Goal: Task Accomplishment & Management: Manage account settings

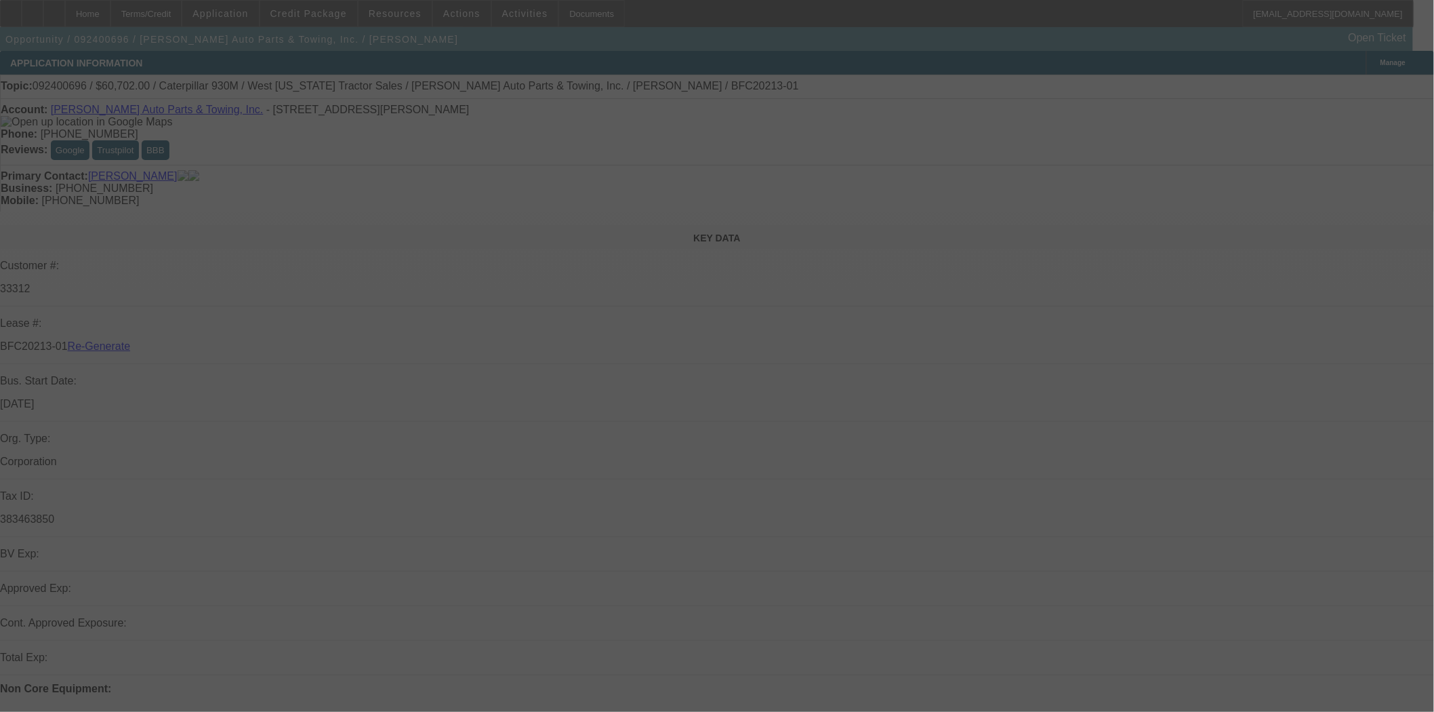
select select "4"
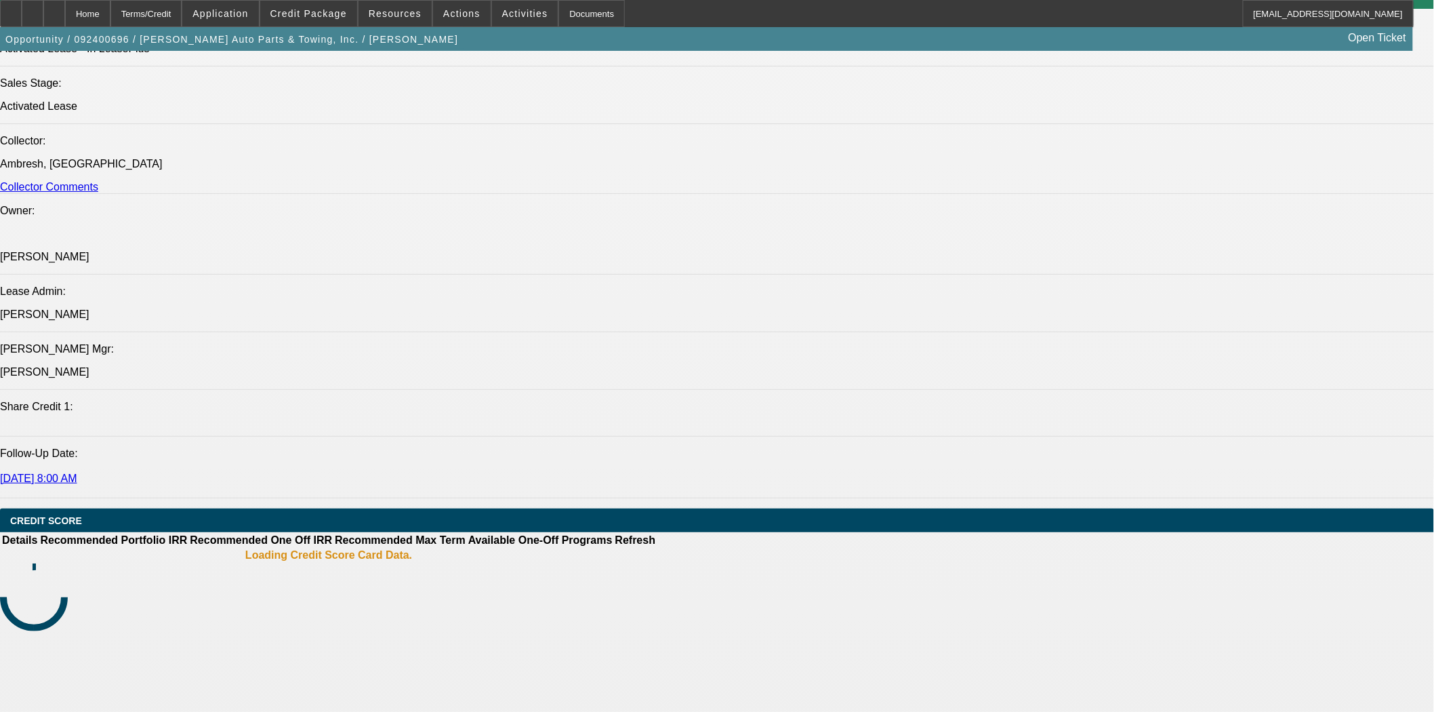
select select "0"
select select "6"
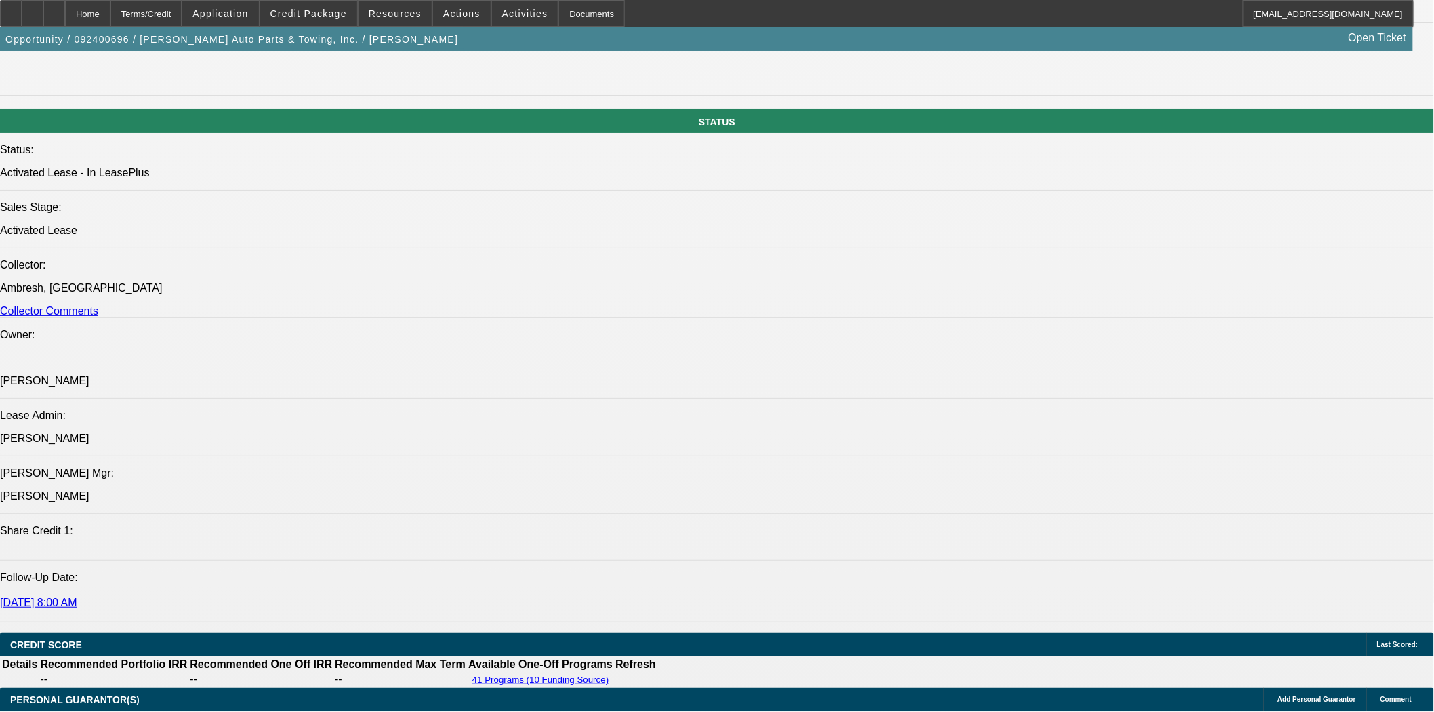
scroll to position [1552, 0]
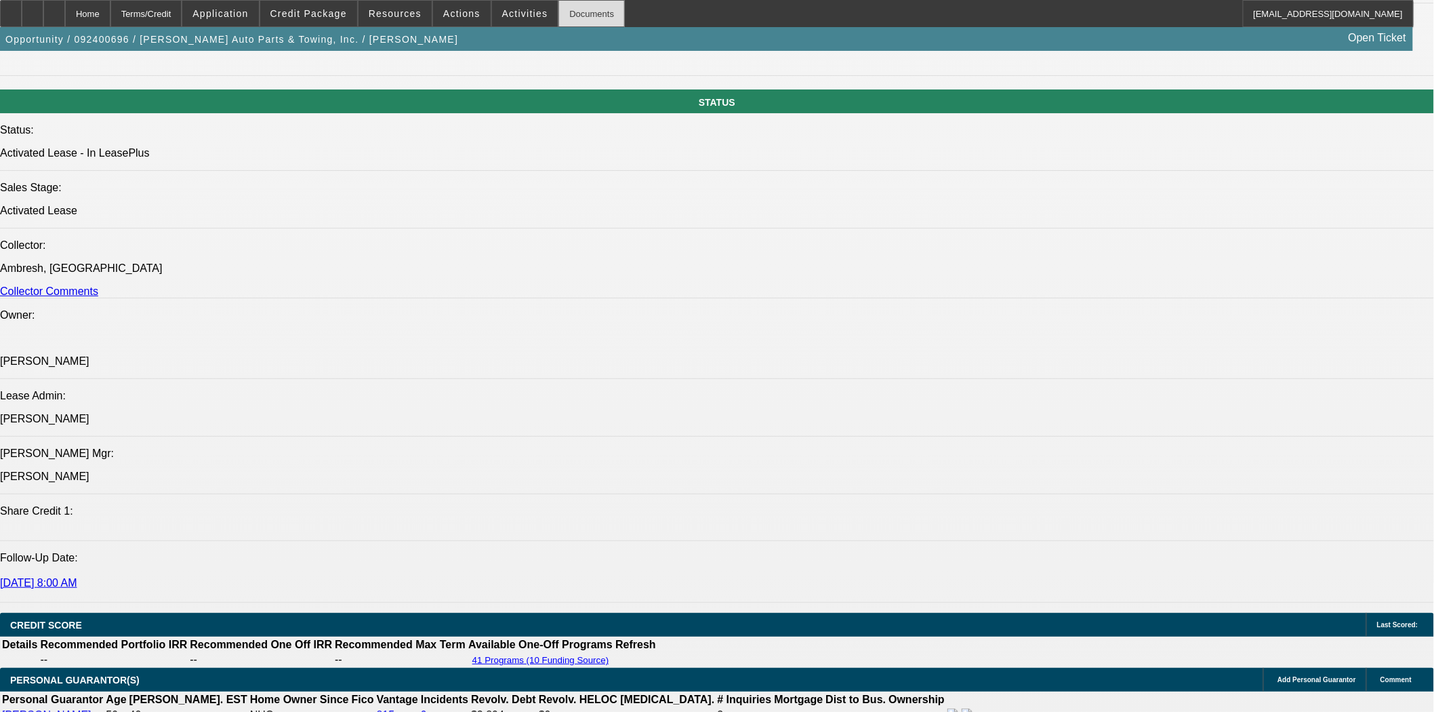
click at [558, 12] on div "Documents" at bounding box center [591, 13] width 66 height 27
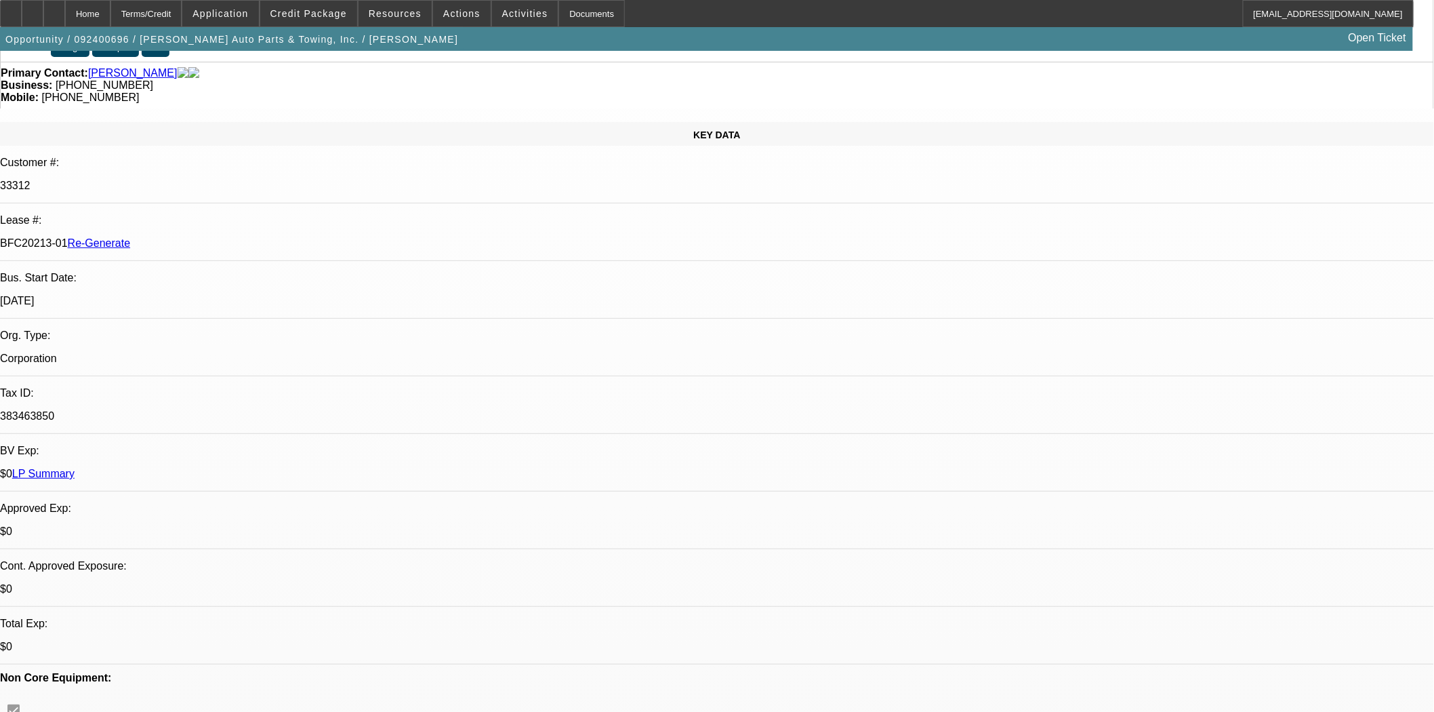
scroll to position [0, 0]
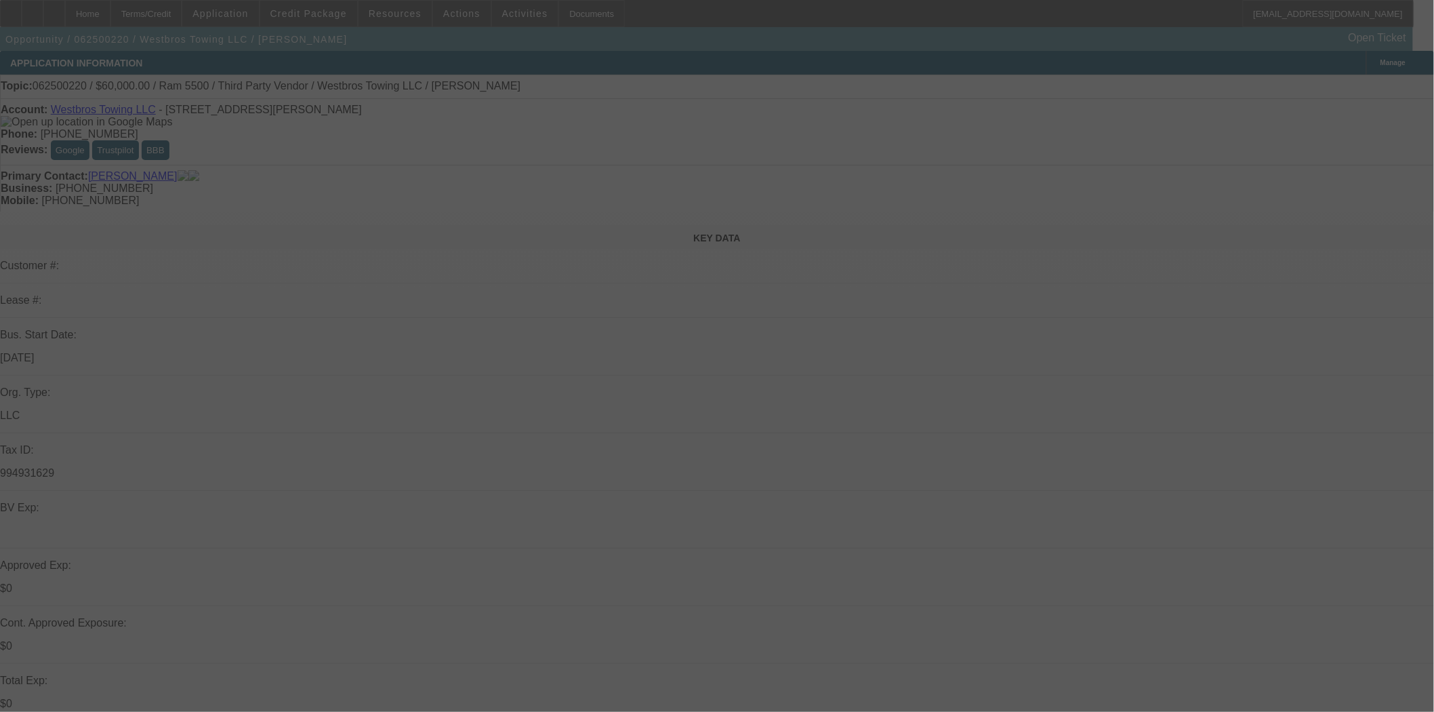
select select "0"
select select "0.1"
select select "4"
select select "0"
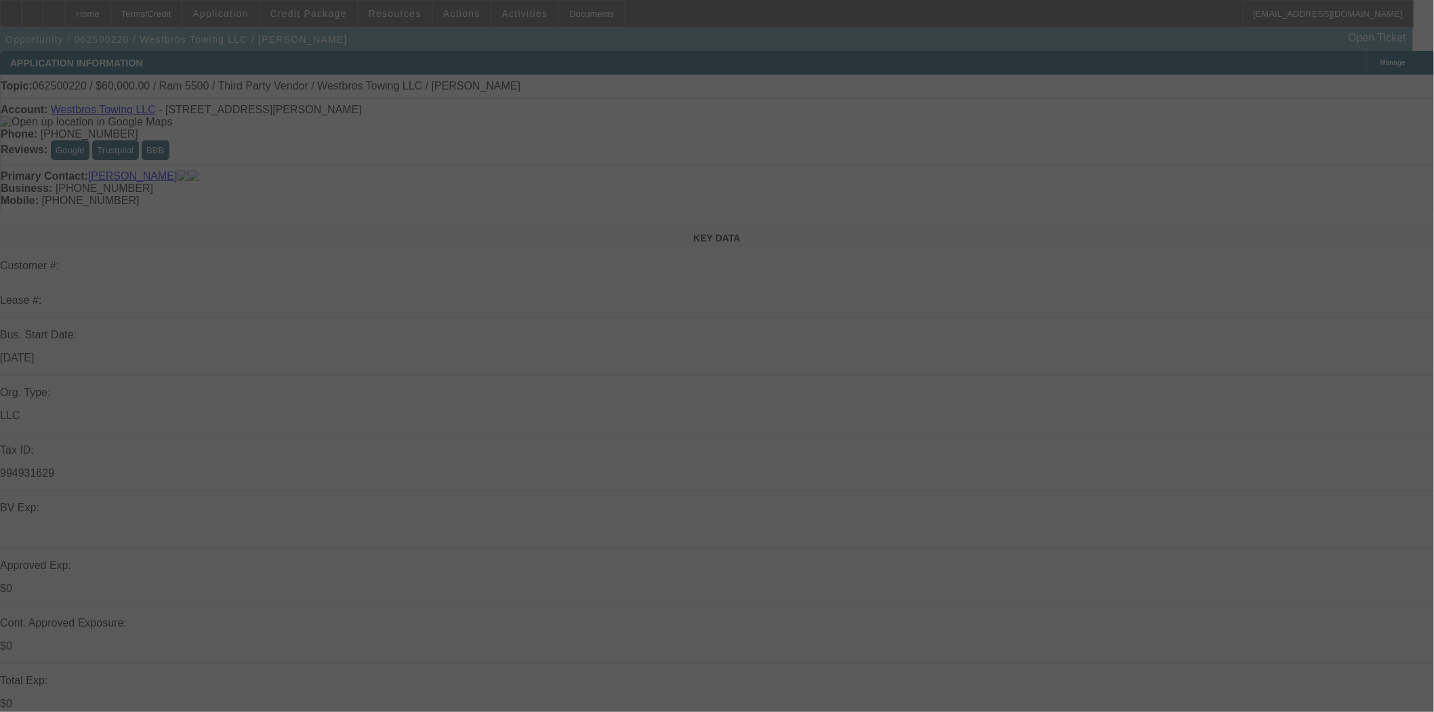
select select "0"
select select "0.1"
select select "4"
select select "0"
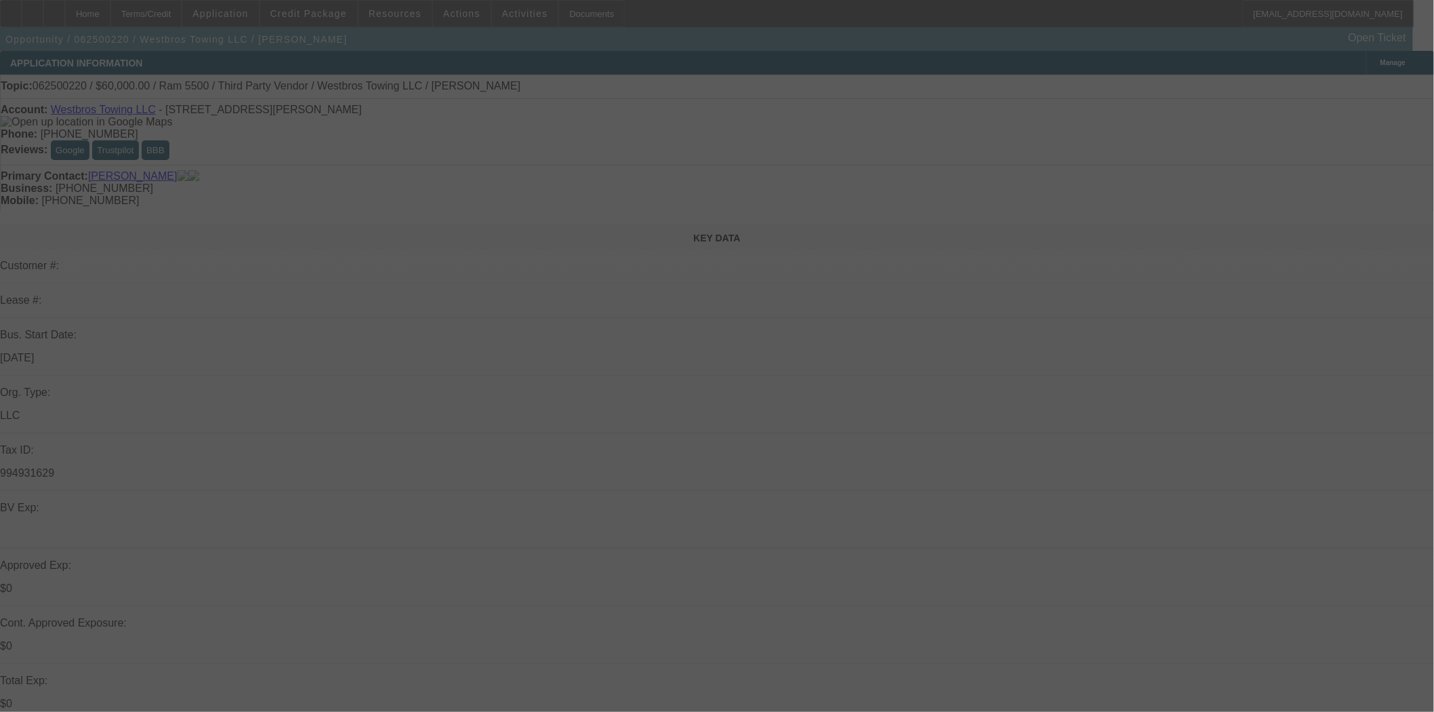
select select "0.1"
select select "4"
select select "0"
select select "0.1"
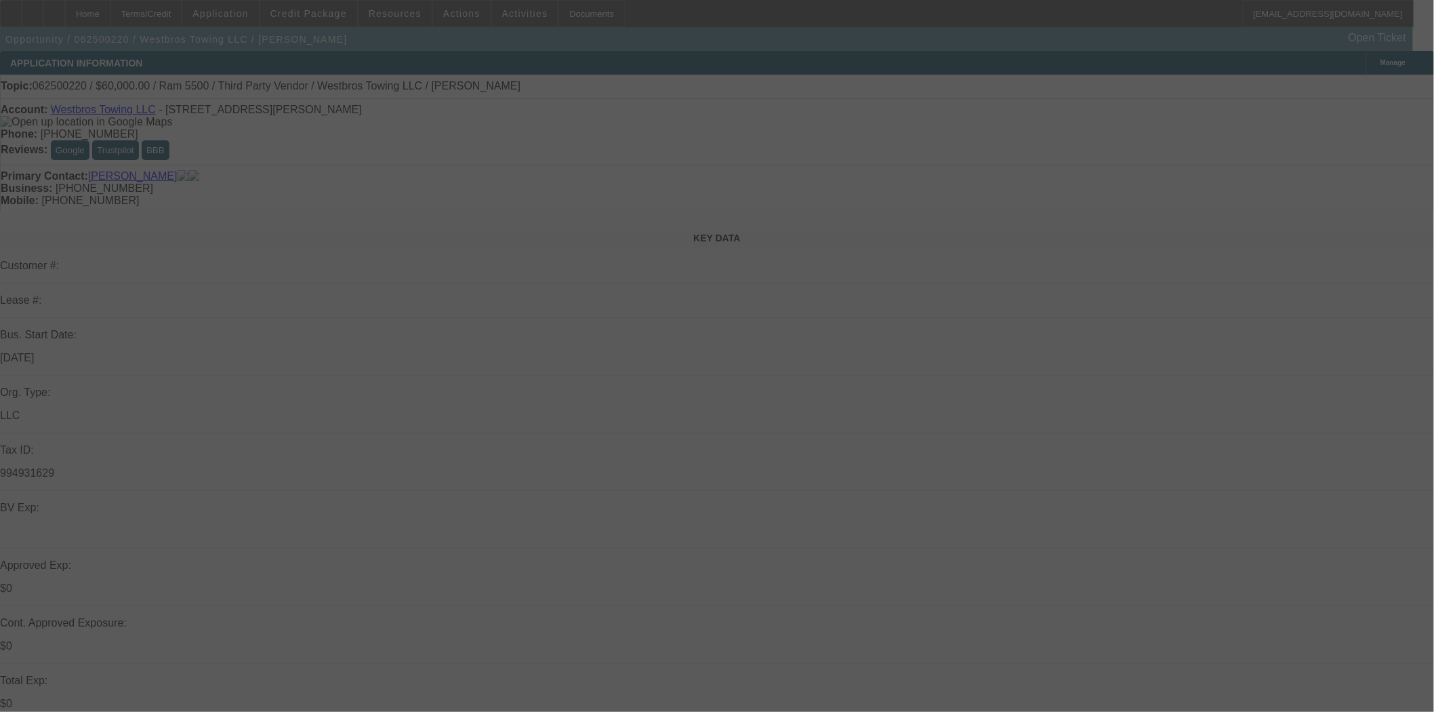
select select "4"
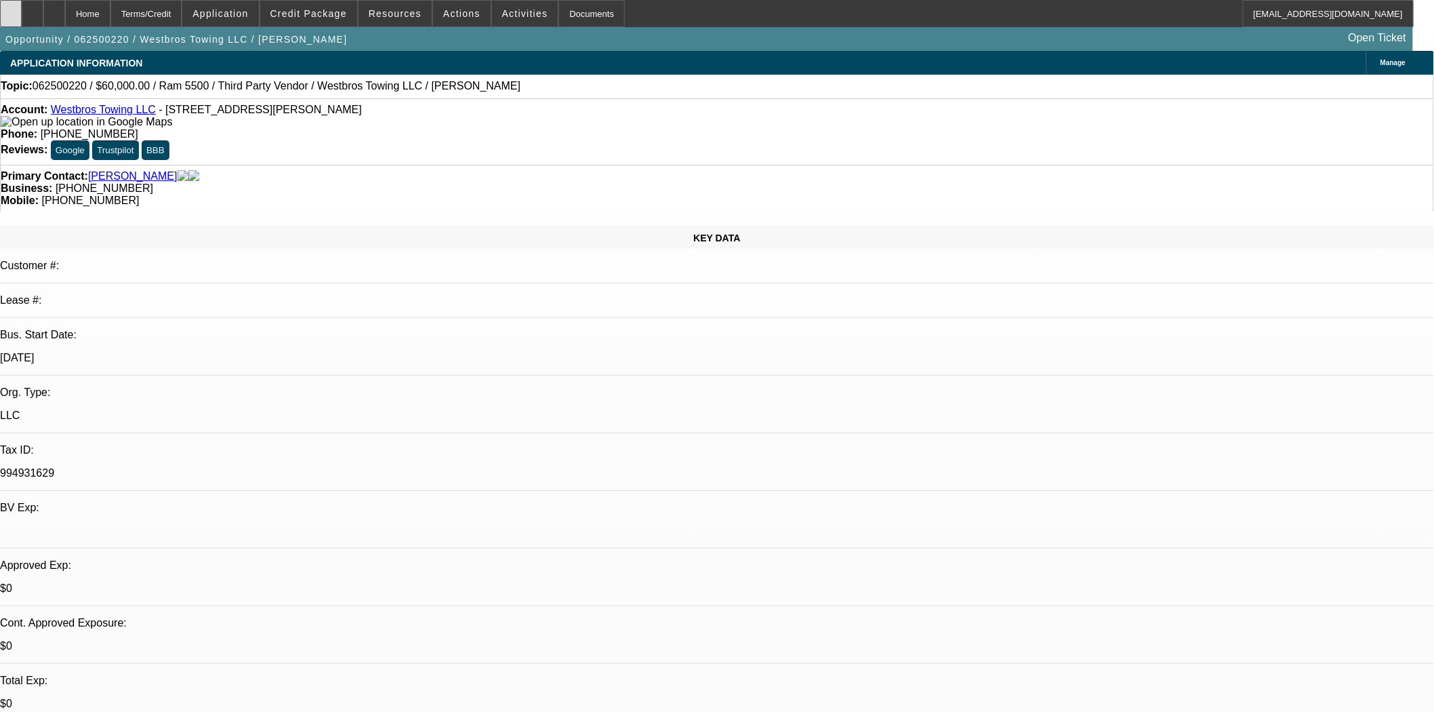
click at [22, 16] on div at bounding box center [11, 13] width 22 height 27
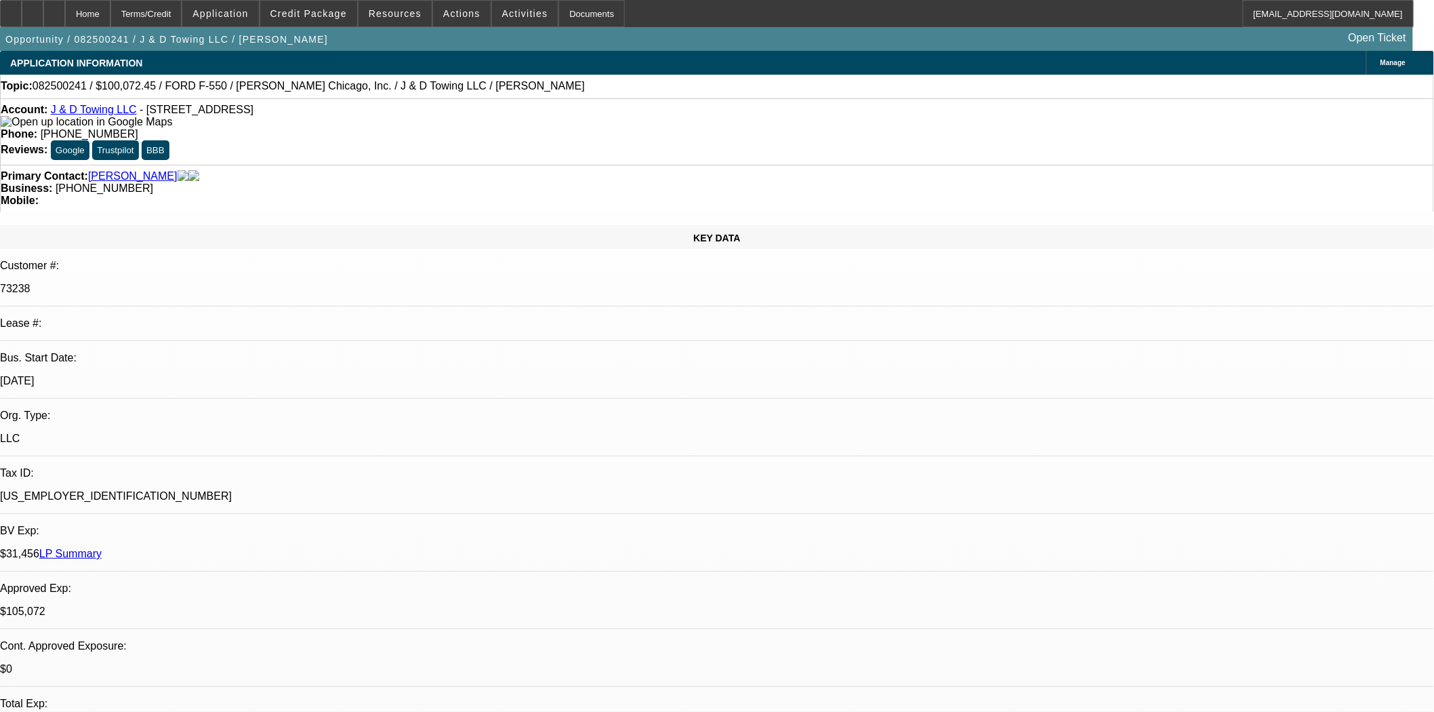
select select "0"
select select "2"
select select "0.1"
select select "4"
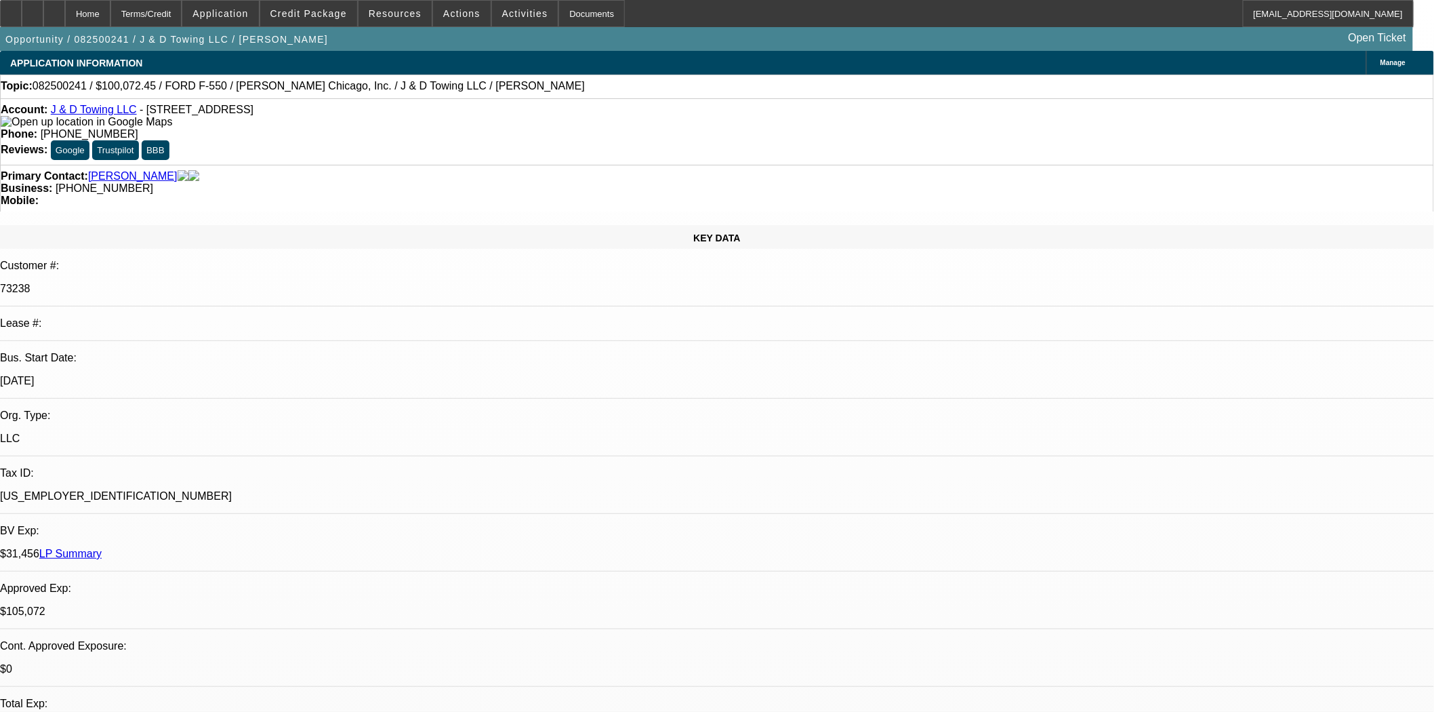
select select "0"
select select "2"
select select "0.1"
select select "4"
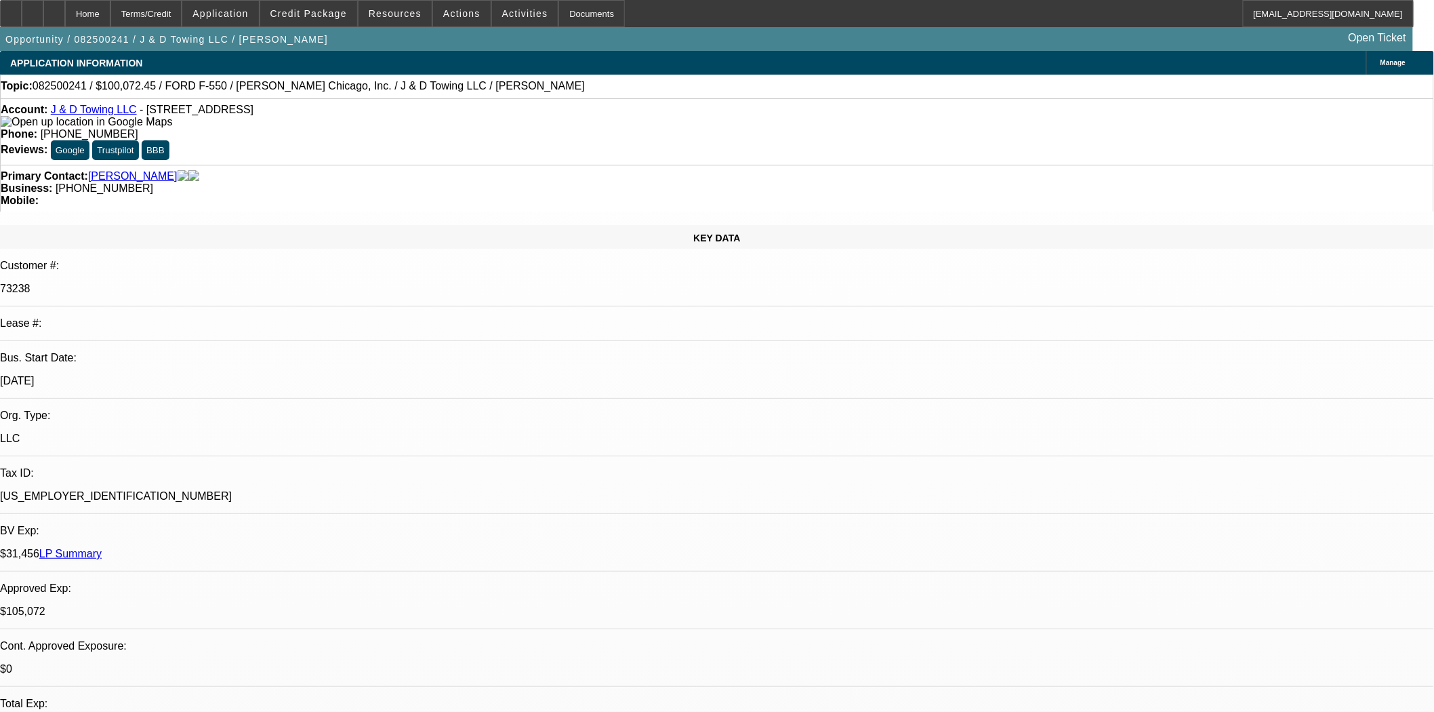
select select "0"
select select "2"
select select "0.1"
select select "4"
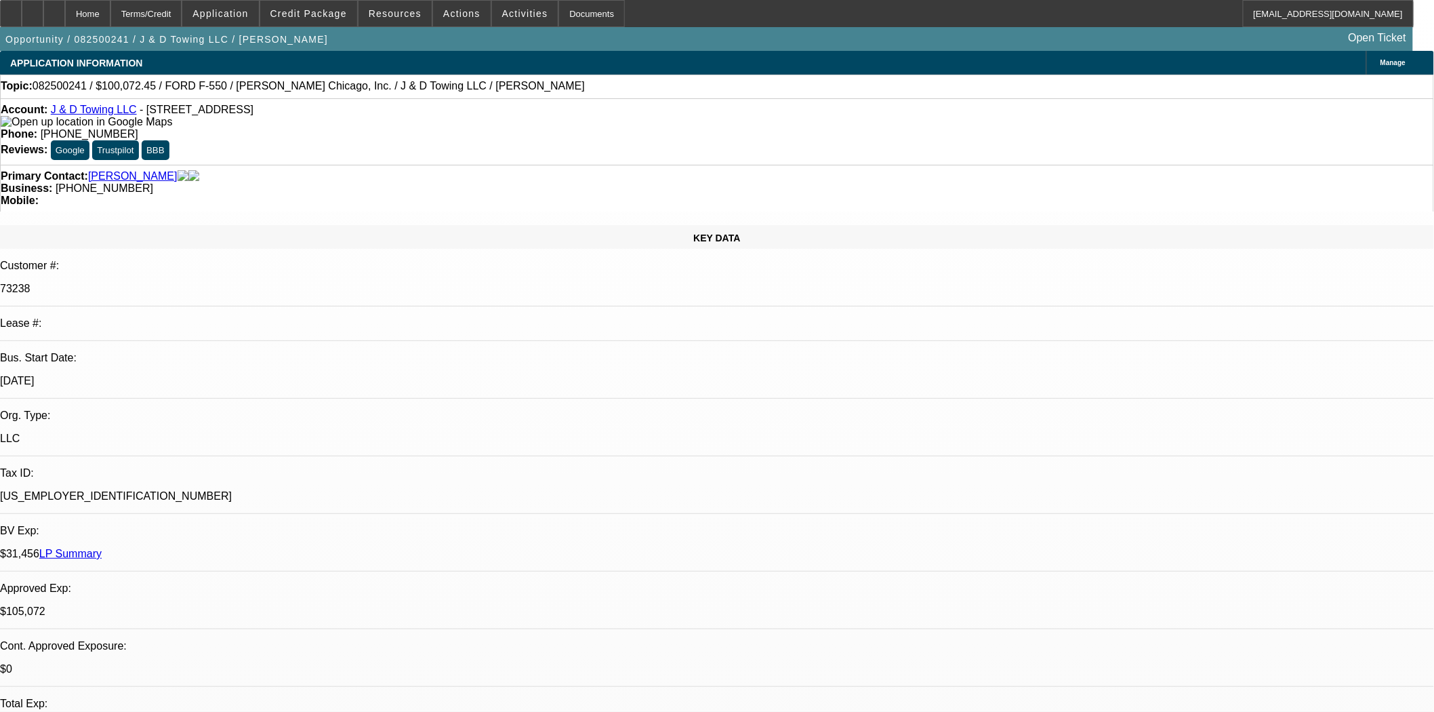
scroll to position [9, 0]
click at [18, 5] on div at bounding box center [11, 13] width 22 height 27
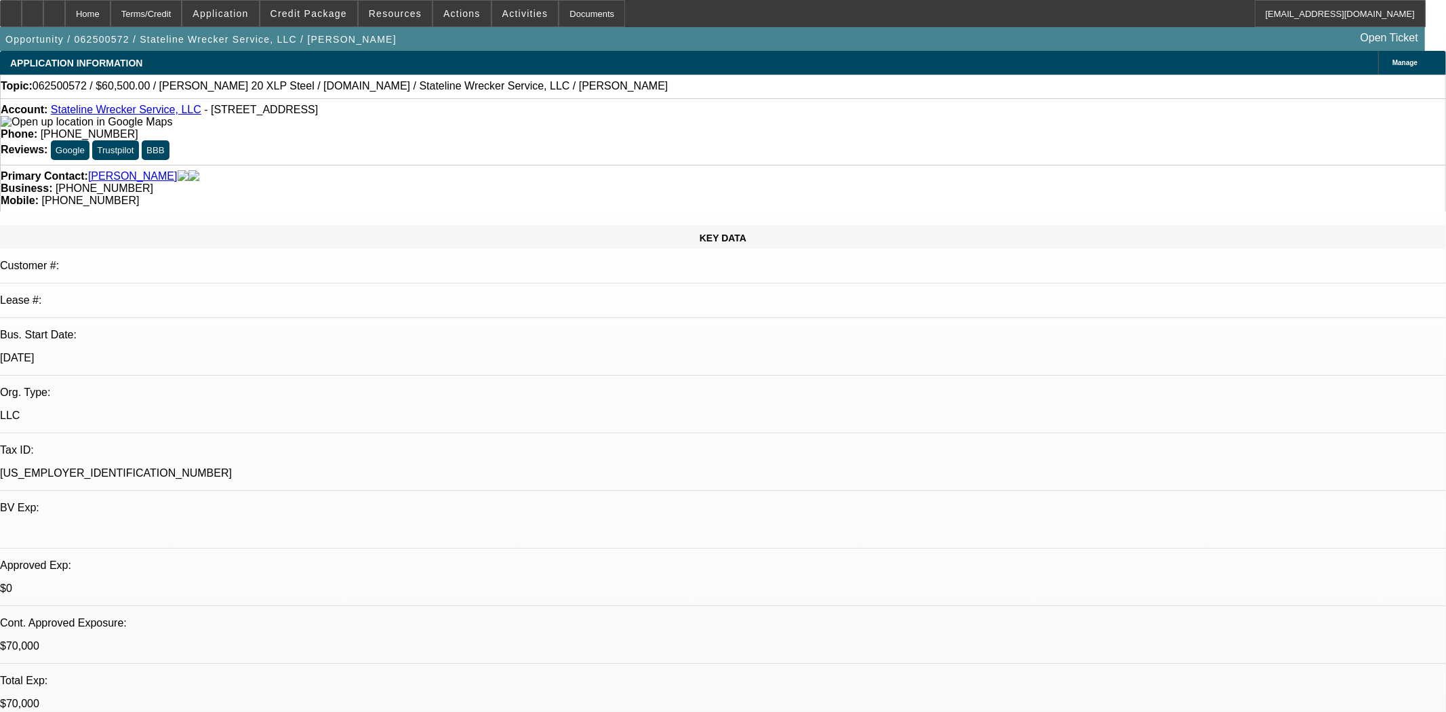
select select "0"
select select "0.1"
select select "0"
select select "0.1"
select select "0"
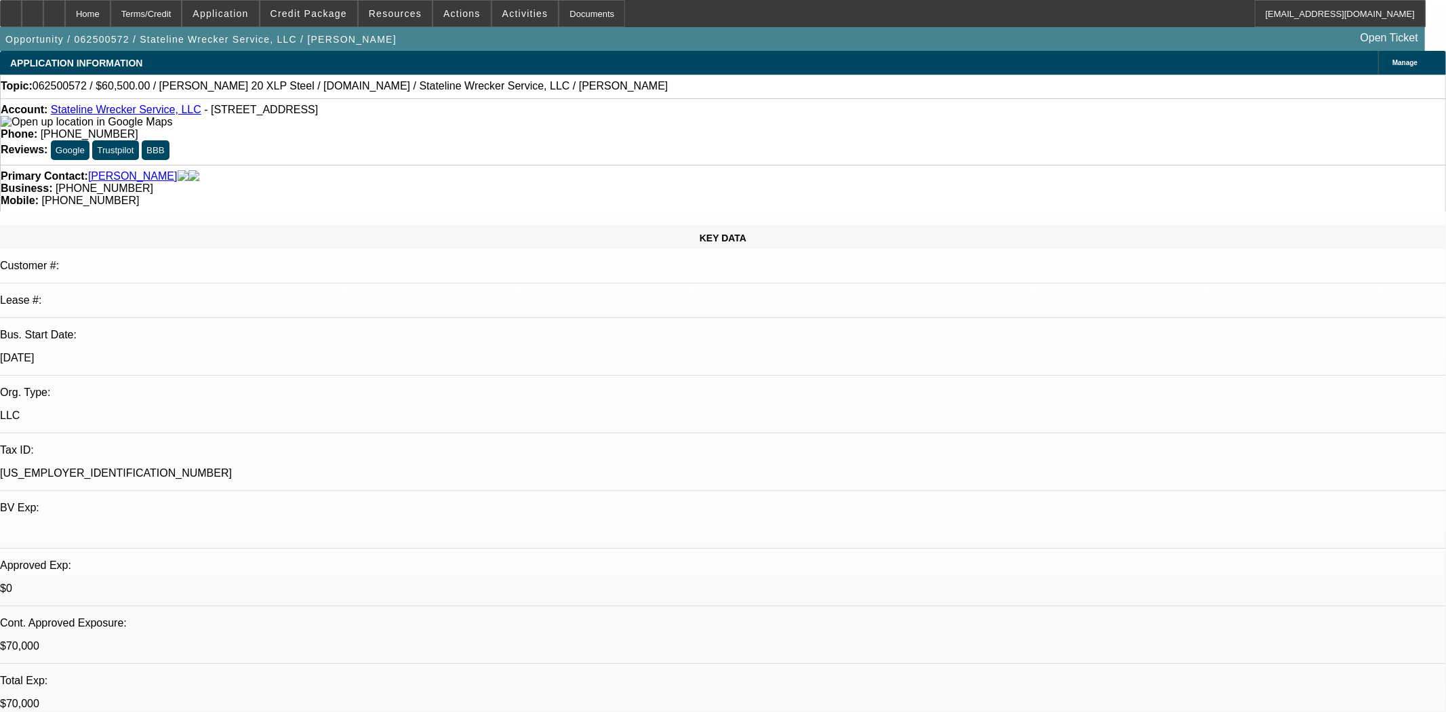
select select "0.1"
select select "0"
select select "2"
select select "0.1"
select select "1"
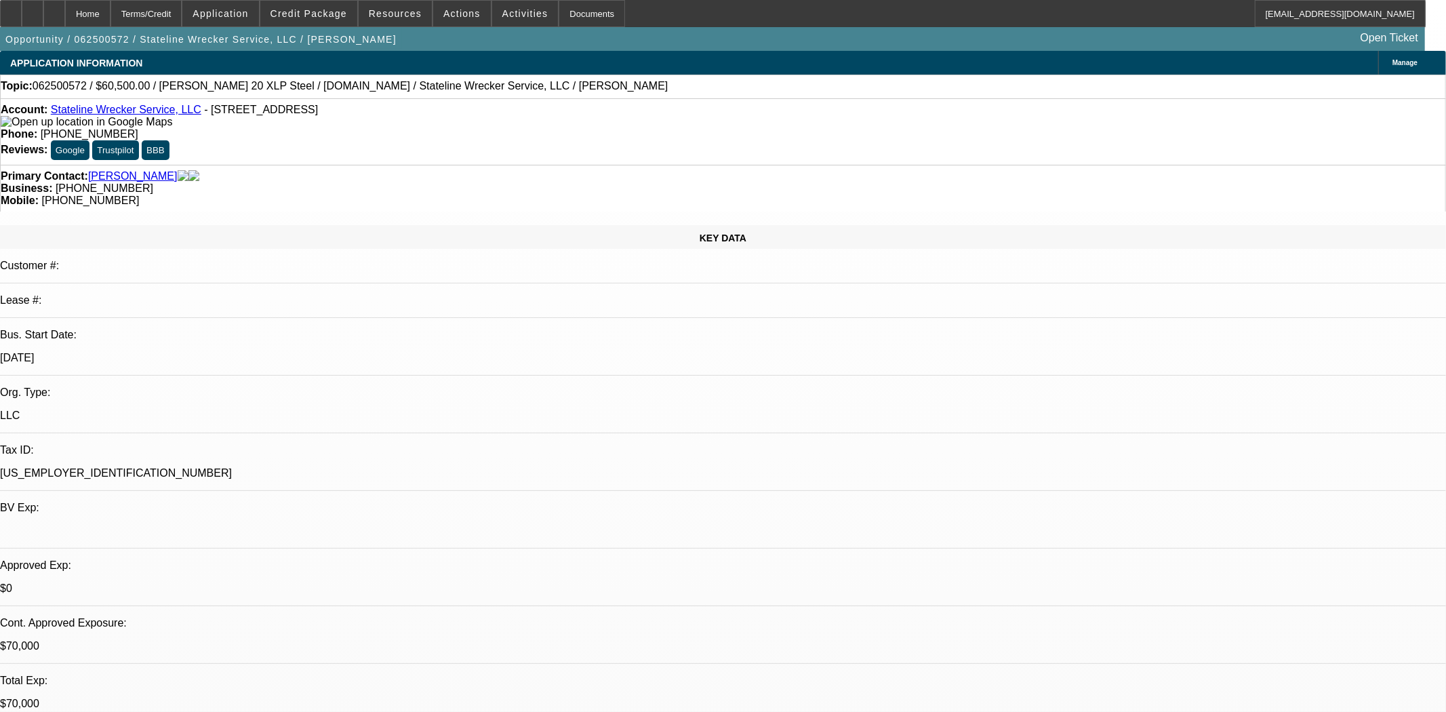
select select "2"
select select "4"
select select "1"
select select "2"
select select "4"
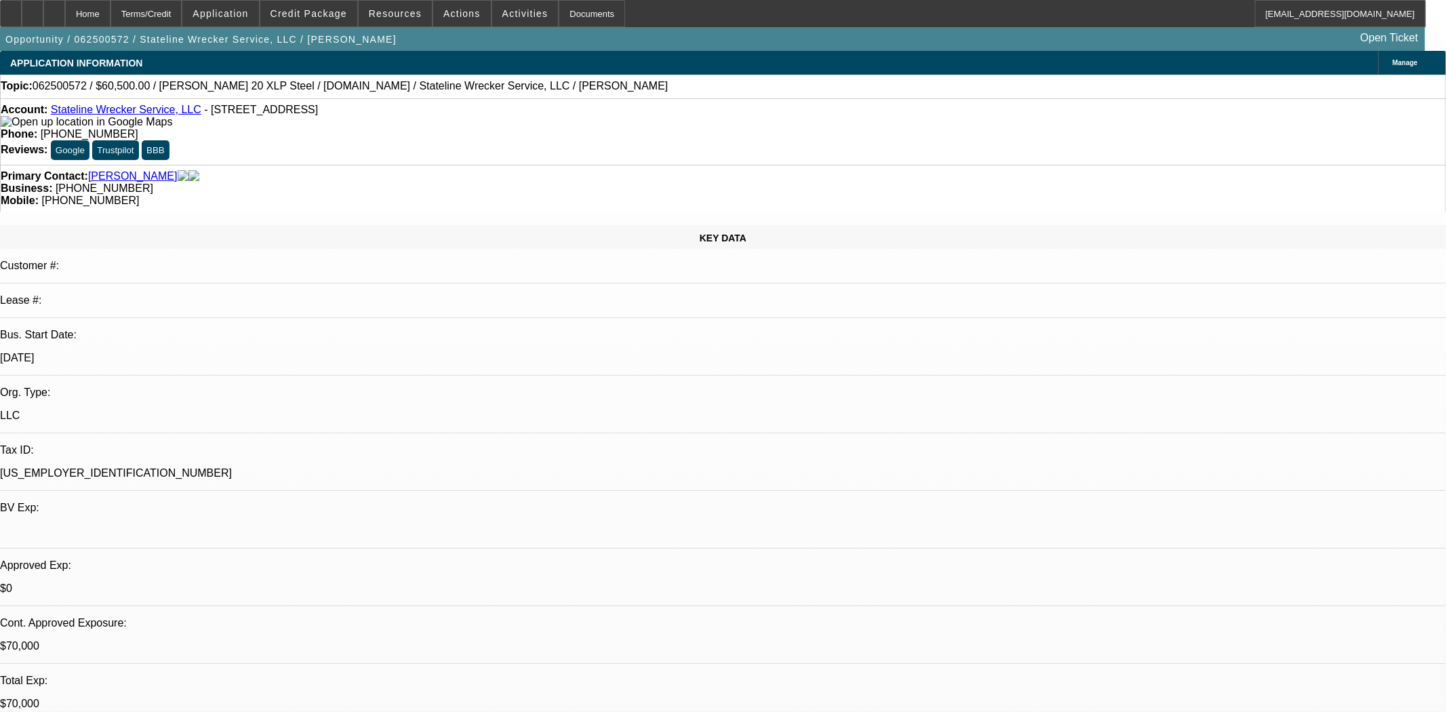
select select "1"
select select "2"
select select "4"
select select "1"
select select "2"
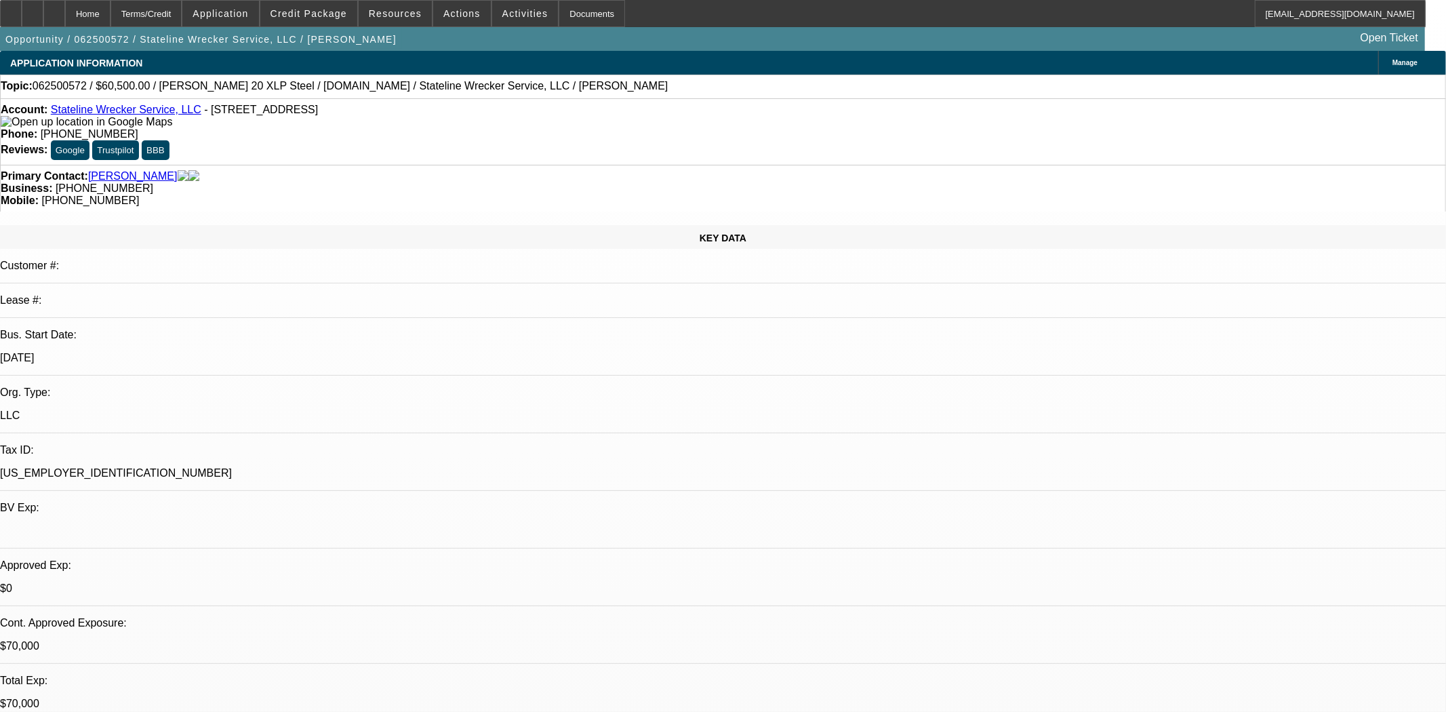
select select "4"
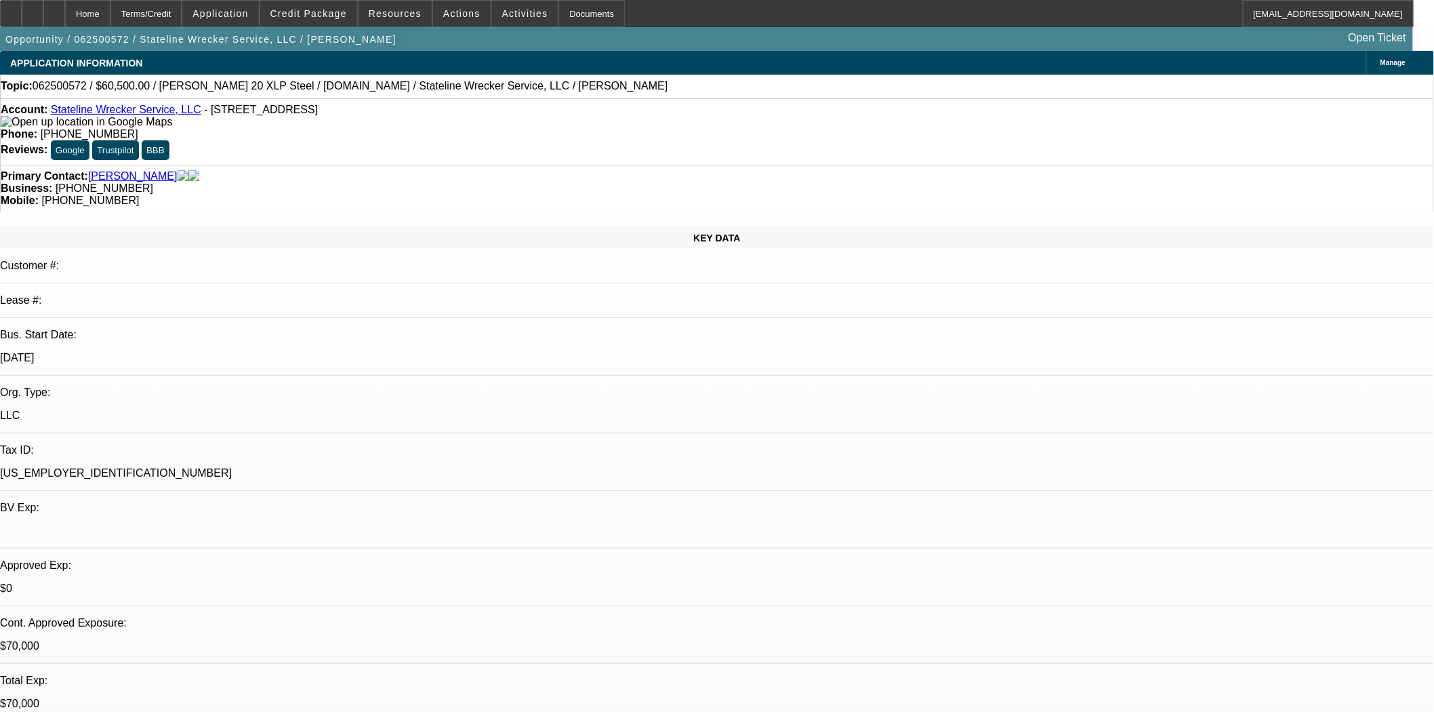
scroll to position [903, 0]
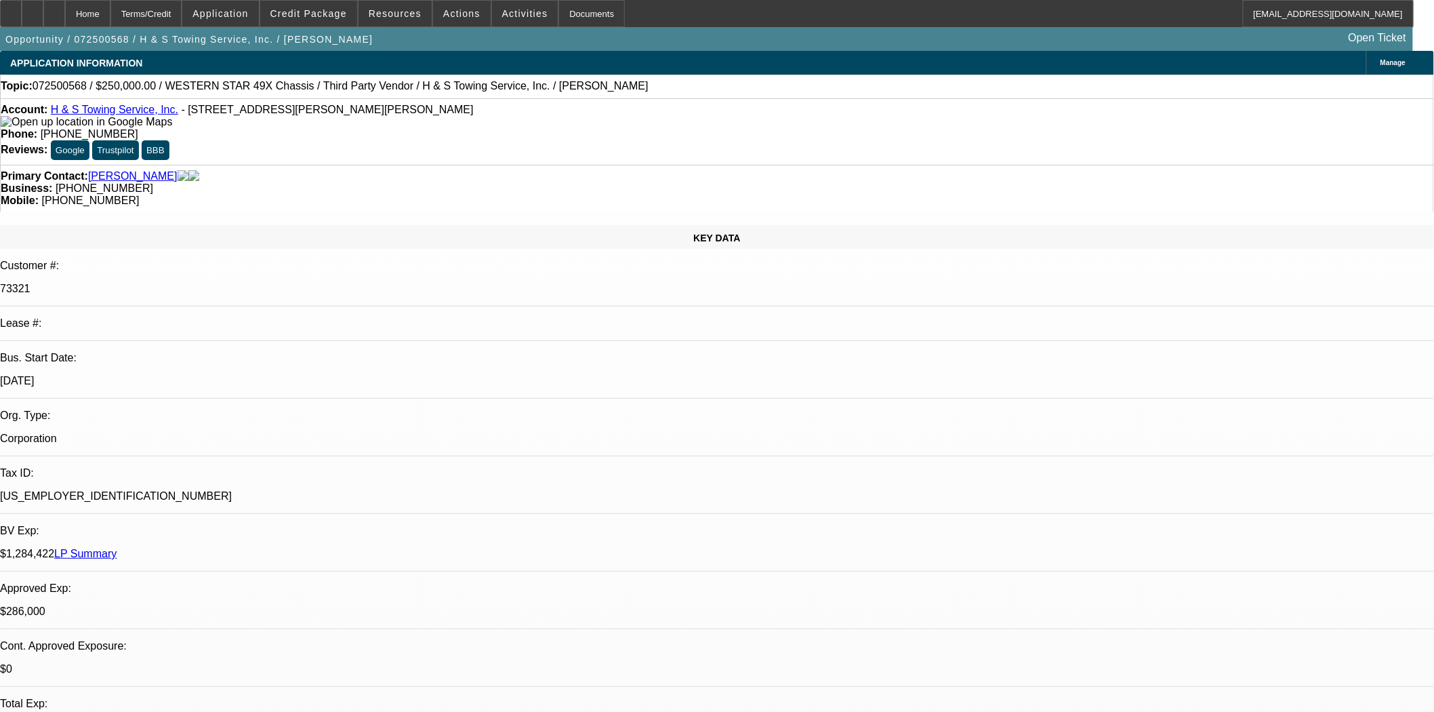
select select "0"
select select "2"
select select "0.1"
select select "4"
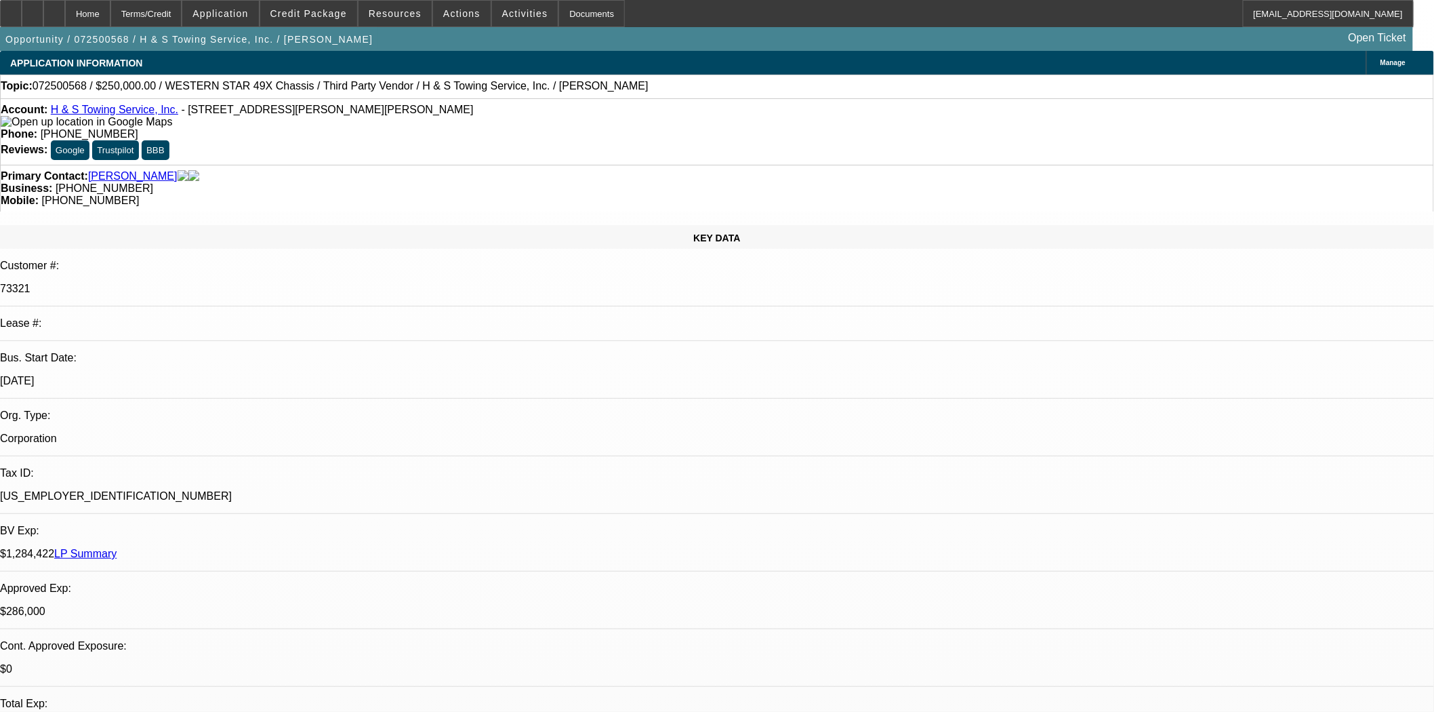
select select "0"
select select "2"
select select "0.1"
select select "4"
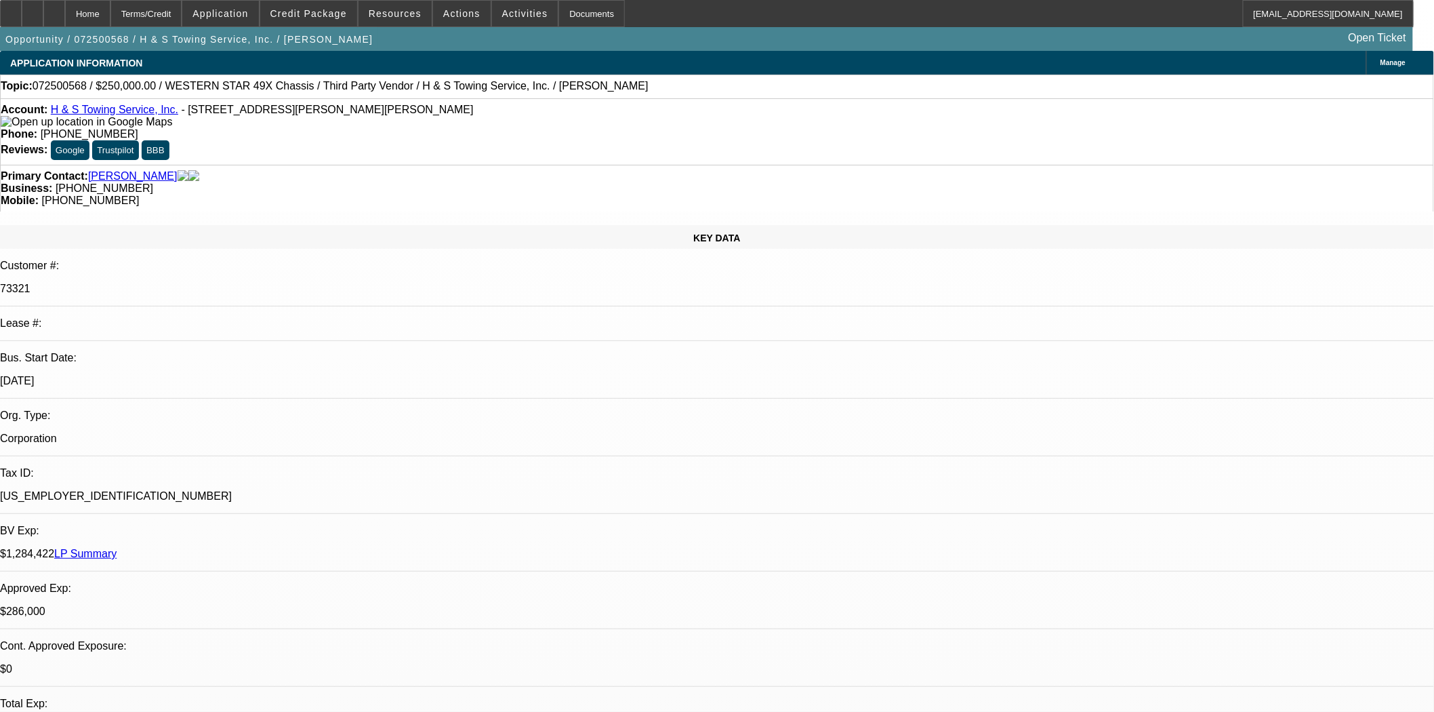
select select "0"
select select "2"
select select "0.1"
select select "4"
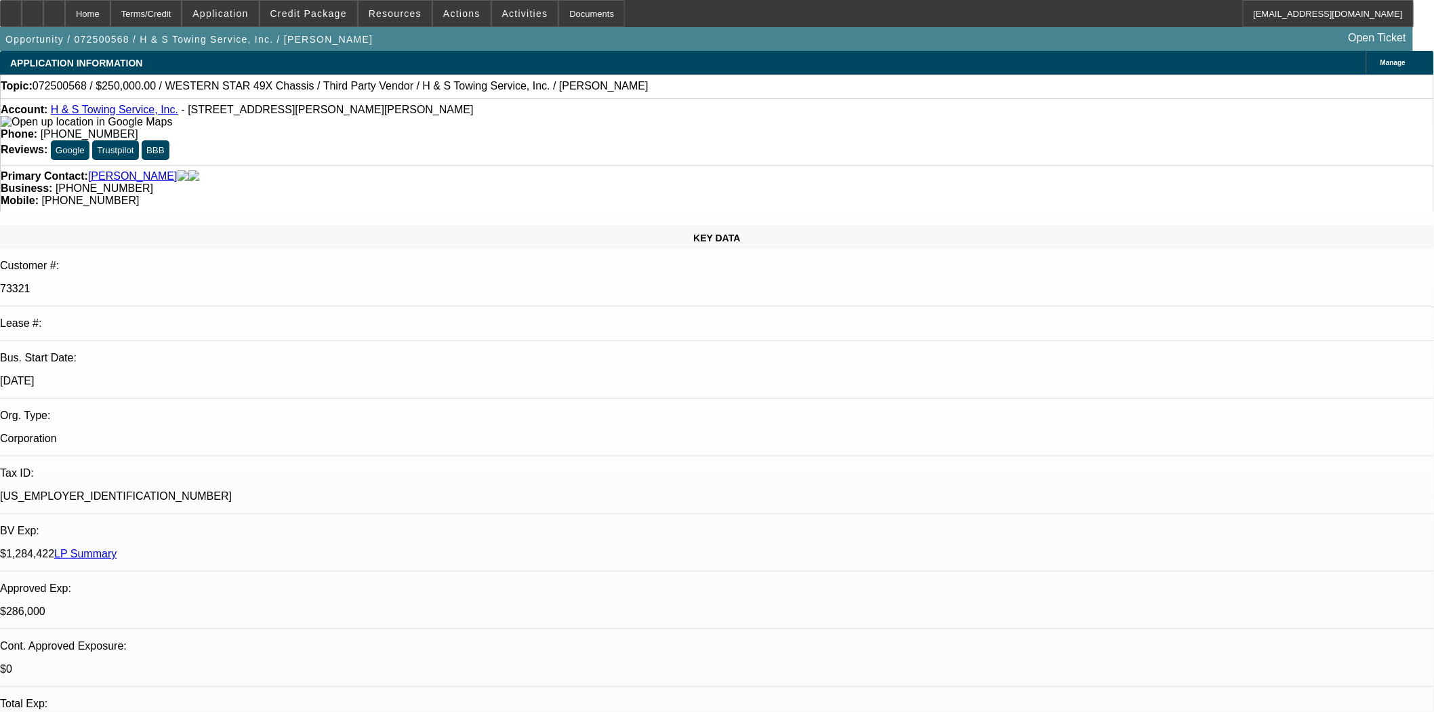
select select "0"
select select "2"
select select "0.1"
select select "4"
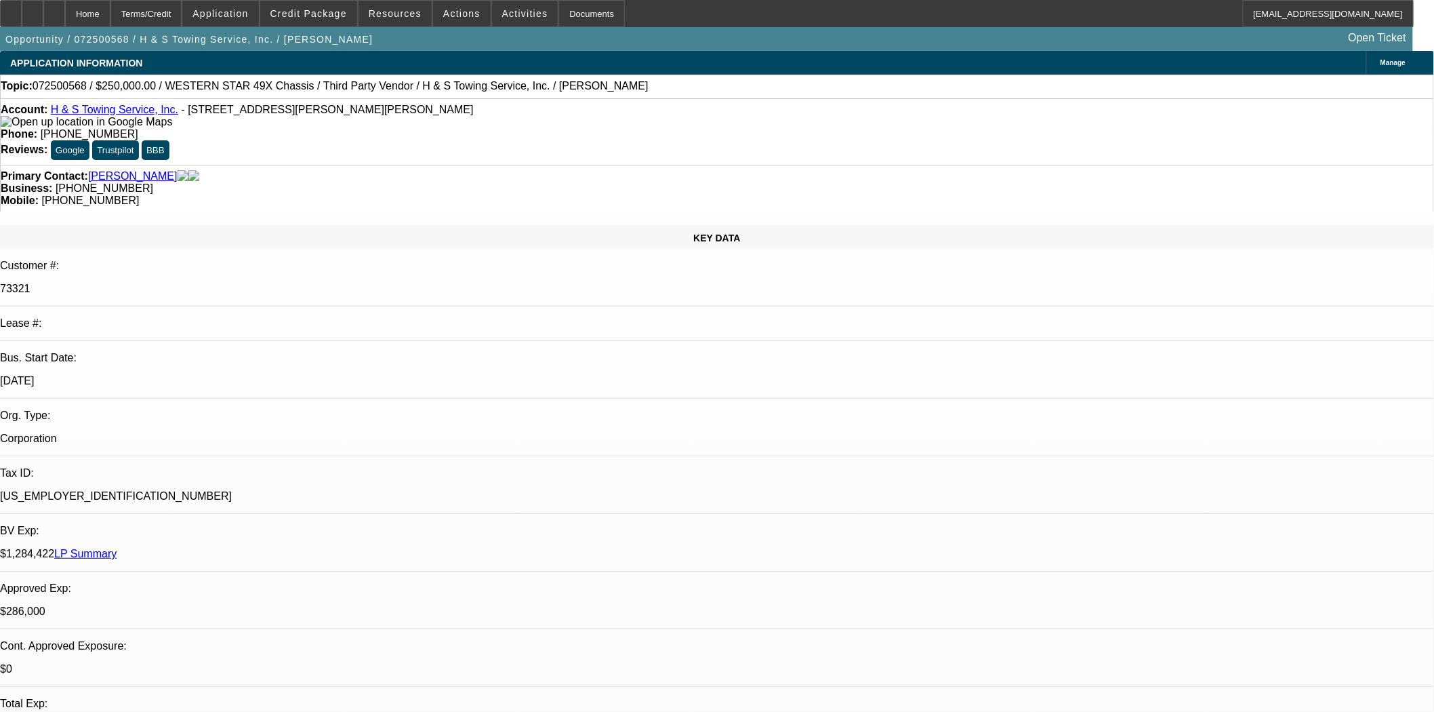
scroll to position [75, 0]
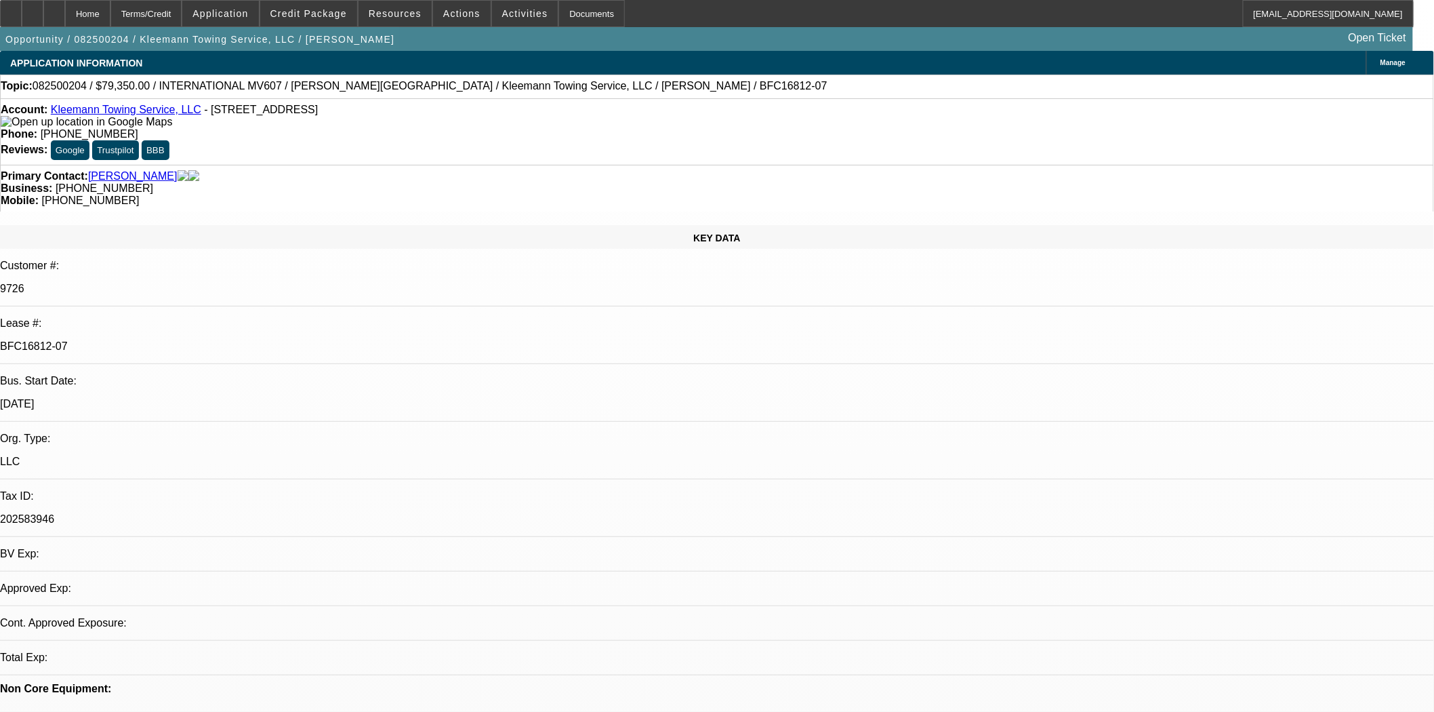
select select "0"
select select "6"
select select "0"
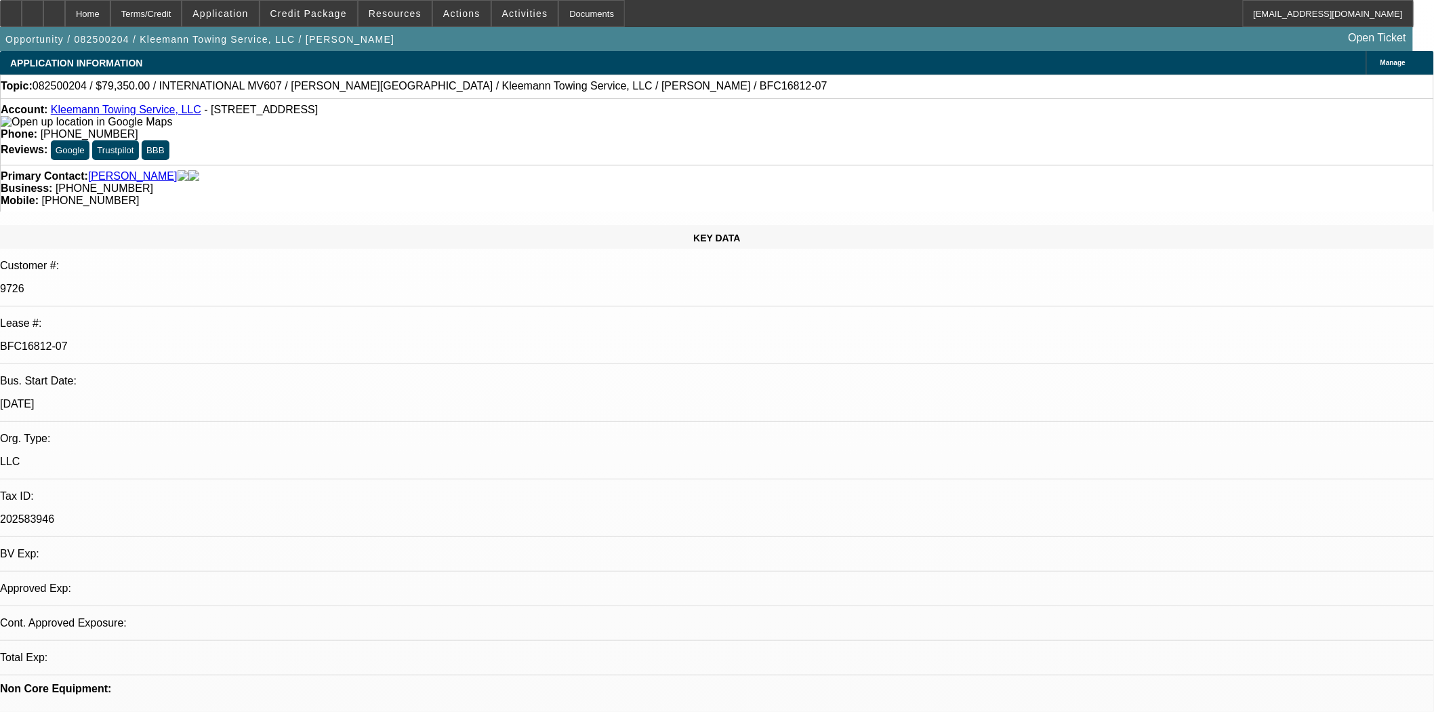
select select "0"
select select "6"
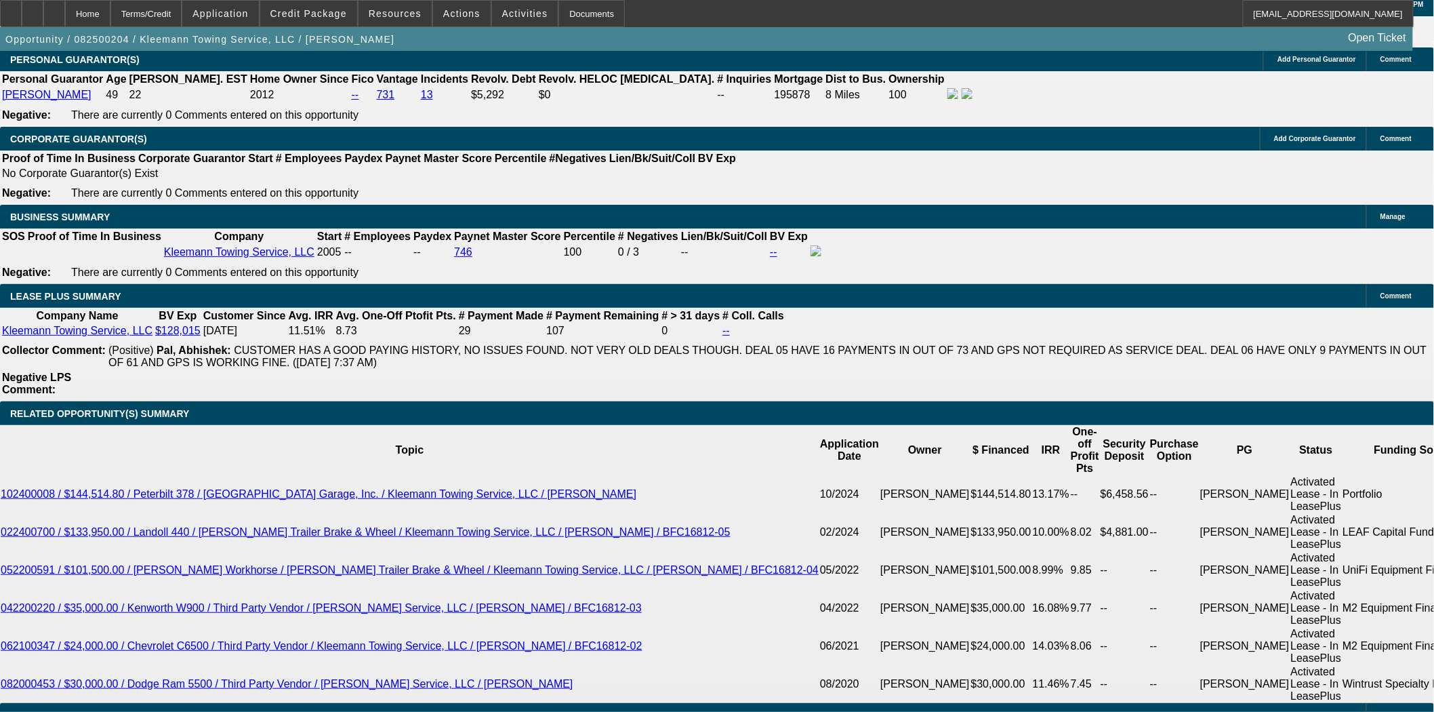
scroll to position [2109, 0]
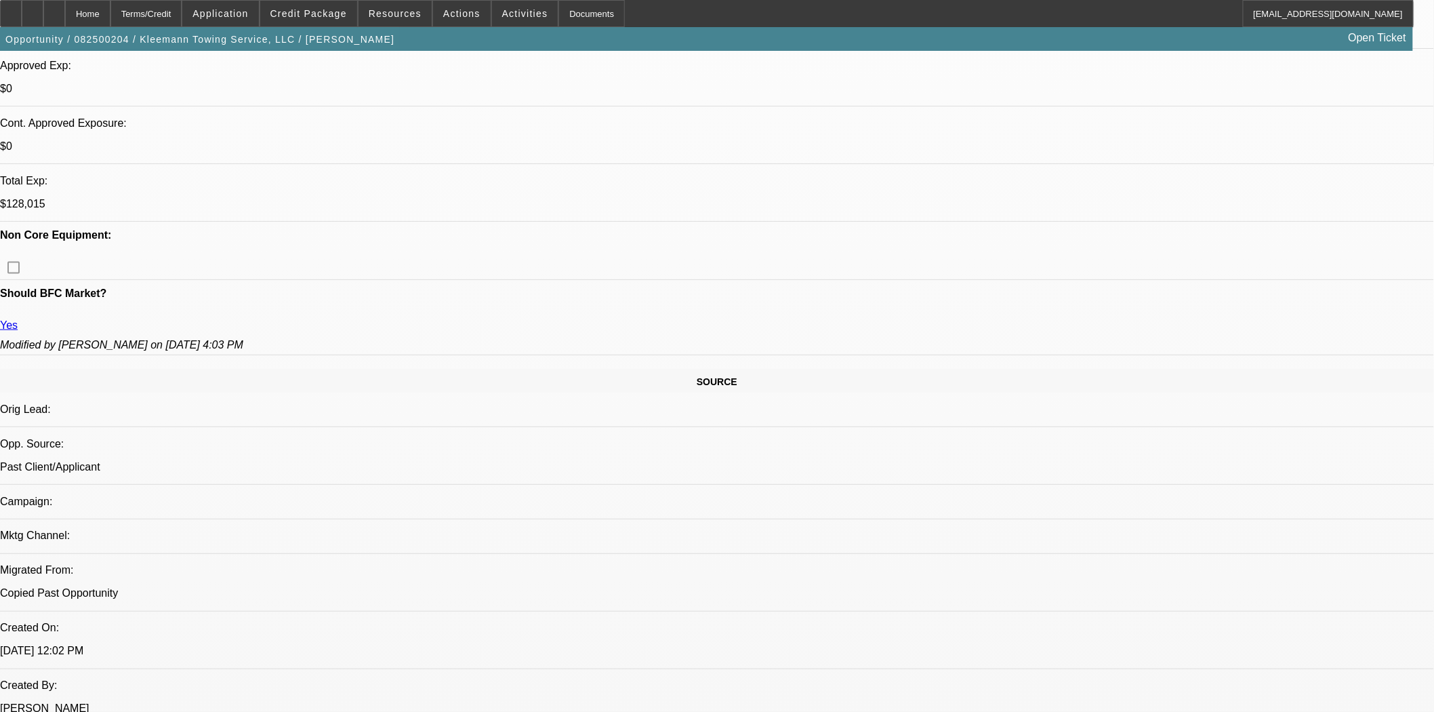
scroll to position [376, 0]
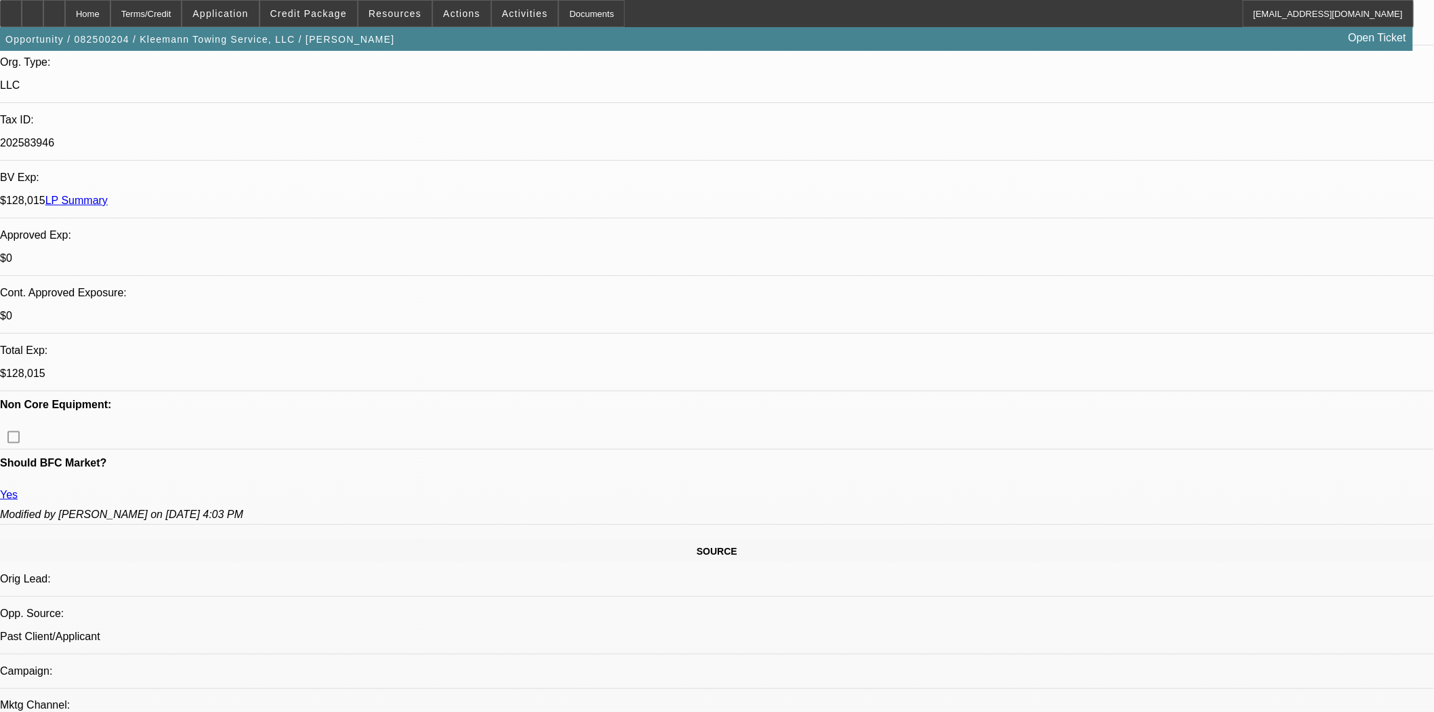
click at [1071, 145] on button "reply Reply" at bounding box center [1082, 143] width 85 height 33
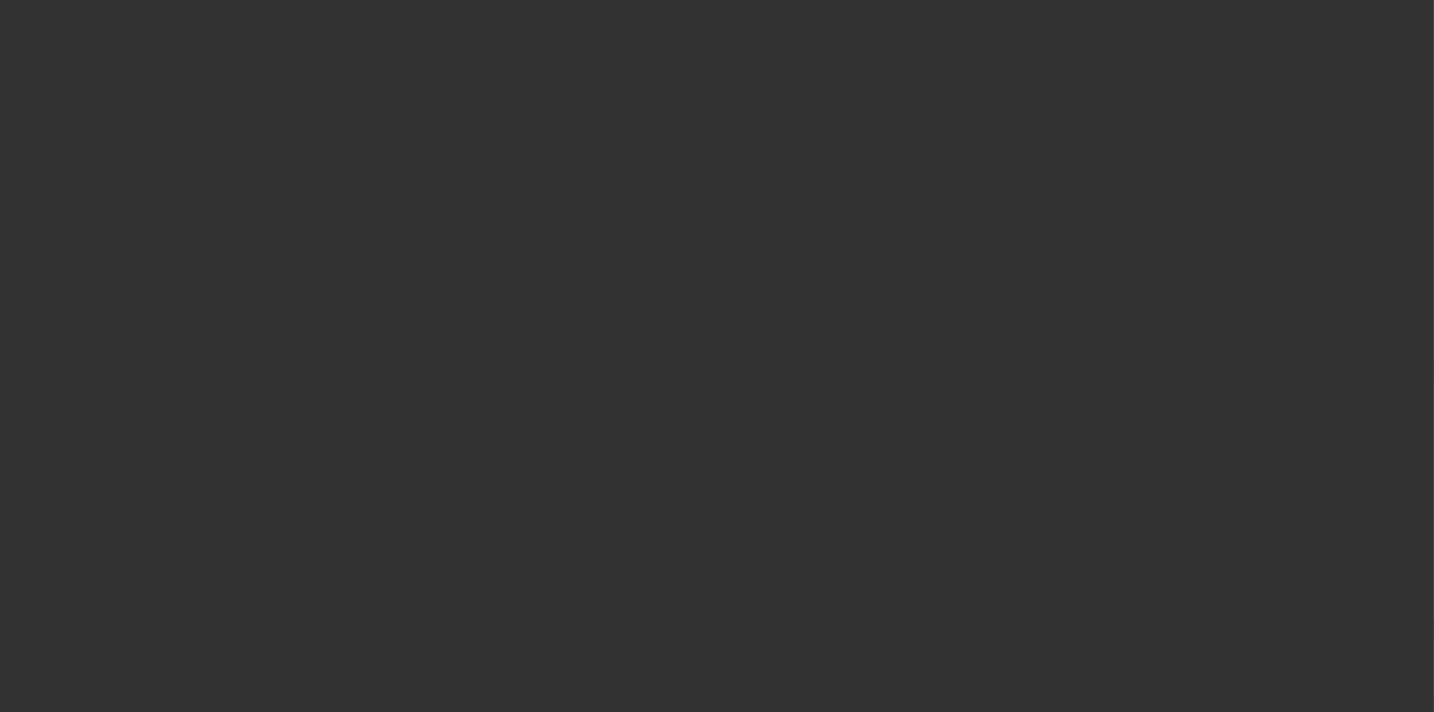
select select "3"
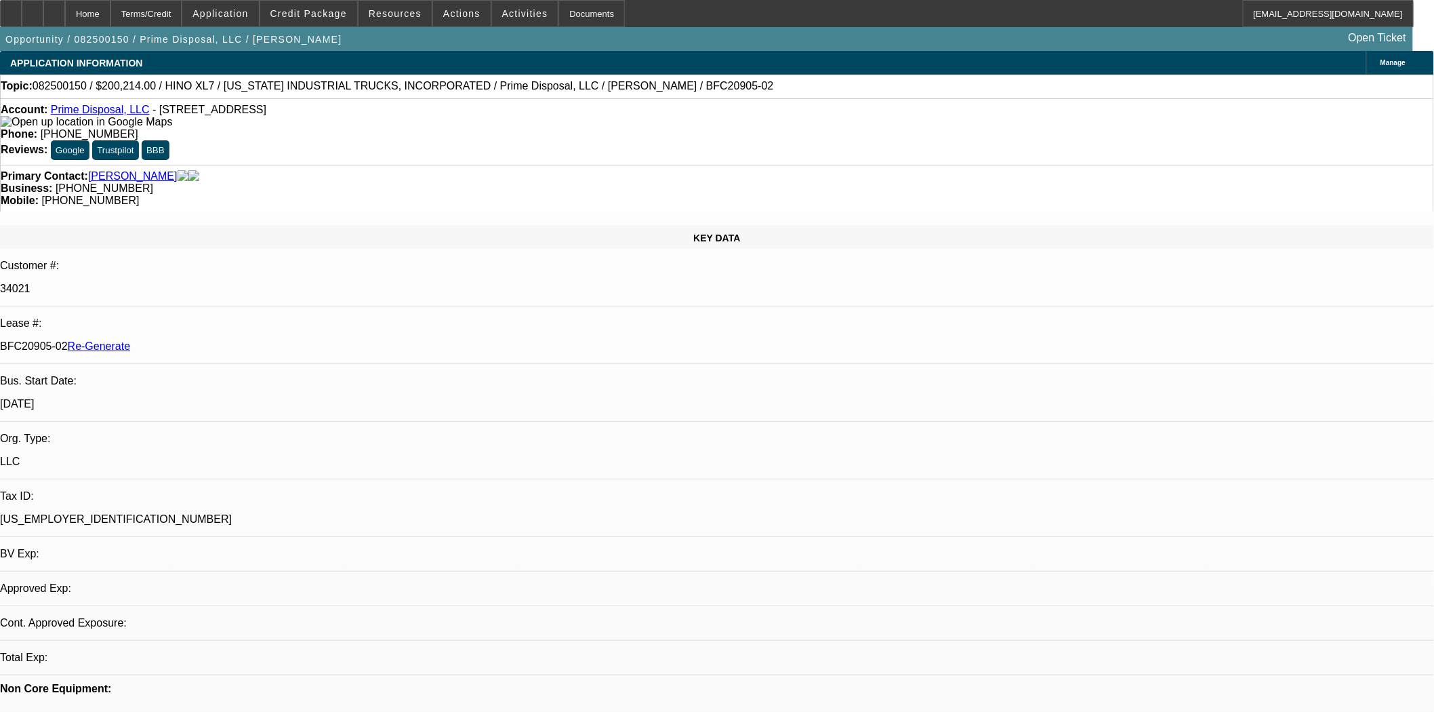
select select "0.1"
select select "0"
select select "6"
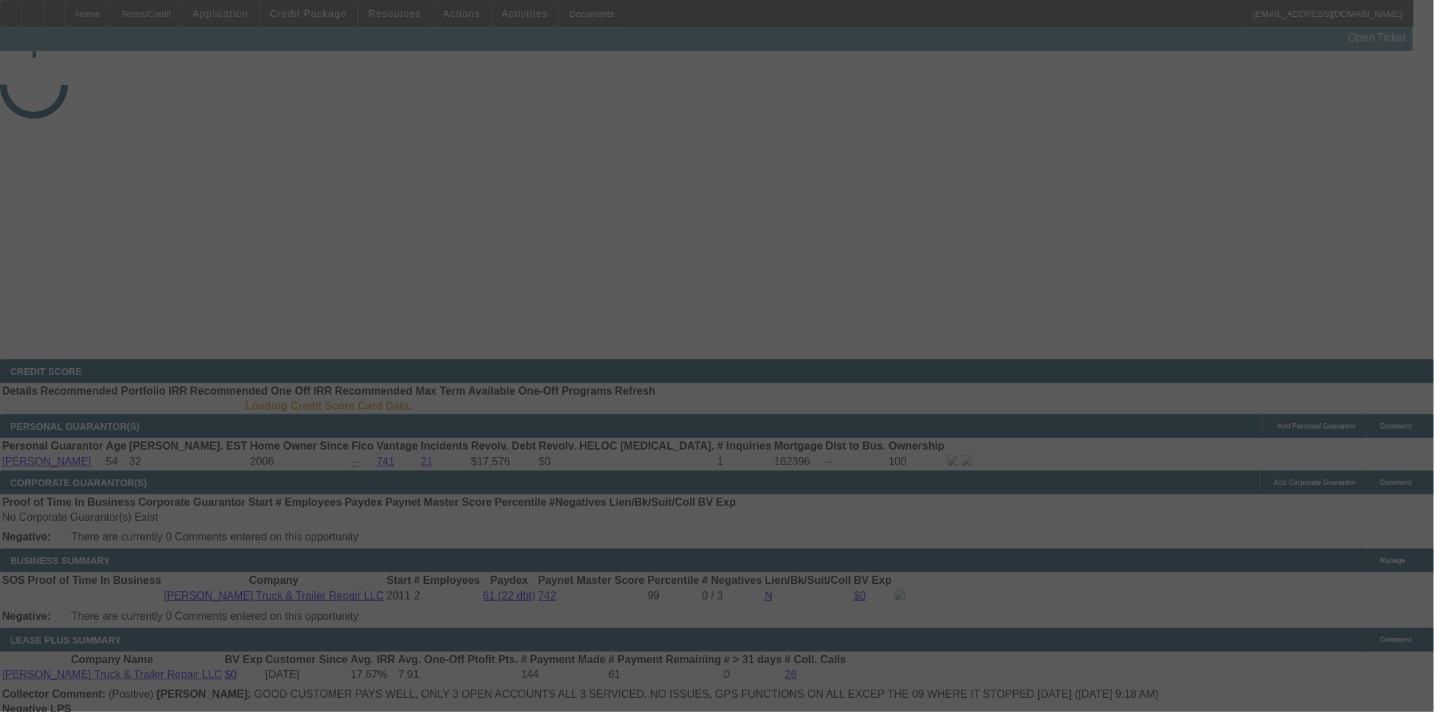
select select "3"
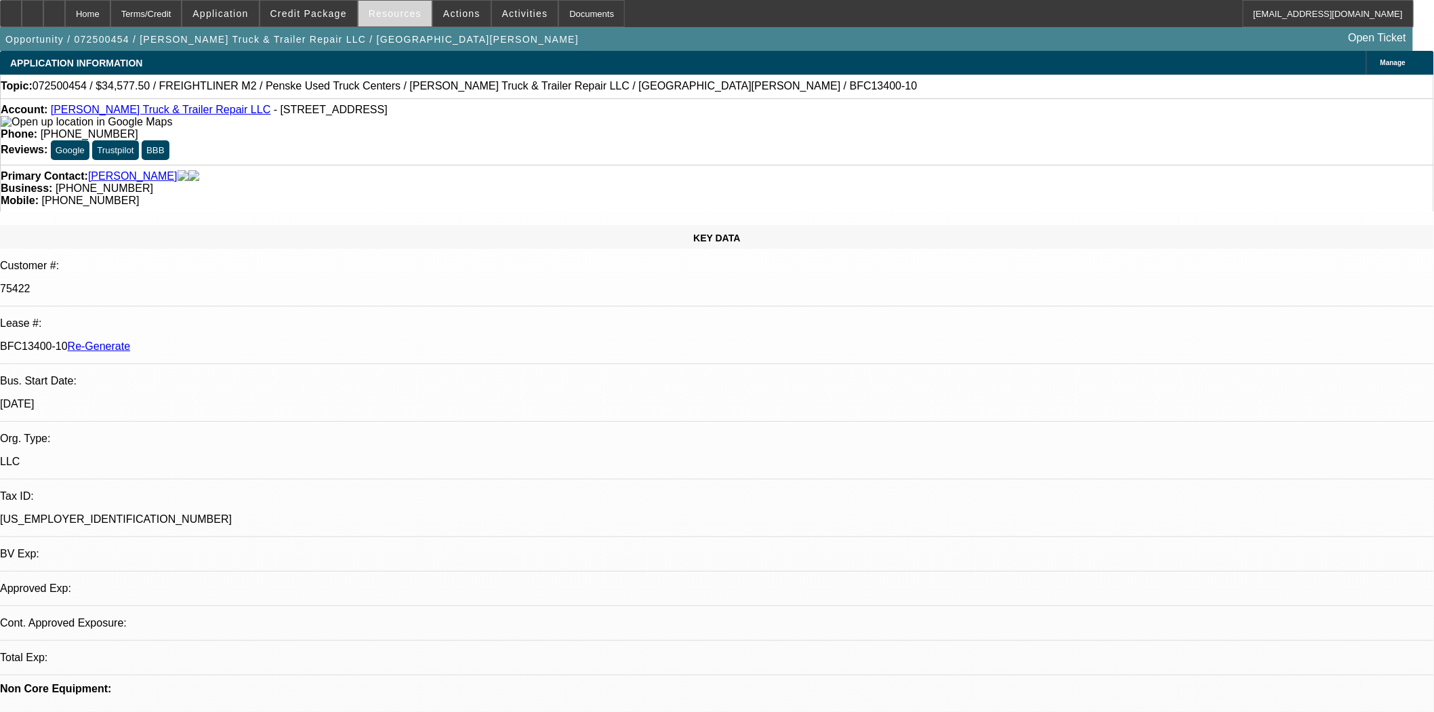
select select "0"
select select "2"
select select "0"
select select "6"
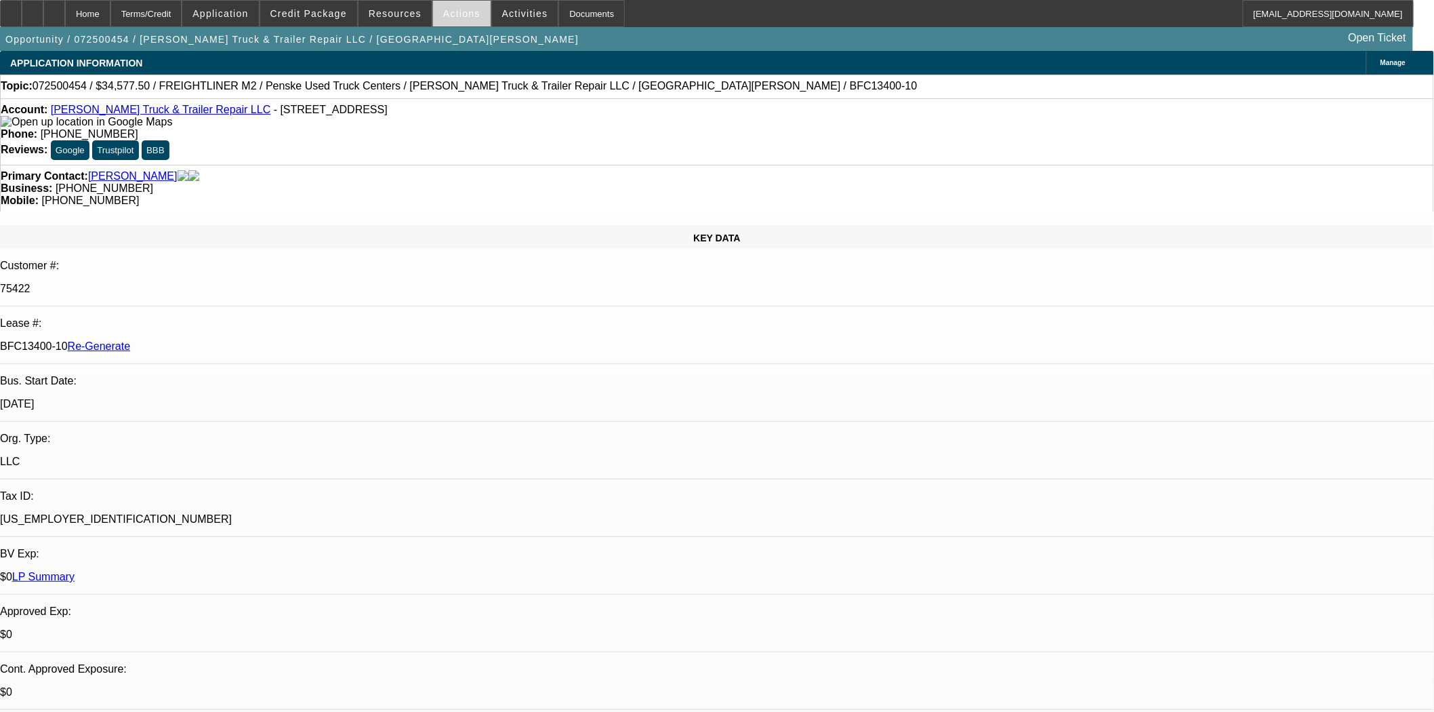
click at [451, 14] on span "Actions" at bounding box center [461, 13] width 37 height 11
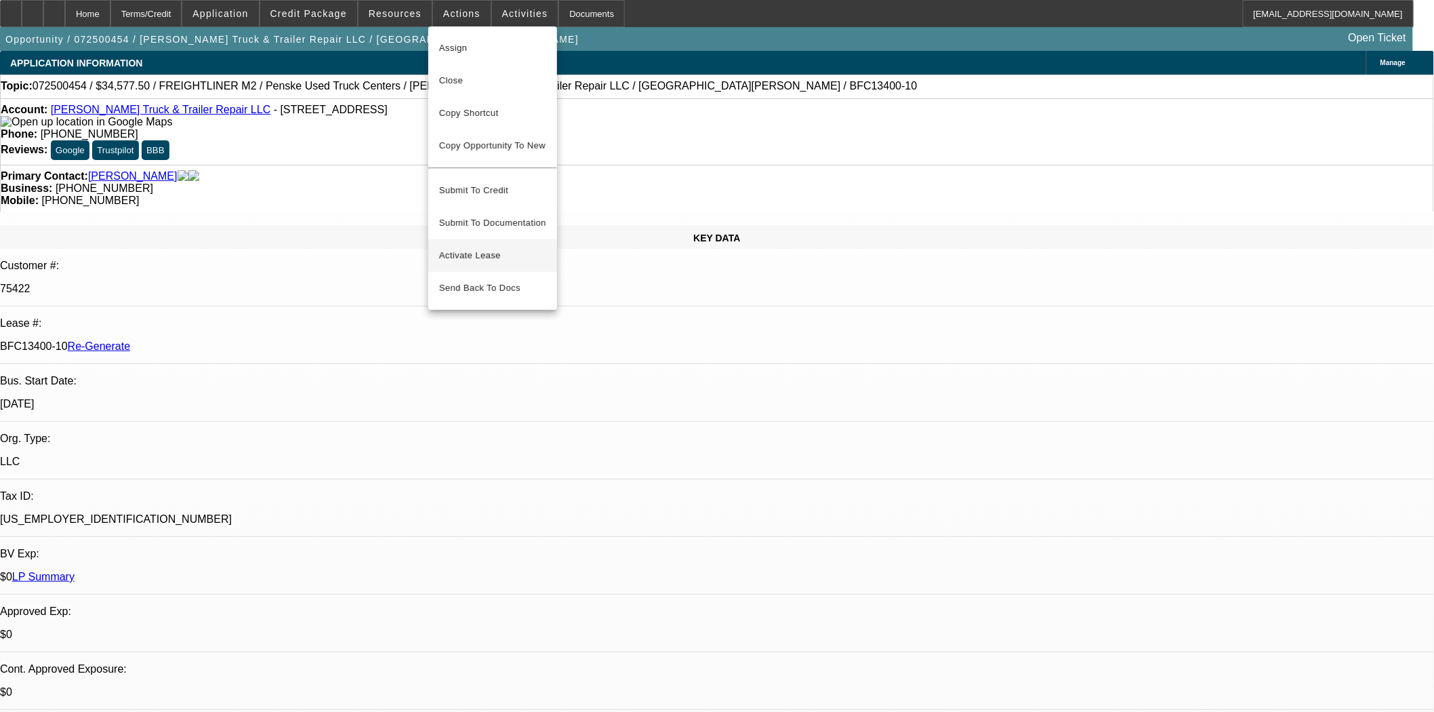
click at [466, 247] on span "Activate Lease" at bounding box center [492, 255] width 107 height 16
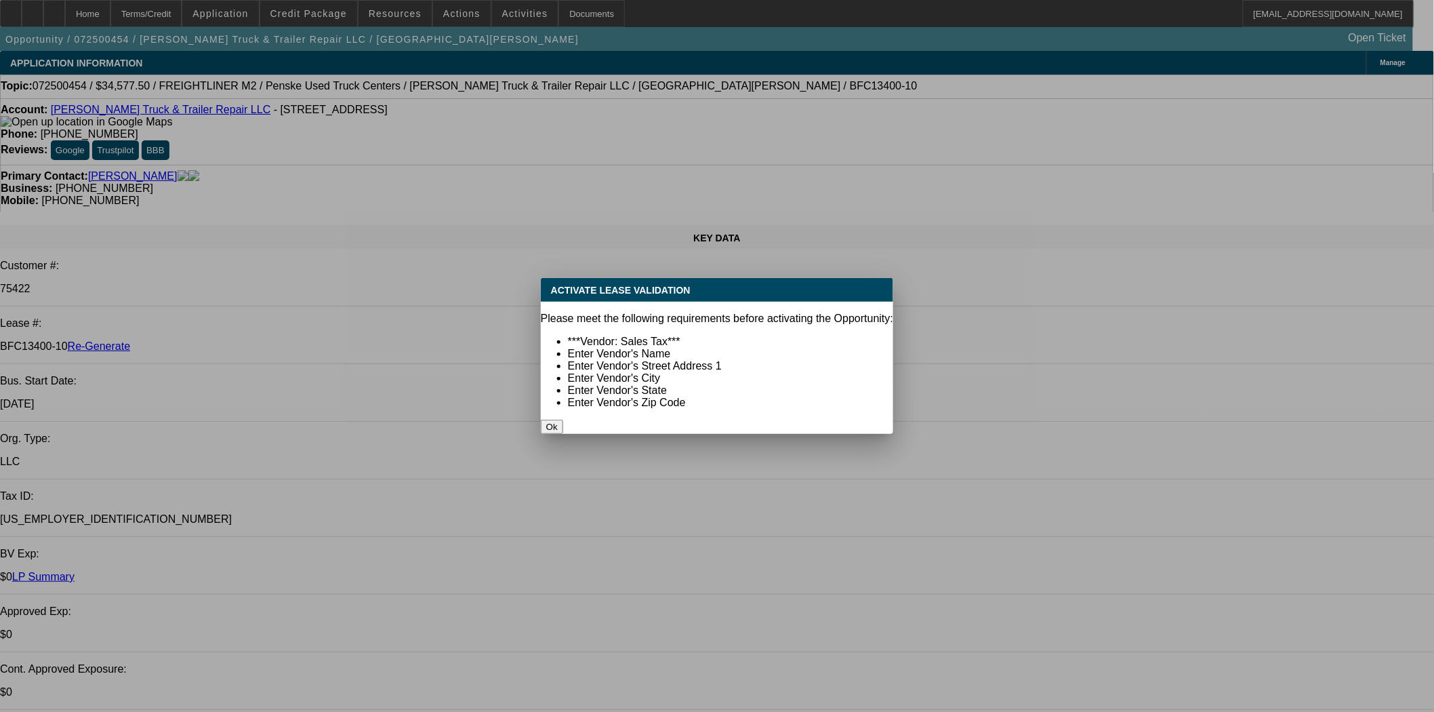
click at [563, 420] on button "Ok" at bounding box center [552, 427] width 22 height 14
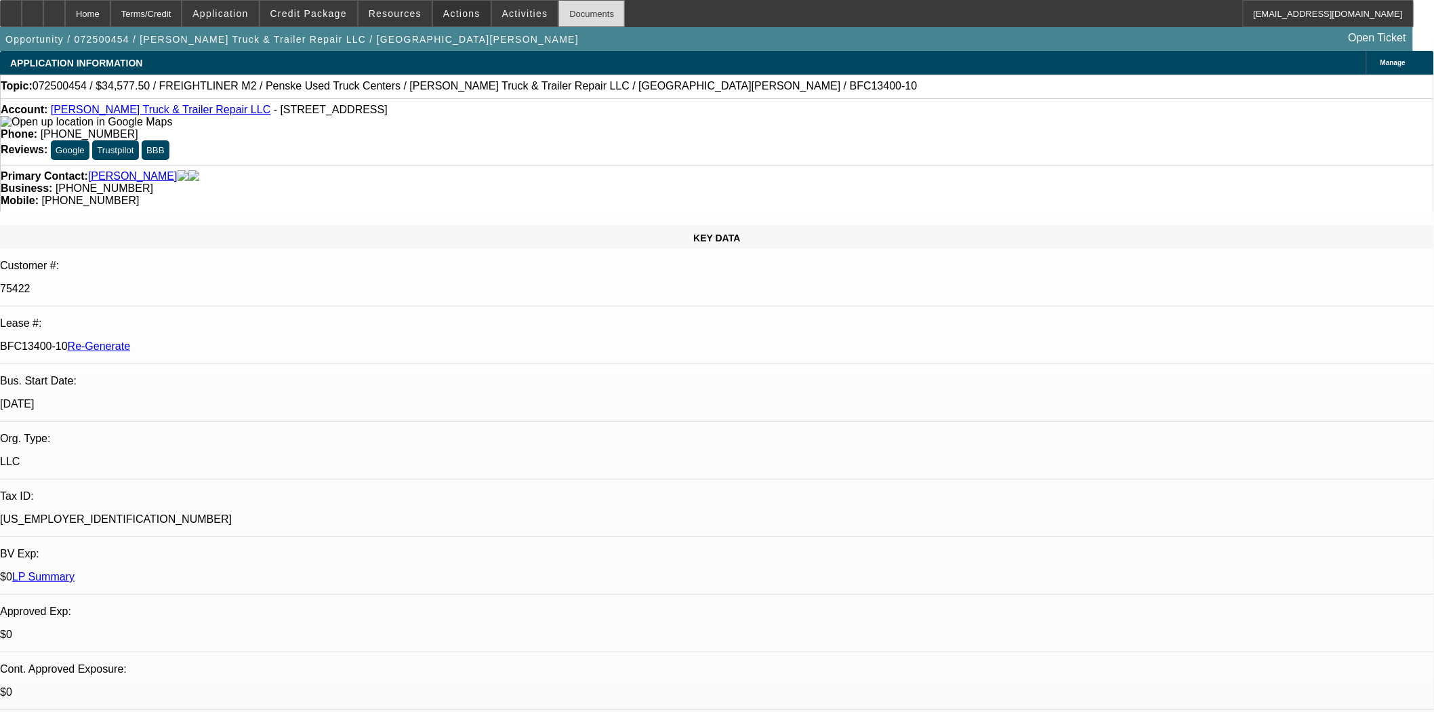
click at [558, 12] on div "Documents" at bounding box center [591, 13] width 66 height 27
click at [464, 20] on span at bounding box center [462, 13] width 58 height 33
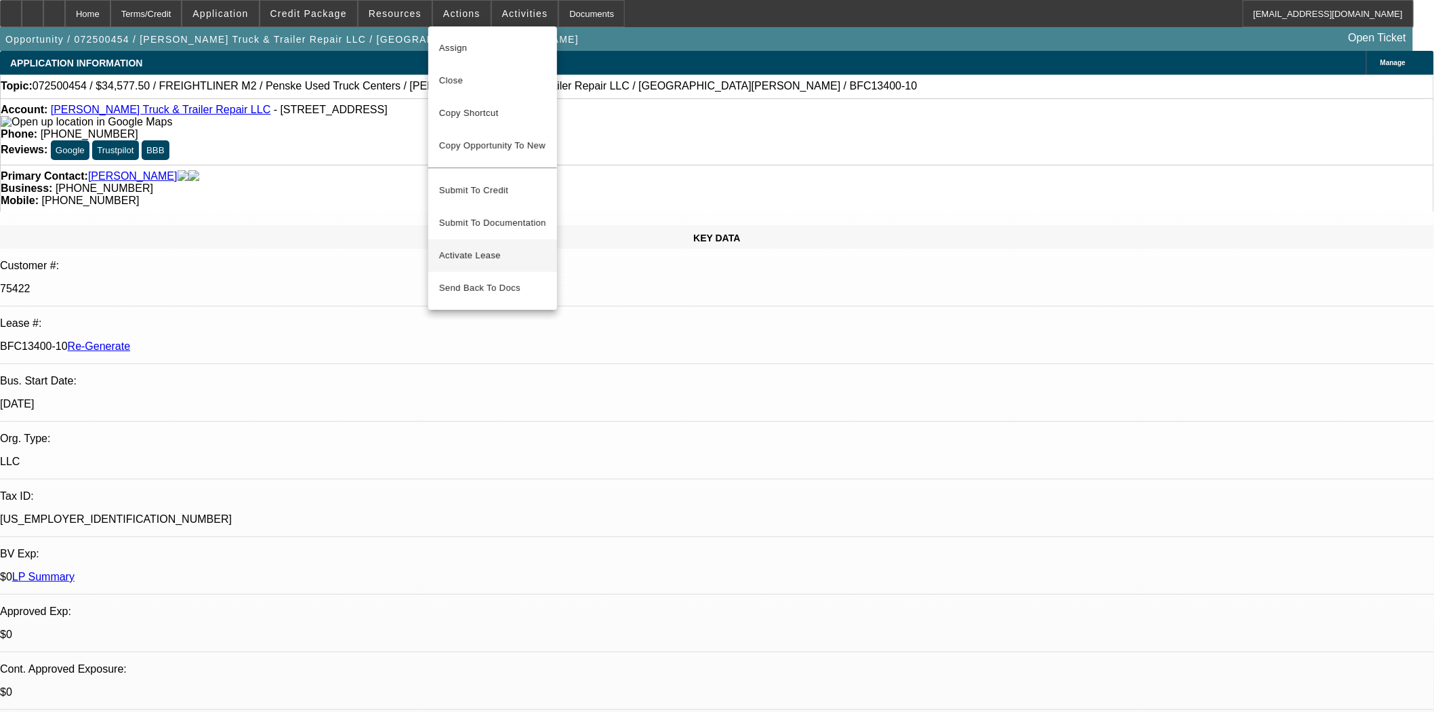
click at [486, 239] on button "Activate Lease" at bounding box center [492, 255] width 129 height 33
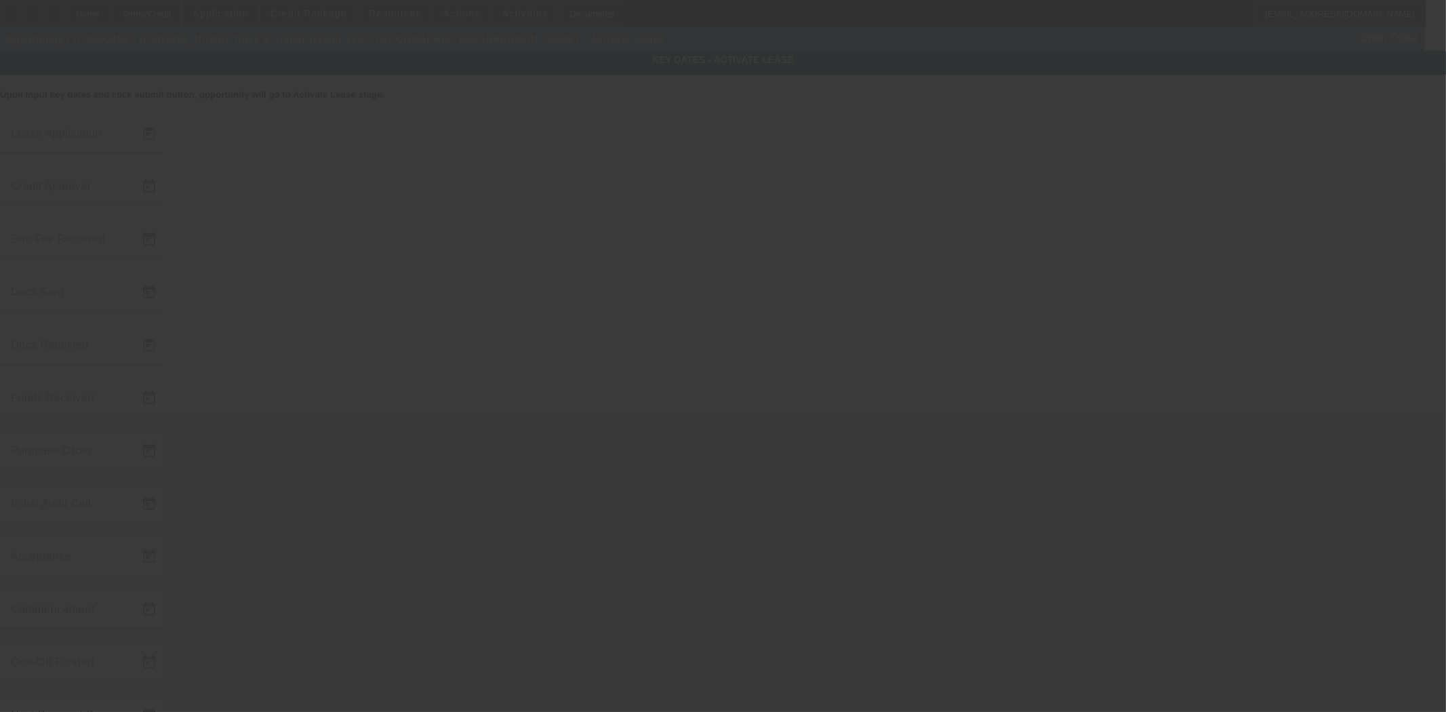
type input "7/21/2025"
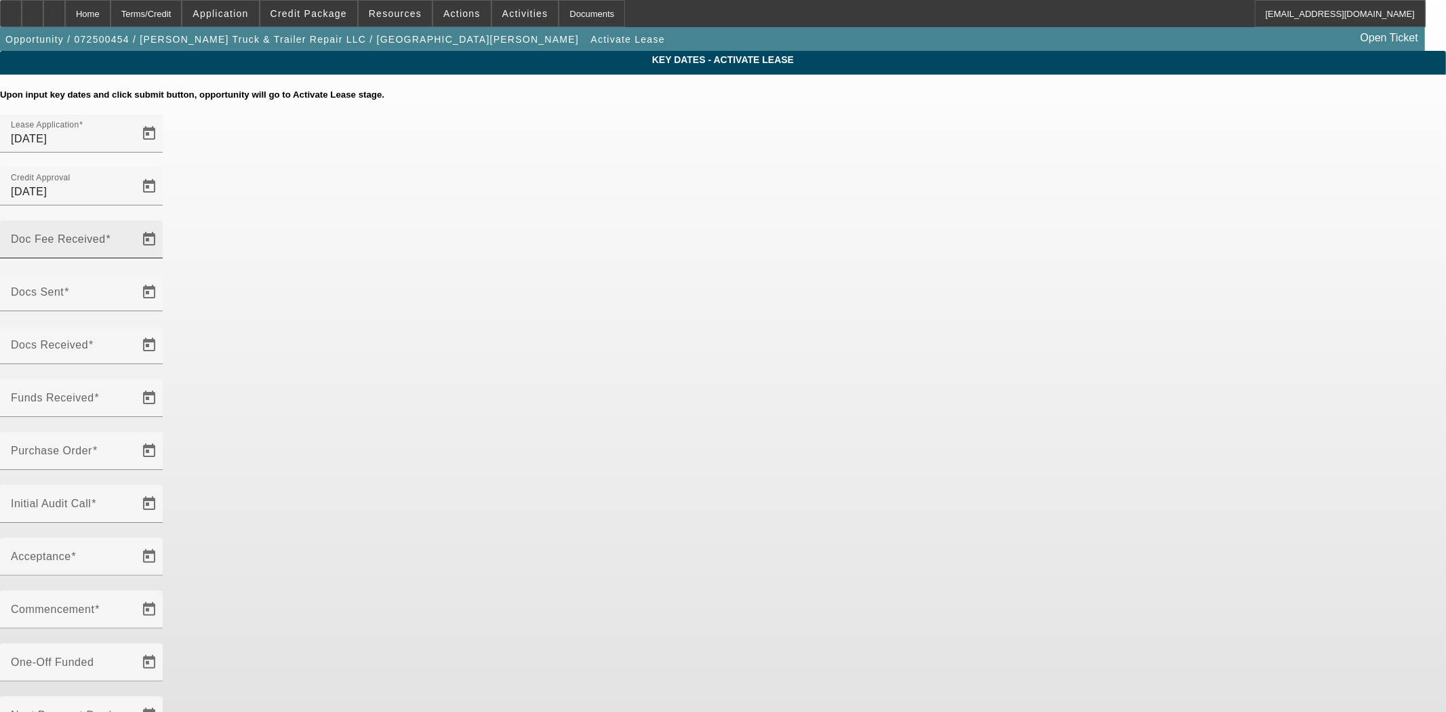
click at [106, 233] on mat-label "Doc Fee Received" at bounding box center [58, 239] width 95 height 12
click at [133, 237] on input "Doc Fee Received" at bounding box center [72, 245] width 122 height 16
type input "8/14/2025"
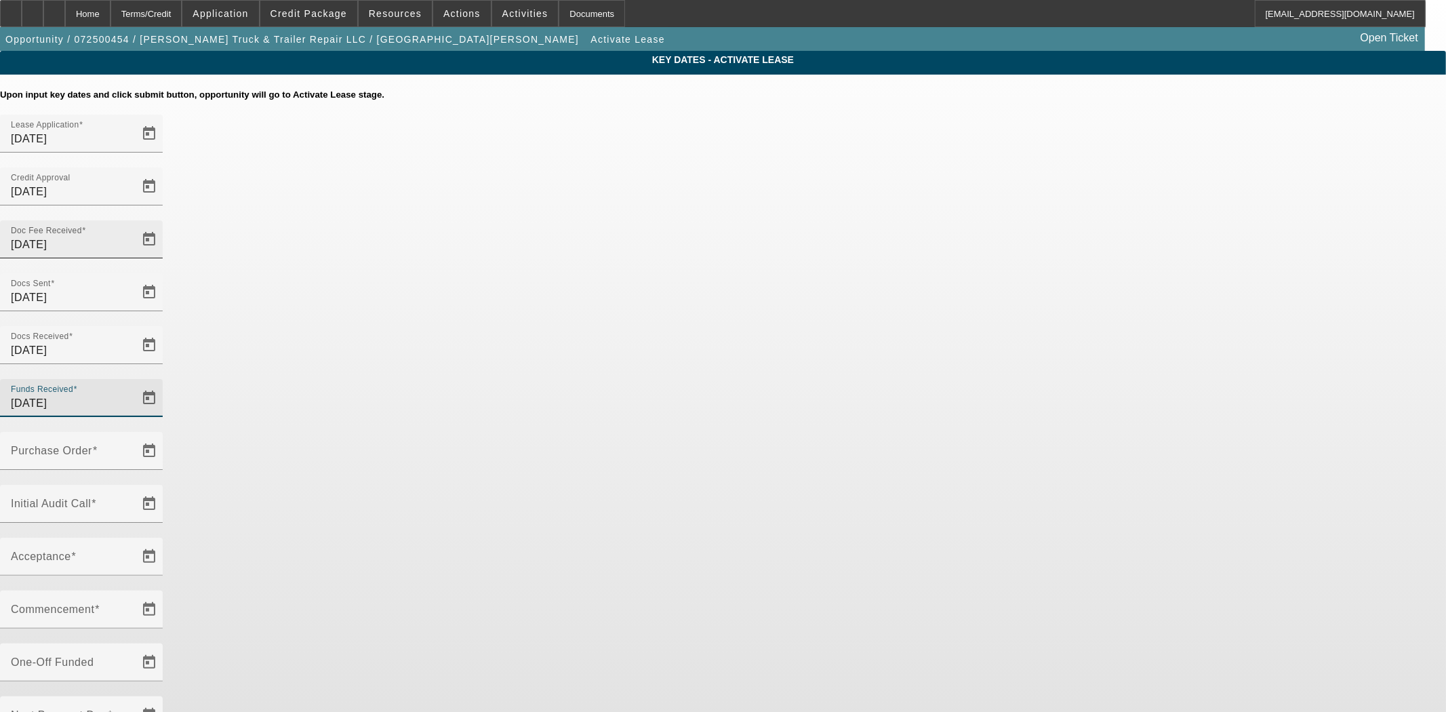
type input "8/14/2025"
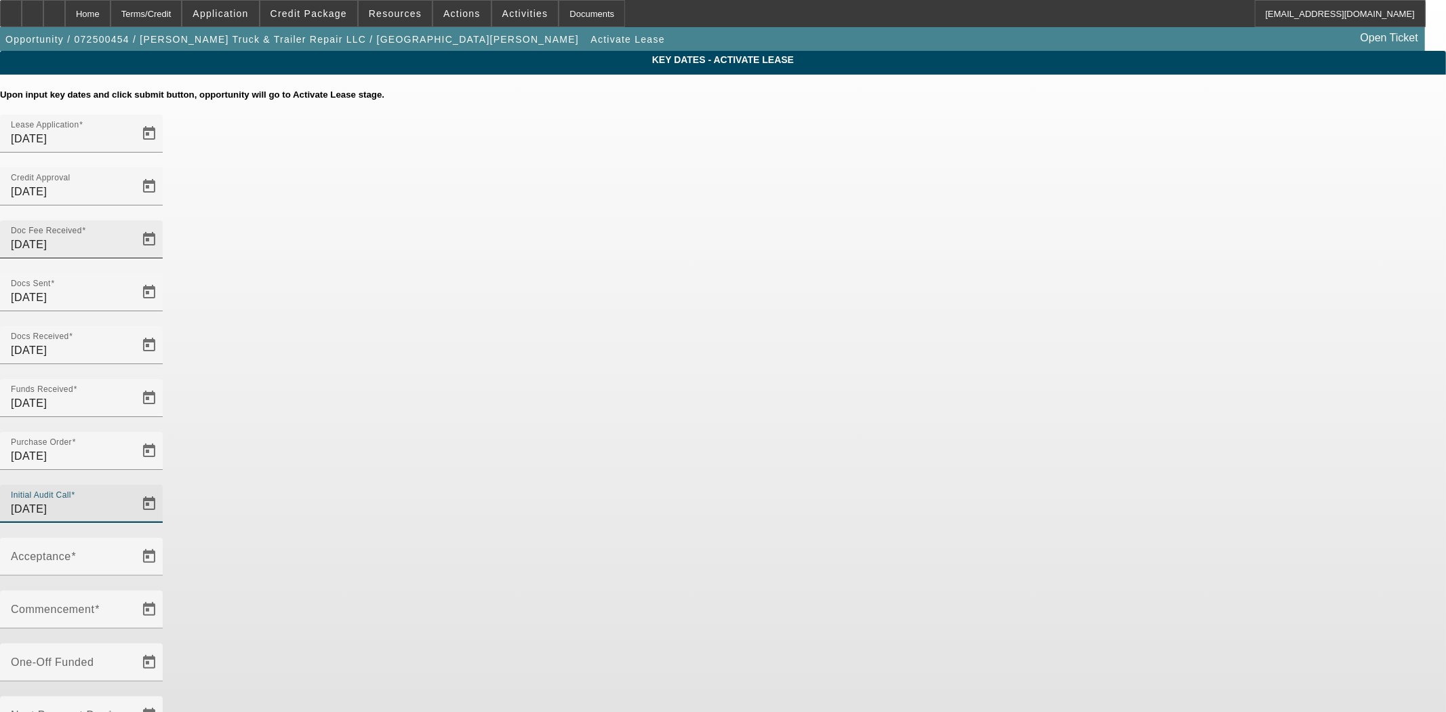
type input "8/14/2025"
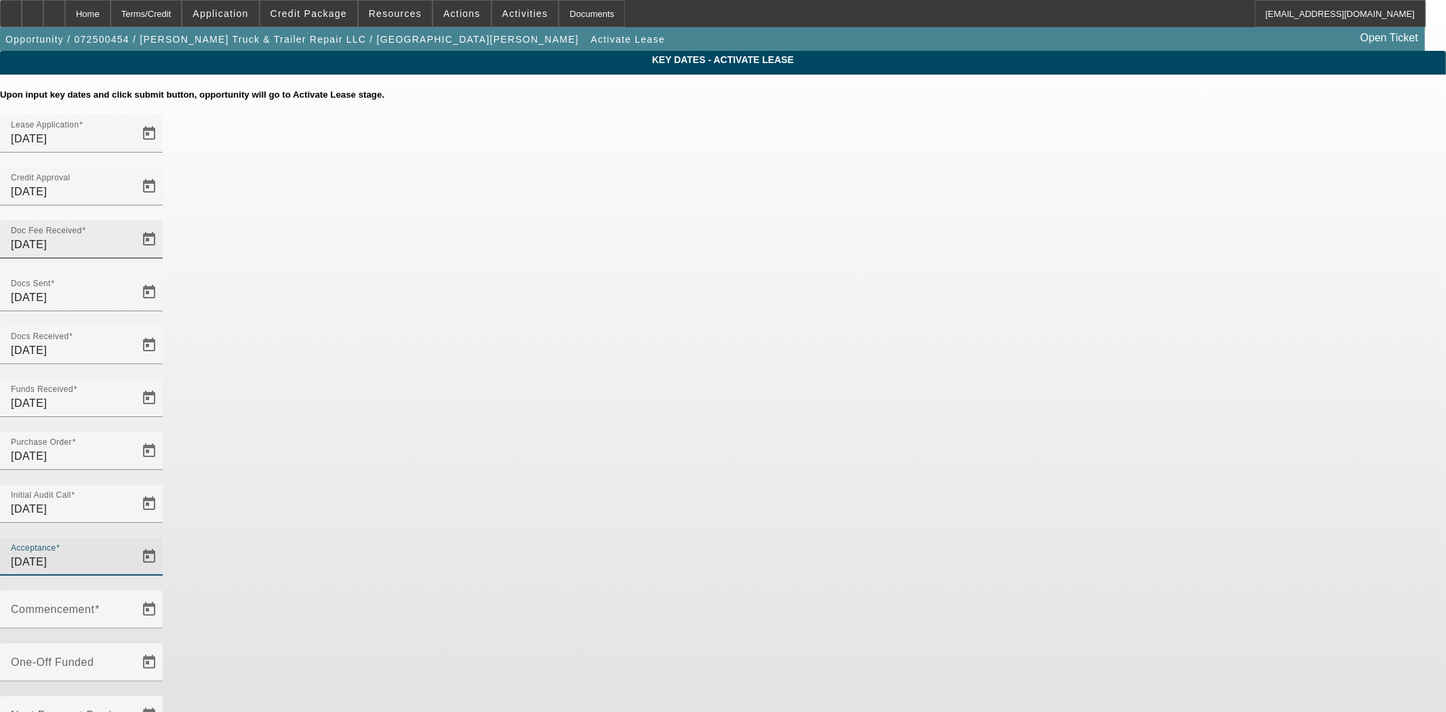
type input "8/14/2025"
type input "9/1/2025"
type input "10/1/2025"
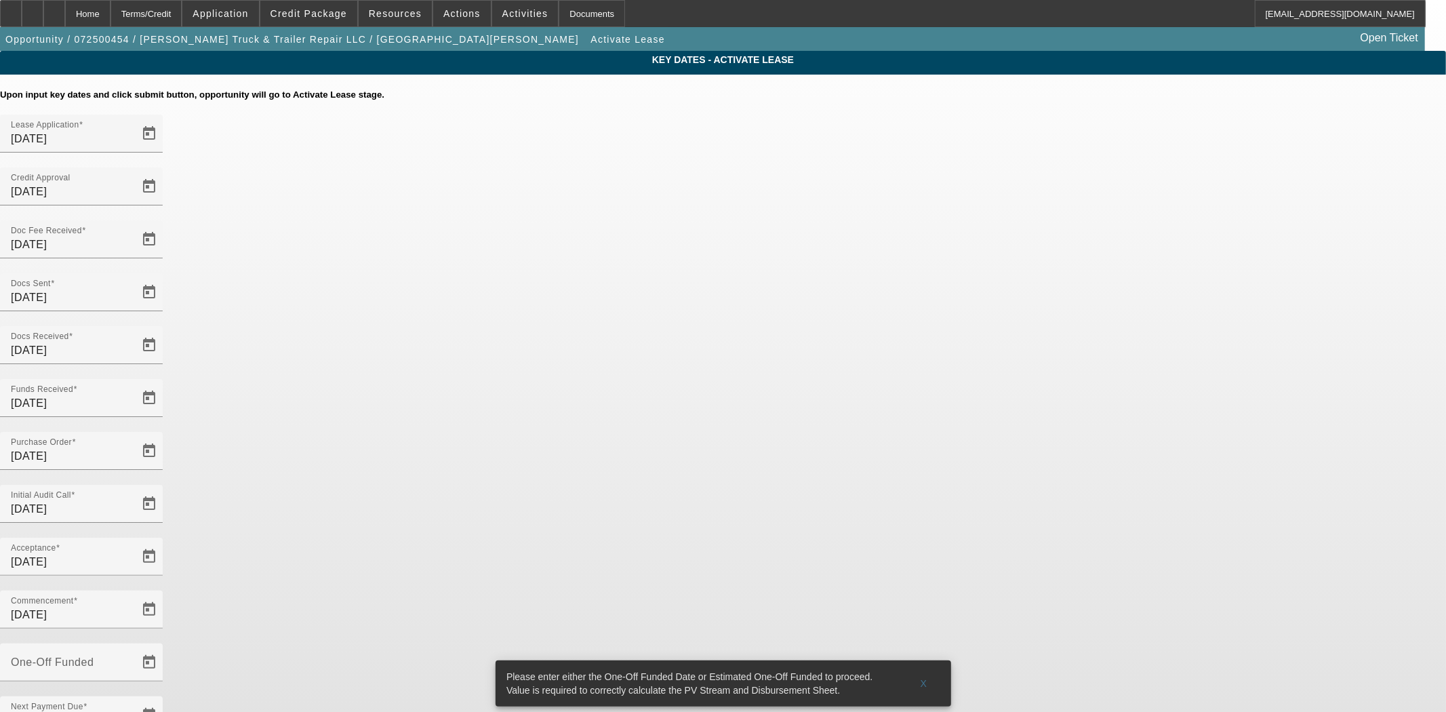
type input "8/14/2025"
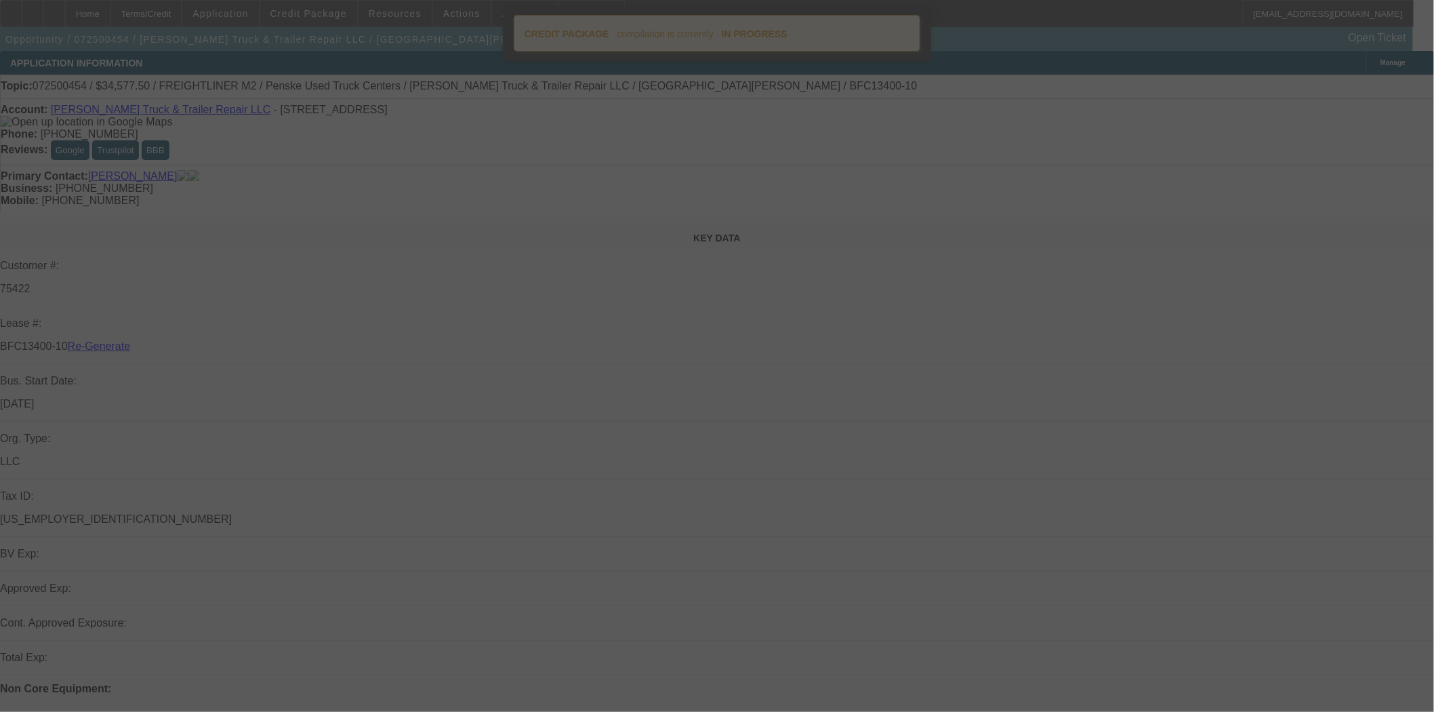
select select "4"
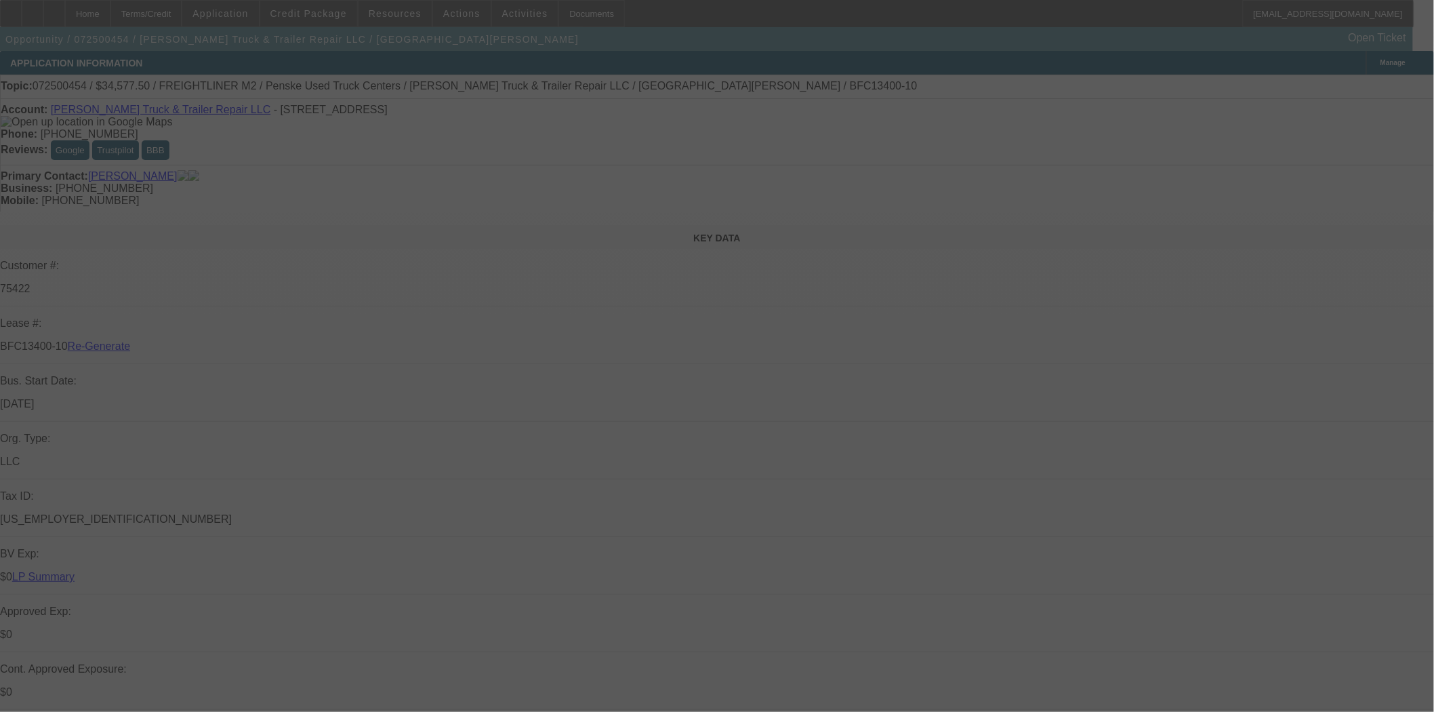
select select "0"
select select "2"
select select "0"
select select "6"
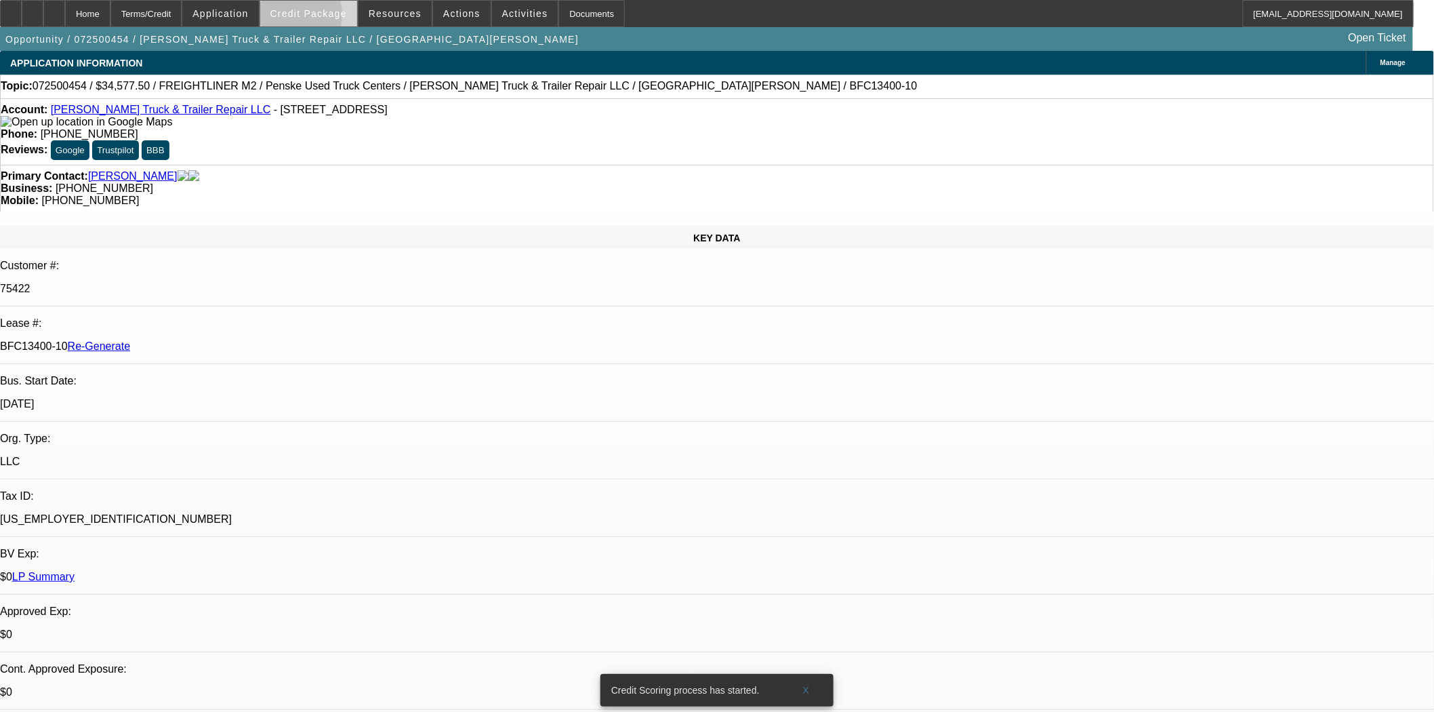
click at [310, 18] on span "Credit Package" at bounding box center [308, 13] width 77 height 11
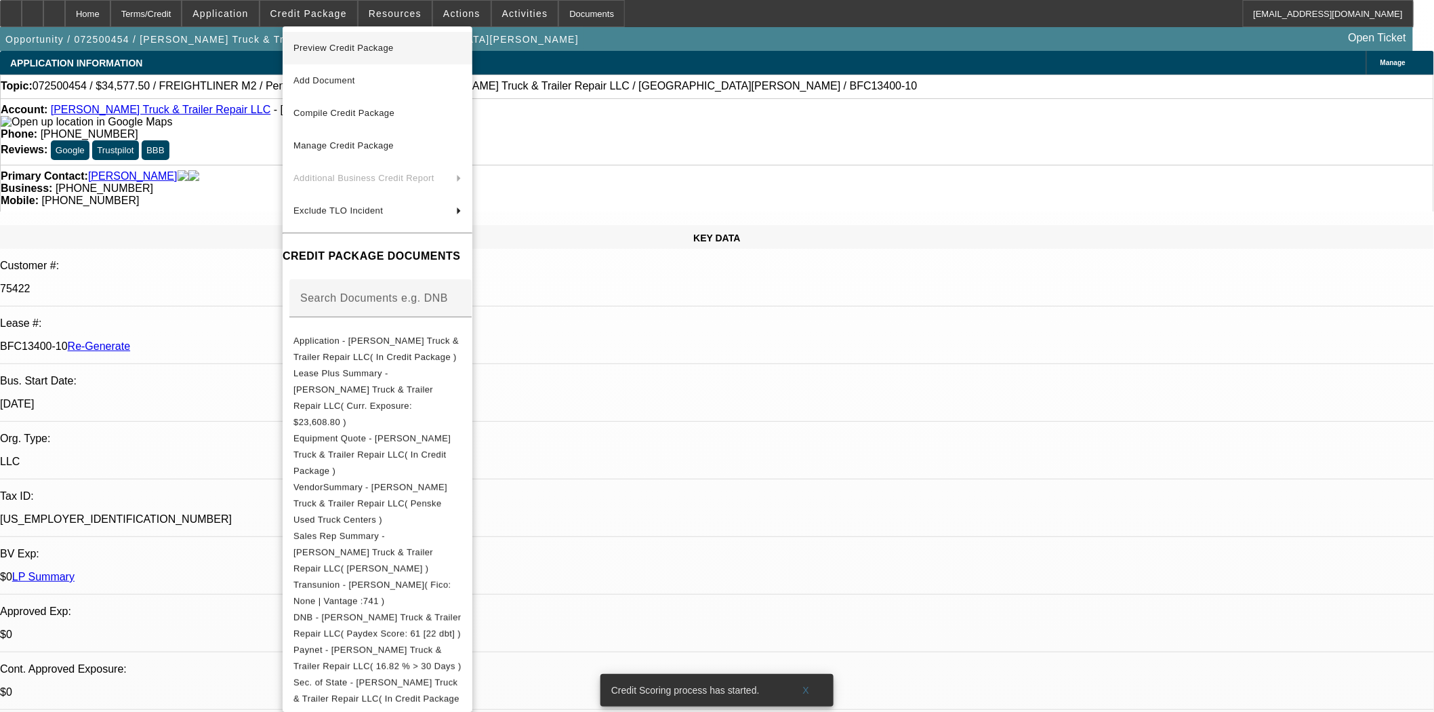
click at [319, 49] on span "Preview Credit Package" at bounding box center [343, 48] width 100 height 10
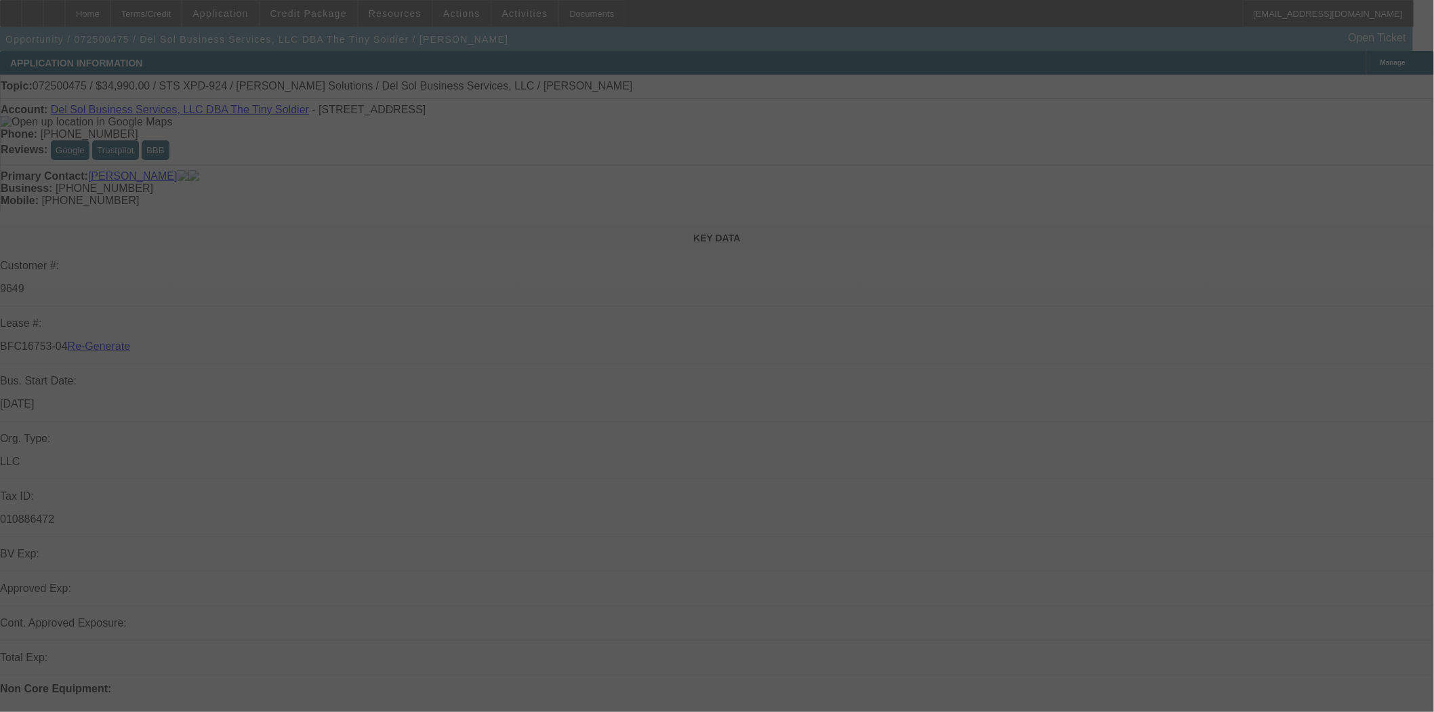
select select "3"
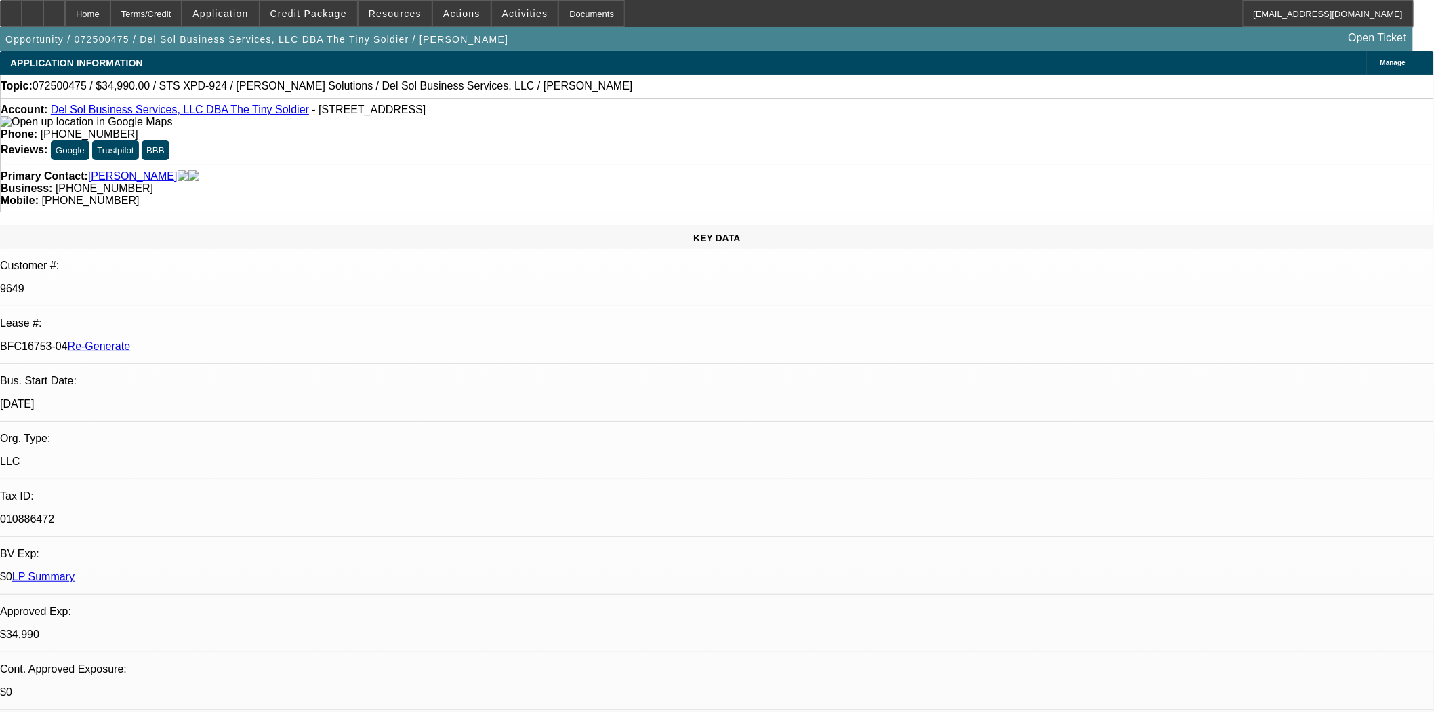
select select "0"
select select "2"
select select "0"
select select "6"
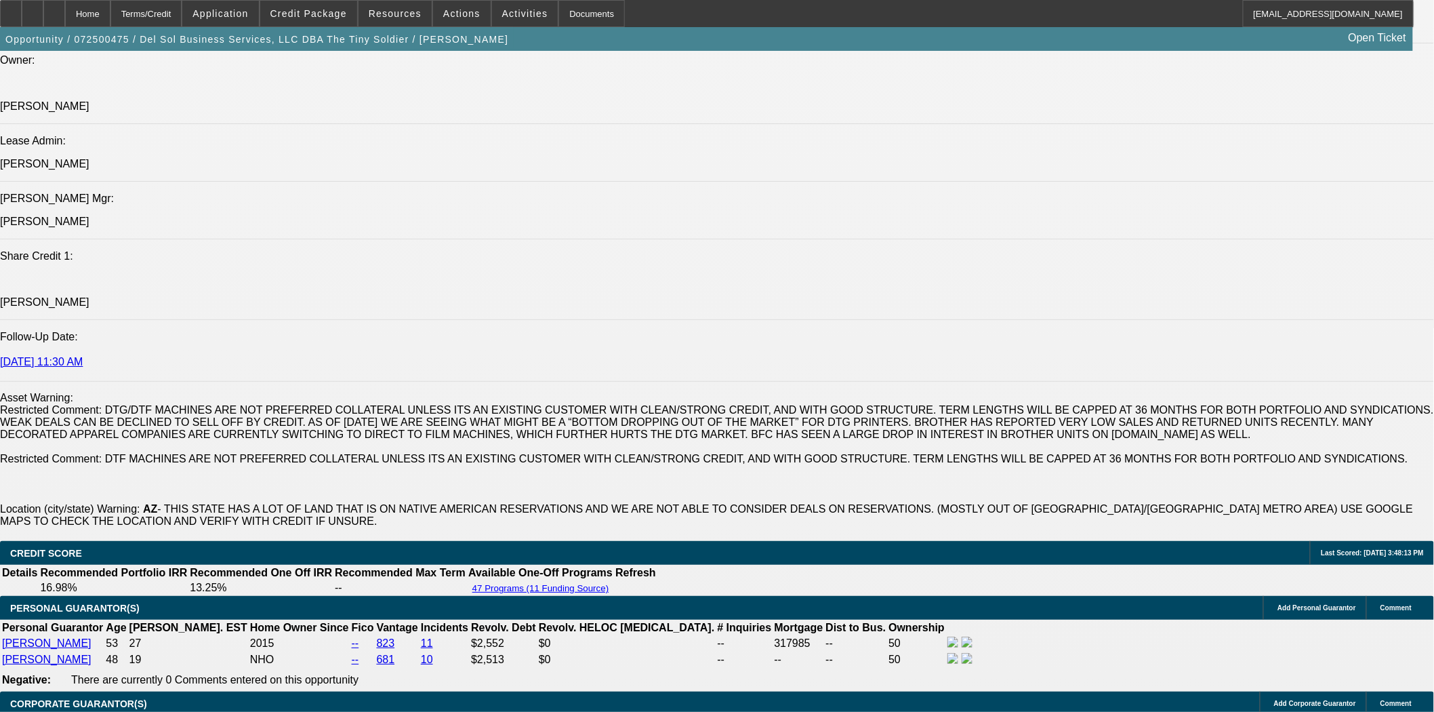
scroll to position [1957, 0]
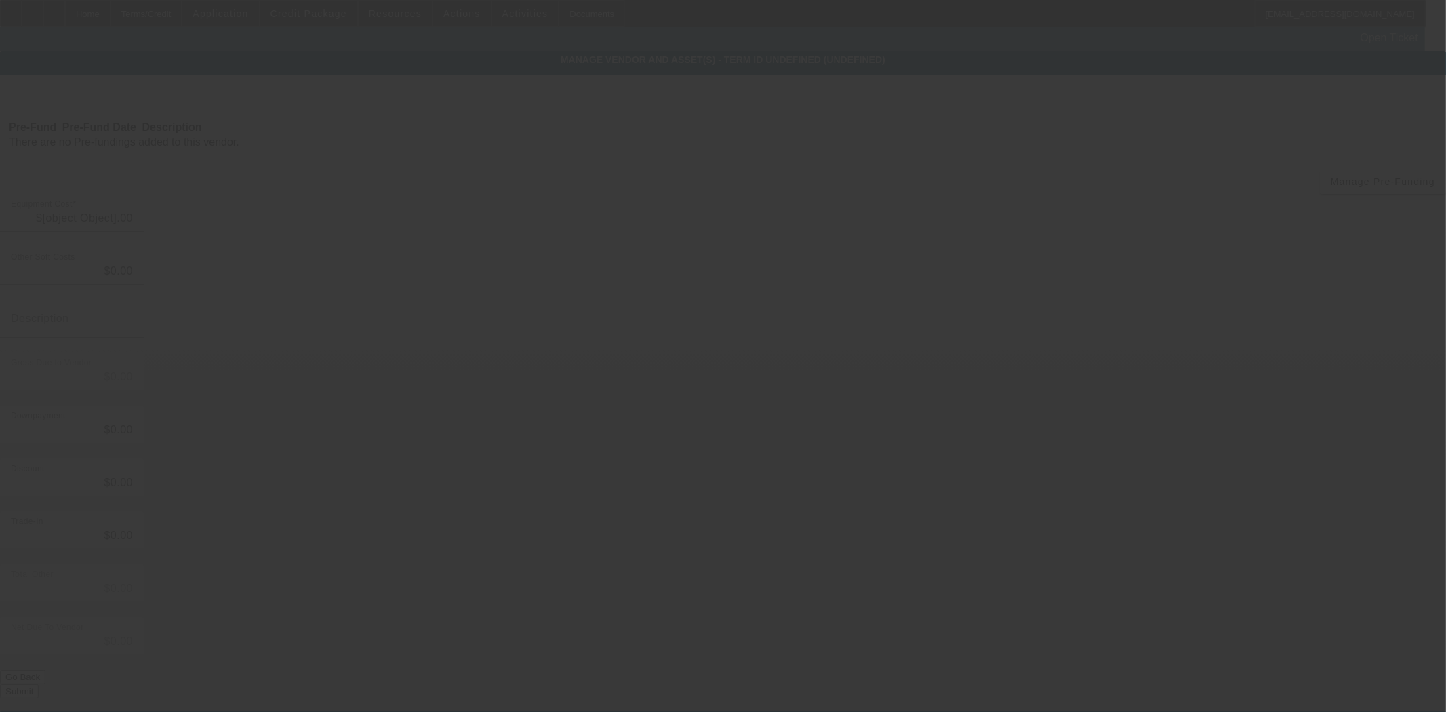
type input "$34,990.00"
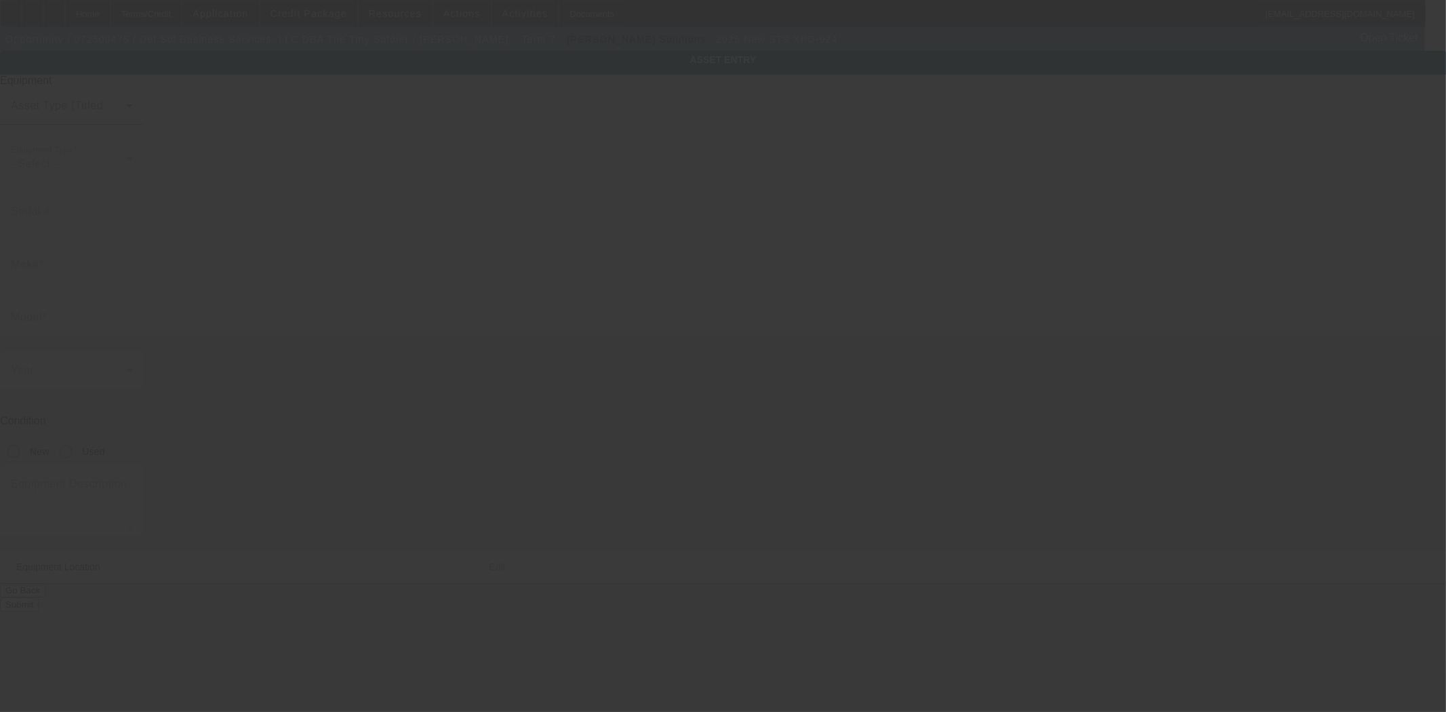
type input "STS"
type input "XPD-924"
radio input "true"
type textarea "24" Direct to Film Printer, (1) Neo Stampa Inedit RIP Software, (1) STS Start U…"
type input "9113 W Mariposa Grande"
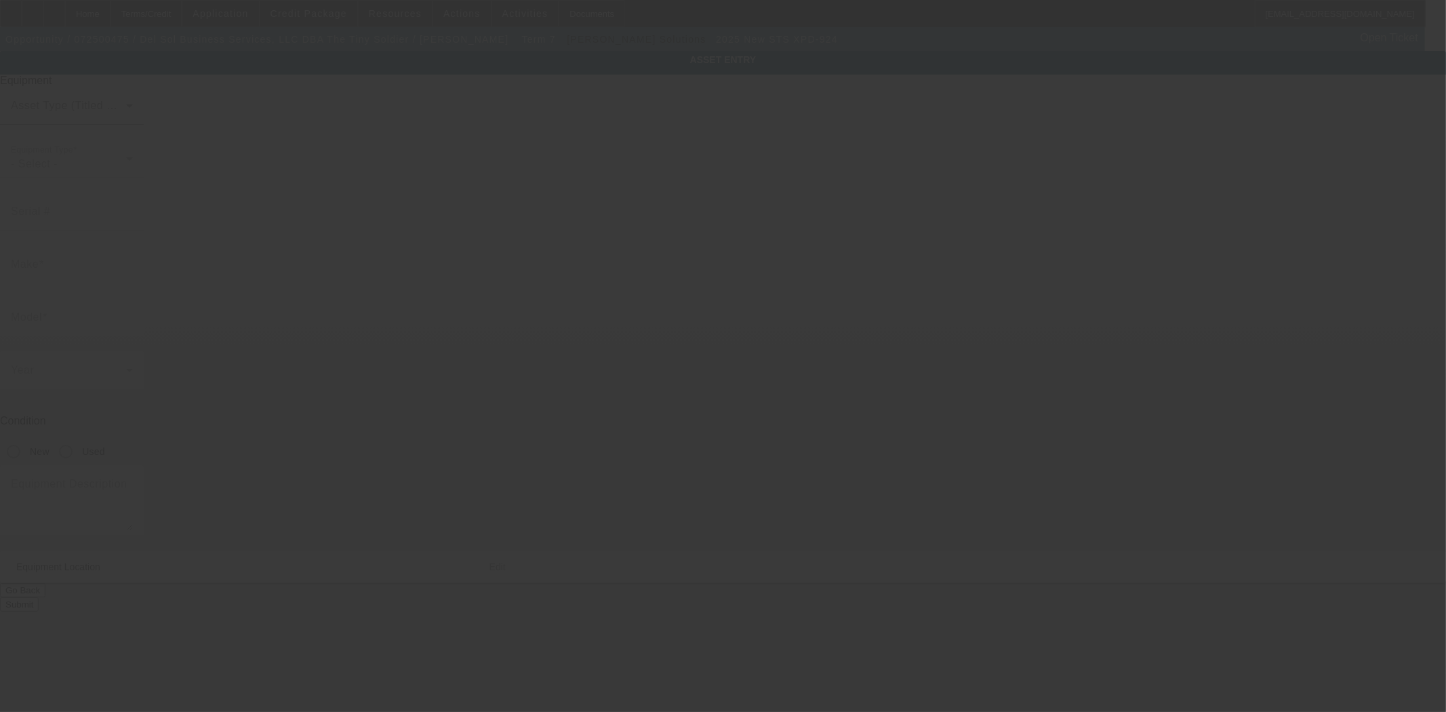
type input "Peoria"
type input "85383"
type input "Maricopa"
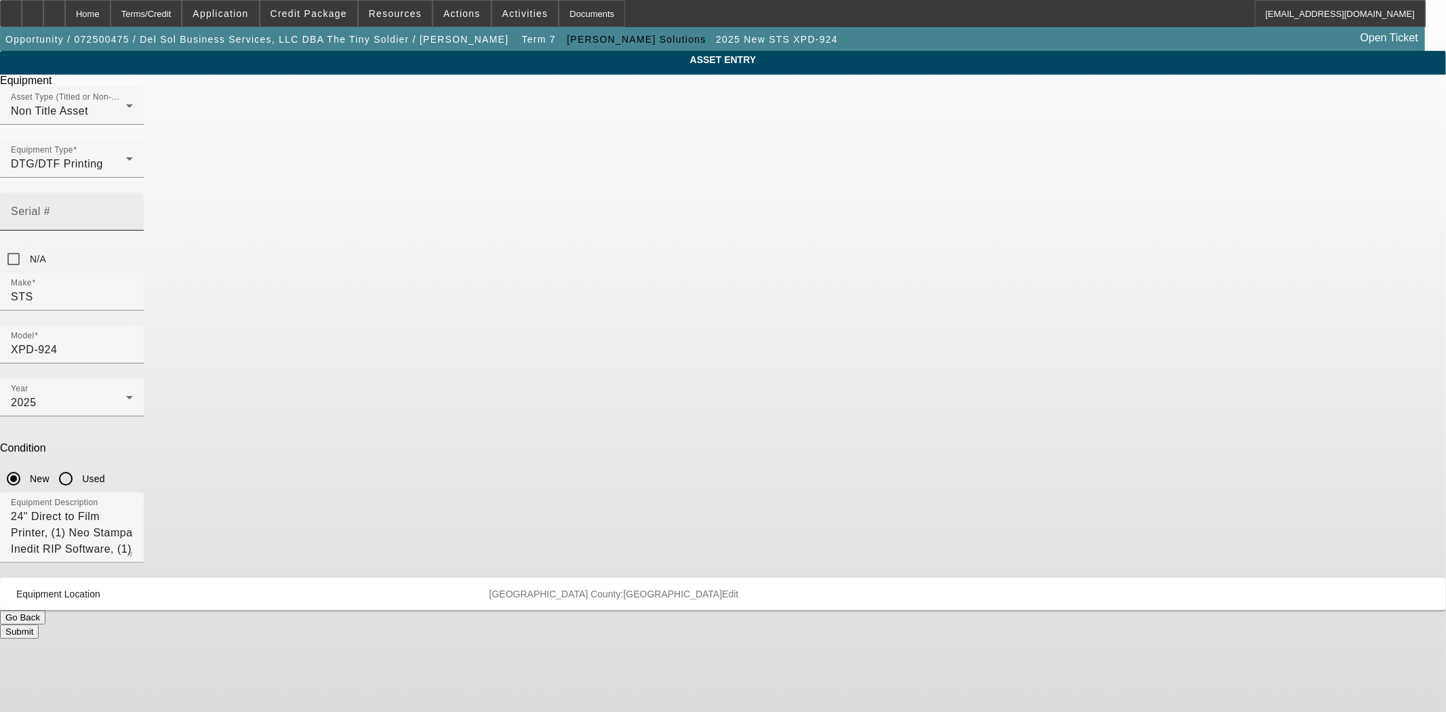
click at [50, 205] on mat-label "Serial #" at bounding box center [30, 211] width 39 height 12
click at [133, 209] on input "Serial #" at bounding box center [72, 217] width 122 height 16
type input "KU1D000222"
click at [39, 624] on button "Submit" at bounding box center [19, 631] width 39 height 14
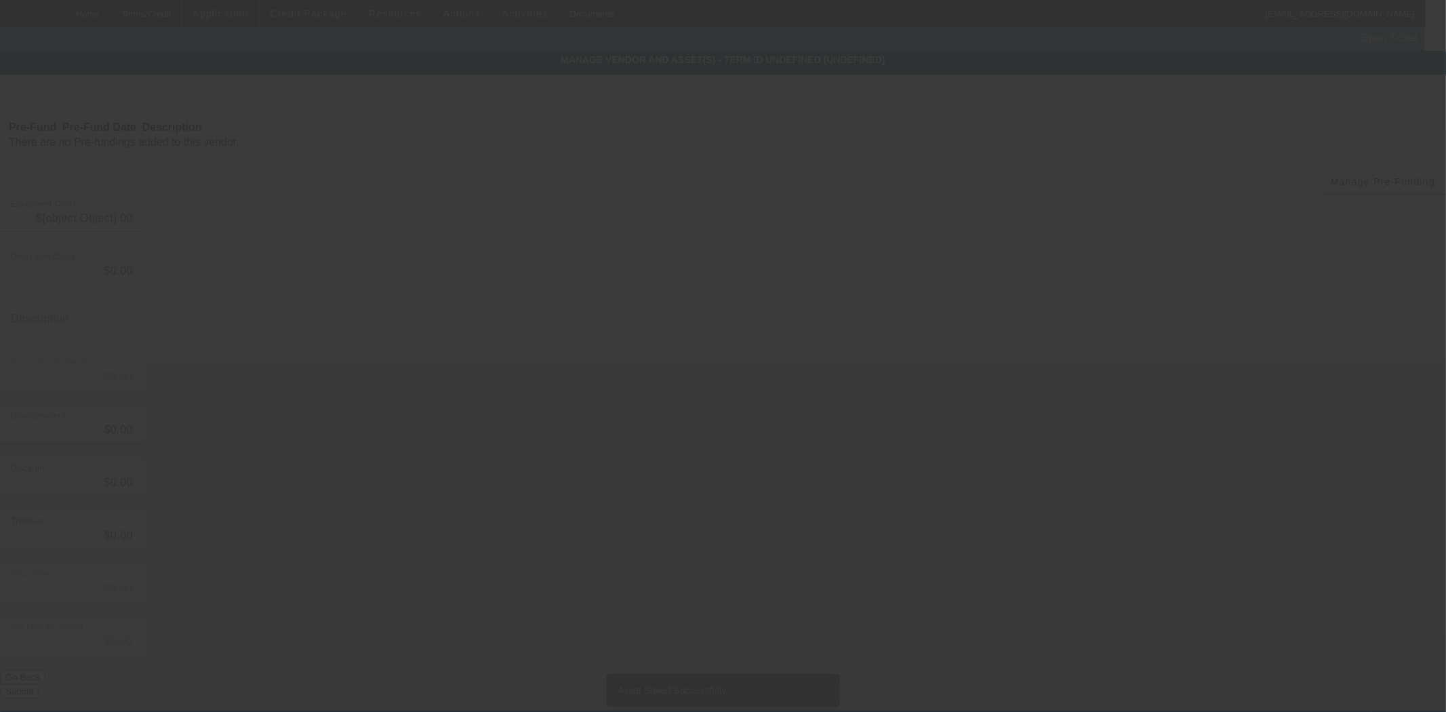
type input "$34,990.00"
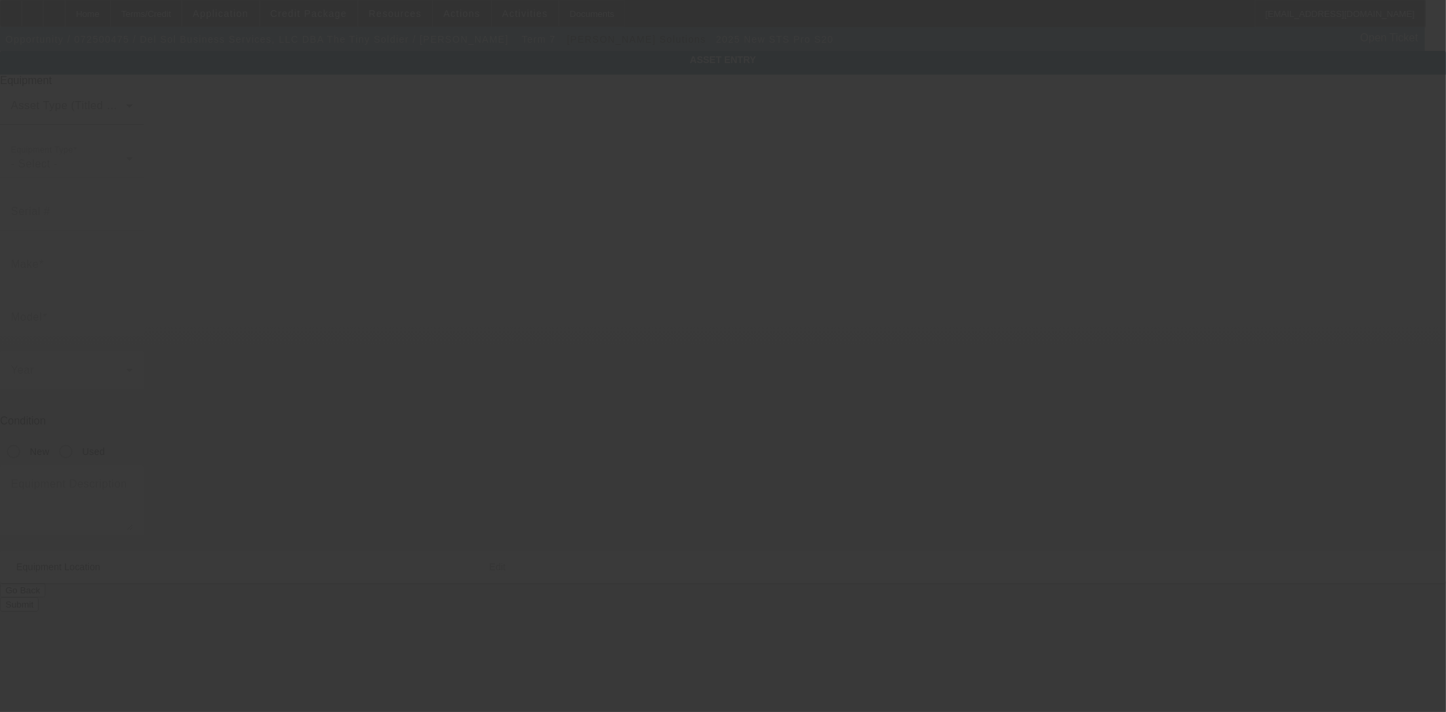
type input "STS"
type input "PRO S20"
radio input "true"
type textarea "24" Shaker with Internal Filtration, (1) Pro White Cartridge Mixer"
type input "9113 W Mariposa Grande"
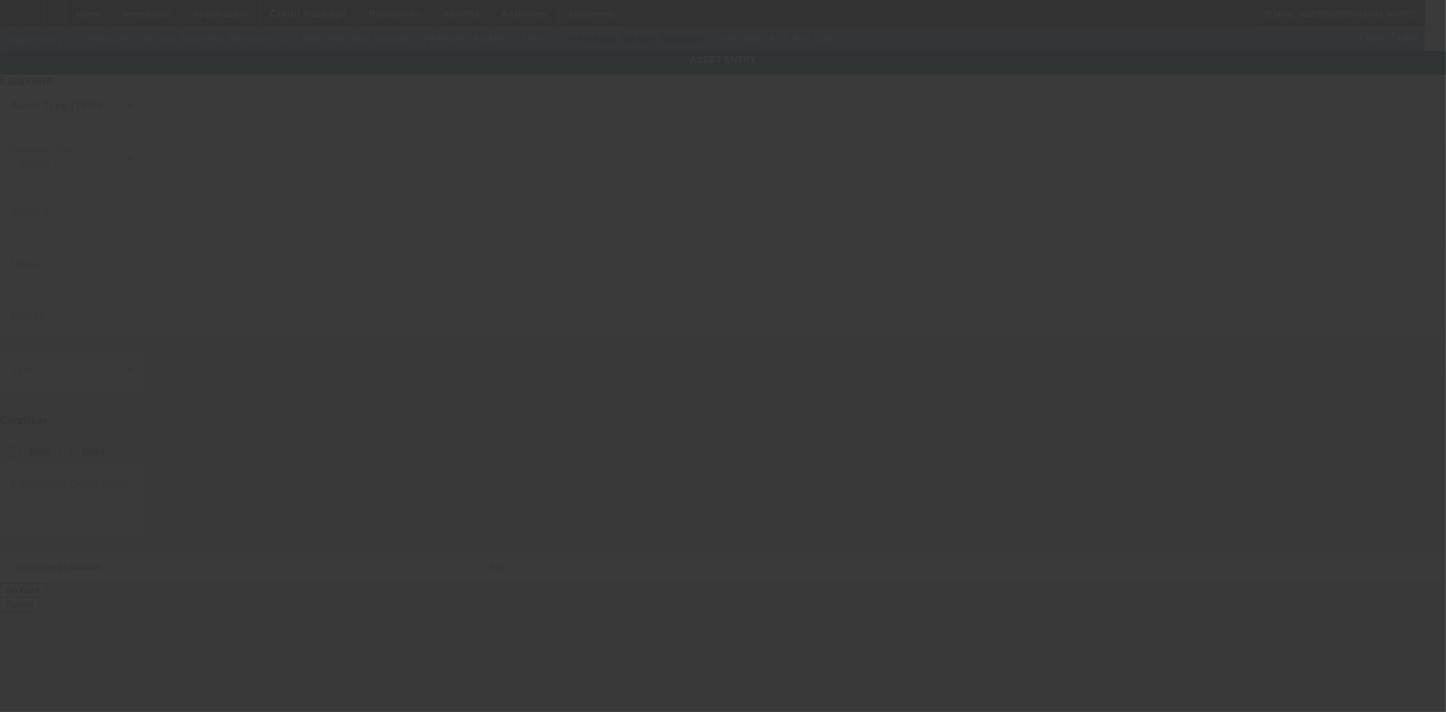
type input "Peoria"
type input "85383"
type input "Maricopa"
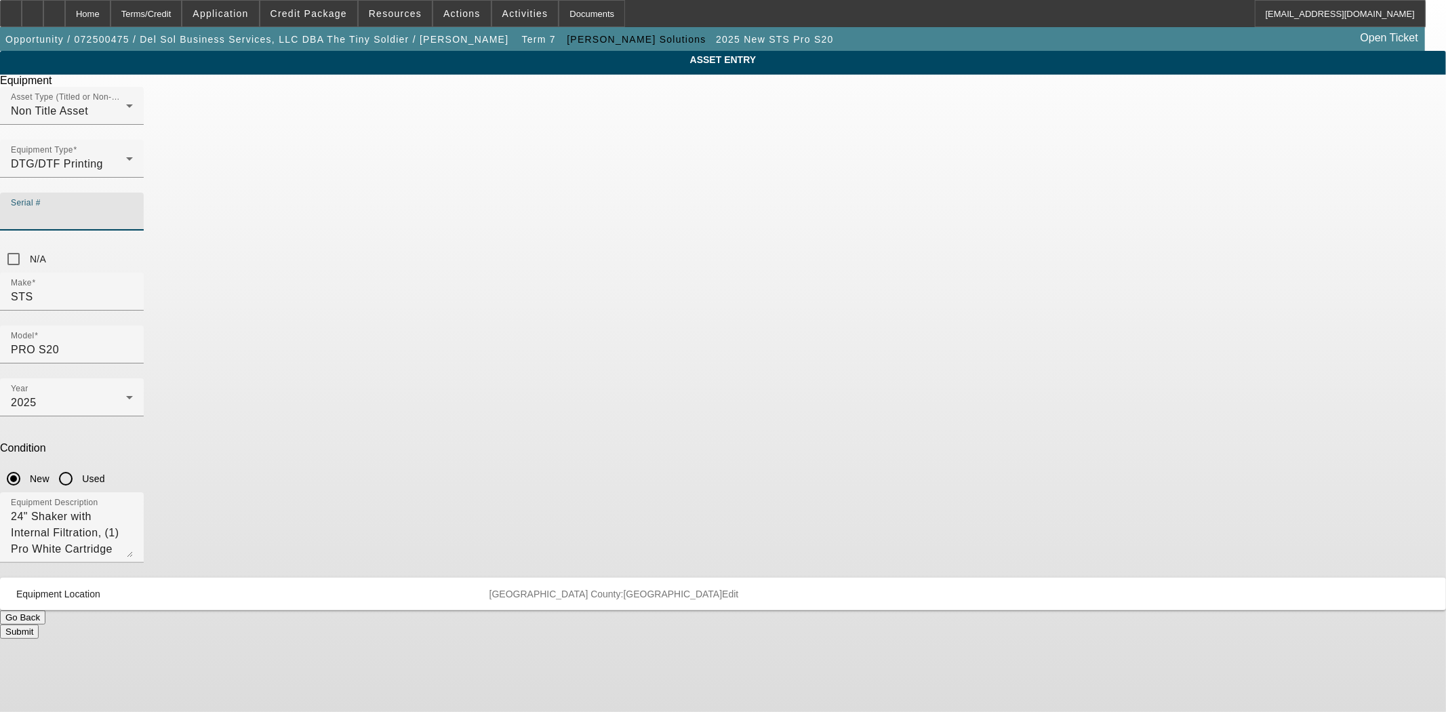
click at [133, 209] on input "Serial #" at bounding box center [72, 217] width 122 height 16
type input "S10-2985"
click at [39, 624] on button "Submit" at bounding box center [19, 631] width 39 height 14
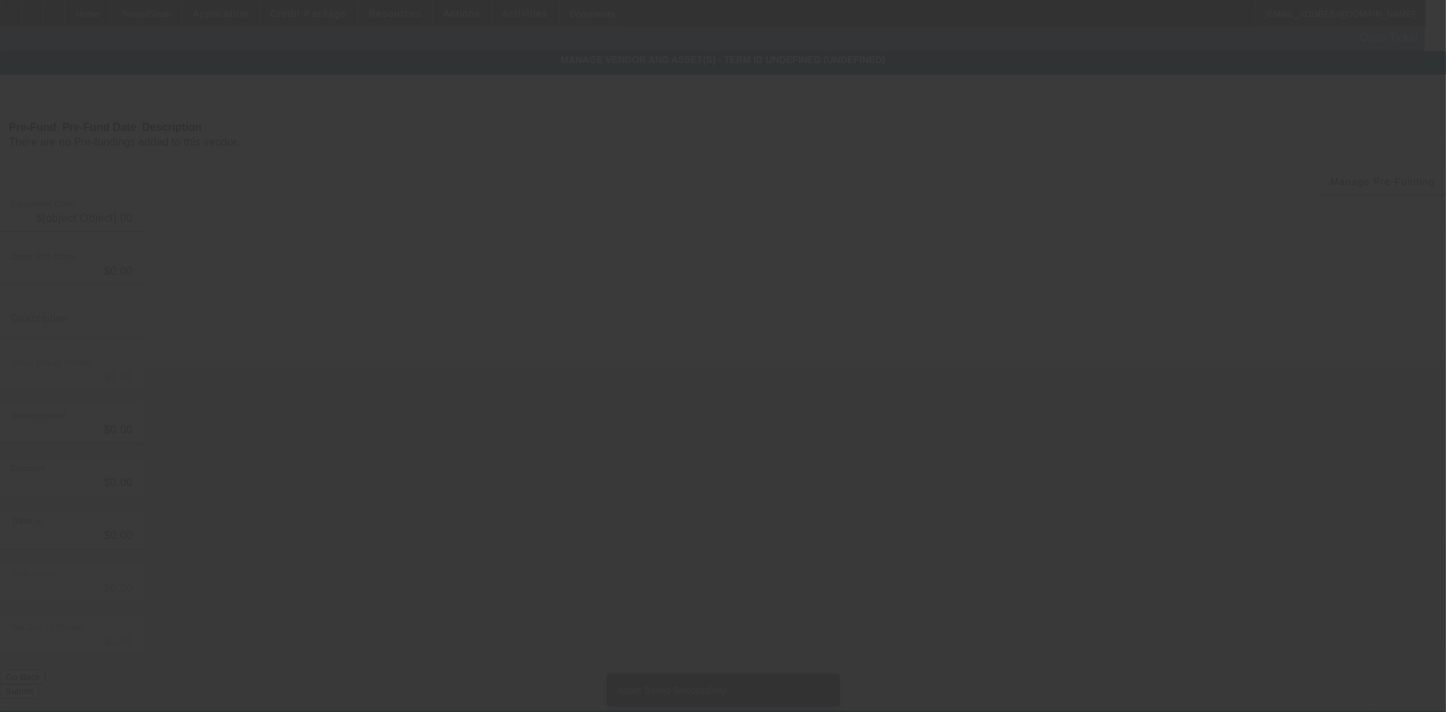
type input "$34,990.00"
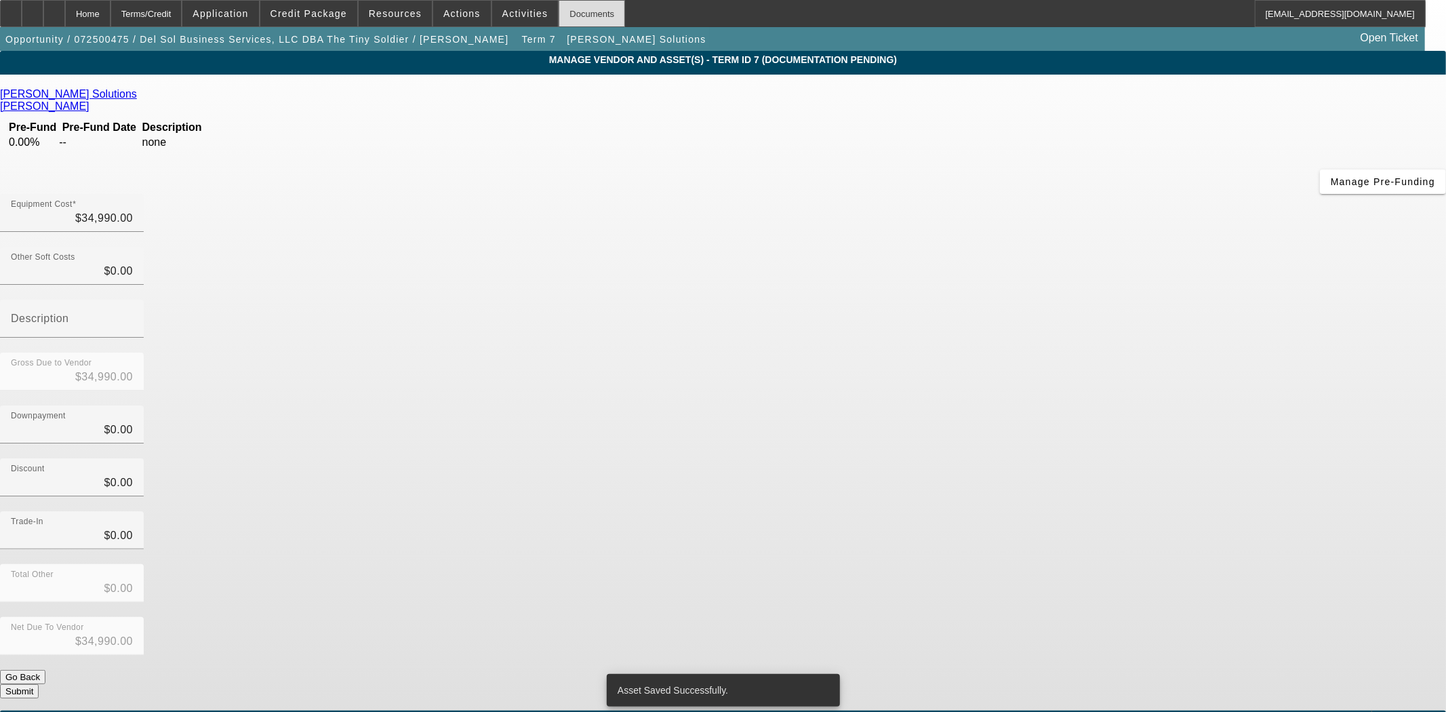
click at [578, 21] on div "Documents" at bounding box center [591, 13] width 66 height 27
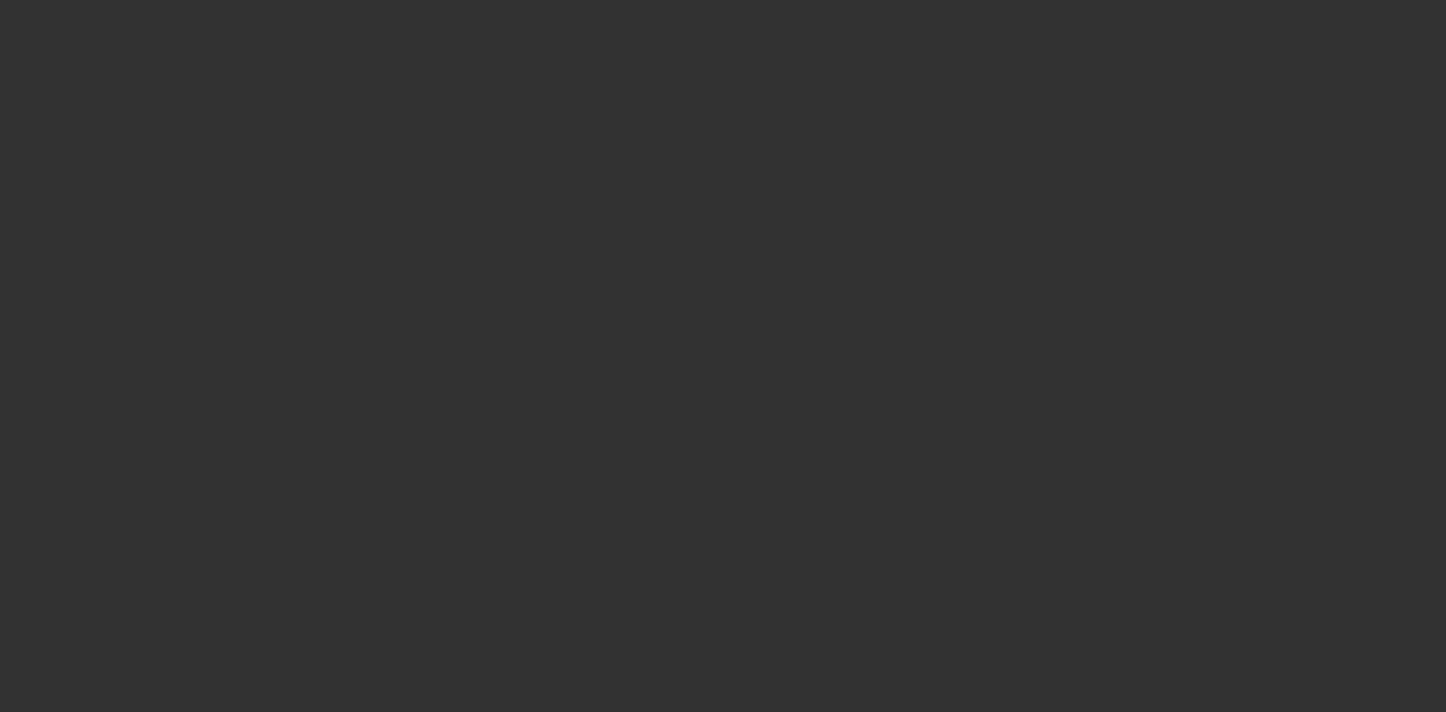
select select "3"
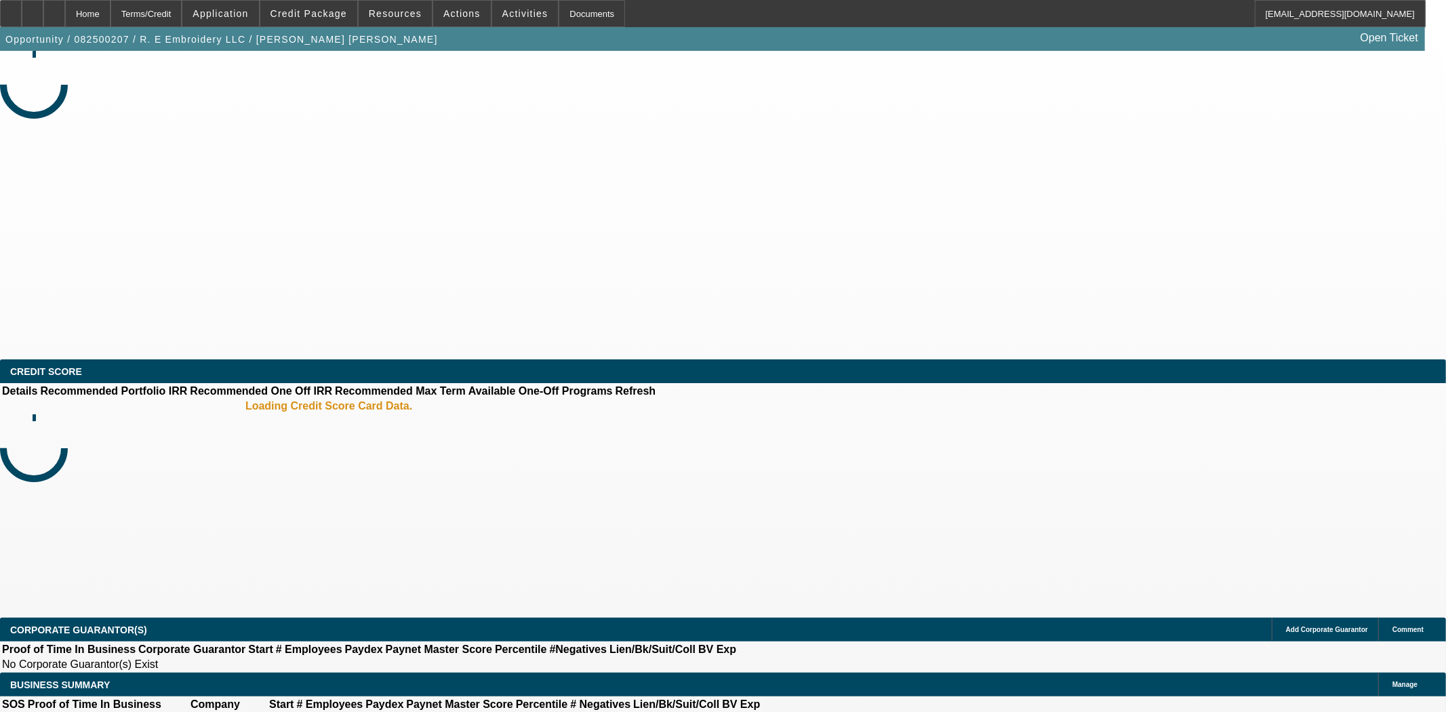
select select "0"
select select "2"
select select "0"
select select "6"
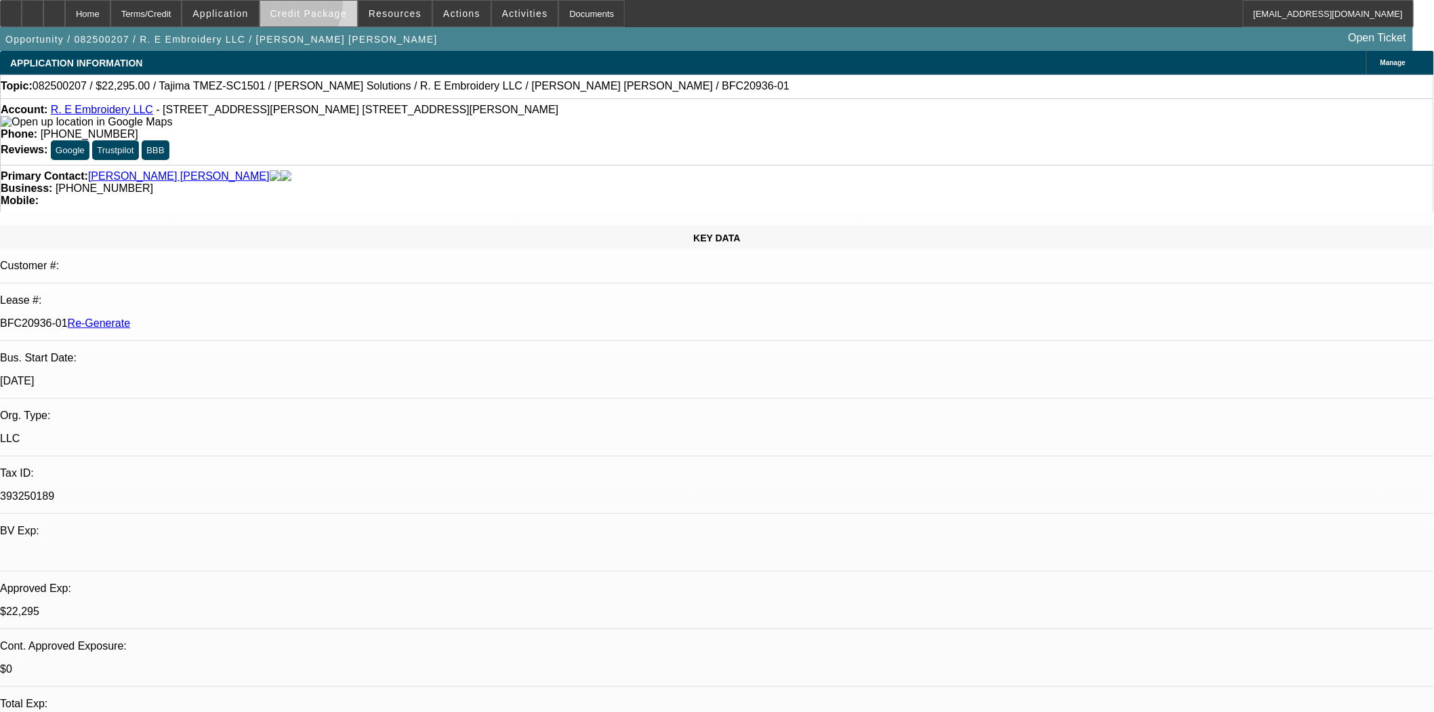
click at [317, 8] on span "Credit Package" at bounding box center [308, 13] width 77 height 11
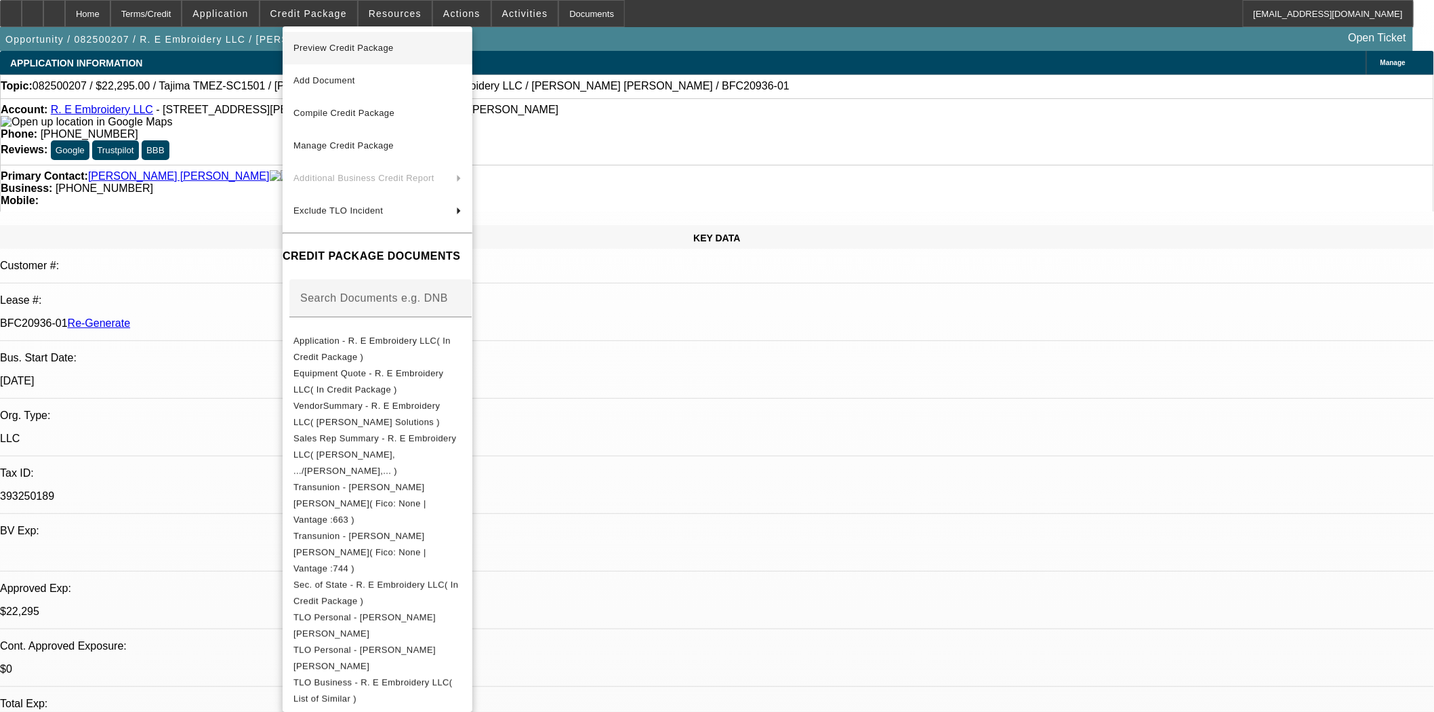
click at [313, 45] on span "Preview Credit Package" at bounding box center [343, 48] width 100 height 10
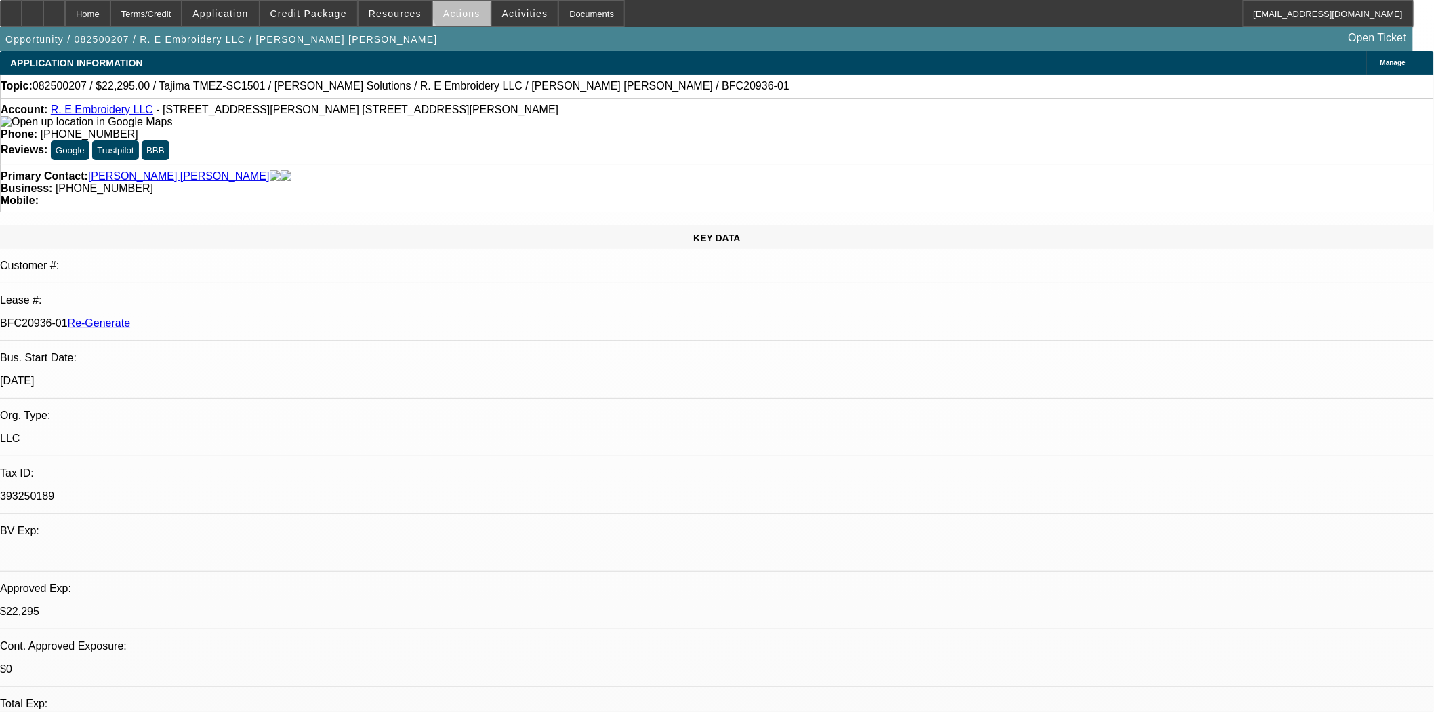
click at [464, 12] on span "Actions" at bounding box center [461, 13] width 37 height 11
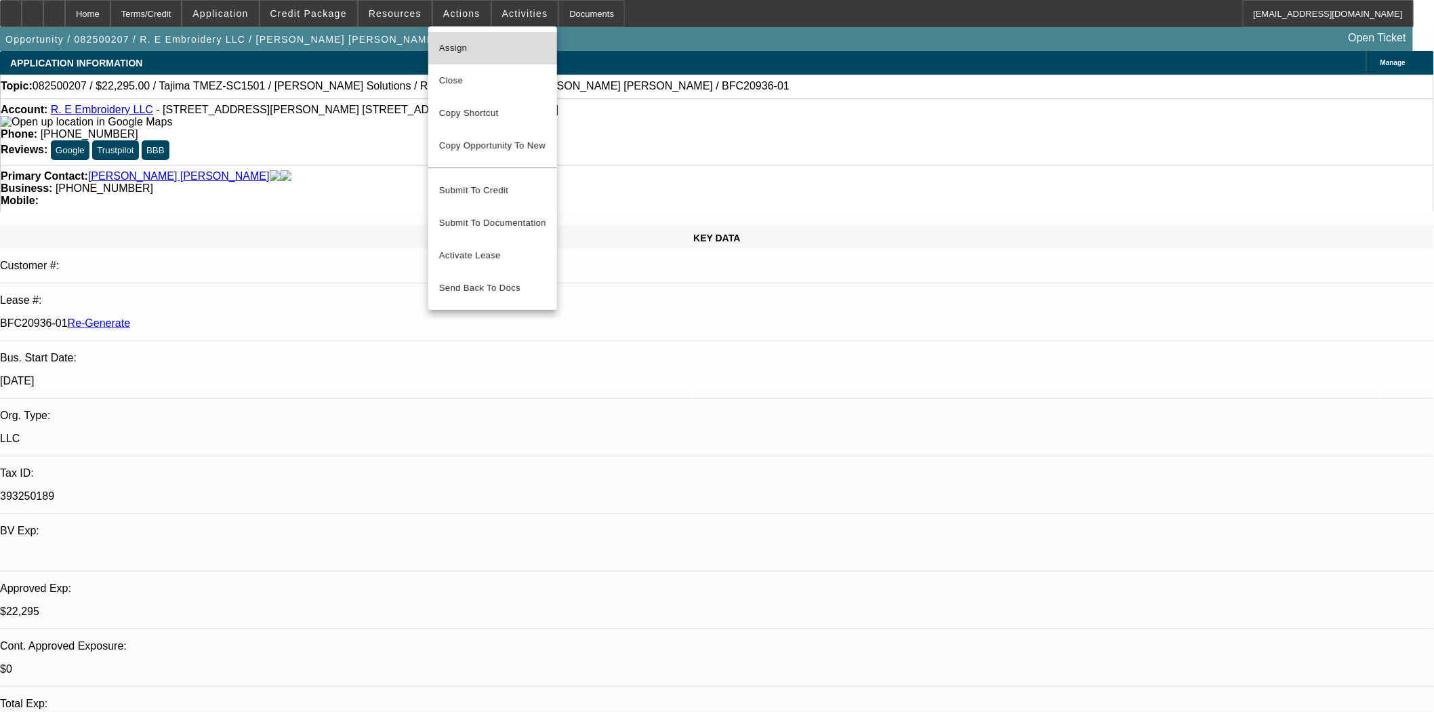
click at [450, 49] on span "Assign" at bounding box center [492, 48] width 107 height 16
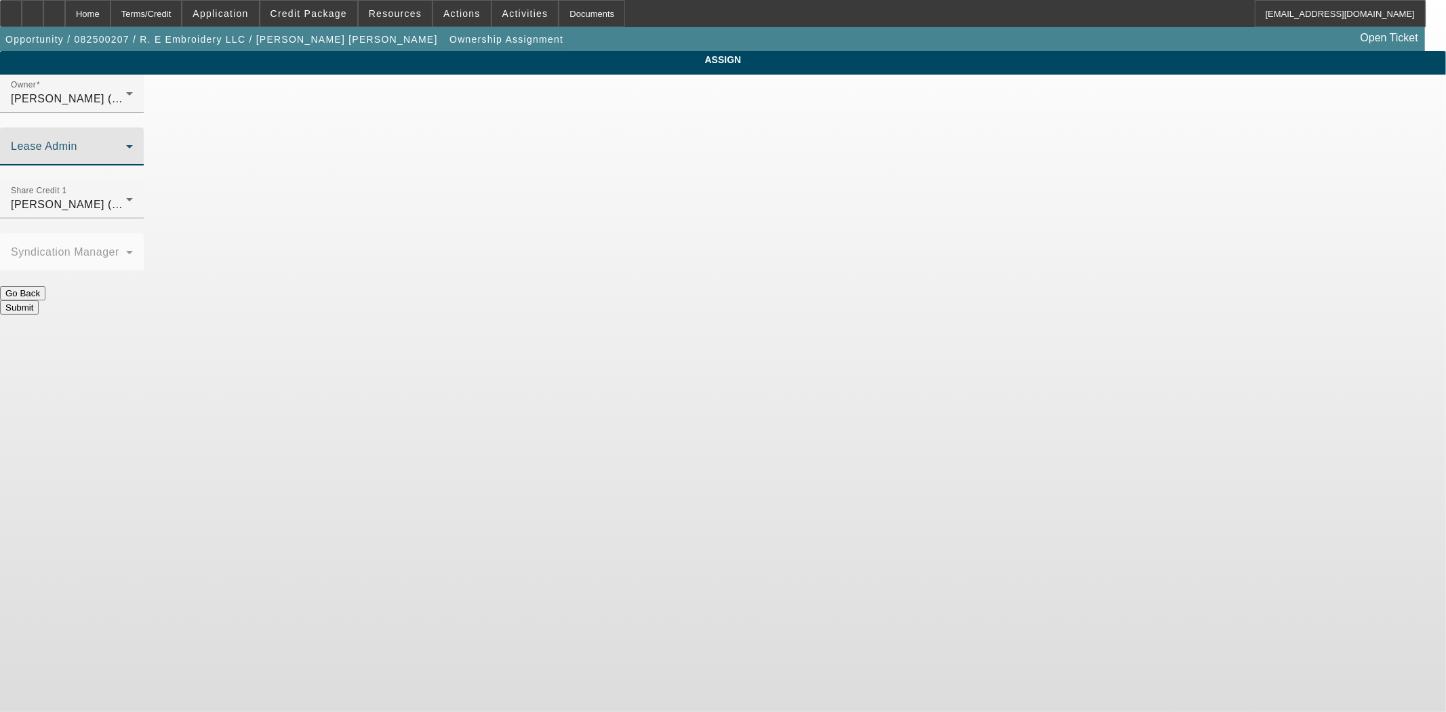
click at [126, 144] on span at bounding box center [68, 152] width 115 height 16
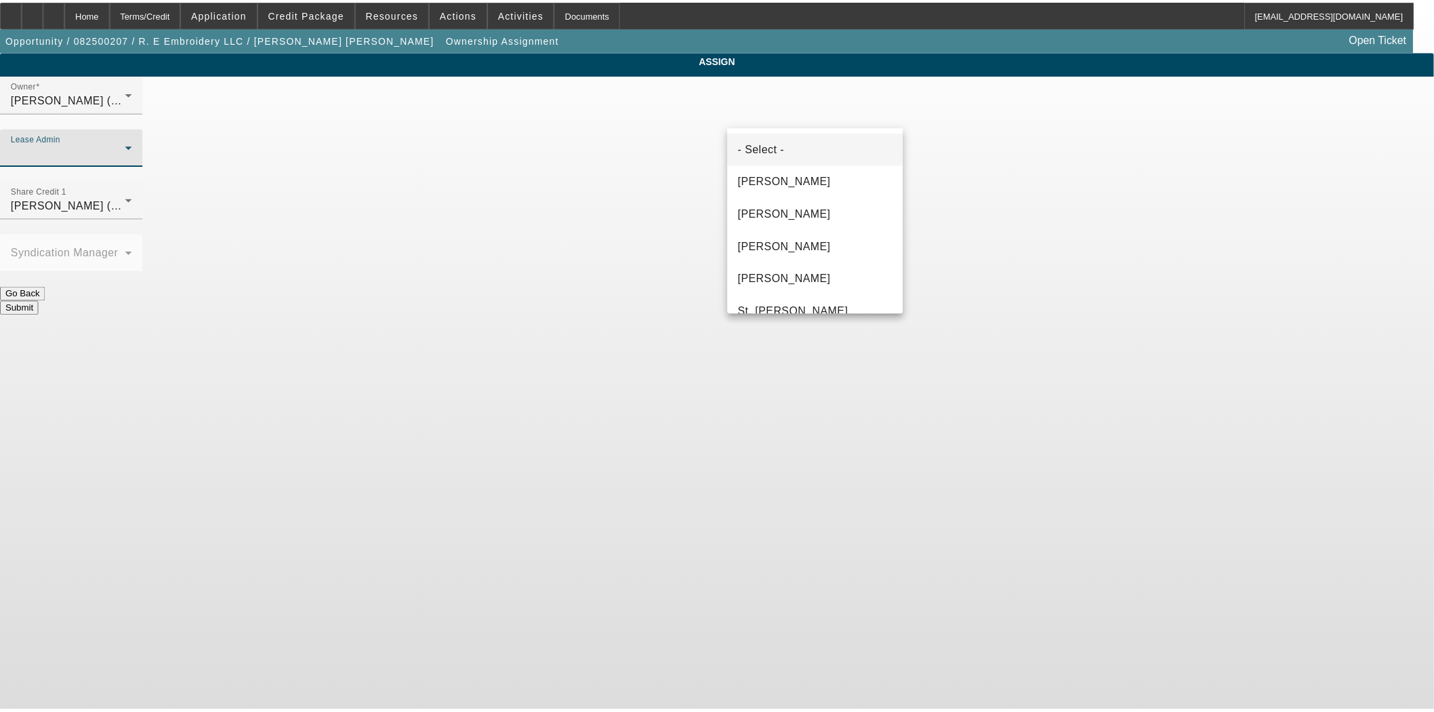
scroll to position [52, 0]
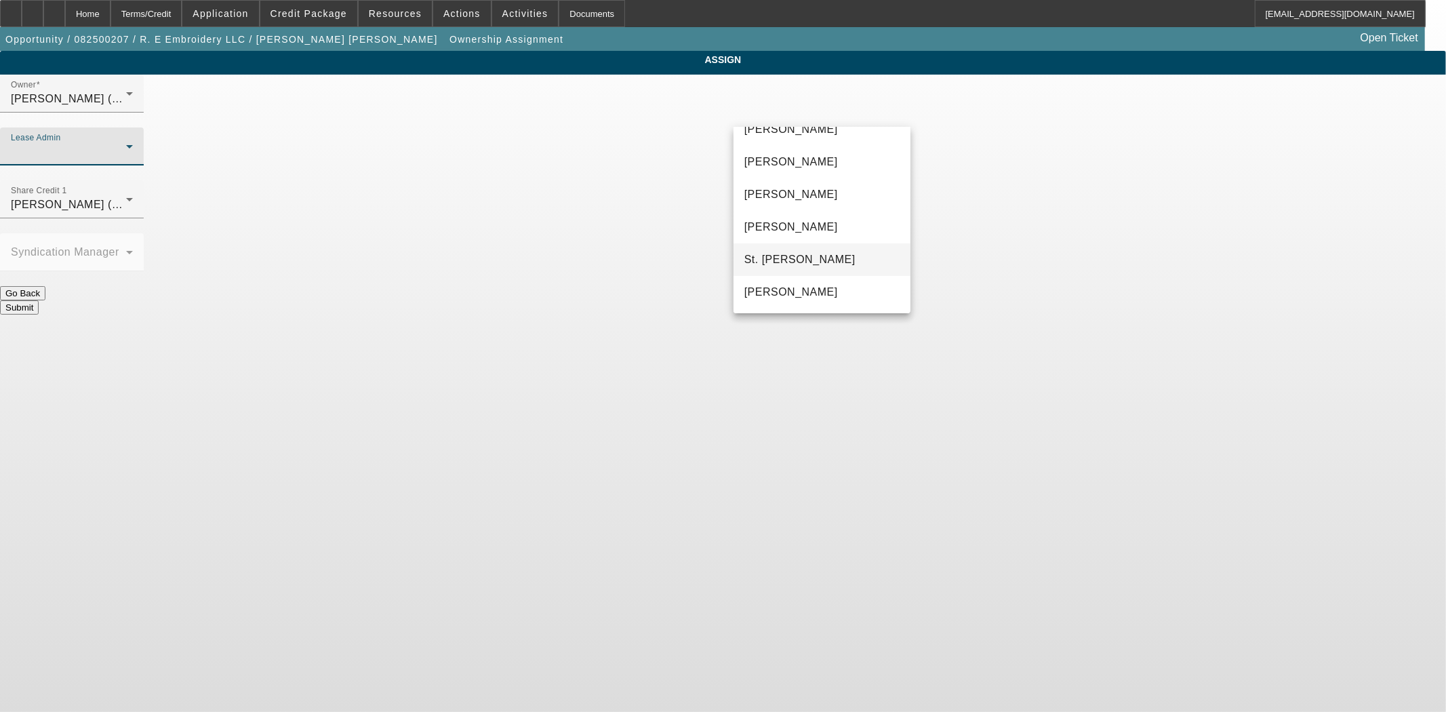
click at [805, 259] on span "St. Laurent, Kim" at bounding box center [799, 259] width 111 height 16
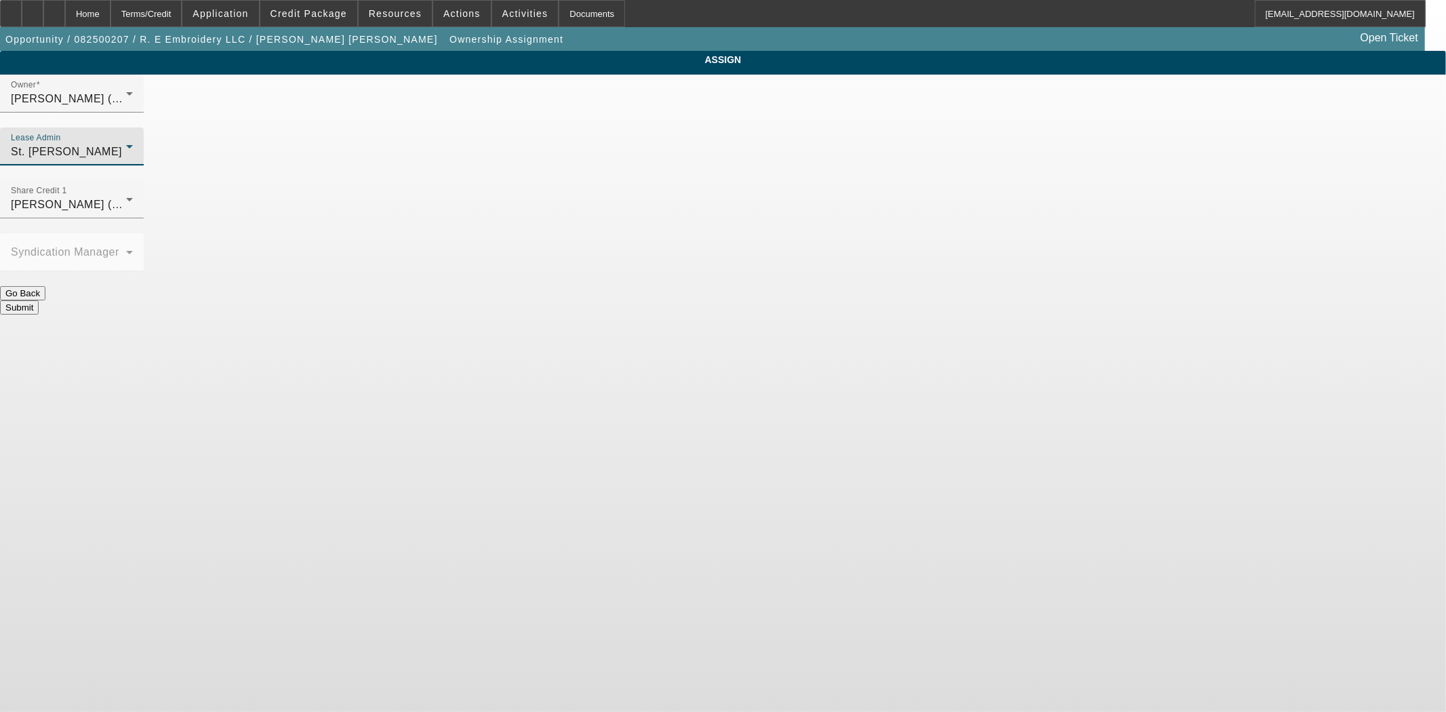
click at [39, 300] on button "Submit" at bounding box center [19, 307] width 39 height 14
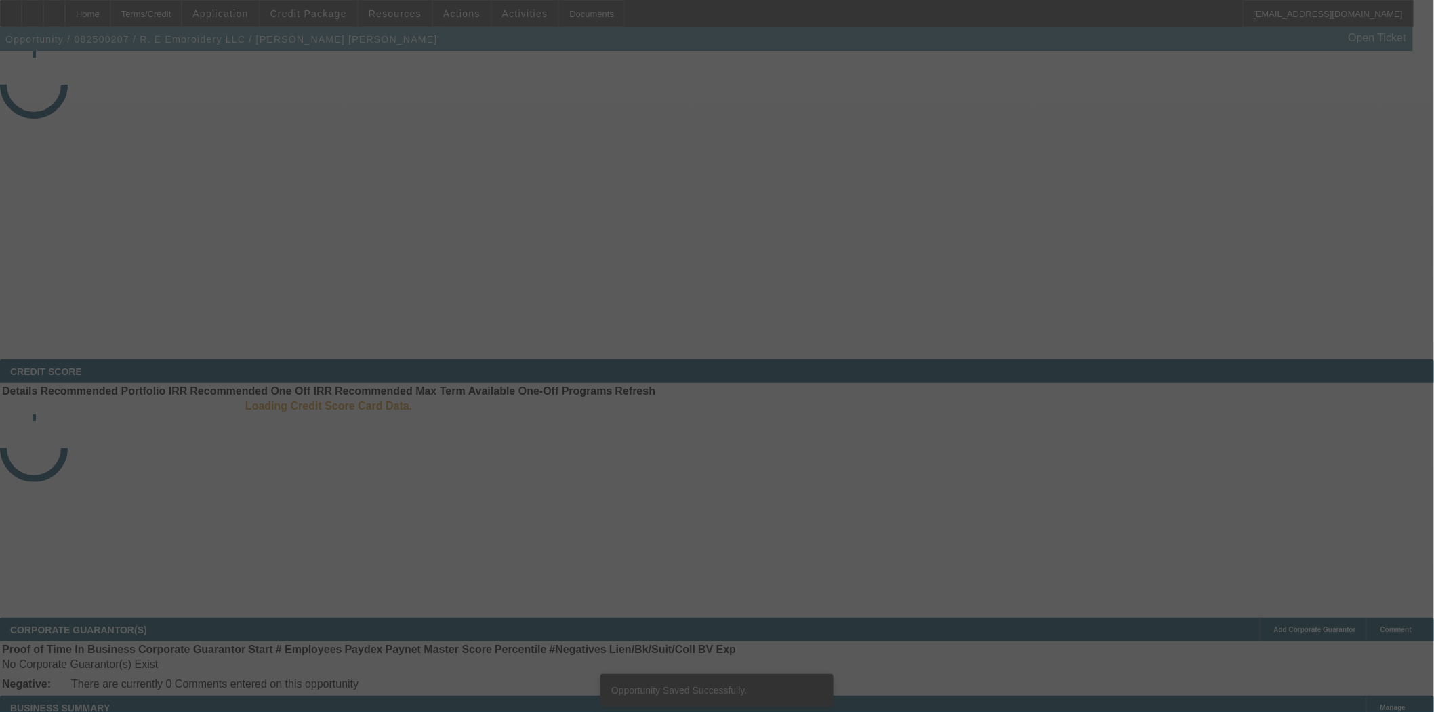
select select "3"
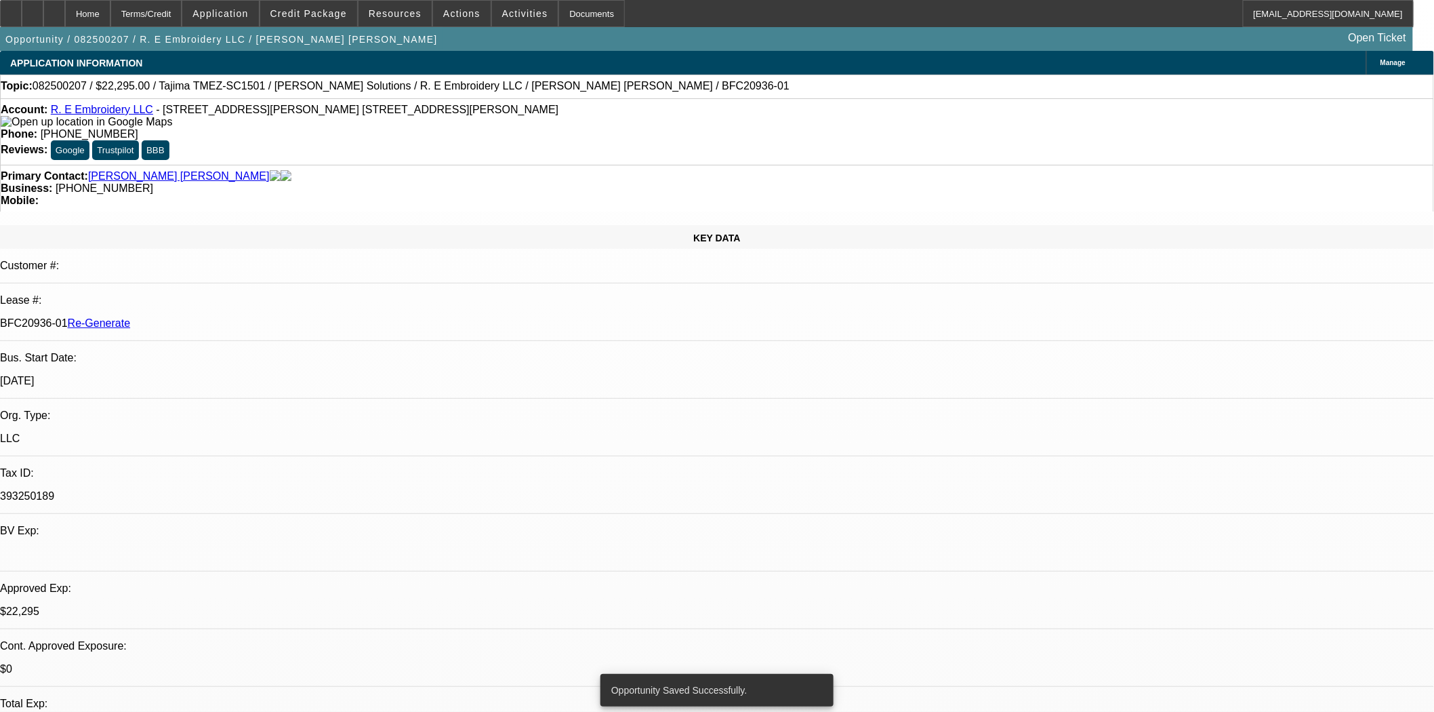
select select "0"
select select "2"
select select "0"
select select "6"
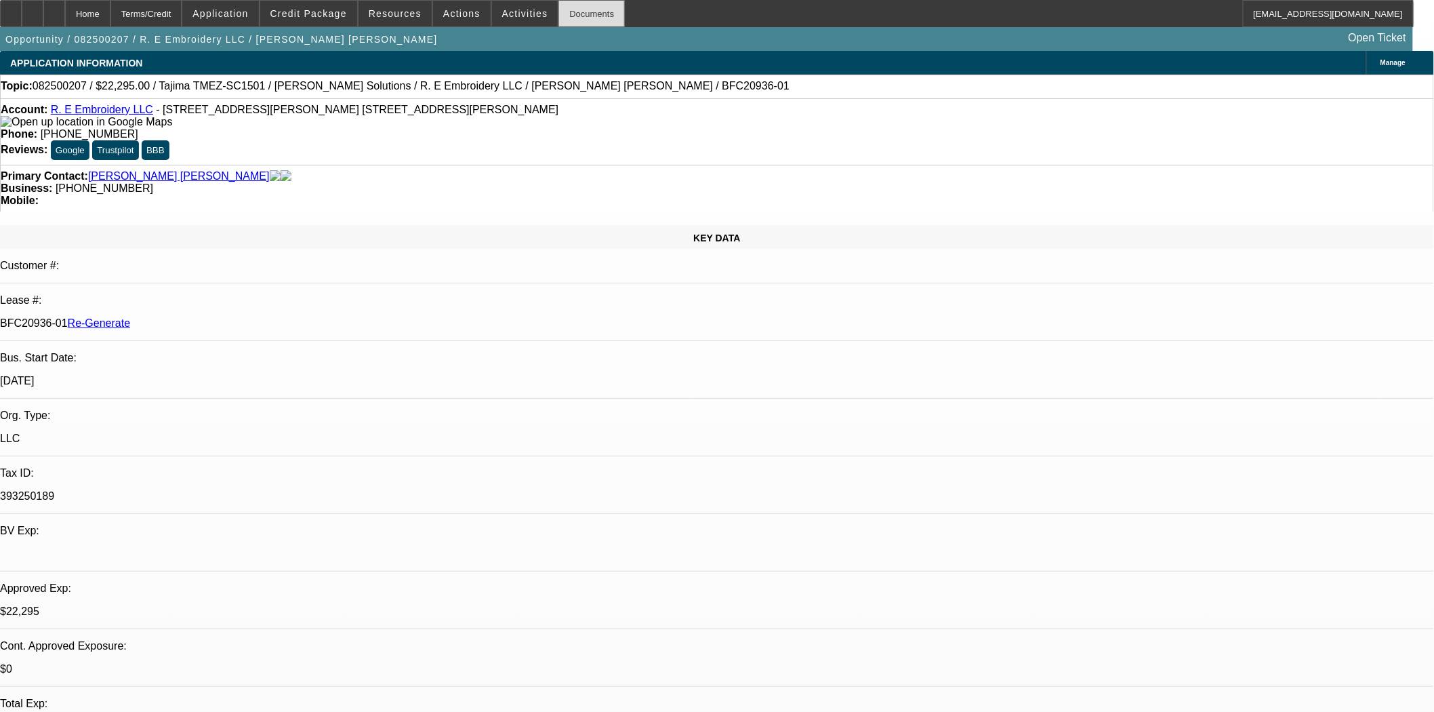
click at [558, 16] on div "Documents" at bounding box center [591, 13] width 66 height 27
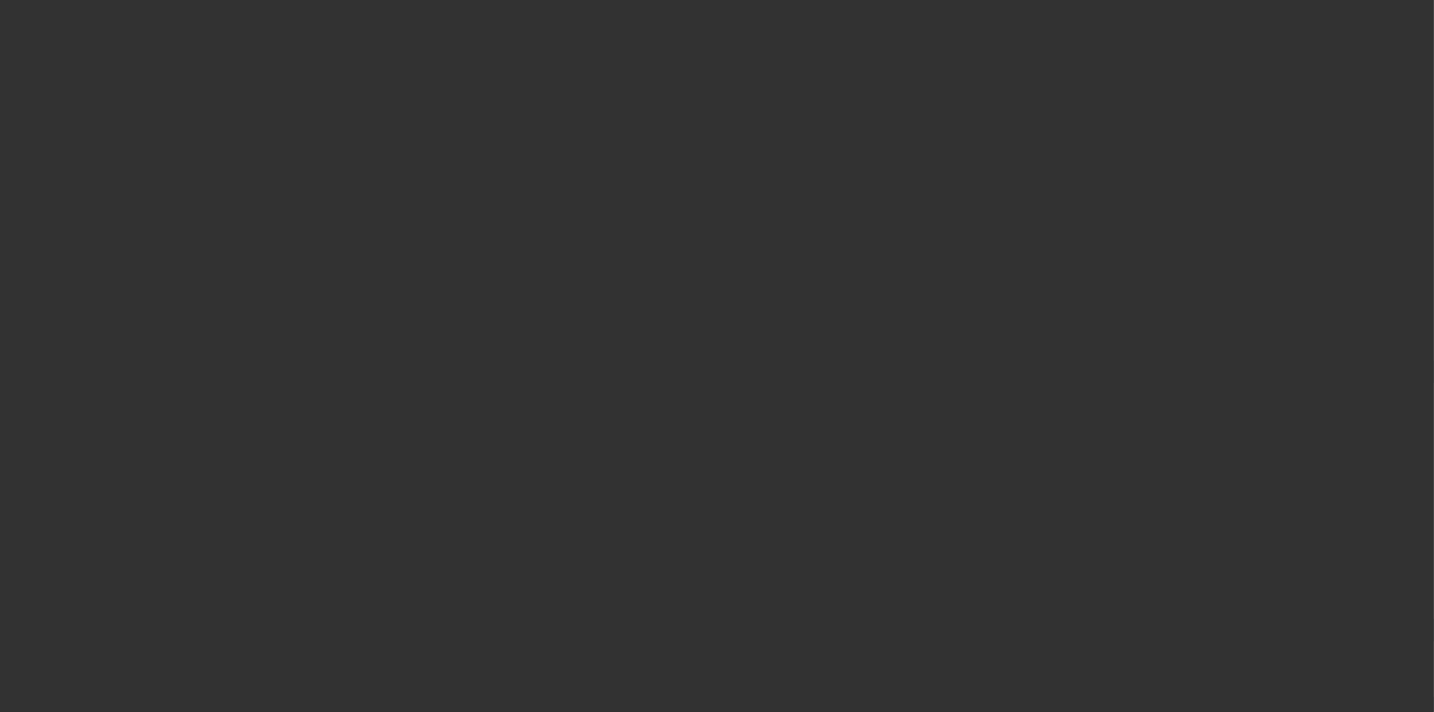
select select "3"
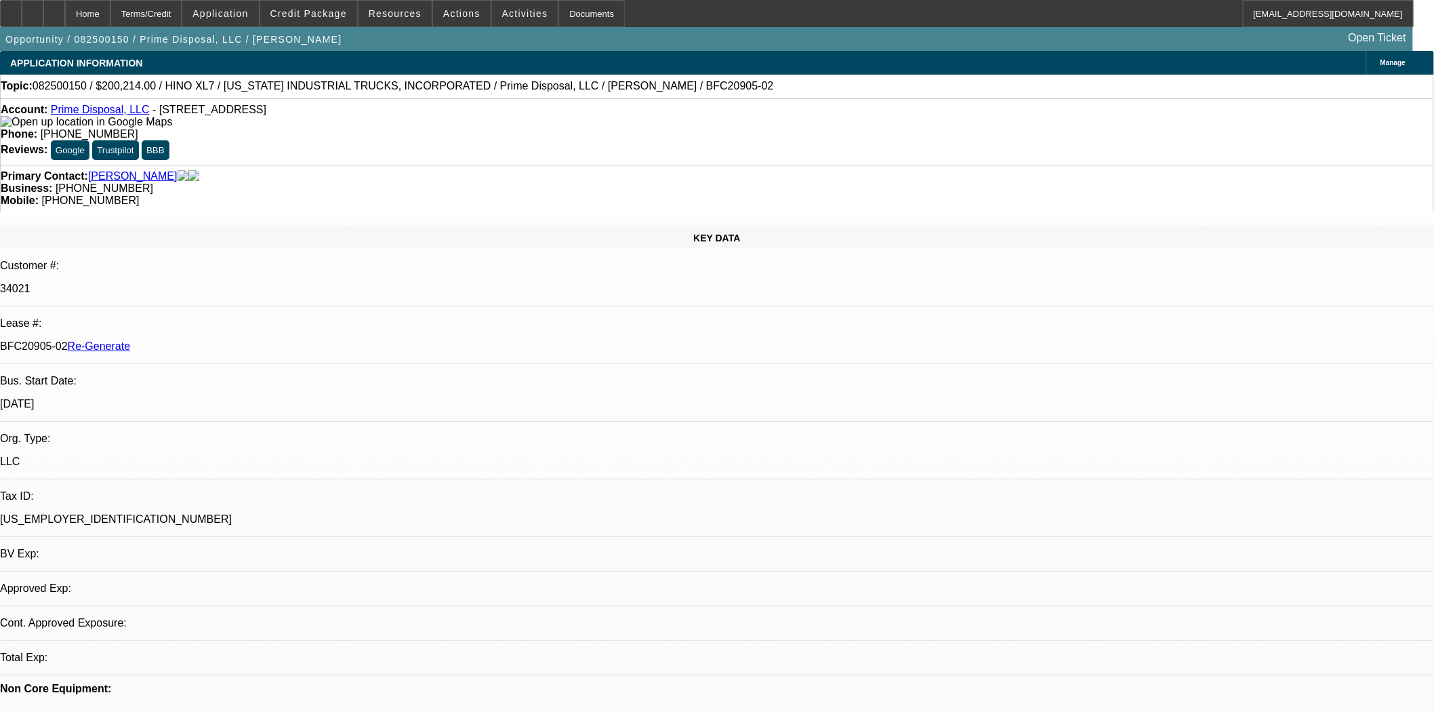
select select "0.1"
select select "0"
select select "6"
click at [312, 9] on span "Credit Package" at bounding box center [308, 13] width 77 height 11
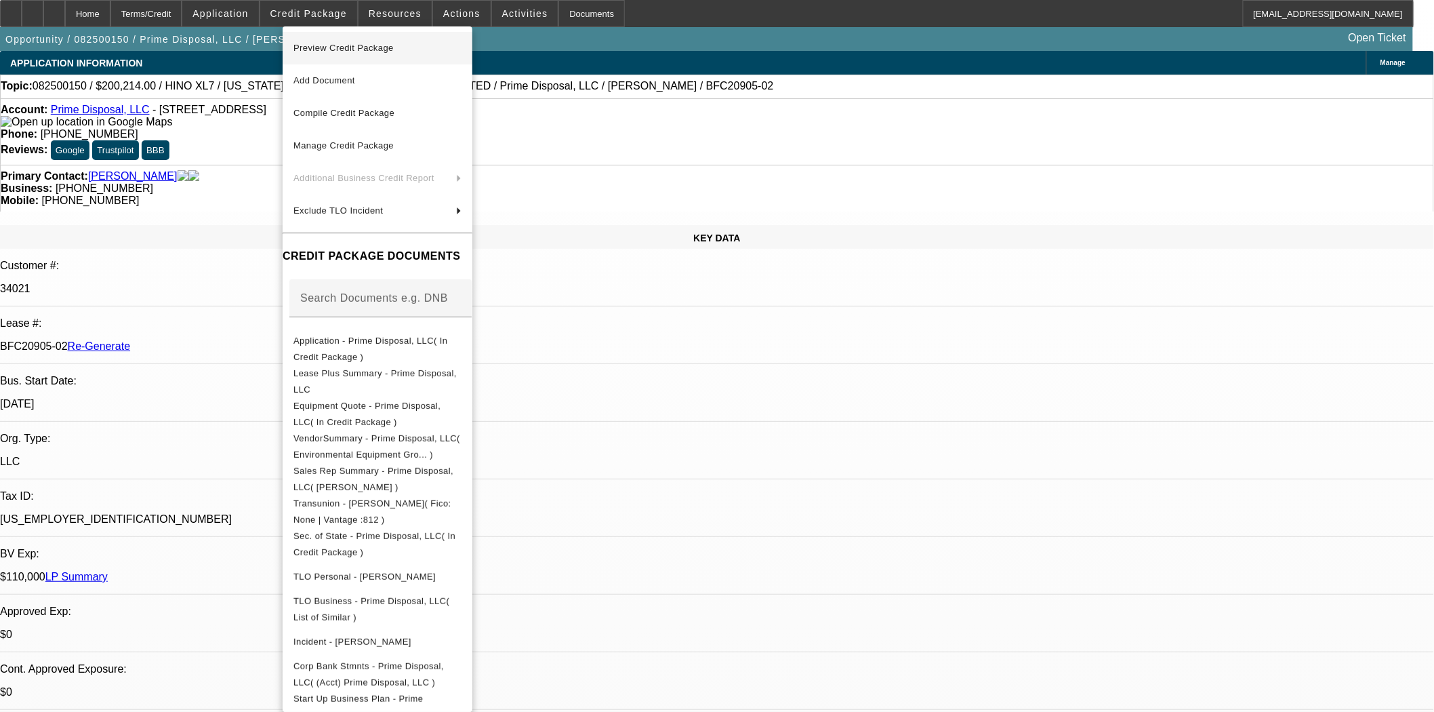
click at [323, 43] on span "Preview Credit Package" at bounding box center [343, 48] width 100 height 10
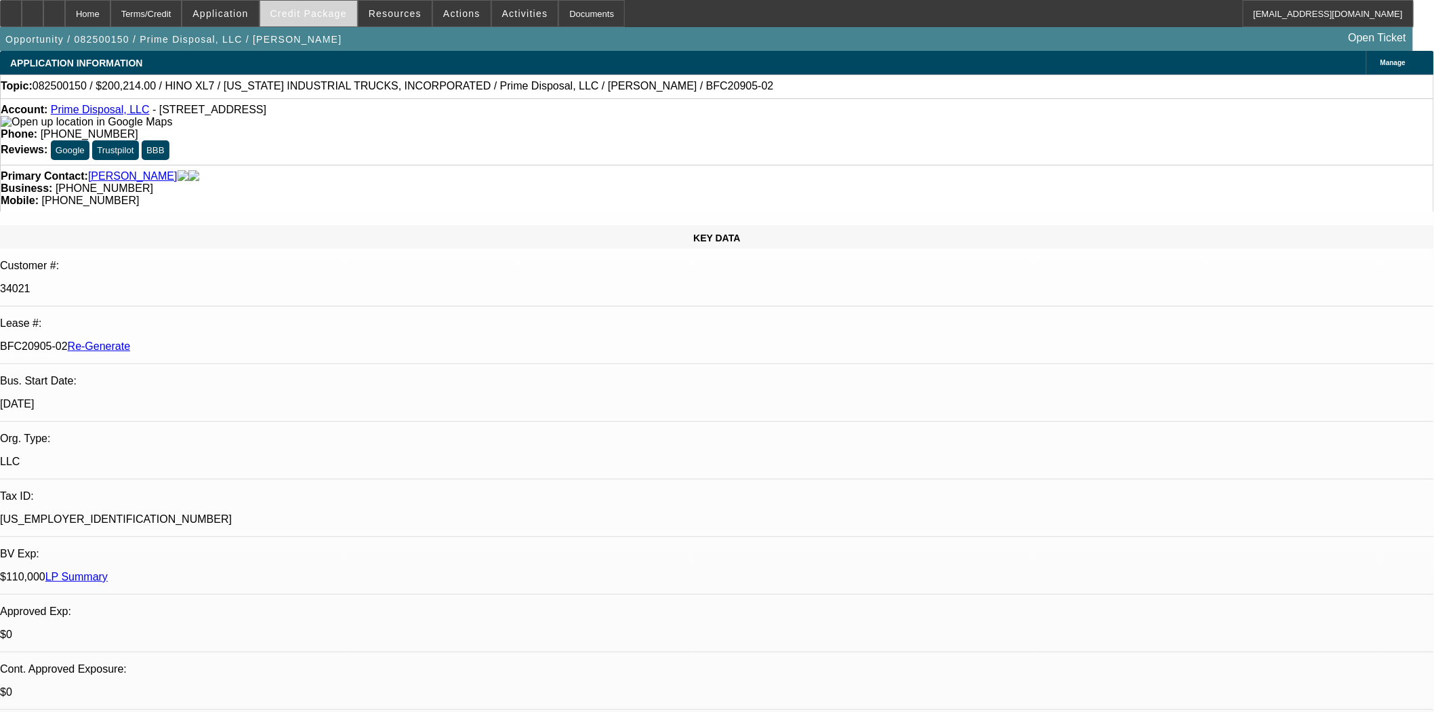
click at [342, 12] on span "Credit Package" at bounding box center [308, 13] width 77 height 11
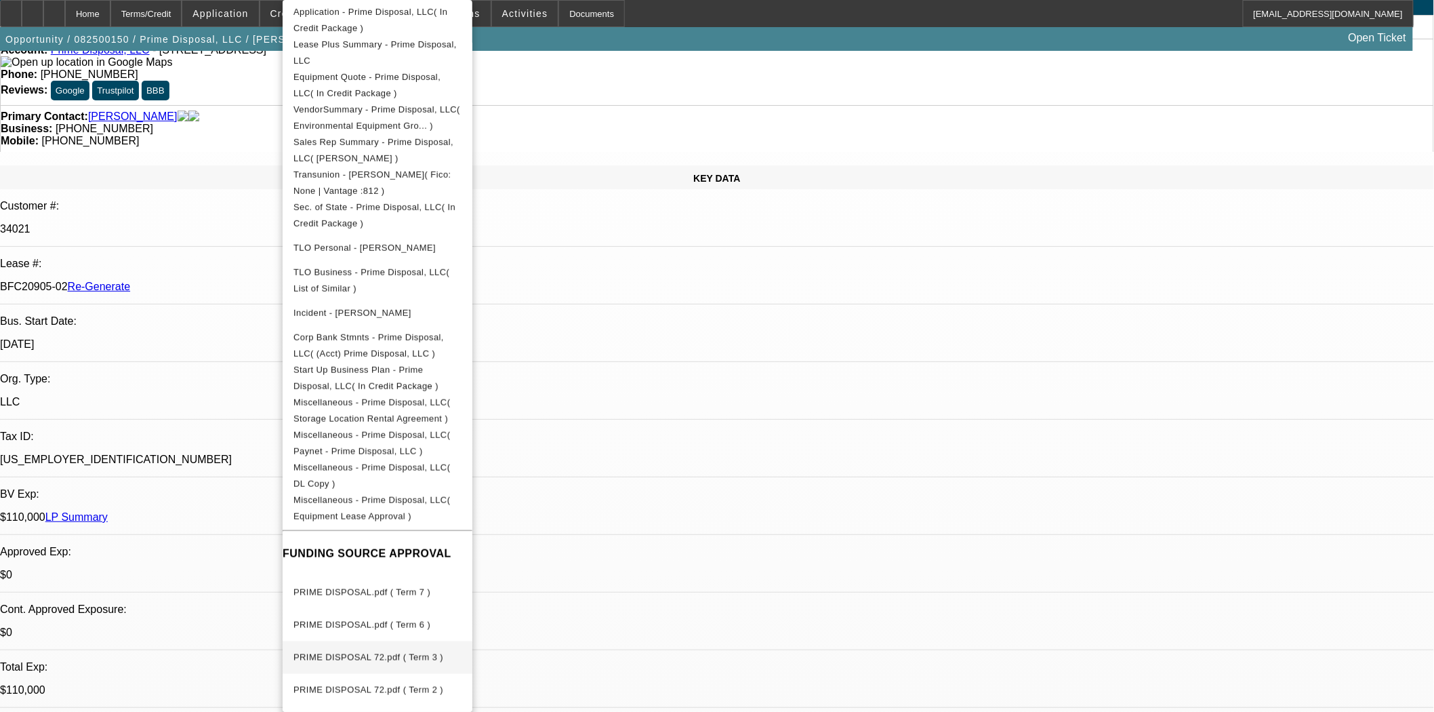
scroll to position [150, 0]
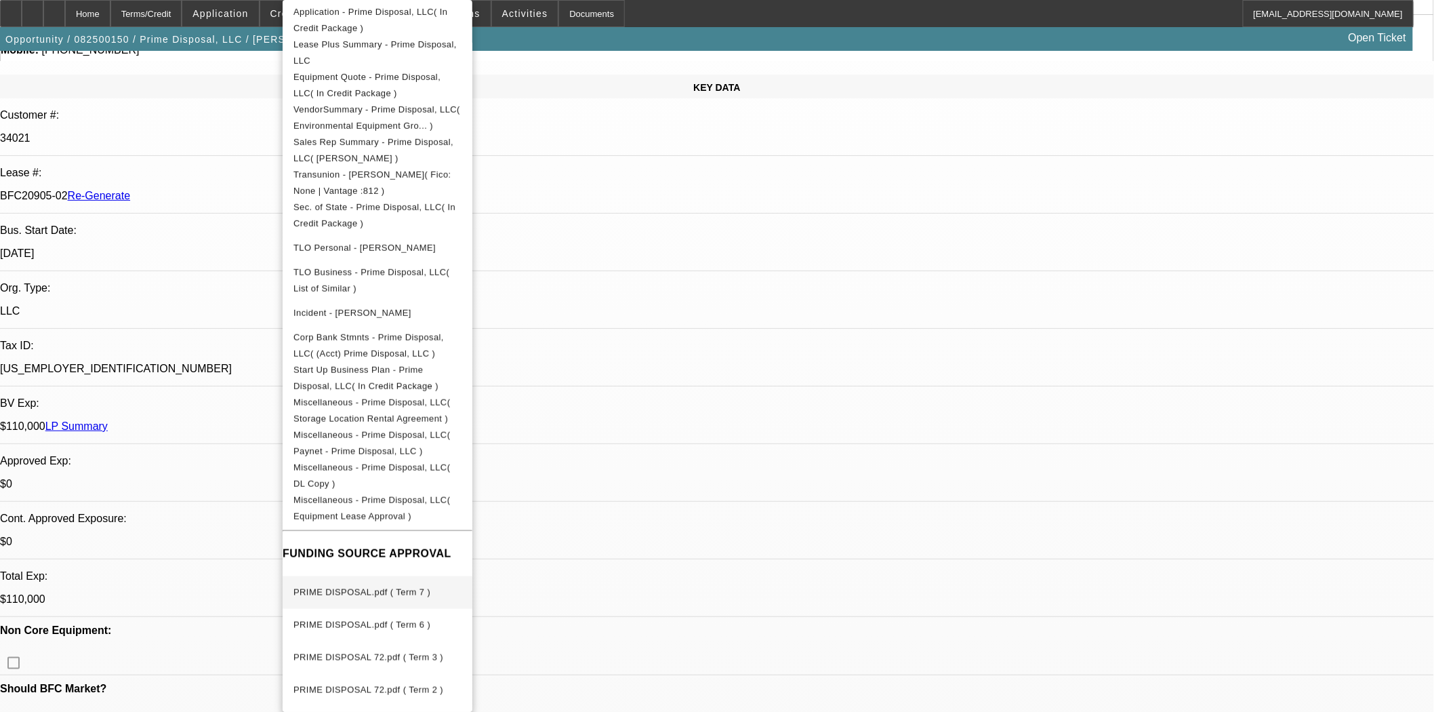
click at [392, 587] on span "PRIME DISPOSAL.pdf ( Term 7 )" at bounding box center [361, 592] width 137 height 10
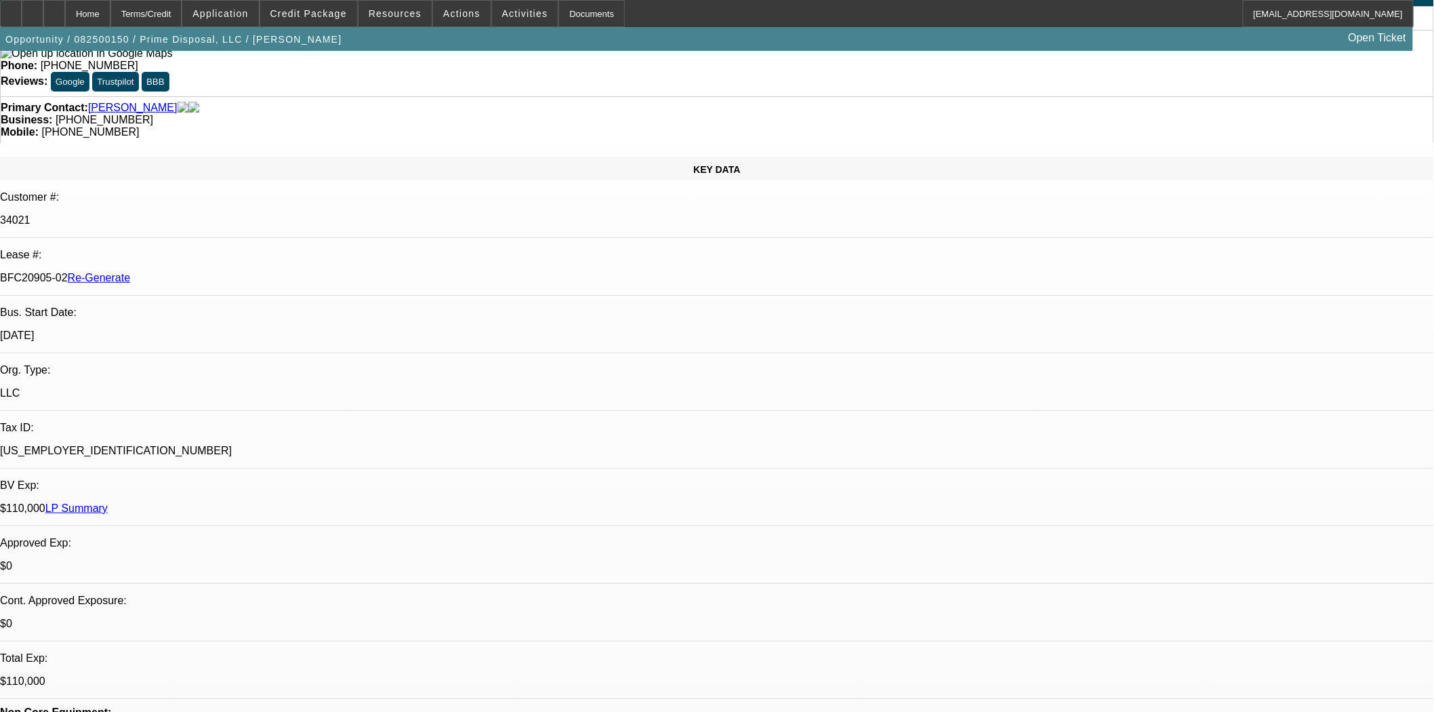
scroll to position [0, 0]
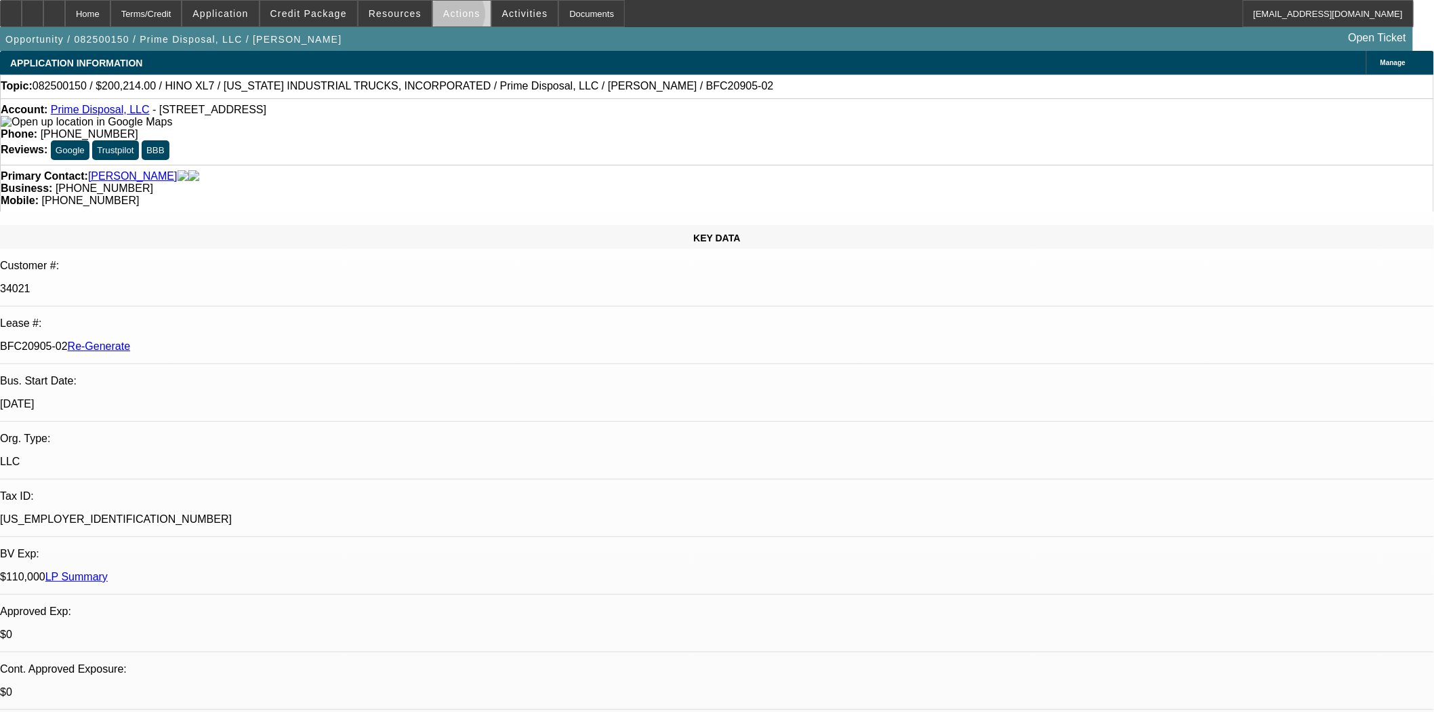
click at [449, 17] on span "Actions" at bounding box center [461, 13] width 37 height 11
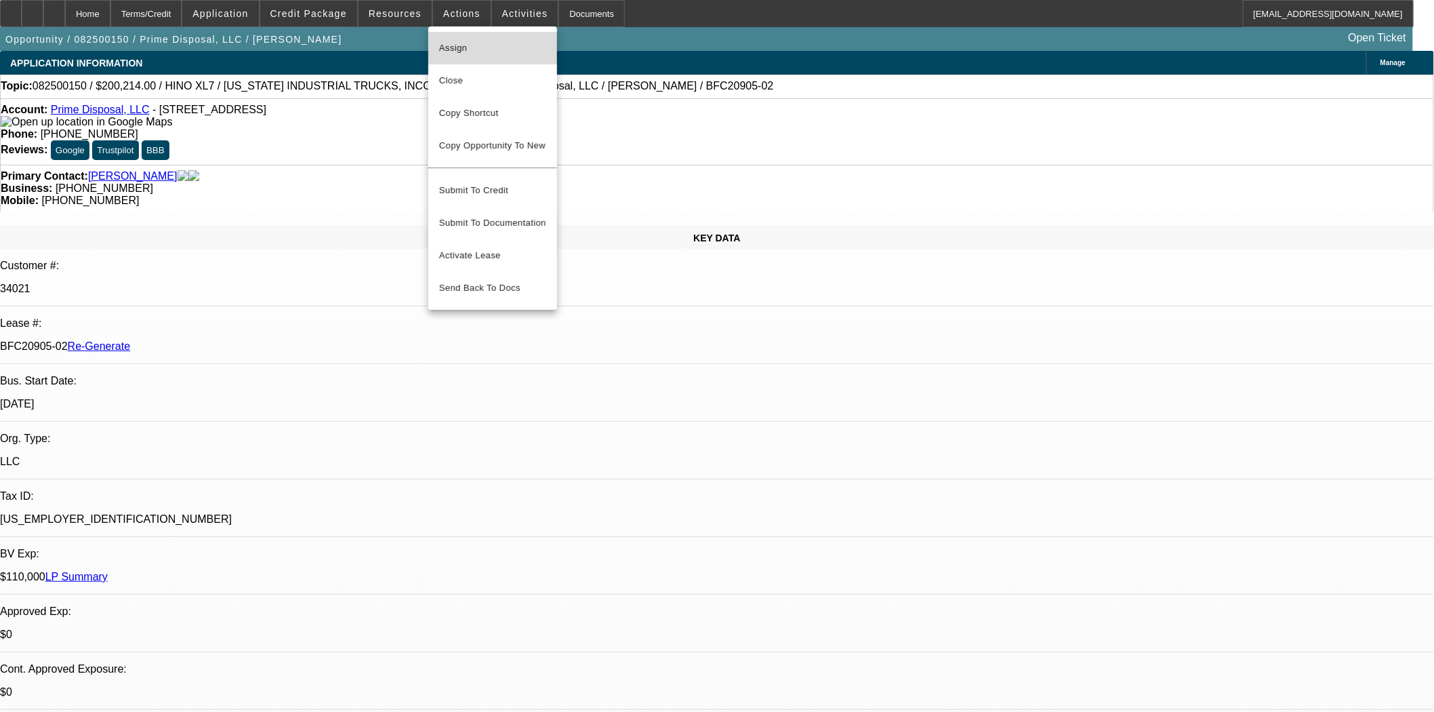
click at [453, 41] on span "Assign" at bounding box center [492, 48] width 107 height 16
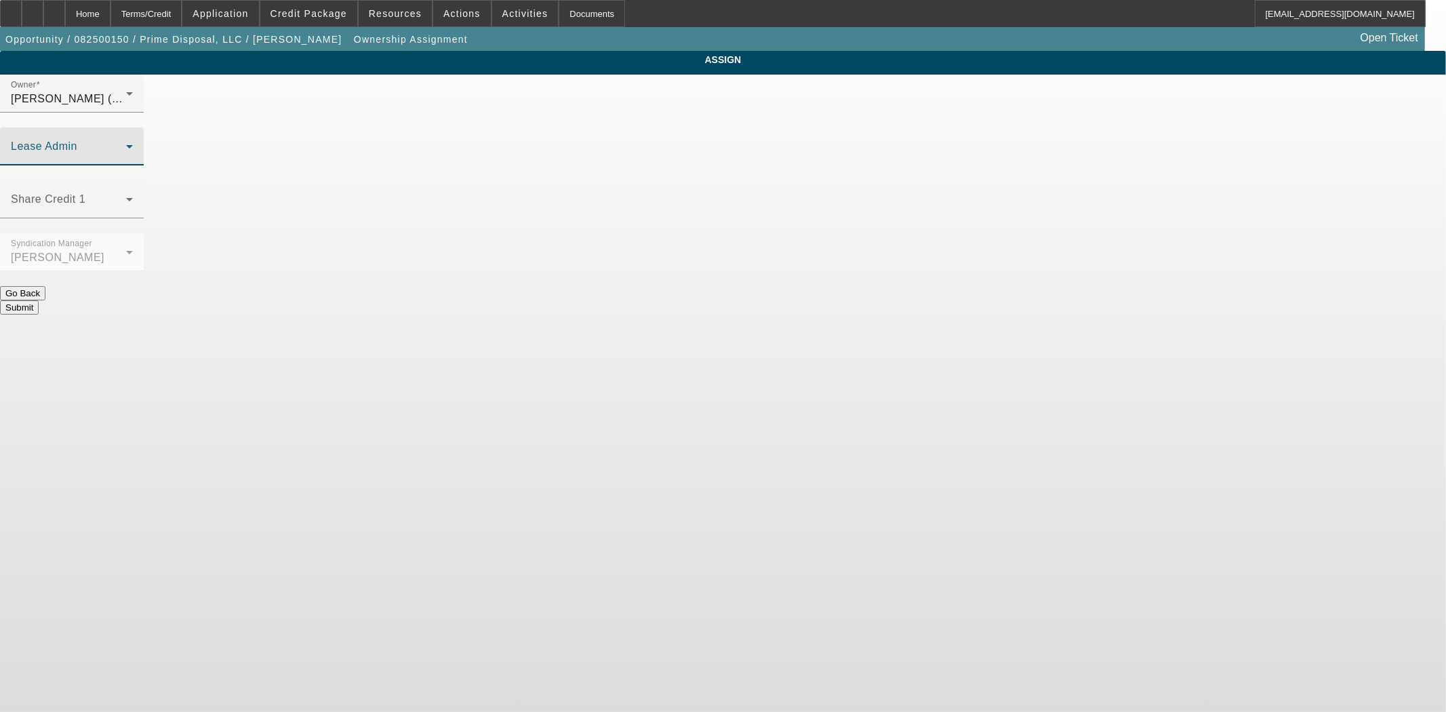
click at [126, 144] on span at bounding box center [68, 152] width 115 height 16
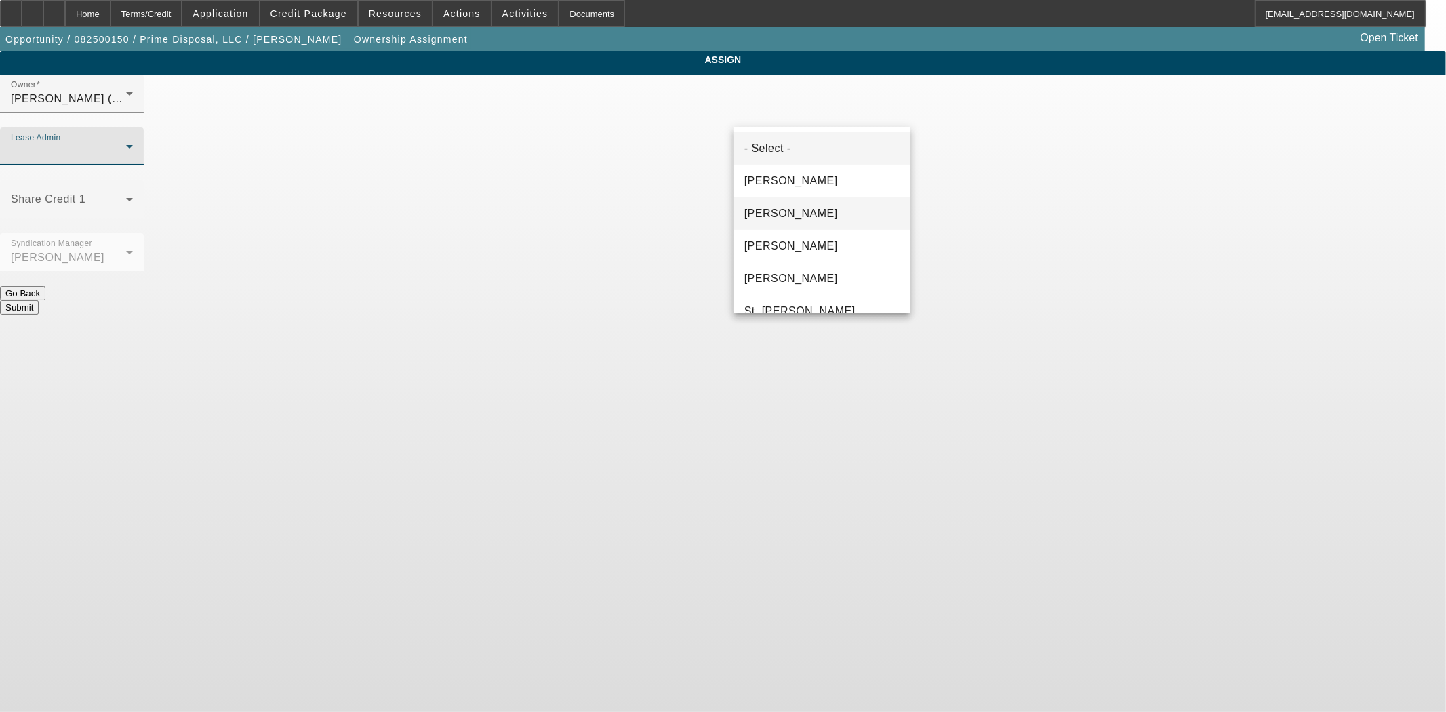
click at [796, 205] on span "[PERSON_NAME]" at bounding box center [791, 213] width 94 height 16
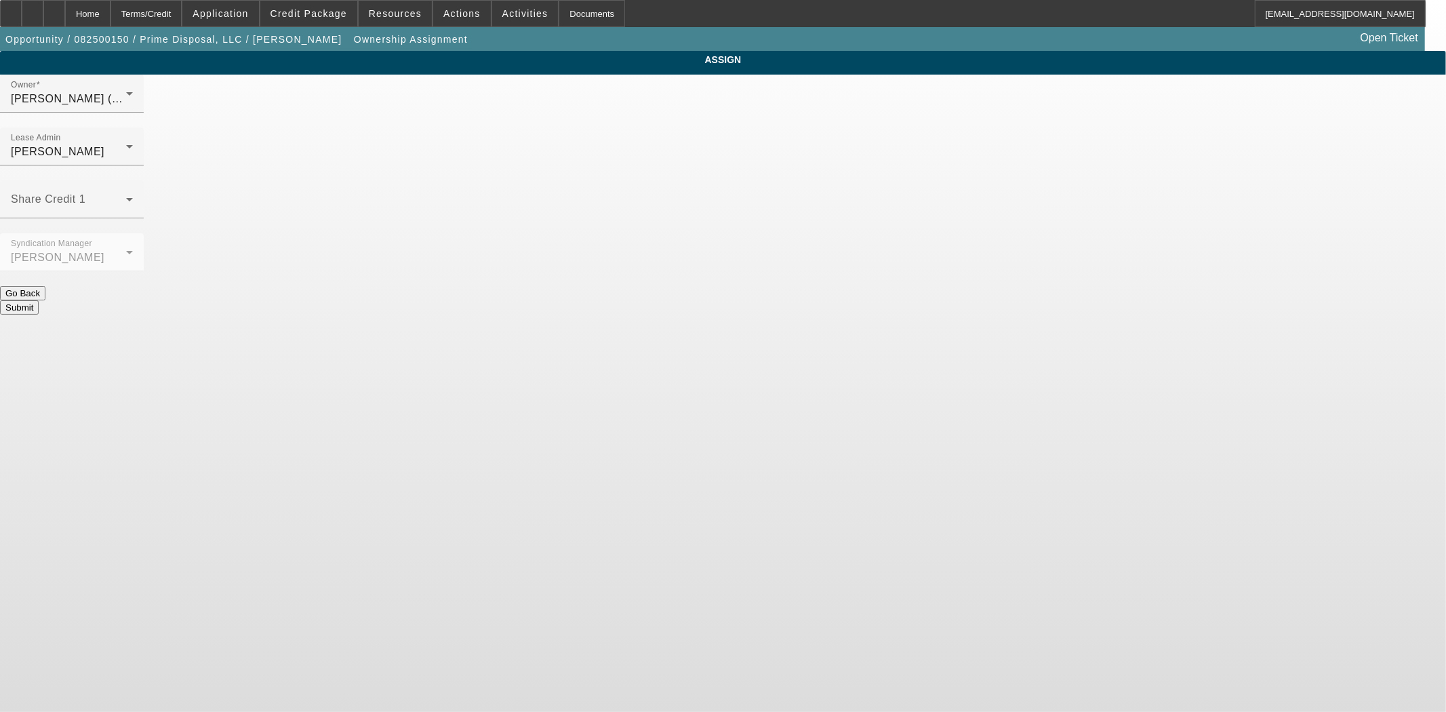
click at [39, 300] on button "Submit" at bounding box center [19, 307] width 39 height 14
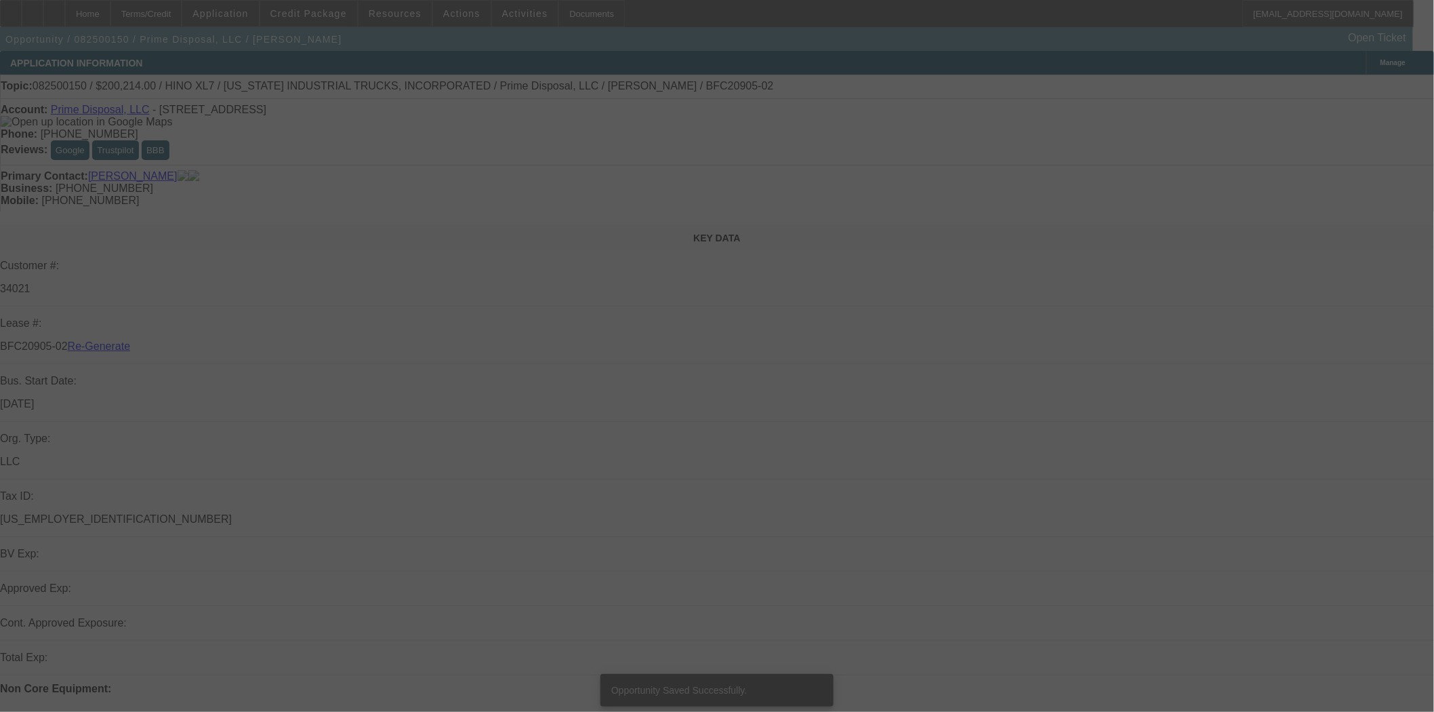
select select "3"
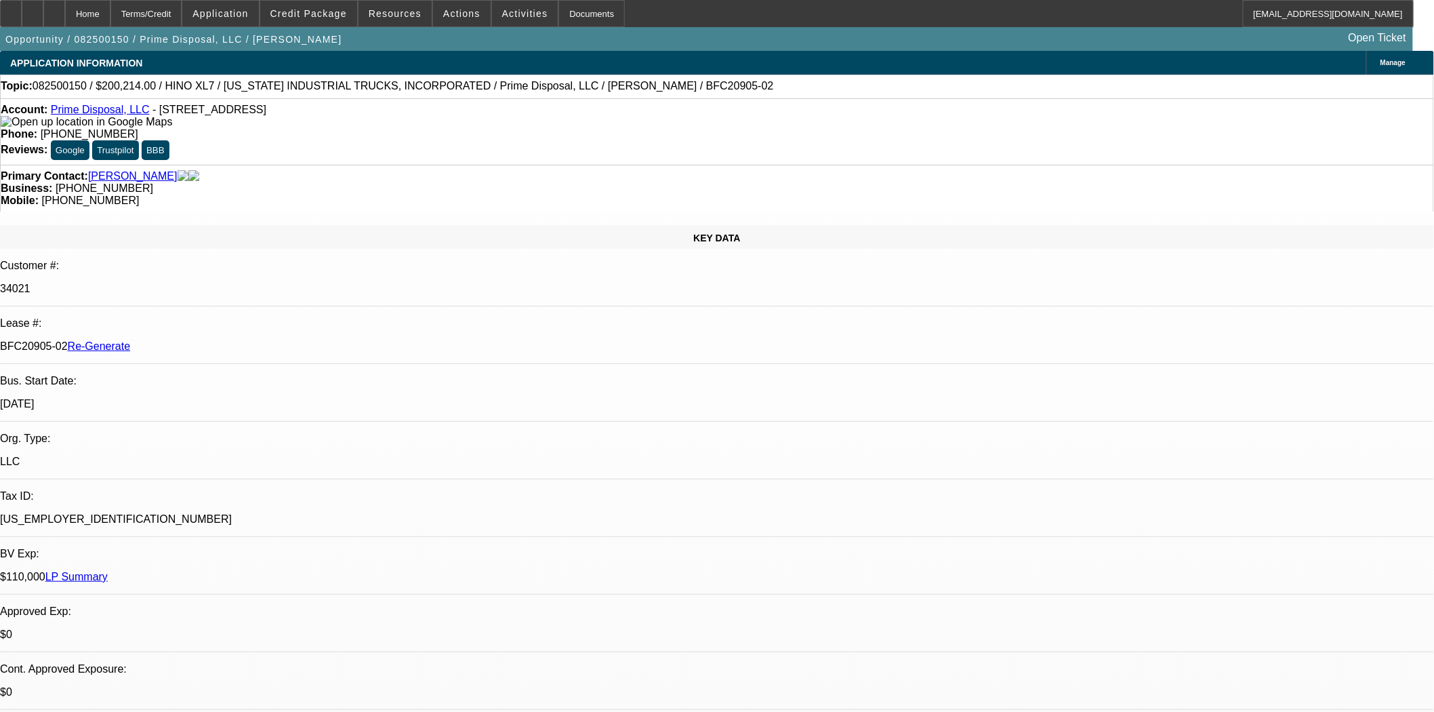
select select "0.1"
select select "0"
select select "6"
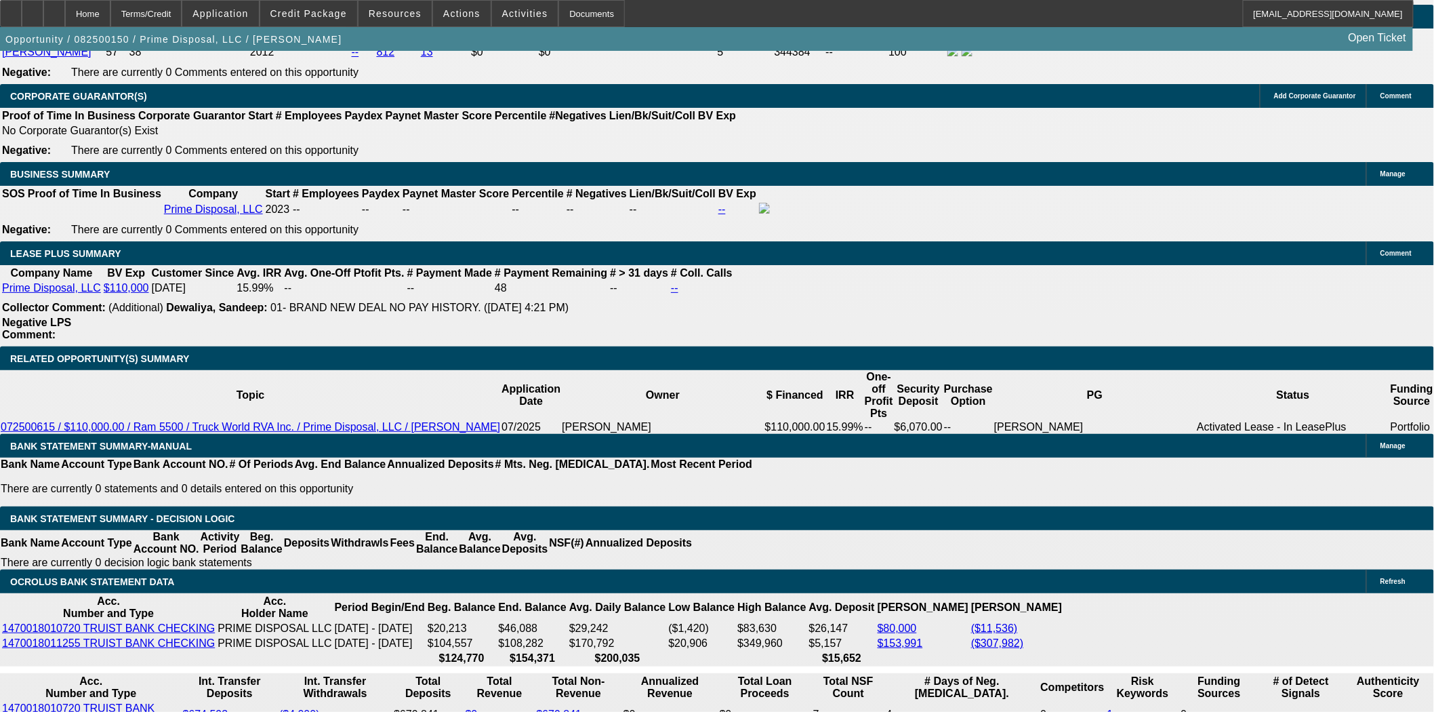
scroll to position [2184, 0]
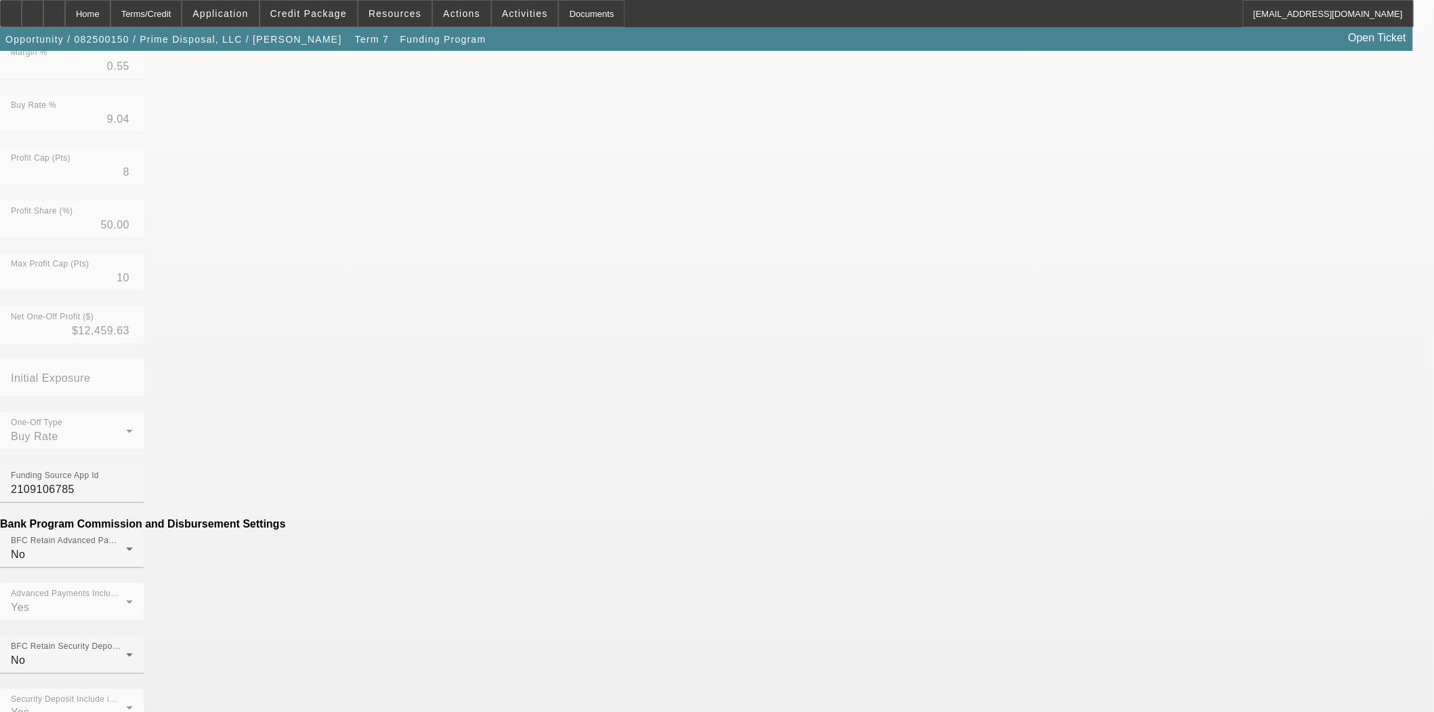
scroll to position [470, 0]
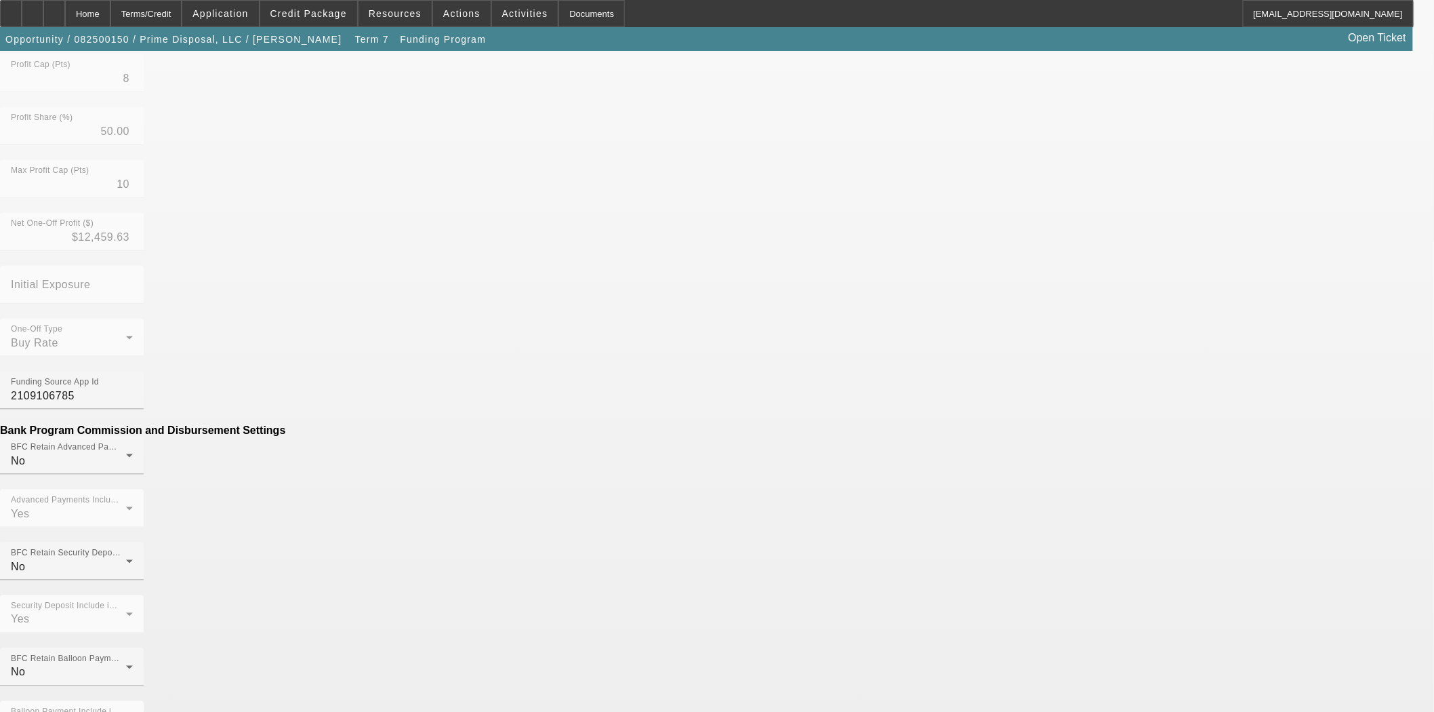
drag, startPoint x: 427, startPoint y: 432, endPoint x: 847, endPoint y: 439, distance: 420.3
type input "($149.00)"
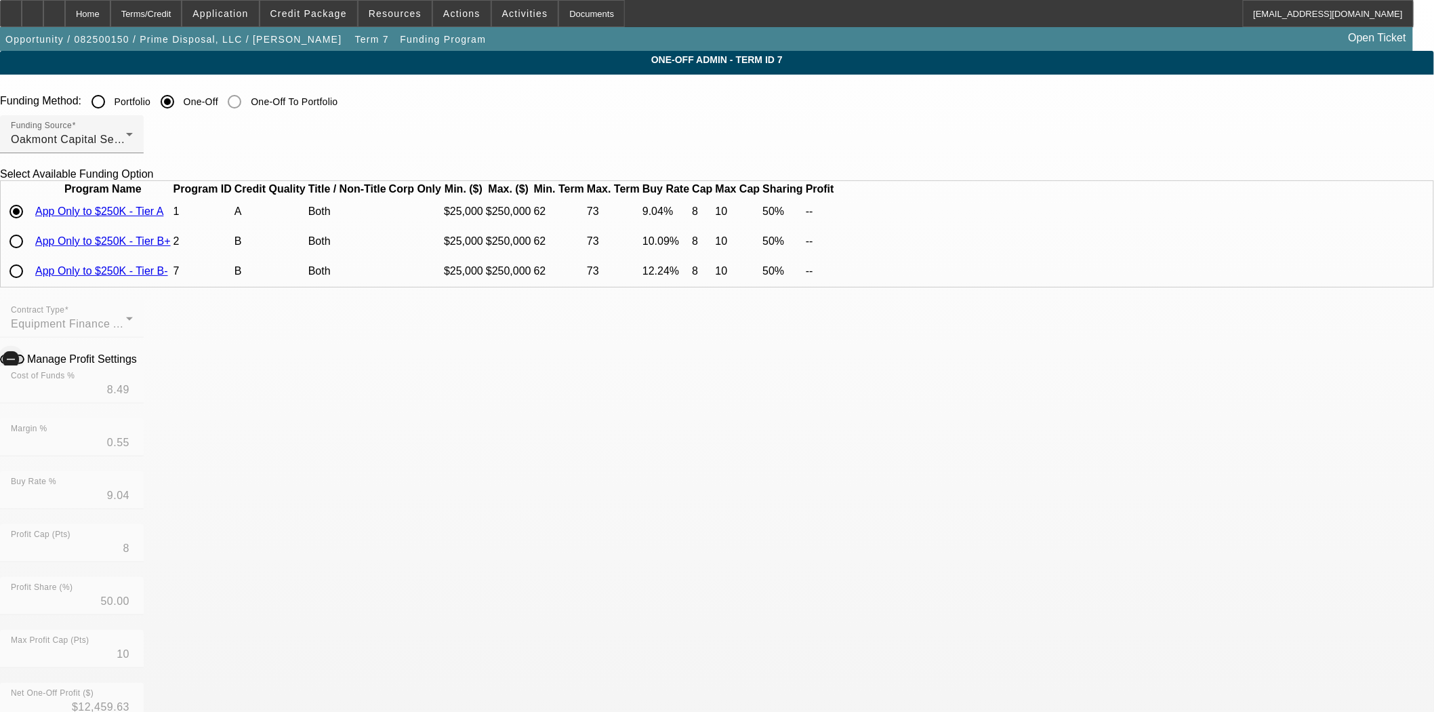
click at [17, 365] on icon "button" at bounding box center [11, 359] width 12 height 12
drag, startPoint x: 497, startPoint y: 592, endPoint x: 485, endPoint y: 588, distance: 12.2
click at [133, 556] on input "8" at bounding box center [72, 548] width 122 height 16
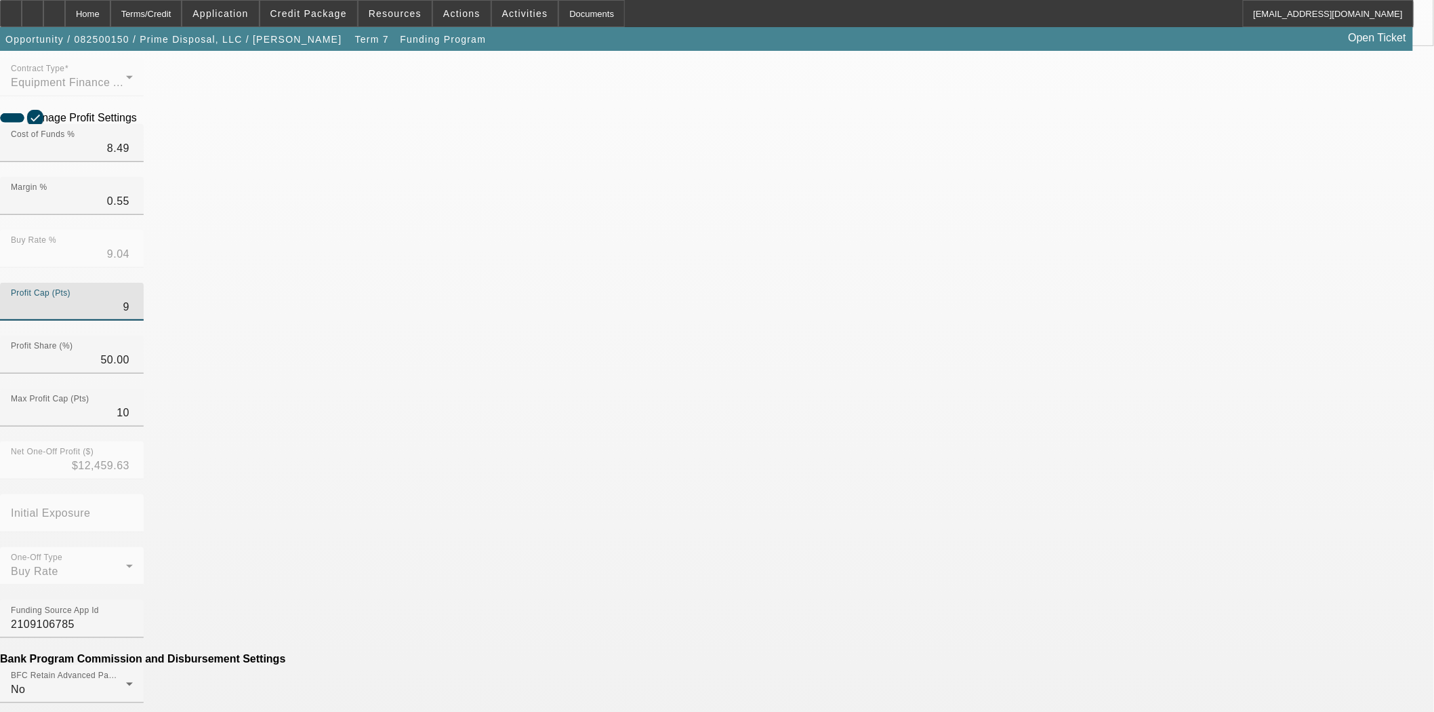
scroll to position [301, 0]
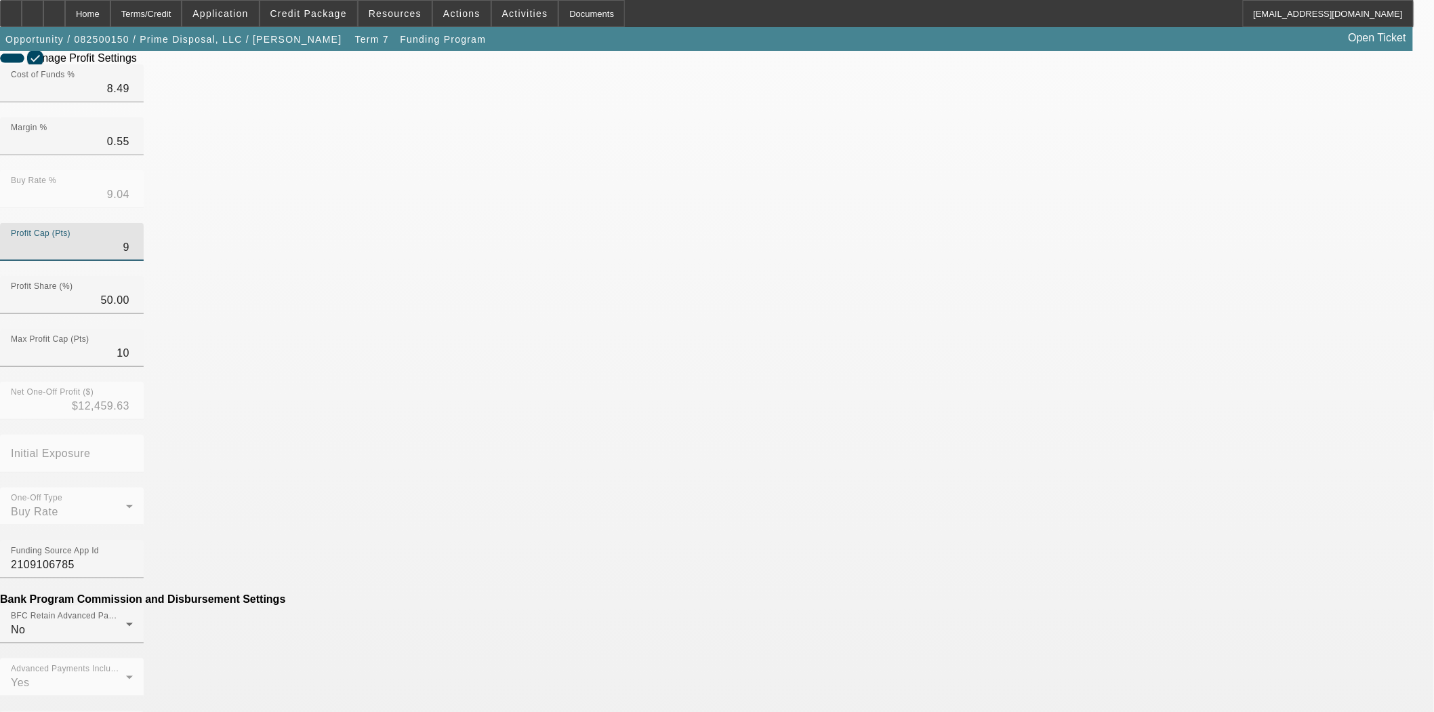
type input "9"
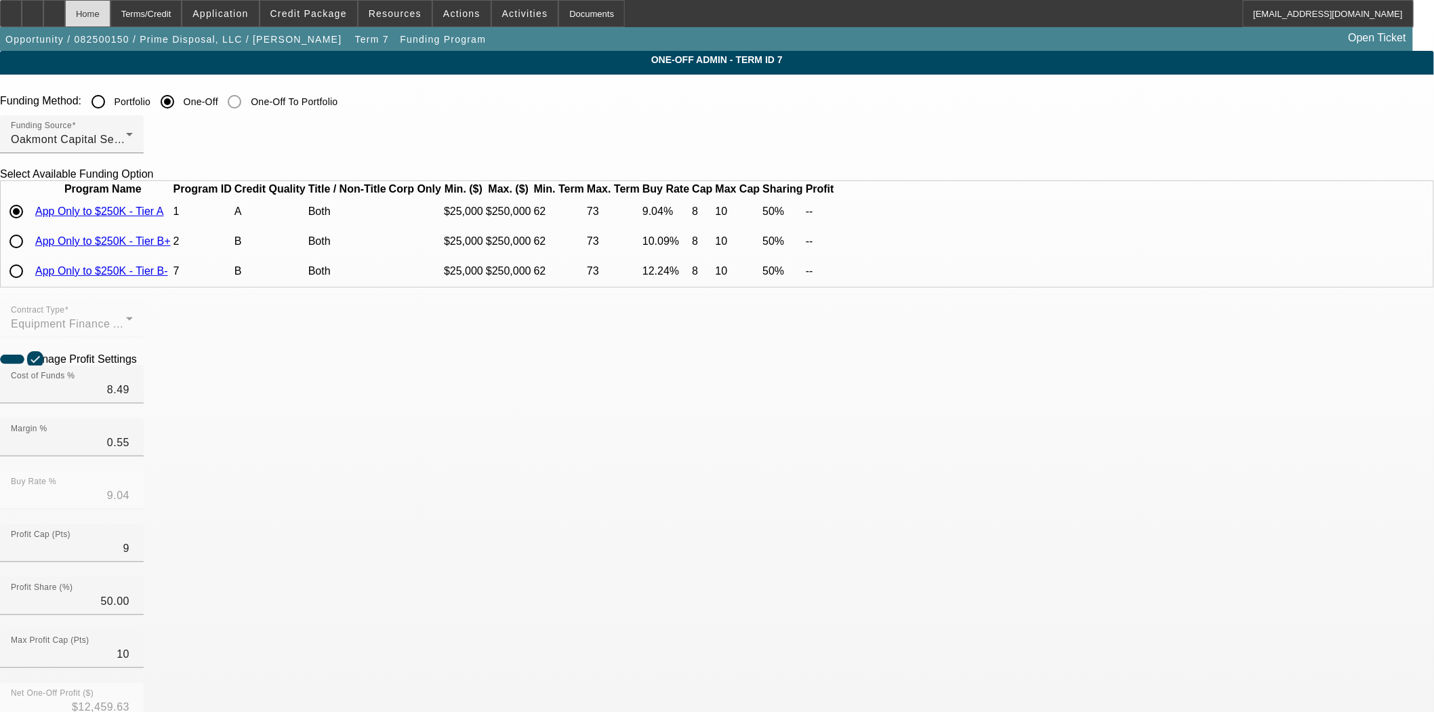
click at [110, 15] on div "Home" at bounding box center [87, 13] width 45 height 27
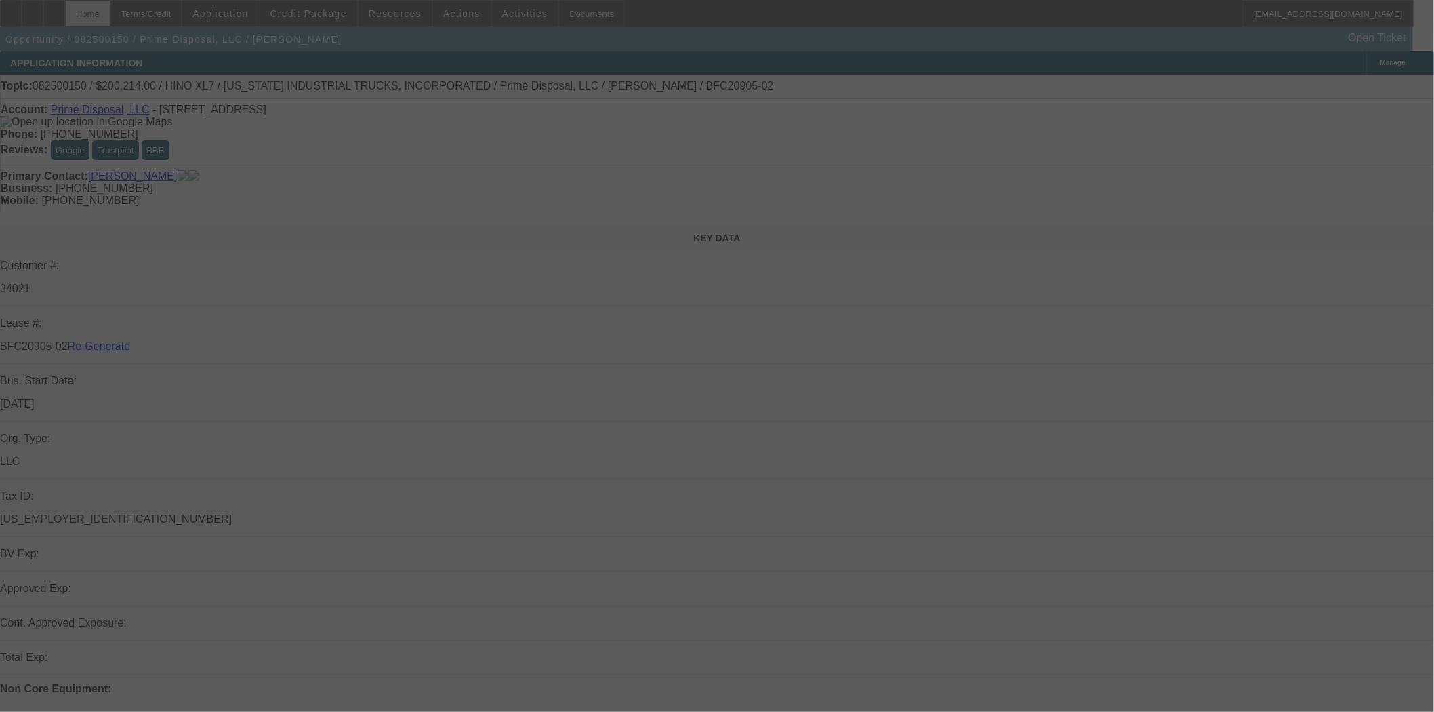
select select "3"
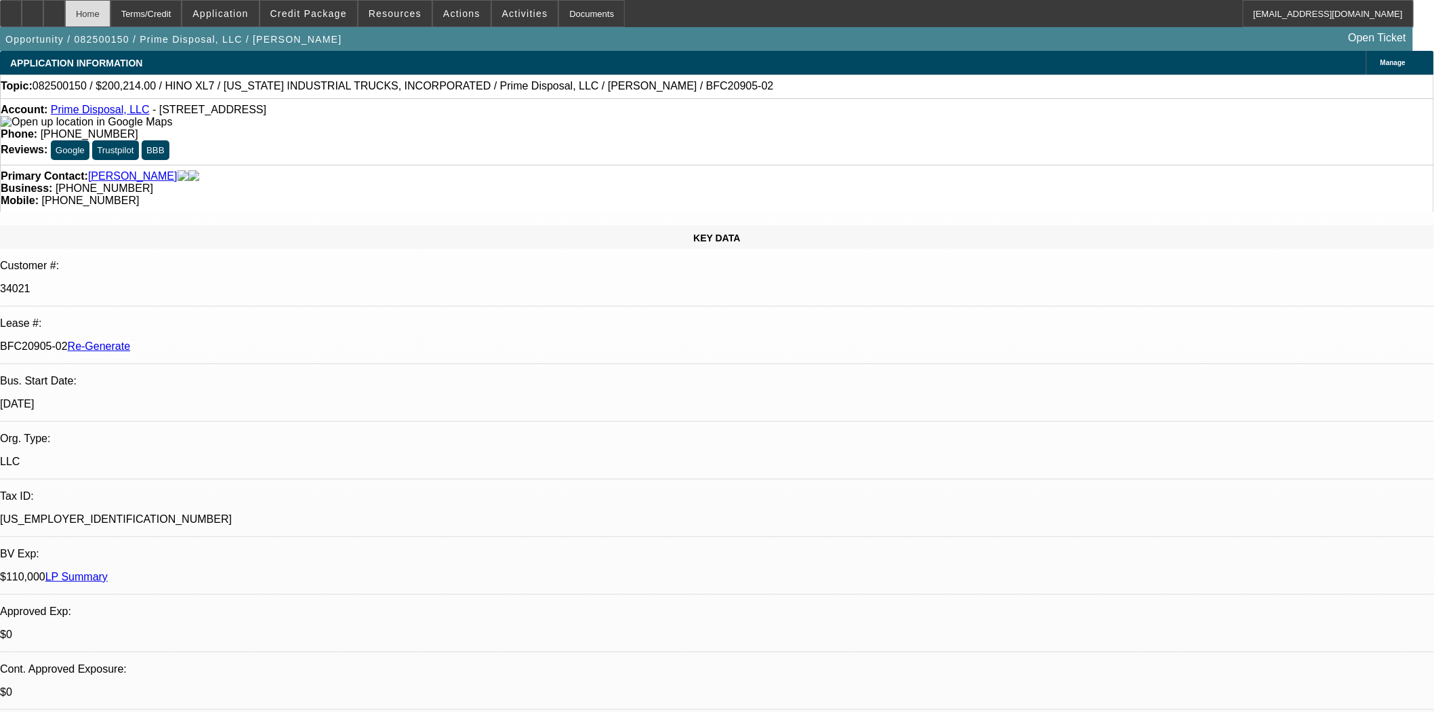
select select "0.1"
select select "0"
select select "6"
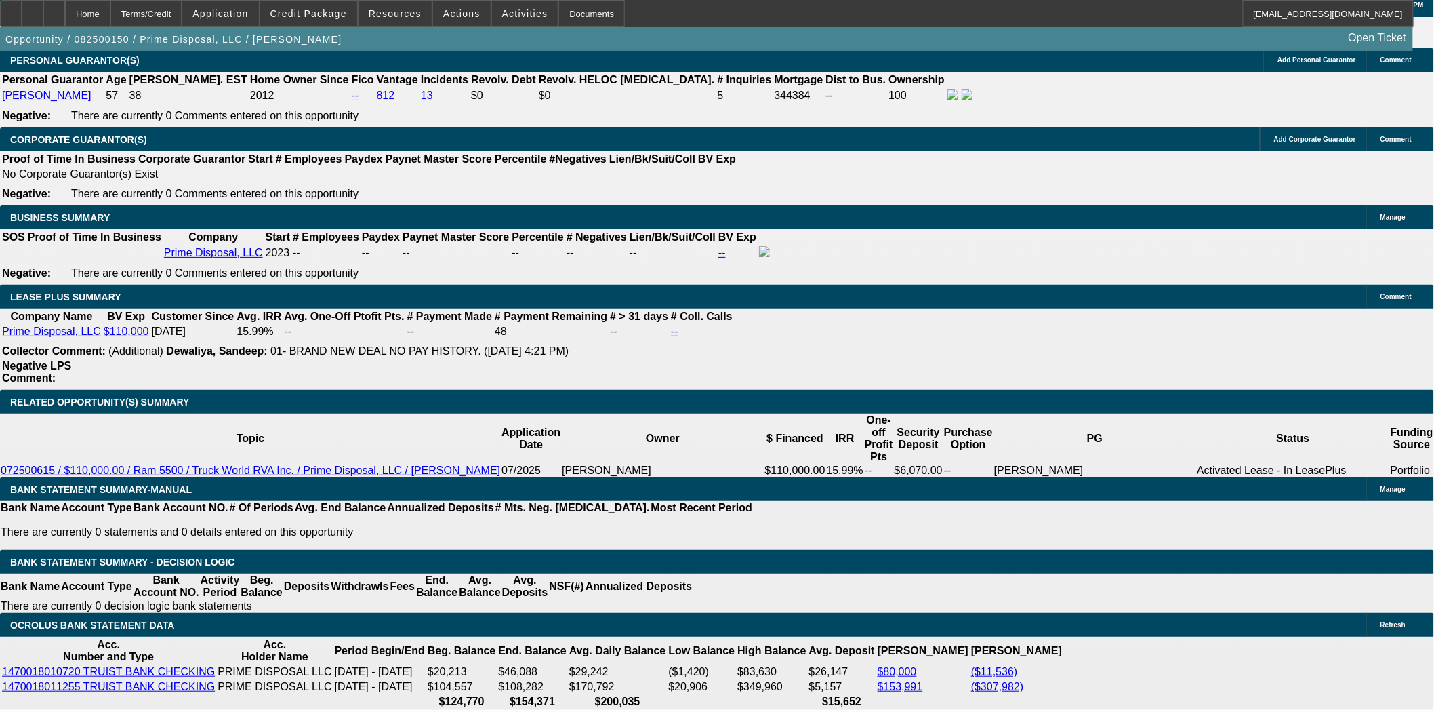
scroll to position [2334, 0]
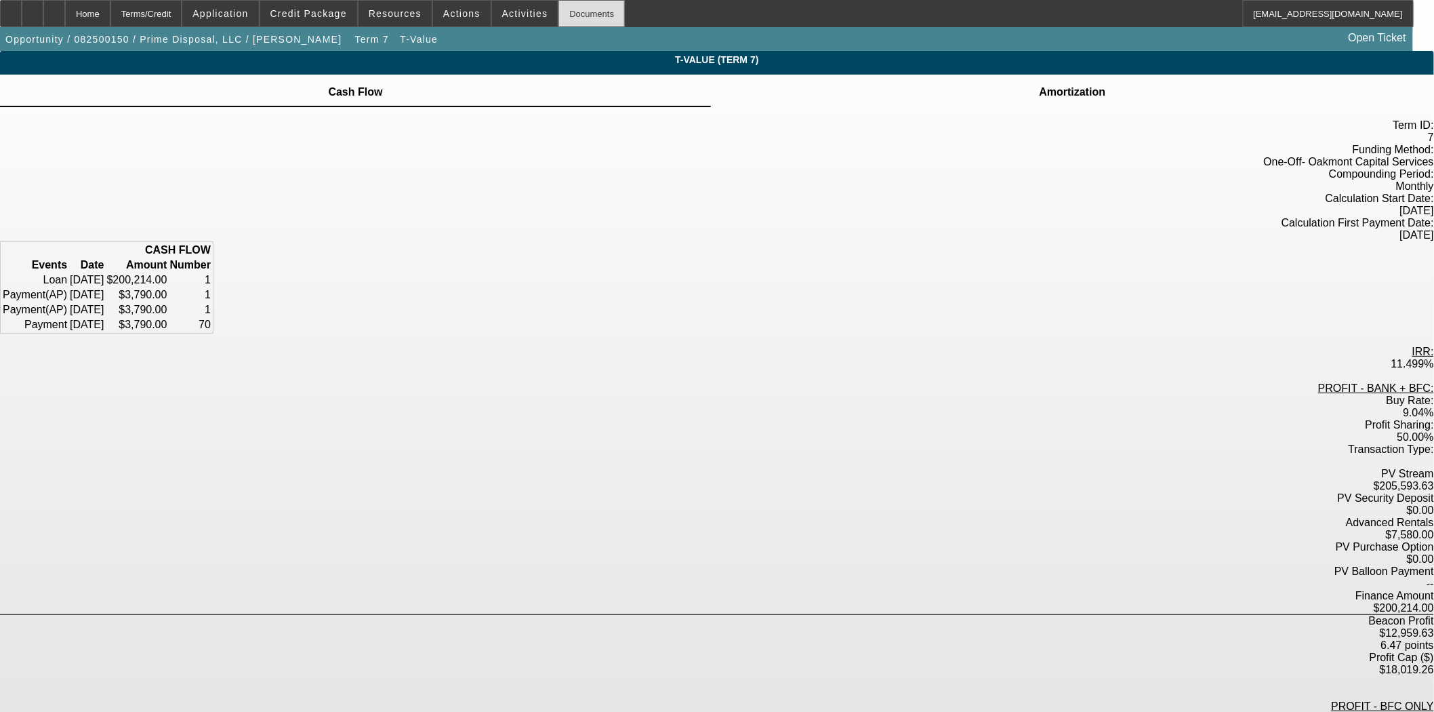
click at [561, 11] on div "Documents" at bounding box center [591, 13] width 66 height 27
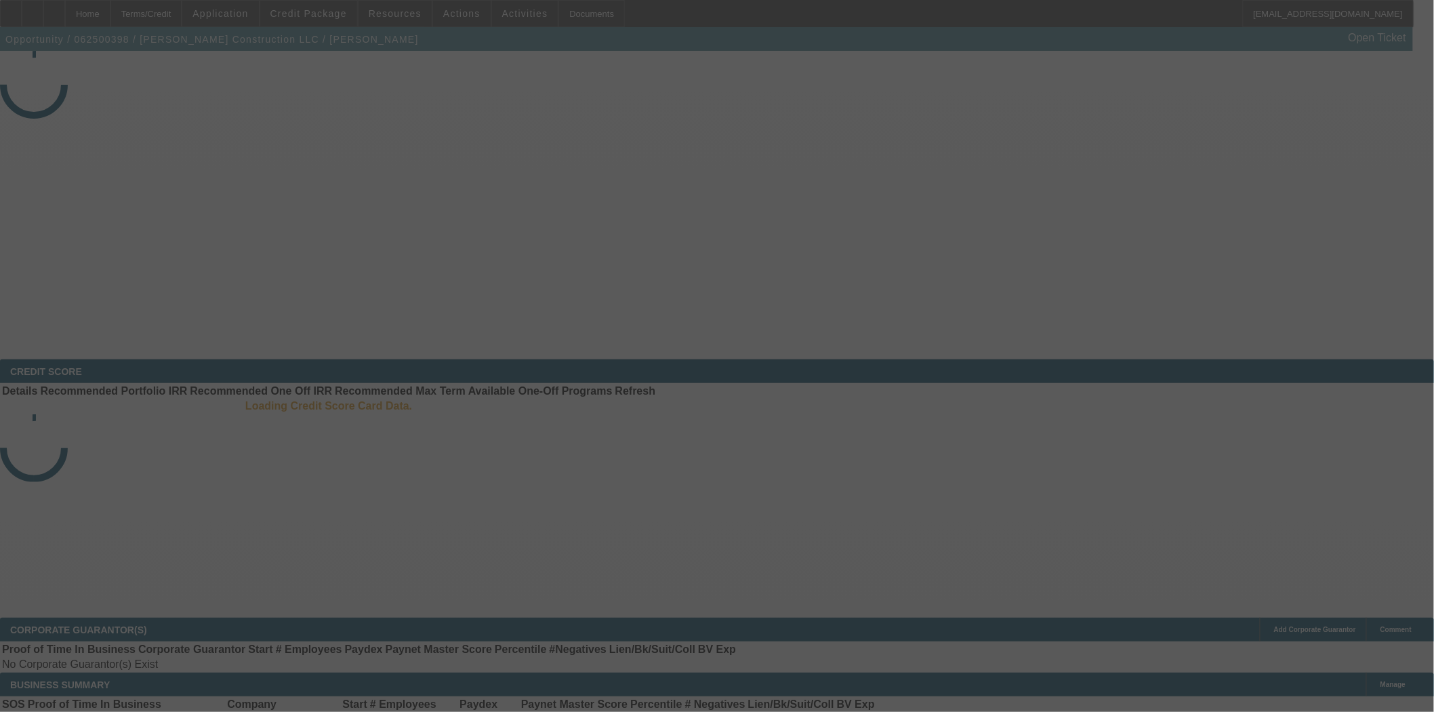
select select "4"
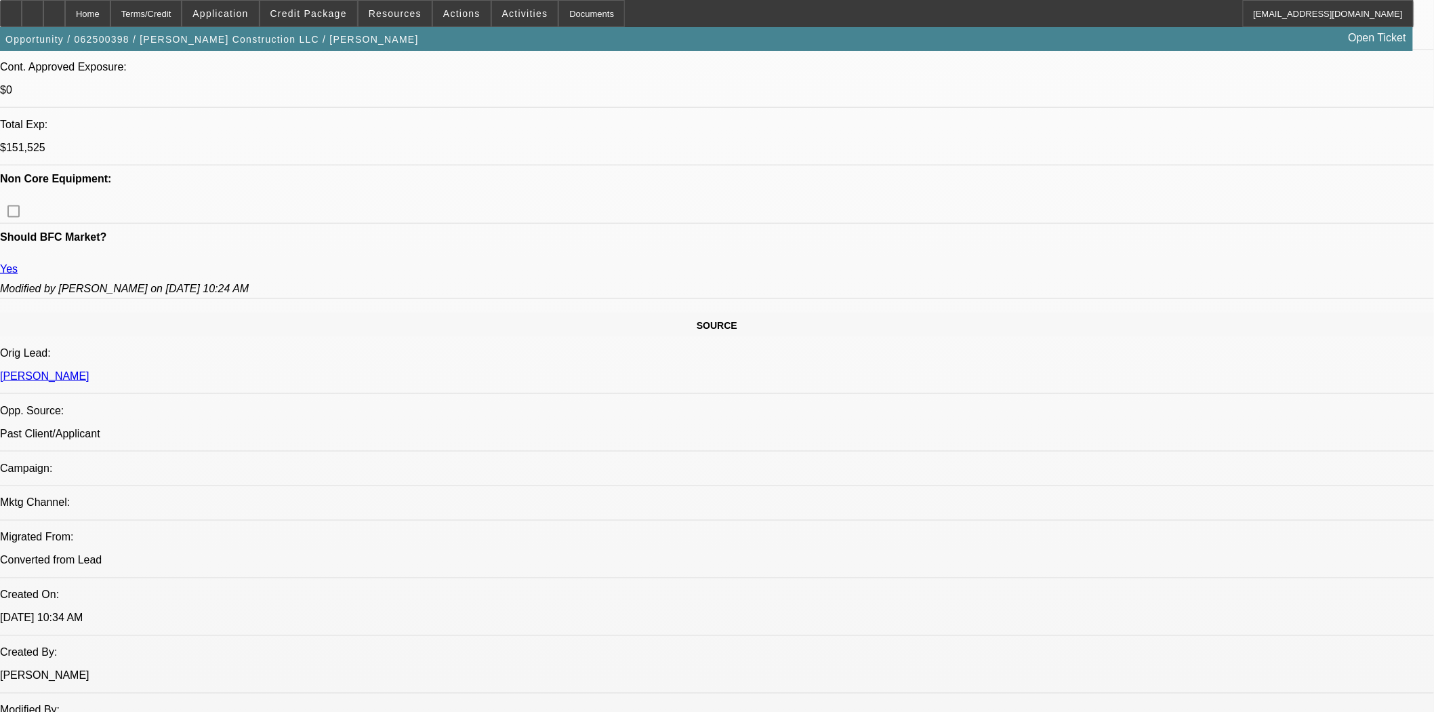
select select "0"
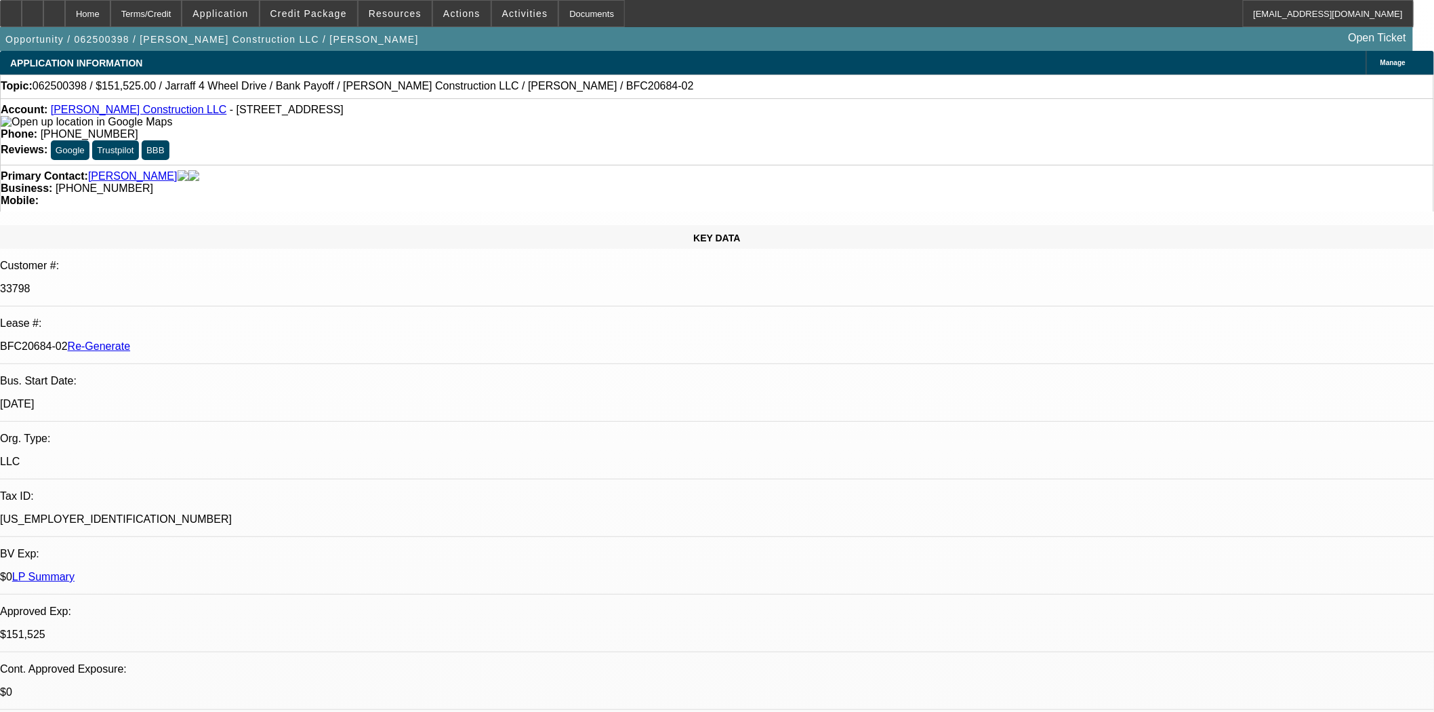
select select "1"
select select "2"
select select "6"
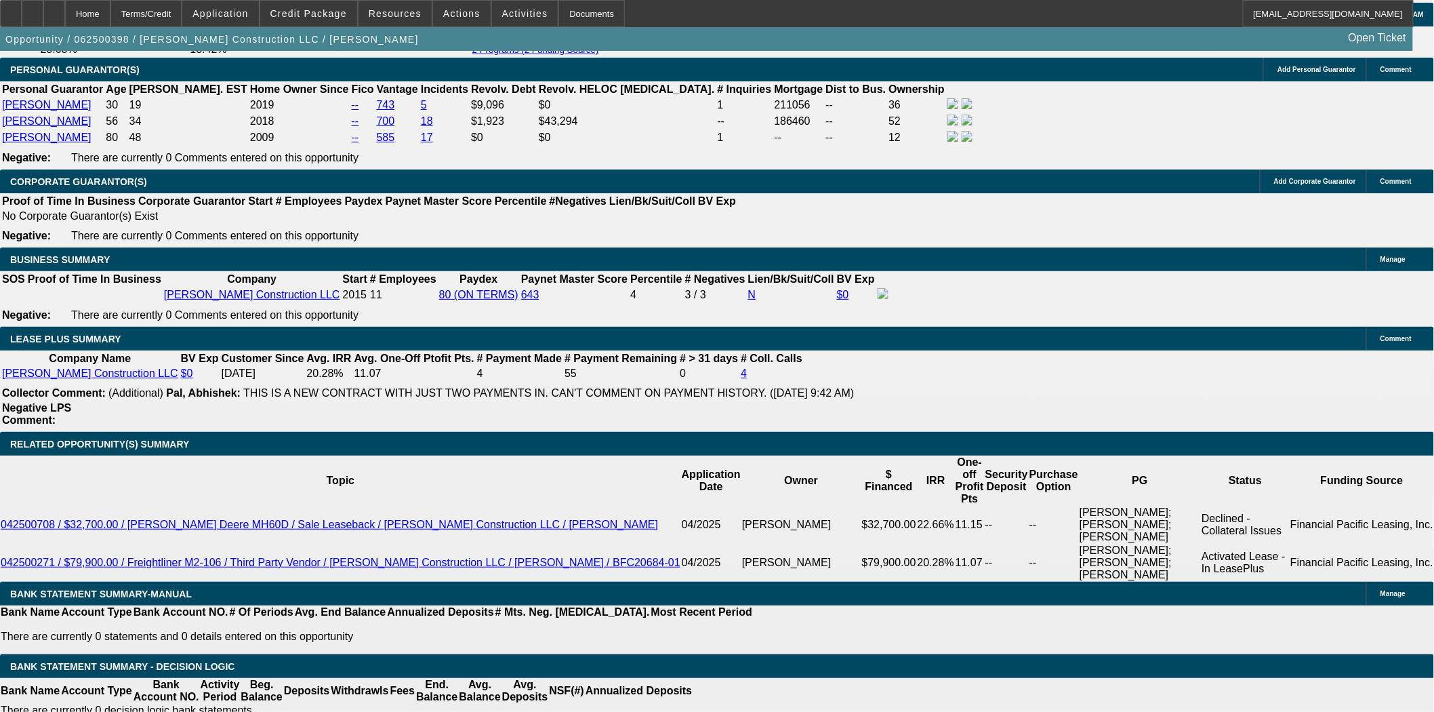
scroll to position [2170, 0]
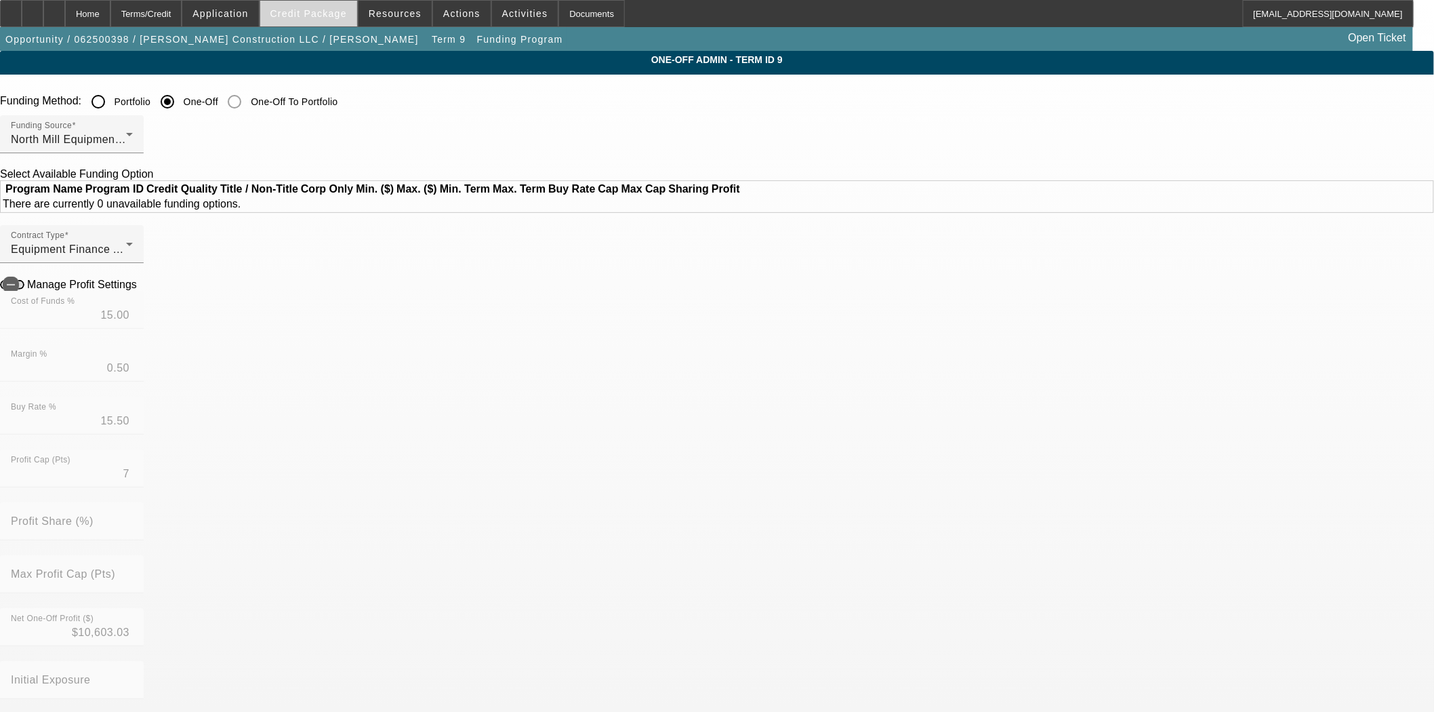
click at [325, 5] on span at bounding box center [308, 13] width 97 height 33
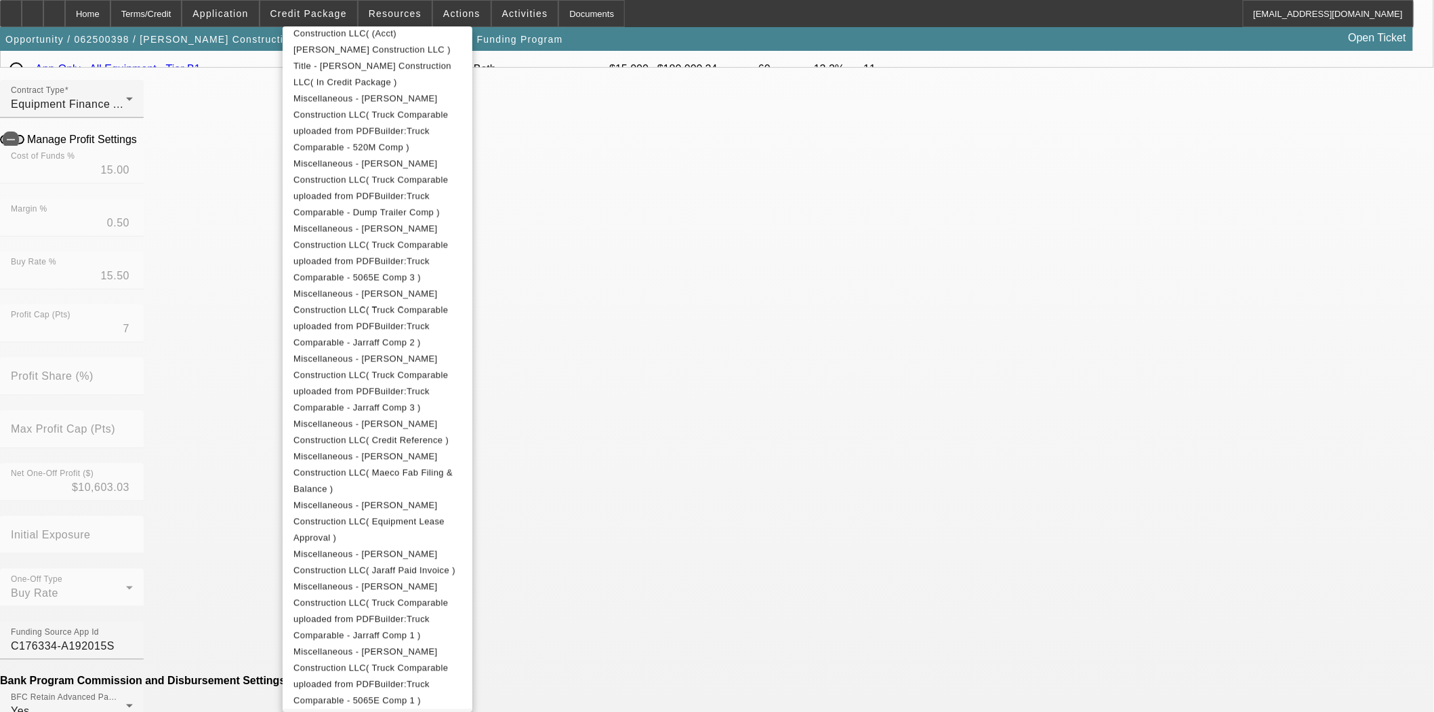
scroll to position [527, 0]
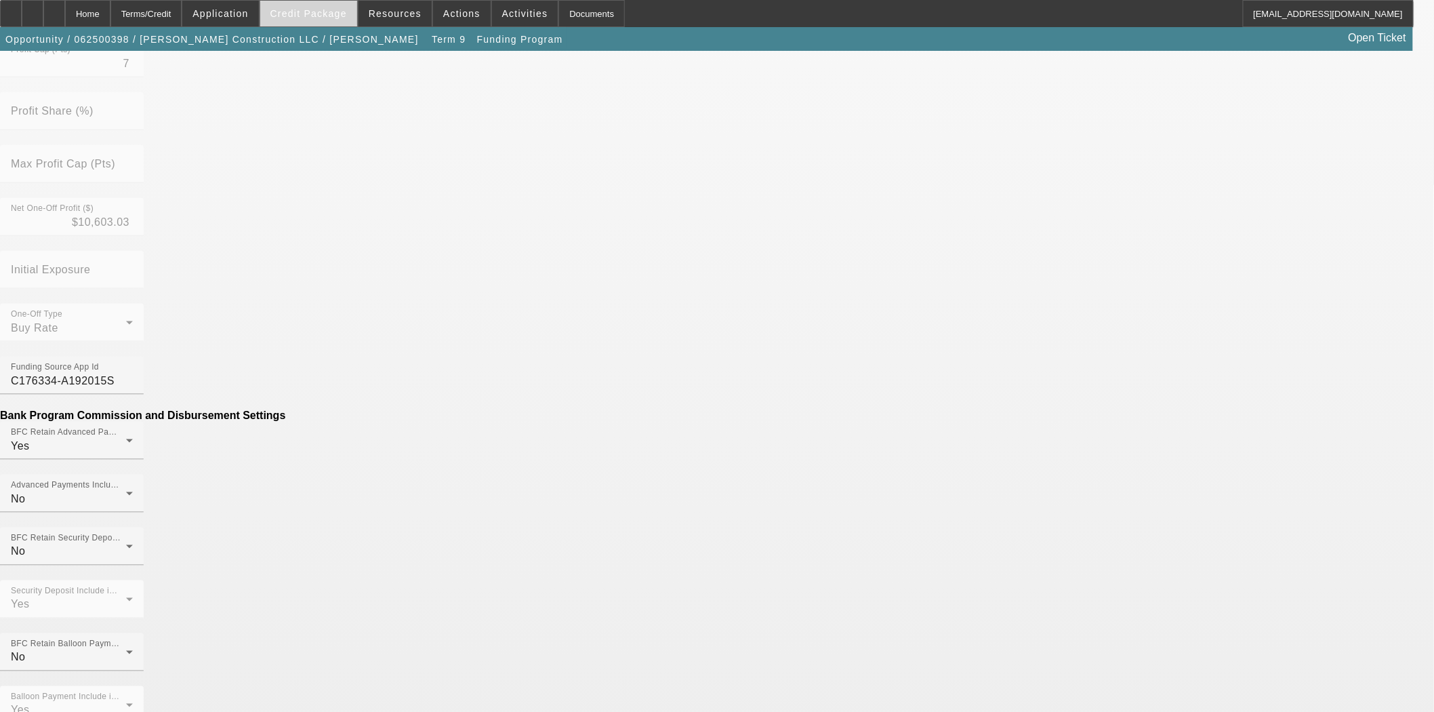
click at [316, 10] on span "Credit Package" at bounding box center [308, 13] width 77 height 11
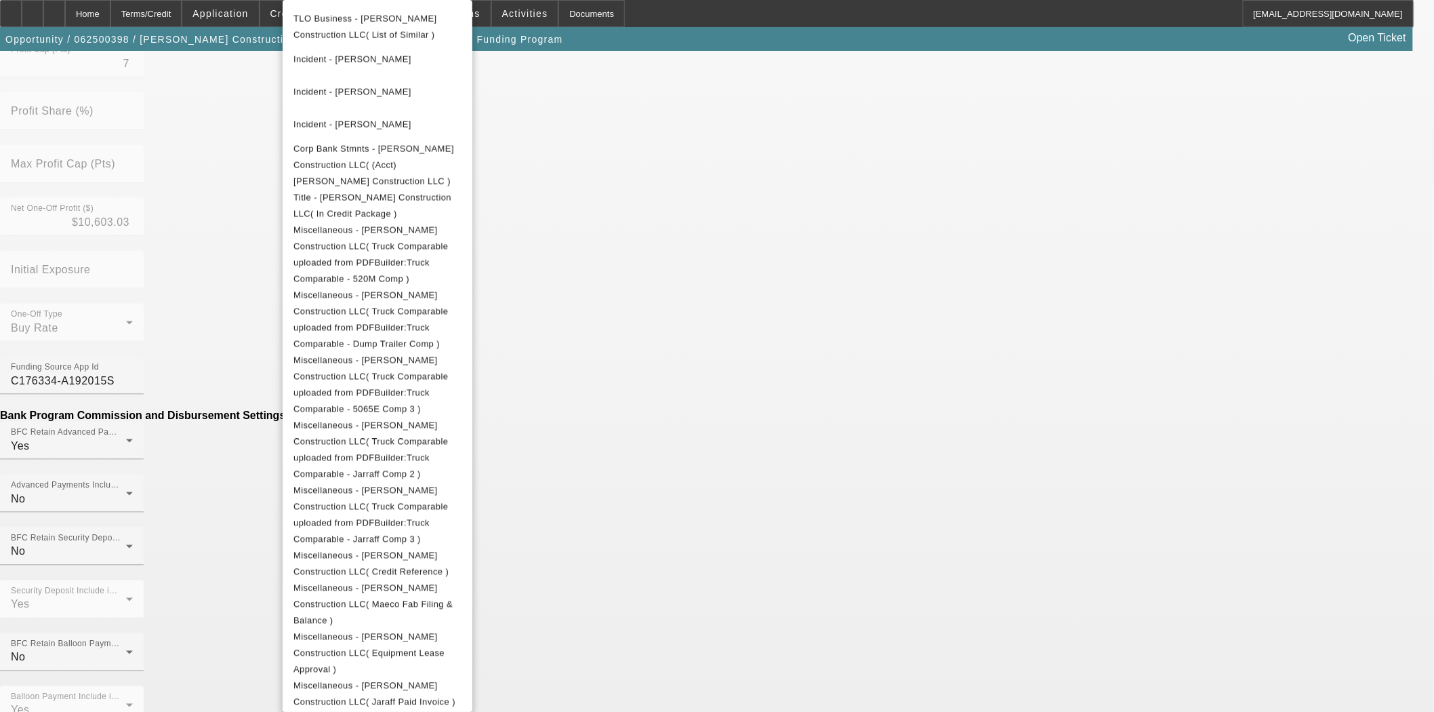
scroll to position [899, 0]
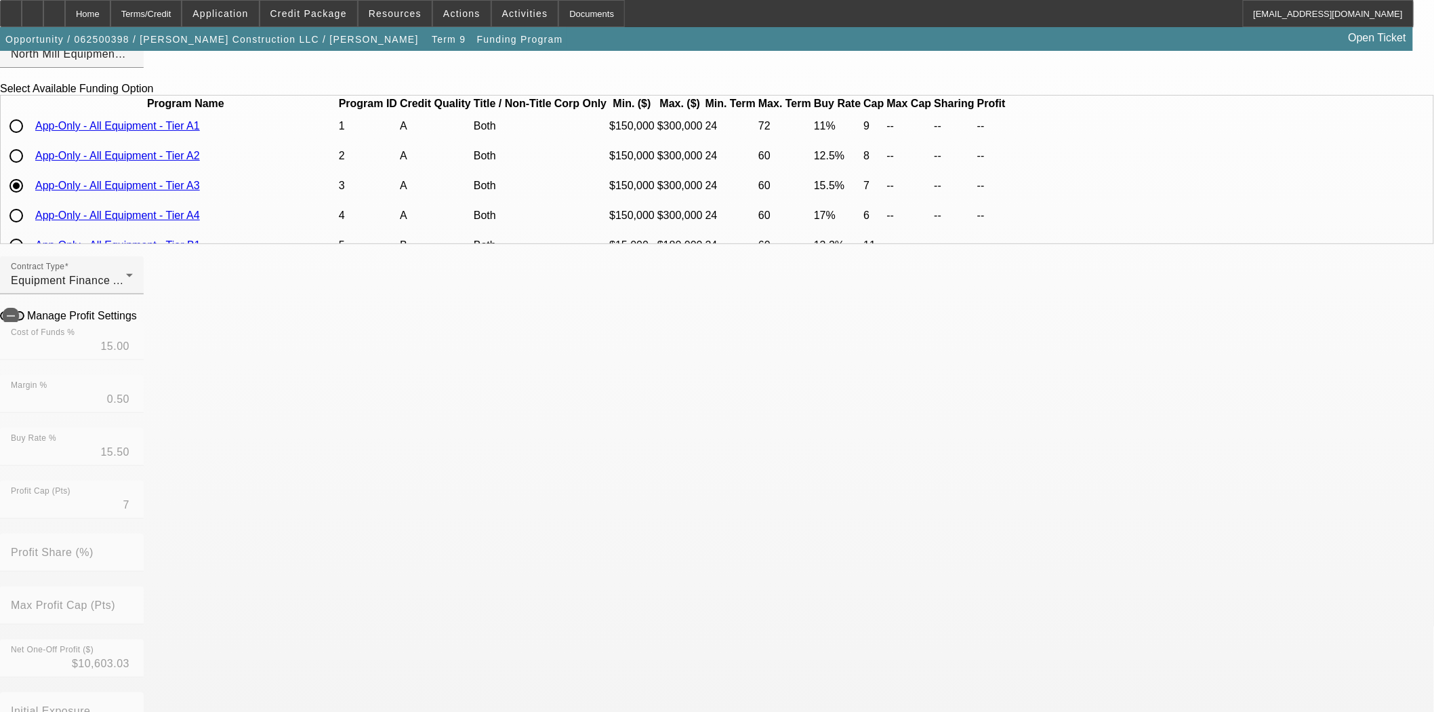
scroll to position [0, 0]
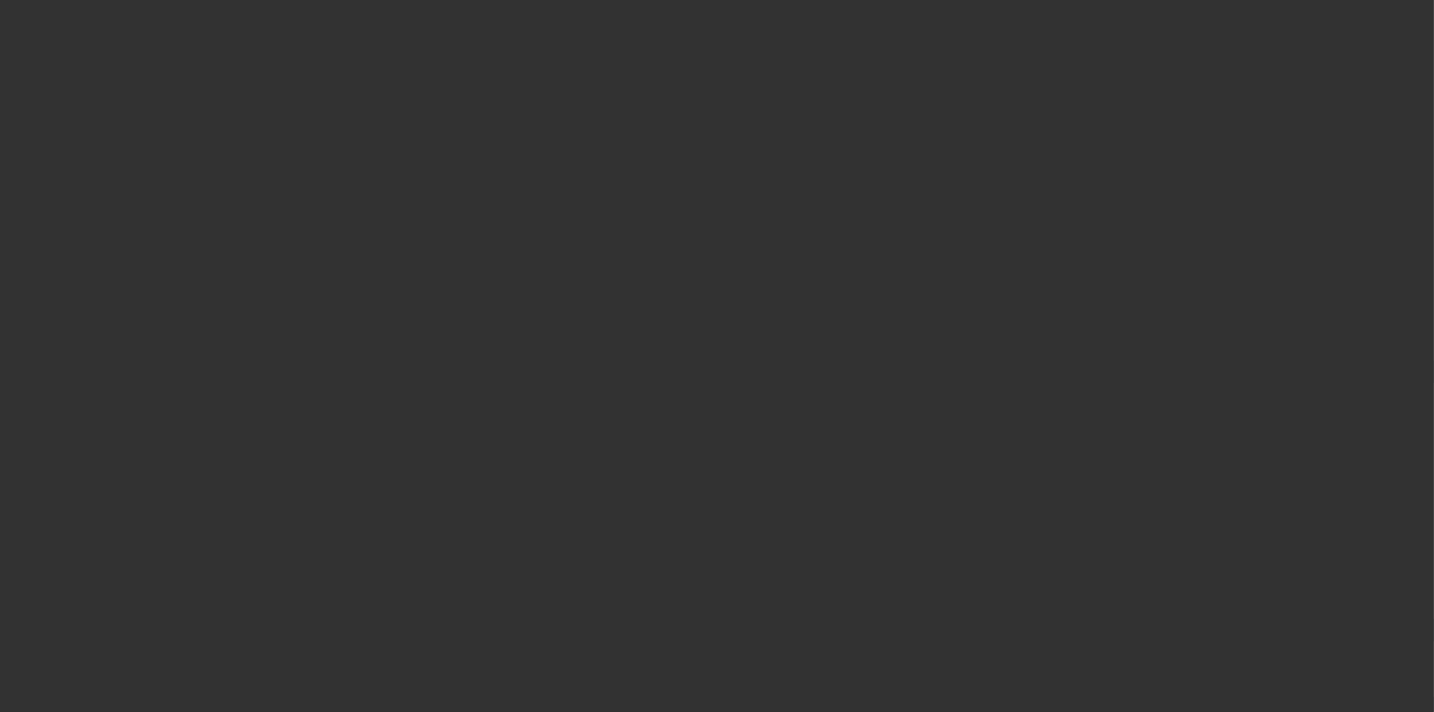
select select "4"
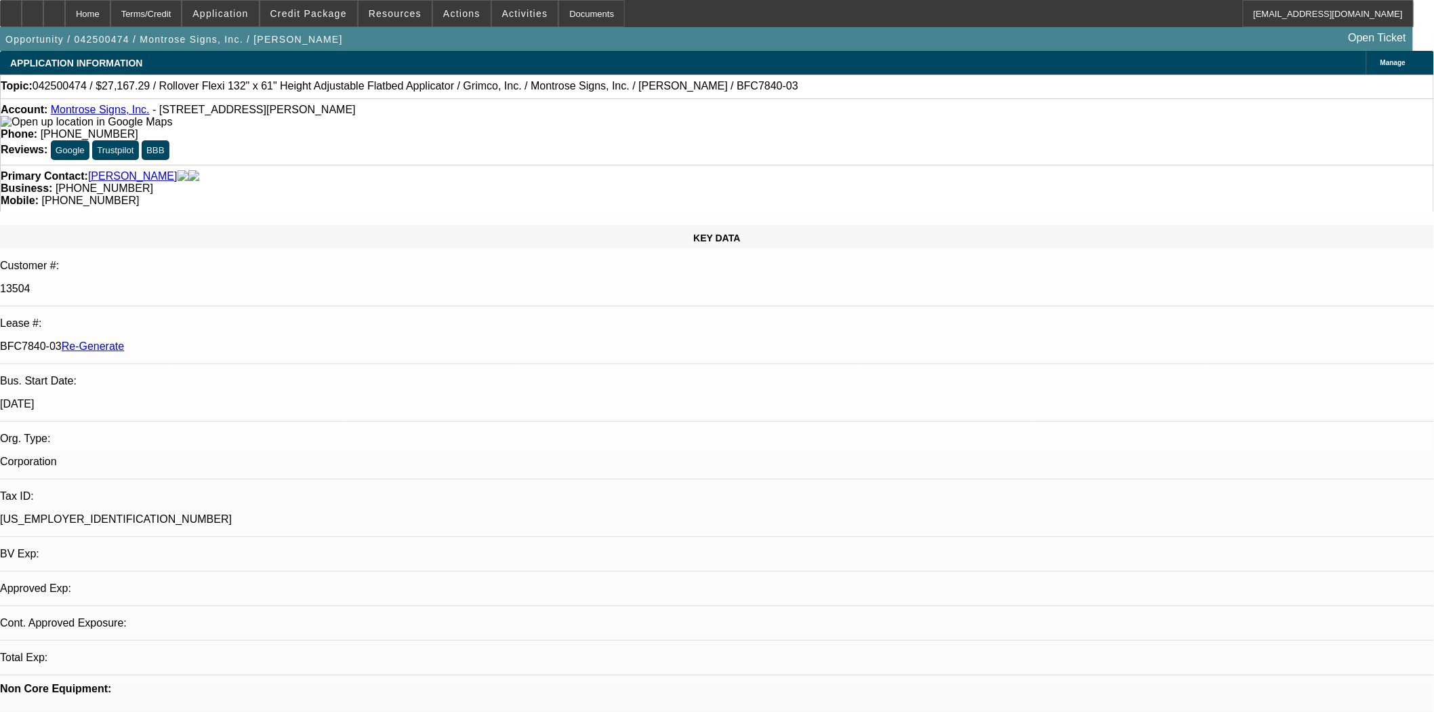
select select "0"
select select "0.1"
select select "4"
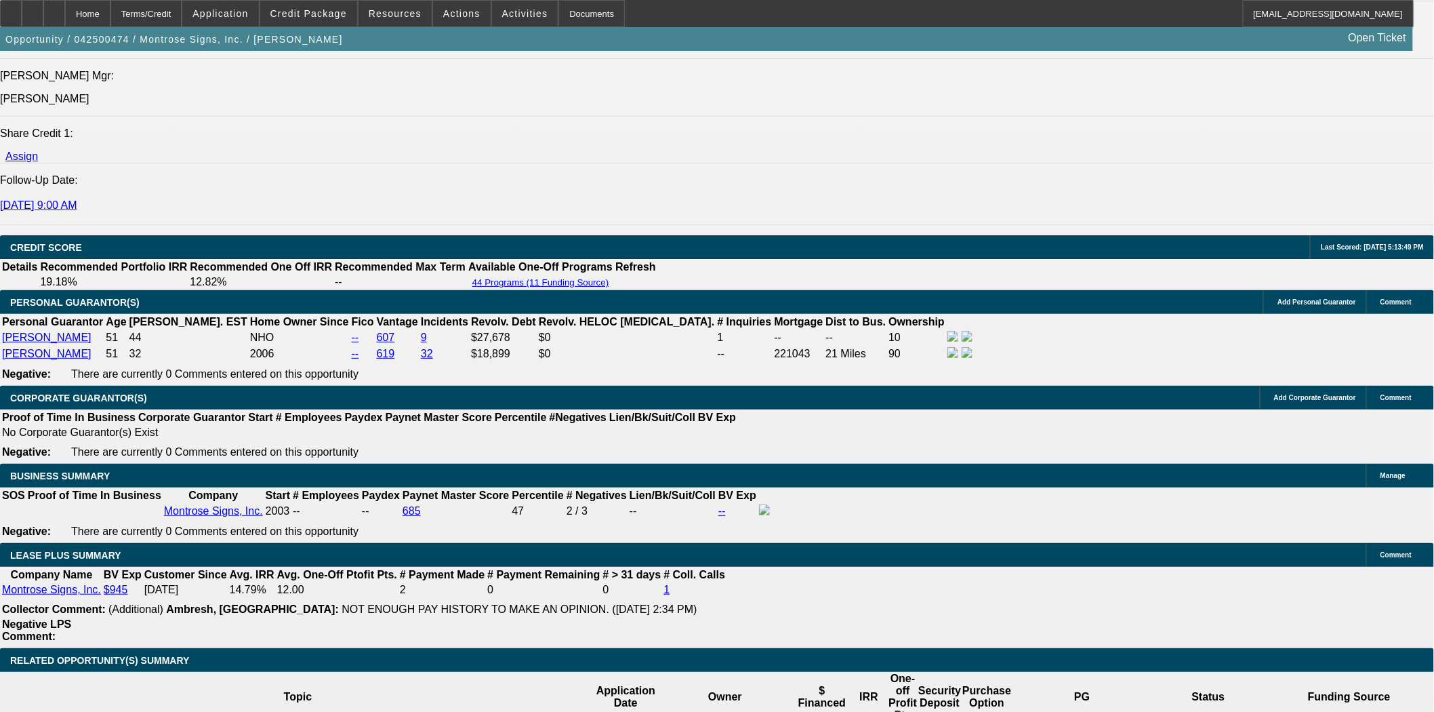
scroll to position [1957, 0]
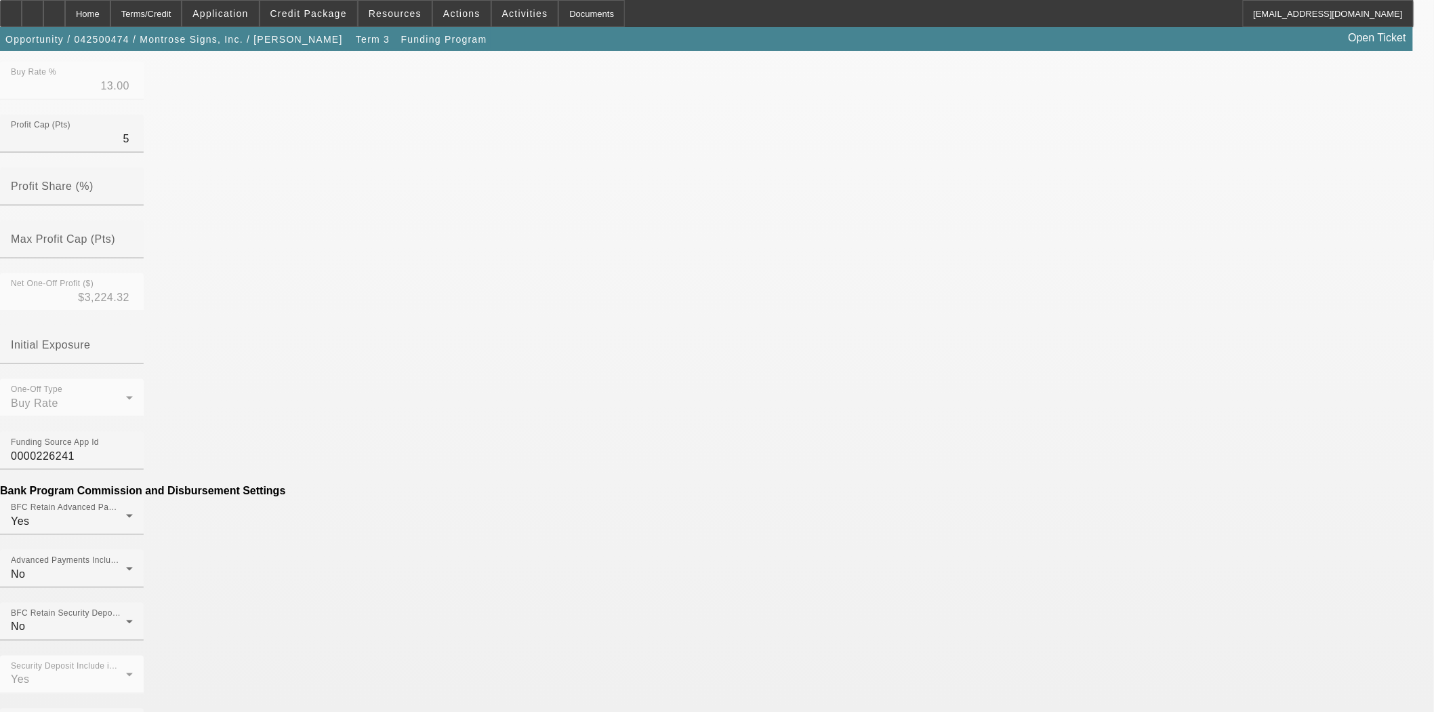
scroll to position [554, 0]
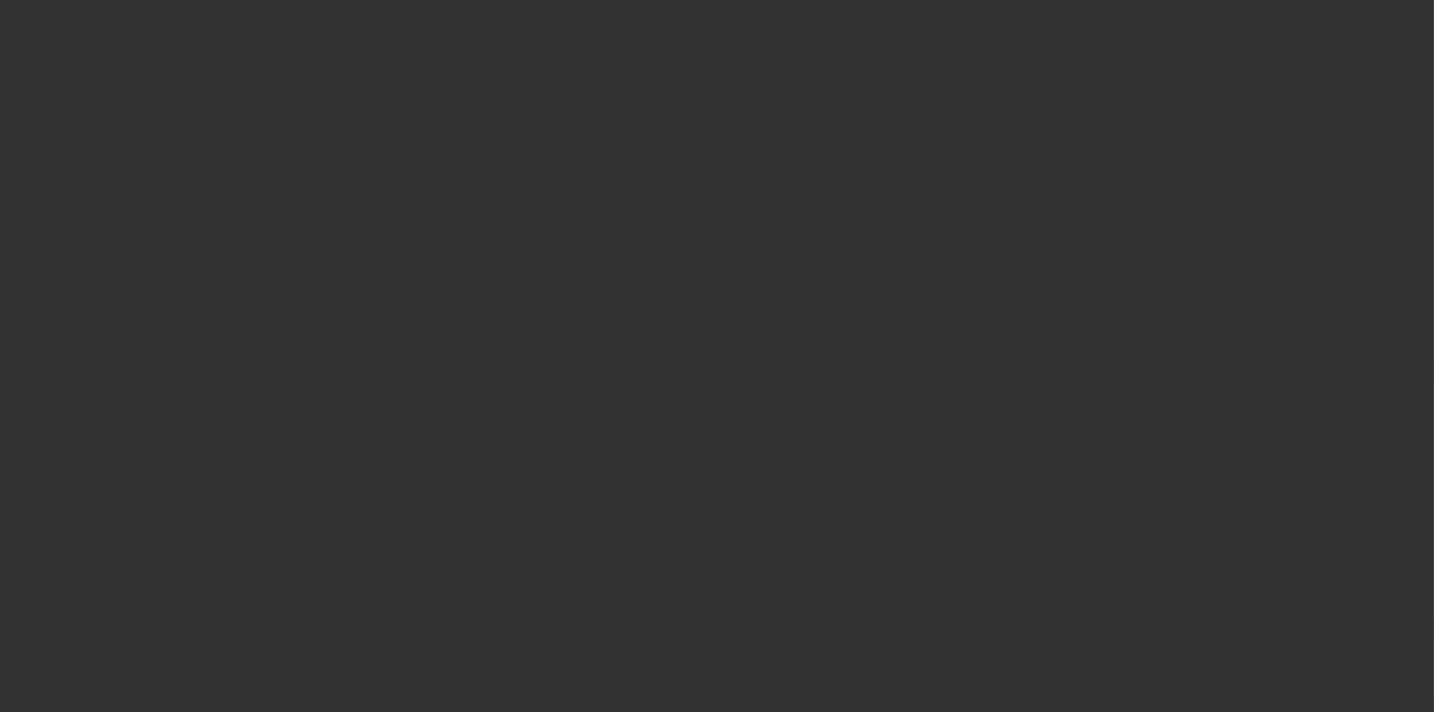
select select "4"
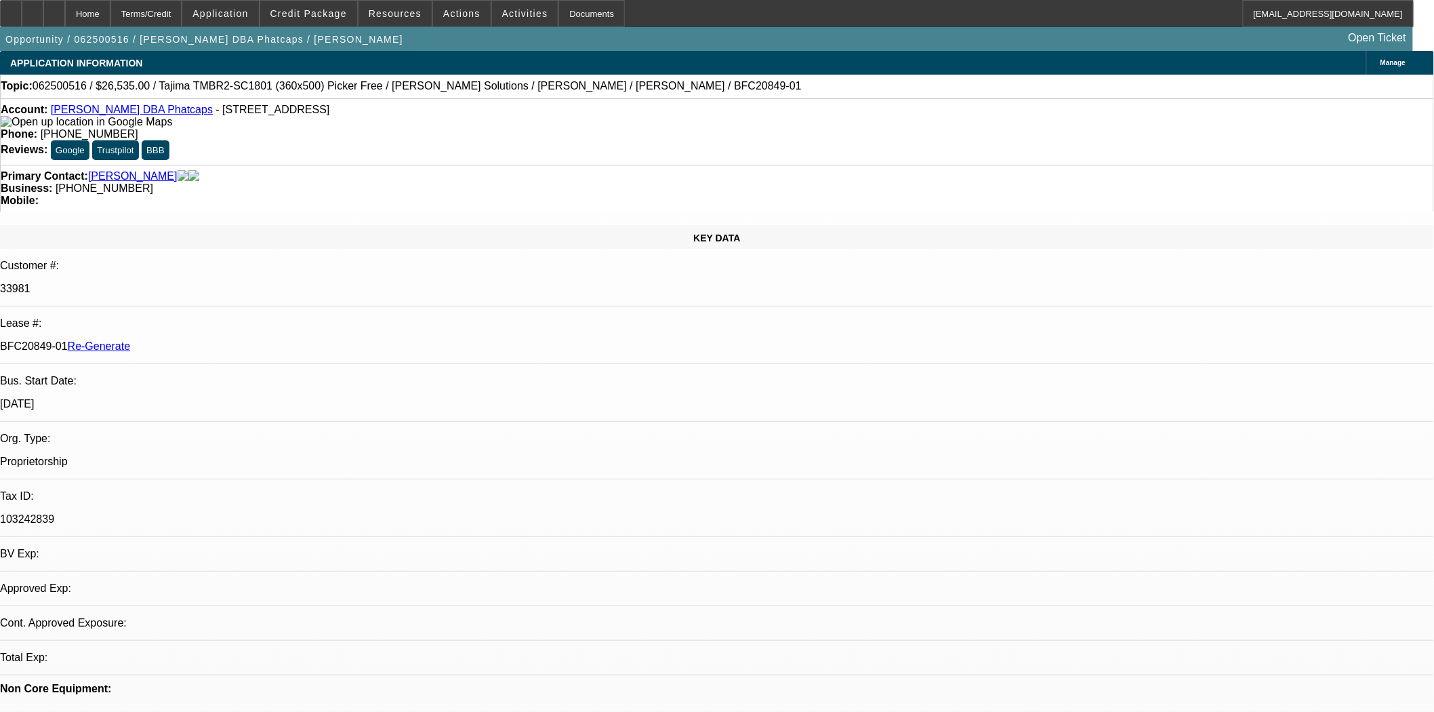
select select "0"
select select "0.1"
select select "5"
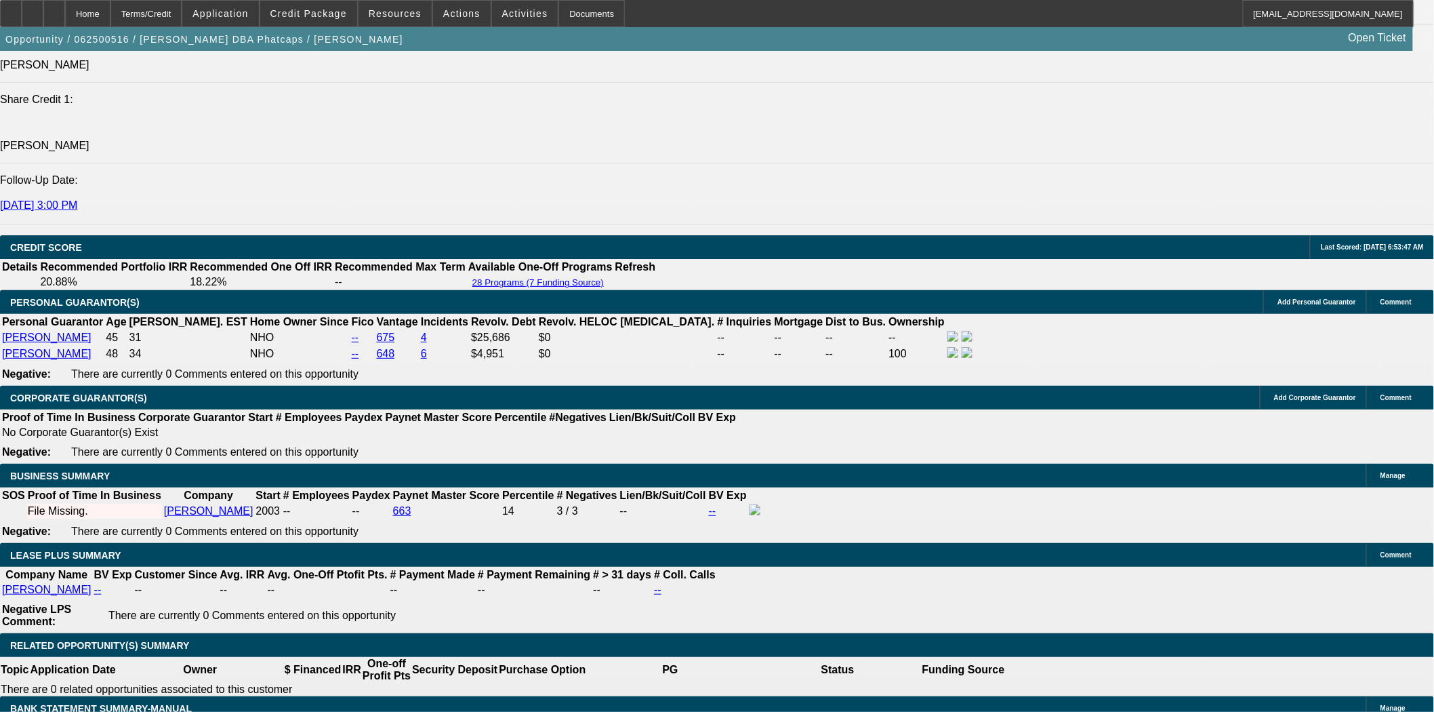
scroll to position [1957, 0]
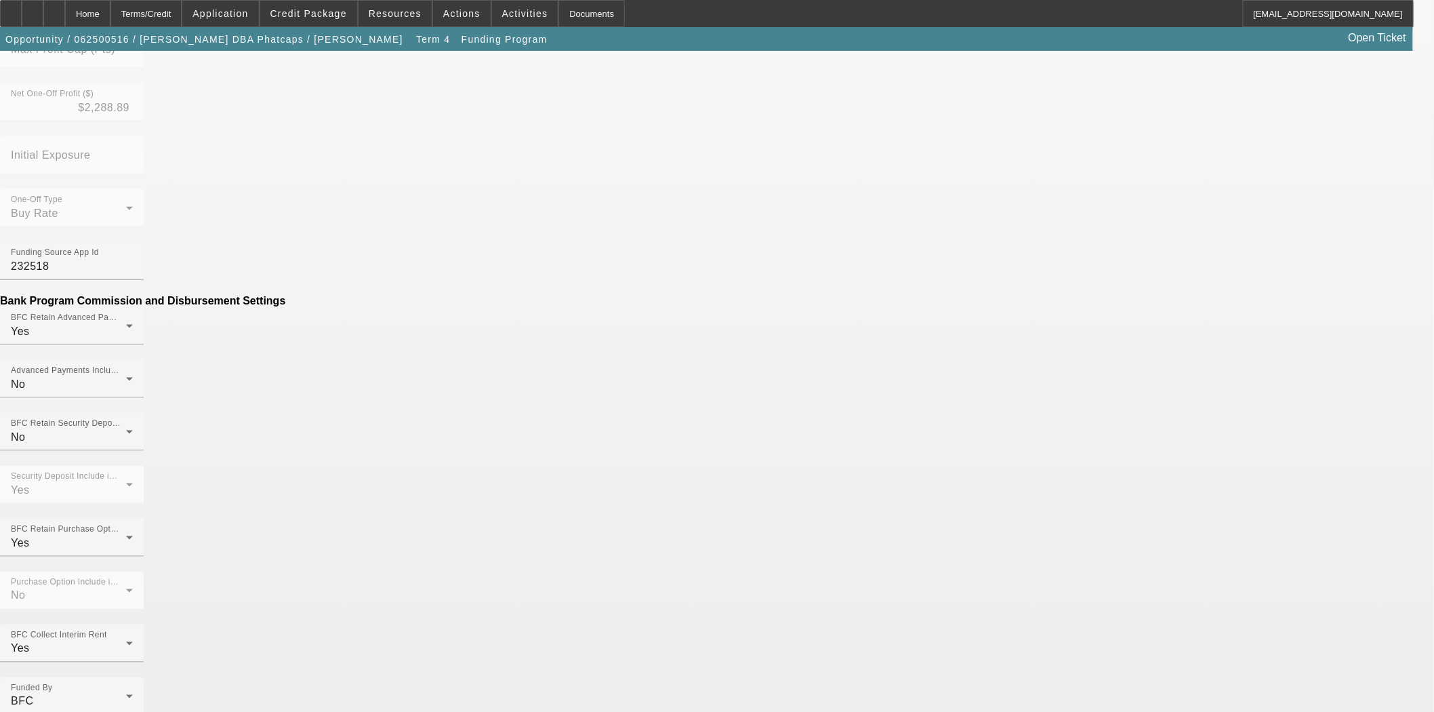
scroll to position [527, 0]
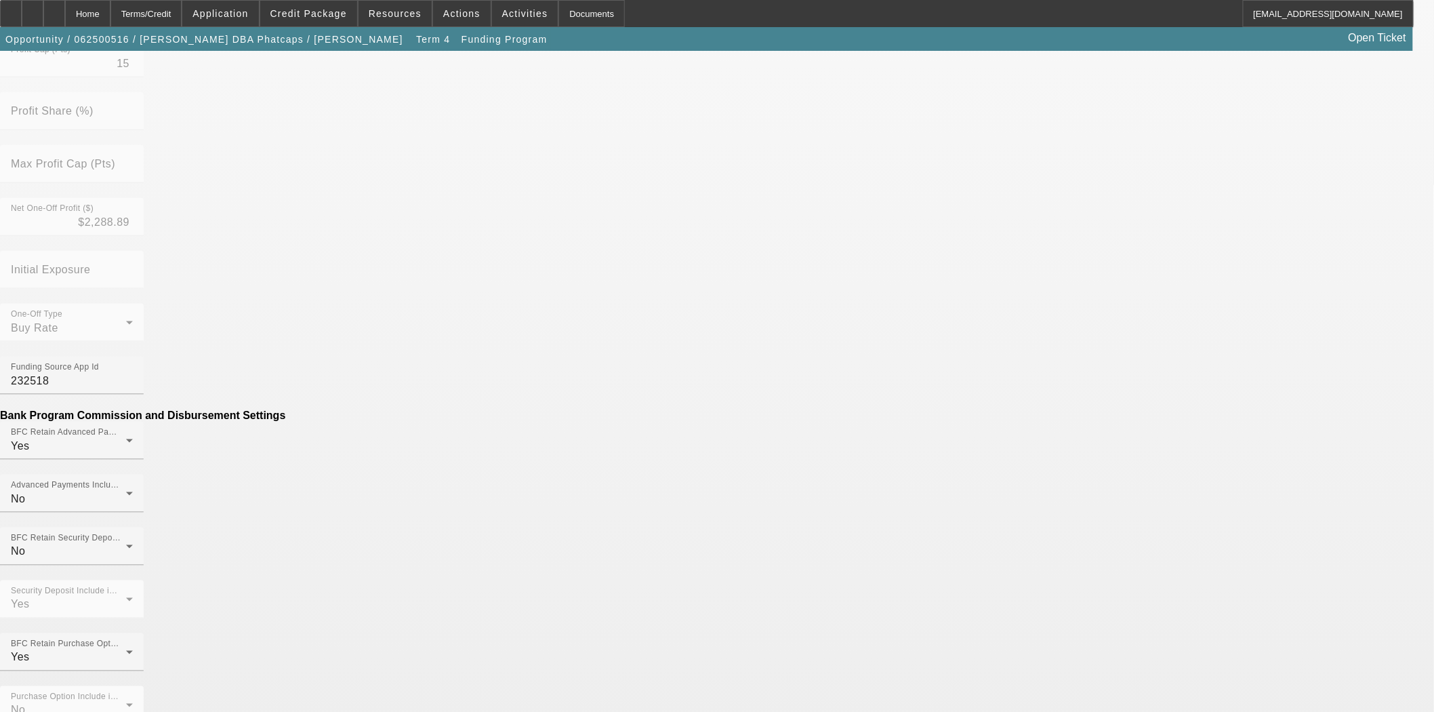
scroll to position [629, 0]
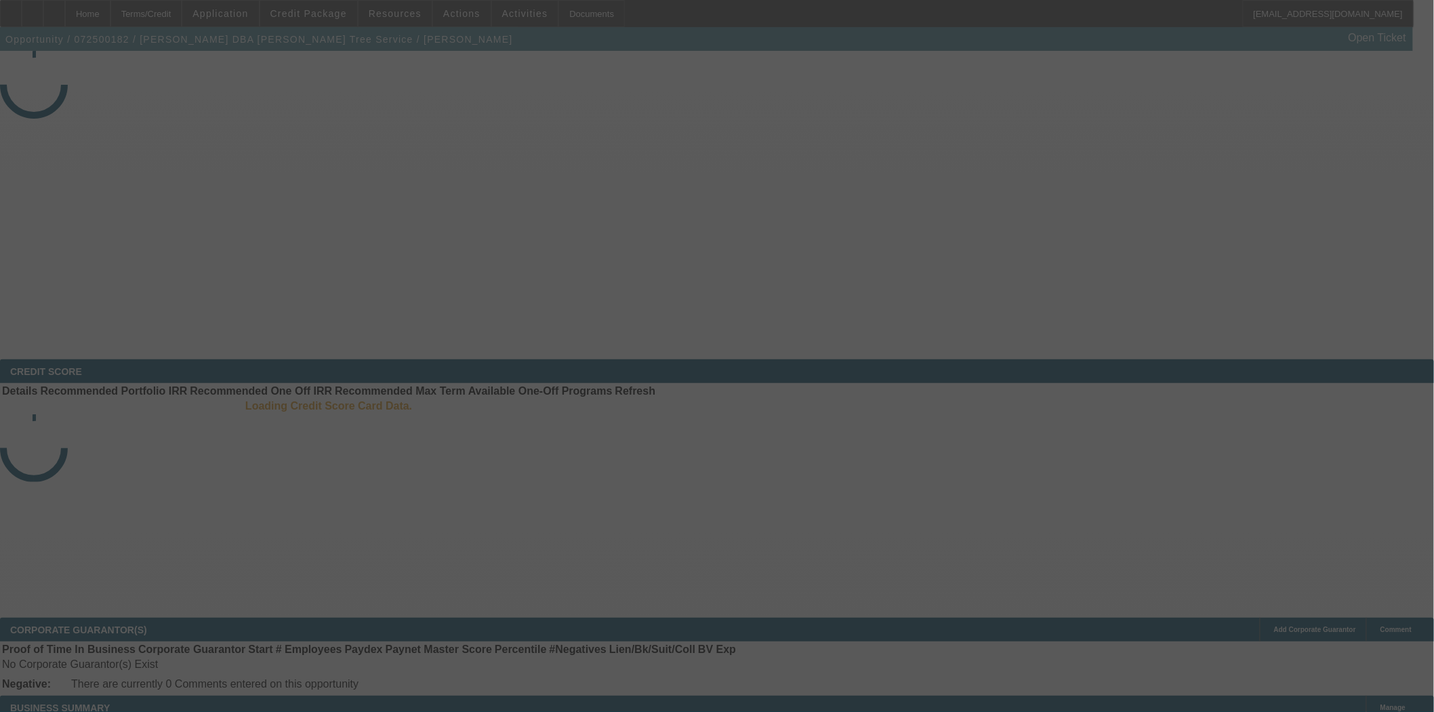
select select "4"
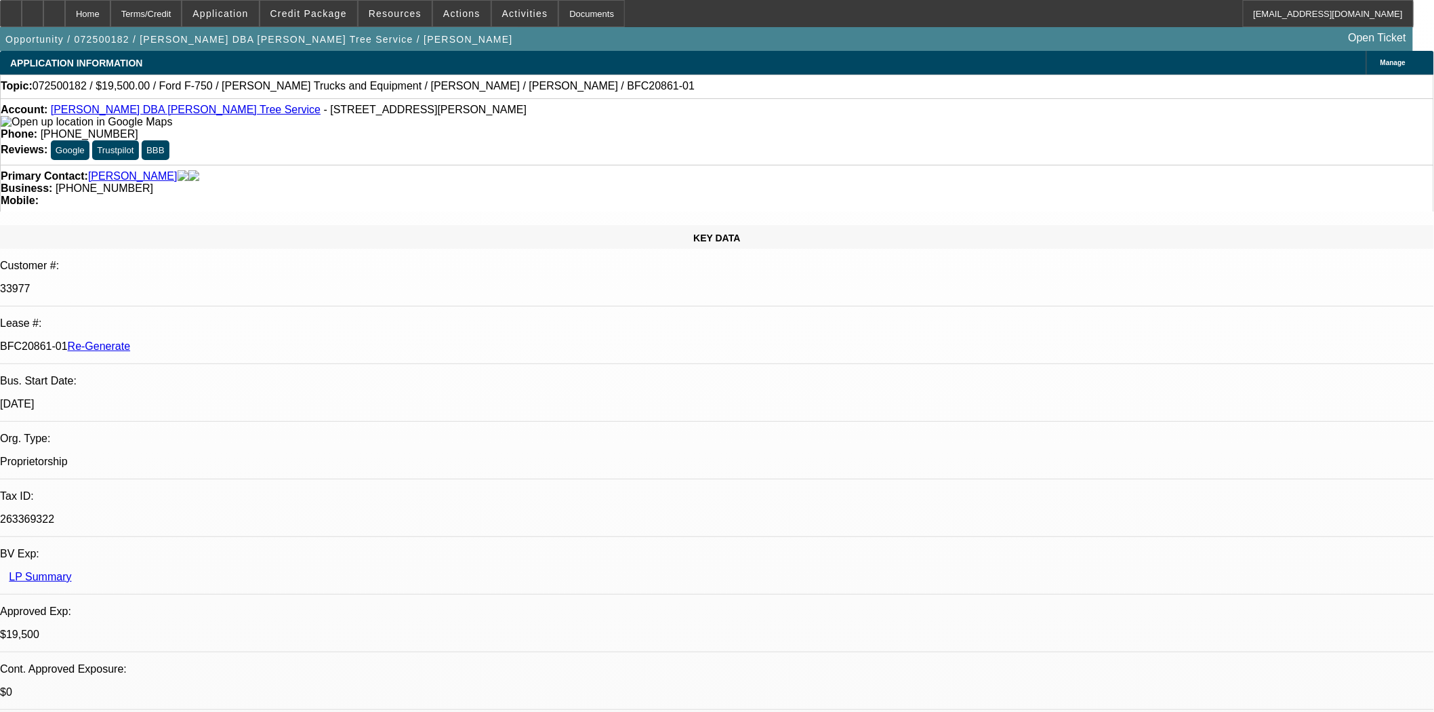
select select "0"
select select "3"
select select "0.1"
select select "4"
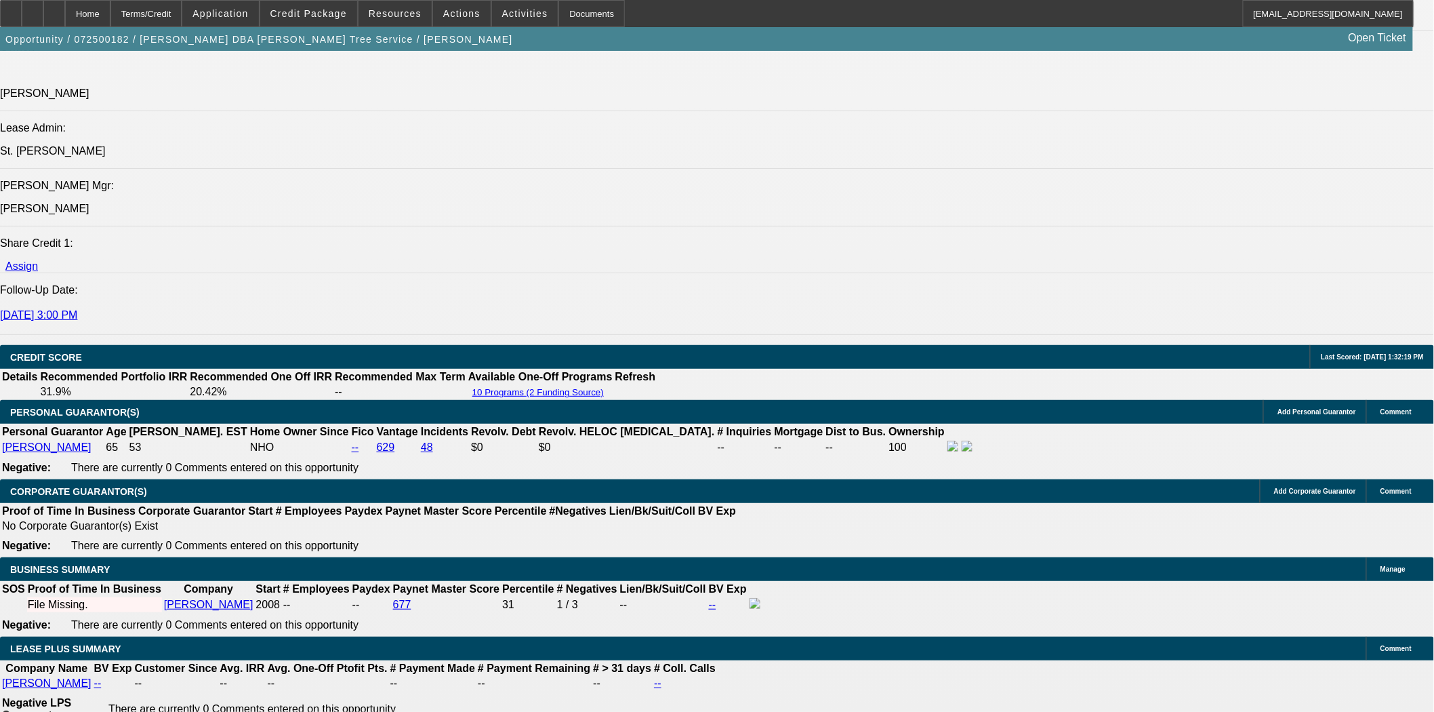
scroll to position [1957, 0]
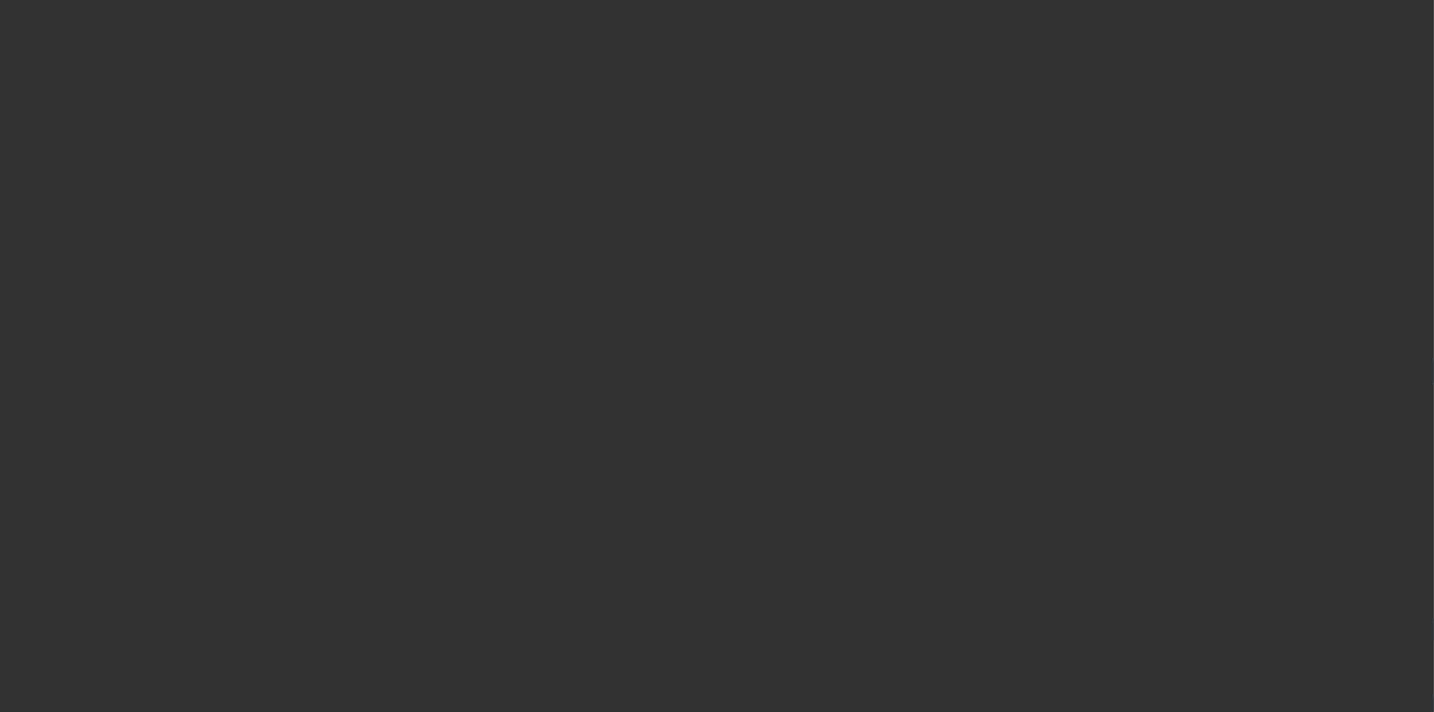
select select "4"
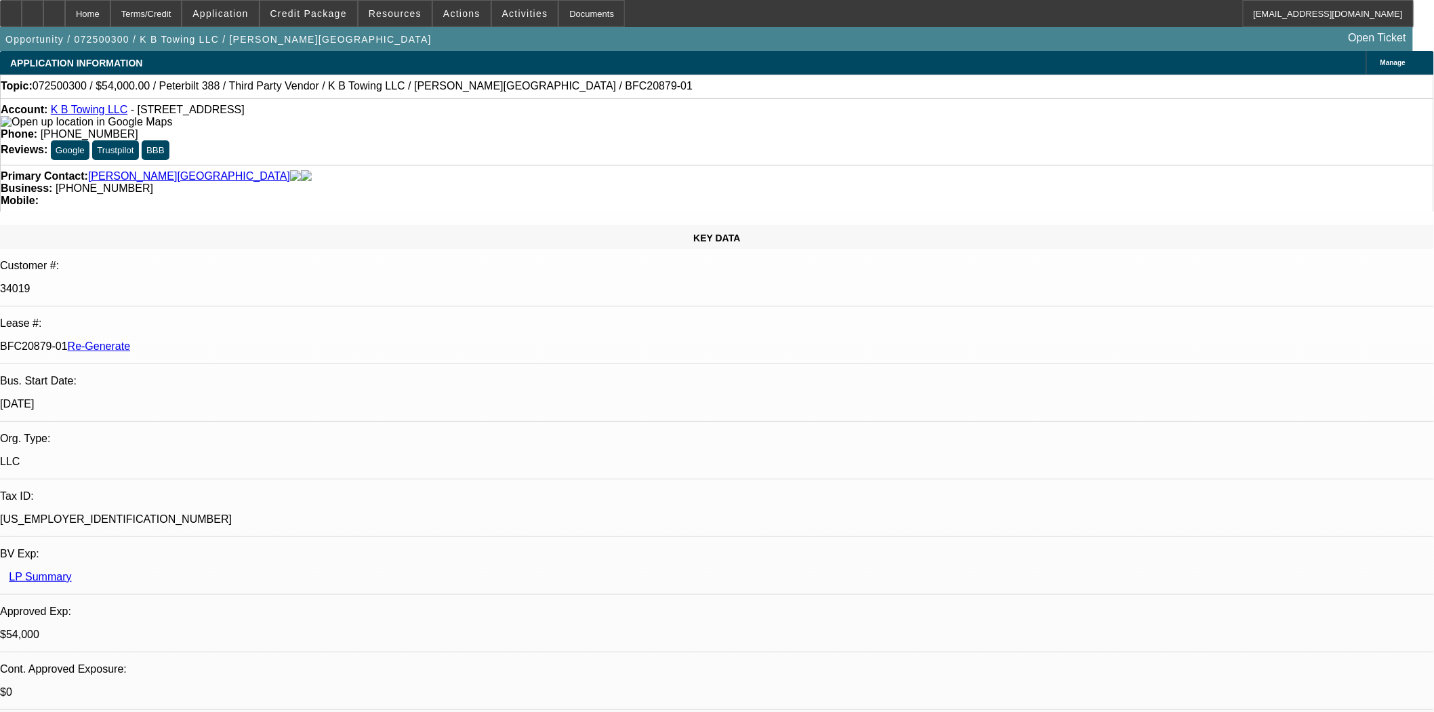
select select "0"
select select "6"
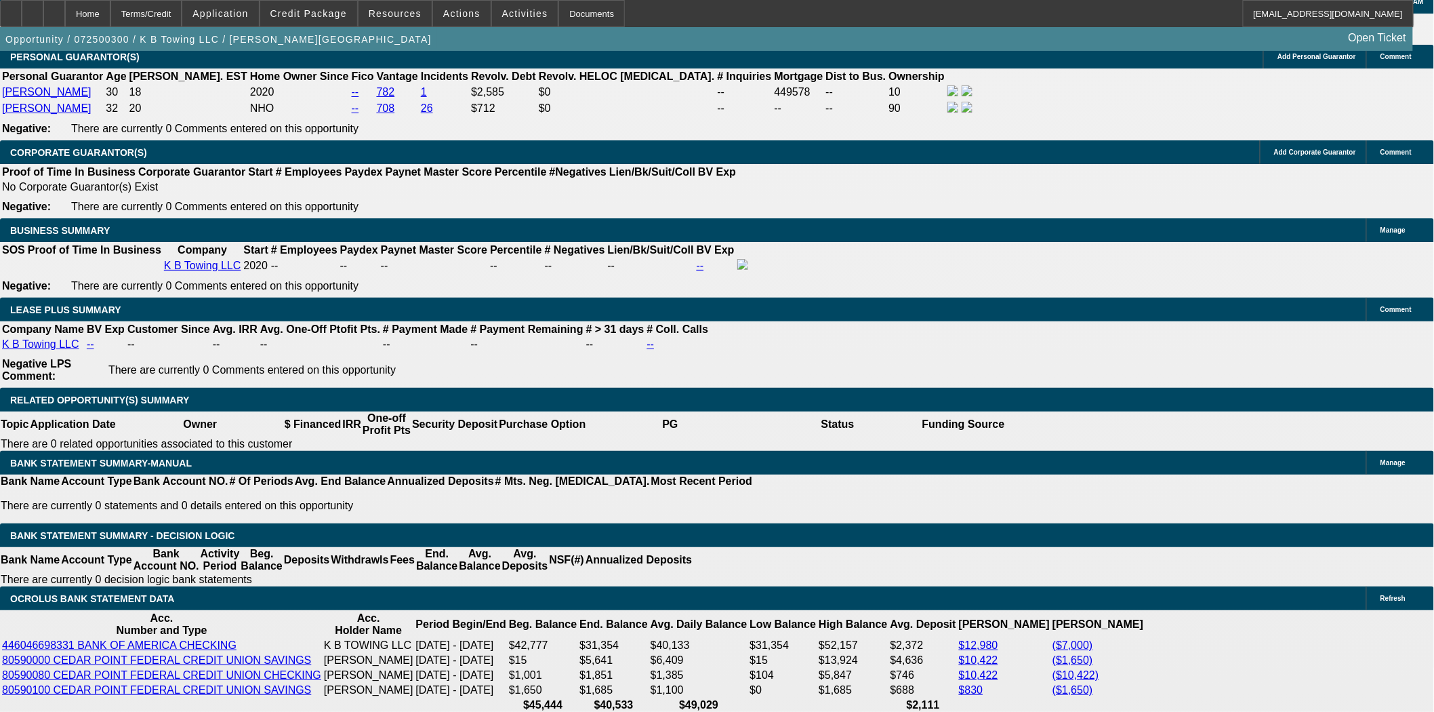
scroll to position [2184, 0]
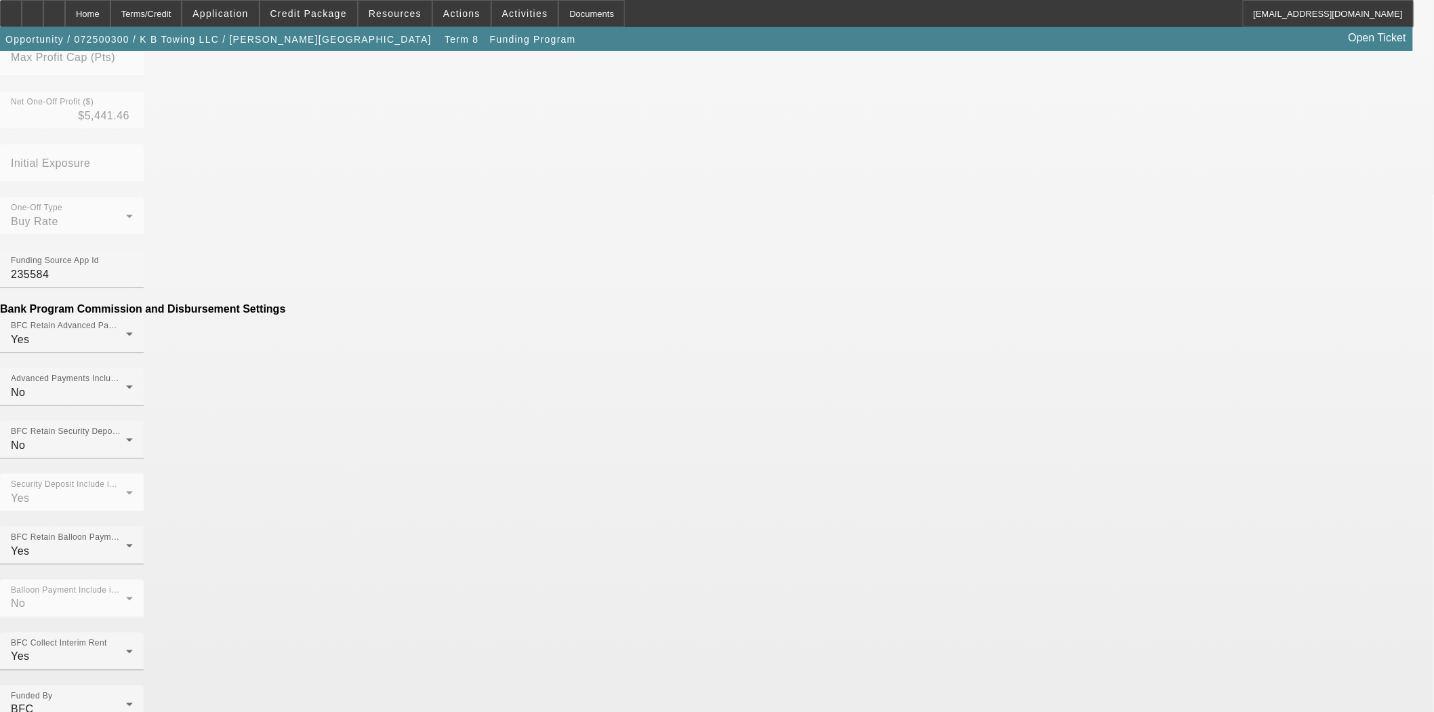
scroll to position [527, 0]
type input "$250.00"
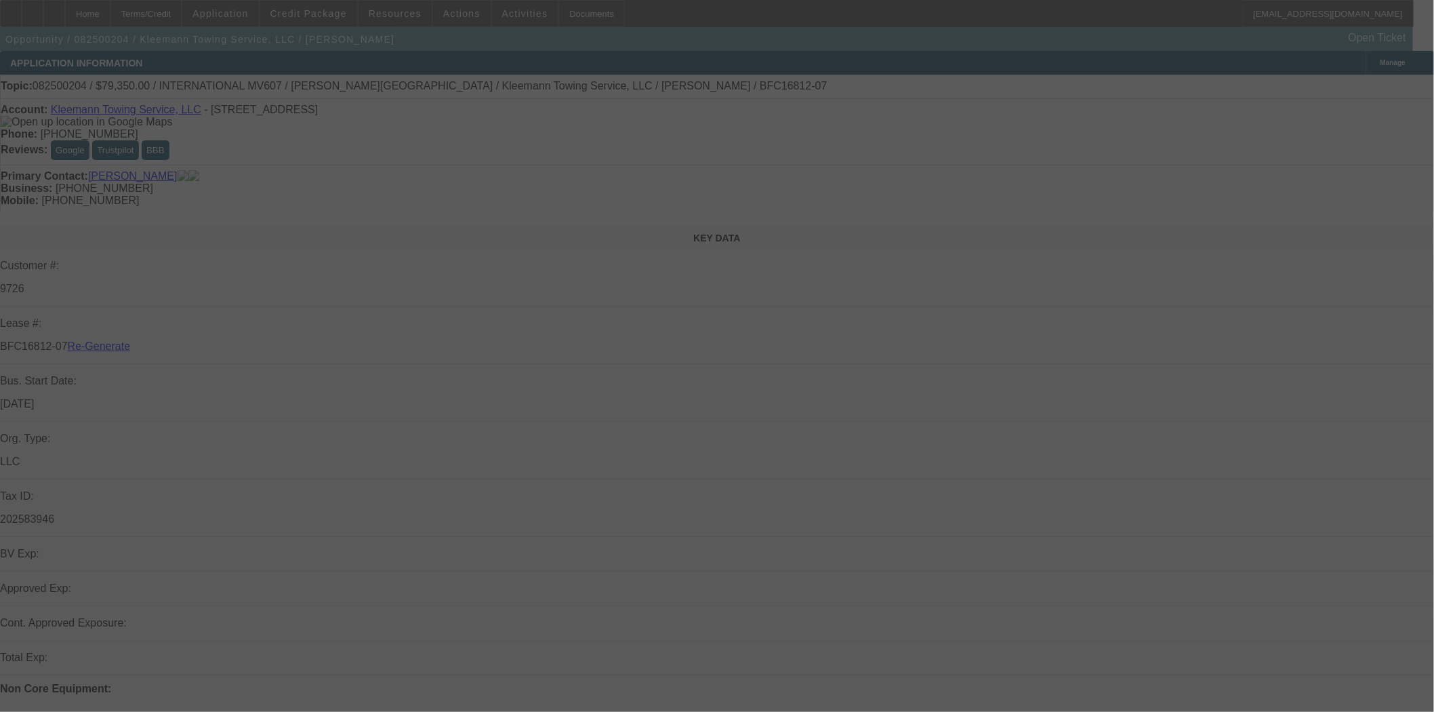
select select "3"
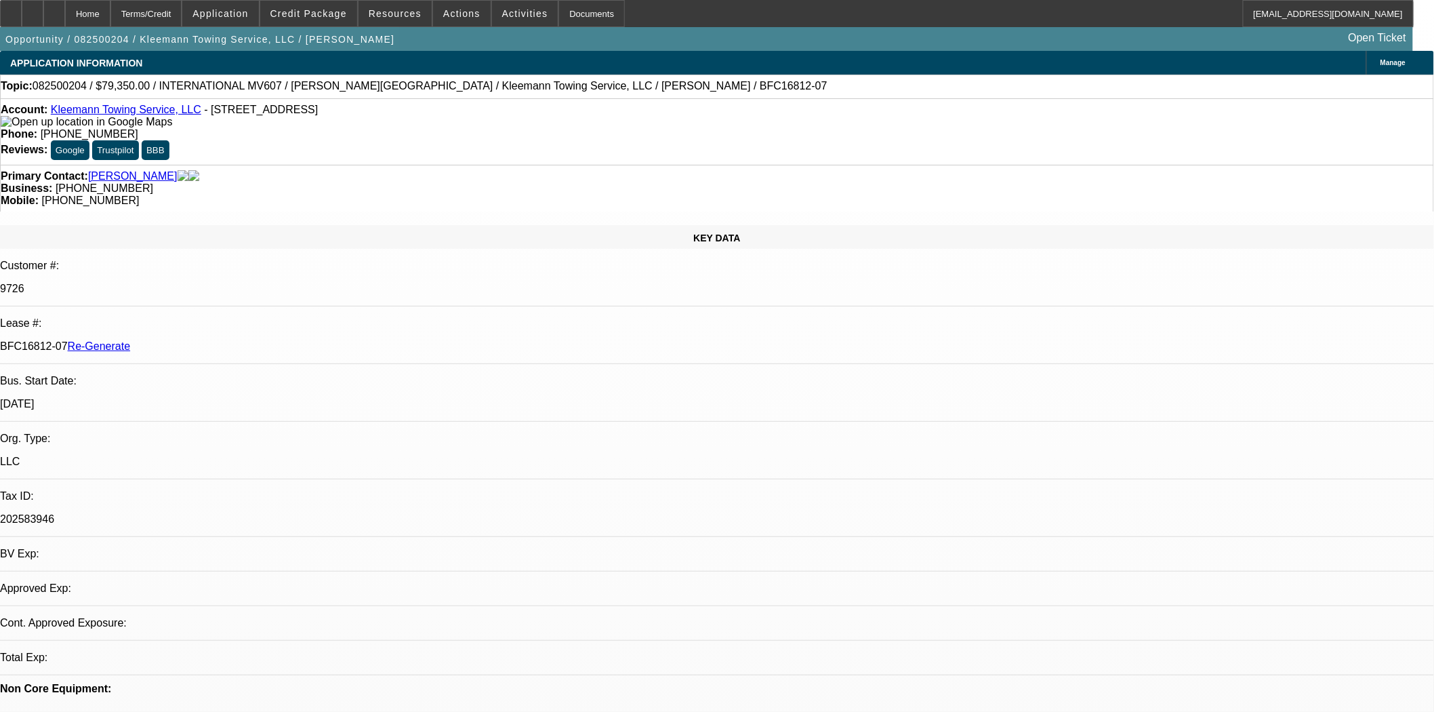
select select "0"
select select "6"
click at [329, 15] on span "Credit Package" at bounding box center [308, 13] width 77 height 11
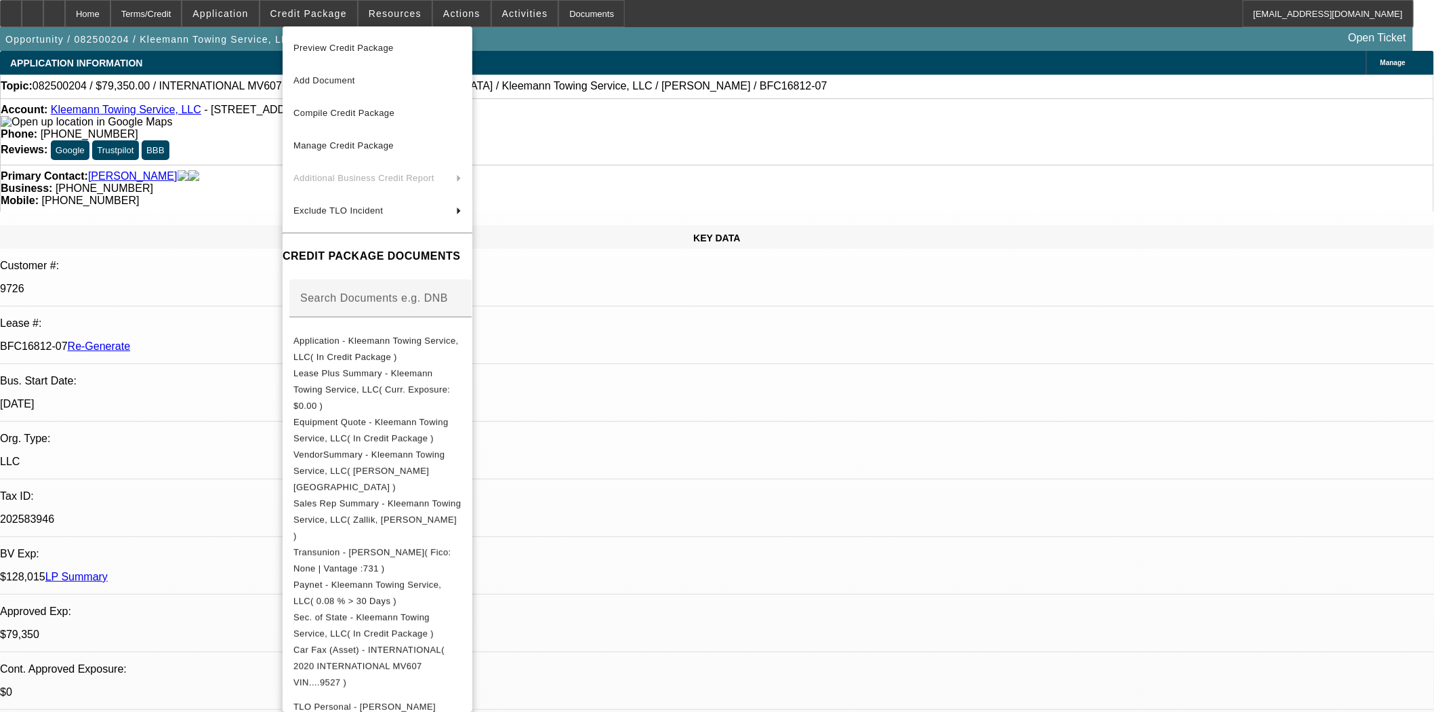
click at [334, 40] on span "Preview Credit Package" at bounding box center [377, 48] width 168 height 16
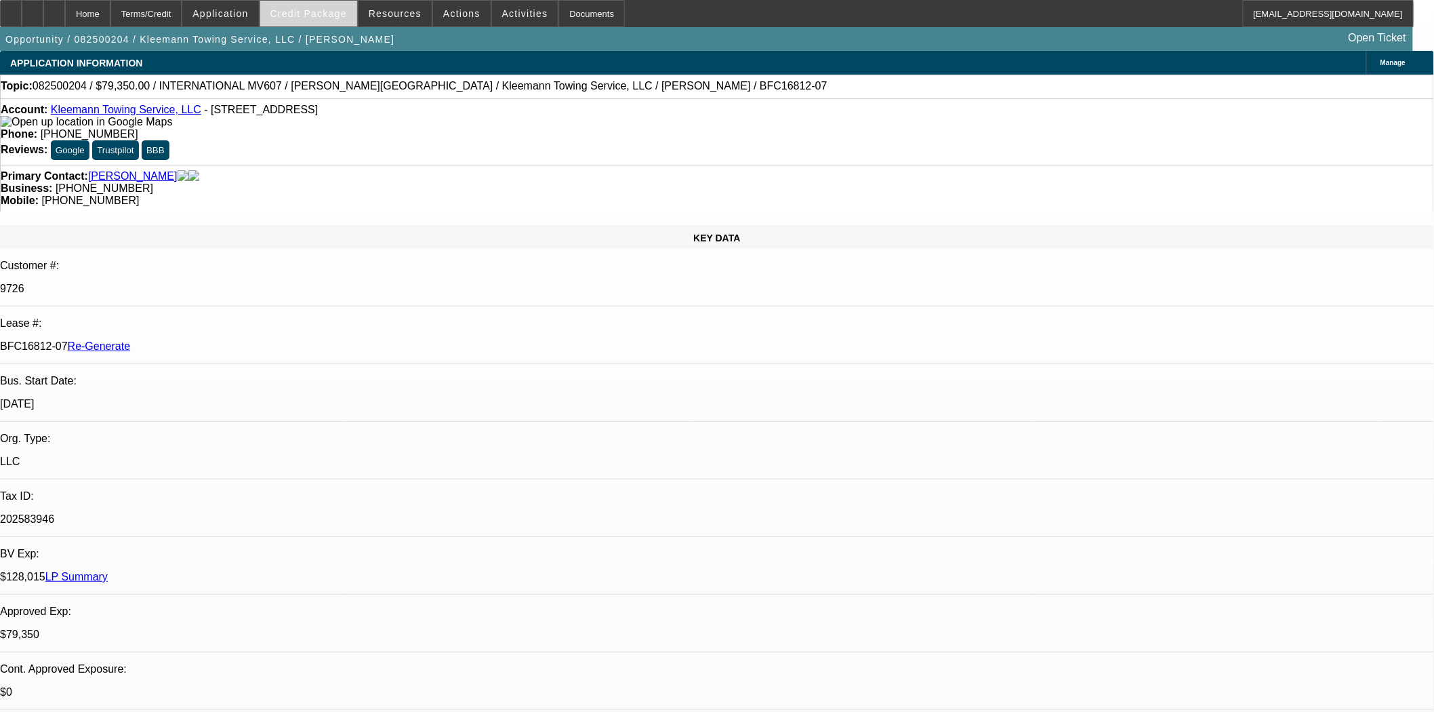
click at [321, 5] on span at bounding box center [308, 13] width 97 height 33
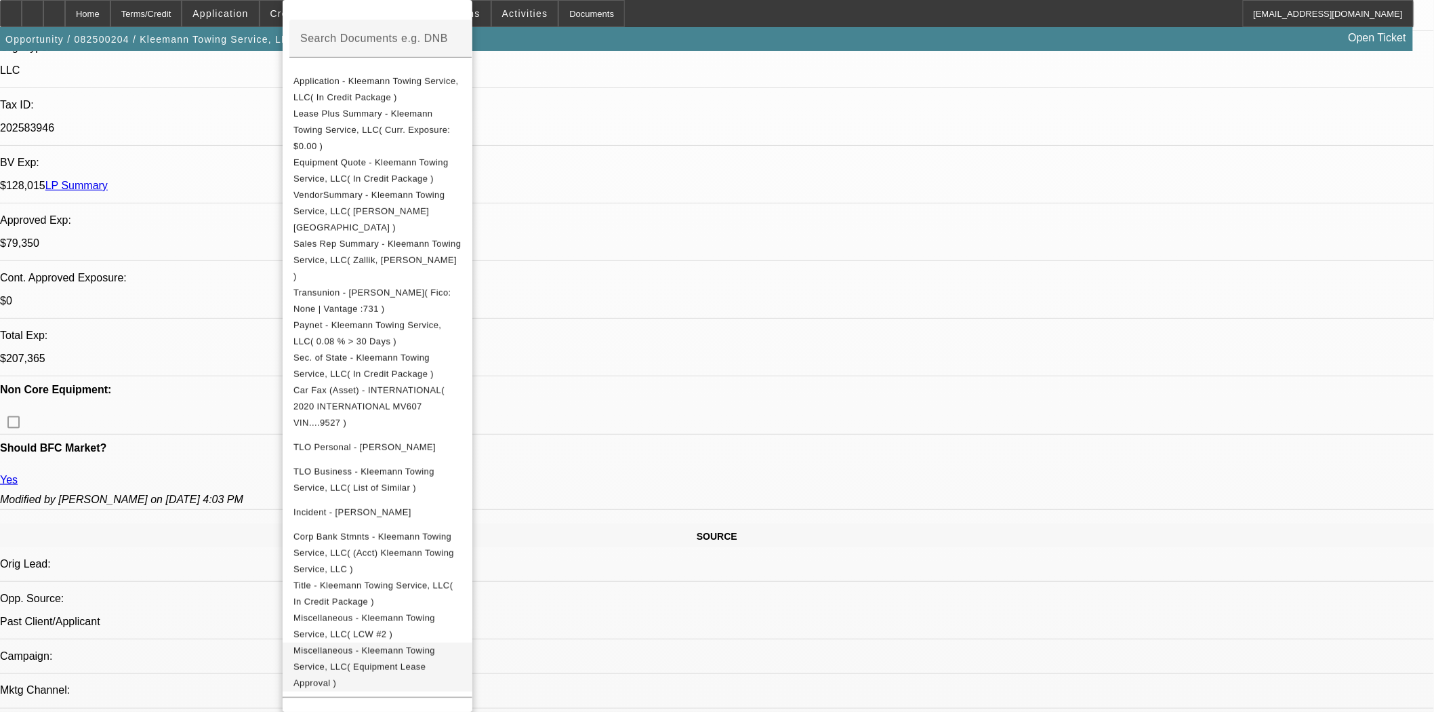
scroll to position [527, 0]
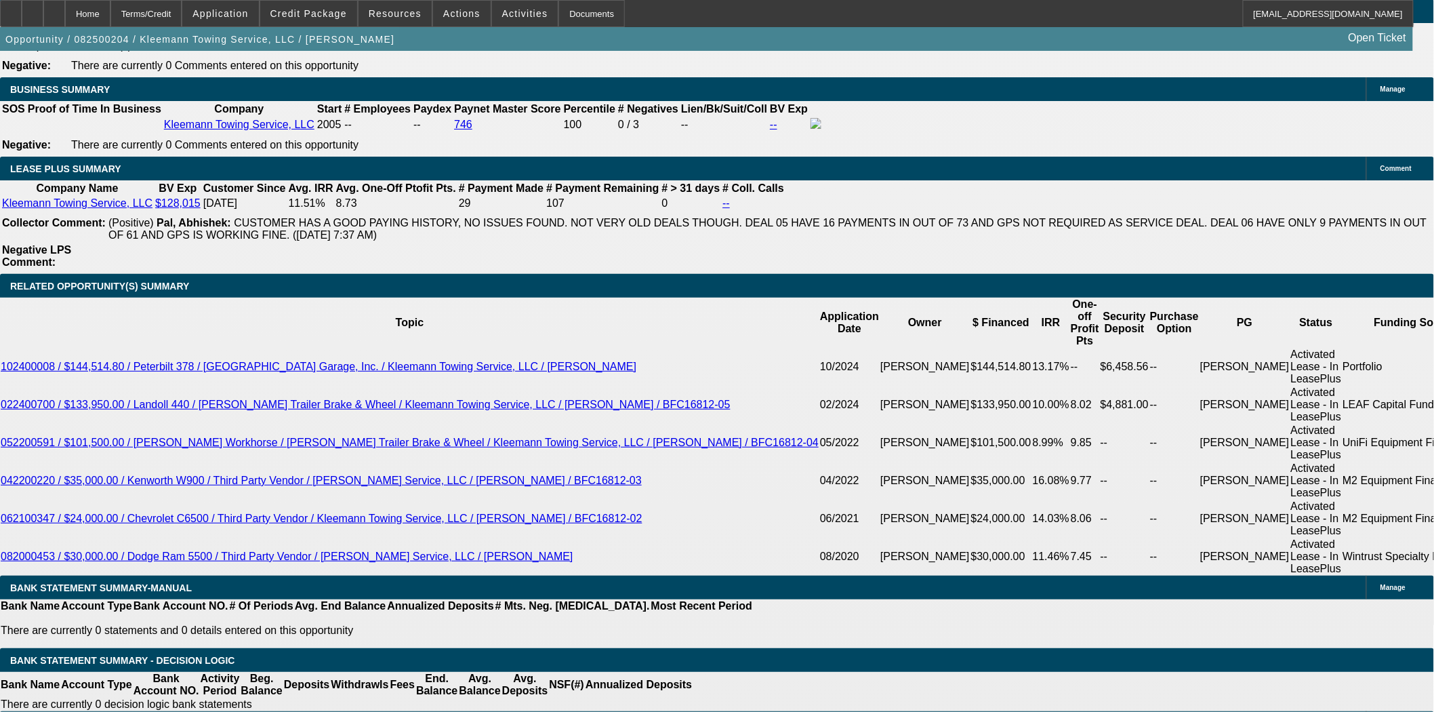
scroll to position [2334, 0]
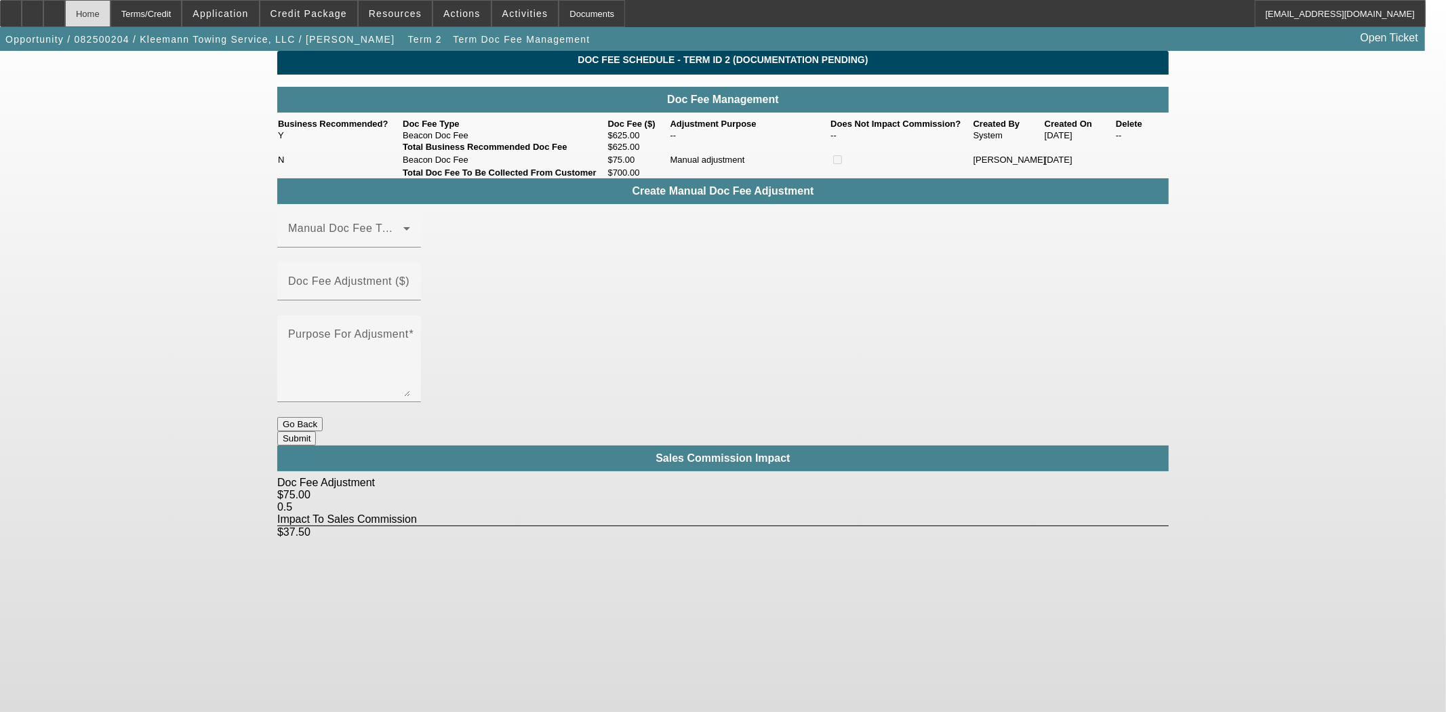
click at [110, 18] on div "Home" at bounding box center [87, 13] width 45 height 27
click at [110, 16] on div "Home" at bounding box center [87, 13] width 45 height 27
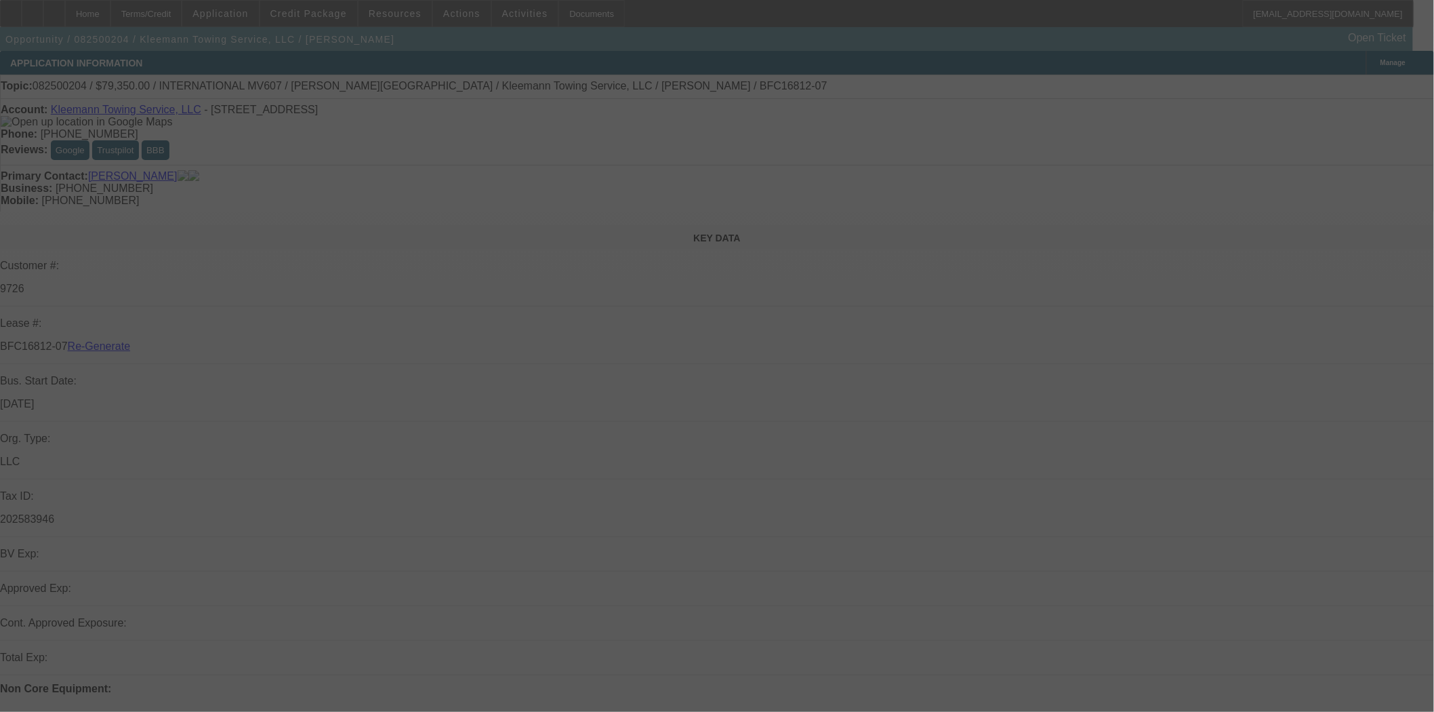
select select "3"
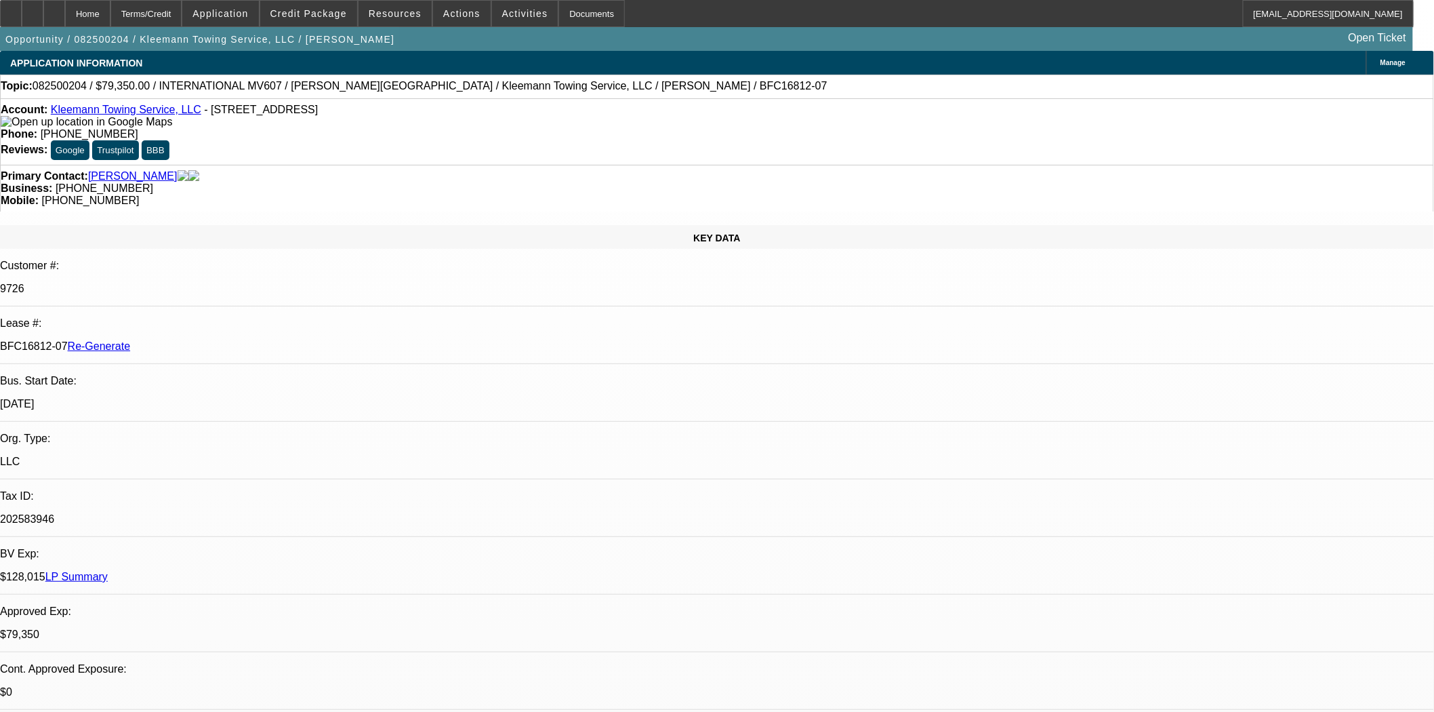
select select "0"
select select "6"
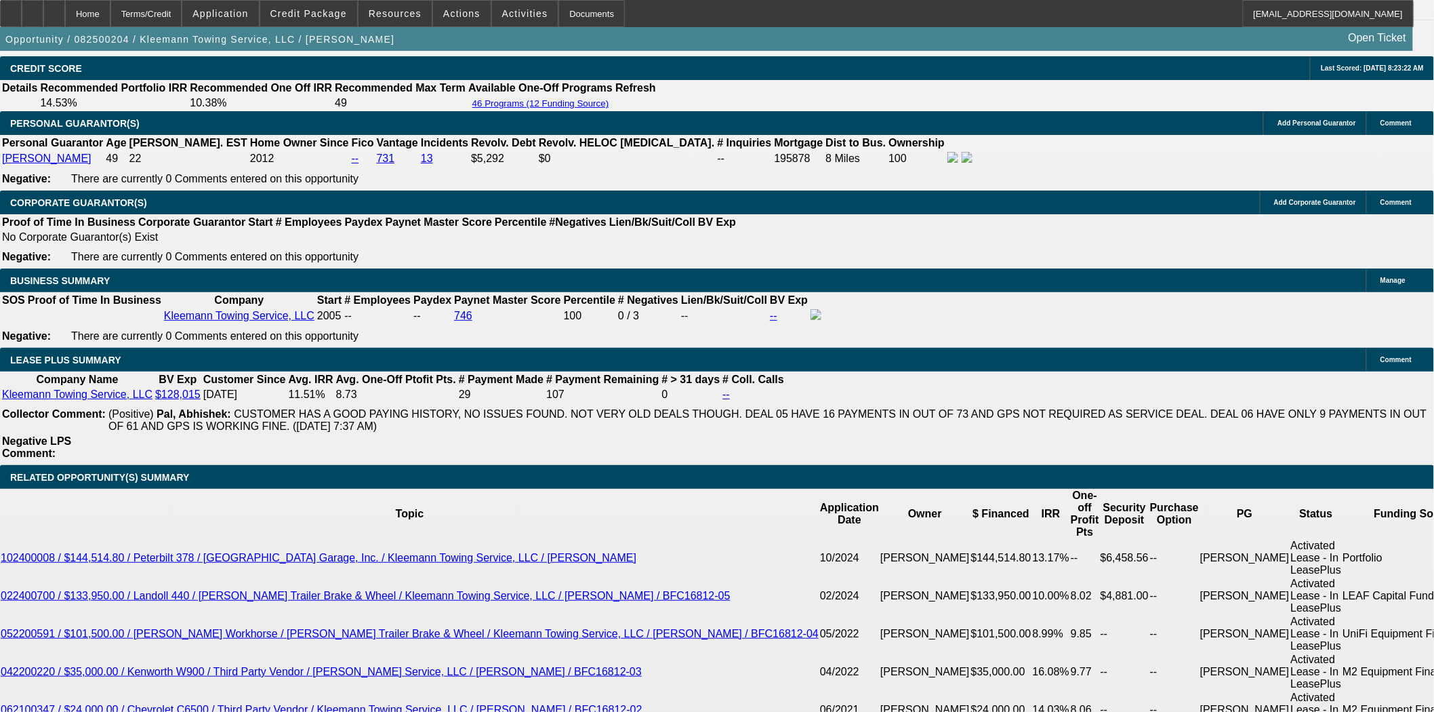
scroll to position [2259, 0]
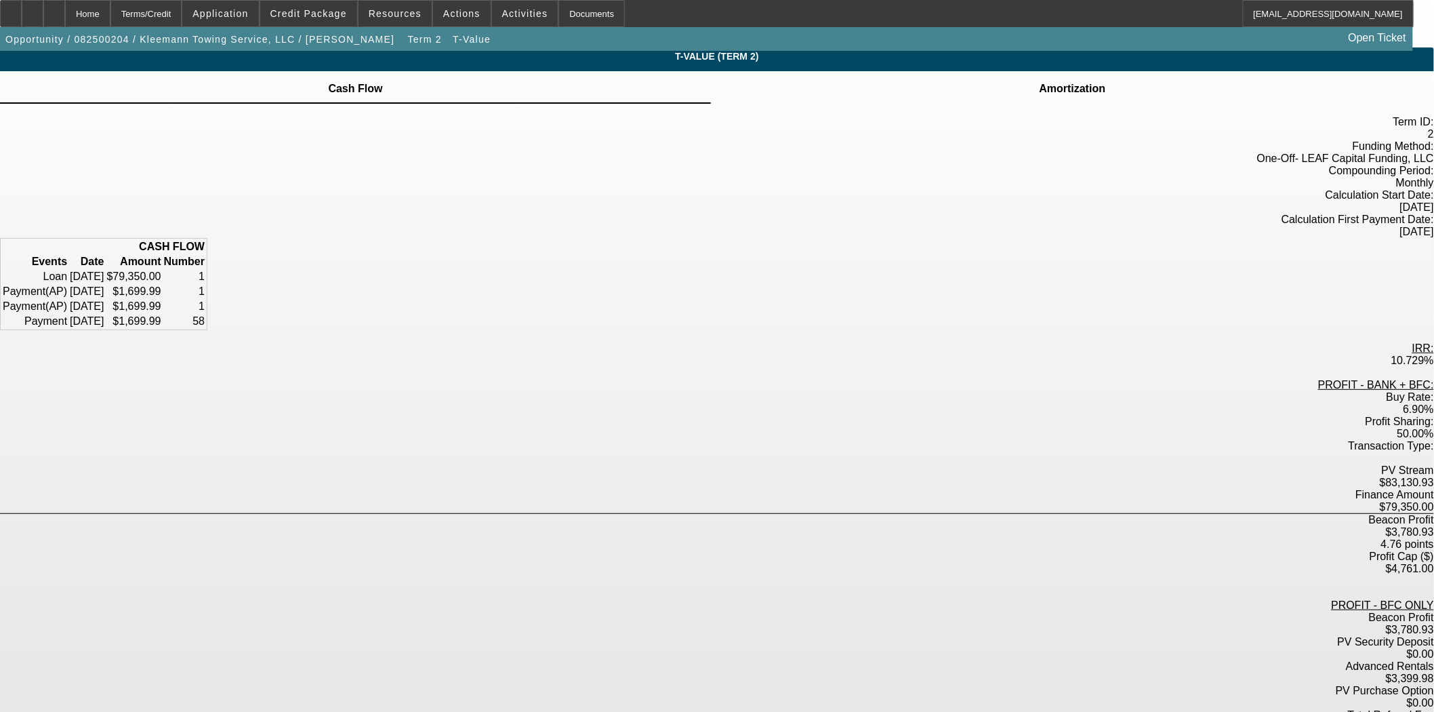
scroll to position [25, 0]
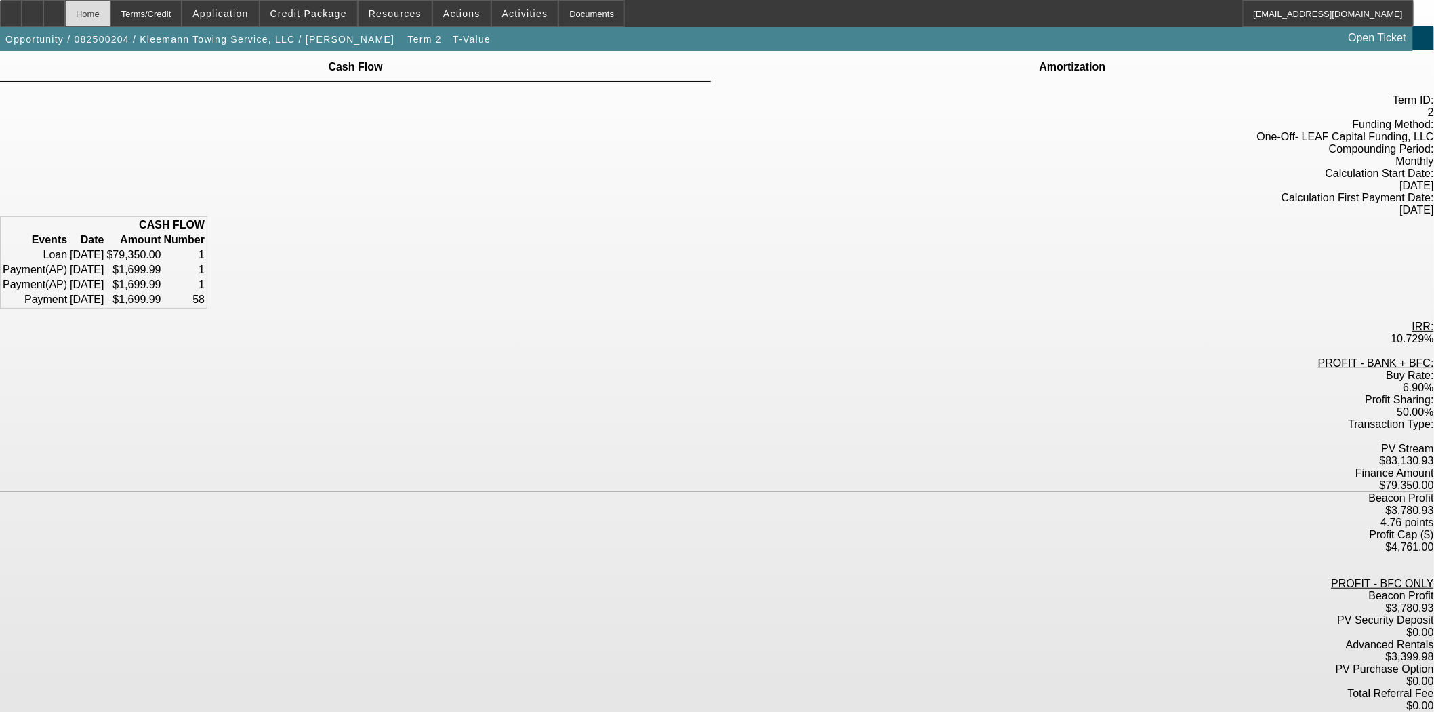
click at [110, 12] on div "Home" at bounding box center [87, 13] width 45 height 27
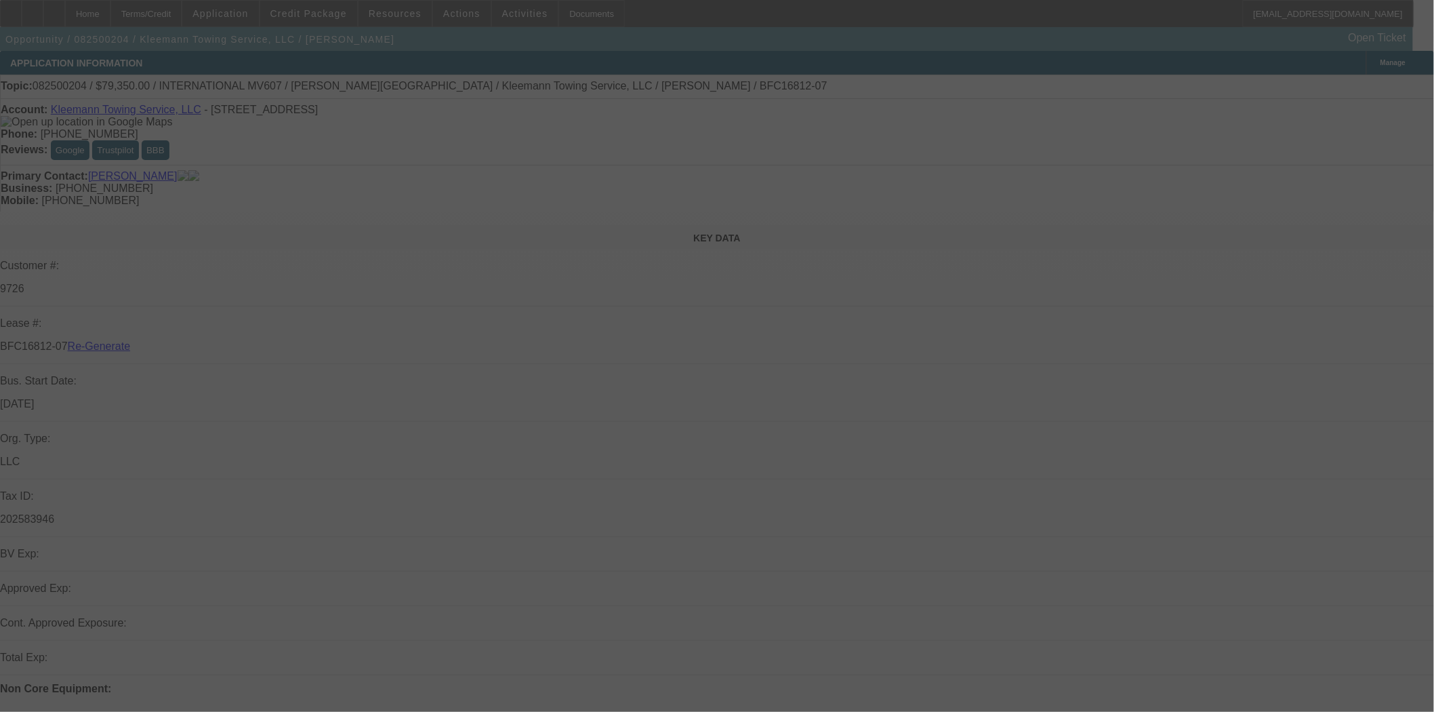
select select "3"
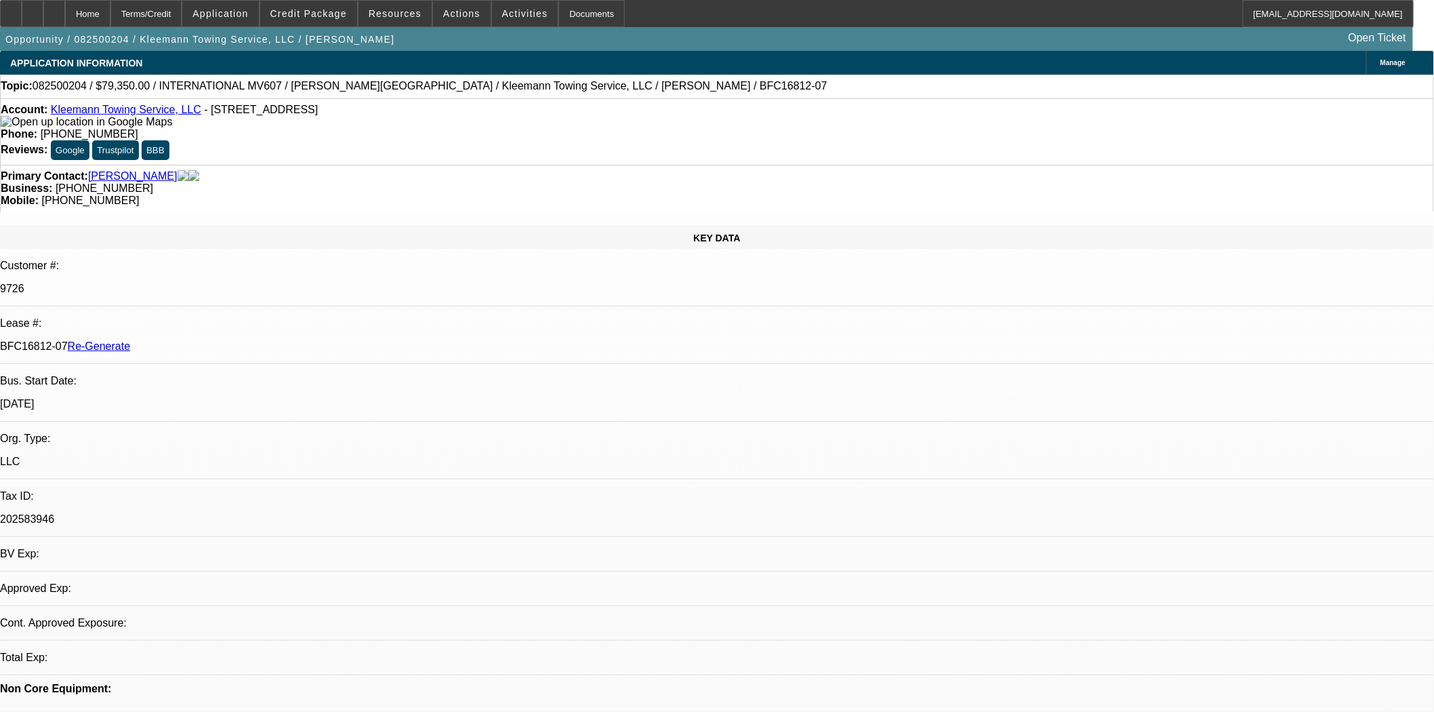
select select "0"
select select "6"
click at [451, 14] on span "Actions" at bounding box center [461, 13] width 37 height 11
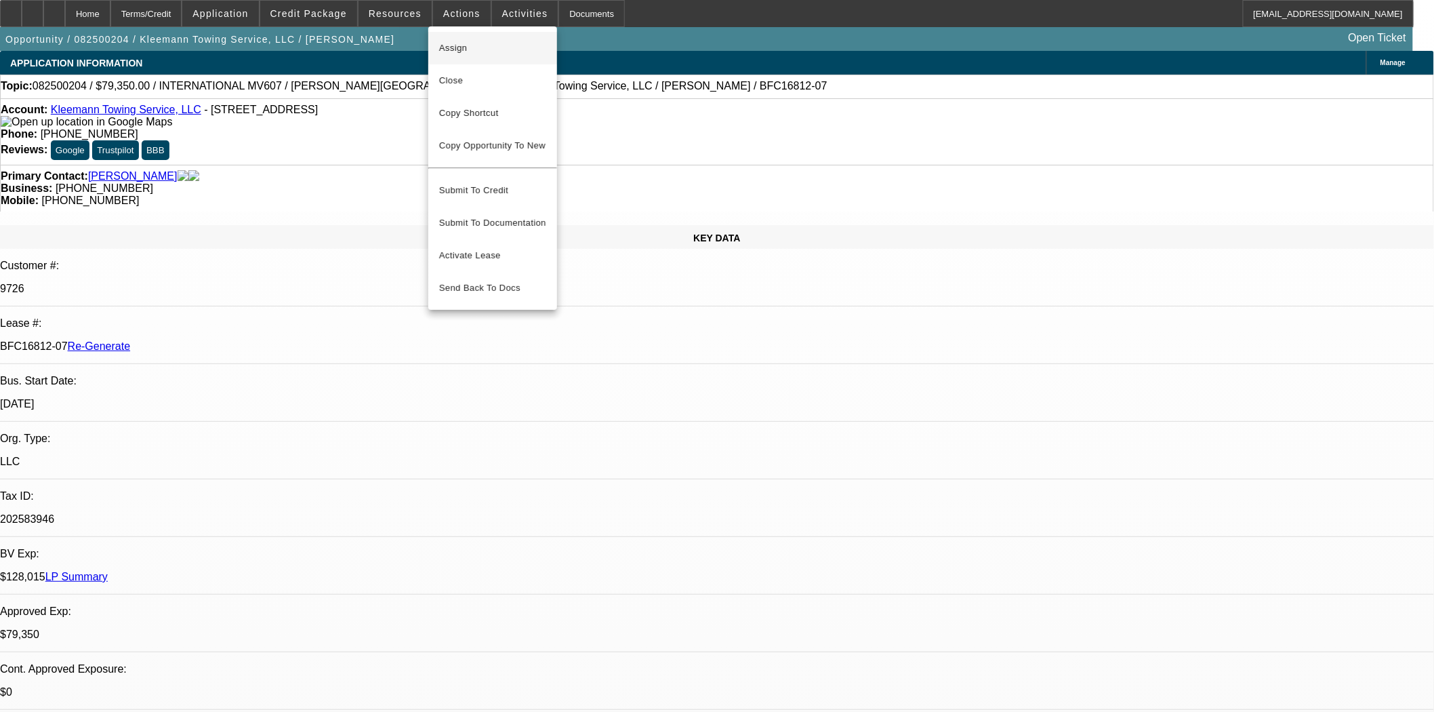
click at [453, 35] on button "Assign" at bounding box center [492, 48] width 129 height 33
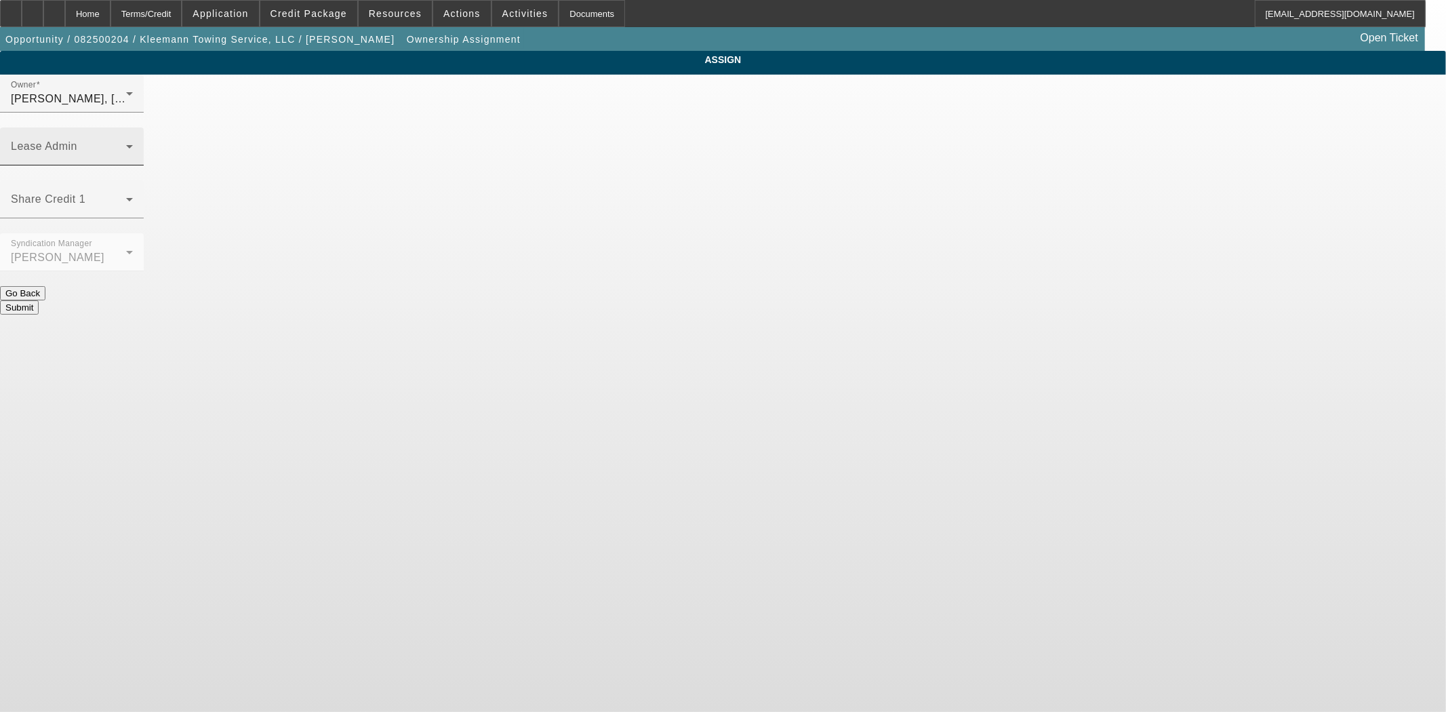
click at [133, 127] on div "Lease Admin" at bounding box center [72, 146] width 122 height 38
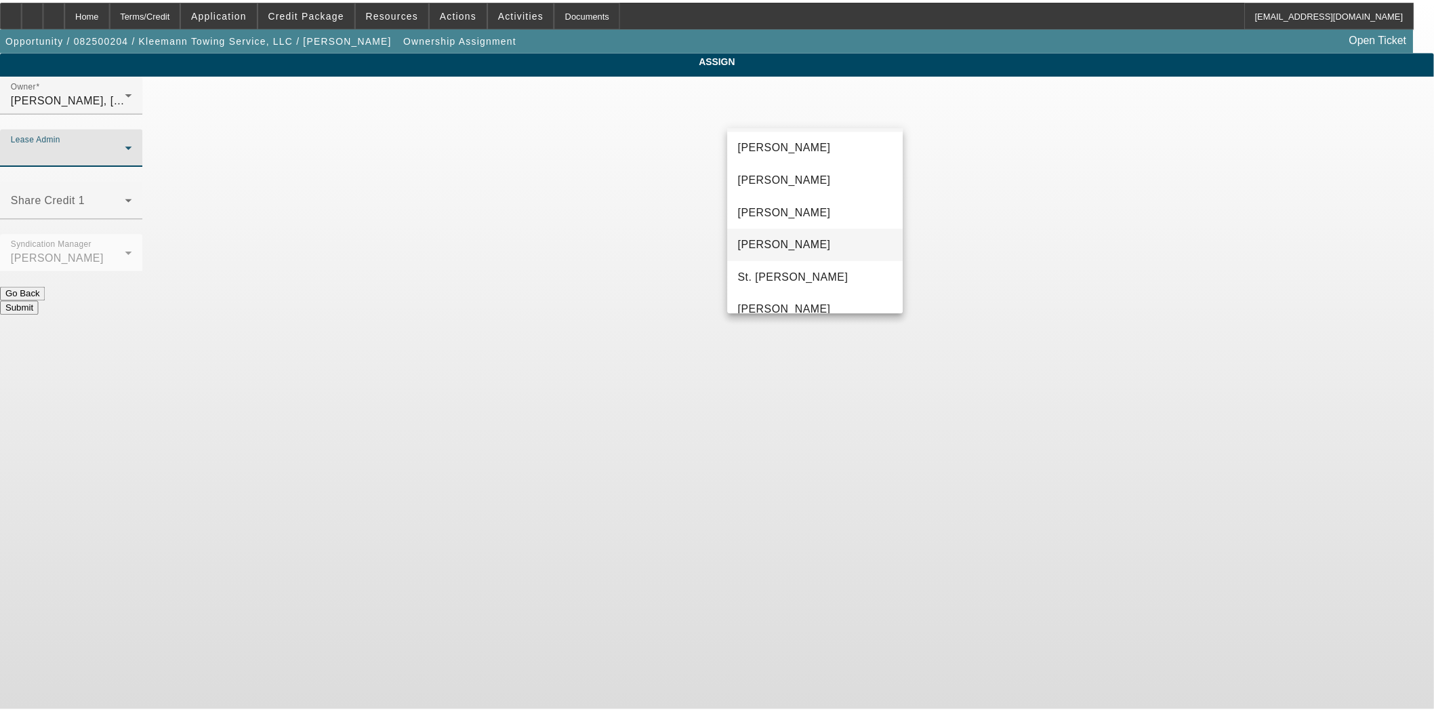
scroll to position [52, 0]
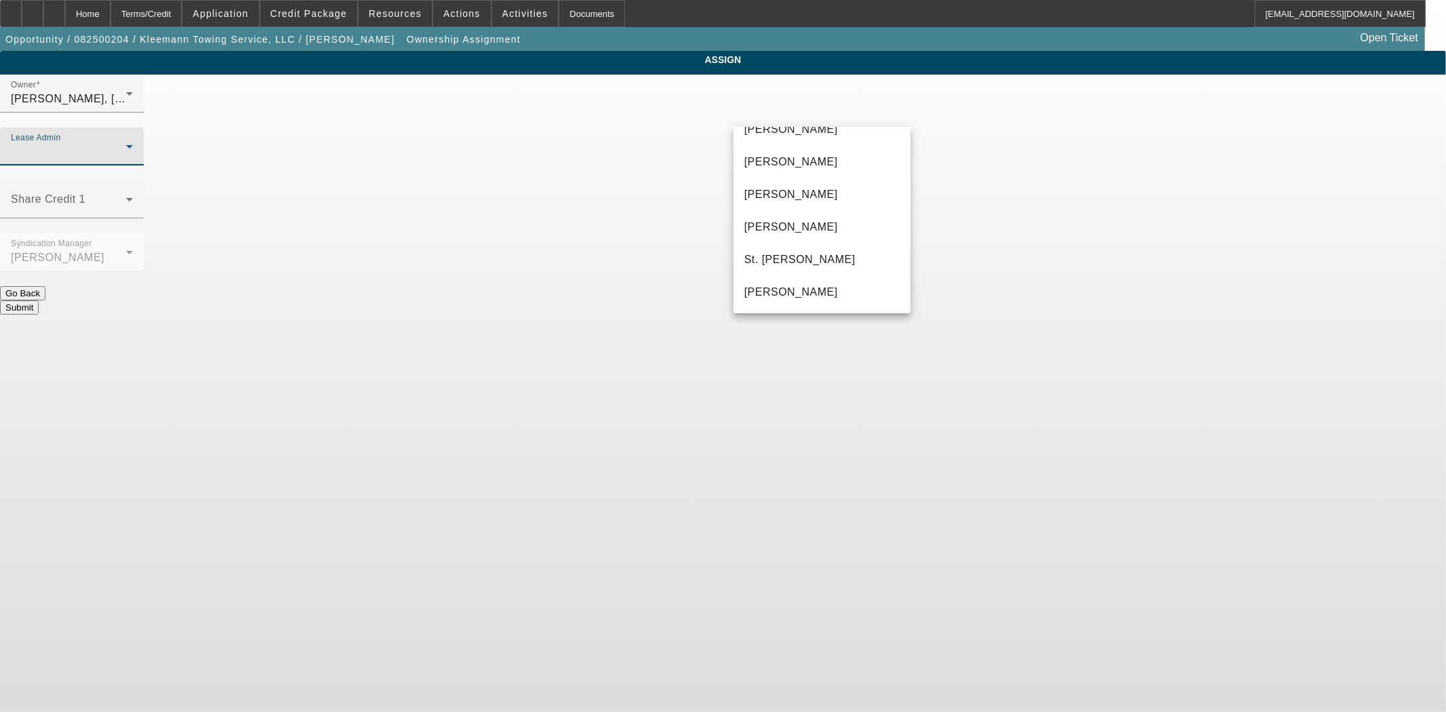
click at [849, 435] on div at bounding box center [723, 356] width 1446 height 712
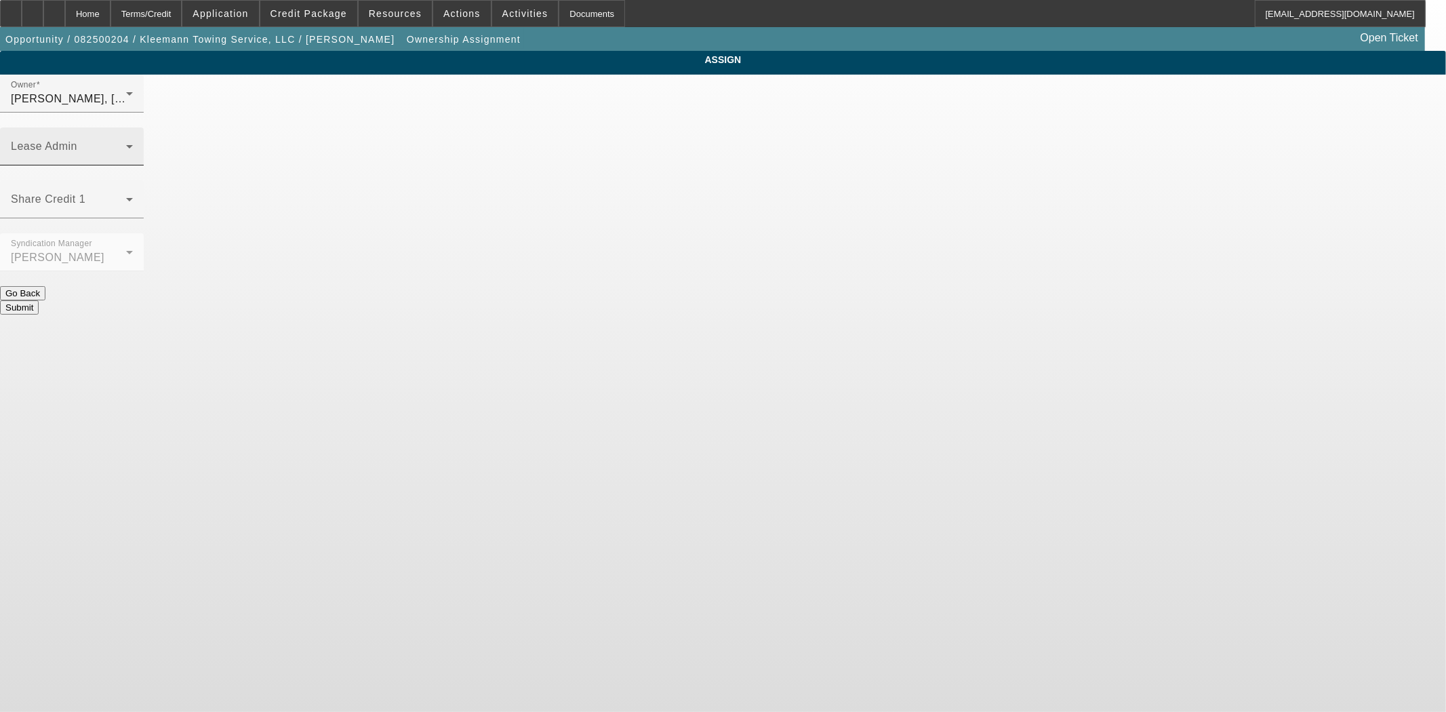
click at [77, 140] on mat-label "Lease Admin" at bounding box center [44, 146] width 66 height 12
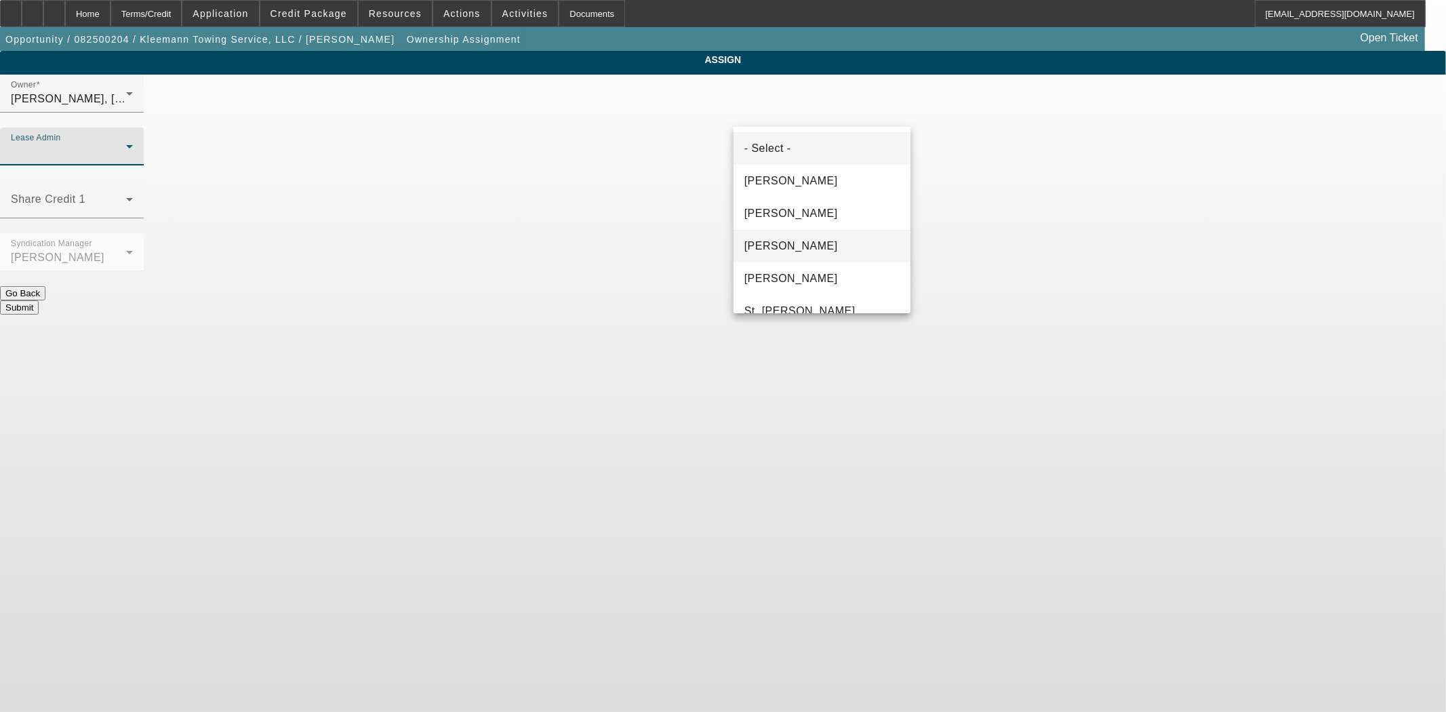
click at [785, 249] on span "Gonzalez, Amanda" at bounding box center [791, 246] width 94 height 16
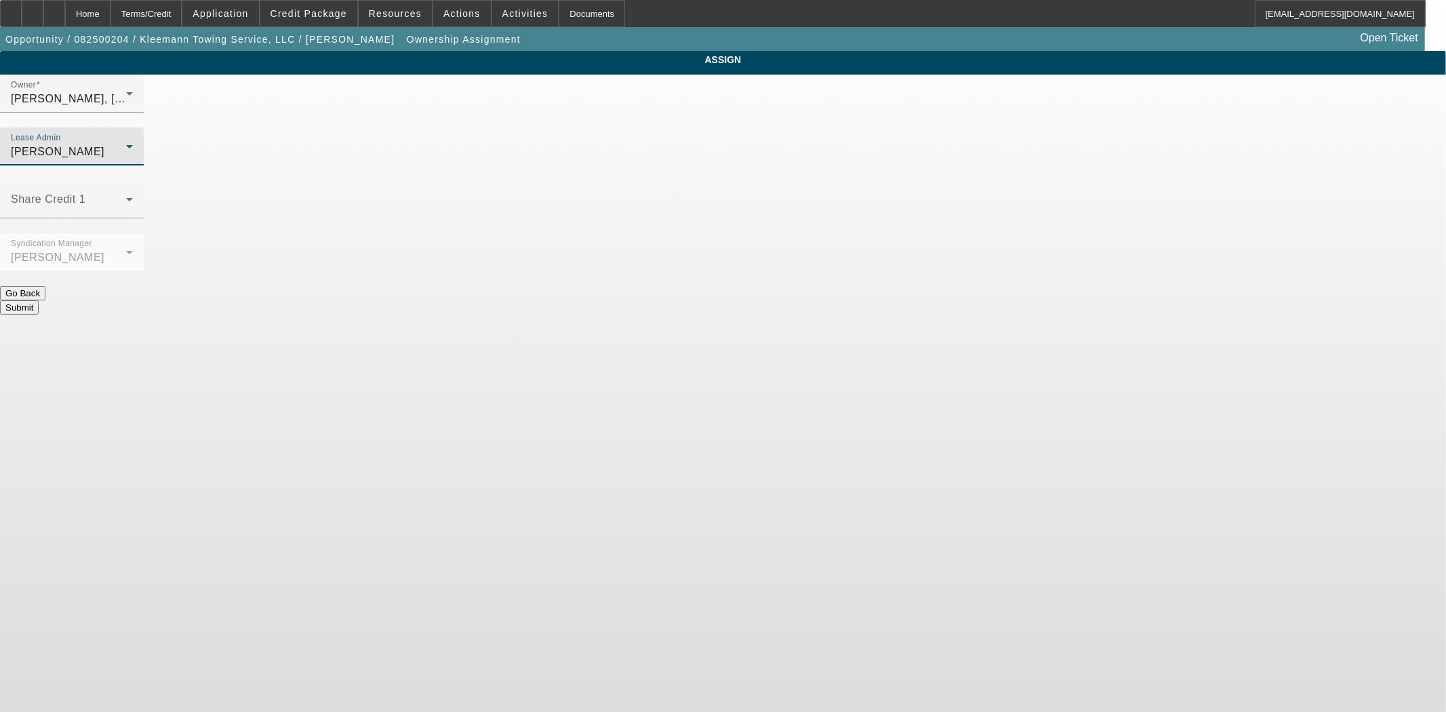
click at [144, 271] on div at bounding box center [72, 278] width 144 height 15
click at [39, 300] on button "Submit" at bounding box center [19, 307] width 39 height 14
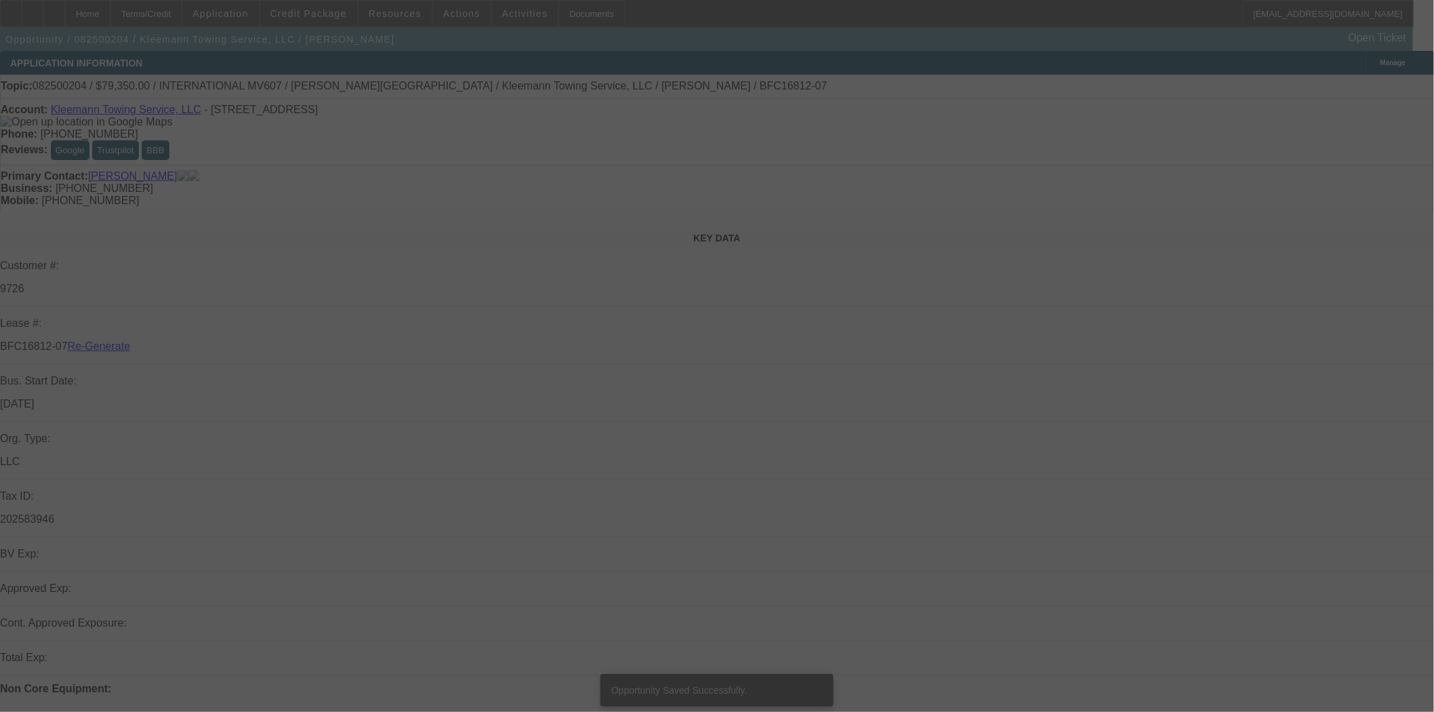
select select "3"
select select "0"
select select "6"
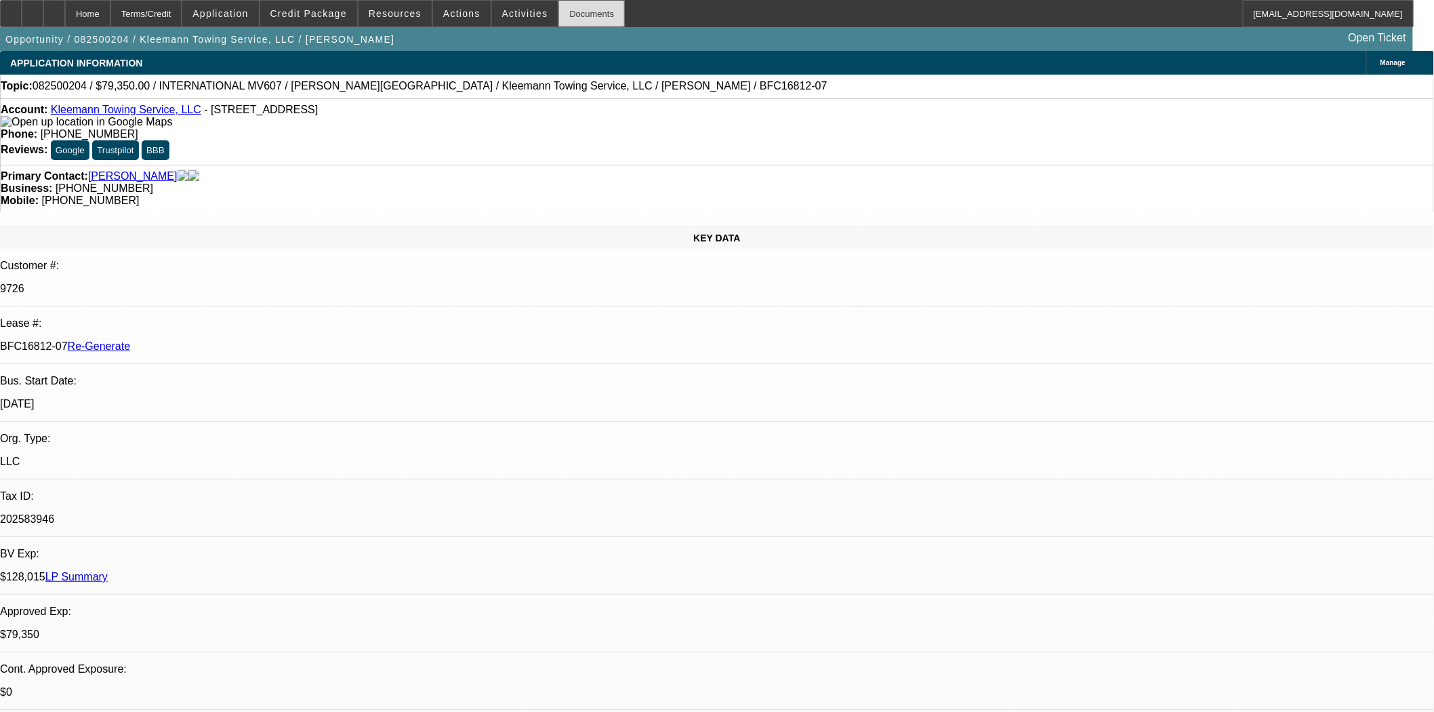
click at [558, 14] on div "Documents" at bounding box center [591, 13] width 66 height 27
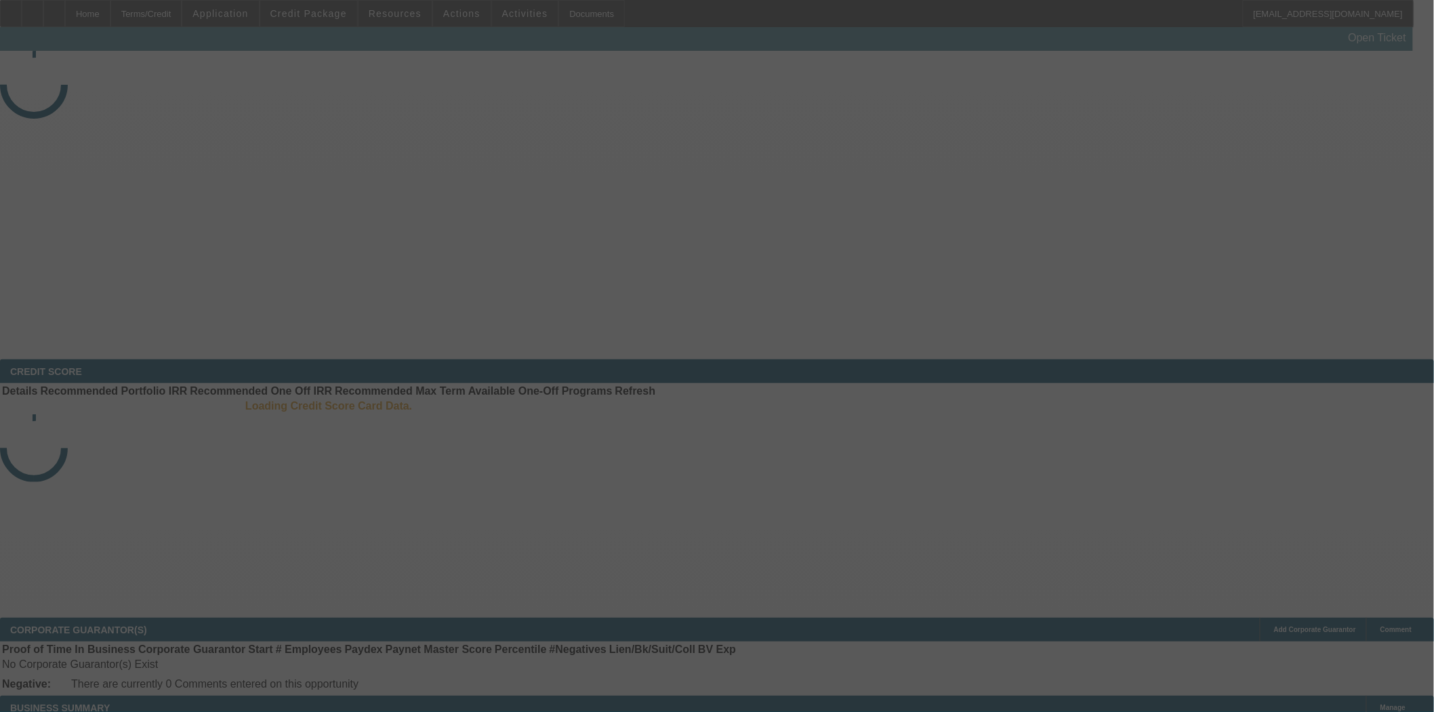
select select "3"
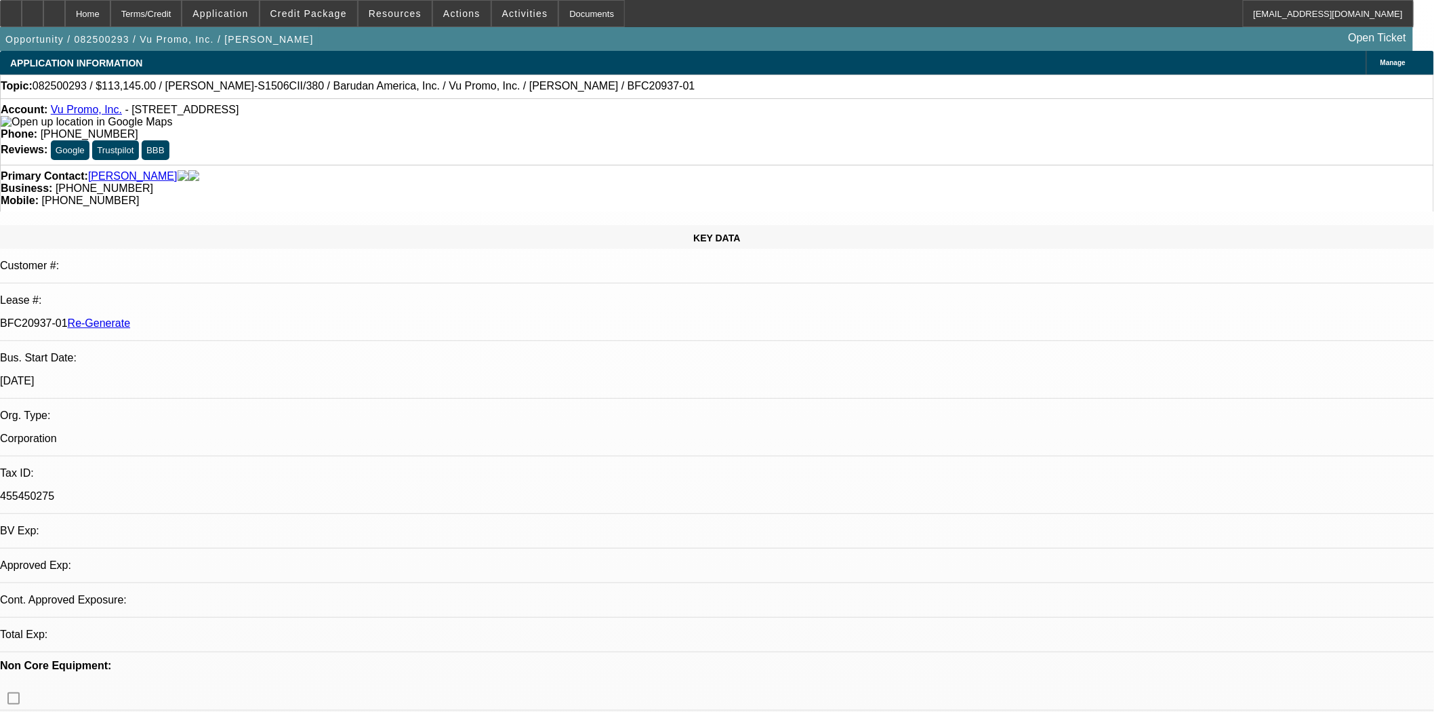
select select "0"
select select "2"
select select "0.1"
select select "4"
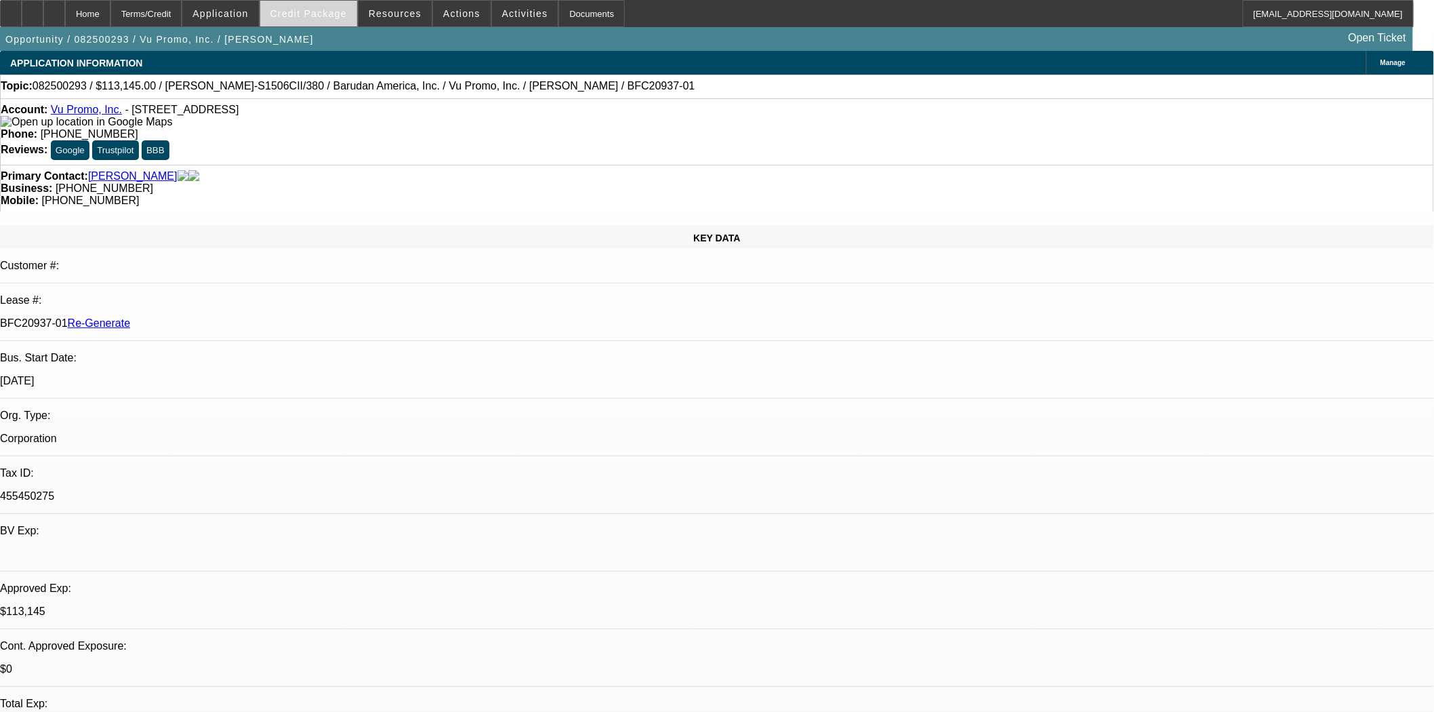
click at [306, 9] on span "Credit Package" at bounding box center [308, 13] width 77 height 11
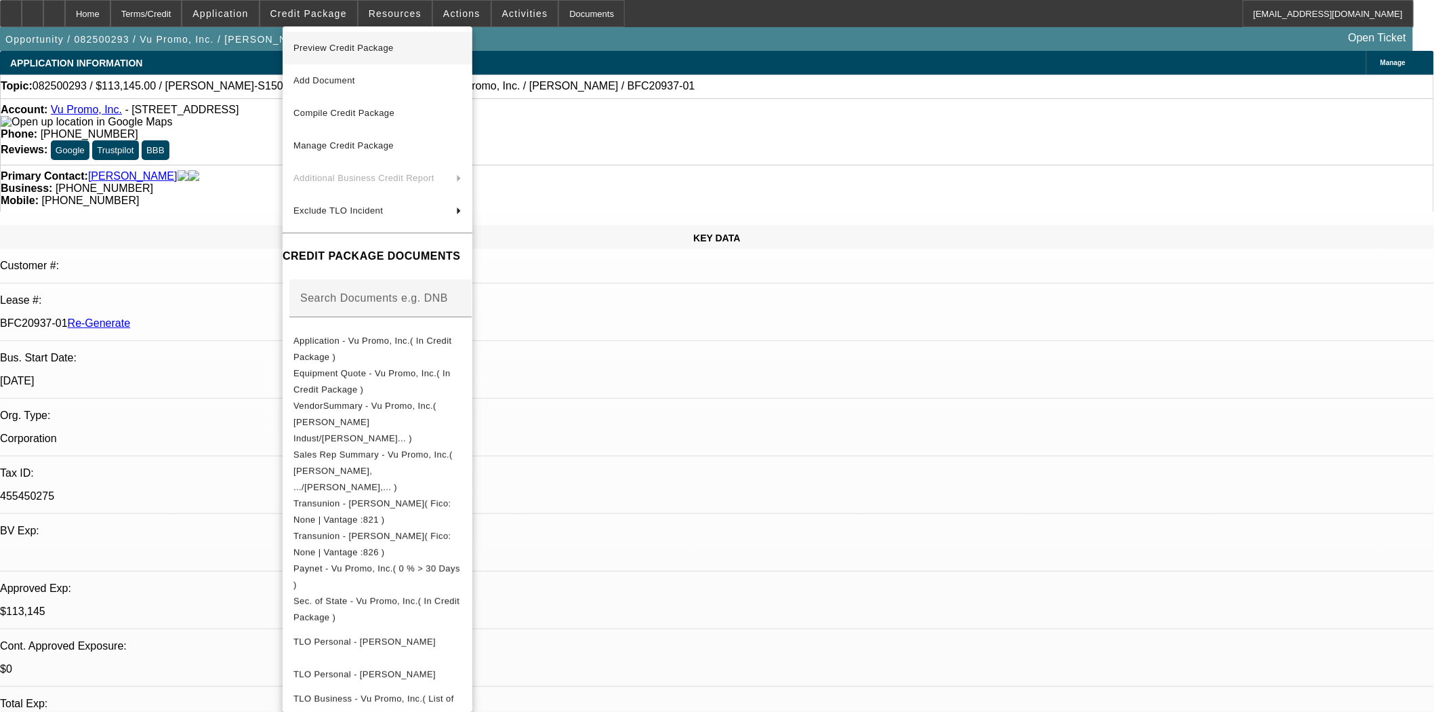
click at [340, 47] on span "Preview Credit Package" at bounding box center [343, 48] width 100 height 10
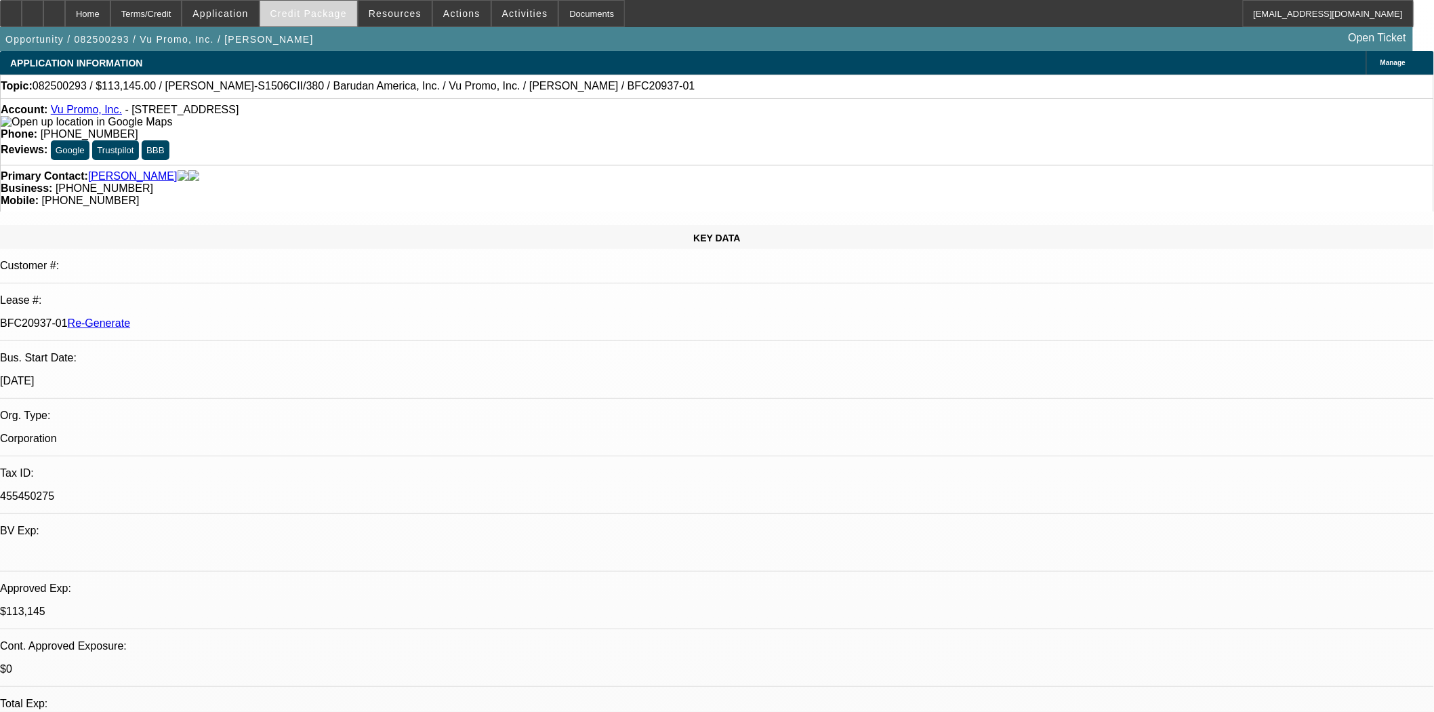
click at [340, 18] on span at bounding box center [308, 13] width 97 height 33
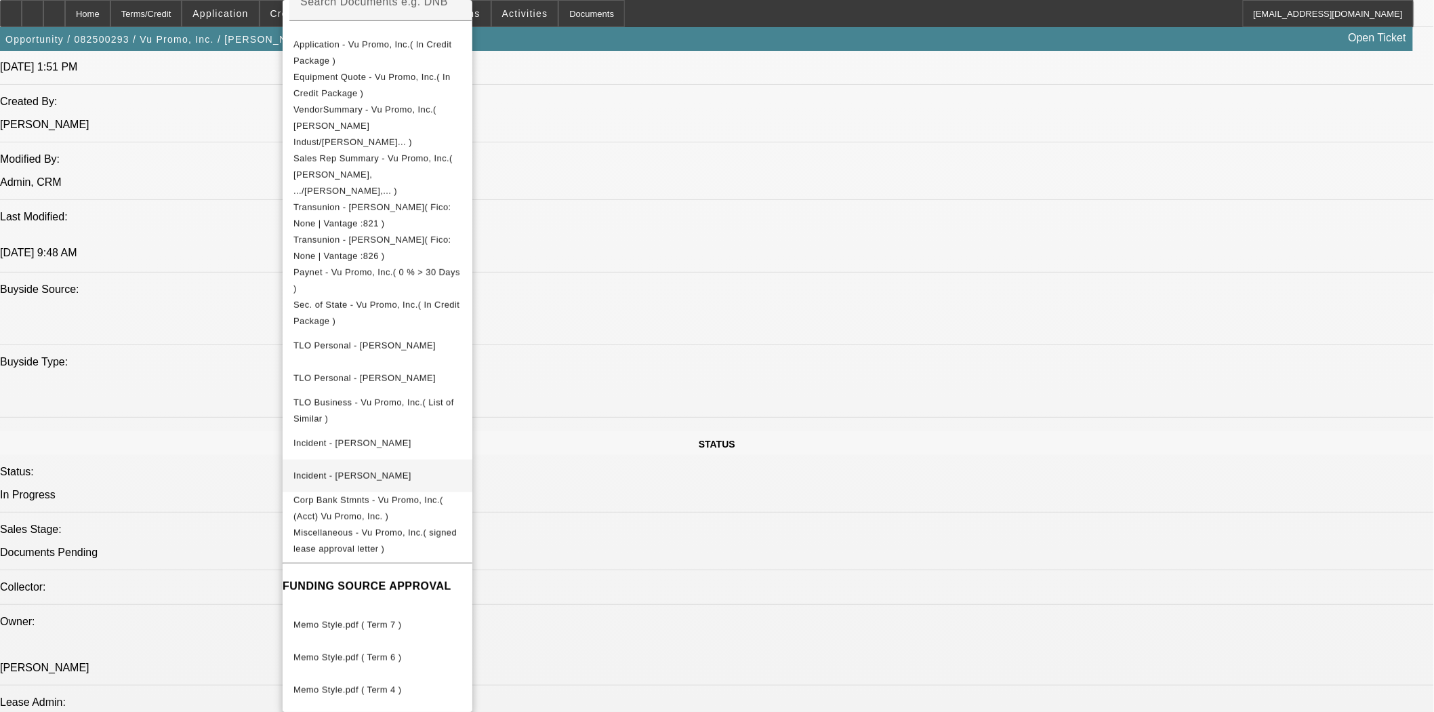
scroll to position [1581, 0]
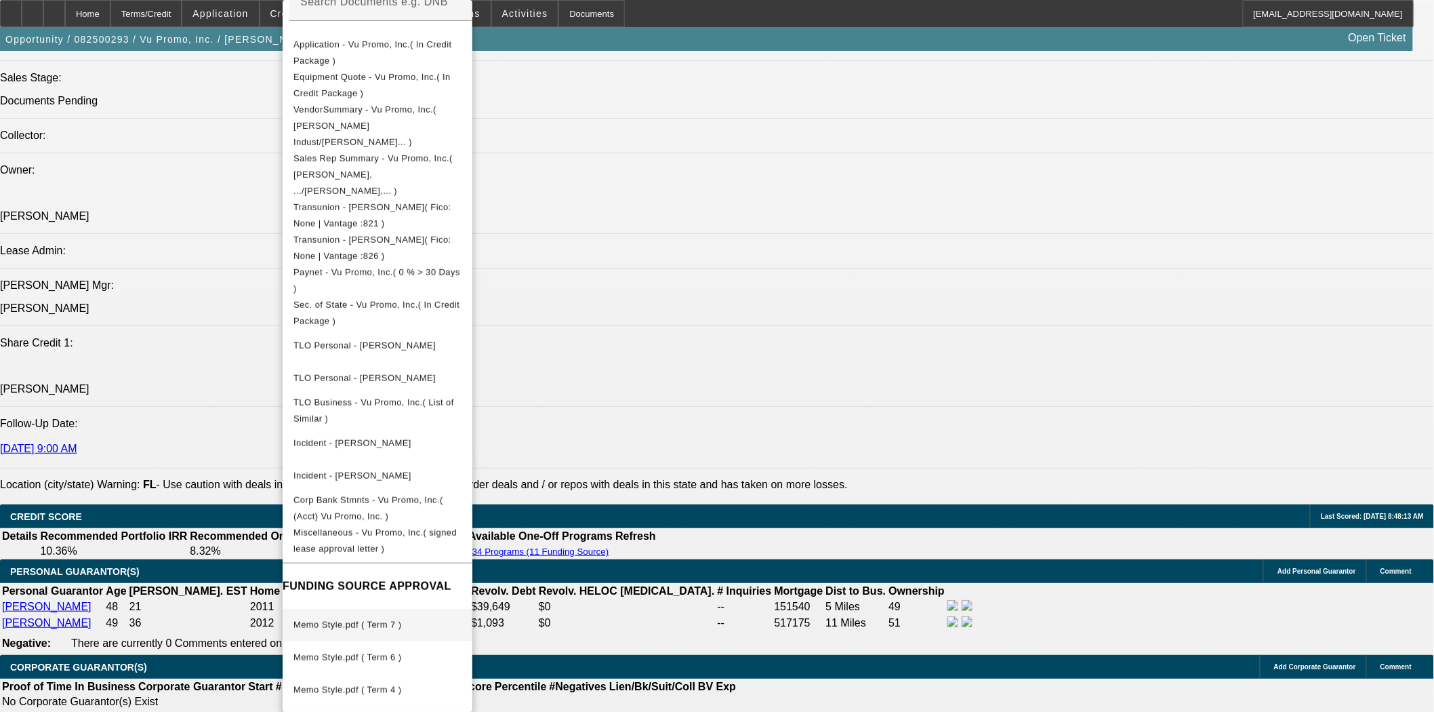
click at [392, 619] on span "Memo Style.pdf ( Term 7 )" at bounding box center [347, 624] width 108 height 10
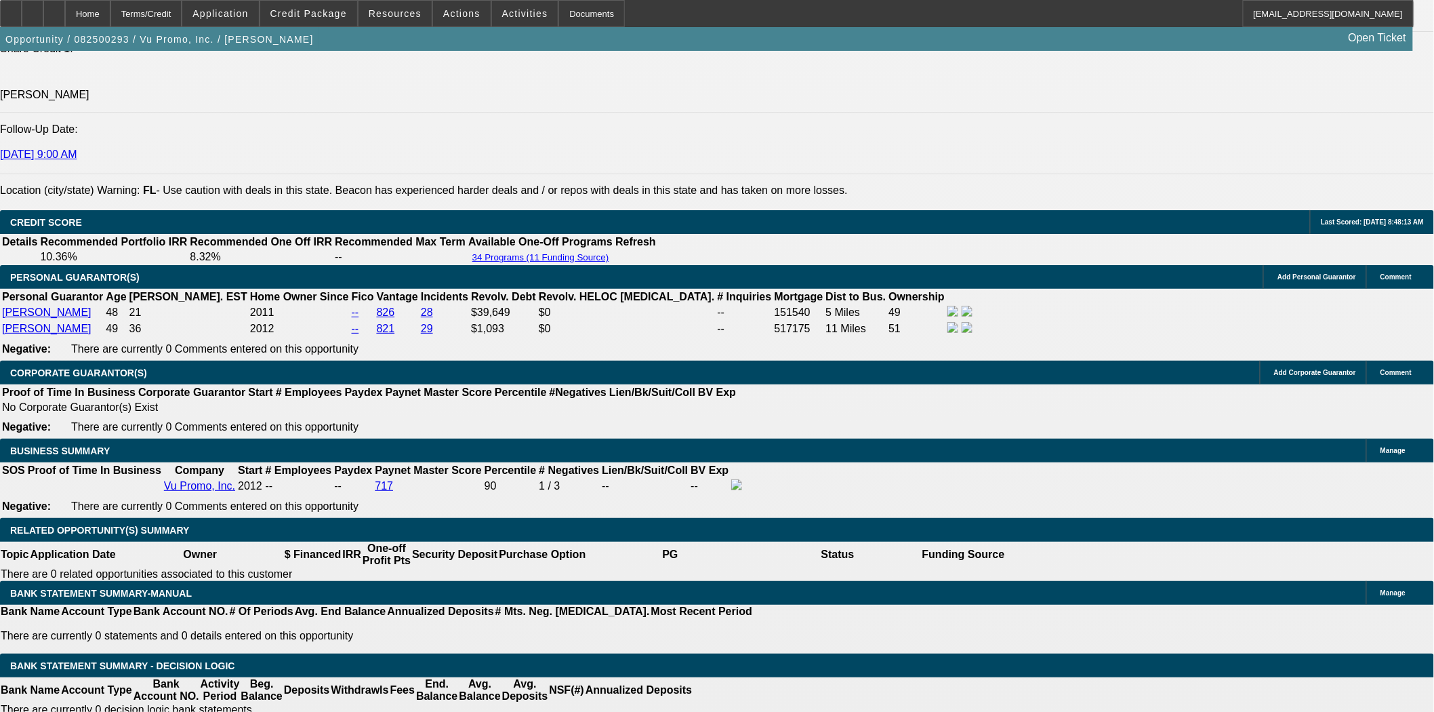
scroll to position [1882, 0]
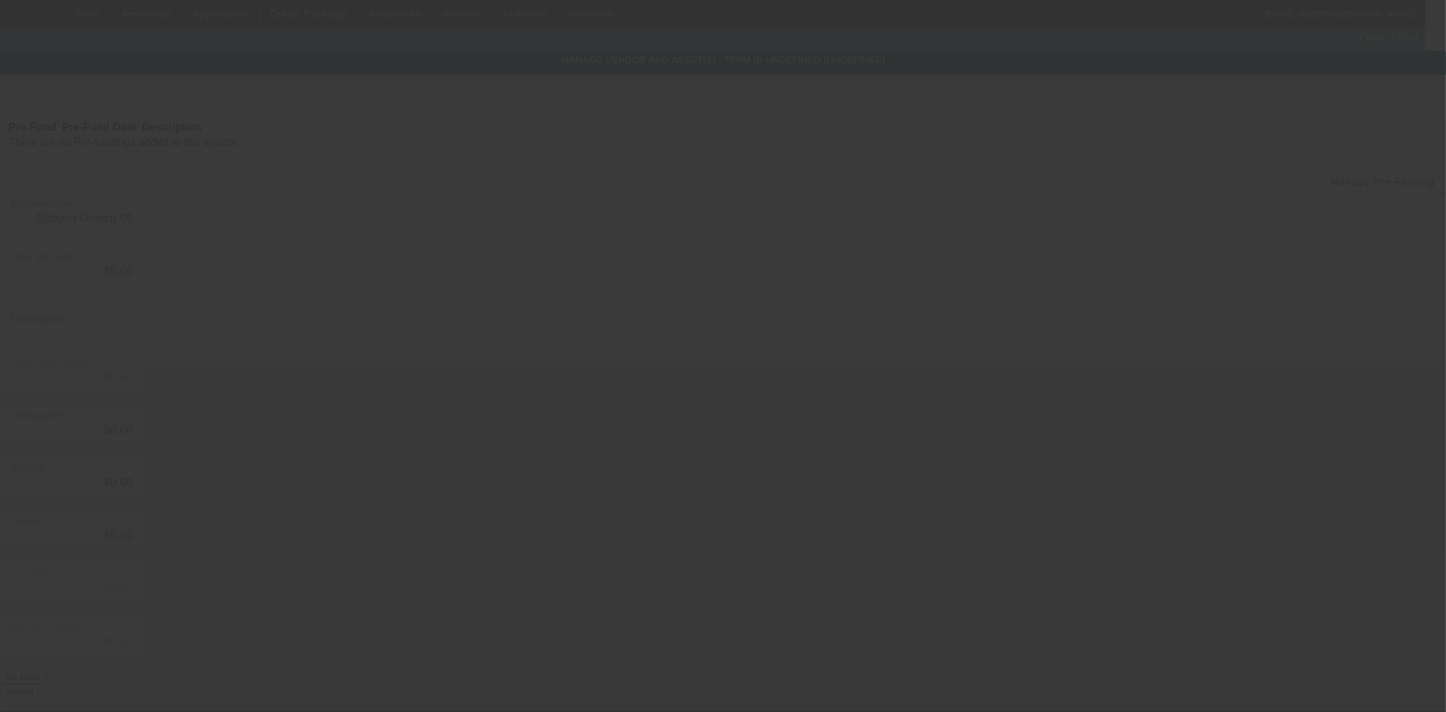
type input "$51,145.00"
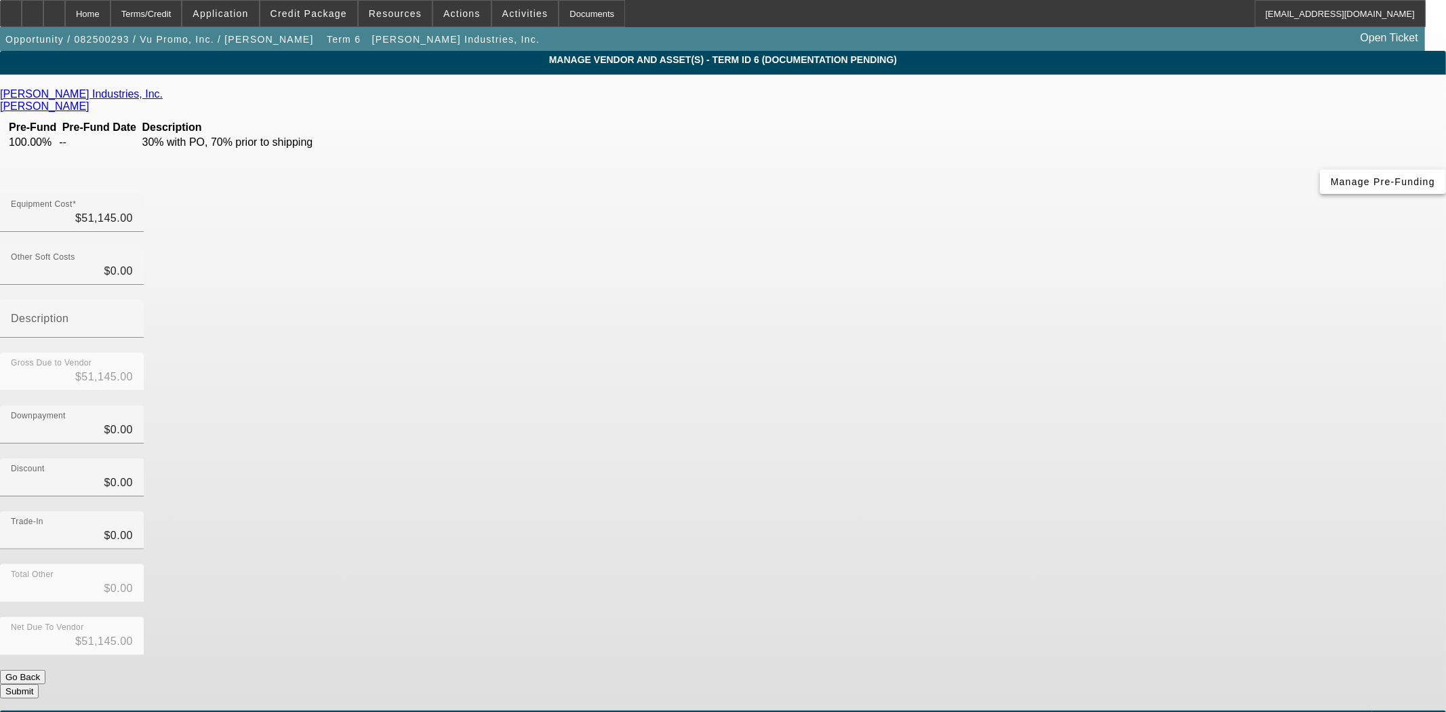
click at [1330, 187] on span "Manage Pre-Funding" at bounding box center [1382, 181] width 104 height 11
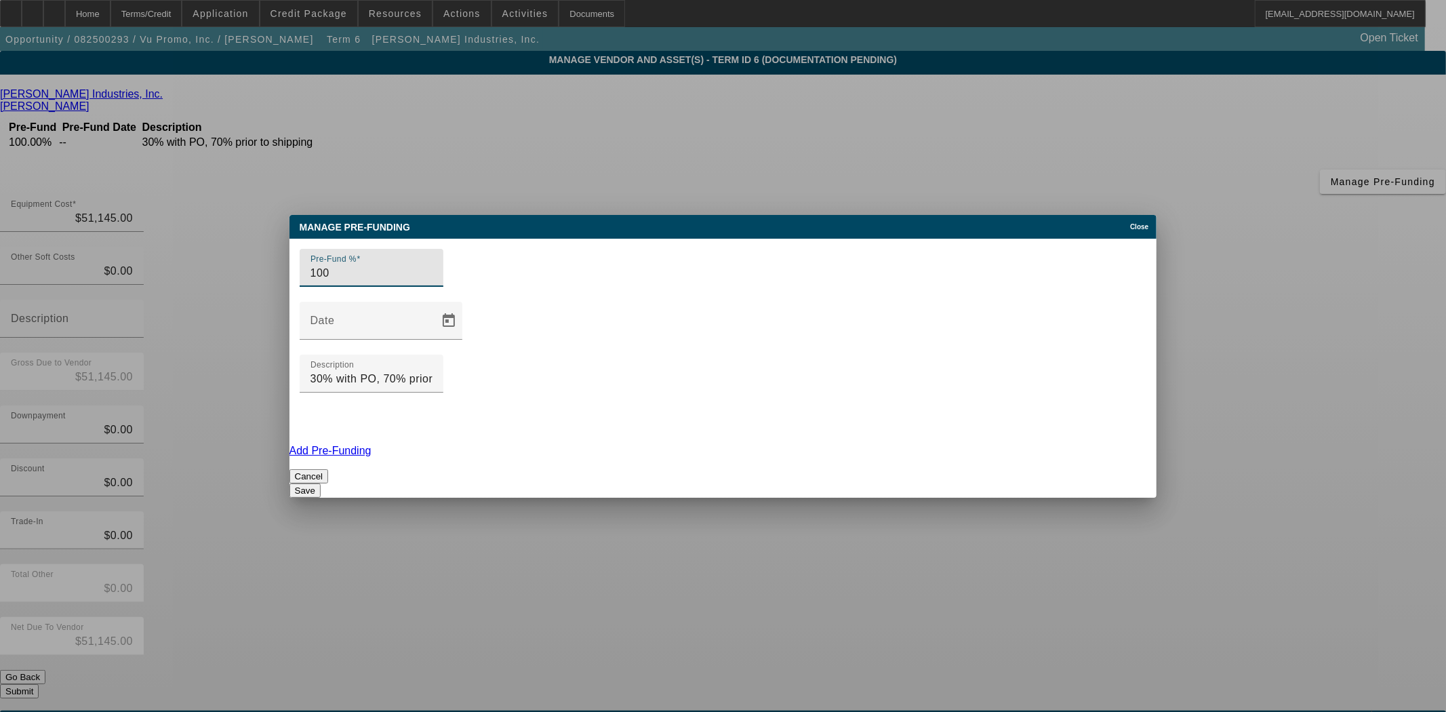
drag, startPoint x: 382, startPoint y: 341, endPoint x: 152, endPoint y: 314, distance: 231.4
click at [154, 314] on div "Manage Pre-funding Close Pre-Fund % 100 Date Description 30% with PO, 70% prior…" at bounding box center [723, 356] width 1446 height 712
type input "30"
click at [371, 445] on link "Add Pre-Funding" at bounding box center [330, 451] width 82 height 12
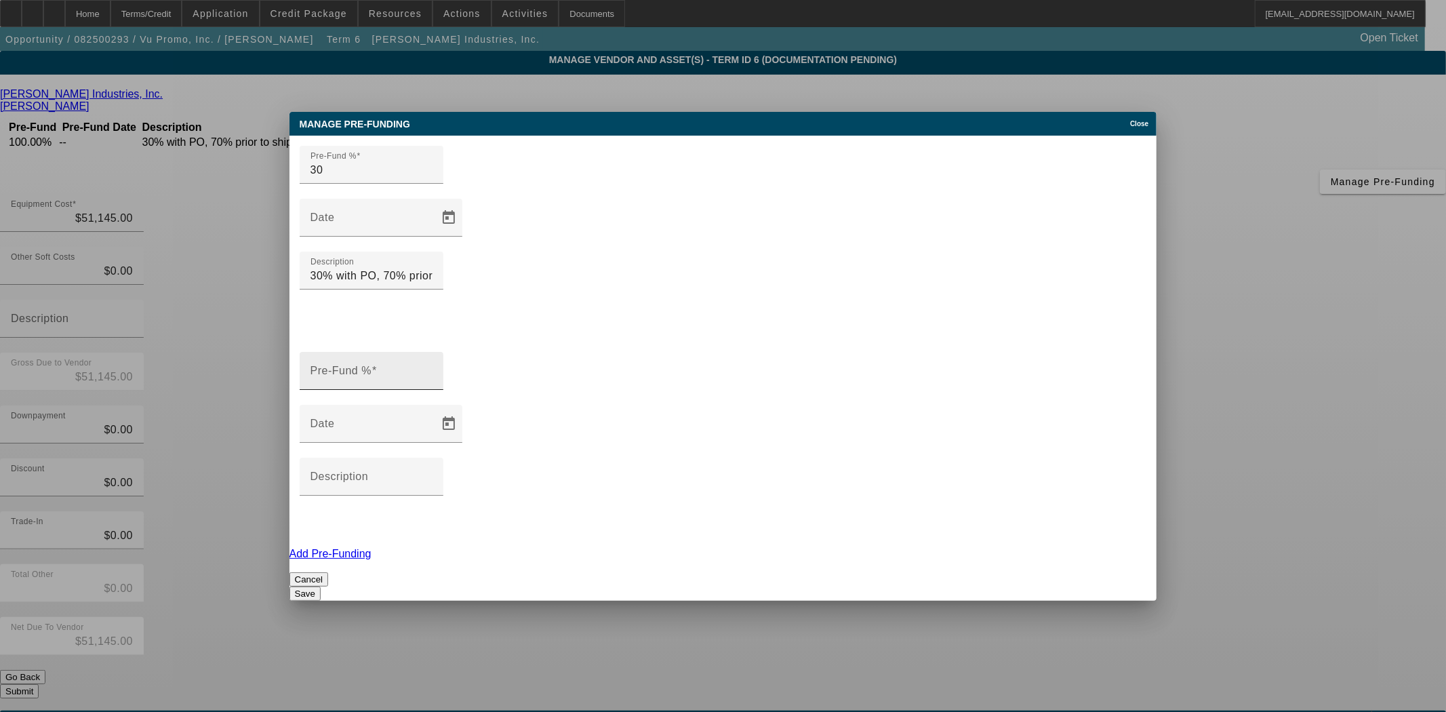
click at [371, 365] on mat-label "Pre-Fund %" at bounding box center [340, 371] width 61 height 12
click at [385, 368] on input "Pre-Fund %" at bounding box center [371, 376] width 122 height 16
type input "70"
drag, startPoint x: 884, startPoint y: 317, endPoint x: 798, endPoint y: 317, distance: 85.4
click at [432, 284] on input "30% with PO, 70% prior to shipping" at bounding box center [371, 276] width 122 height 16
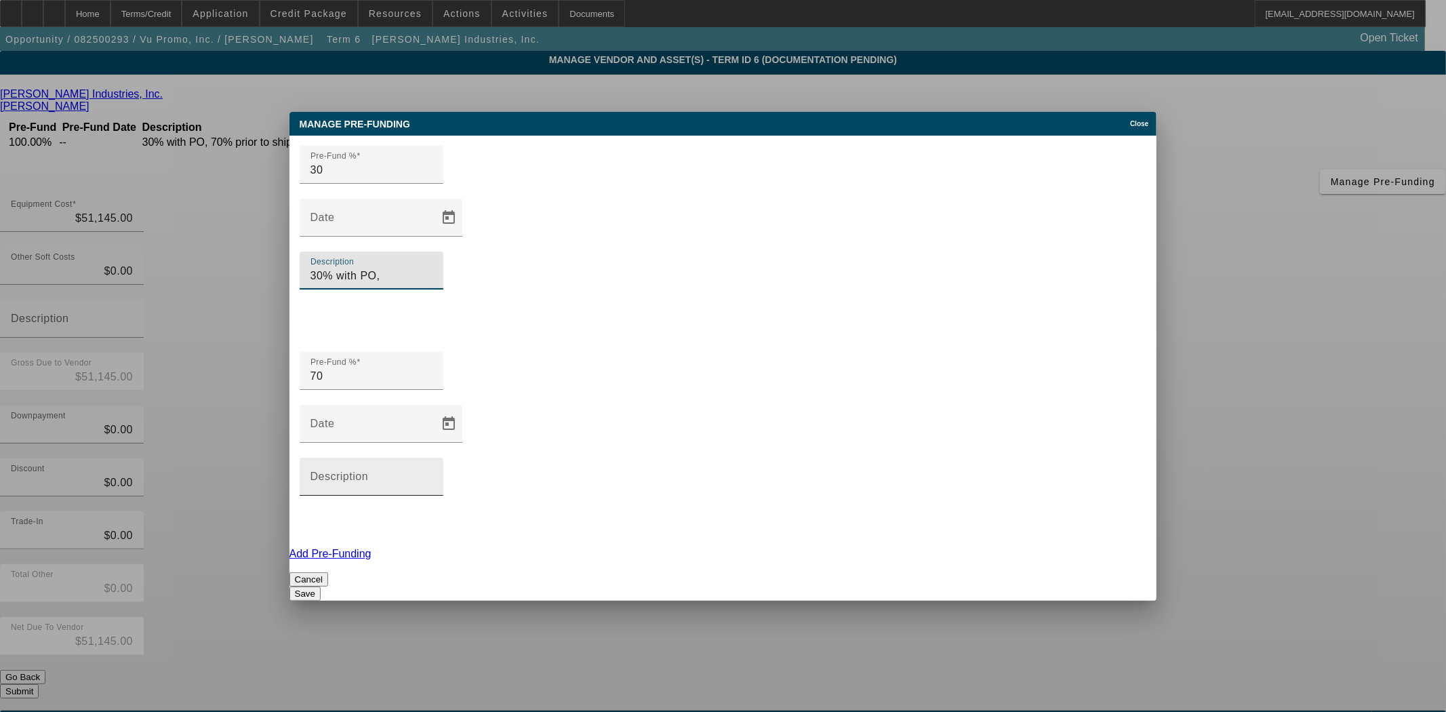
type input "30% with PO,"
click at [369, 470] on mat-label "Description" at bounding box center [339, 476] width 58 height 12
click at [432, 474] on input "Description" at bounding box center [371, 482] width 122 height 16
paste input "70% prior to shipping"
type input "70% prior to shipping"
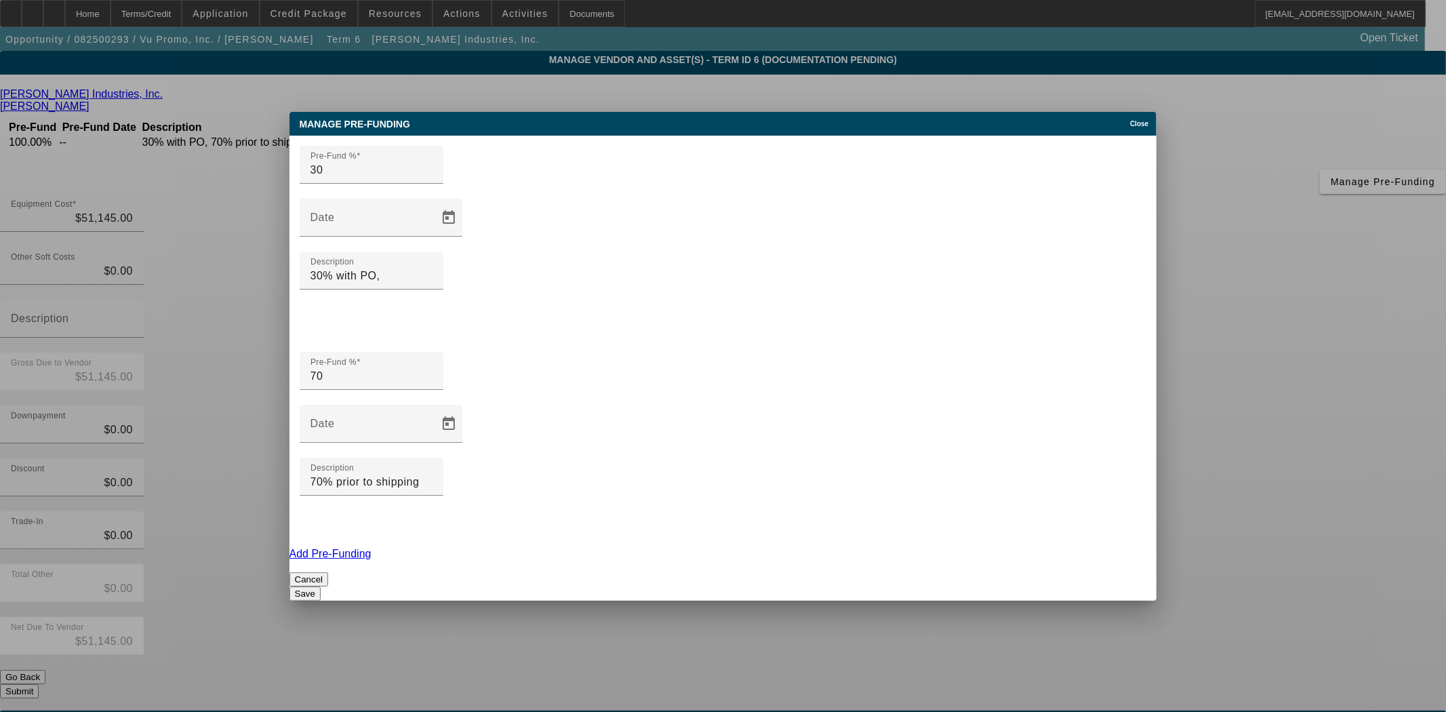
click at [321, 586] on button "Save" at bounding box center [304, 593] width 31 height 14
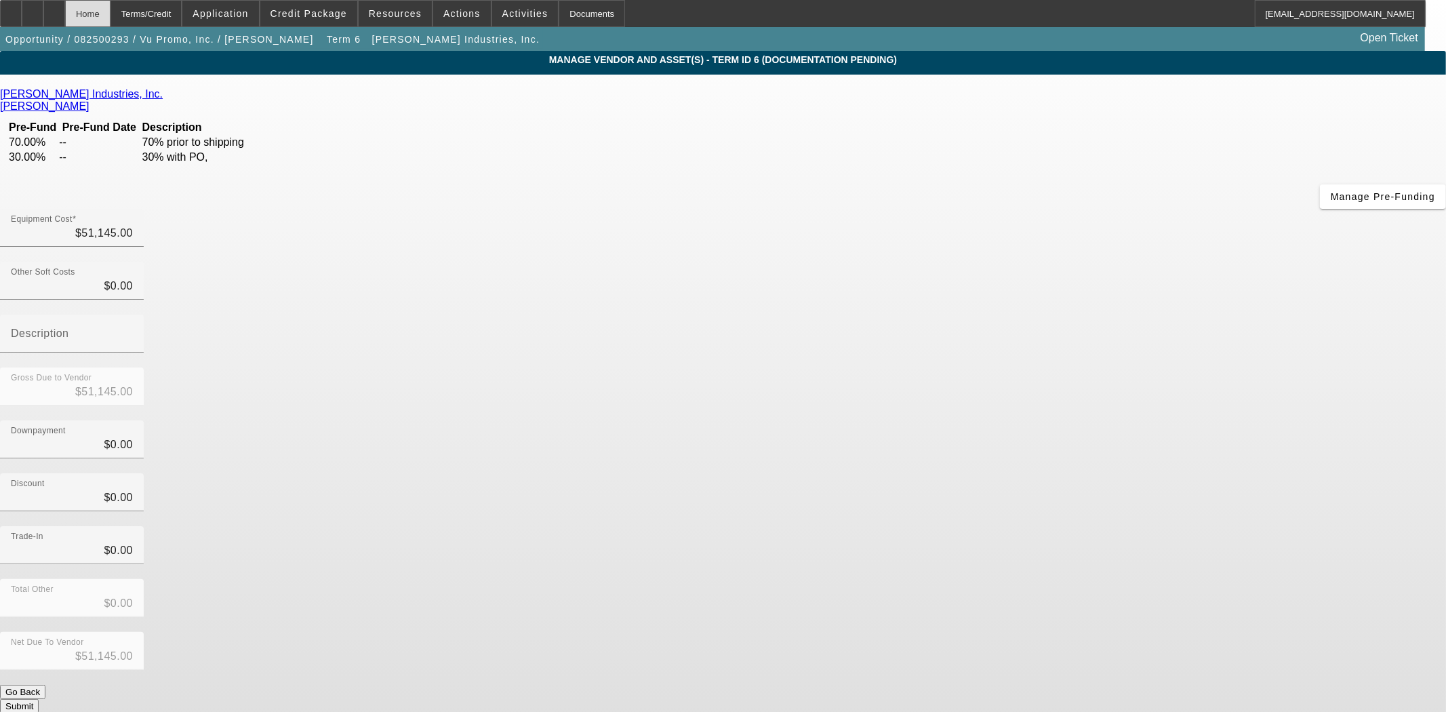
click at [110, 14] on div "Home" at bounding box center [87, 13] width 45 height 27
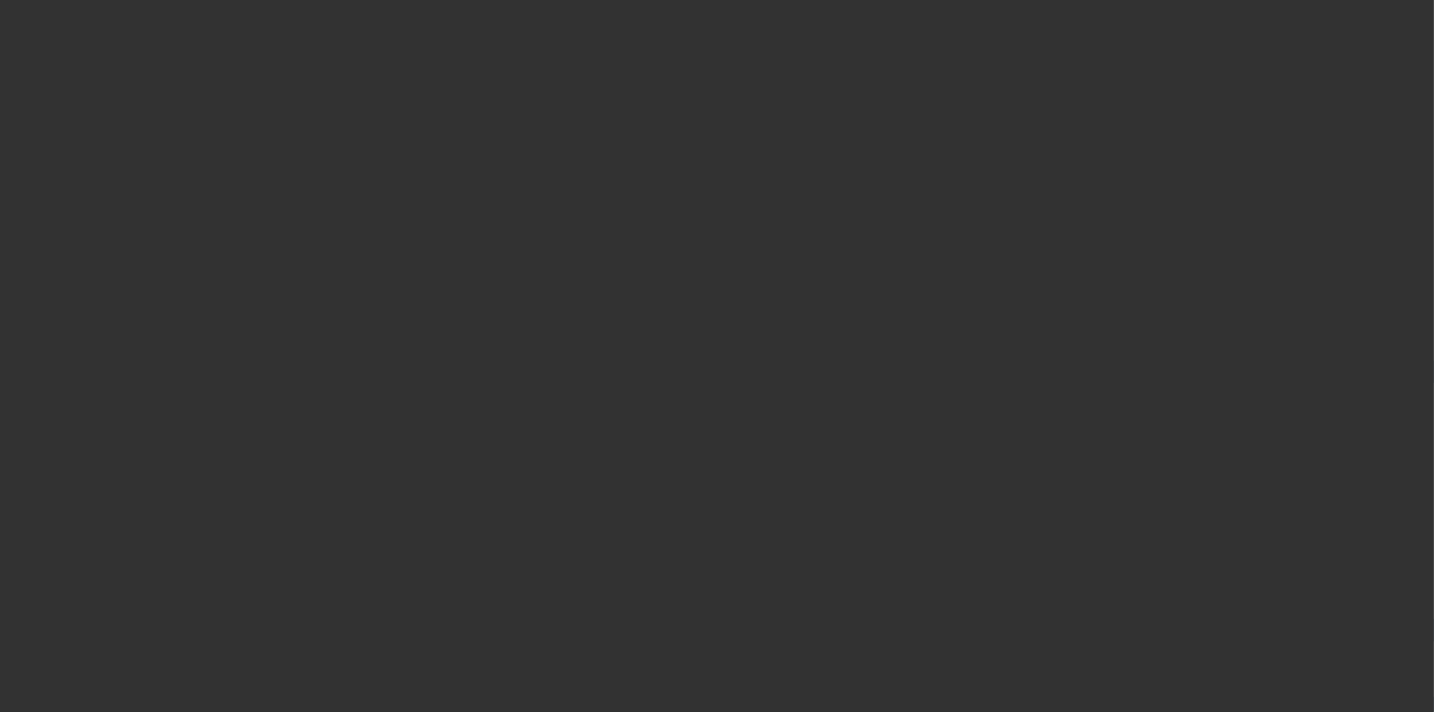
select select "3"
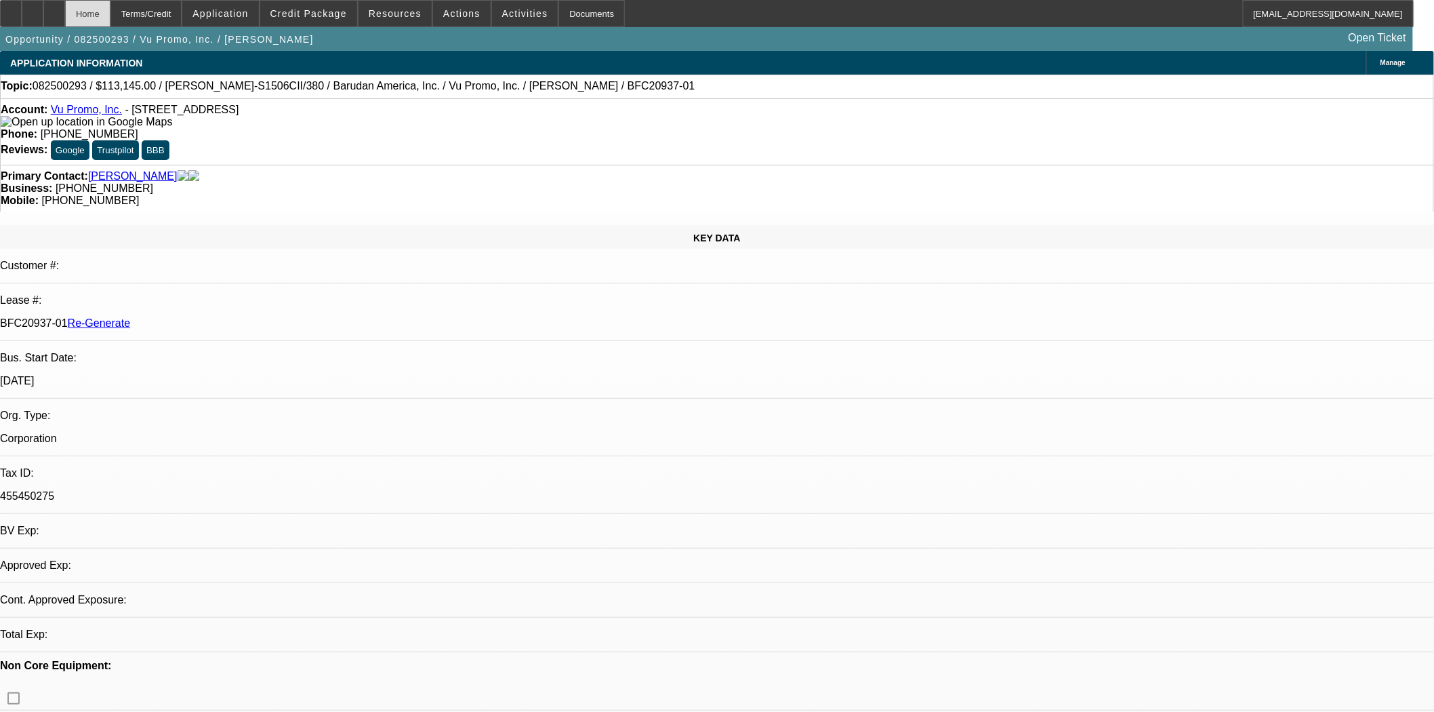
select select "0"
select select "2"
select select "0.1"
select select "4"
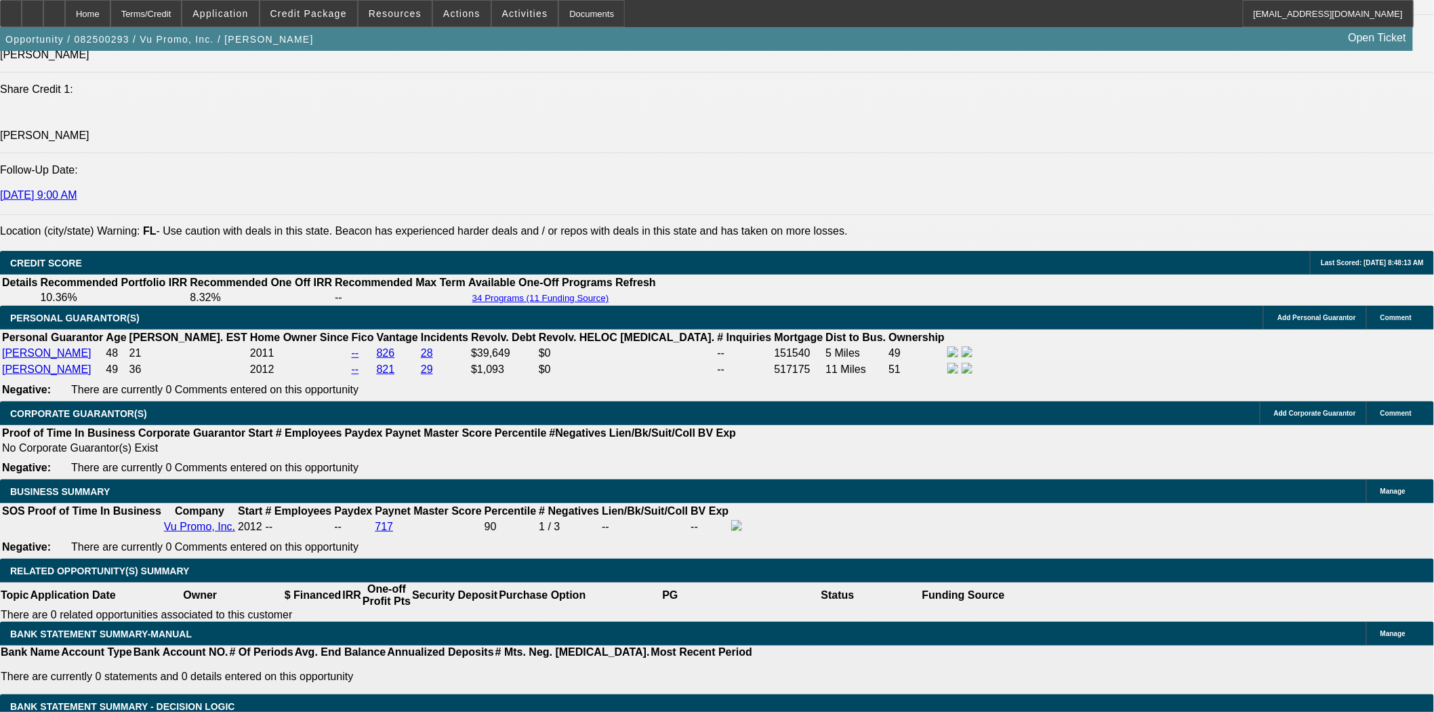
scroll to position [2033, 0]
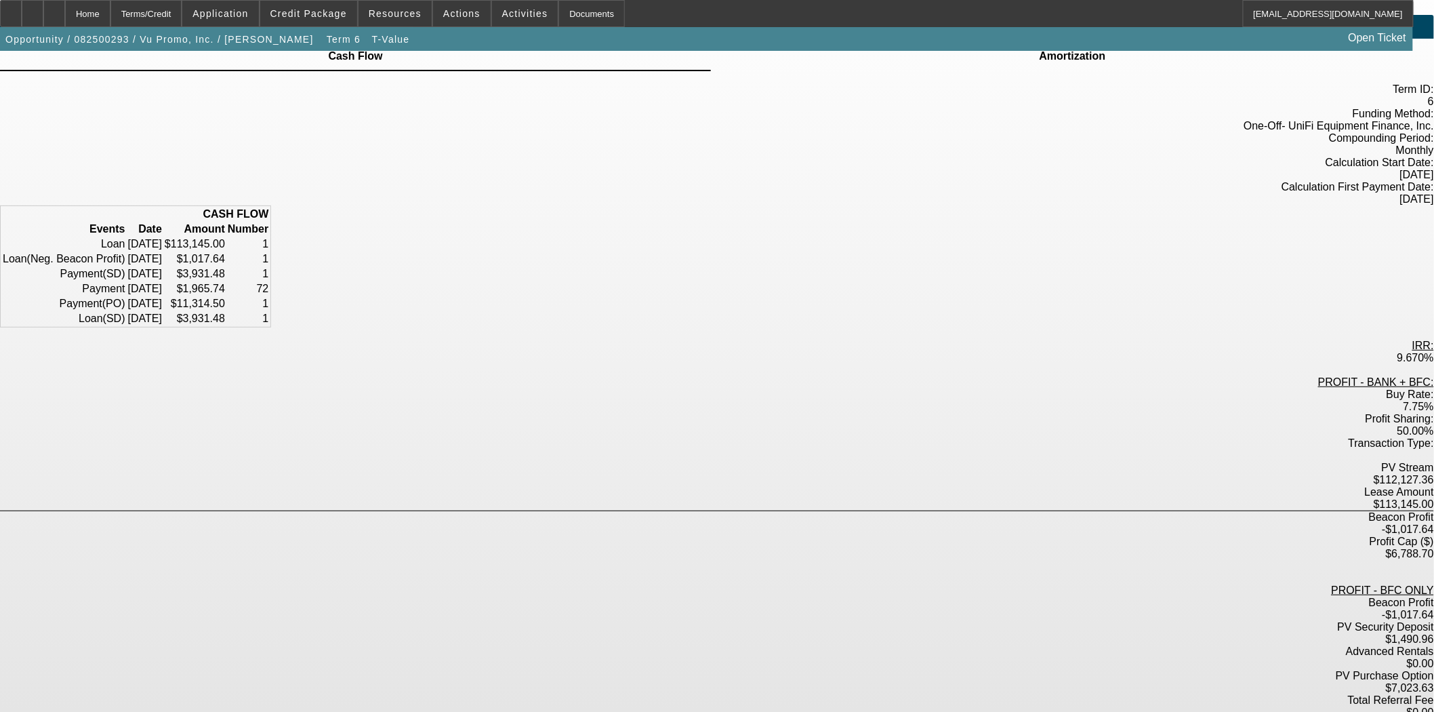
scroll to position [54, 0]
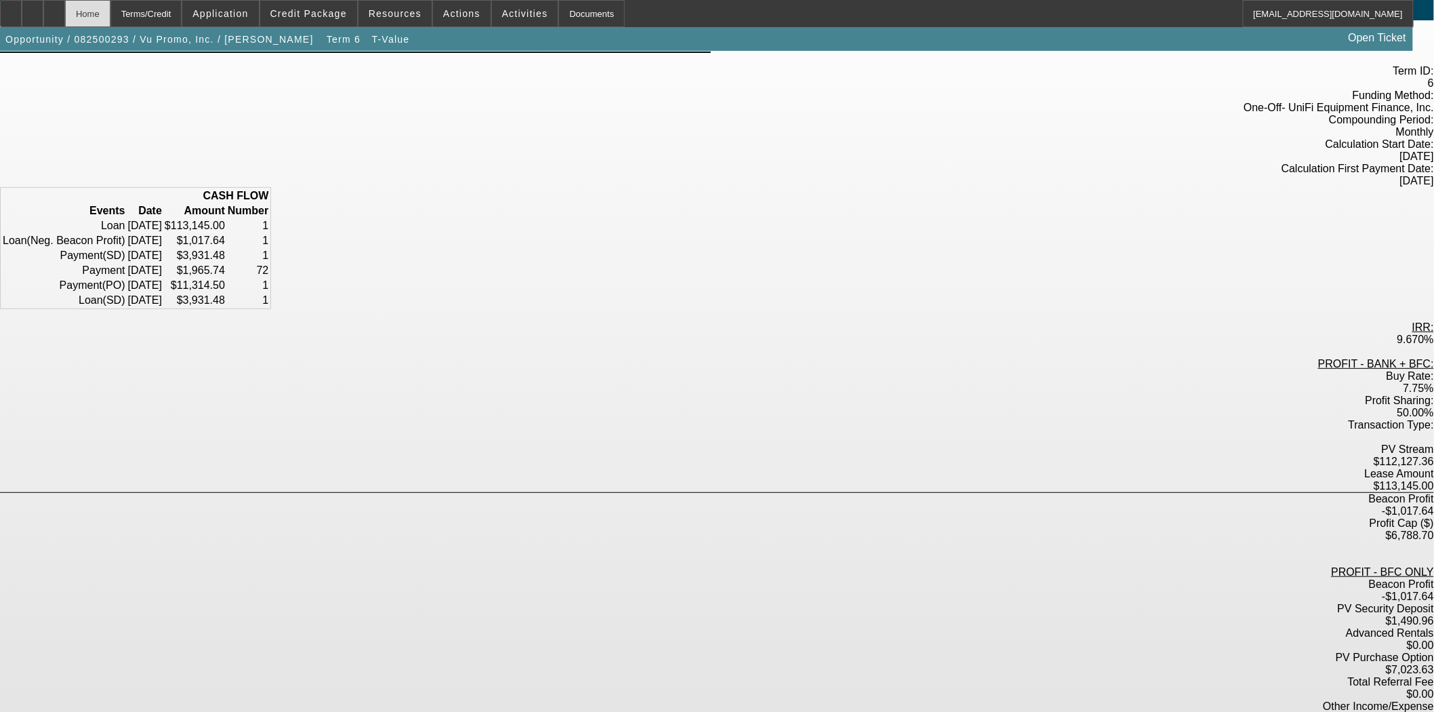
click at [110, 10] on div "Home" at bounding box center [87, 13] width 45 height 27
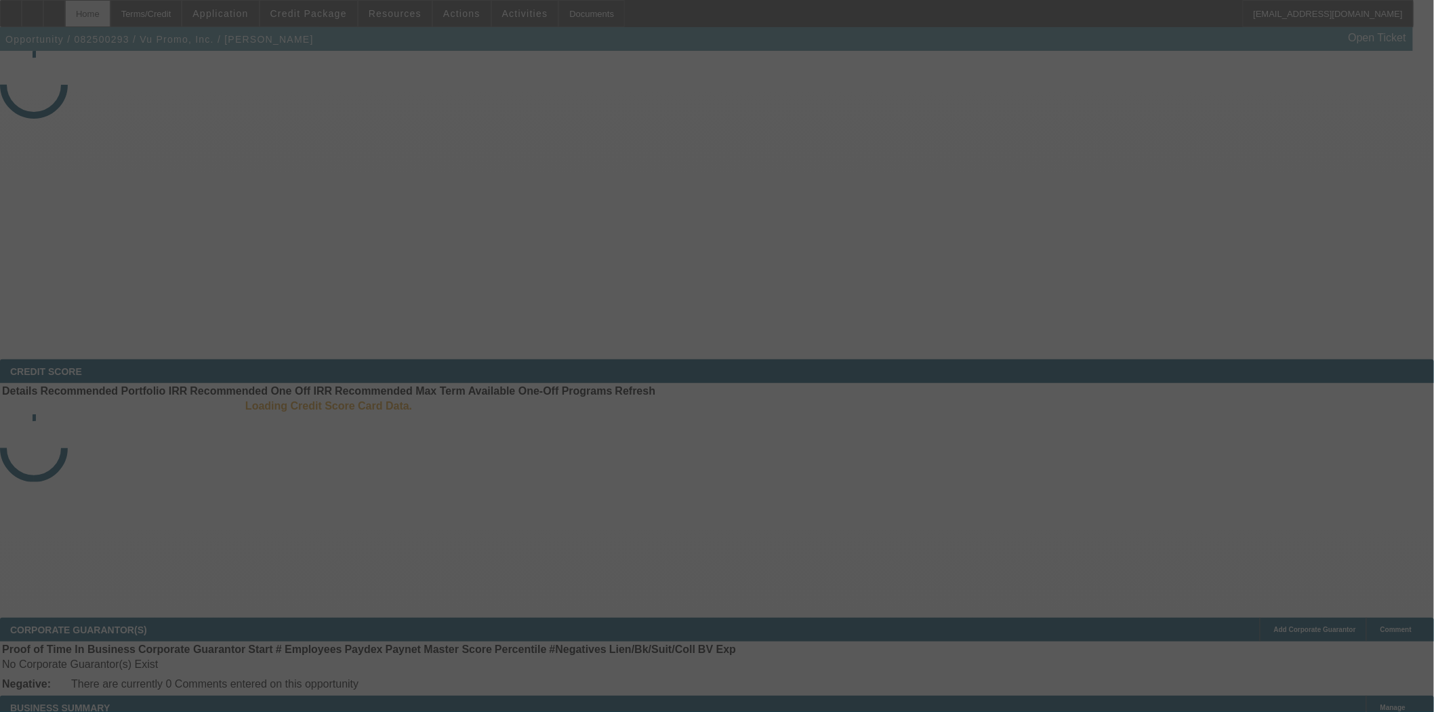
select select "3"
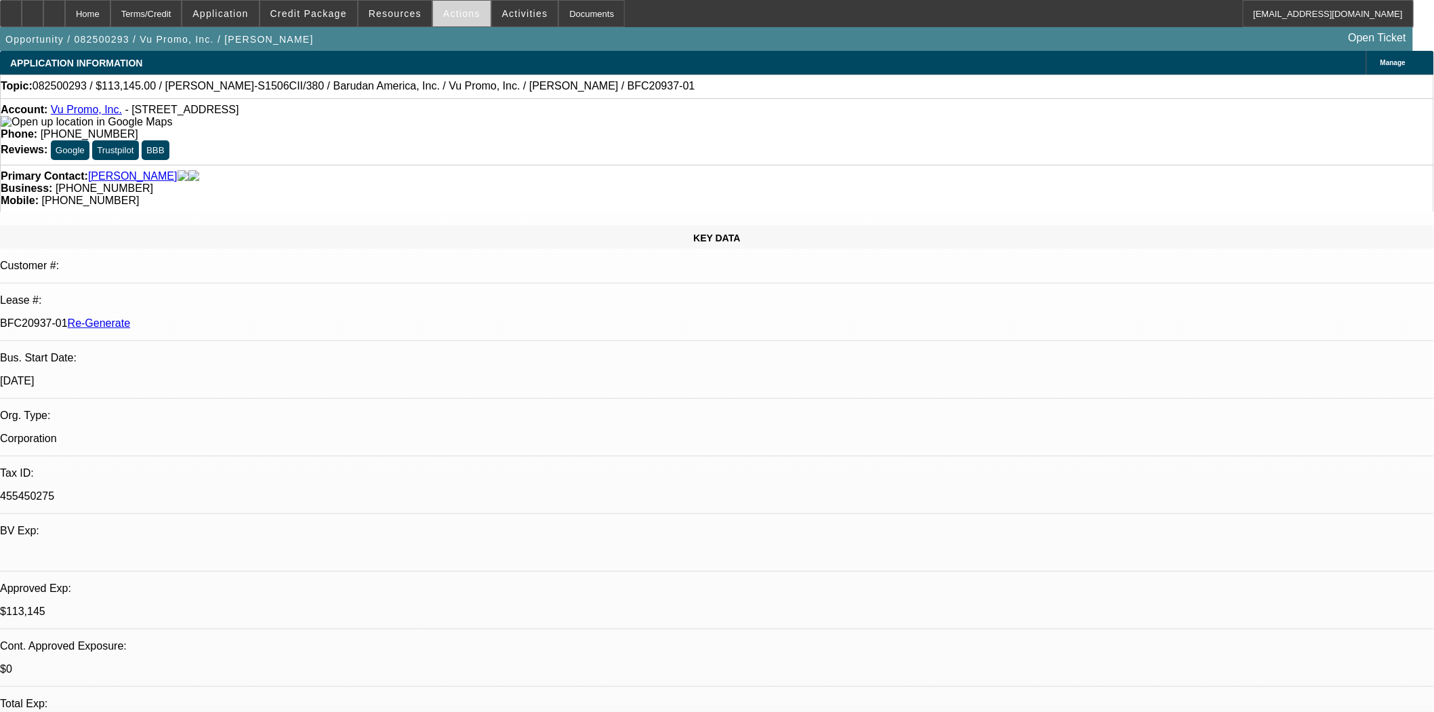
select select "0"
select select "2"
select select "0.1"
select select "4"
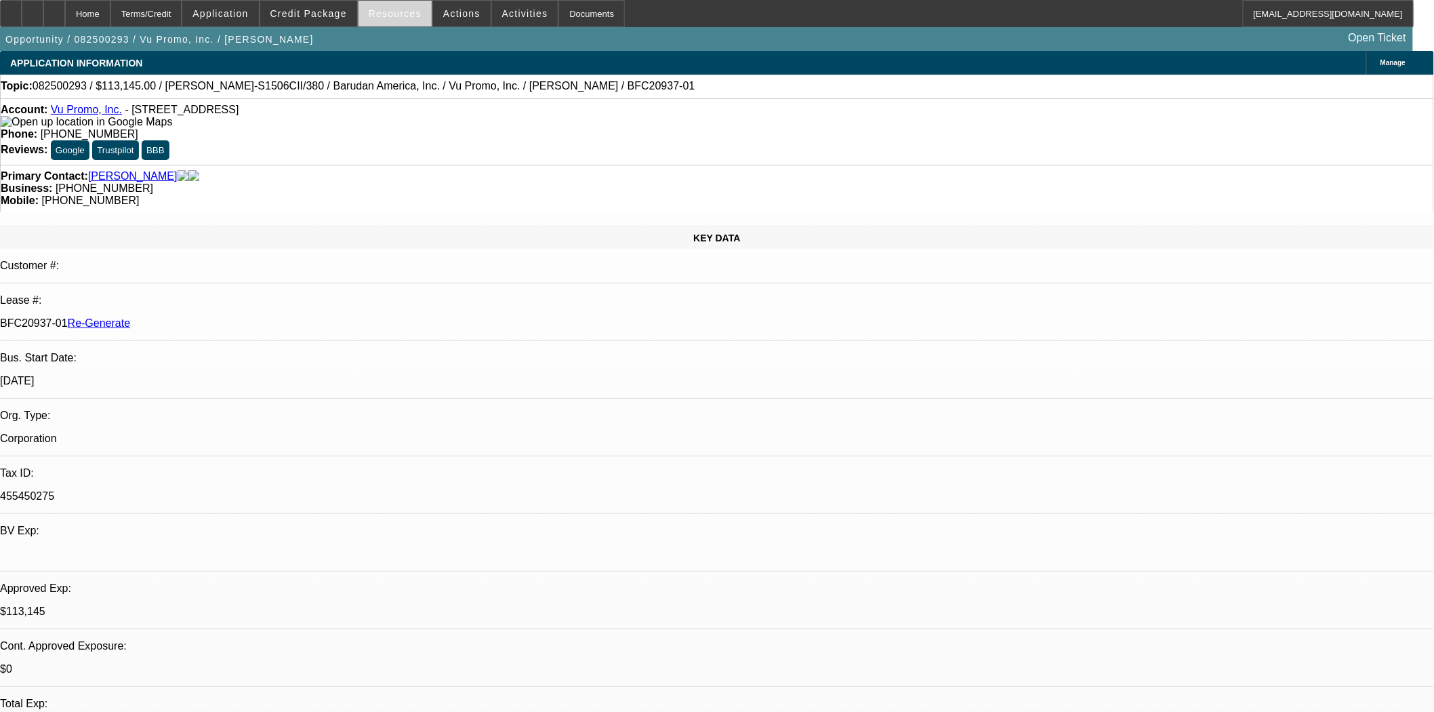
click at [385, 15] on span "Resources" at bounding box center [395, 13] width 53 height 11
click at [456, 12] on div at bounding box center [717, 356] width 1434 height 712
click at [456, 12] on span "Actions" at bounding box center [461, 13] width 37 height 11
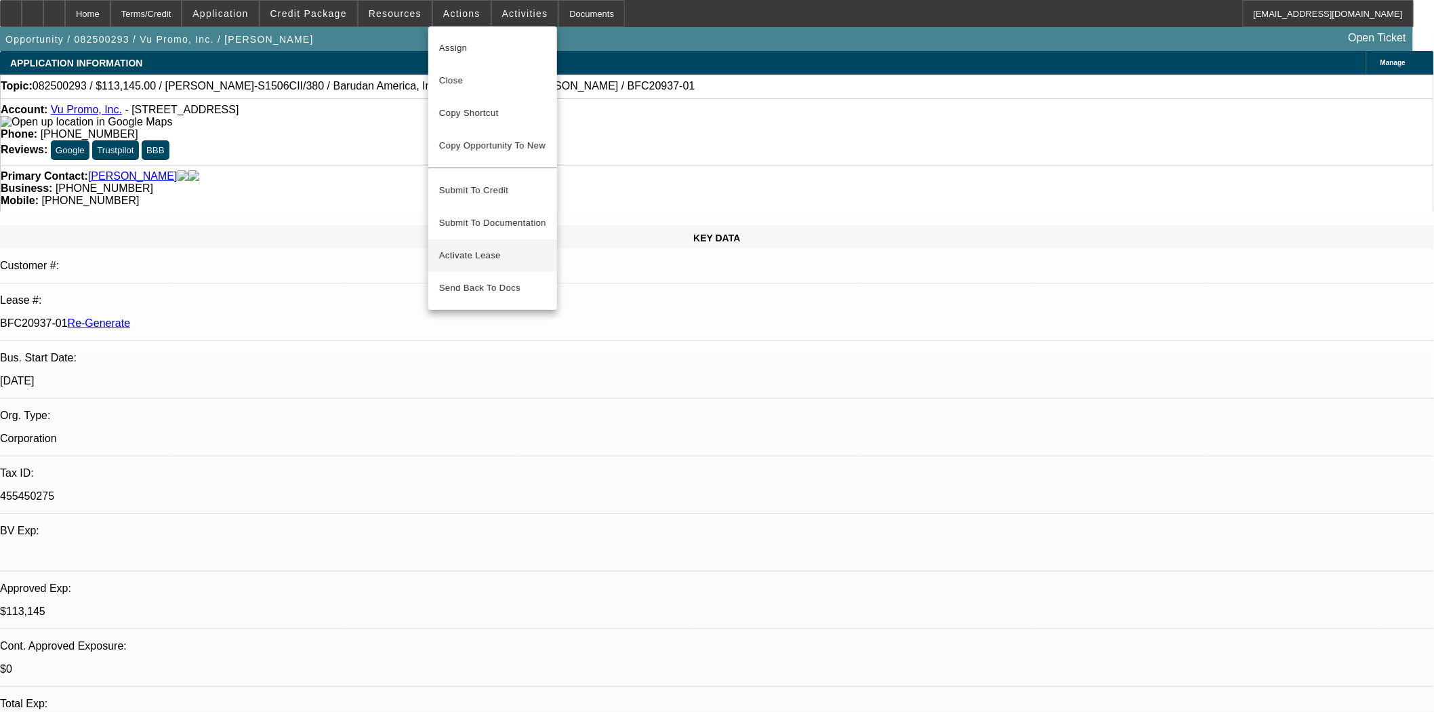
click at [485, 247] on span "Activate Lease" at bounding box center [492, 255] width 107 height 16
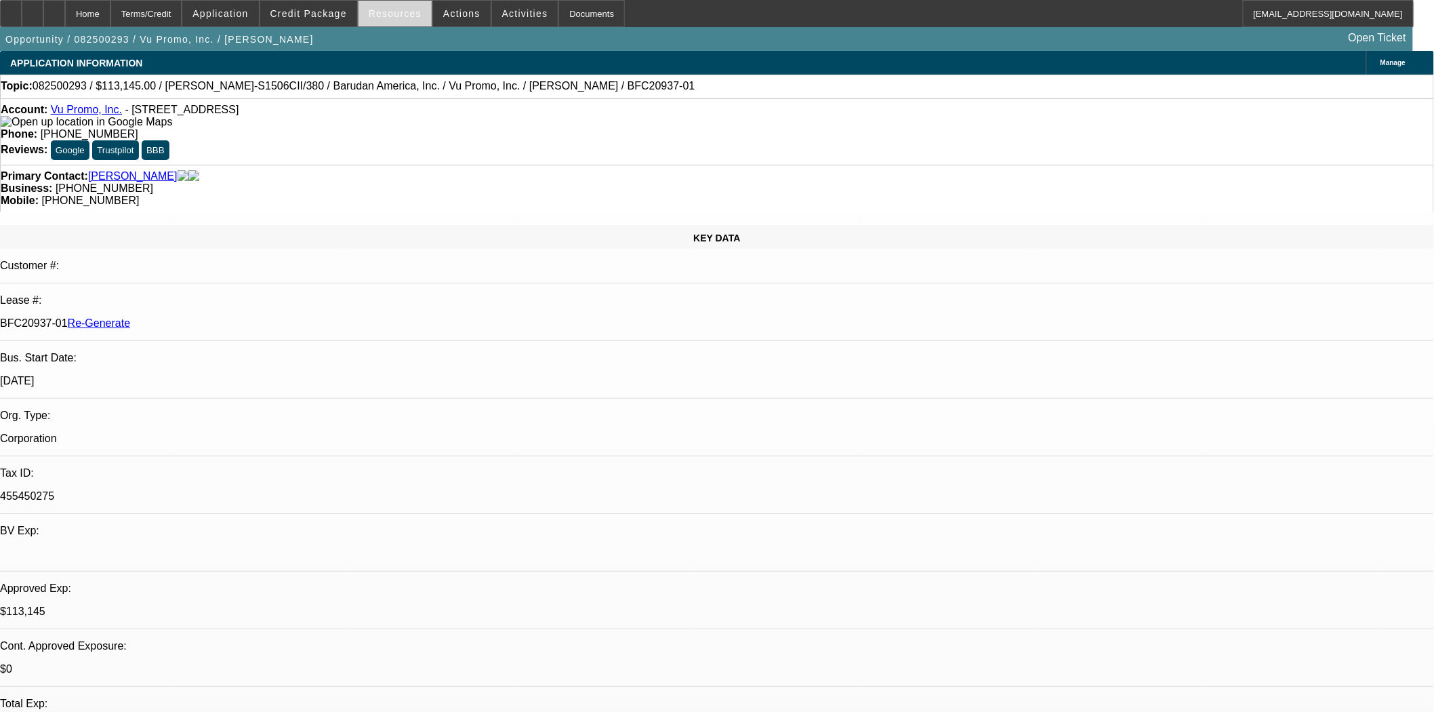
click at [409, 12] on span "Resources" at bounding box center [395, 13] width 53 height 11
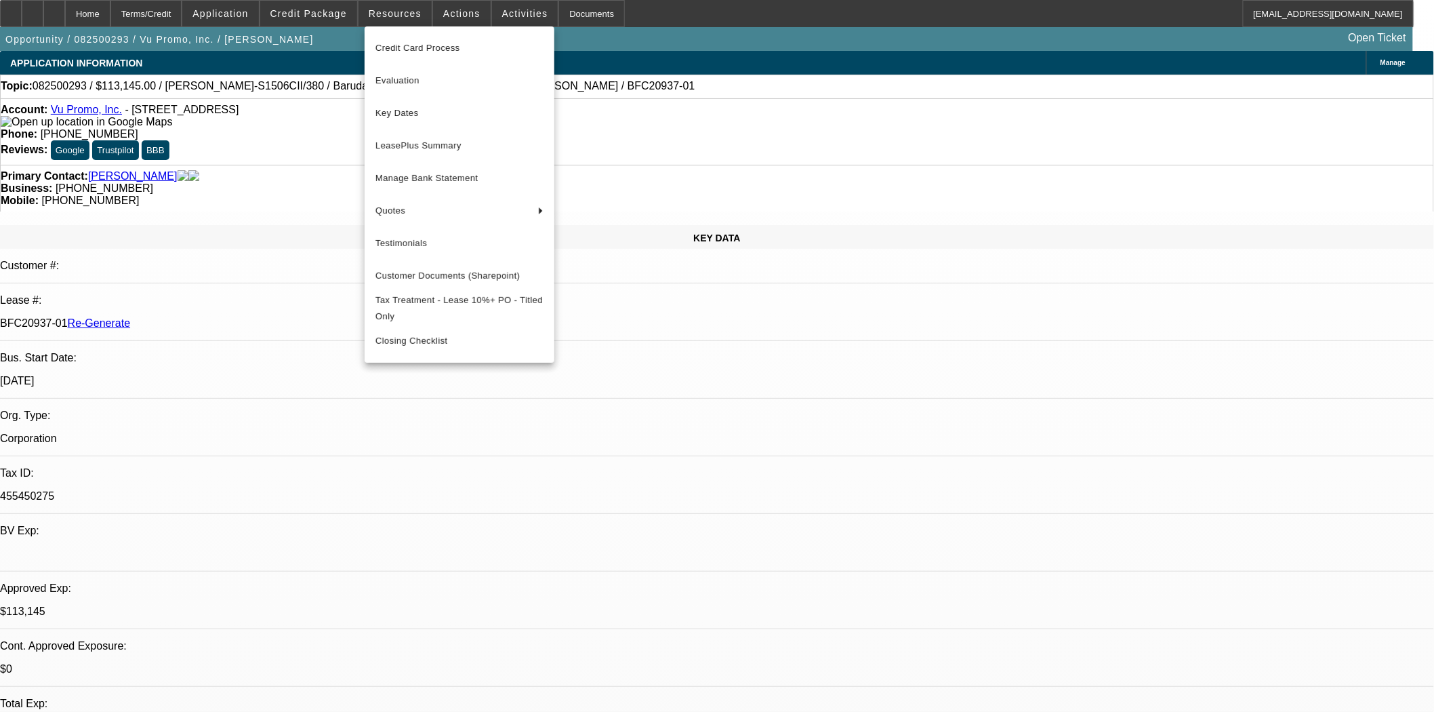
click at [495, 16] on div at bounding box center [717, 356] width 1434 height 712
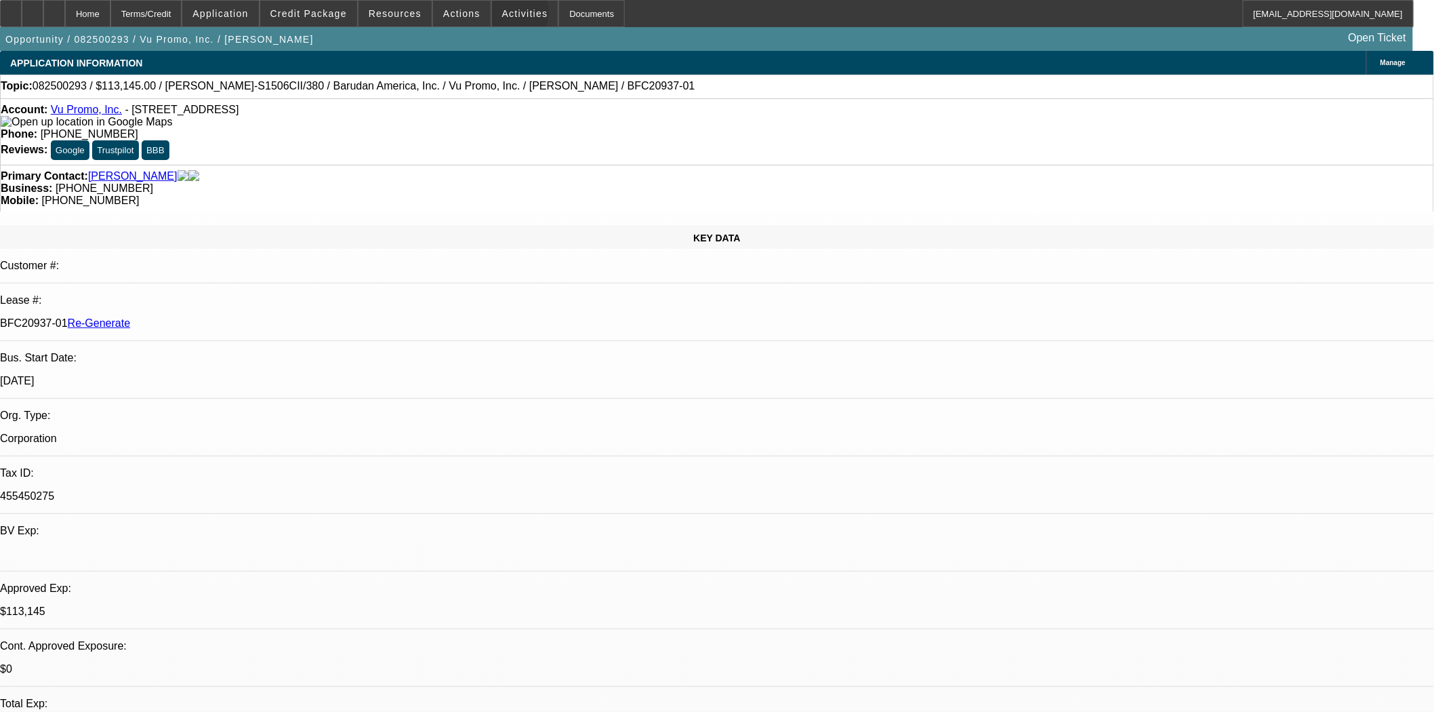
click at [502, 16] on span "Activities" at bounding box center [525, 13] width 46 height 11
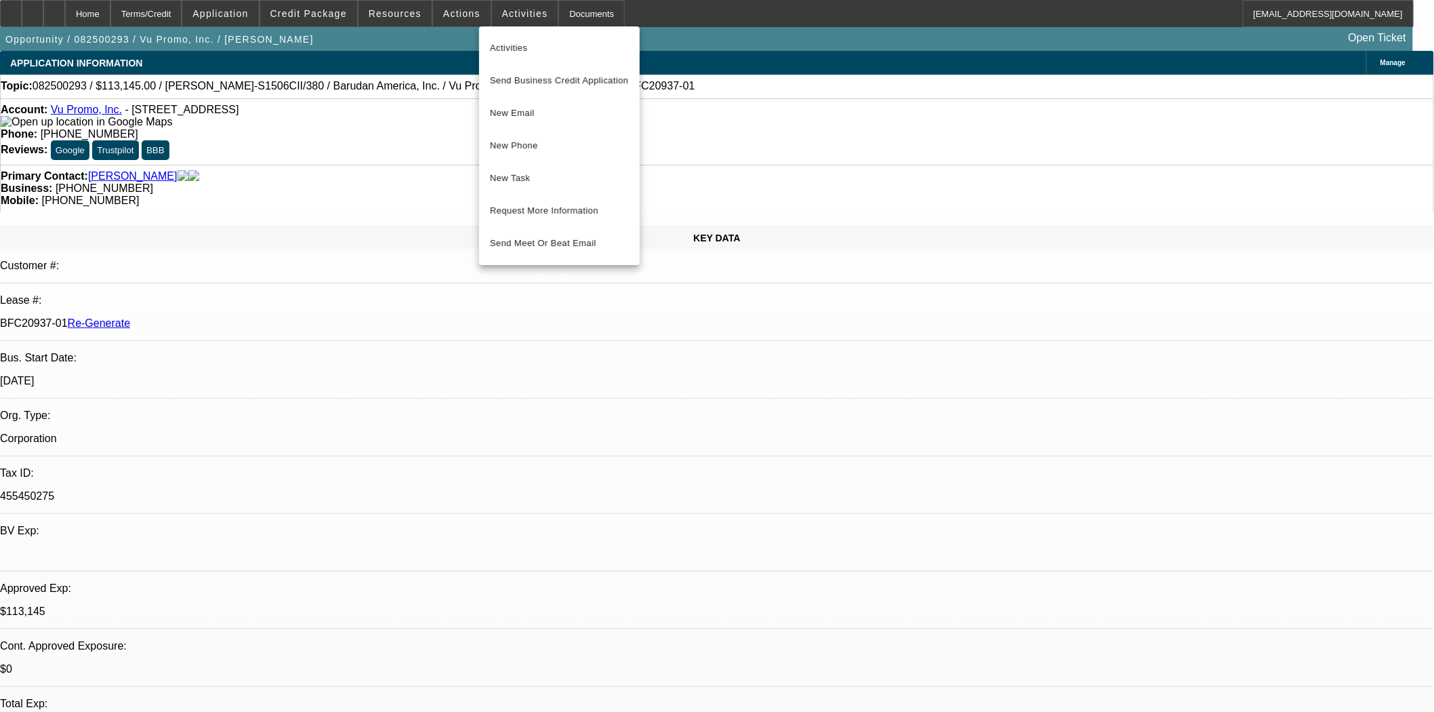
click at [450, 16] on div at bounding box center [717, 356] width 1434 height 712
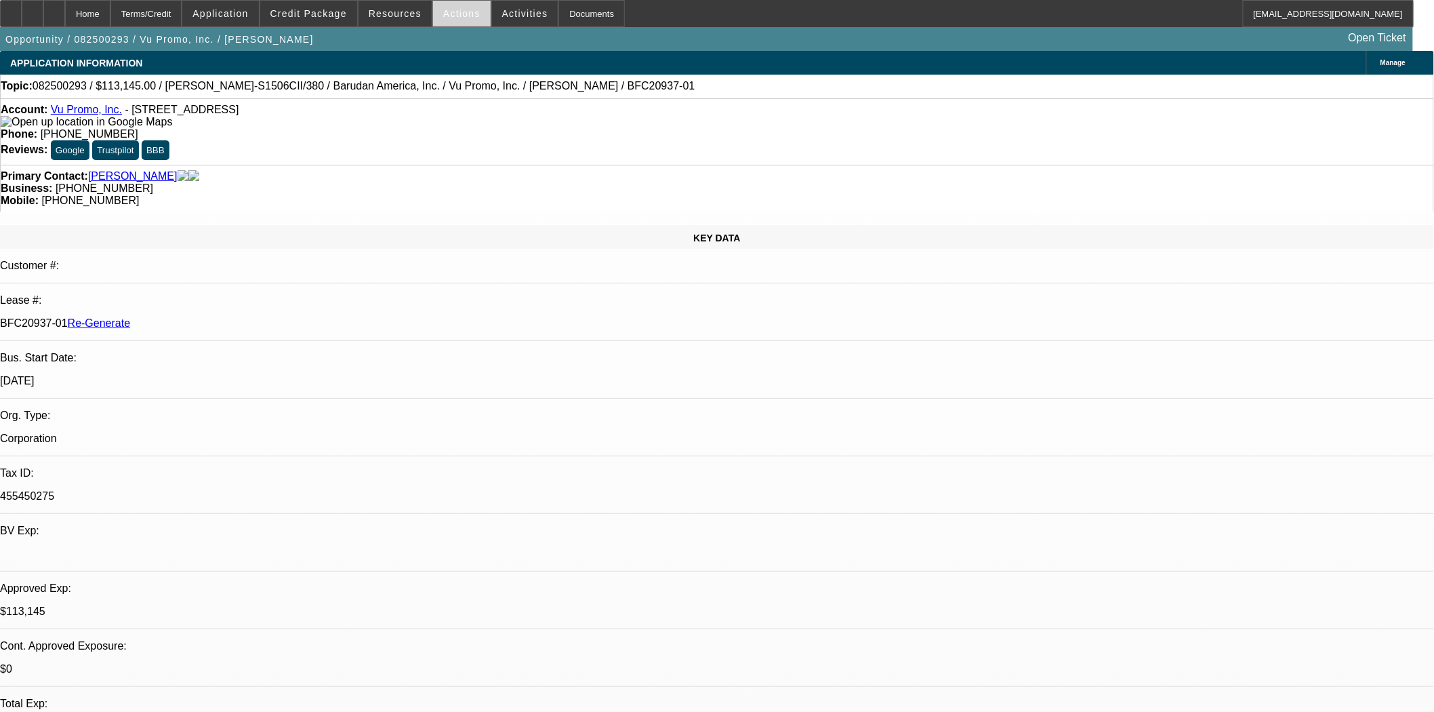
click at [448, 17] on span "Actions" at bounding box center [461, 13] width 37 height 11
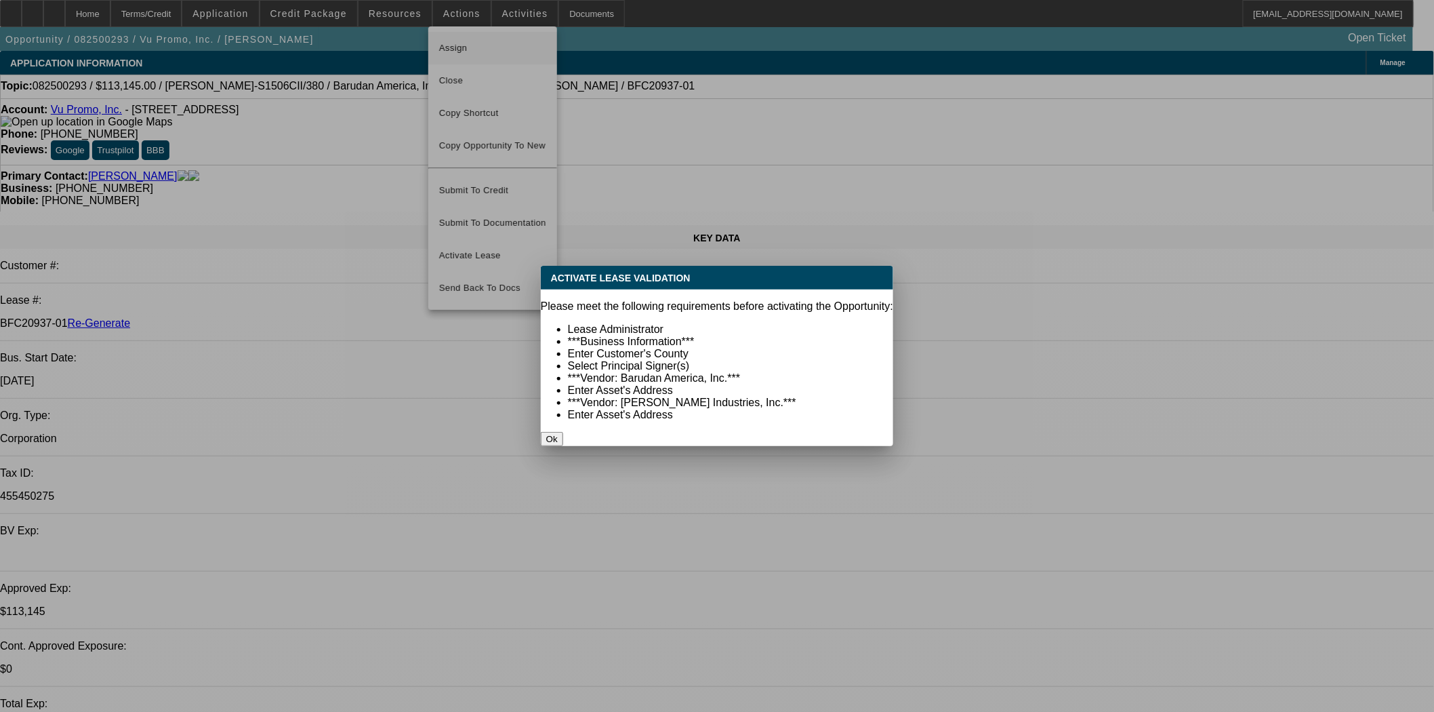
click at [454, 45] on div at bounding box center [717, 356] width 1434 height 712
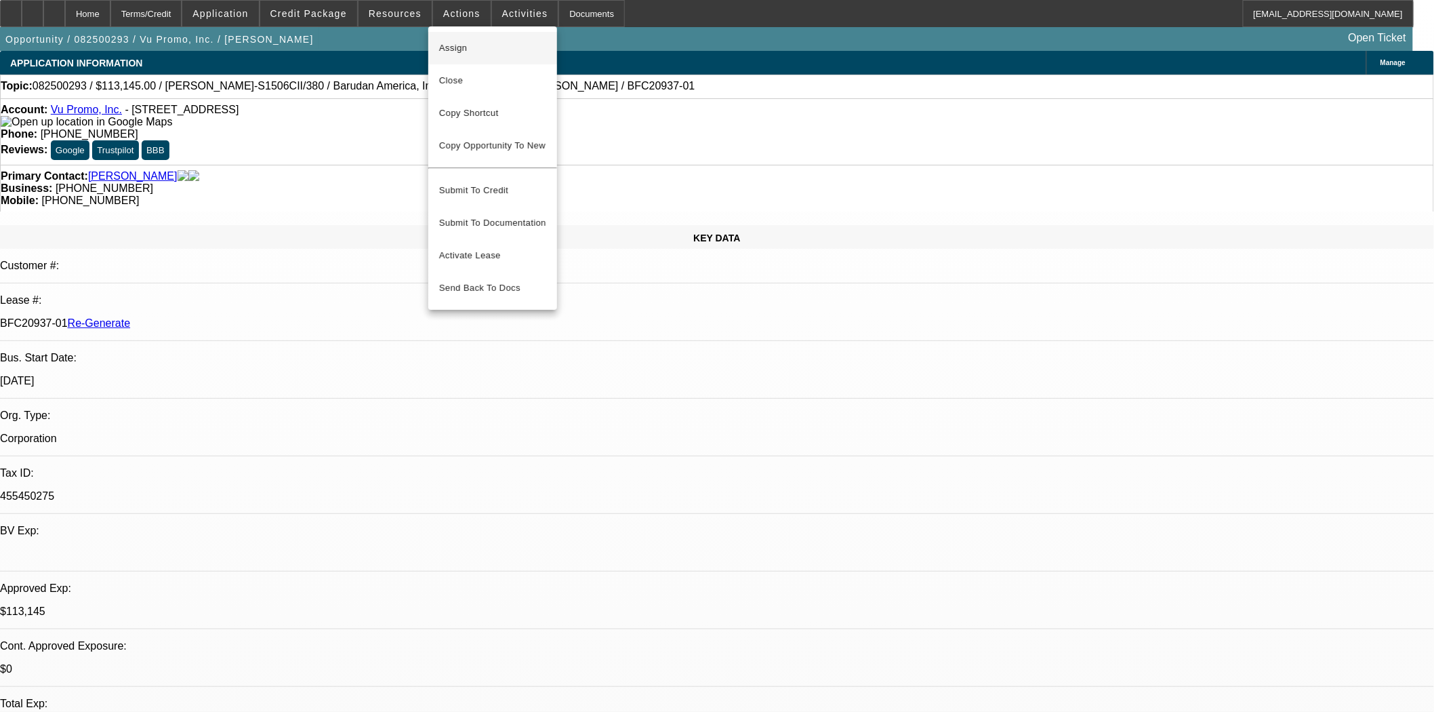
click at [473, 47] on span "Assign" at bounding box center [492, 48] width 107 height 16
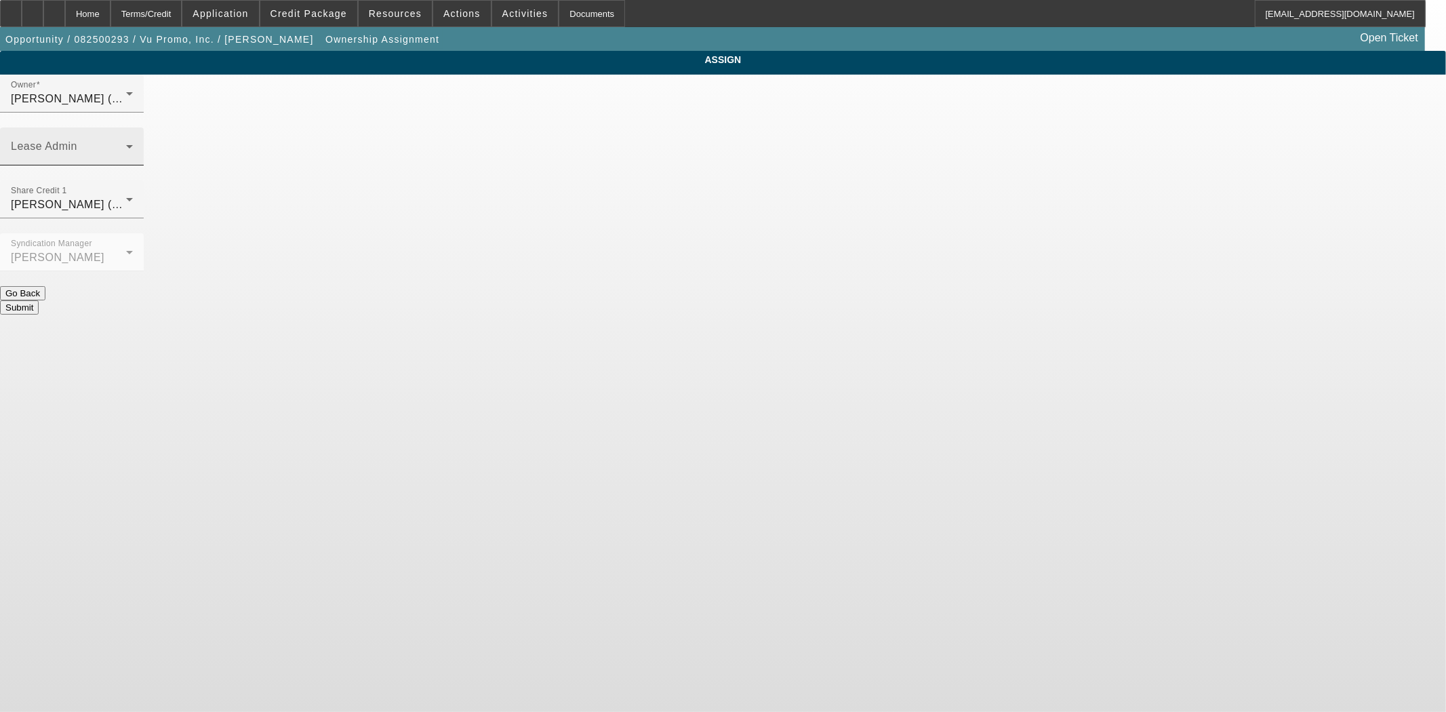
click at [126, 144] on span at bounding box center [68, 152] width 115 height 16
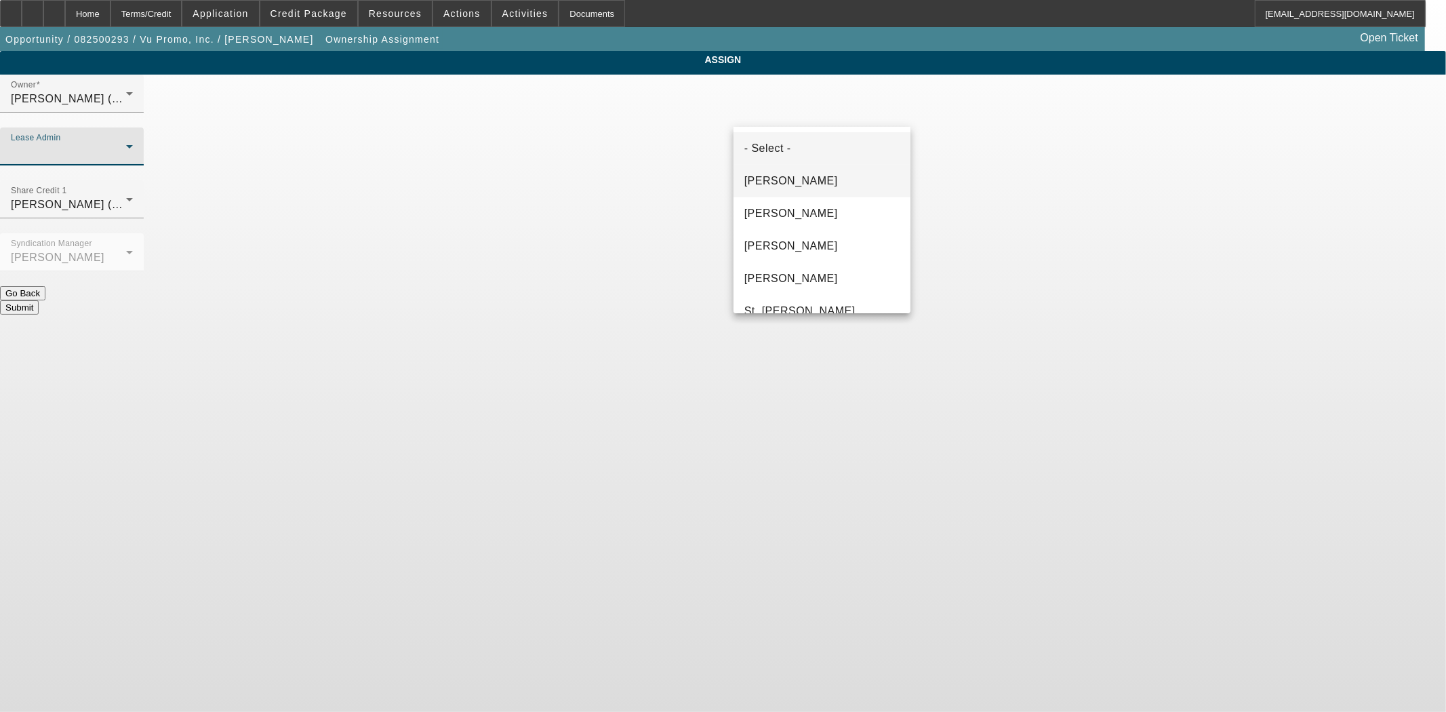
click at [796, 184] on span "Byrne, Mark" at bounding box center [791, 181] width 94 height 16
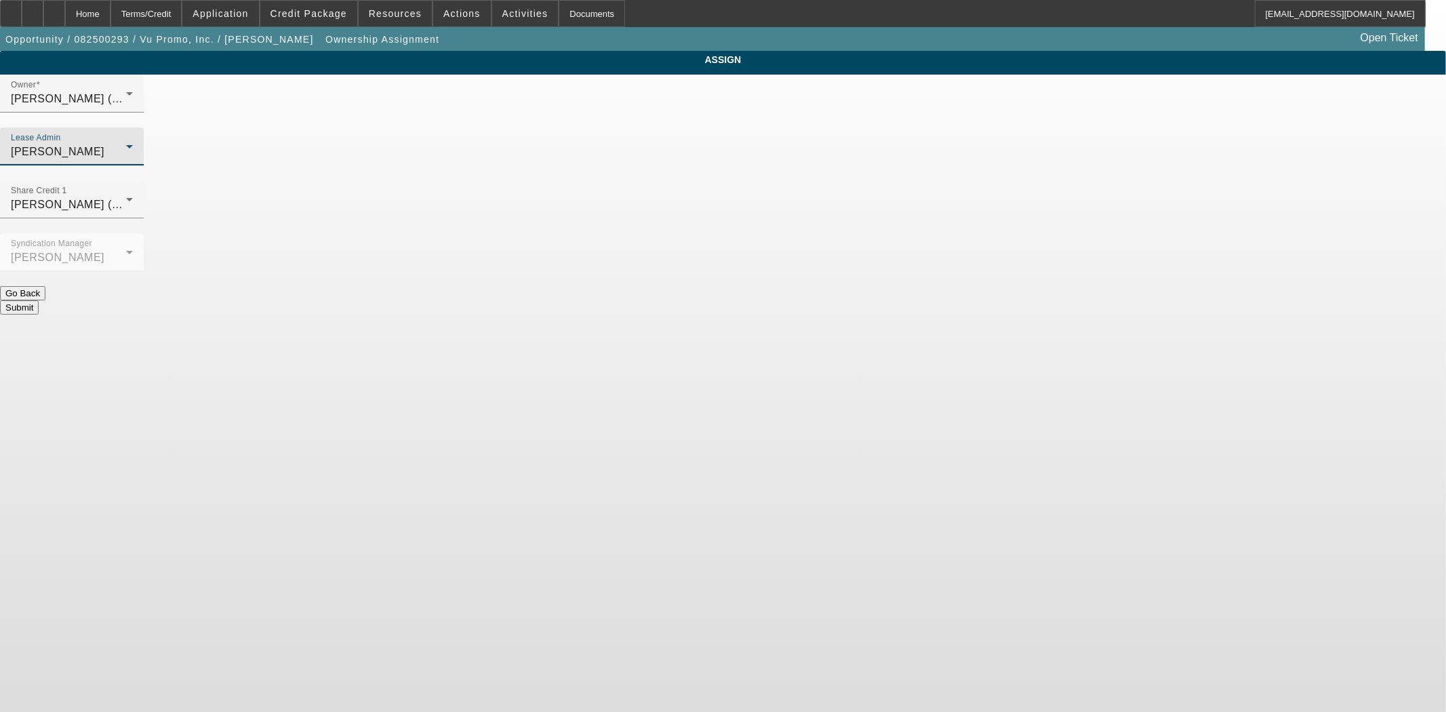
click at [39, 300] on button "Submit" at bounding box center [19, 307] width 39 height 14
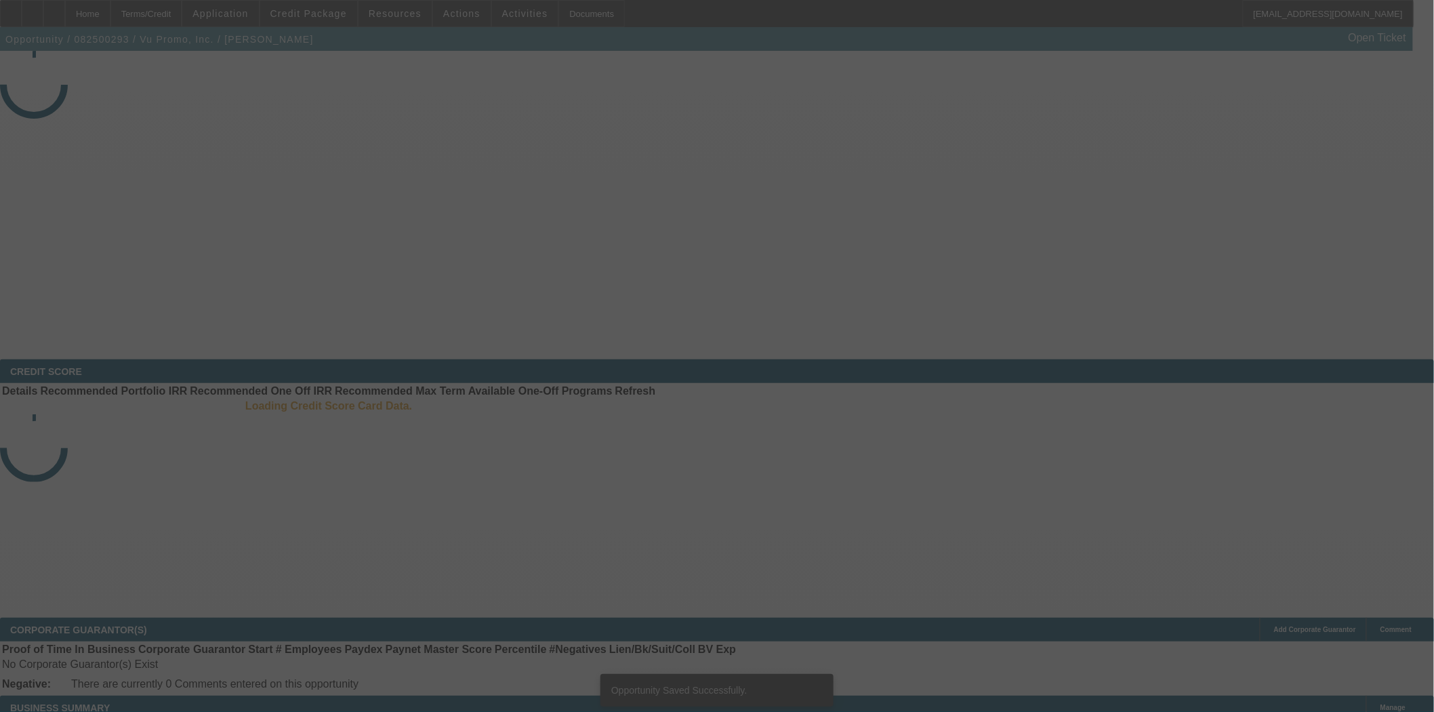
select select "3"
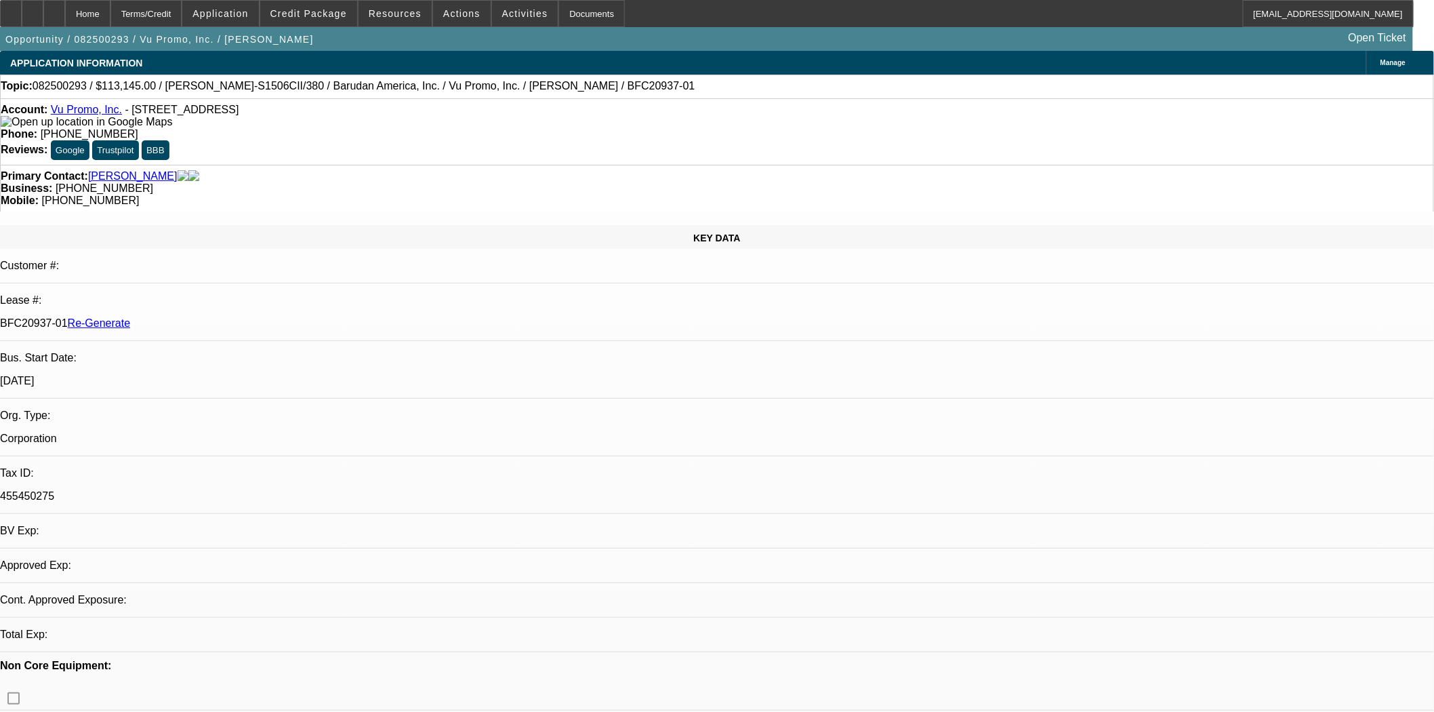
select select "0"
select select "2"
select select "0.1"
select select "4"
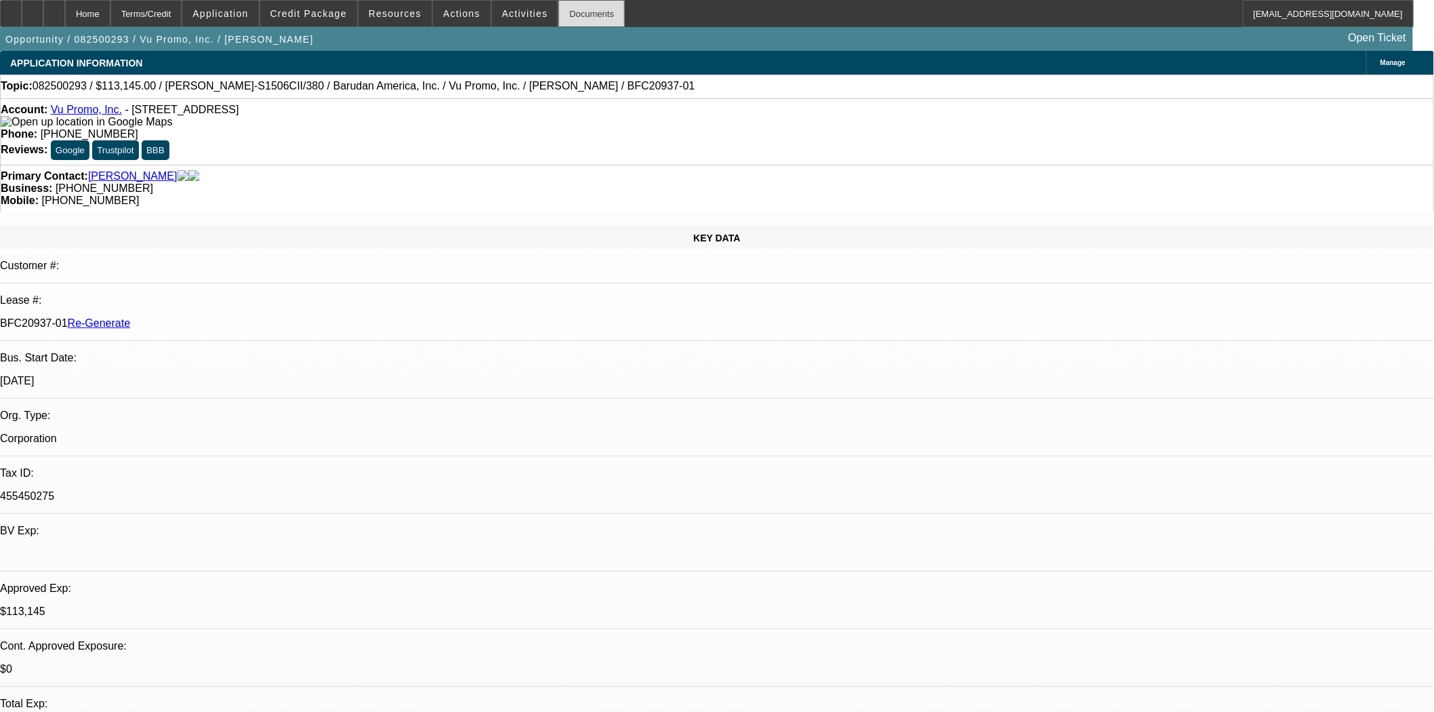
click at [558, 12] on div "Documents" at bounding box center [591, 13] width 66 height 27
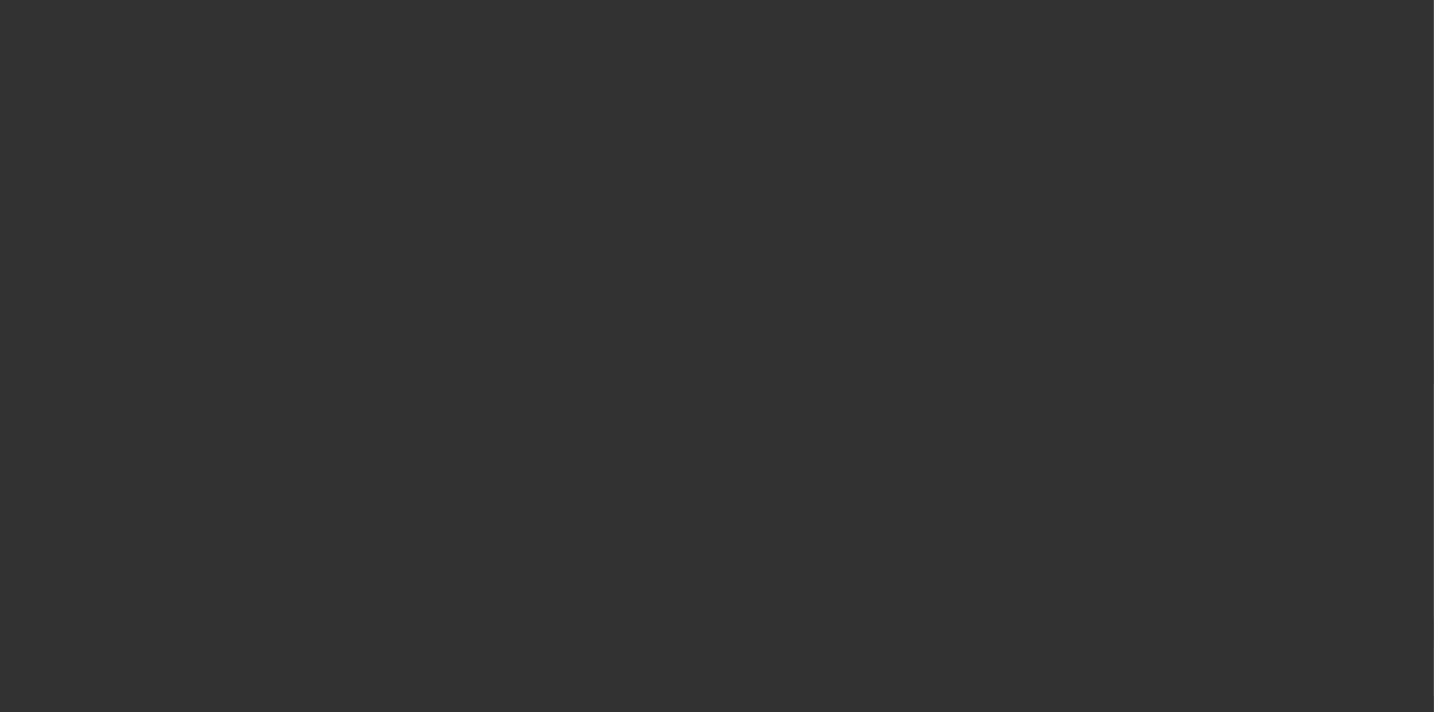
select select "3"
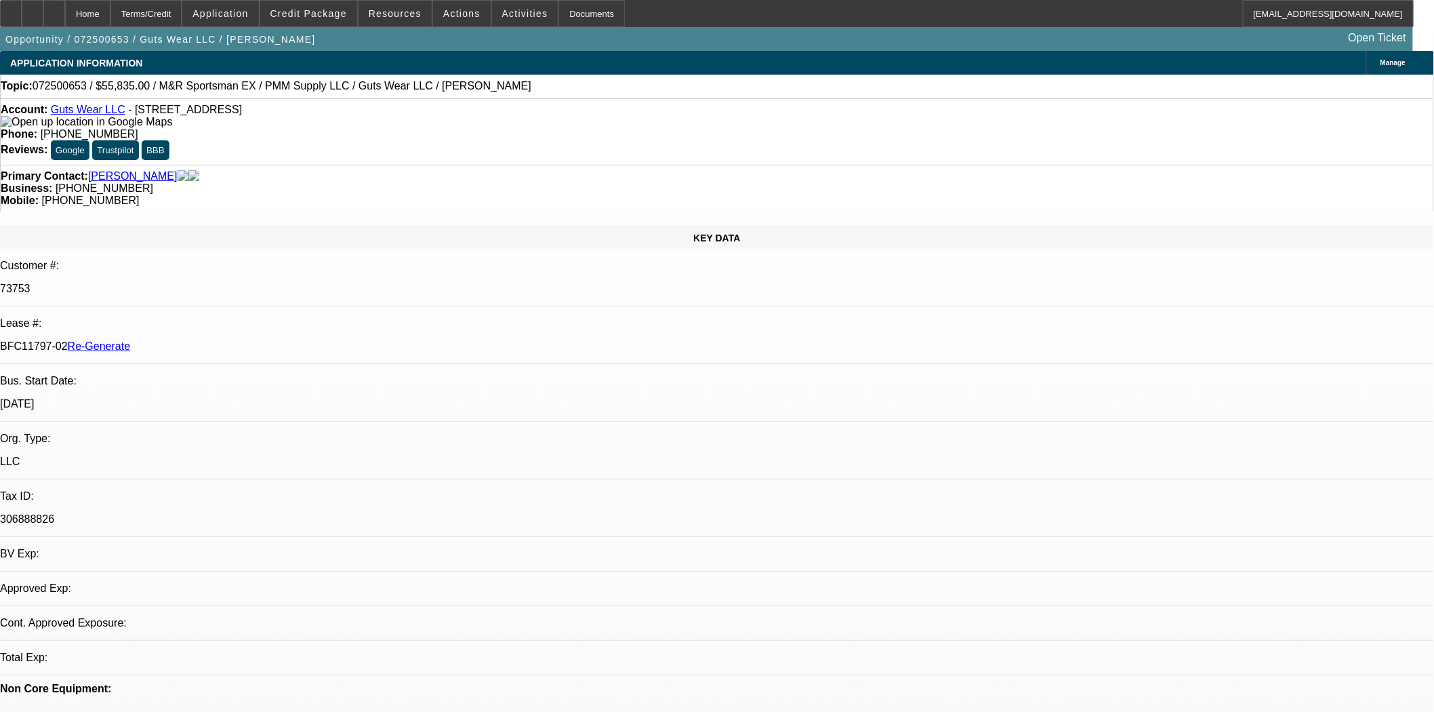
select select "0"
select select "2"
click at [152, 170] on link "Beaudry, Thomas" at bounding box center [132, 176] width 89 height 12
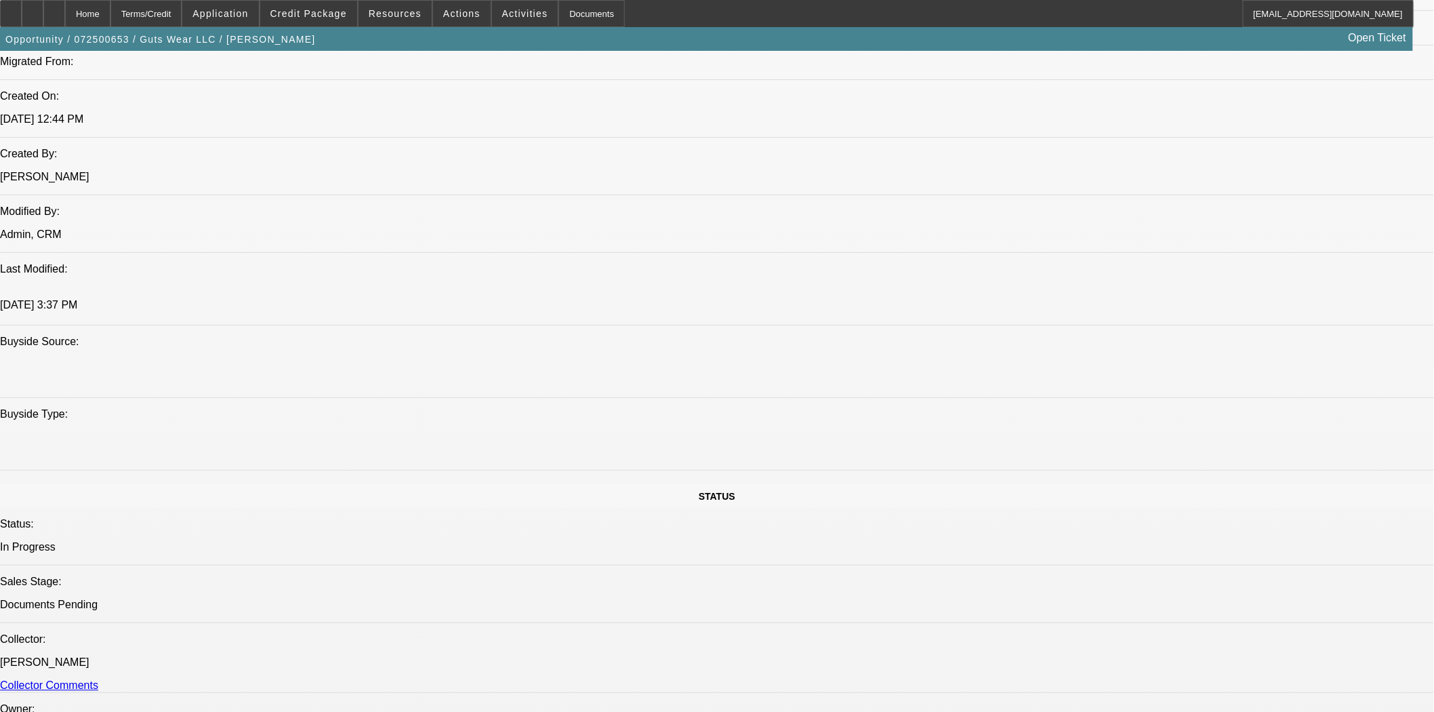
scroll to position [1506, 0]
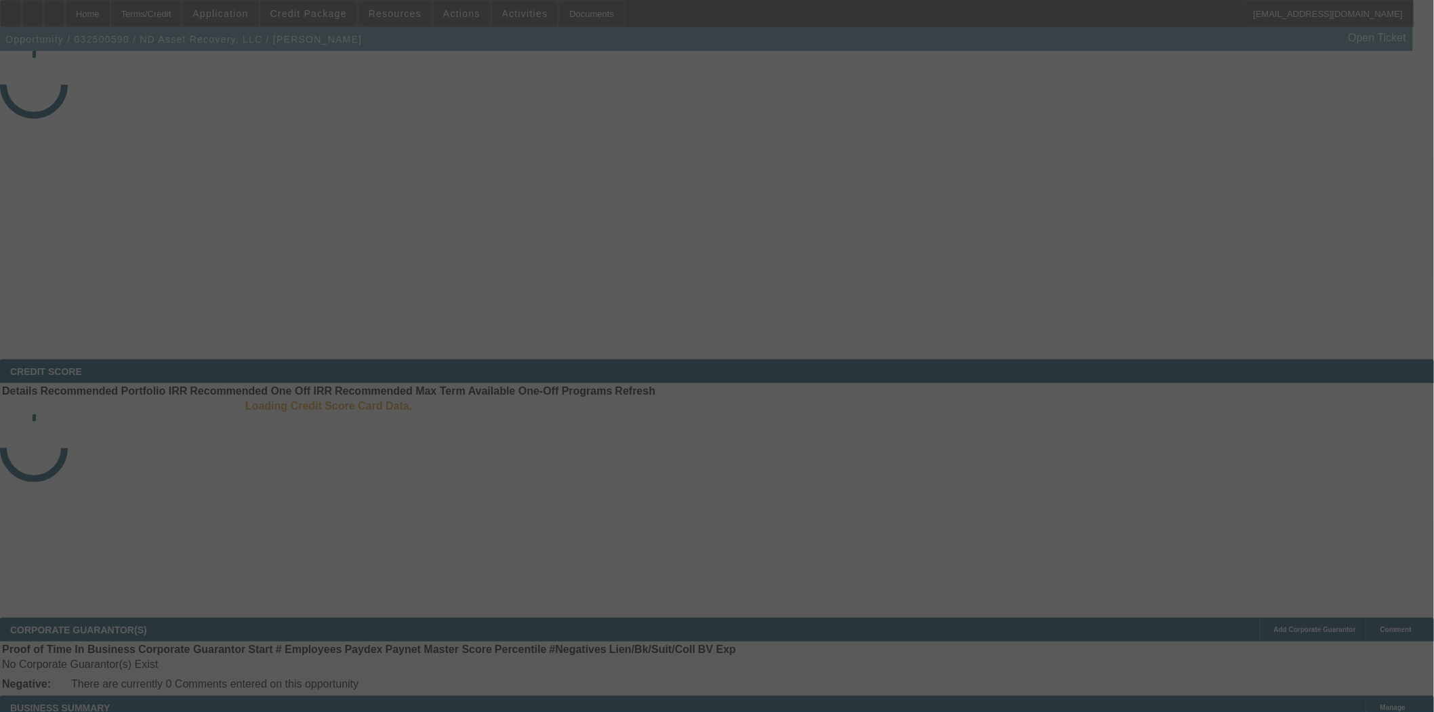
select select "4"
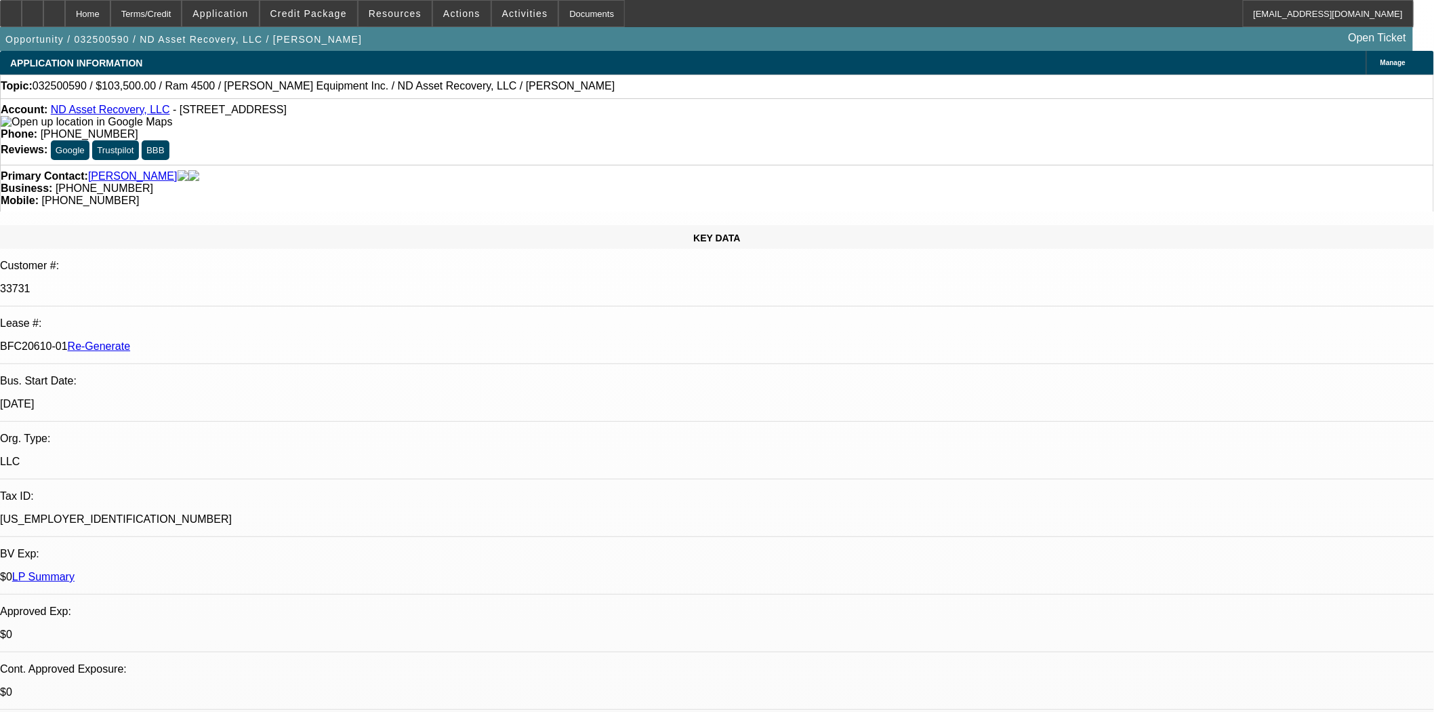
select select "0"
select select "2"
select select "0"
select select "6"
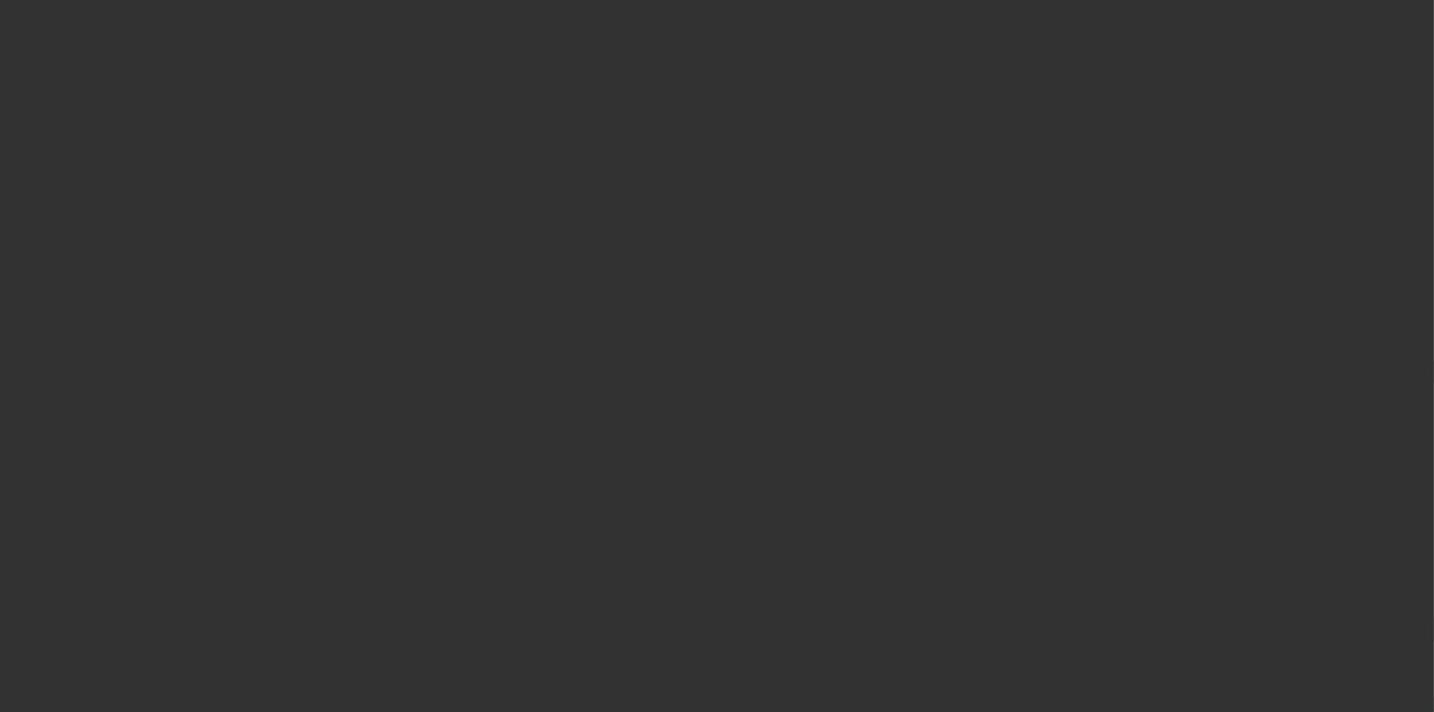
select select "4"
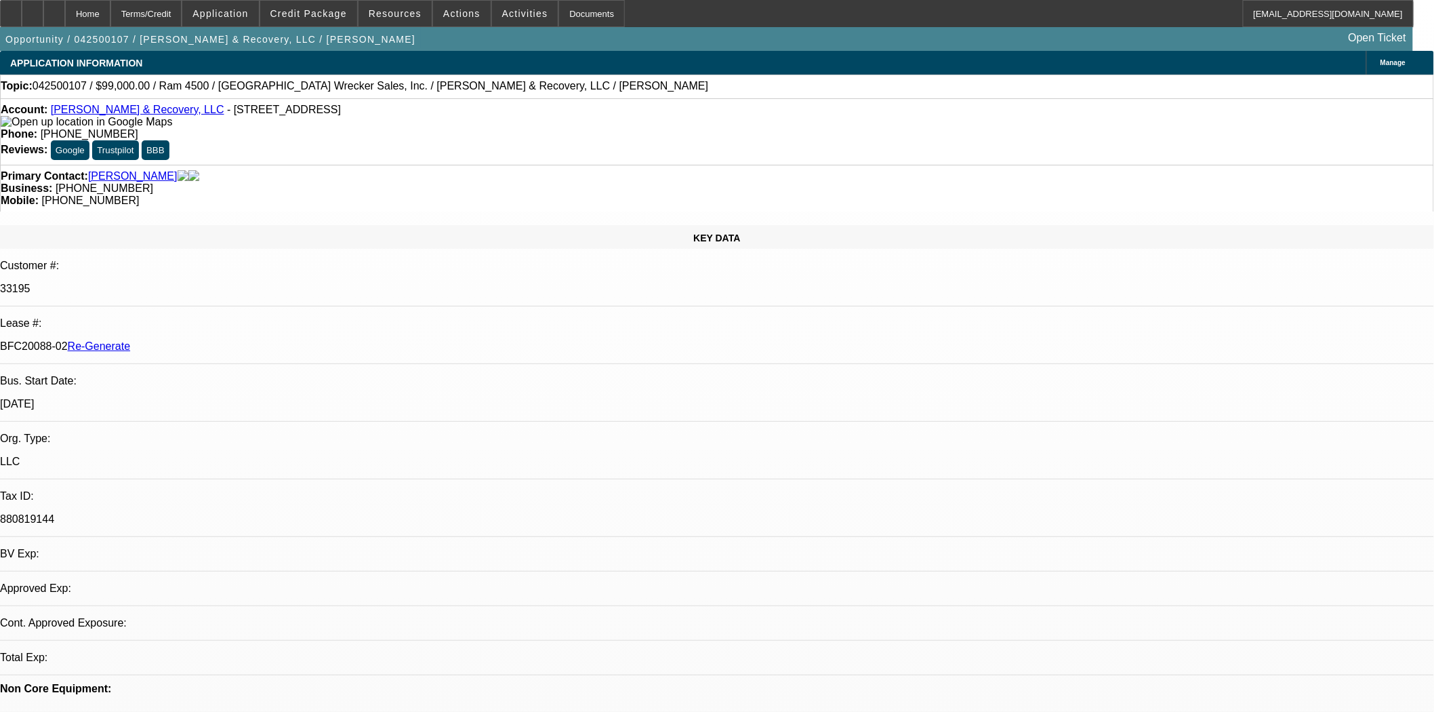
select select "0"
select select "2"
select select "0"
select select "6"
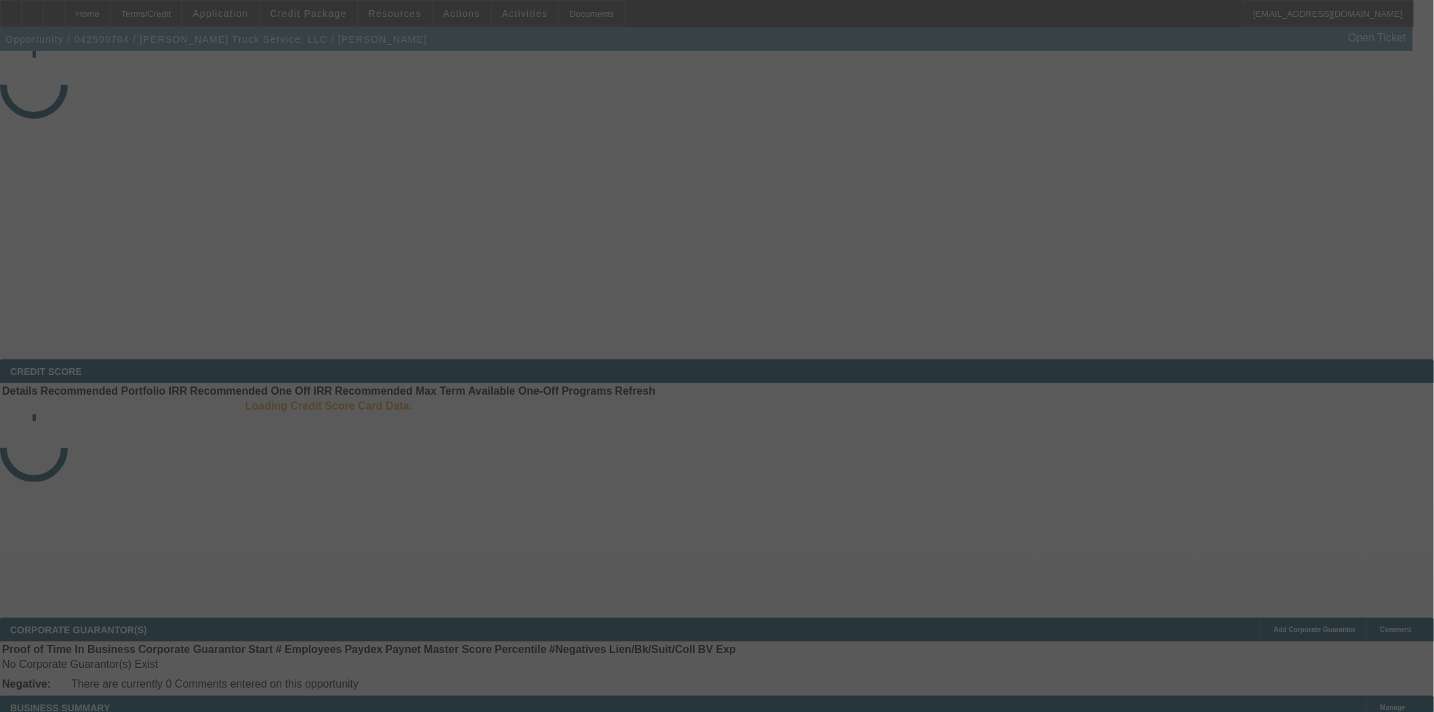
select select "4"
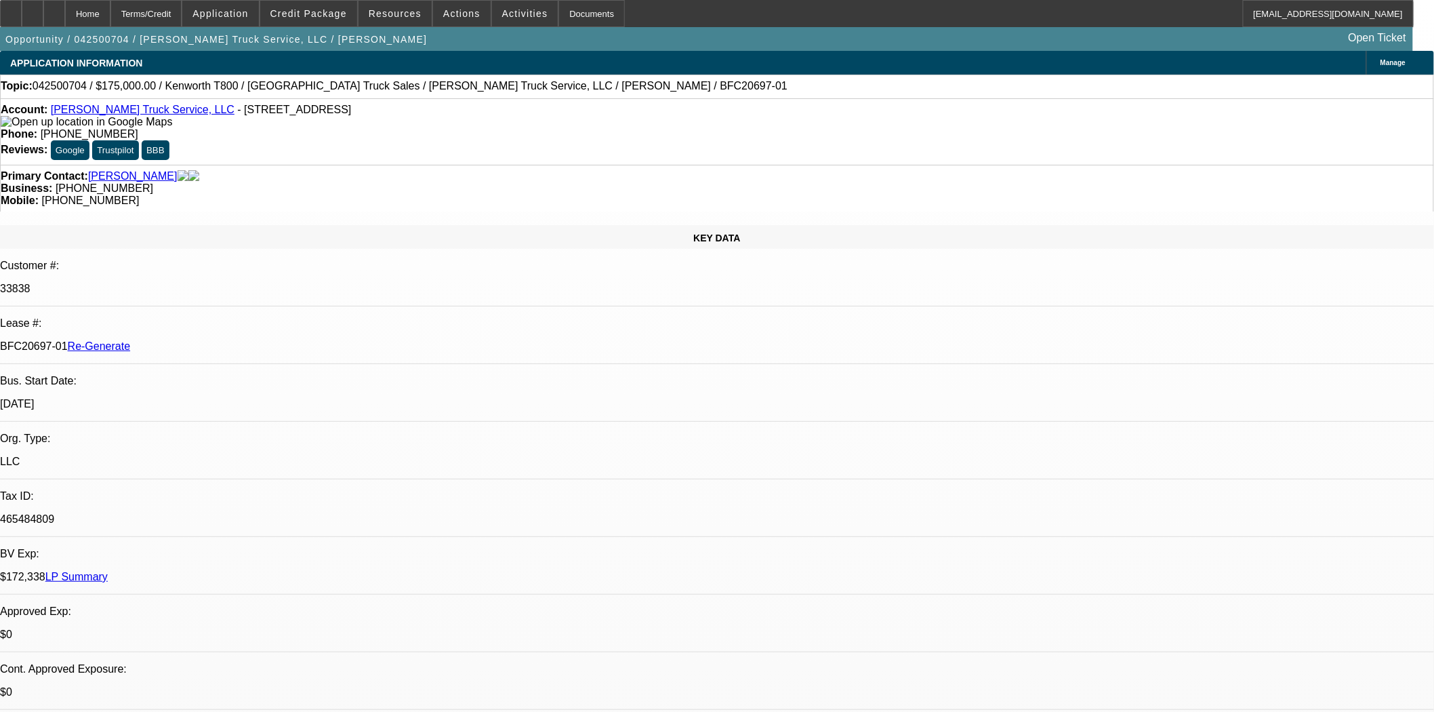
select select "0"
select select "2"
select select "0"
select select "2"
select select "6"
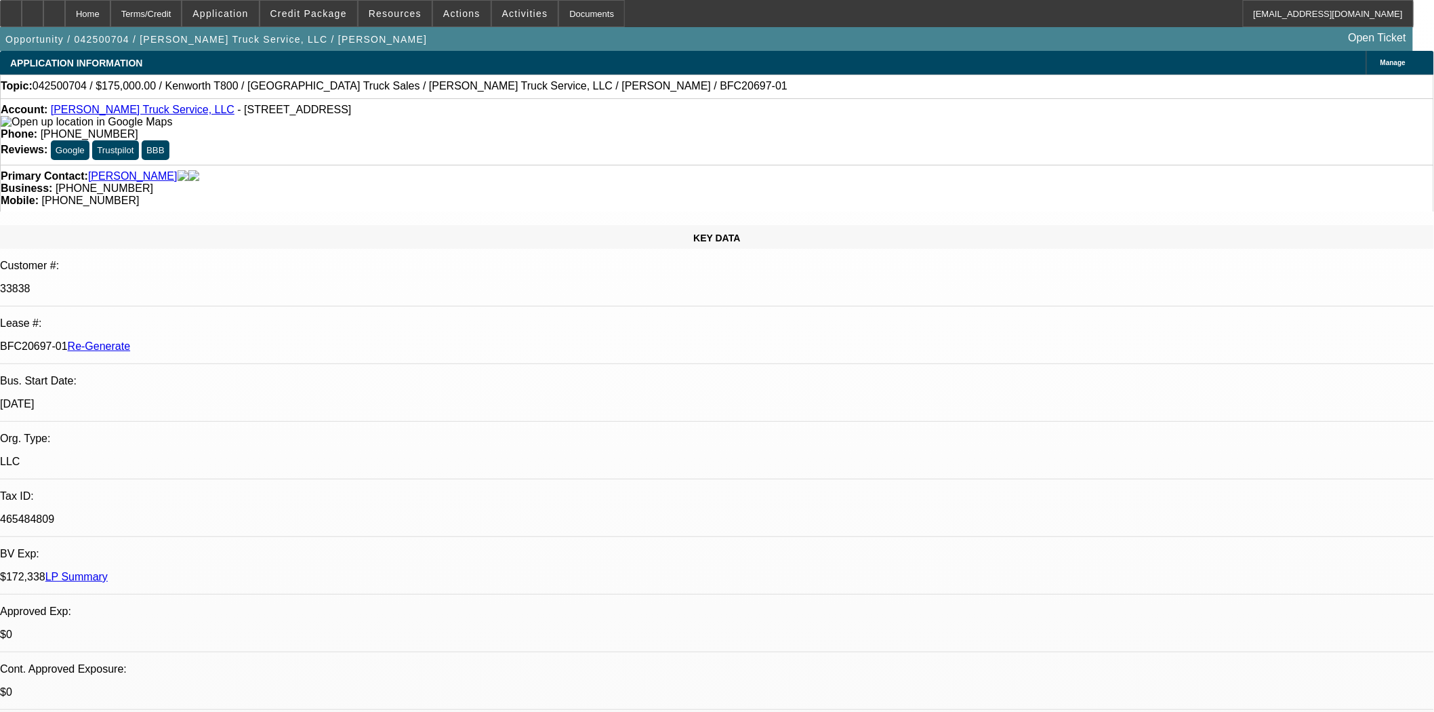
scroll to position [150, 0]
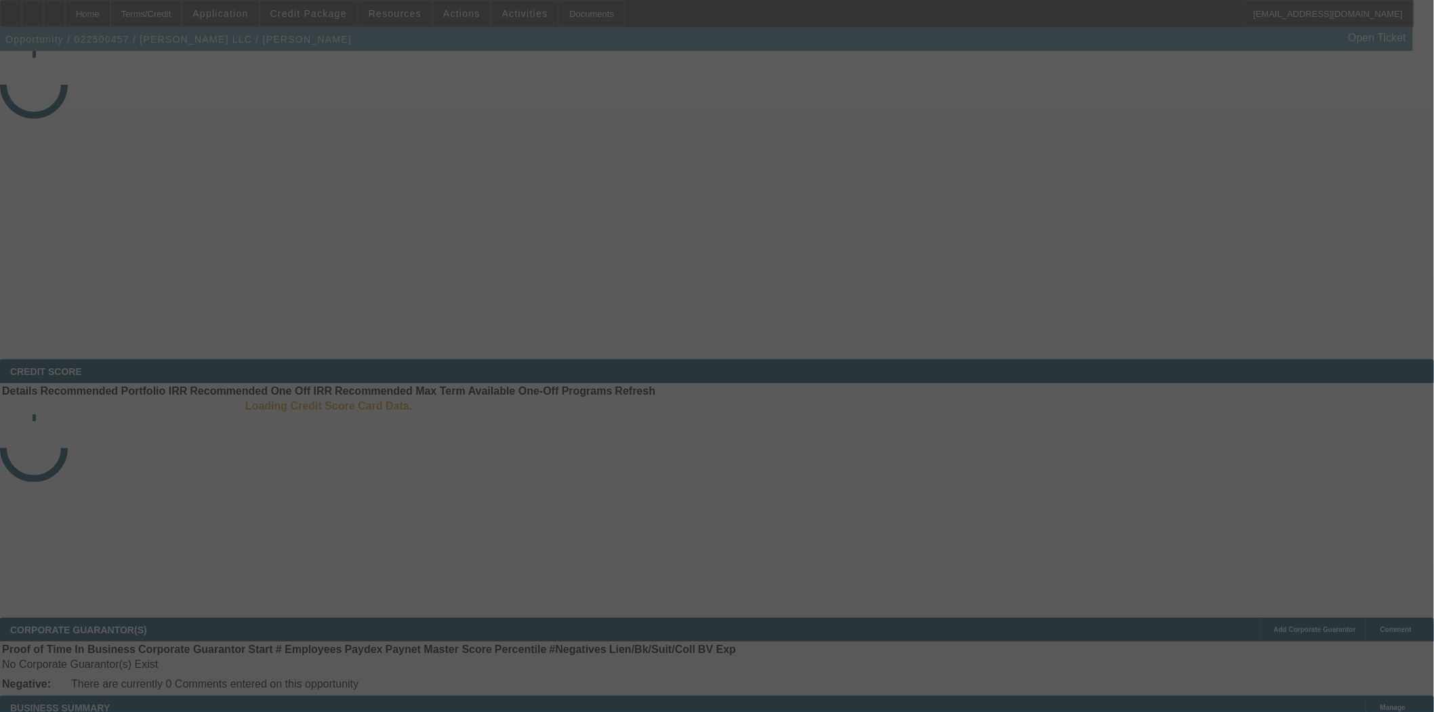
select select "4"
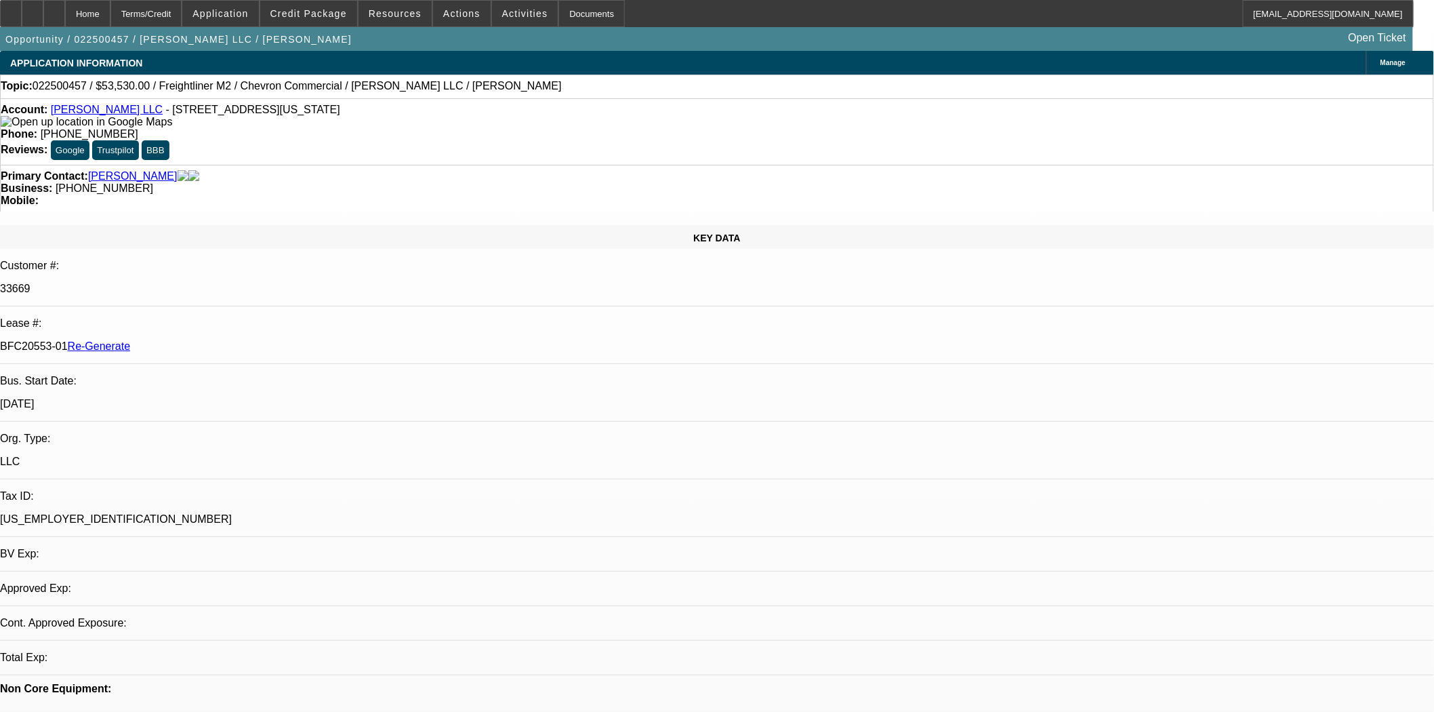
select select "0"
select select "2"
select select "0"
select select "6"
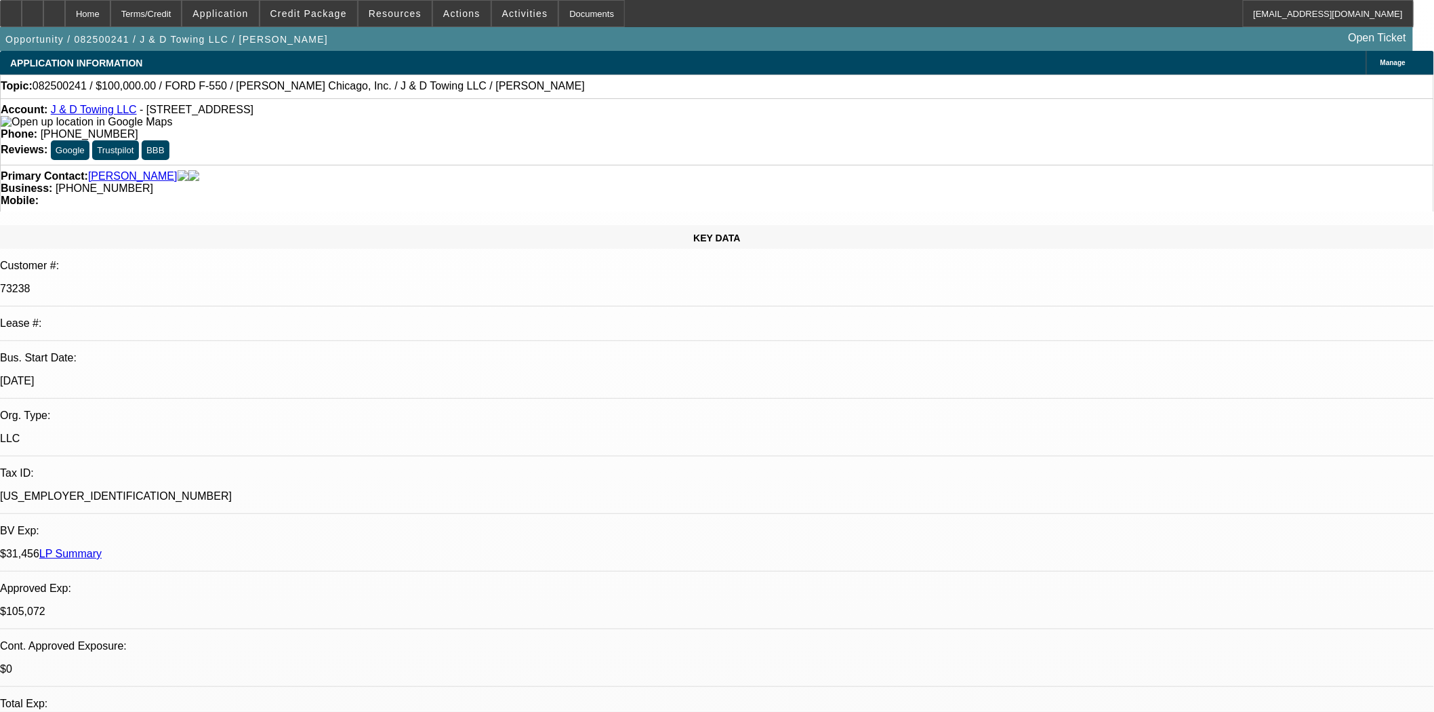
select select "0"
select select "2"
select select "0.1"
select select "4"
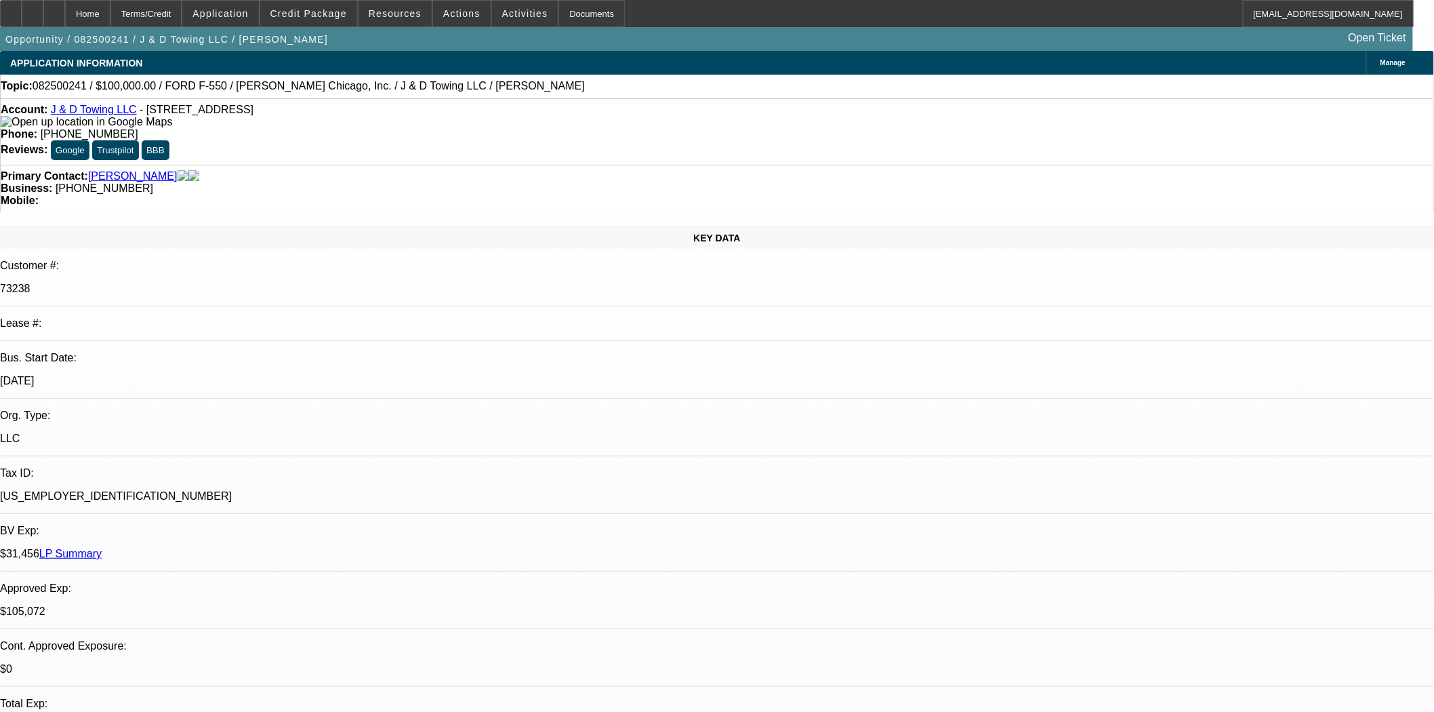
select select "0"
select select "2"
select select "0.1"
select select "4"
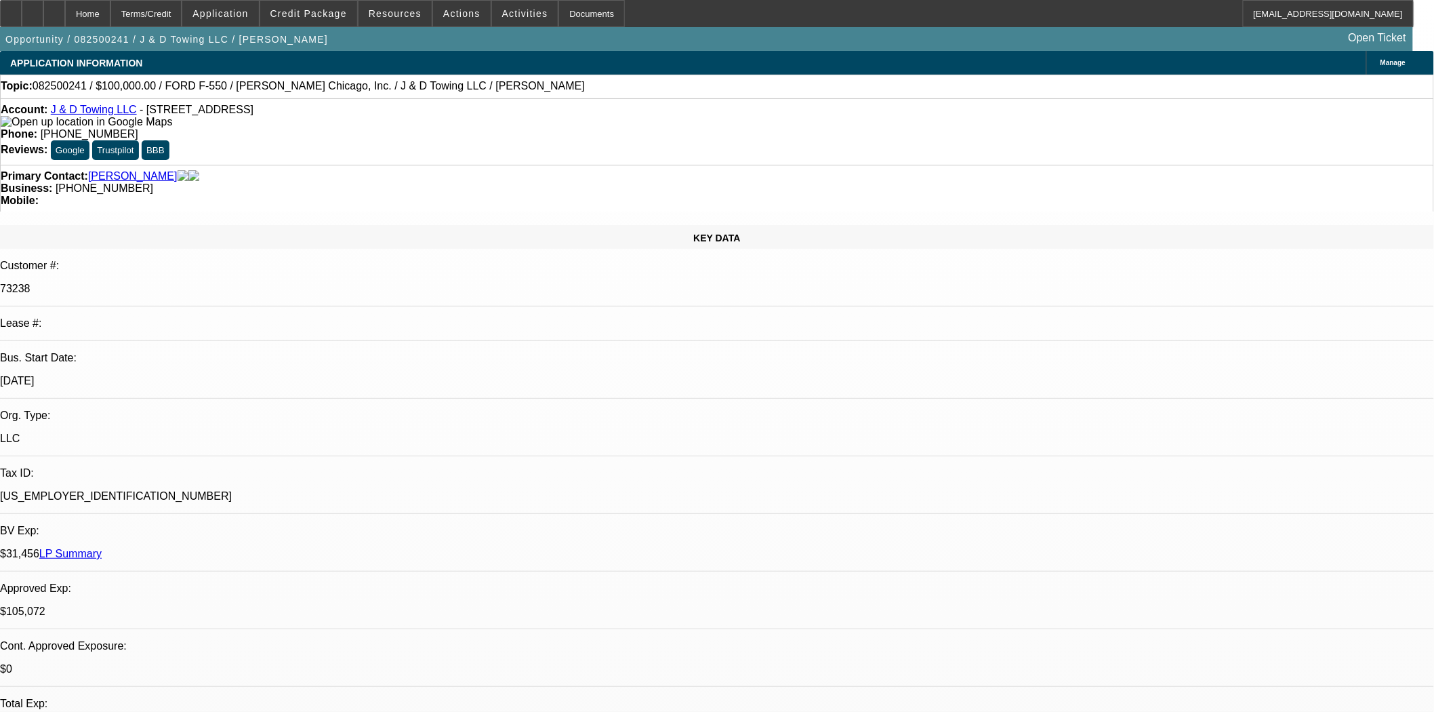
select select "0"
select select "2"
select select "0.1"
select select "4"
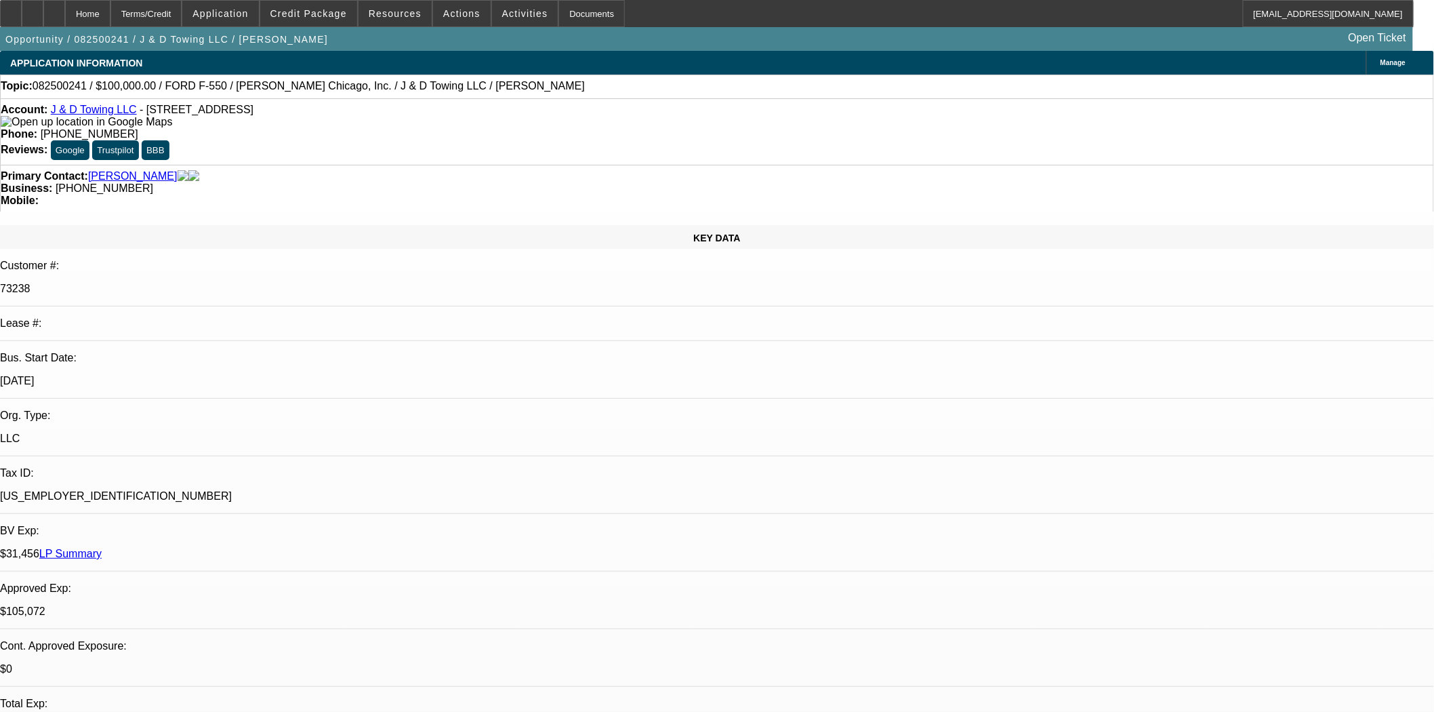
select select "0"
select select "2"
select select "0.1"
select select "4"
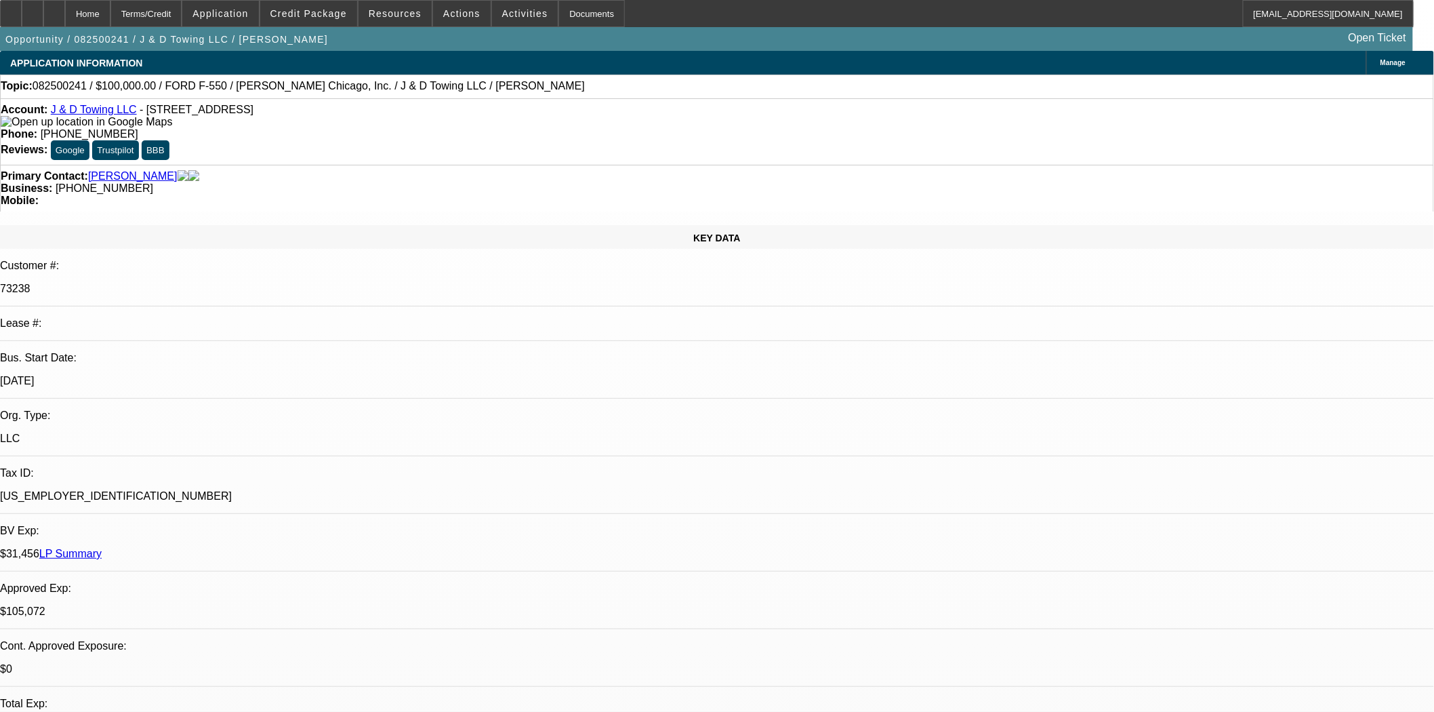
scroll to position [150, 0]
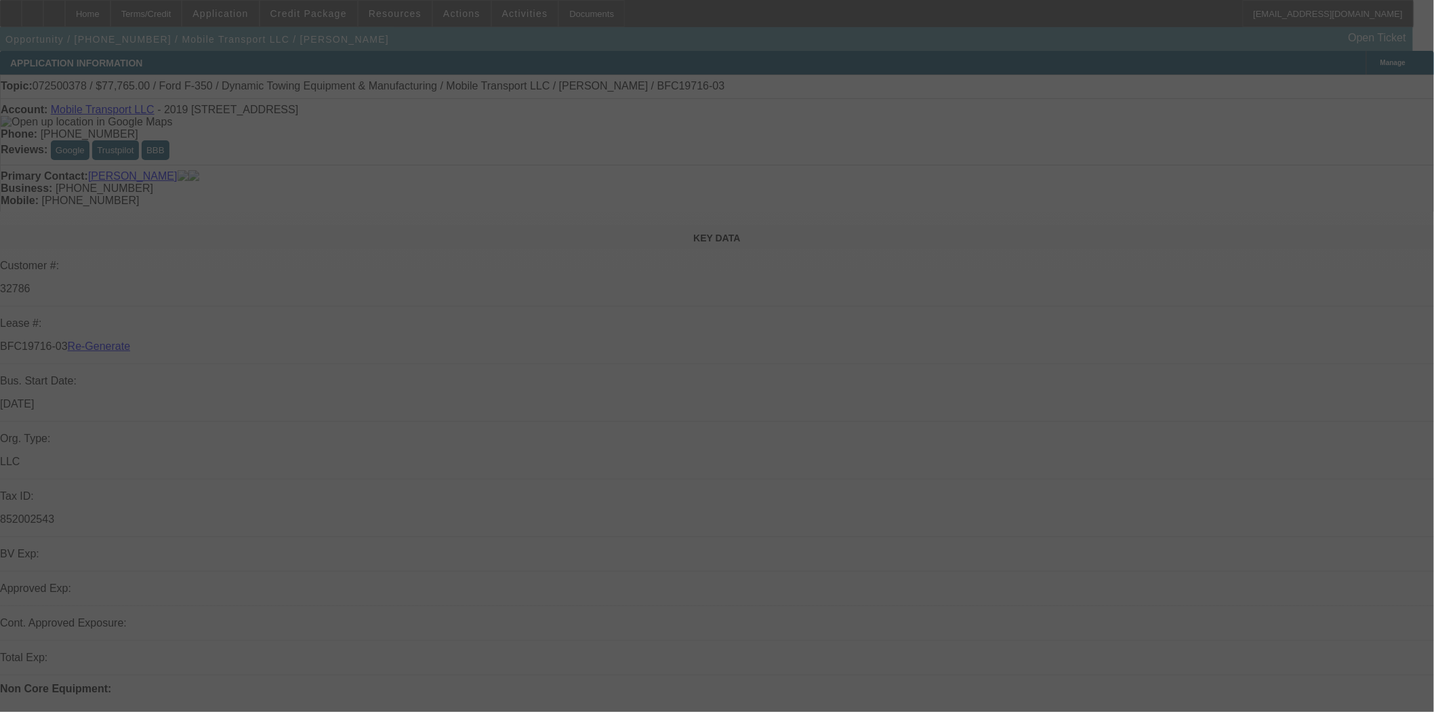
select select "3"
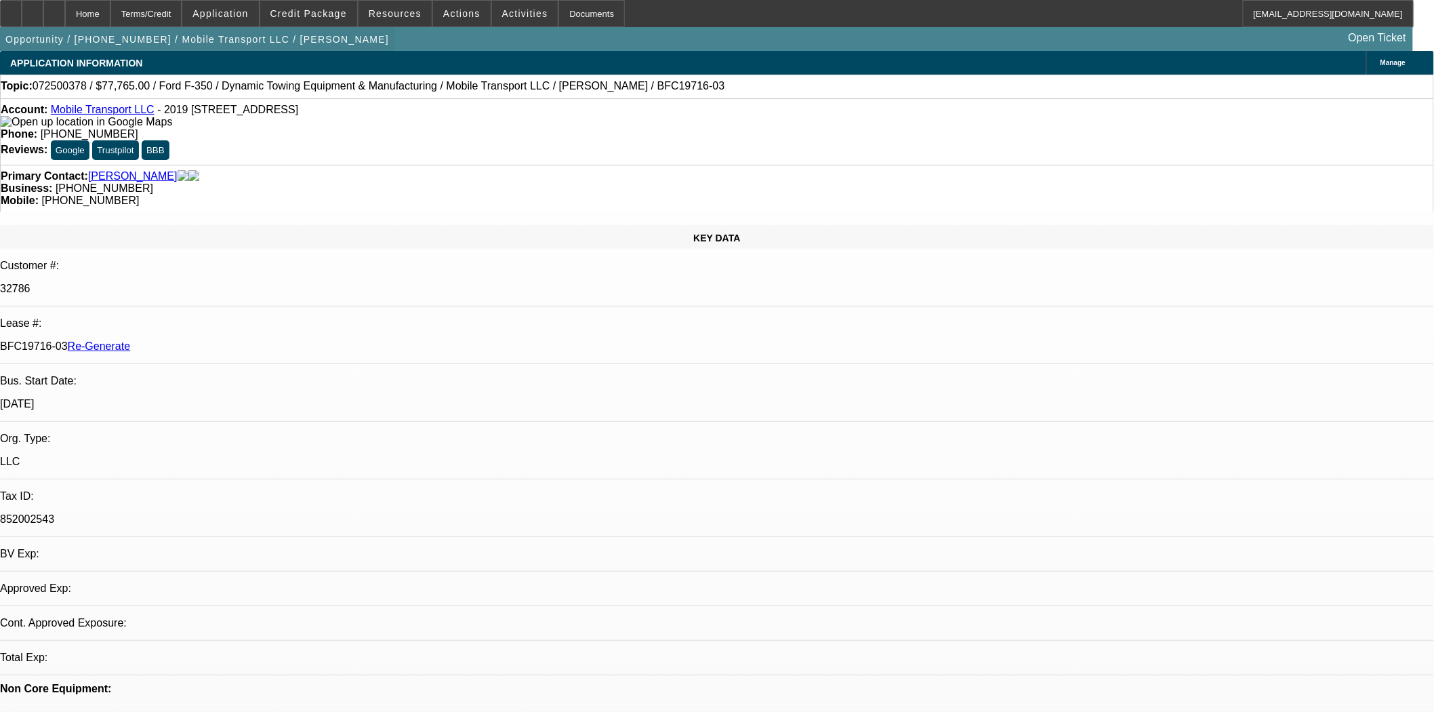
select select "0"
select select "2"
select select "0"
select select "6"
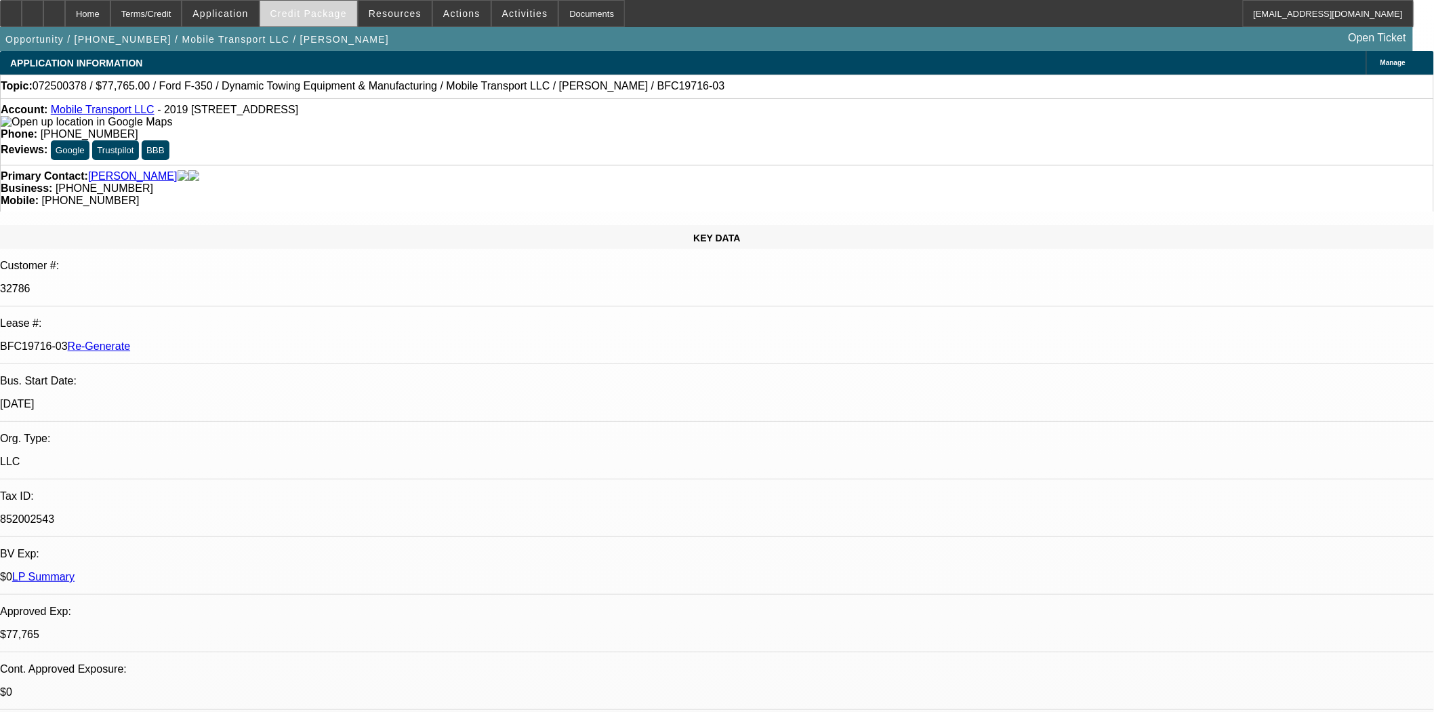
click at [306, 12] on span "Credit Package" at bounding box center [308, 13] width 77 height 11
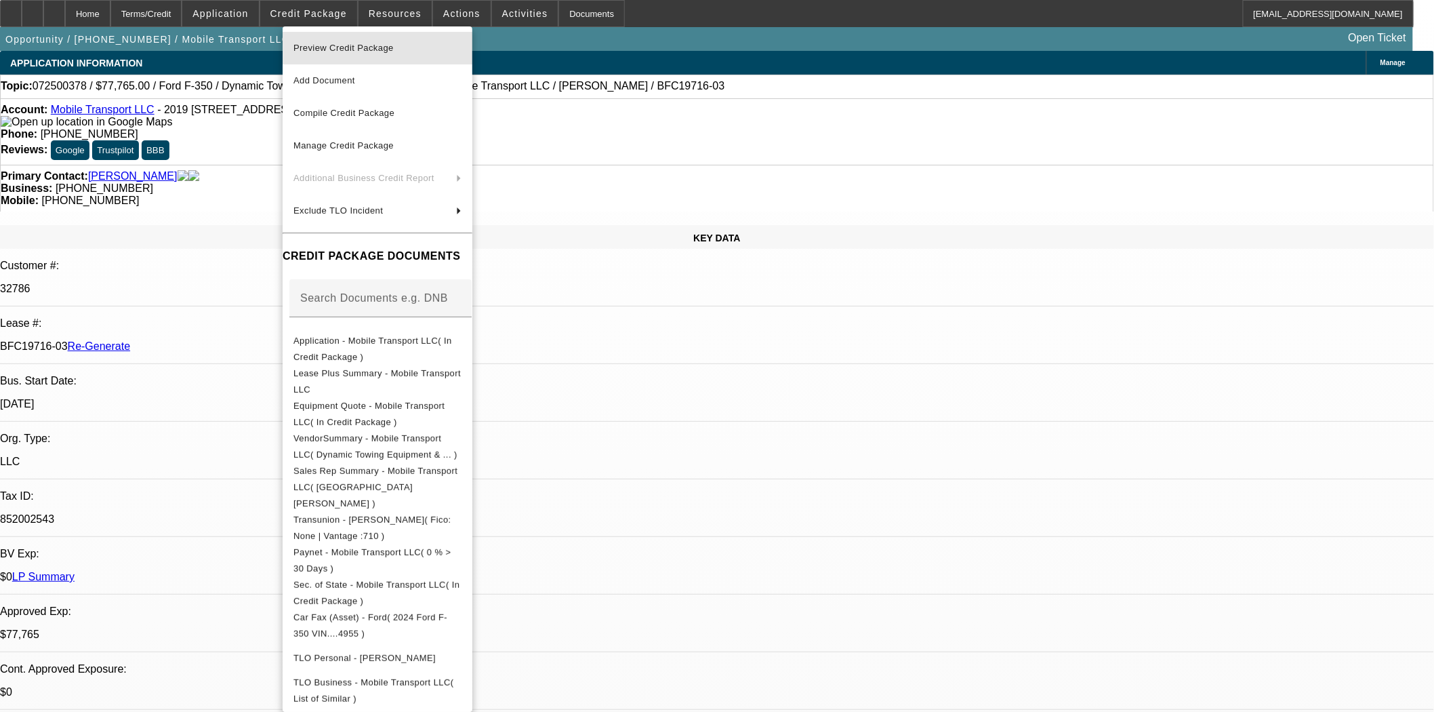
click at [323, 40] on span "Preview Credit Package" at bounding box center [377, 48] width 168 height 16
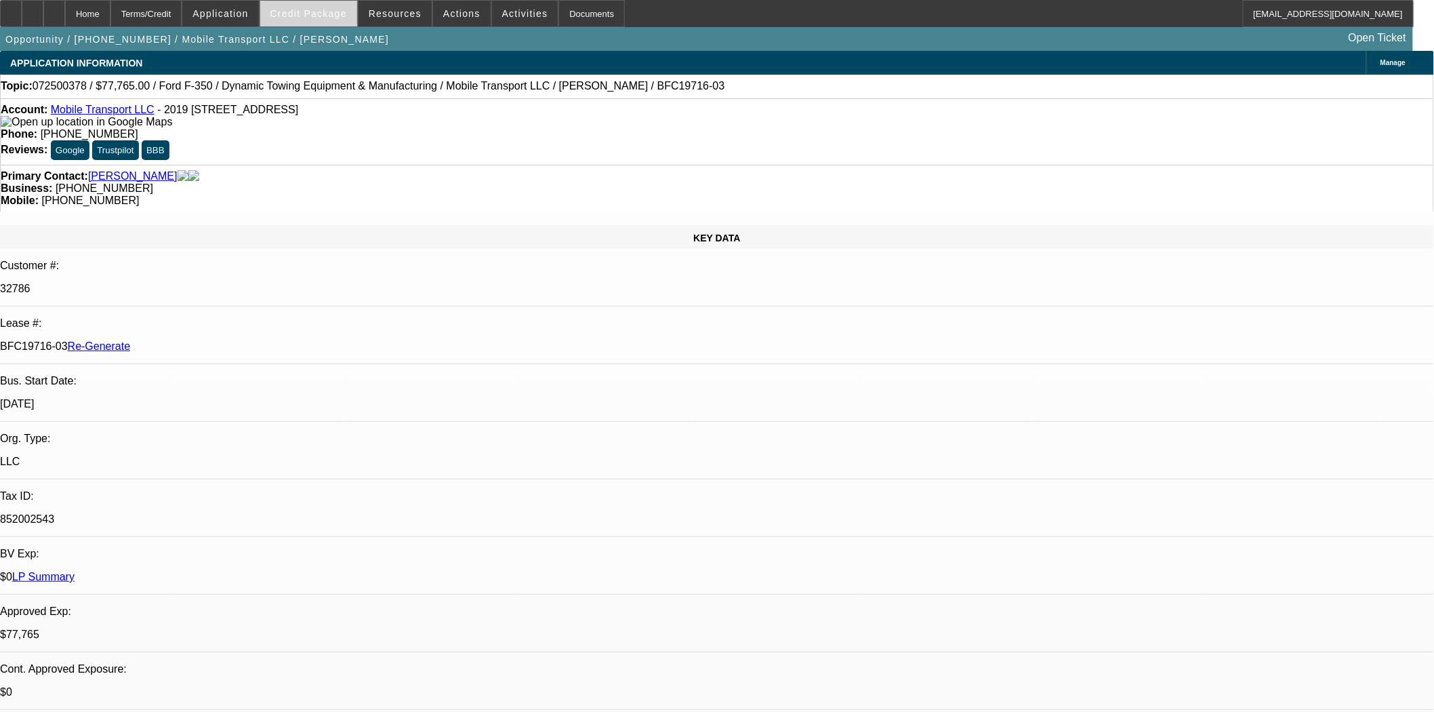
click at [332, 9] on span "Credit Package" at bounding box center [308, 13] width 77 height 11
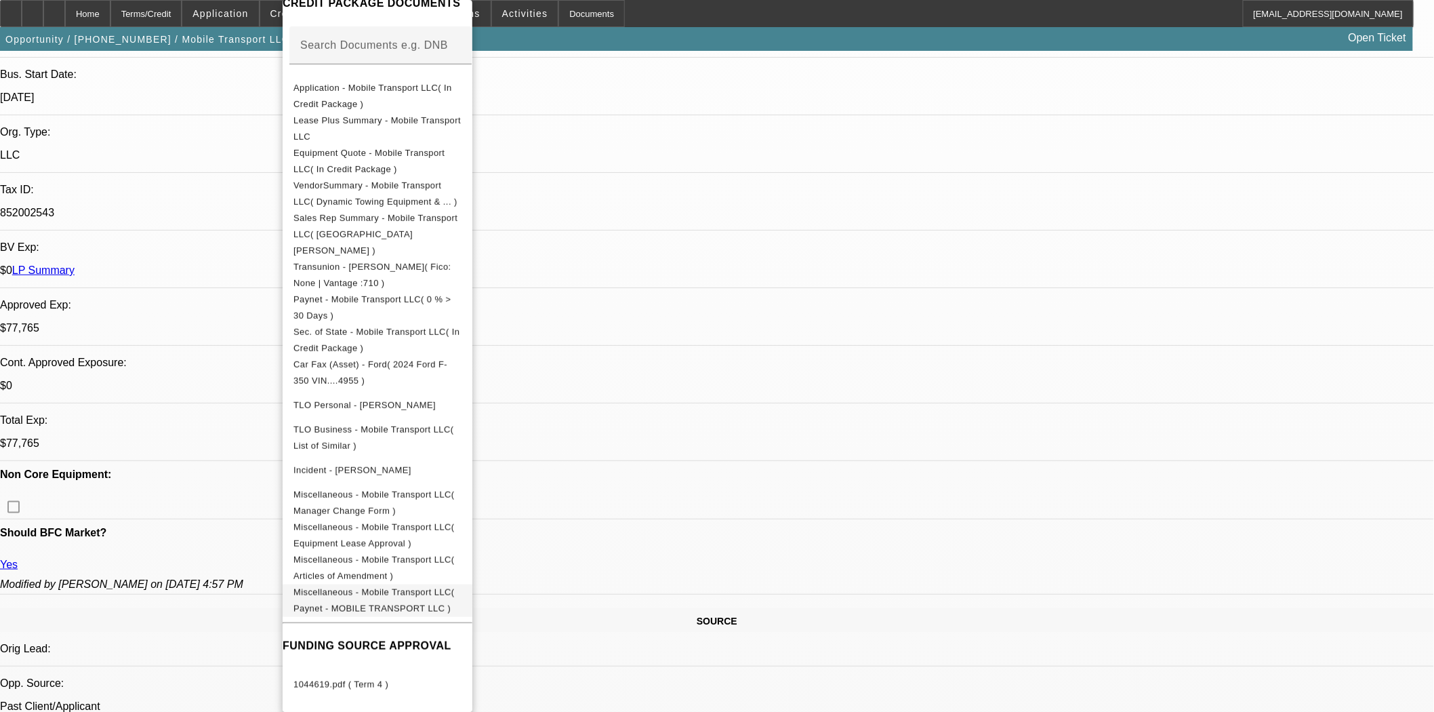
scroll to position [527, 0]
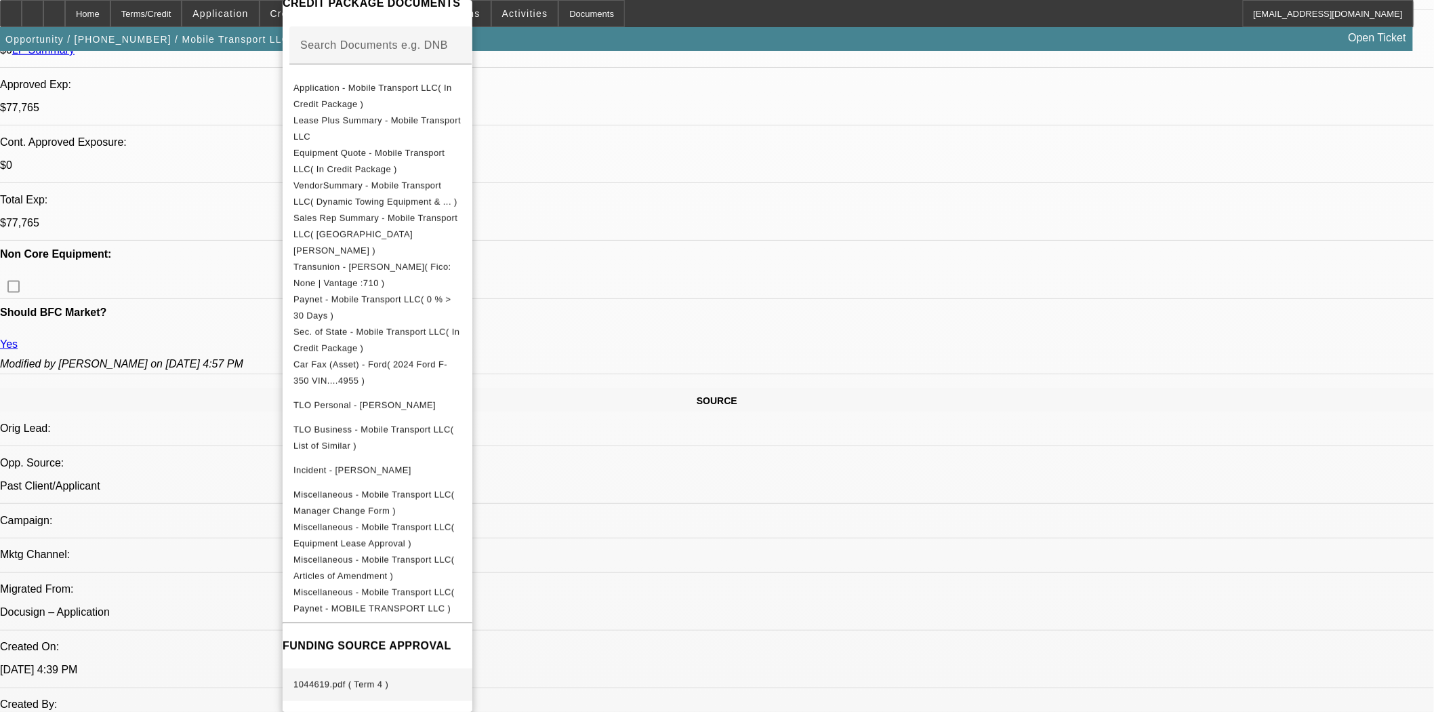
click at [341, 668] on button "1044619.pdf ( Term 4 )" at bounding box center [378, 684] width 190 height 33
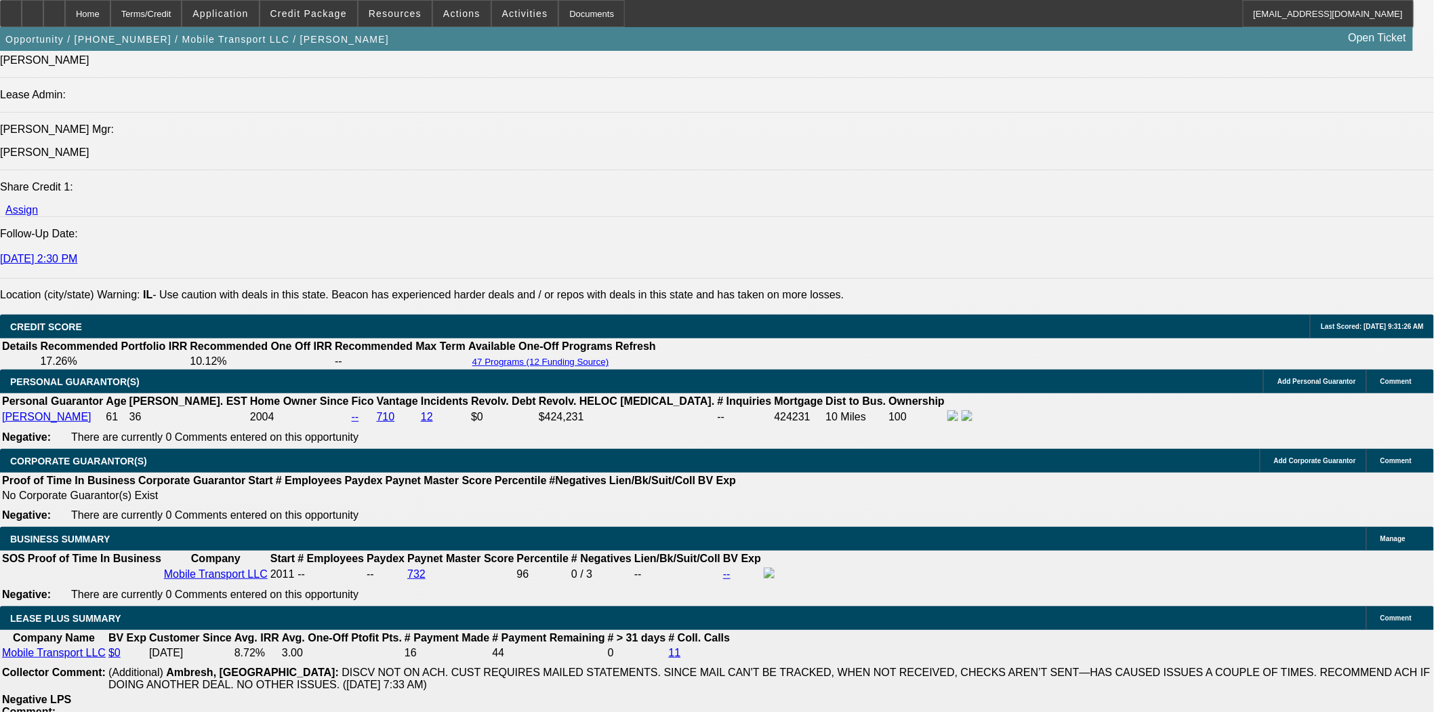
scroll to position [2109, 0]
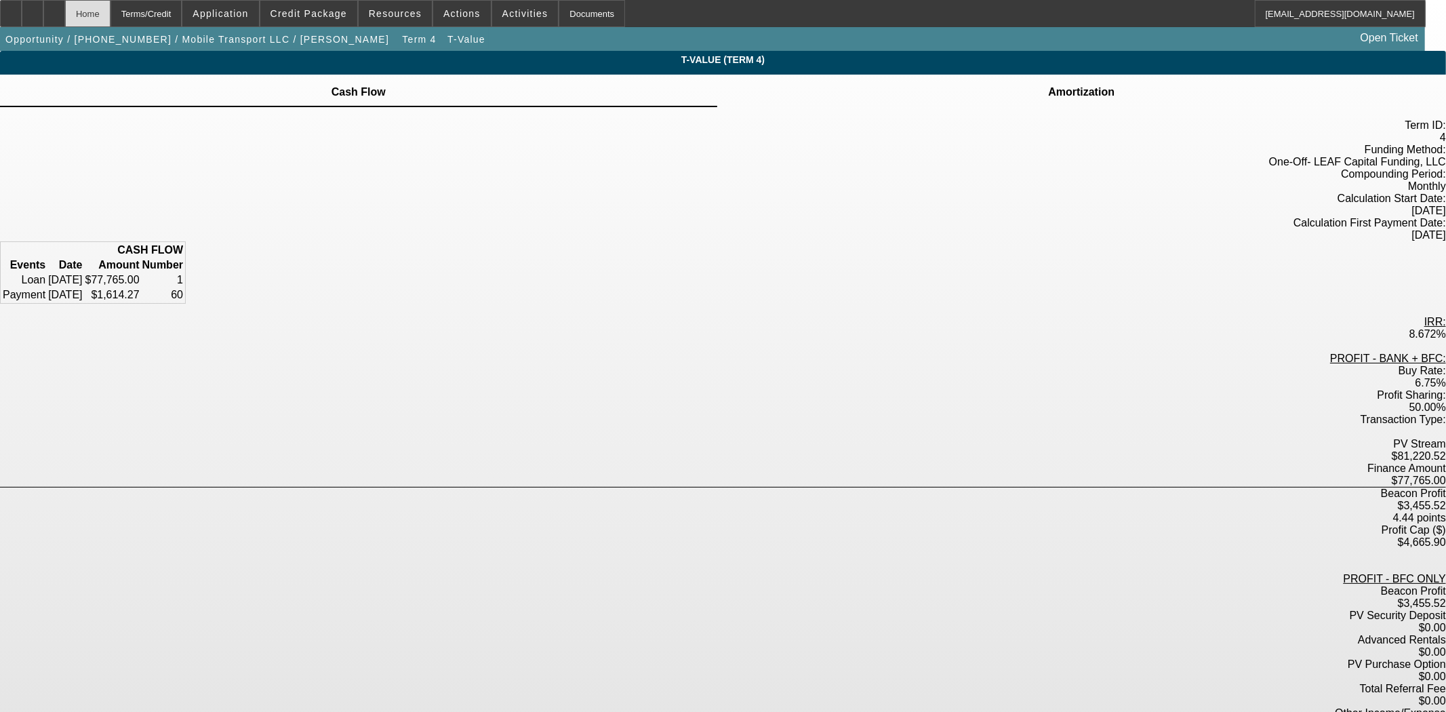
click at [104, 14] on div "Home" at bounding box center [87, 13] width 45 height 27
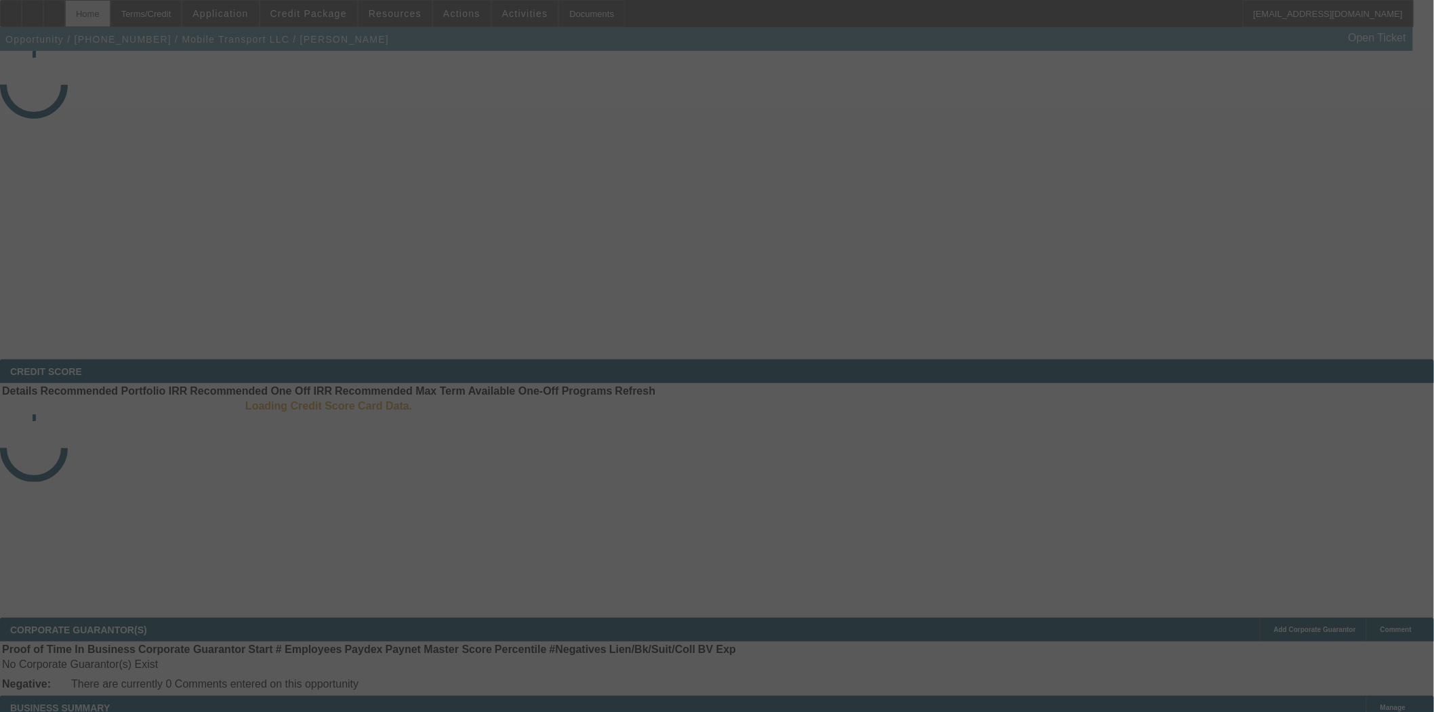
select select "3"
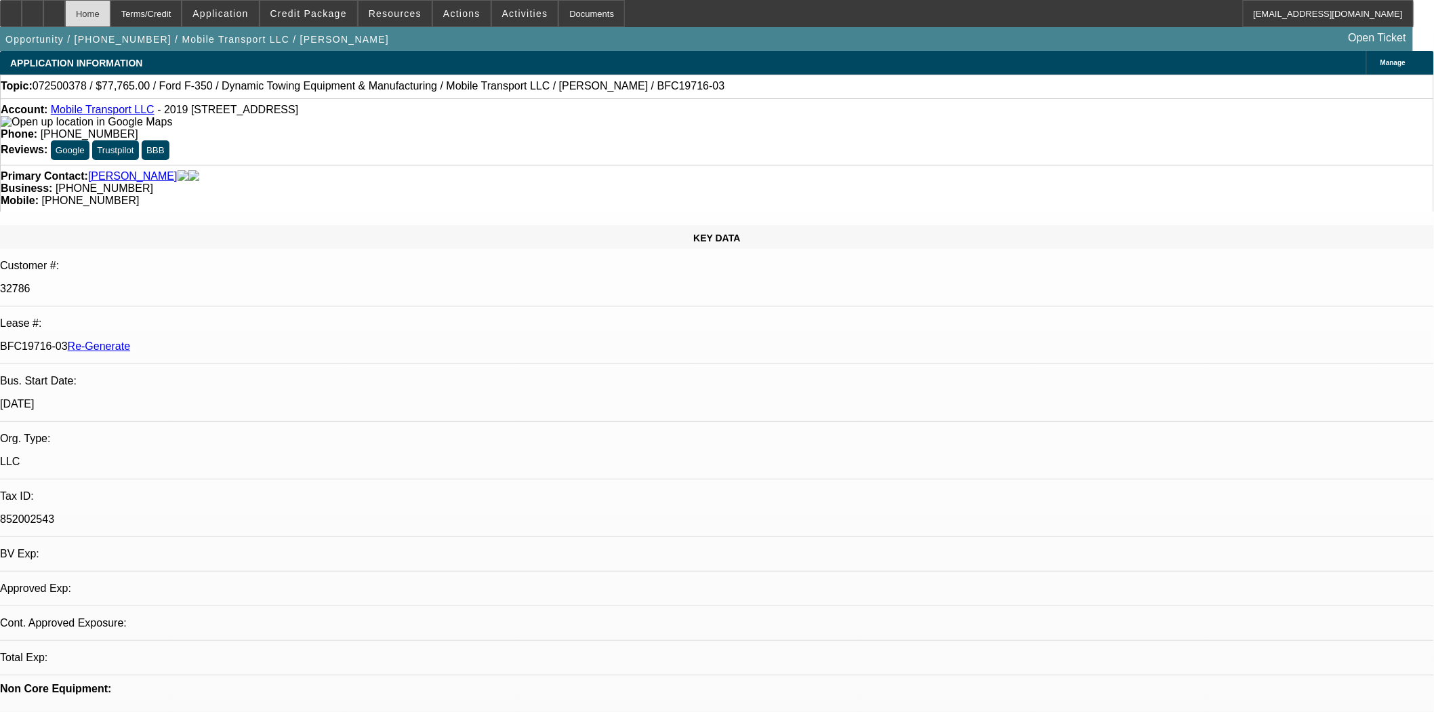
select select "0"
select select "2"
select select "0"
select select "6"
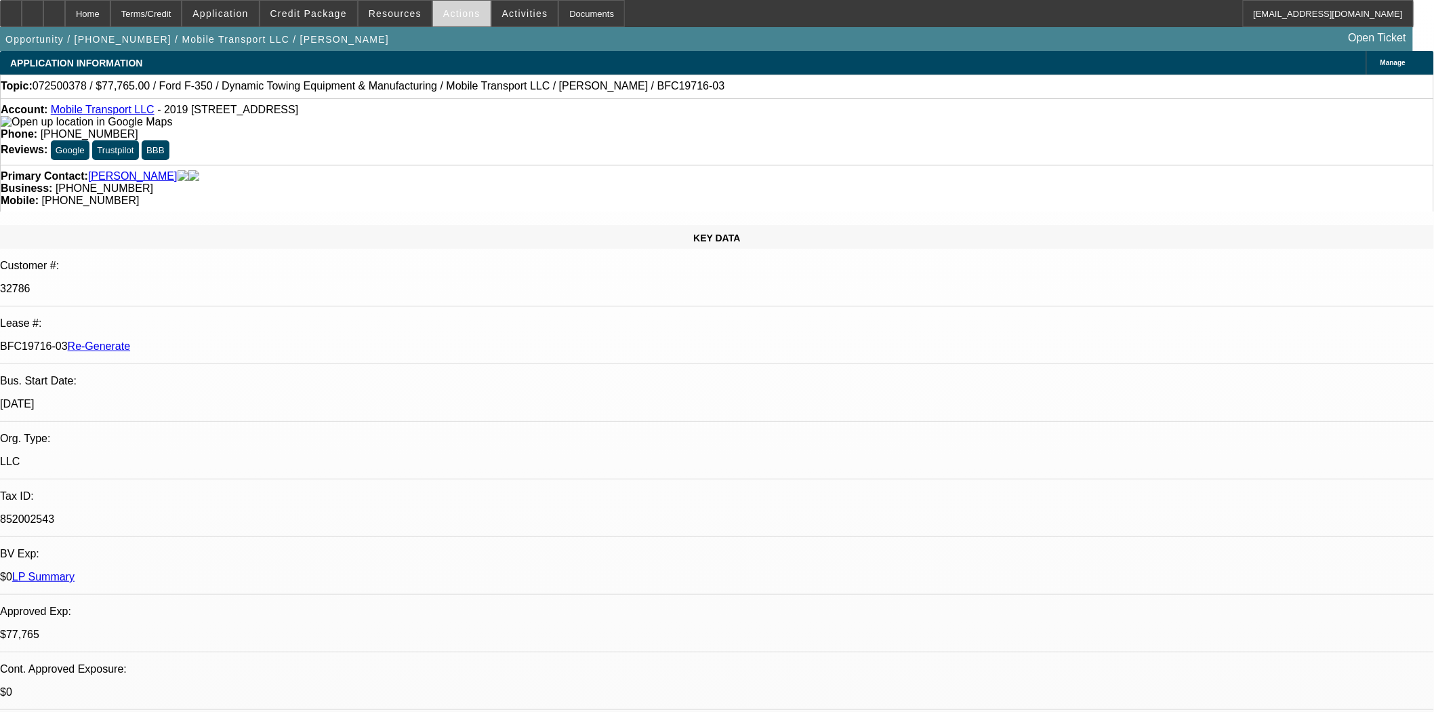
click at [458, 14] on span "Actions" at bounding box center [461, 13] width 37 height 11
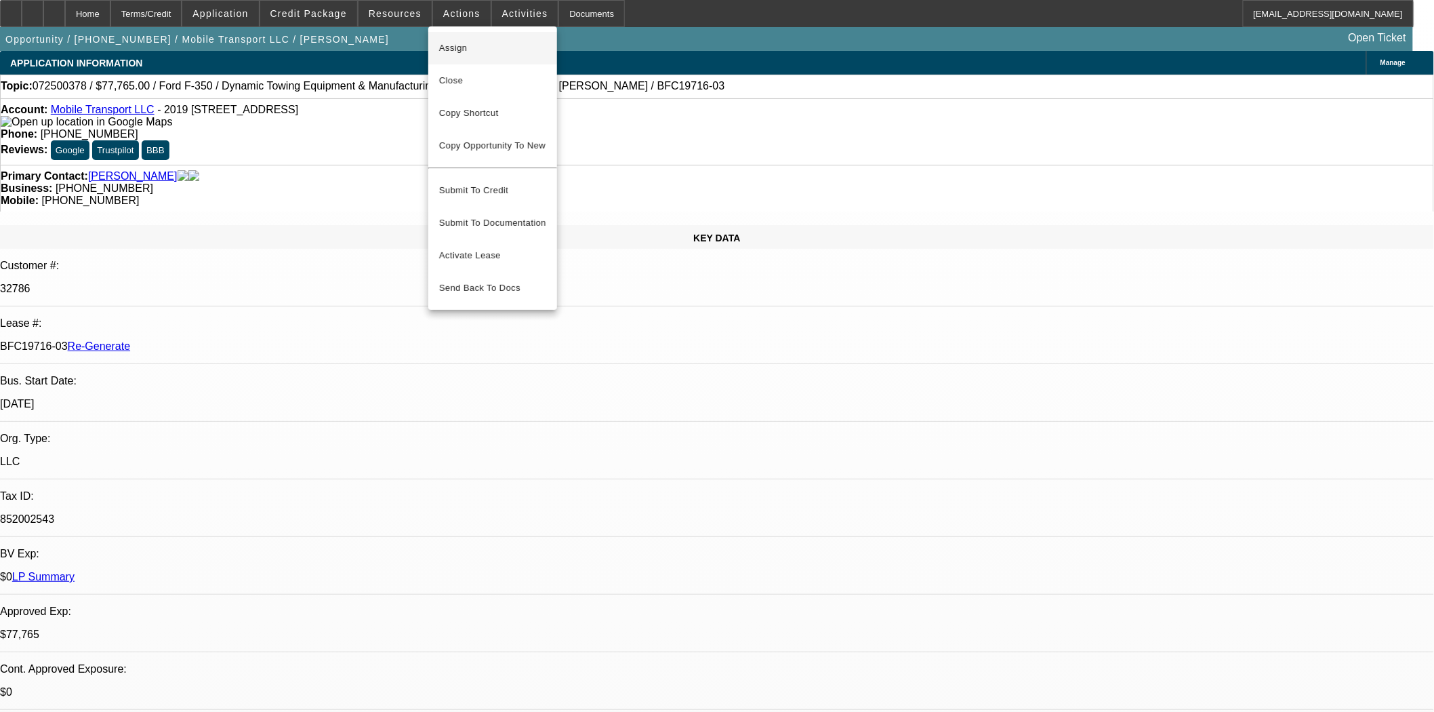
click at [465, 48] on span "Assign" at bounding box center [492, 48] width 107 height 16
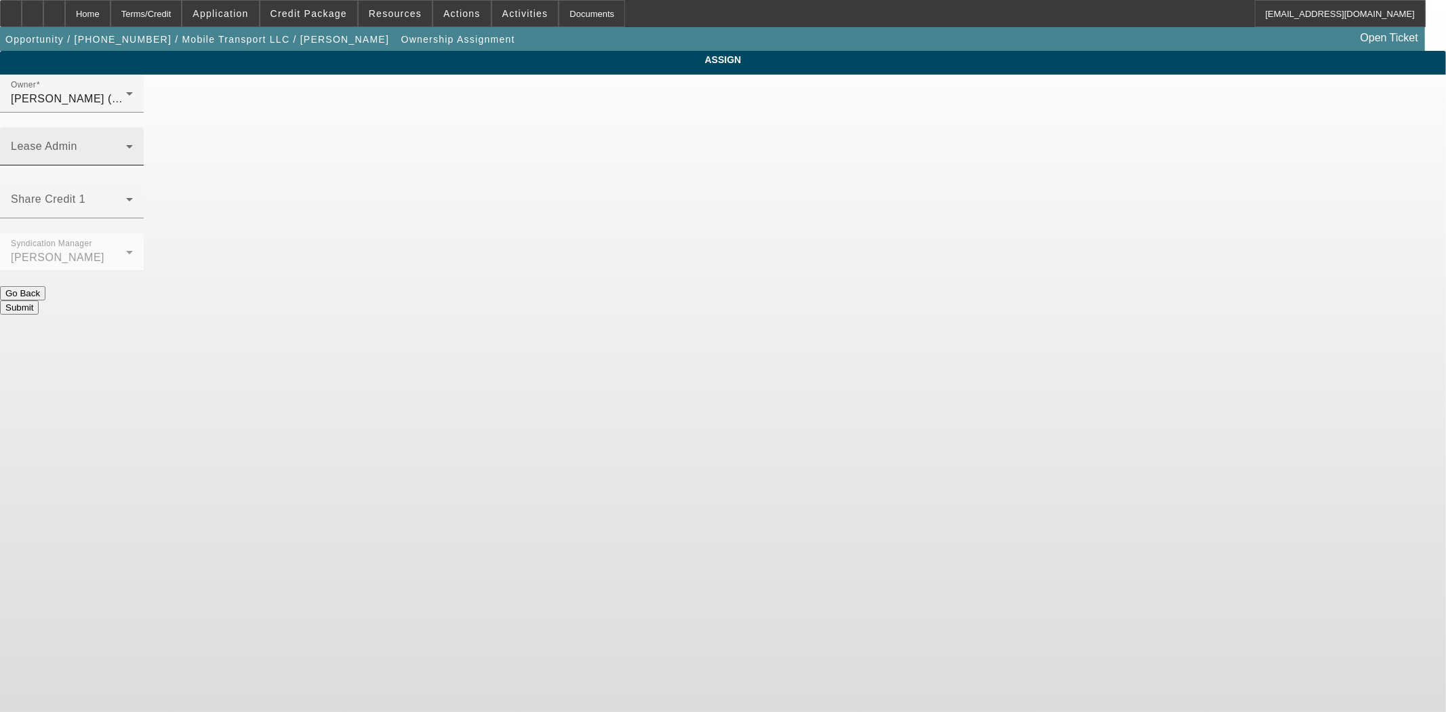
click at [133, 127] on div "Lease Admin" at bounding box center [72, 146] width 122 height 38
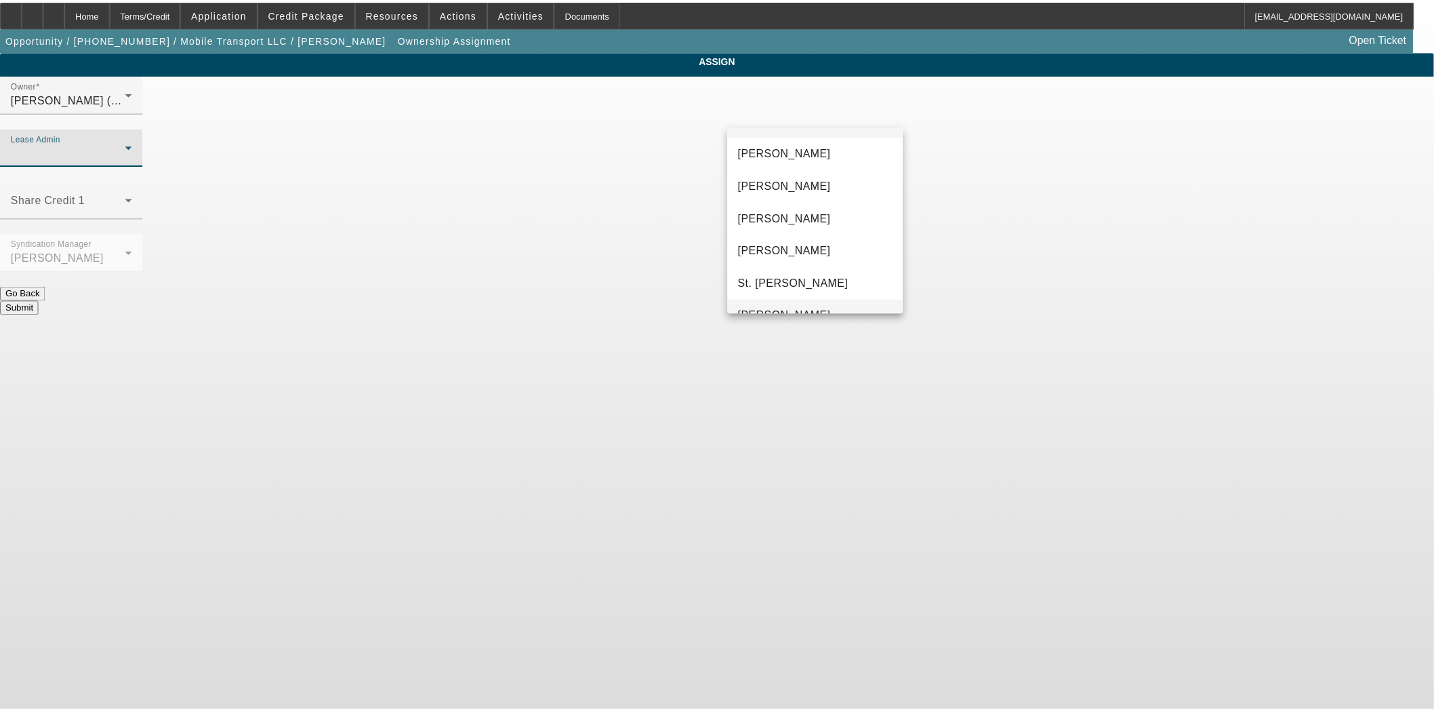
scroll to position [52, 0]
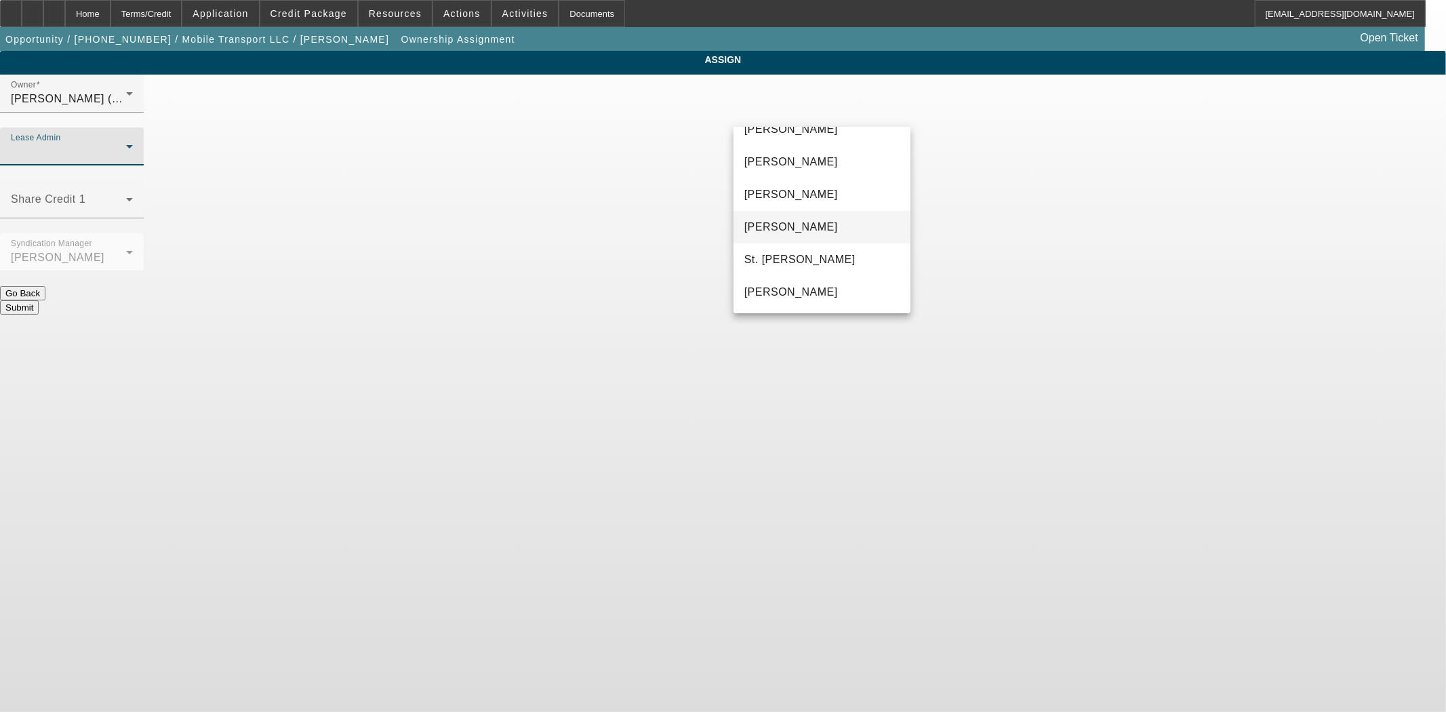
click at [788, 232] on span "Solis, Monica" at bounding box center [791, 227] width 94 height 16
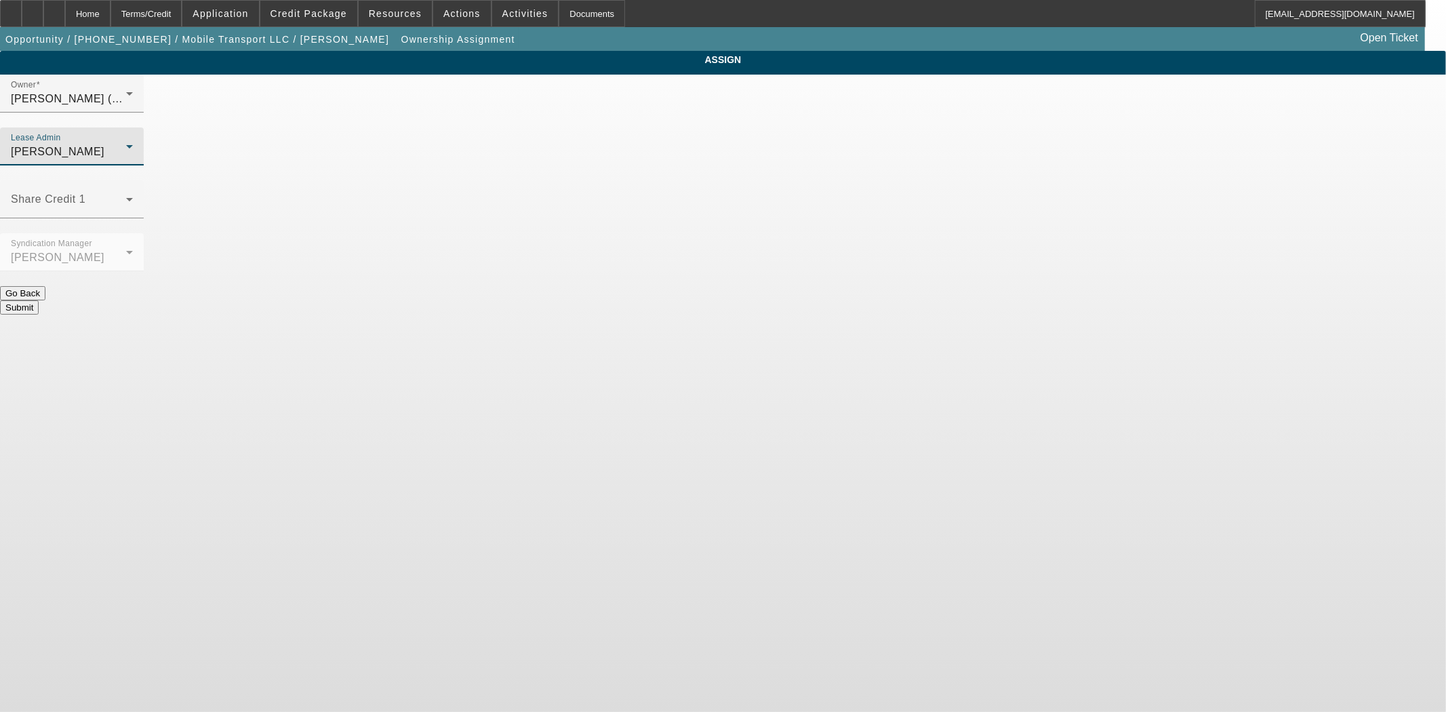
click at [39, 300] on button "Submit" at bounding box center [19, 307] width 39 height 14
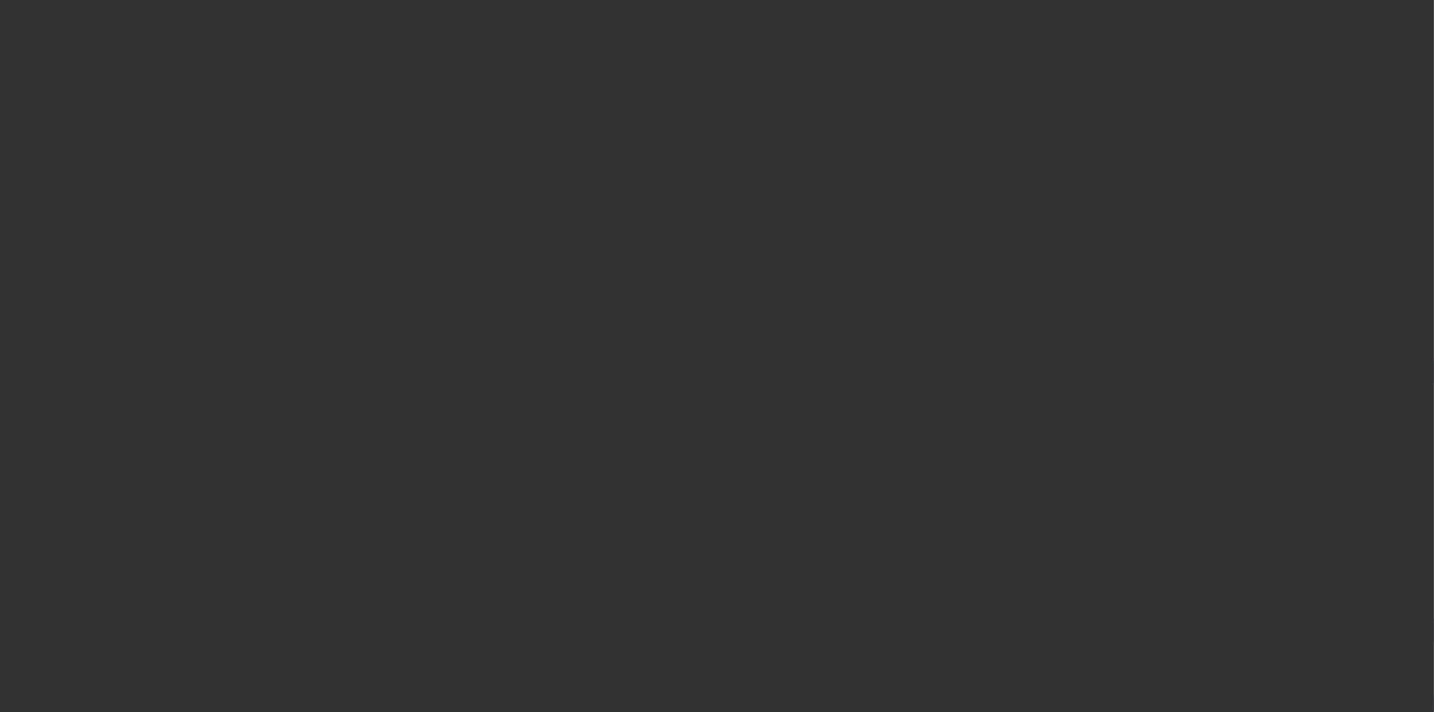
select select "3"
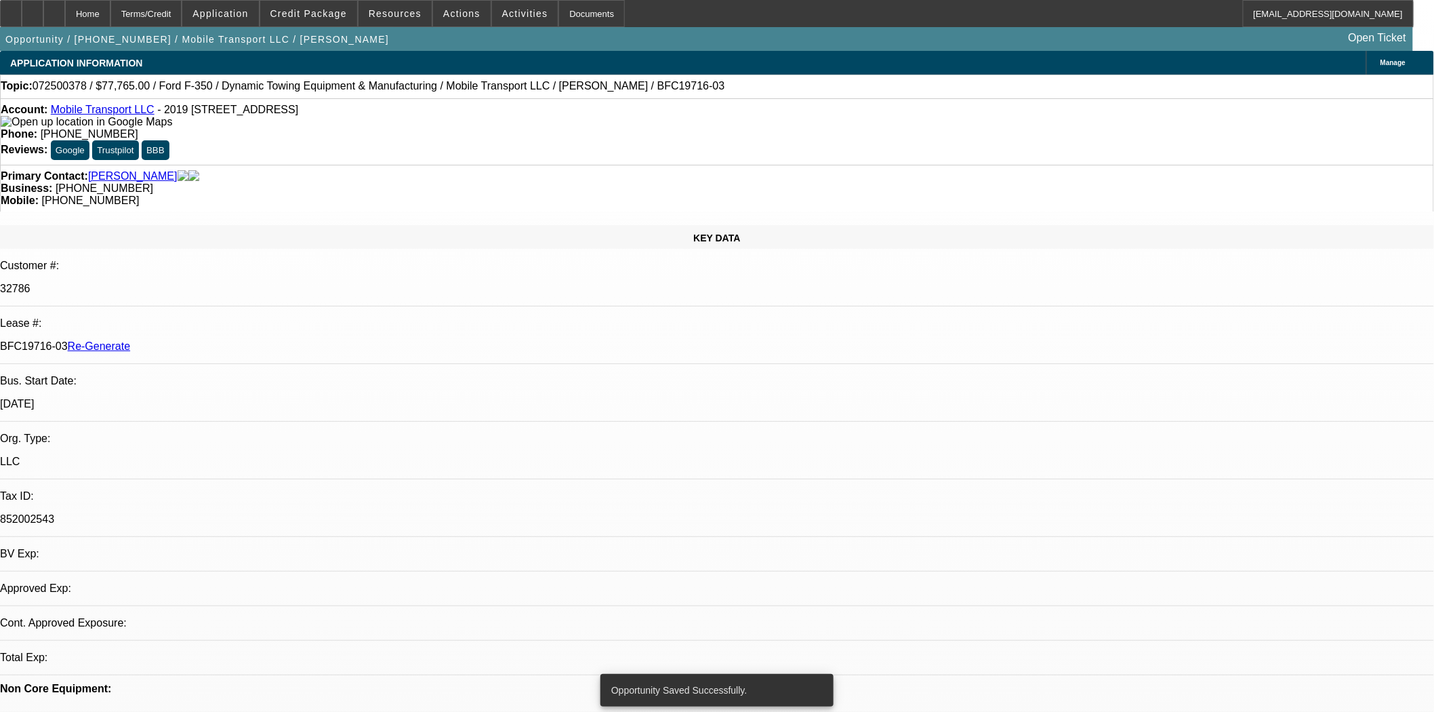
select select "0"
select select "2"
select select "0"
select select "6"
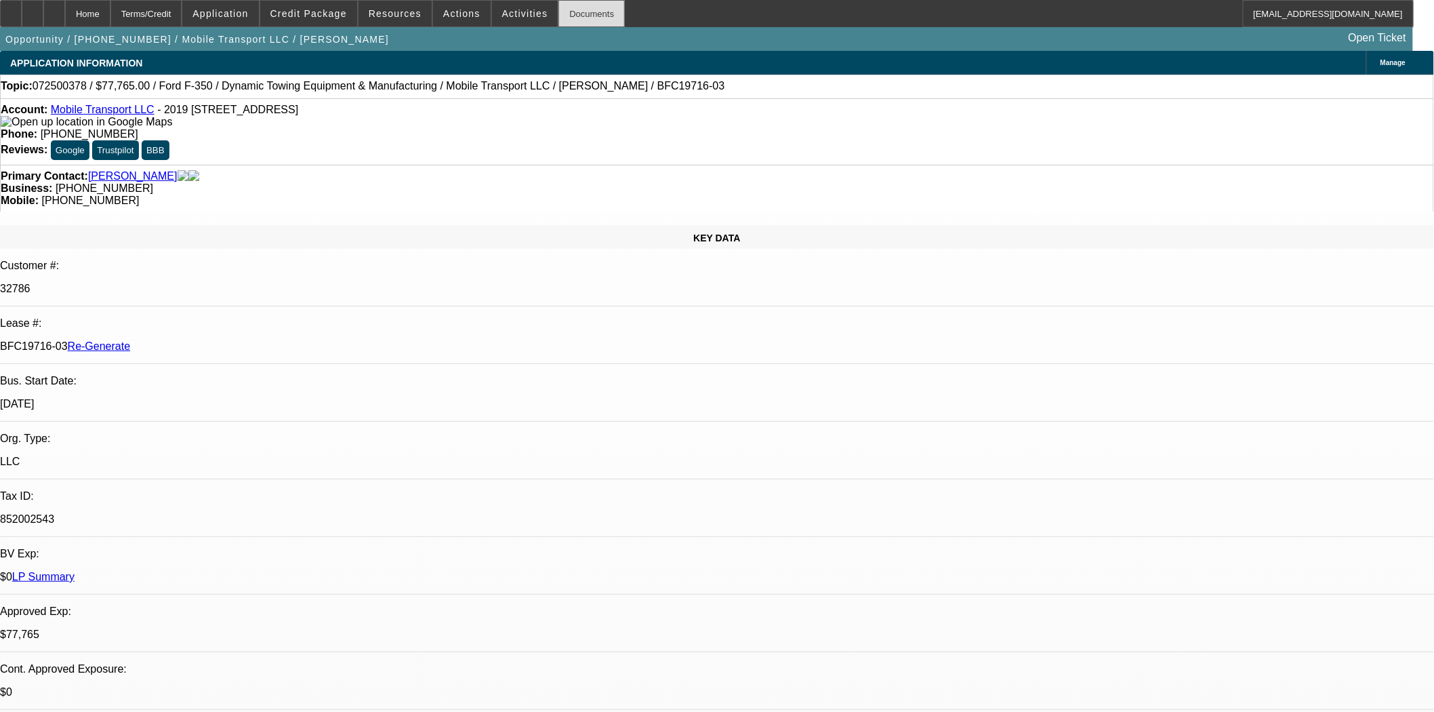
click at [563, 18] on div "Documents" at bounding box center [591, 13] width 66 height 27
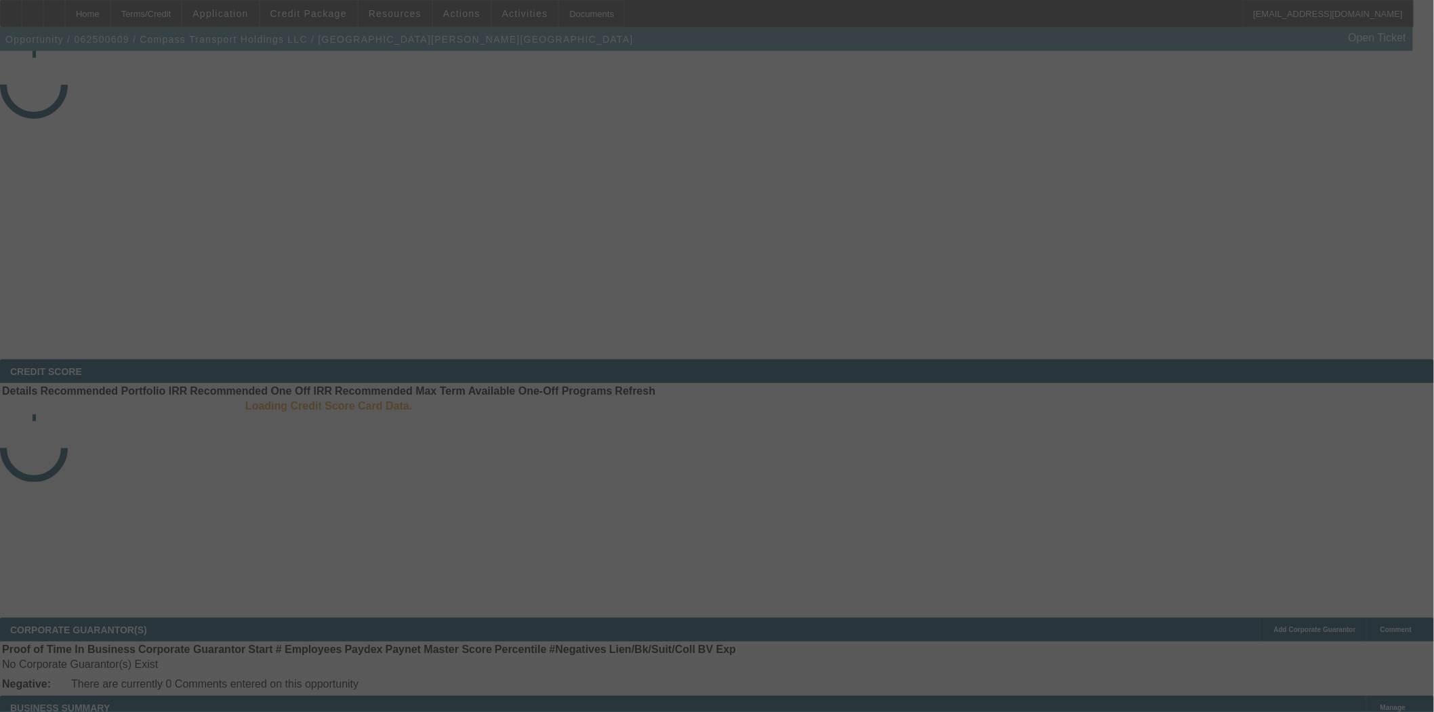
select select "4"
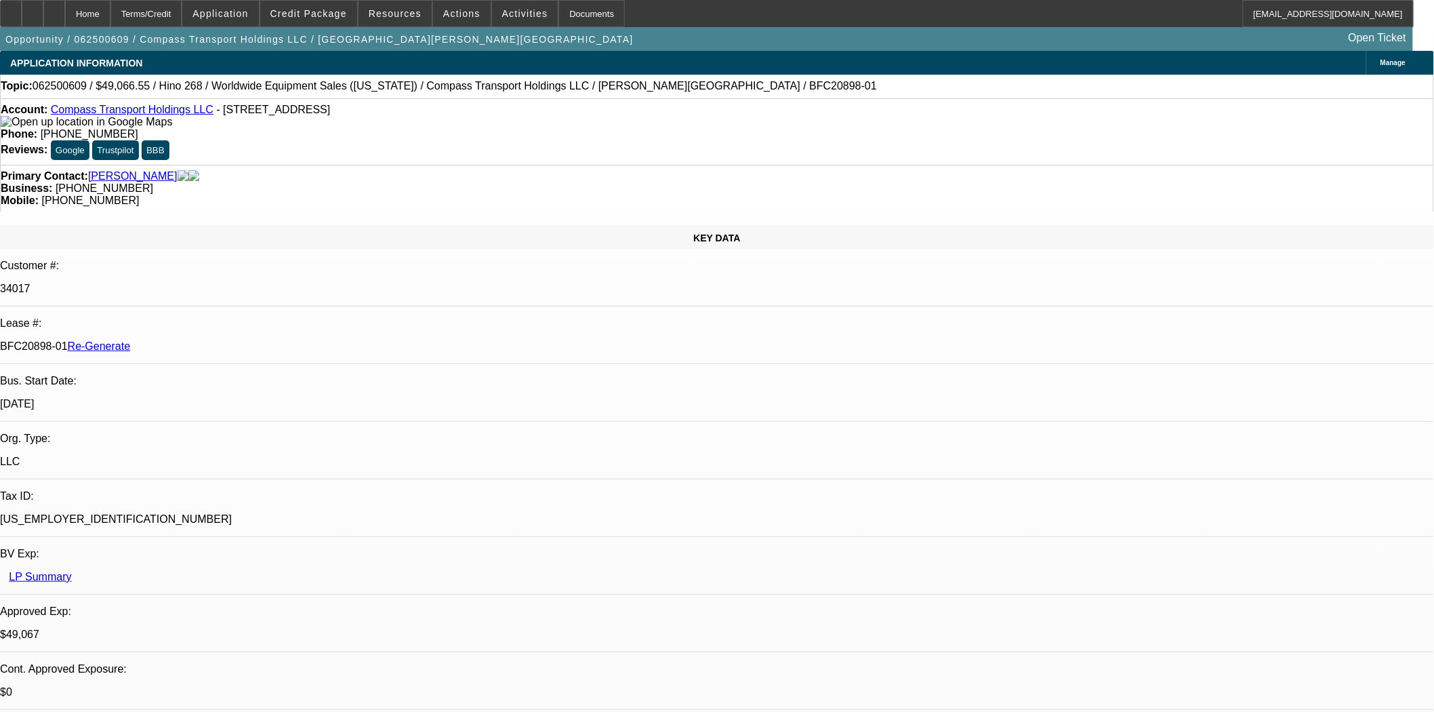
select select "0"
select select "6"
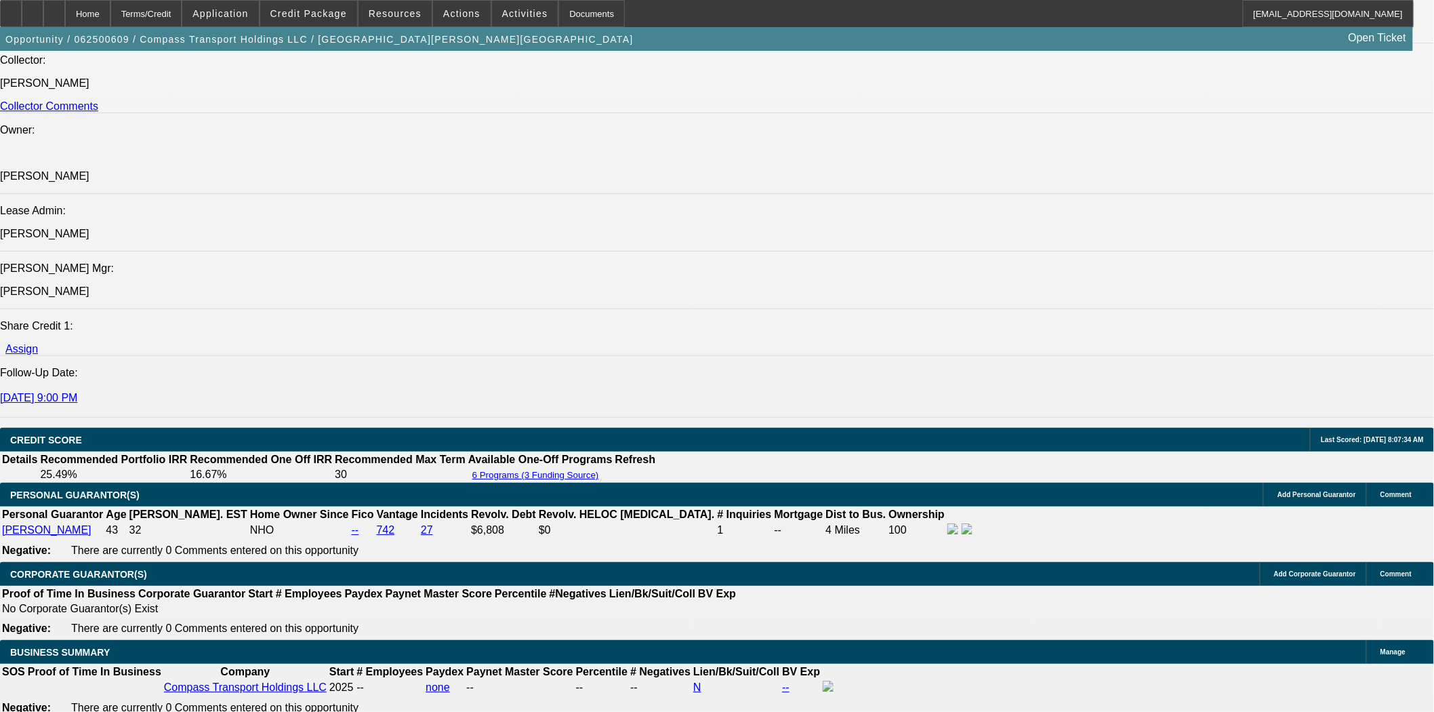
scroll to position [1882, 0]
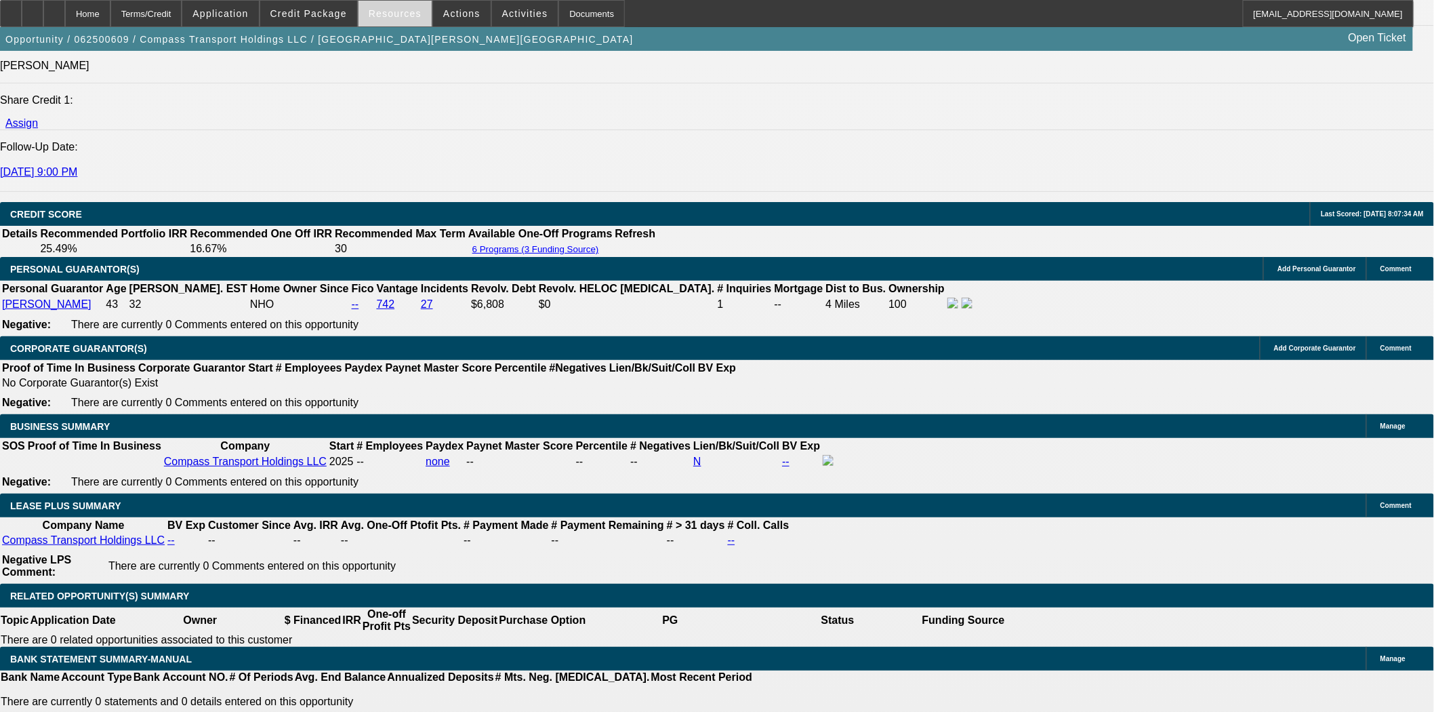
click at [390, 9] on span "Resources" at bounding box center [395, 13] width 53 height 11
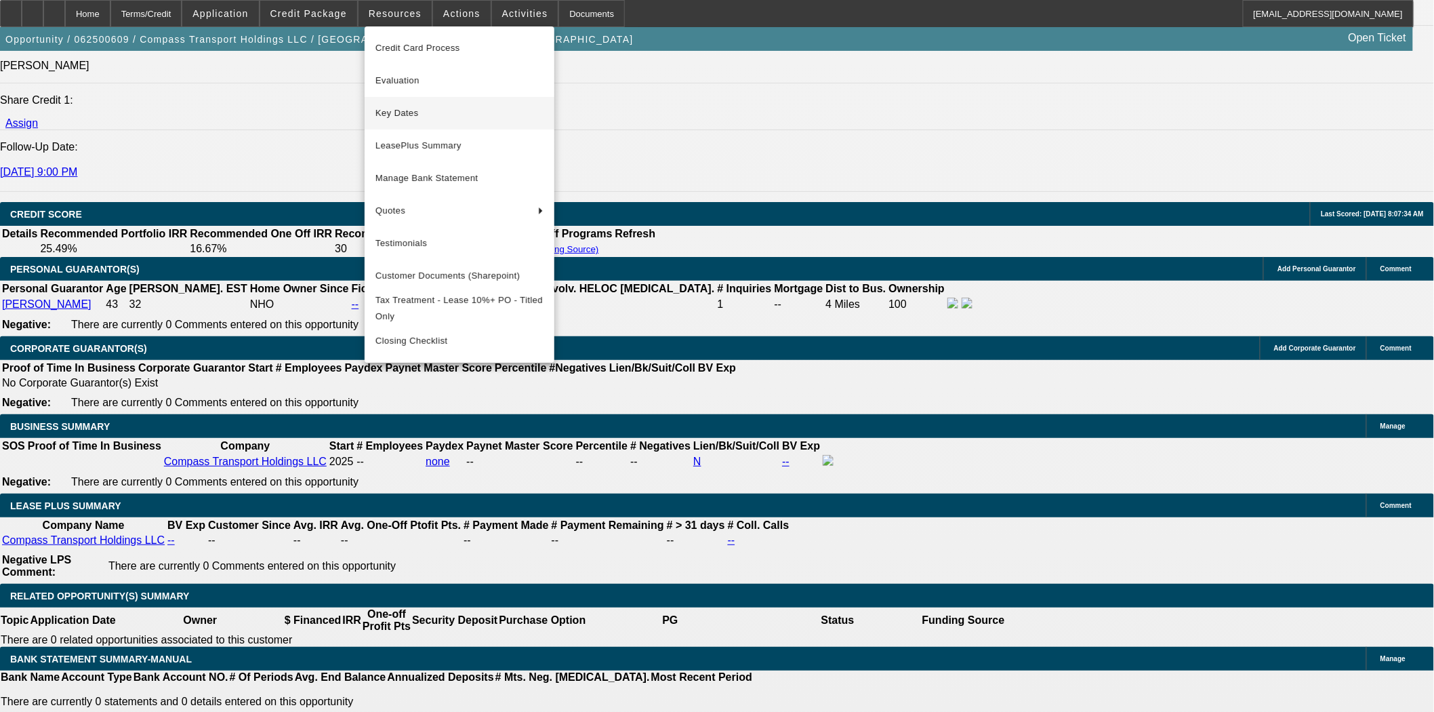
click at [407, 118] on span "Key Dates" at bounding box center [459, 113] width 168 height 16
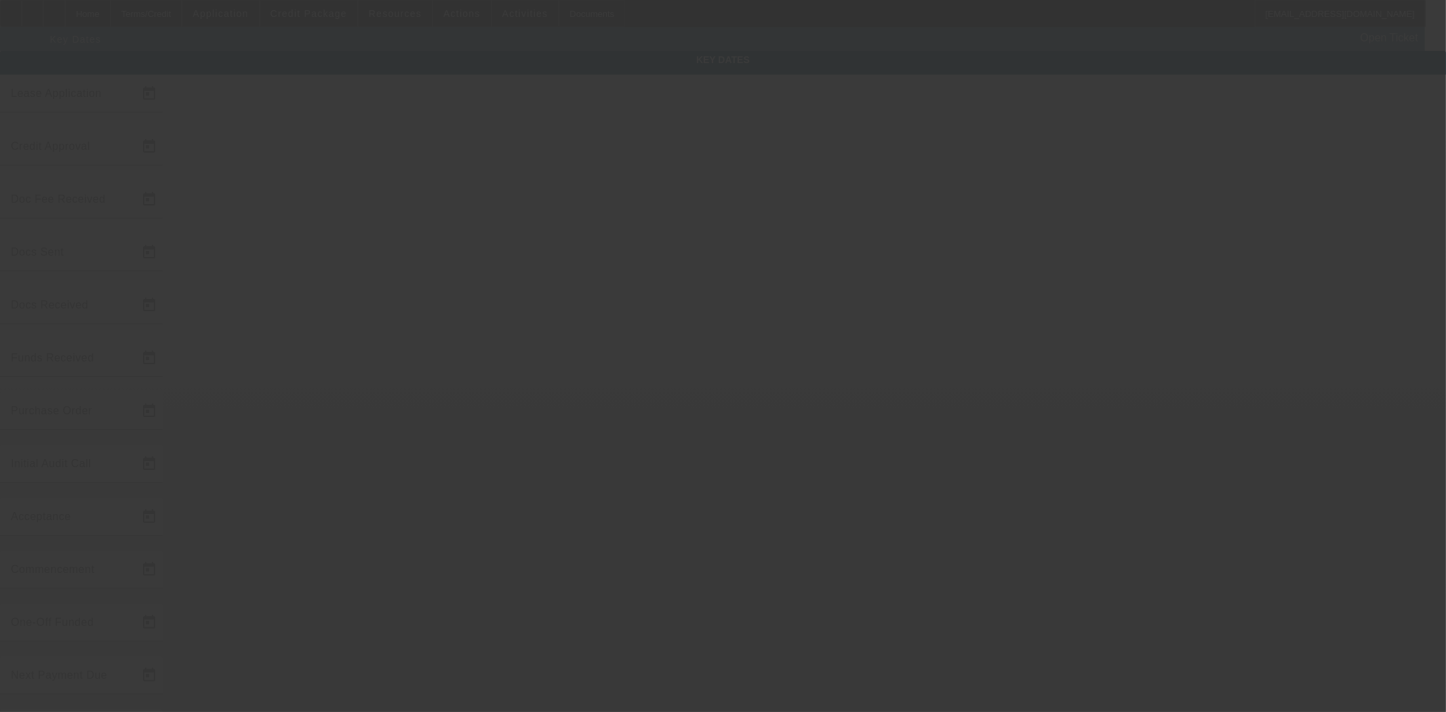
type input "6/25/2025"
type input "7/29/2025"
type input "8/1/2025"
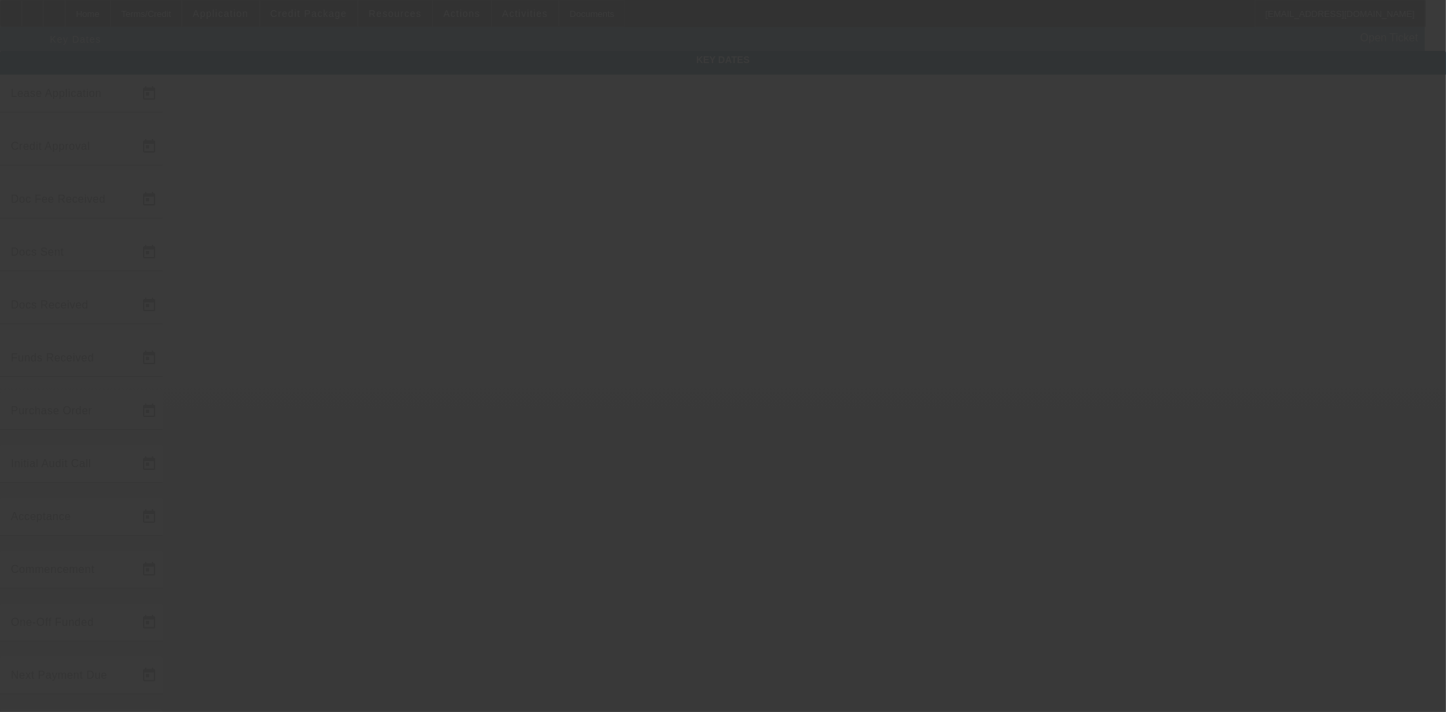
type input "8/4/2025"
type input "8/5/2025"
type input "8/15/2025"
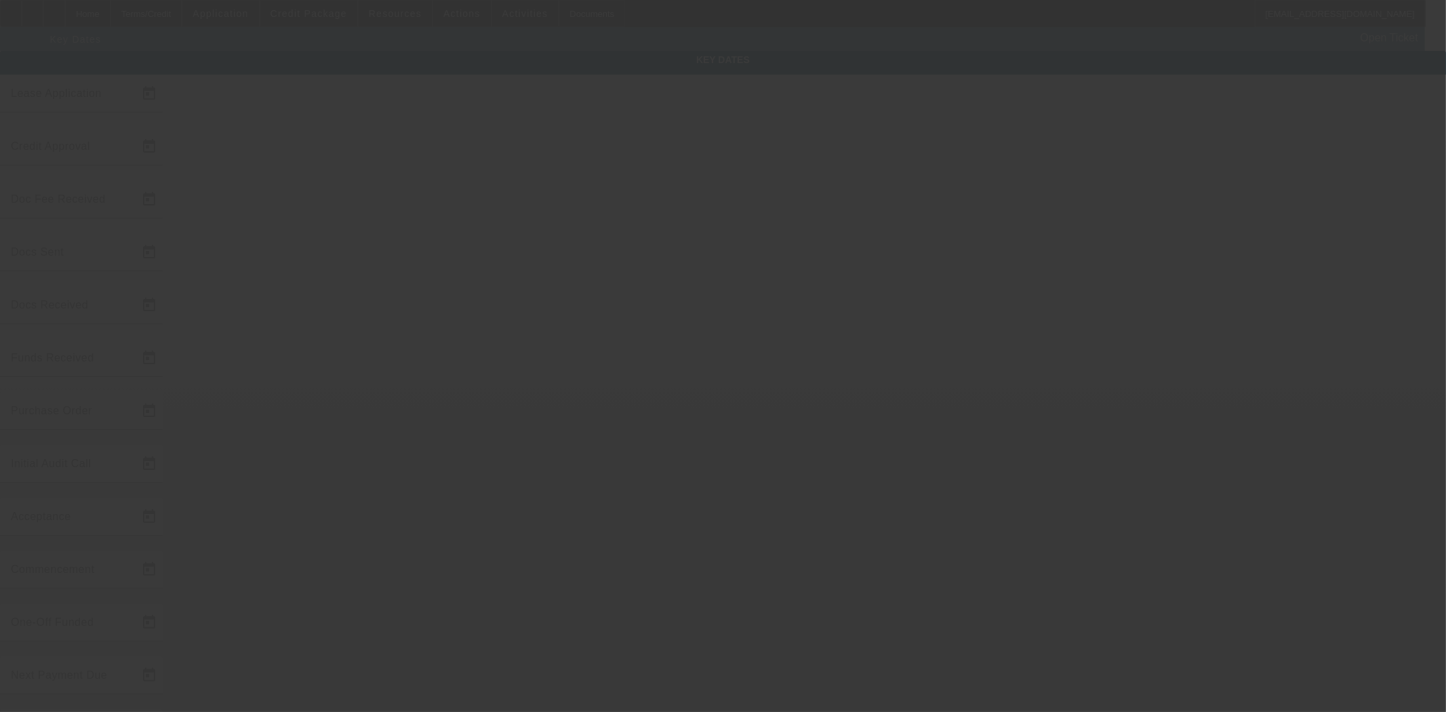
type input "9/15/2025"
type input "8/8/2025"
type input "8/6/2025"
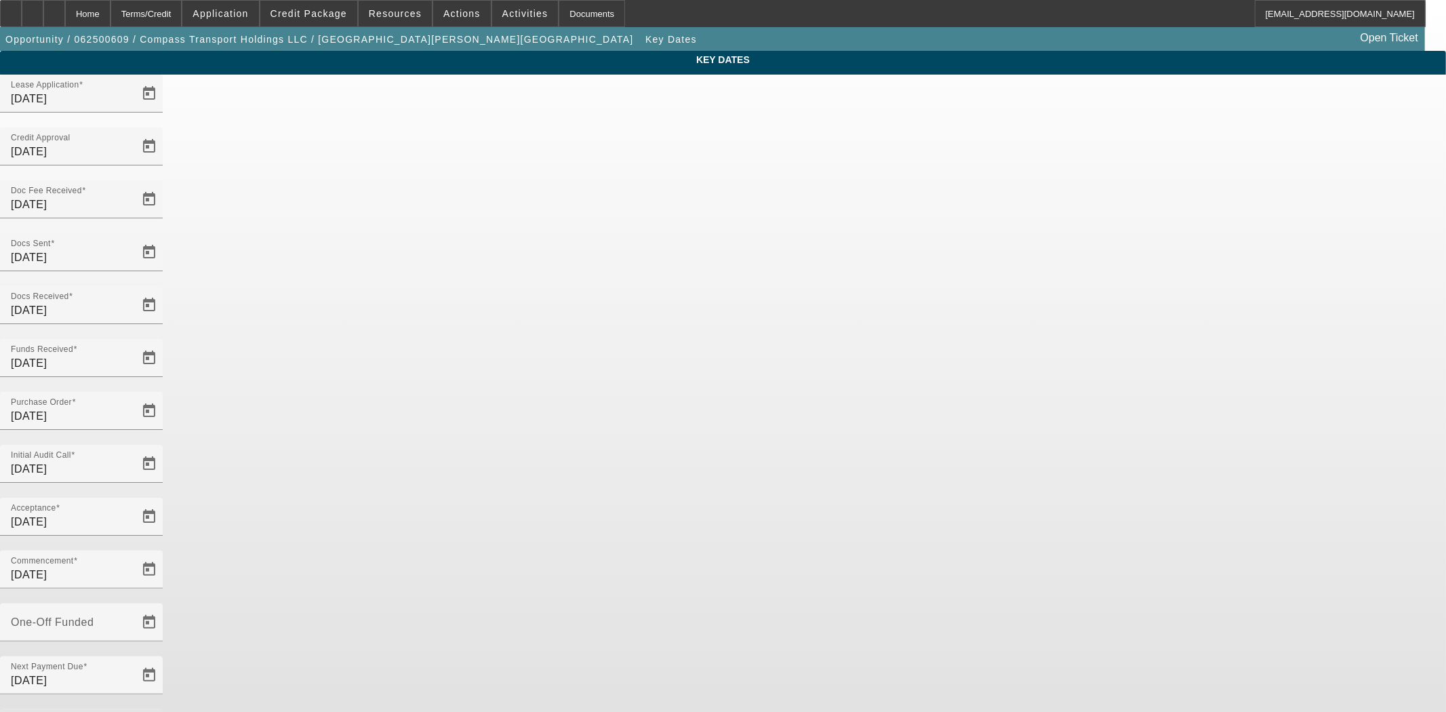
drag, startPoint x: 580, startPoint y: 426, endPoint x: 361, endPoint y: 418, distance: 219.1
click at [361, 418] on div "Key Dates Lease Application 6/25/2025 Credit Approval 7/29/2025 Doc Fee Receive…" at bounding box center [723, 447] width 1446 height 792
type input "8/14/2025"
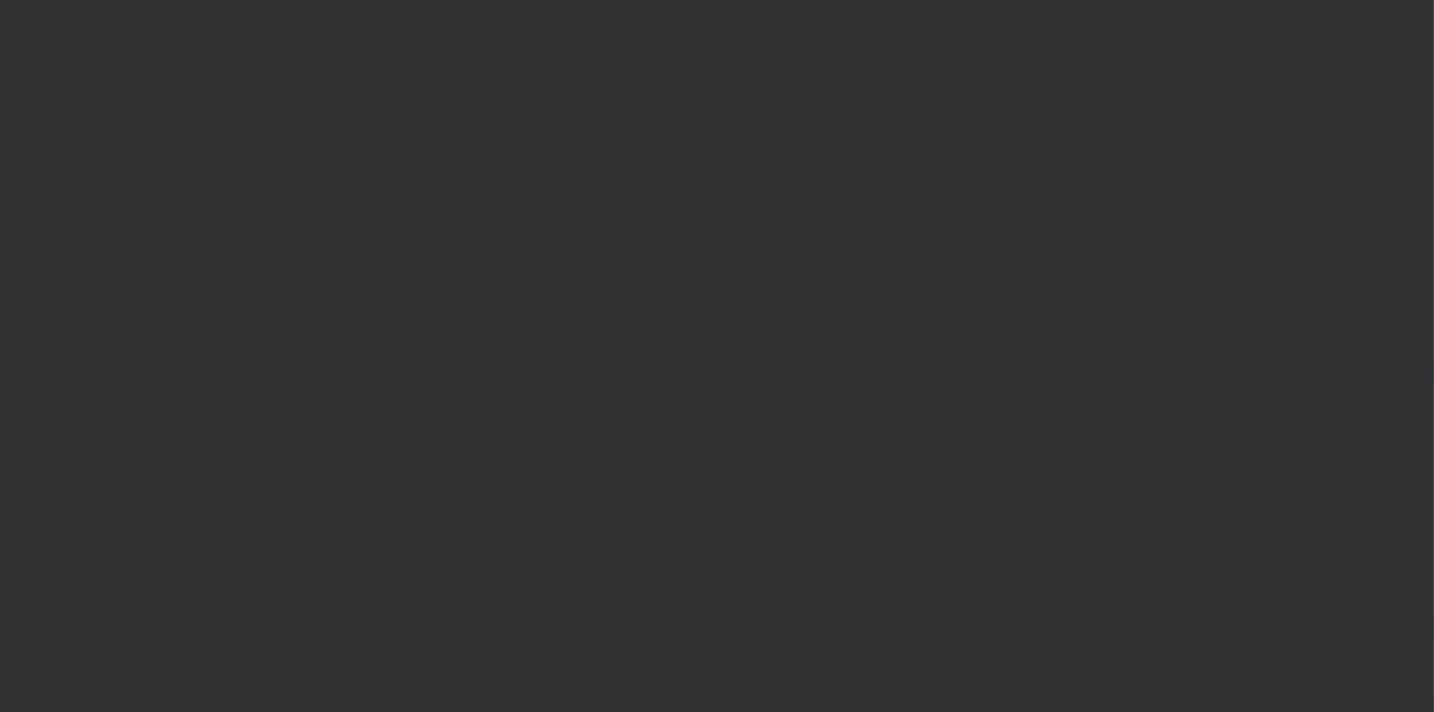
select select "4"
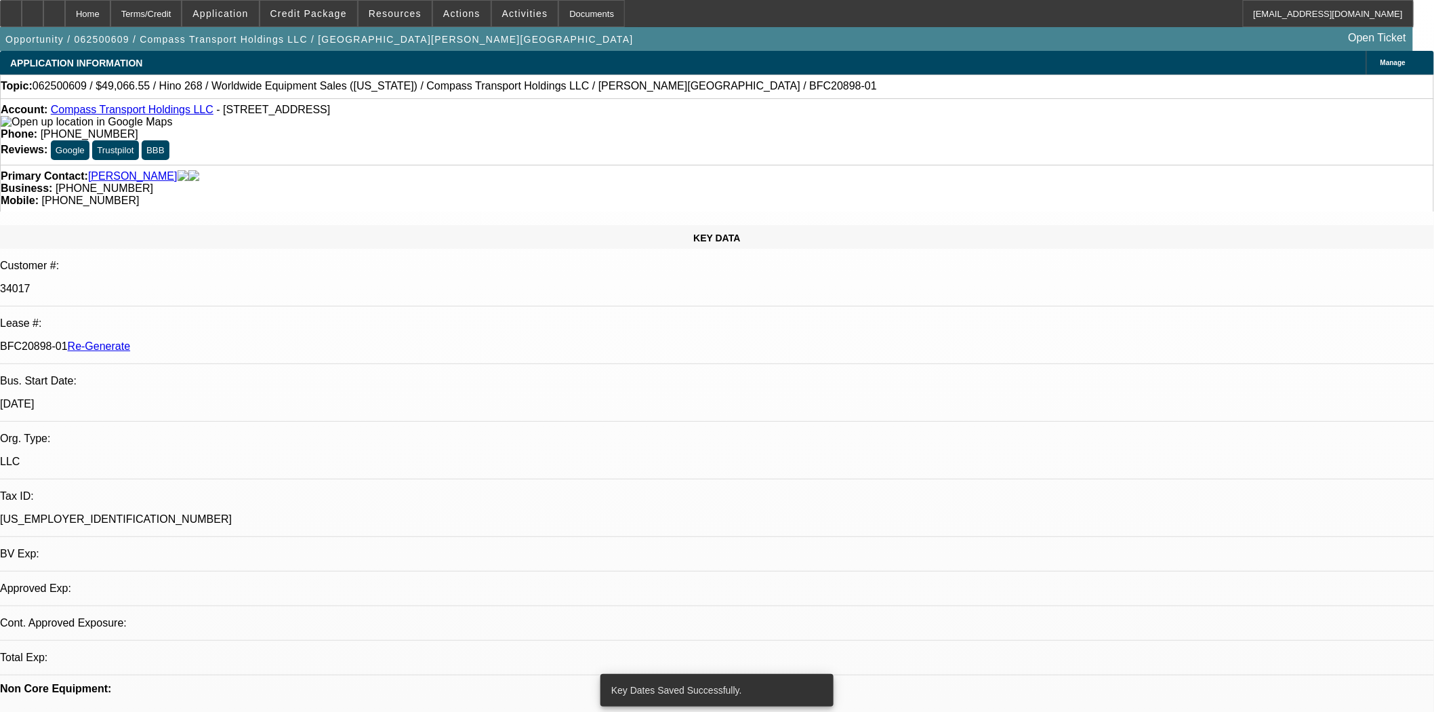
select select "0"
select select "6"
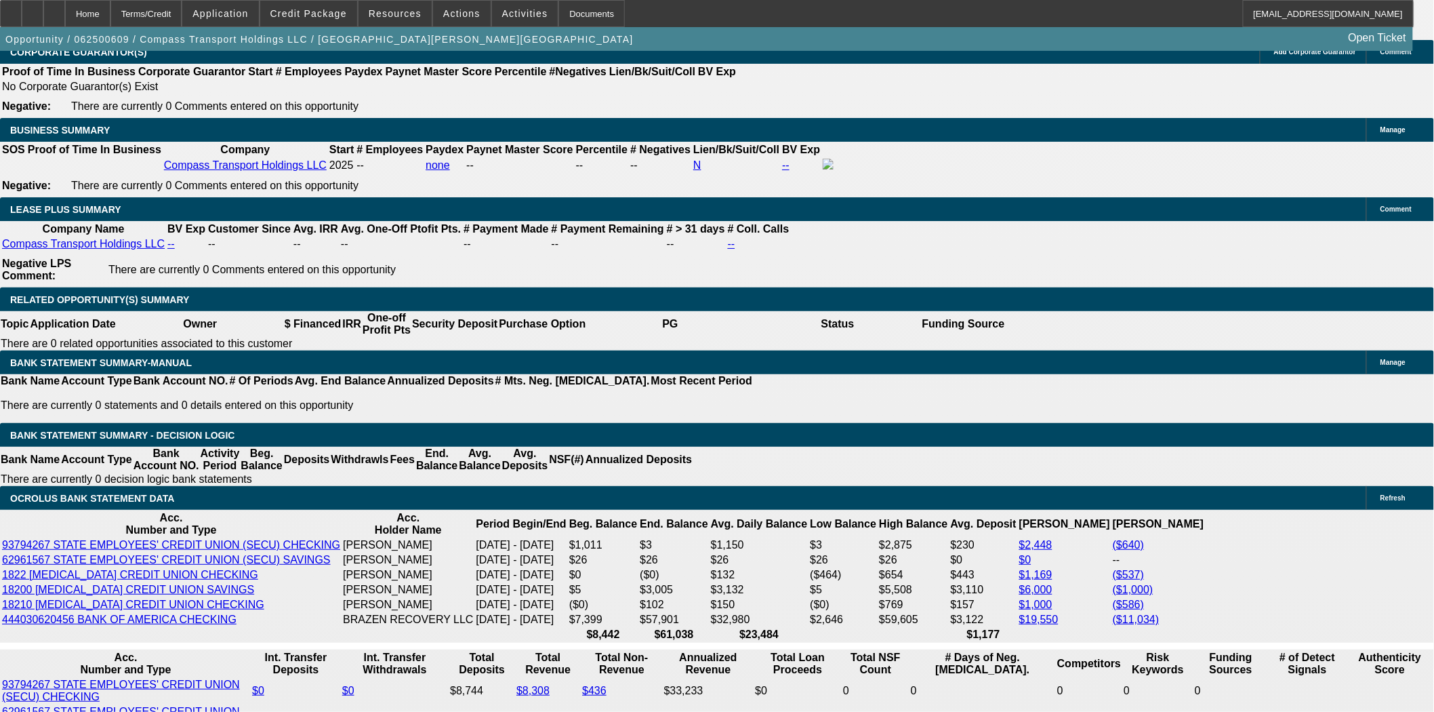
scroll to position [2184, 0]
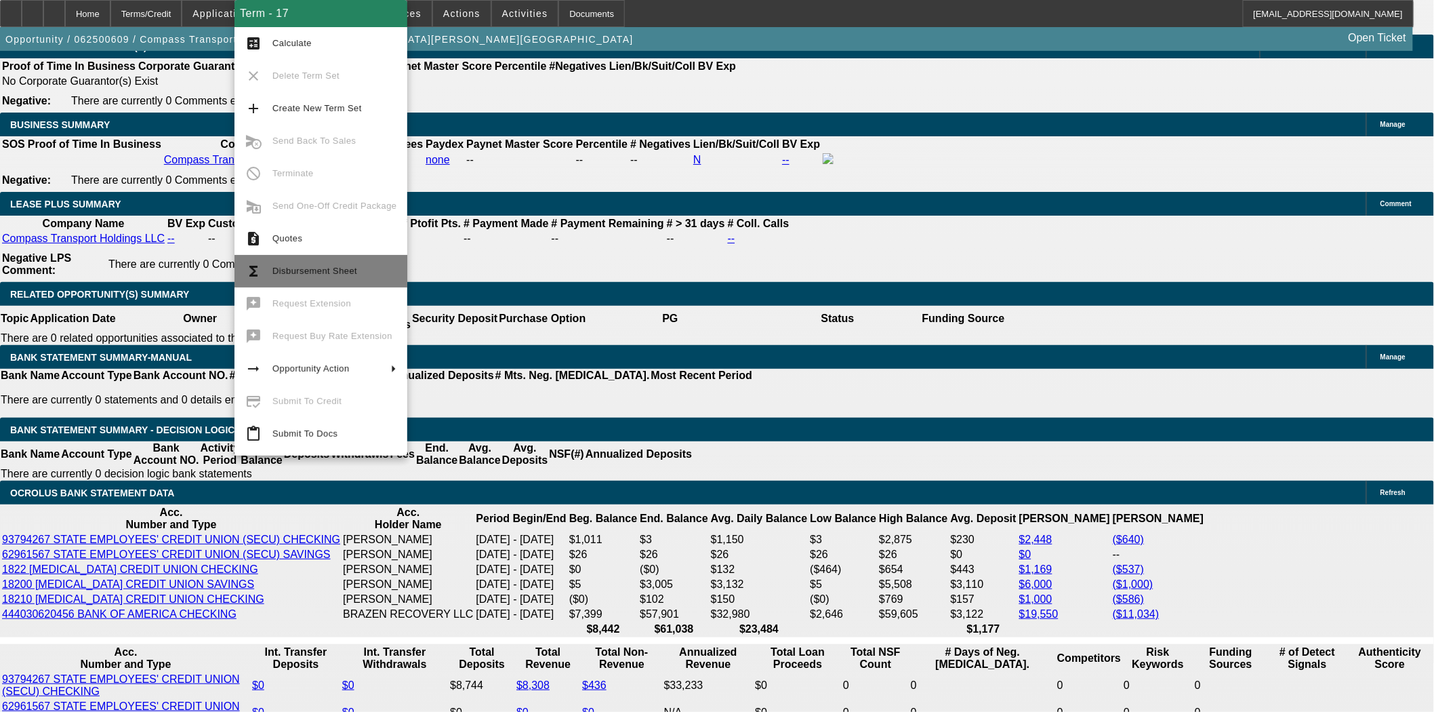
click at [312, 264] on span "Disbursement Sheet" at bounding box center [334, 271] width 124 height 16
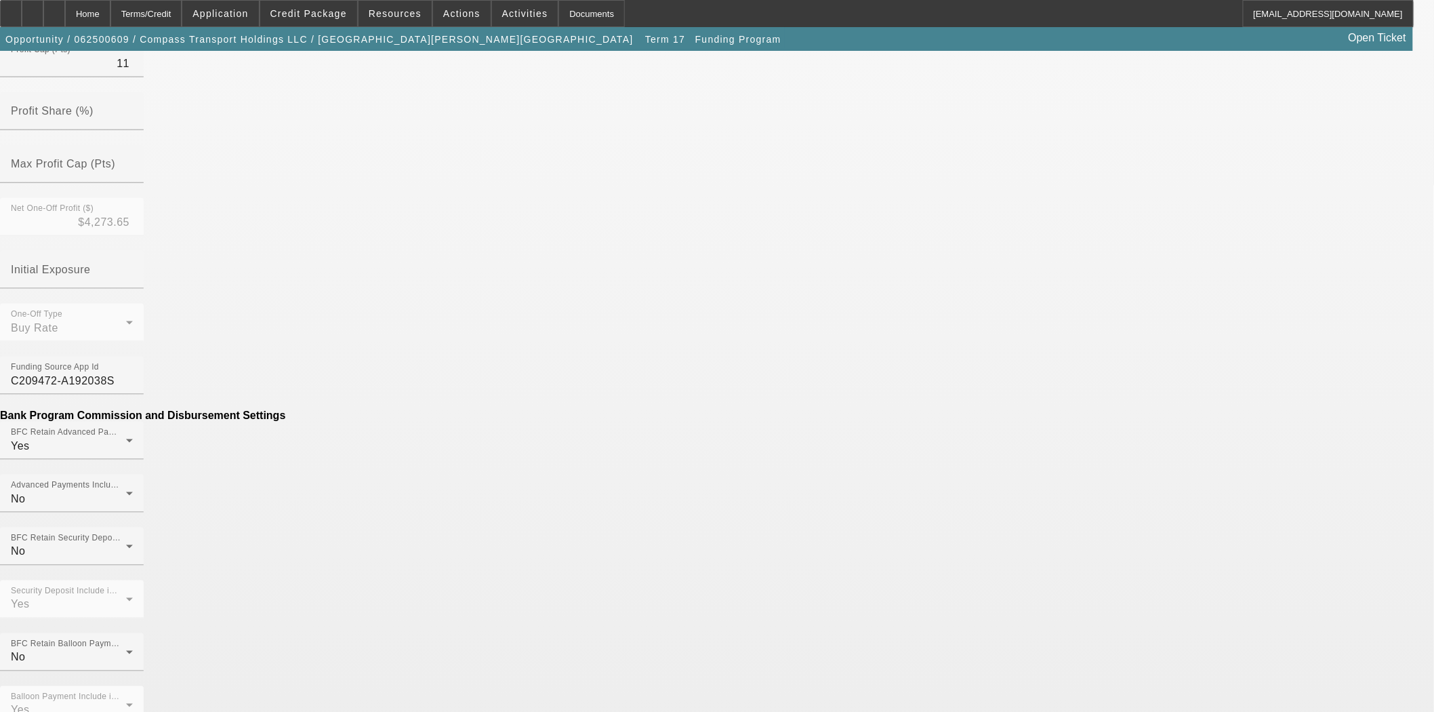
scroll to position [630, 0]
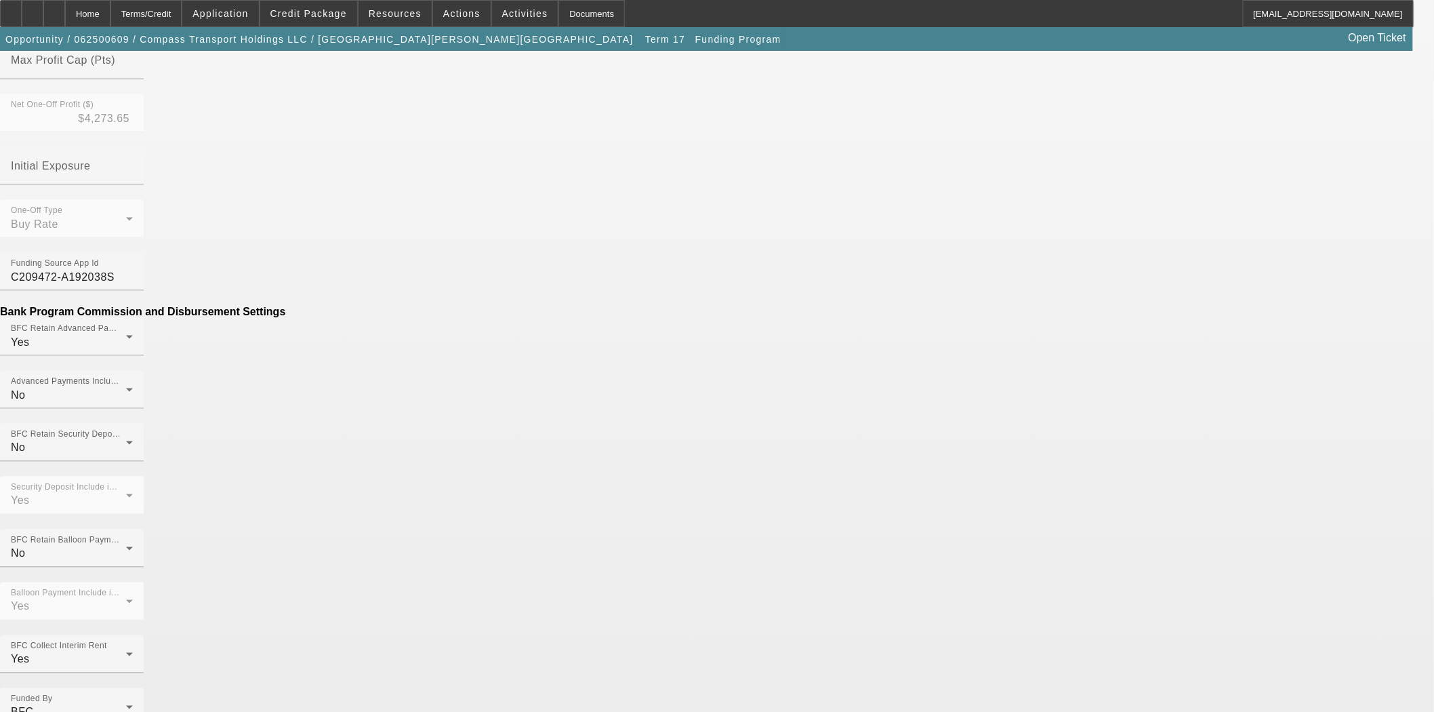
type input "($82.38)"
type input "Per Diem"
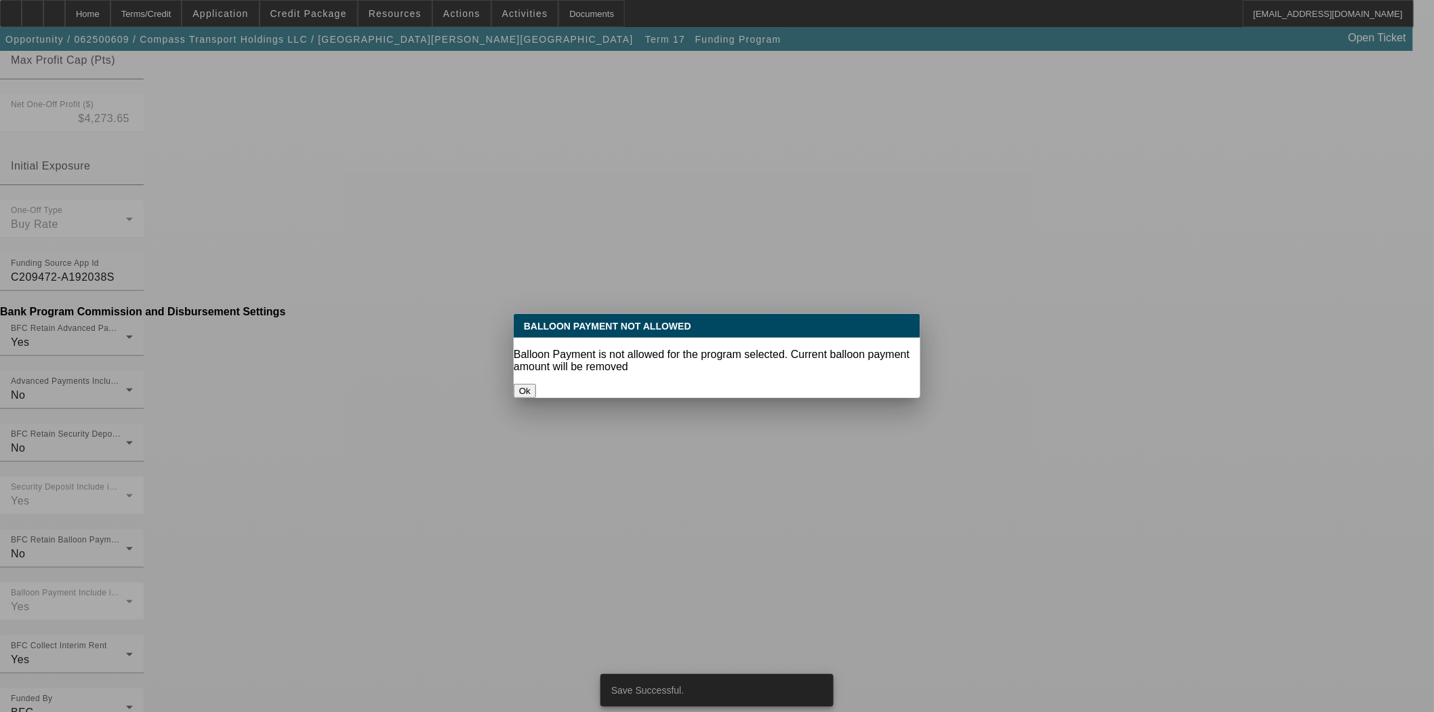
scroll to position [0, 0]
click at [536, 384] on button "Ok" at bounding box center [525, 391] width 22 height 14
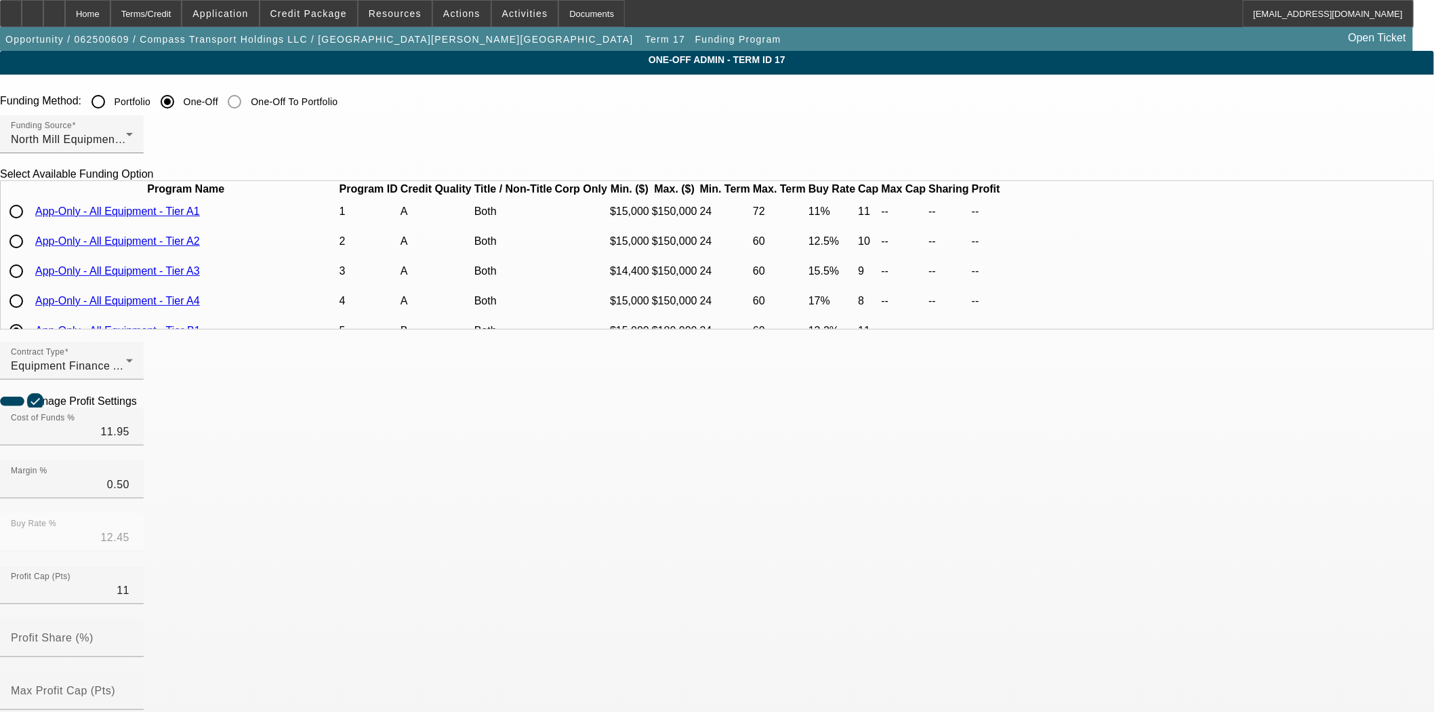
scroll to position [527, 0]
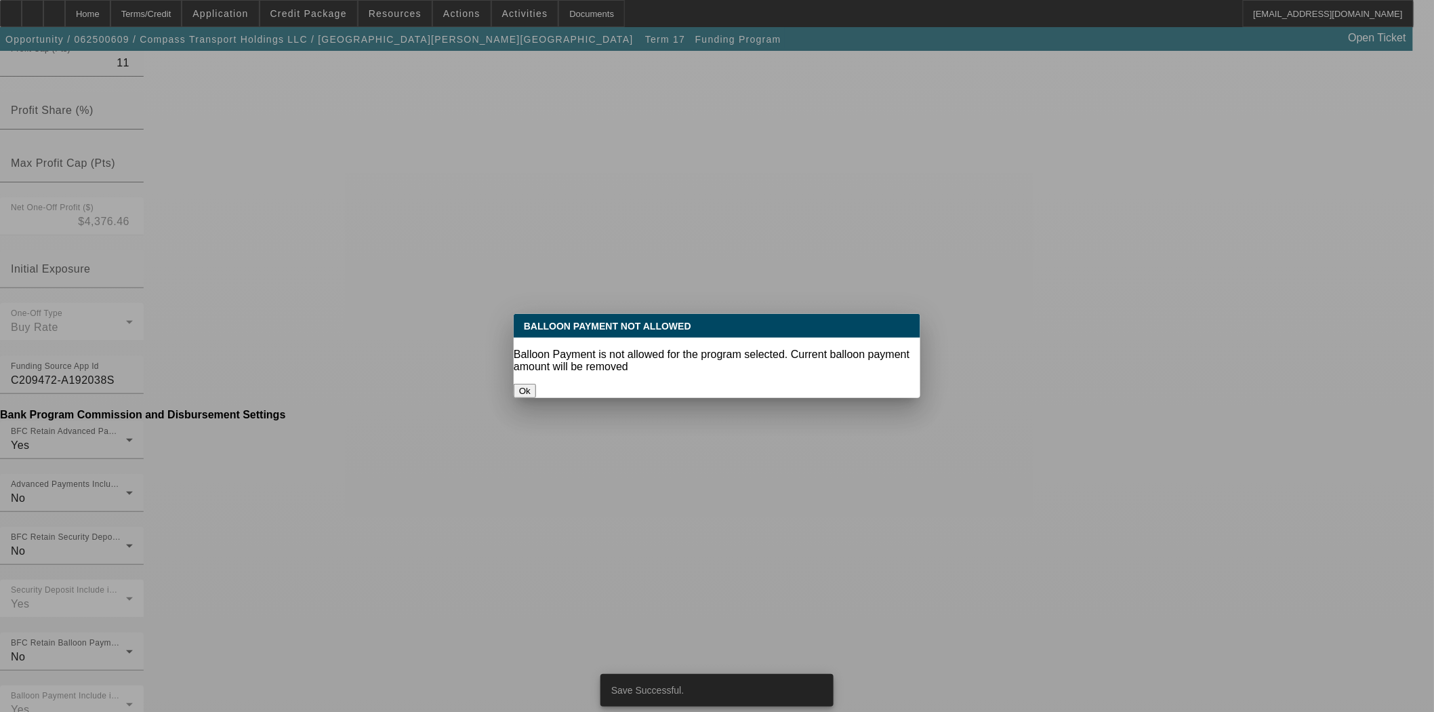
scroll to position [0, 0]
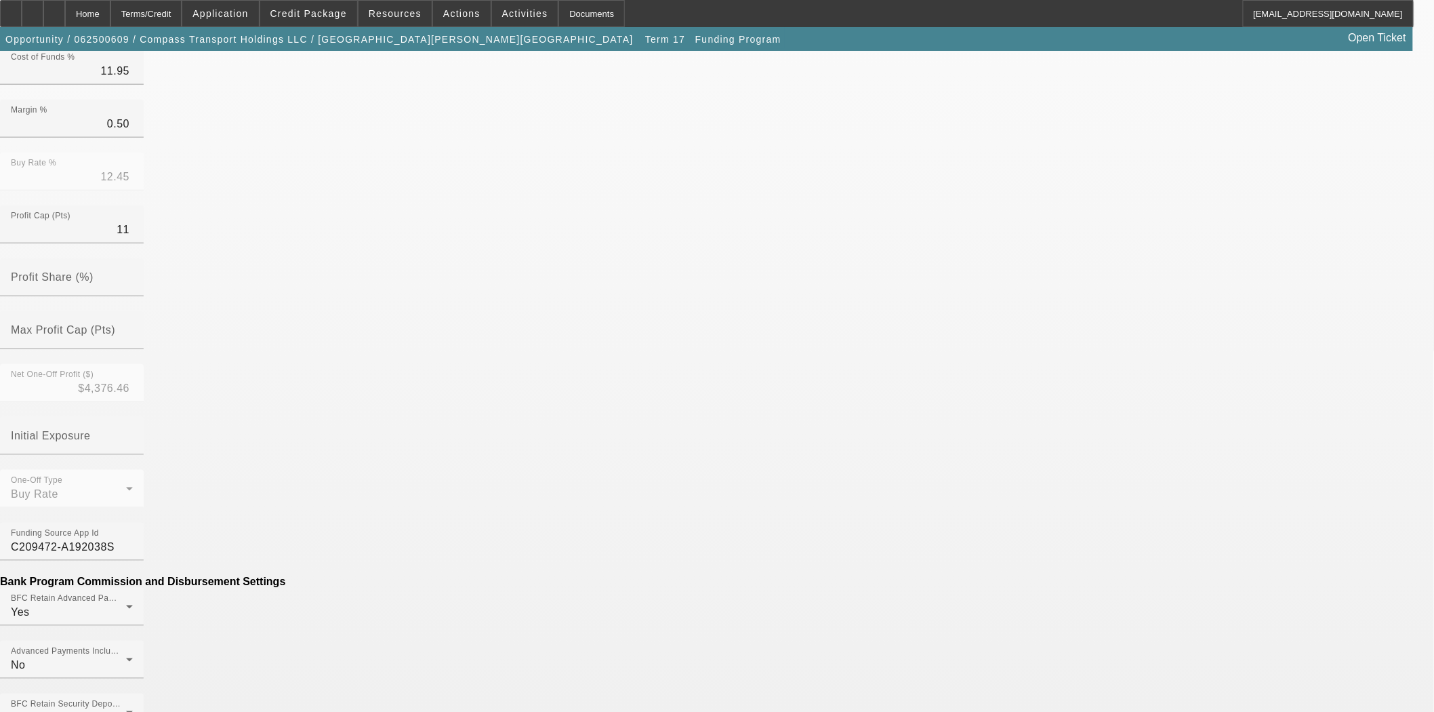
scroll to position [376, 0]
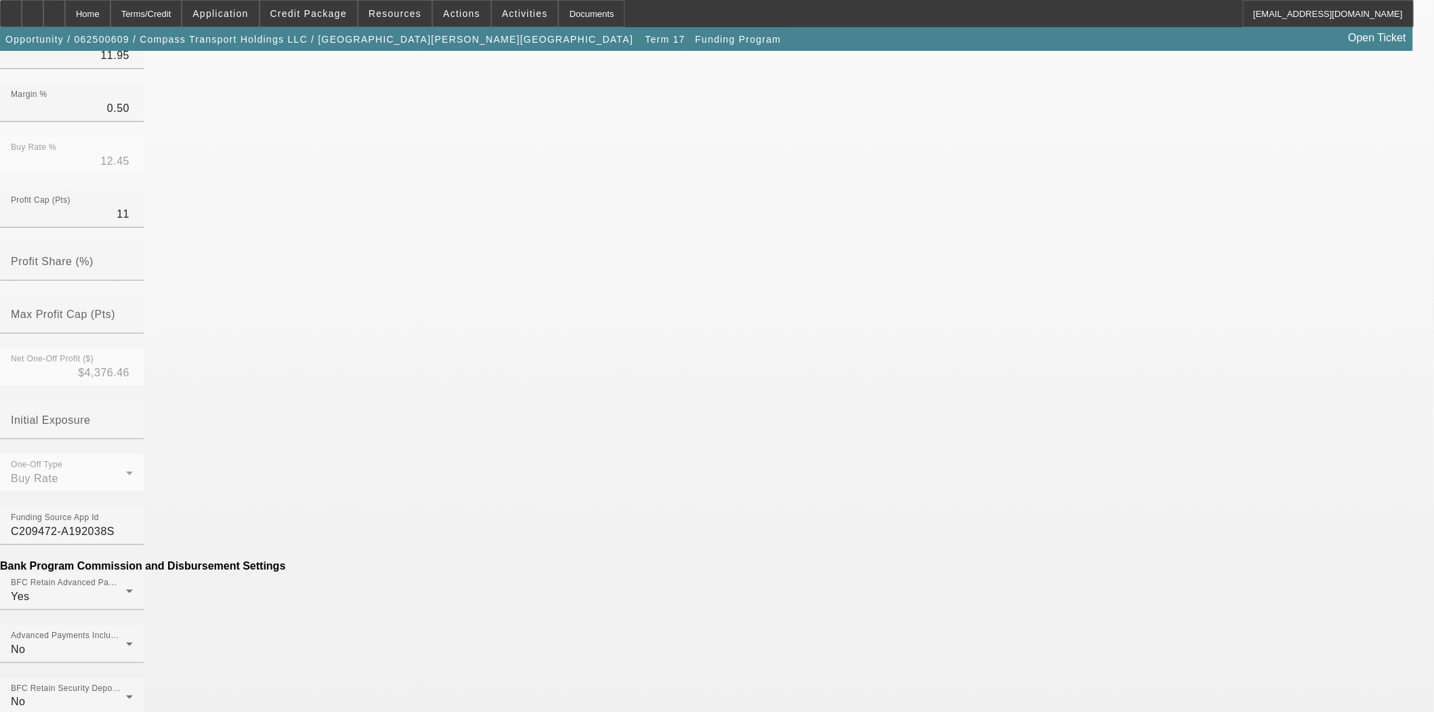
type input "($17.09)"
type input "{"
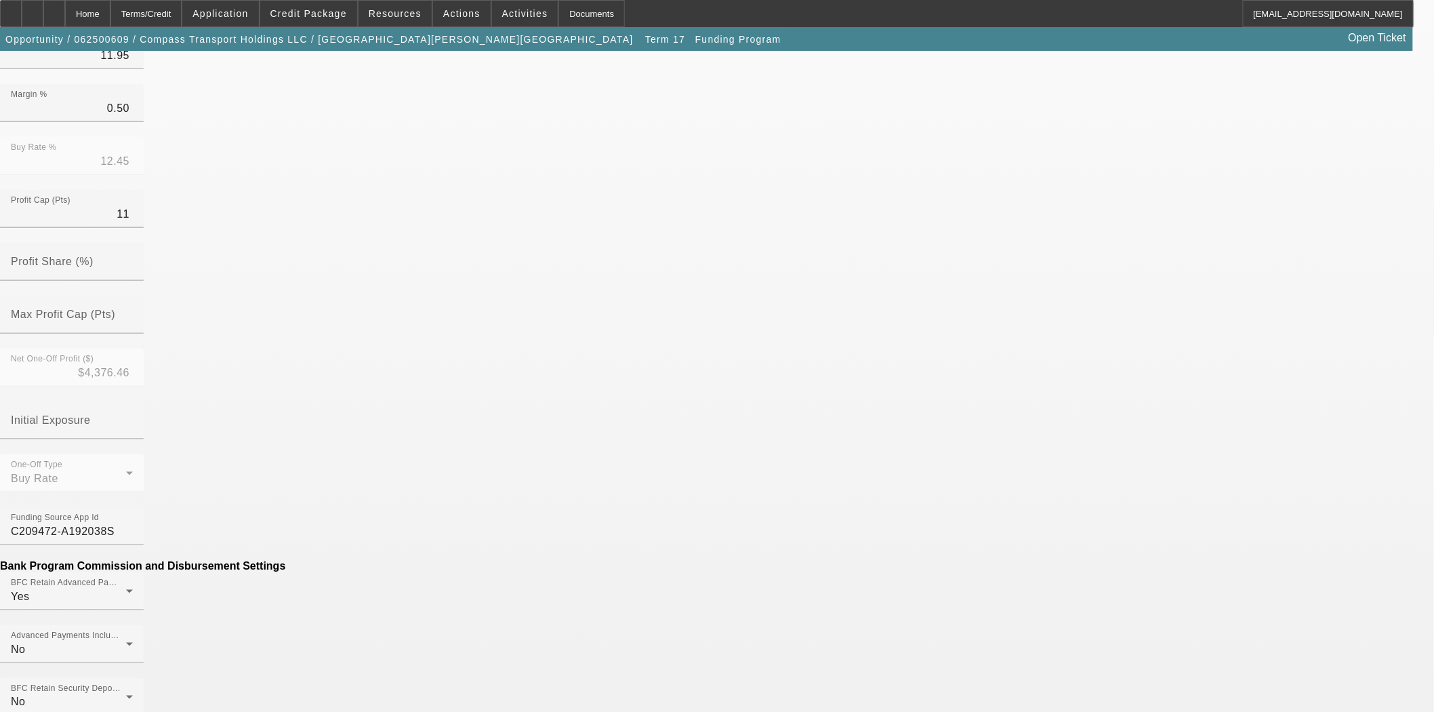
type input "Per Diem"
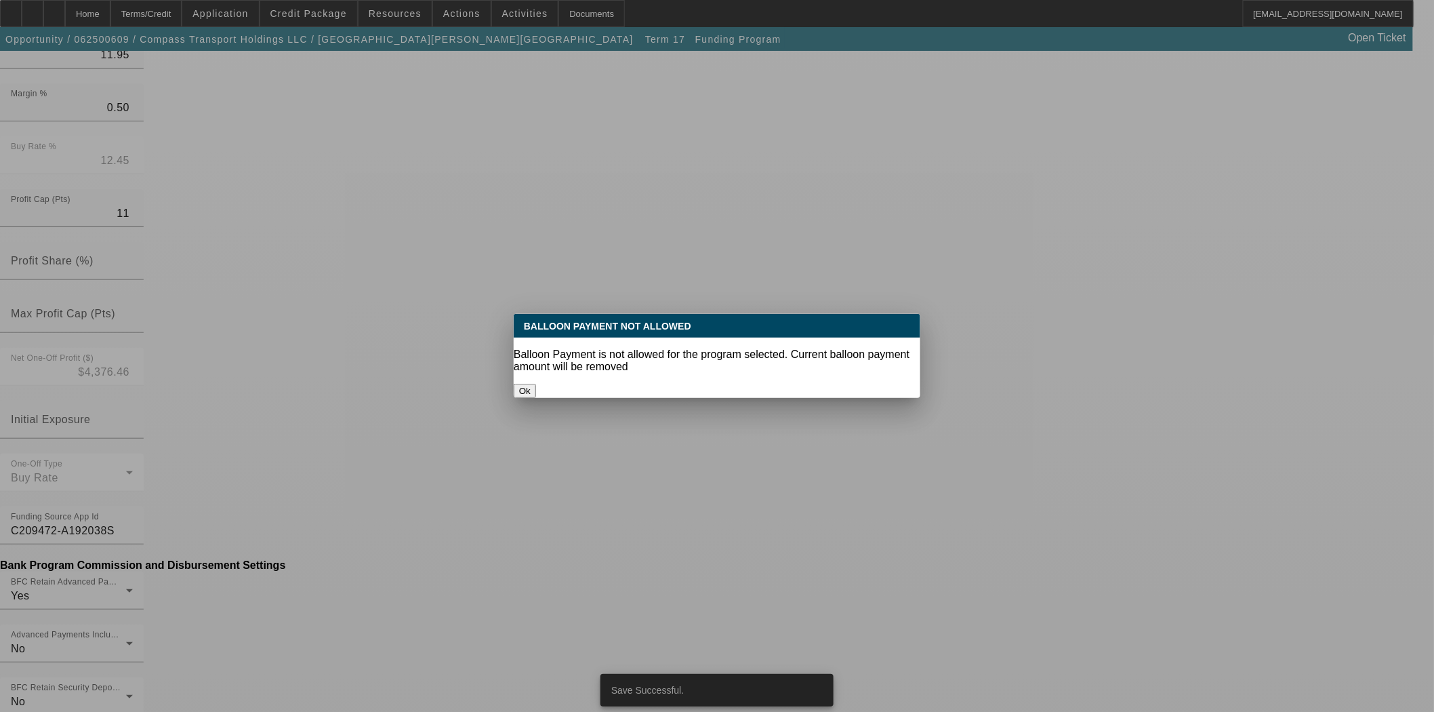
scroll to position [0, 0]
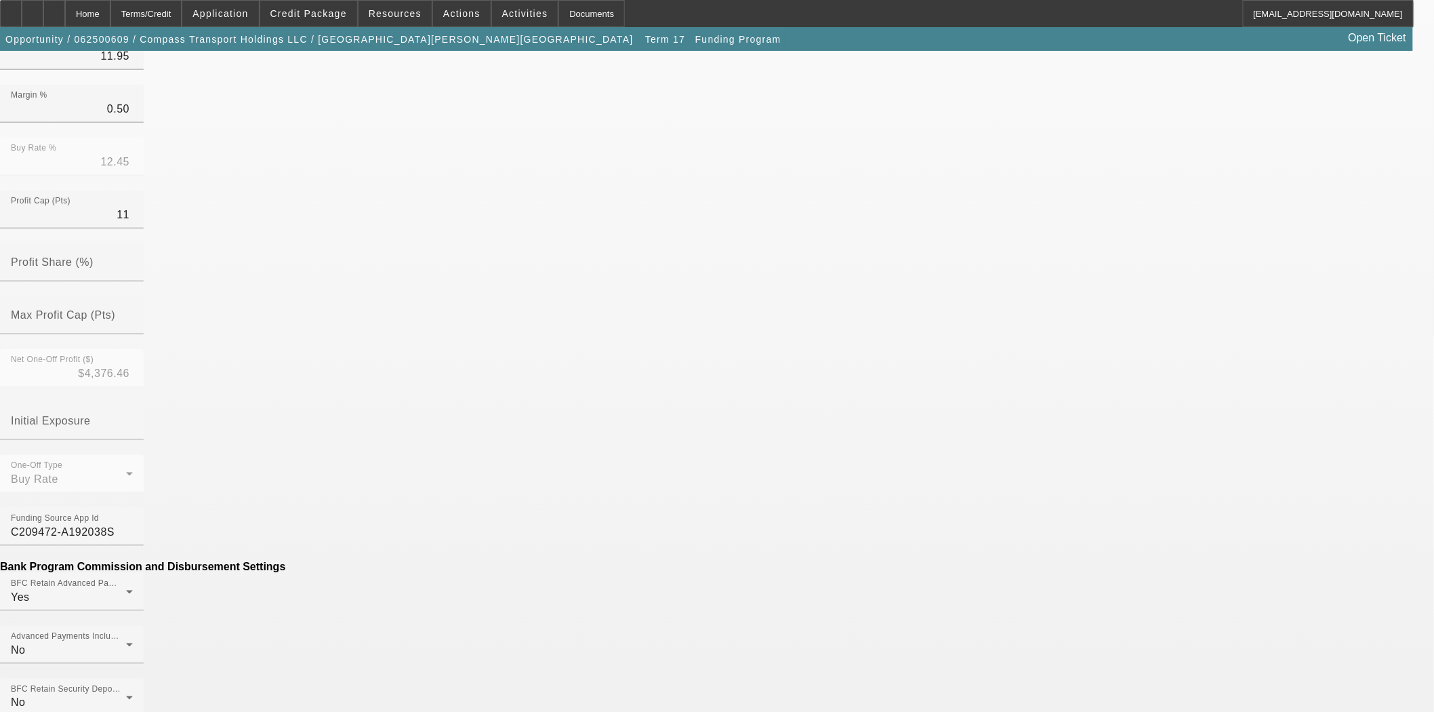
scroll to position [376, 0]
type input "$17.09"
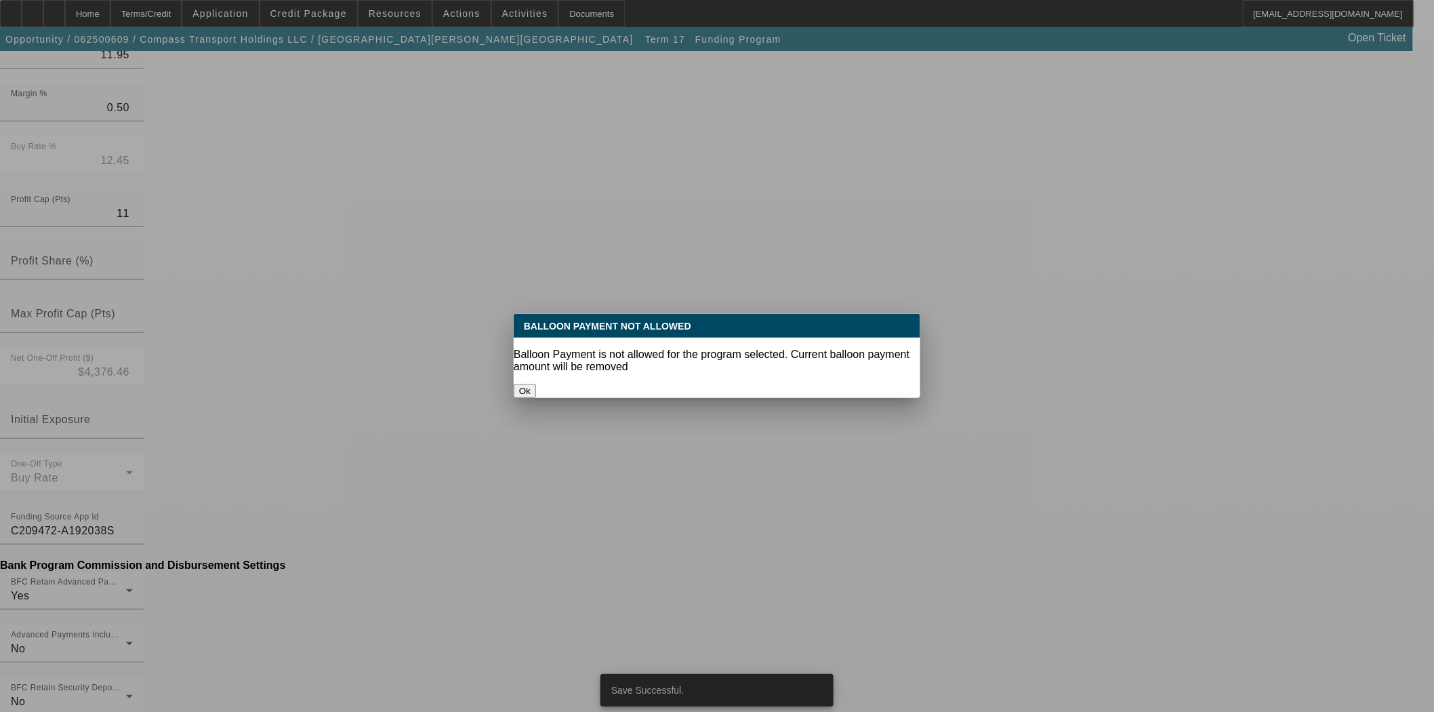
scroll to position [0, 0]
click at [536, 384] on button "Ok" at bounding box center [525, 391] width 22 height 14
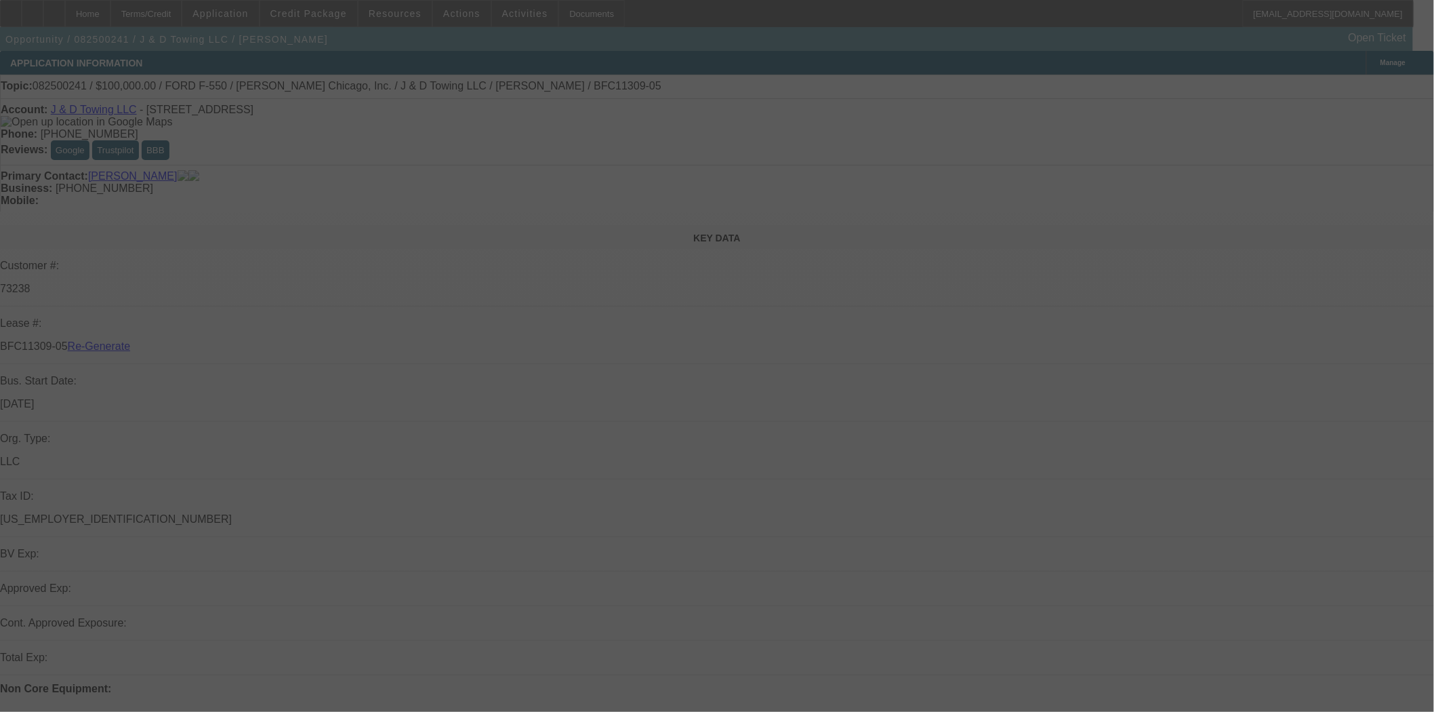
select select "3"
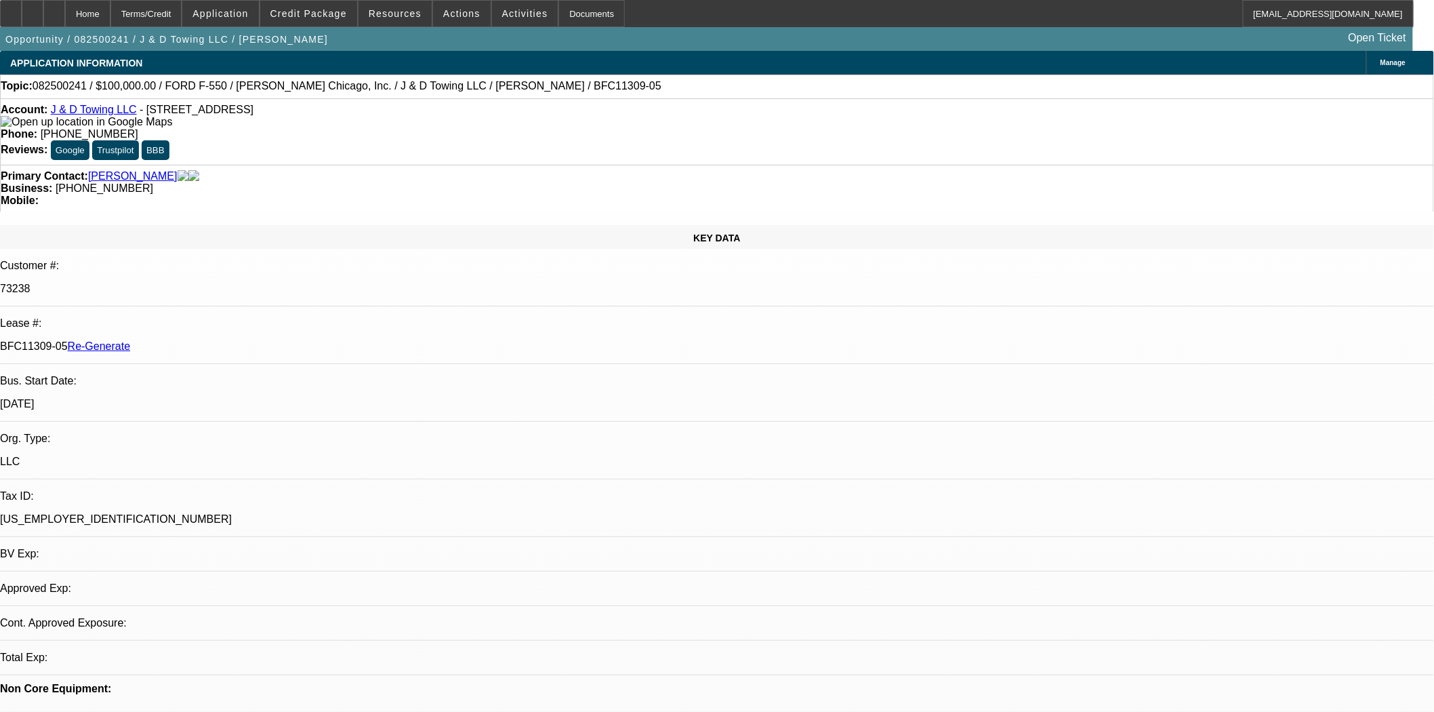
select select "0"
select select "2"
select select "0.1"
select select "4"
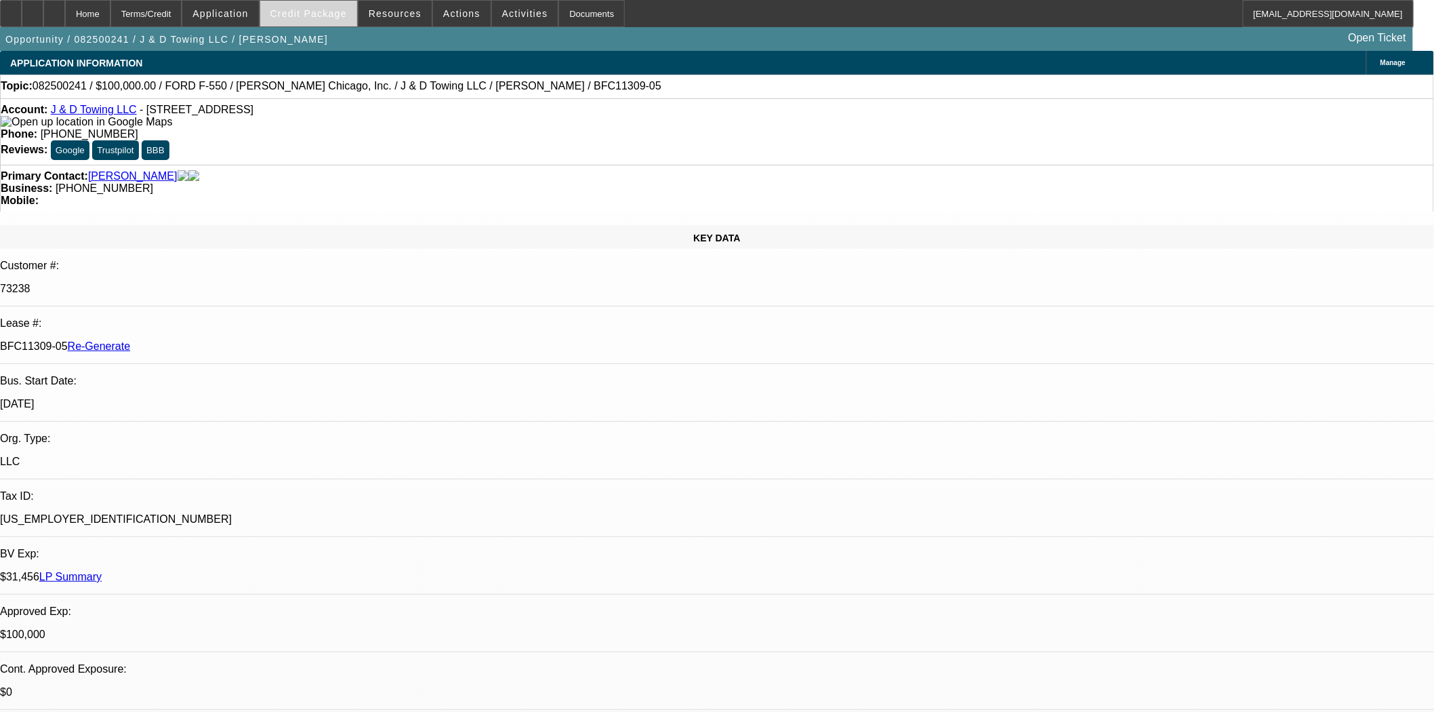
click at [296, 3] on span at bounding box center [308, 13] width 97 height 33
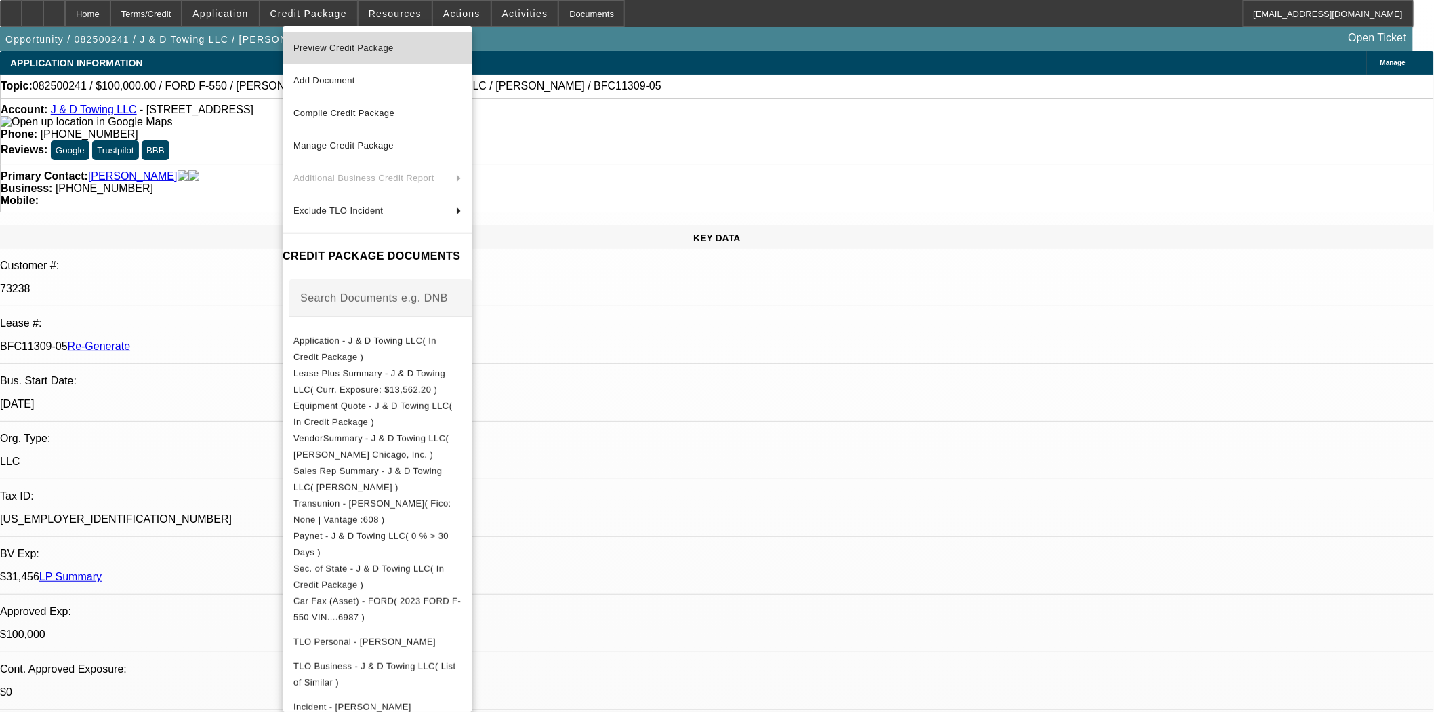
click at [321, 41] on span "Preview Credit Package" at bounding box center [377, 48] width 168 height 16
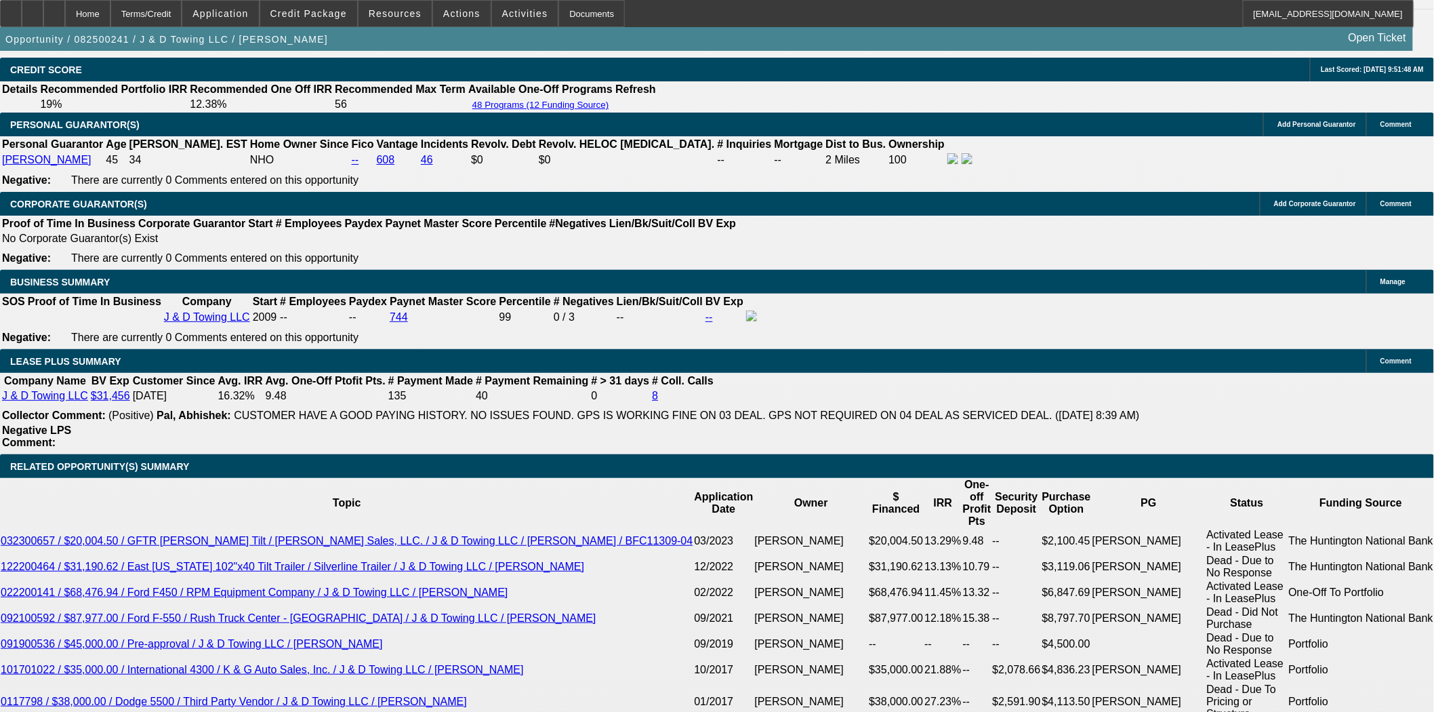
scroll to position [2033, 0]
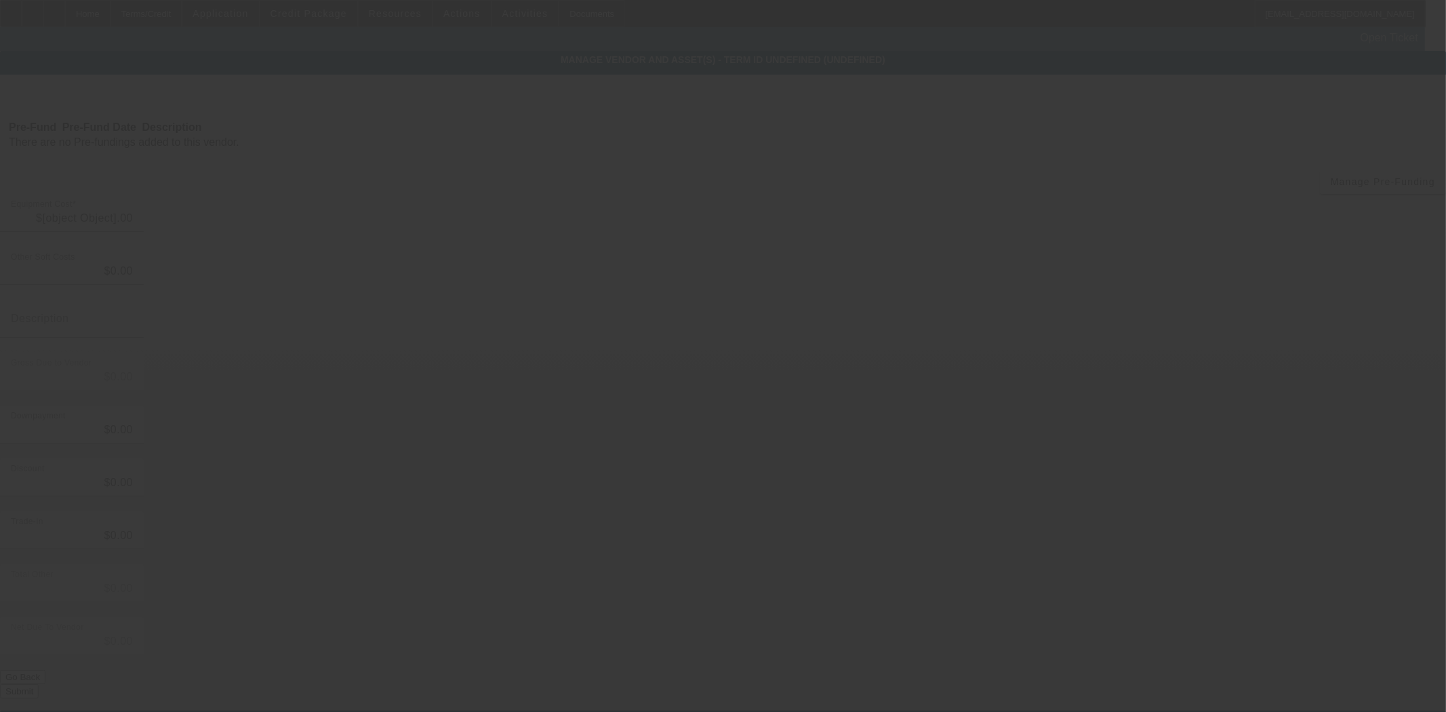
type input "$97,094.70"
type input "$7,977.75"
type input "TX Tax"
type input "$105,072.45"
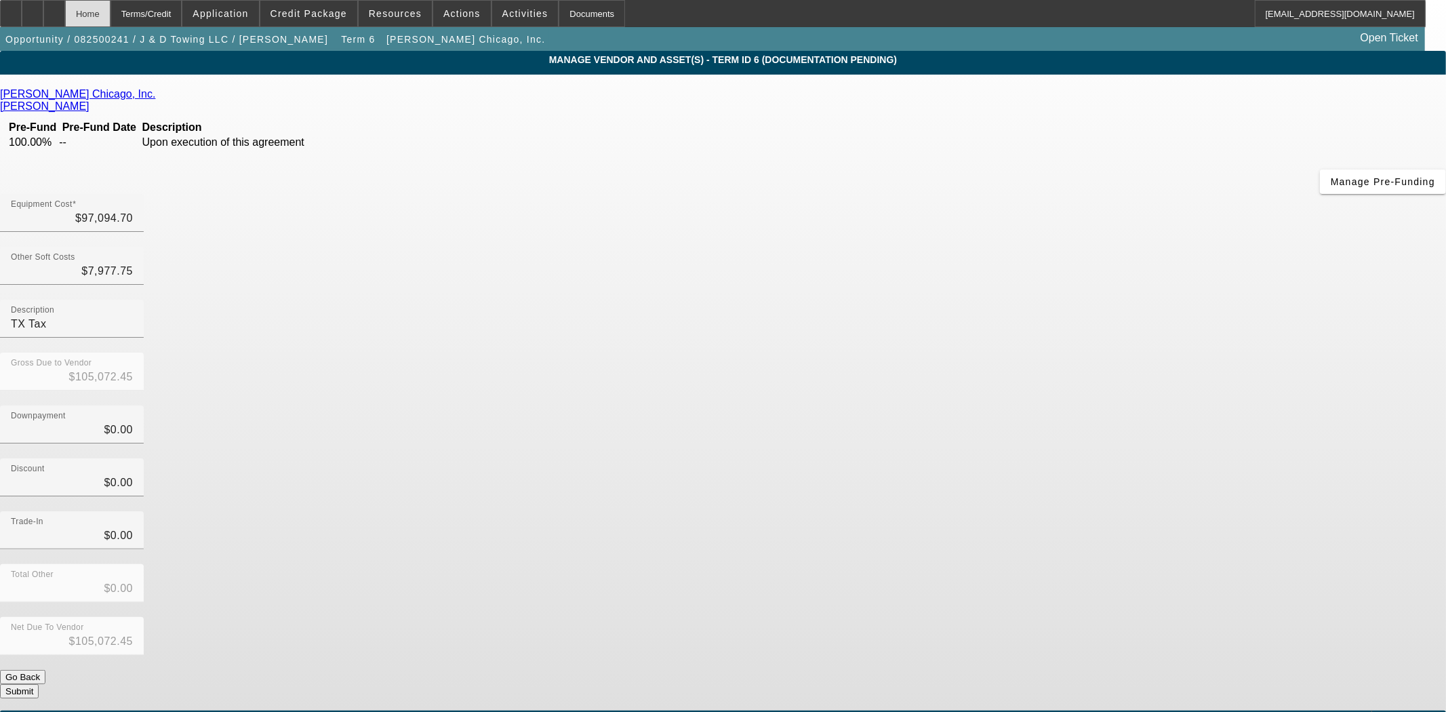
click at [110, 16] on div "Home" at bounding box center [87, 13] width 45 height 27
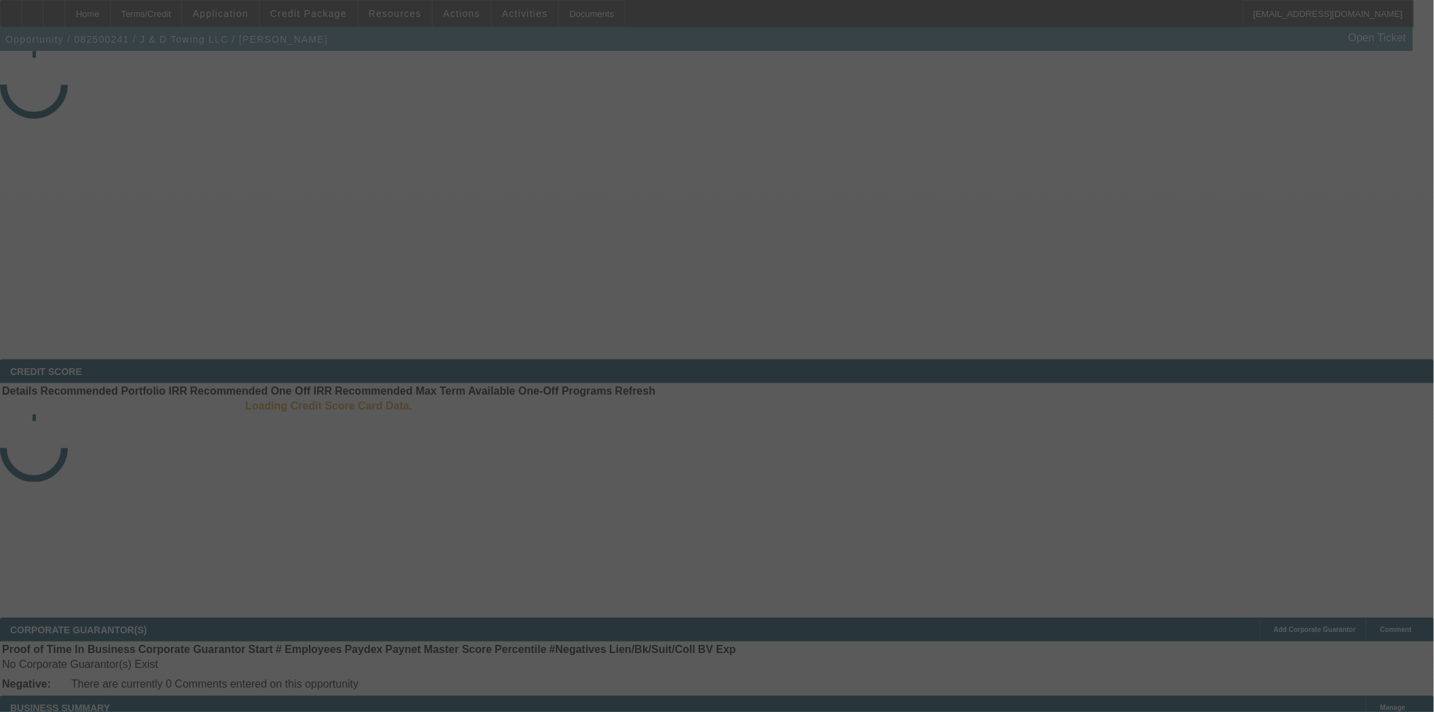
select select "3"
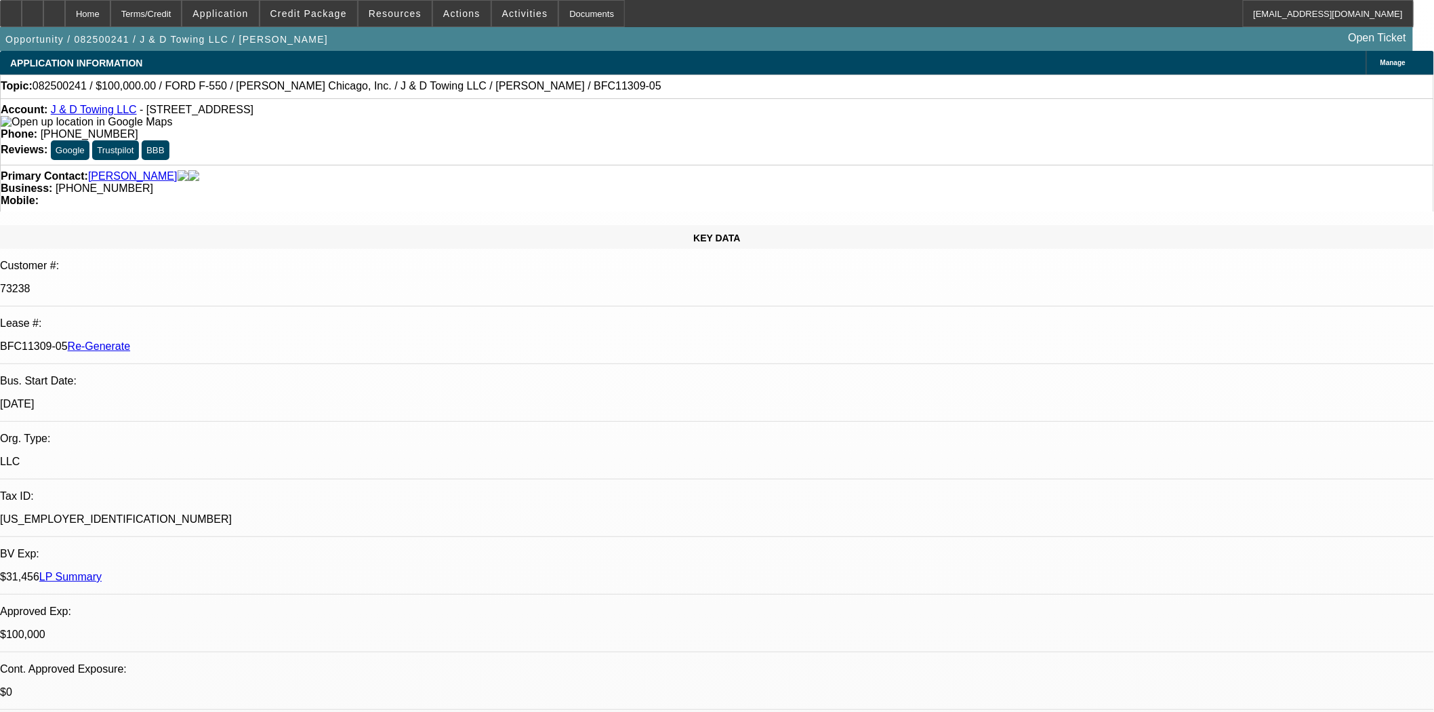
select select "0"
select select "2"
select select "0.1"
select select "4"
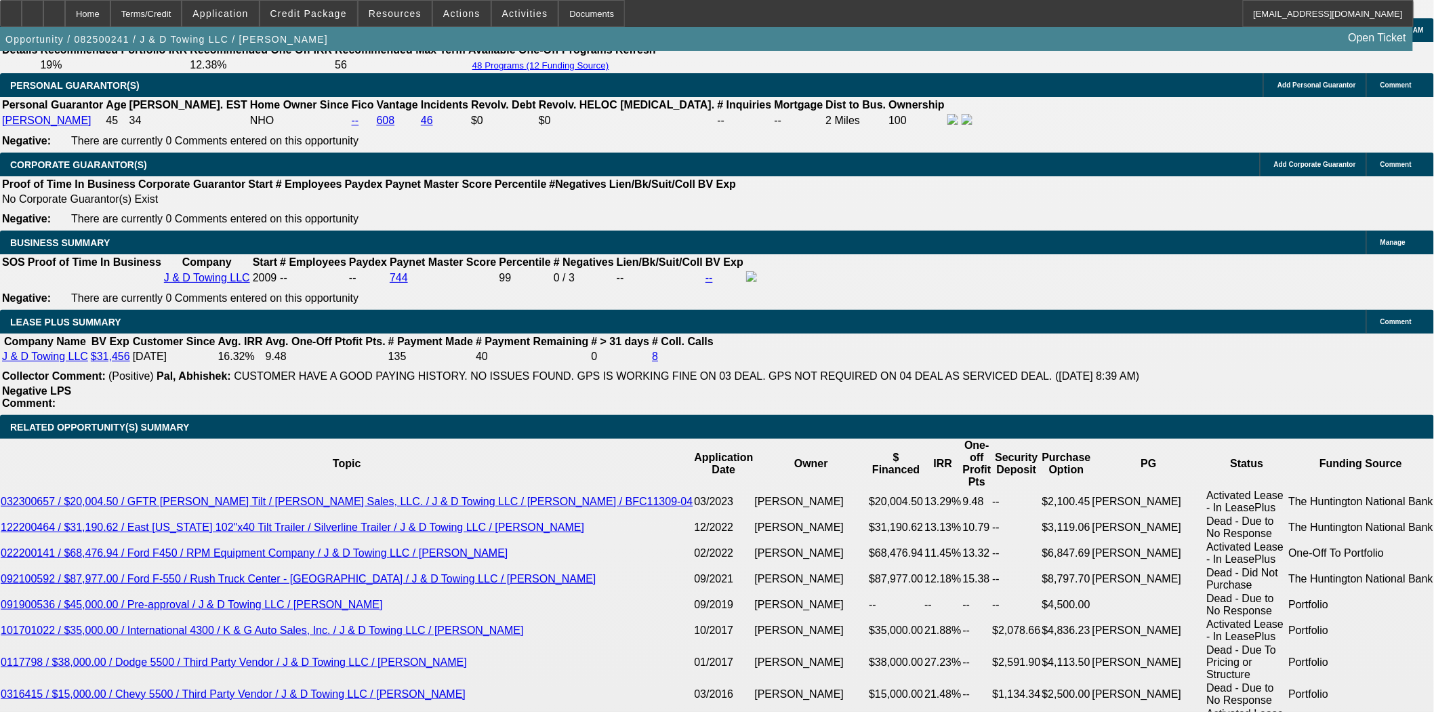
scroll to position [2259, 0]
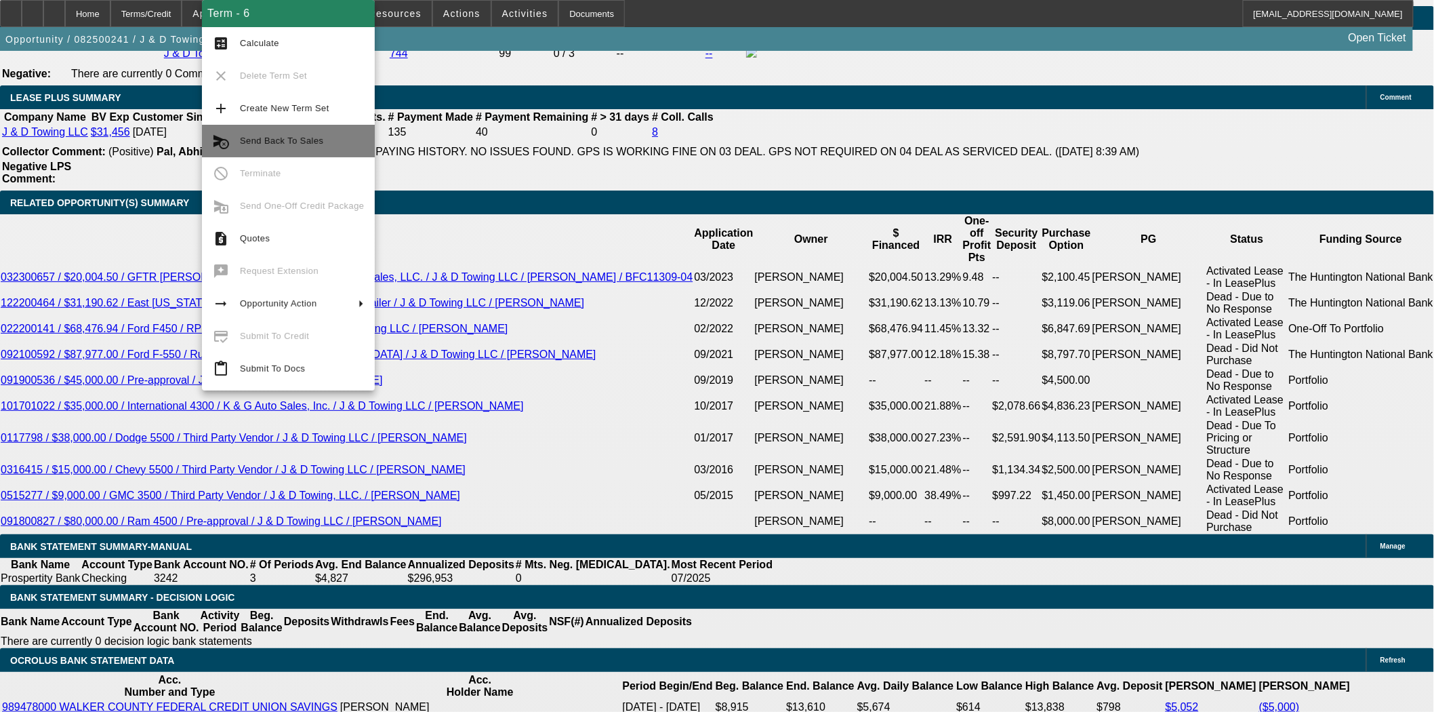
click at [262, 144] on span "Send Back To Sales" at bounding box center [281, 141] width 83 height 10
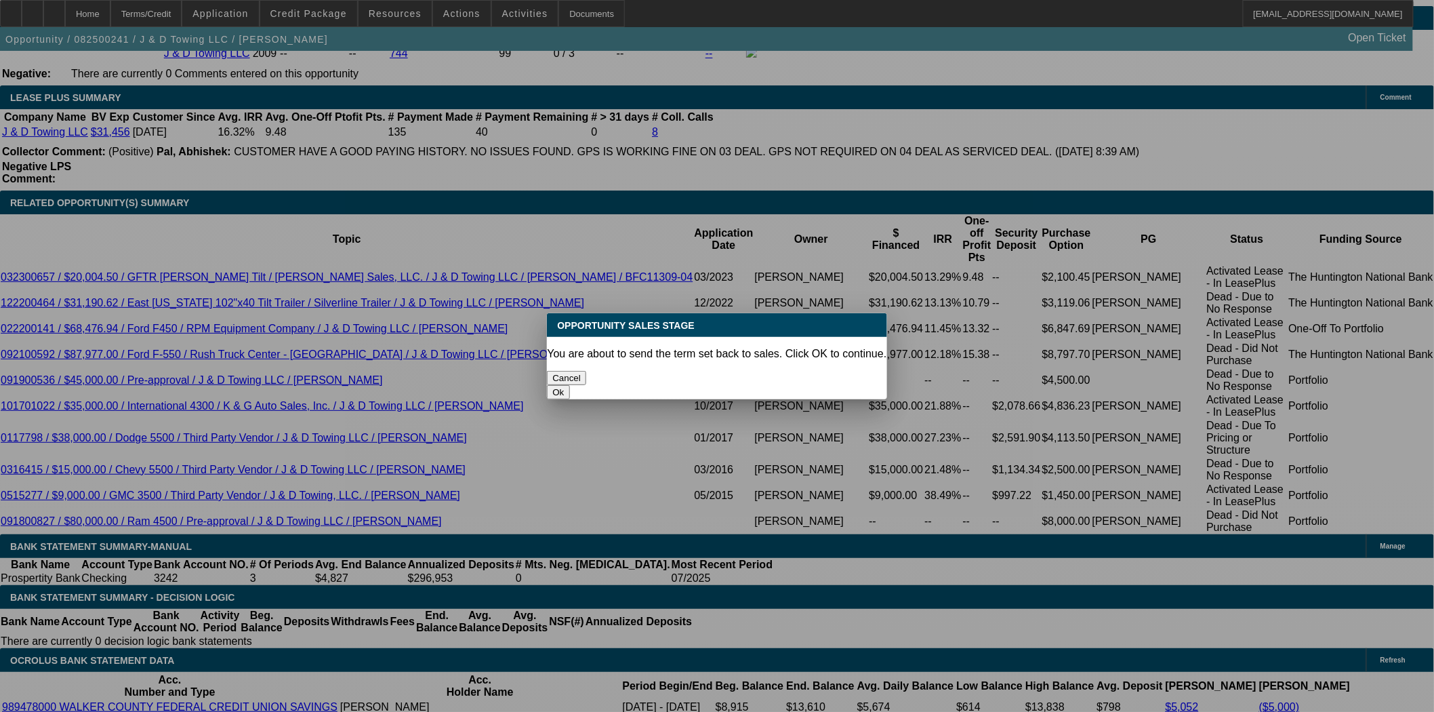
scroll to position [0, 0]
click at [569, 385] on button "Ok" at bounding box center [558, 392] width 22 height 14
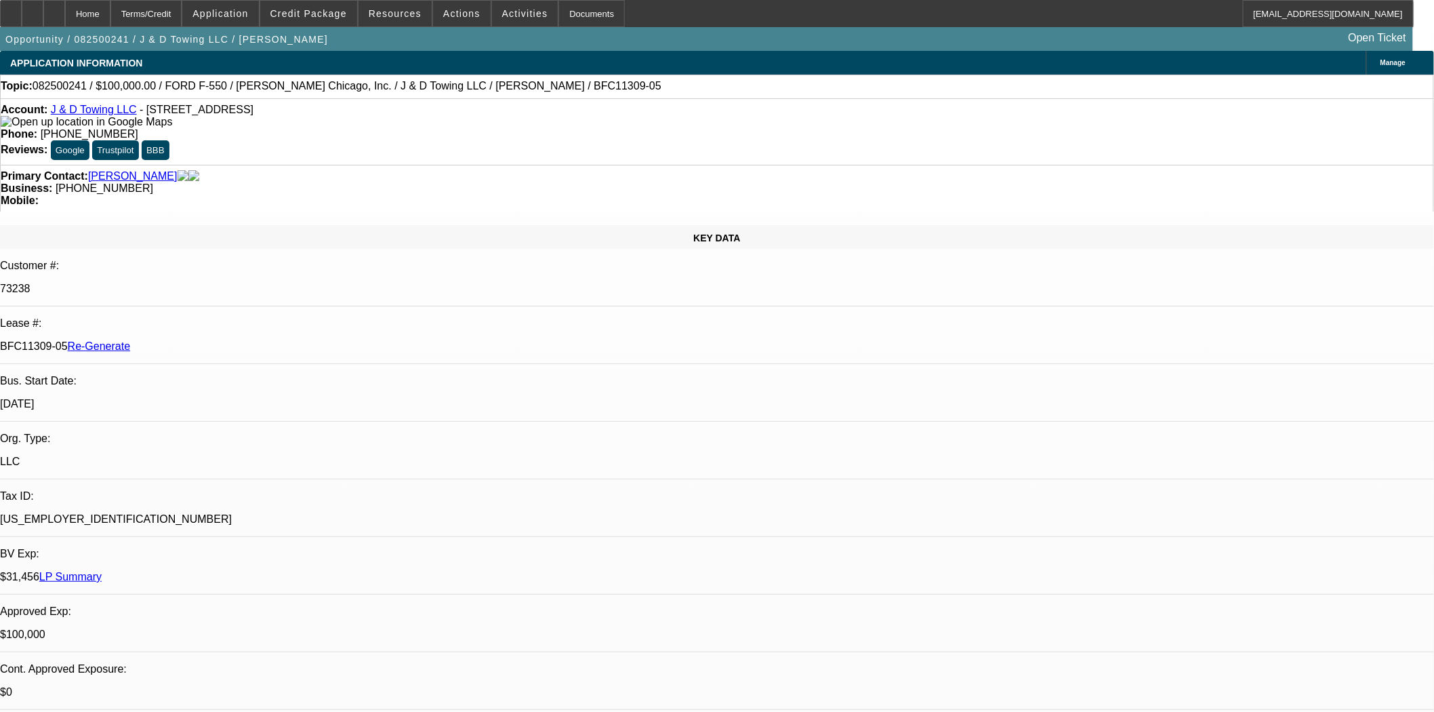
type textarea "Sales tax needs to be added separately. also check the amount as it is high for…"
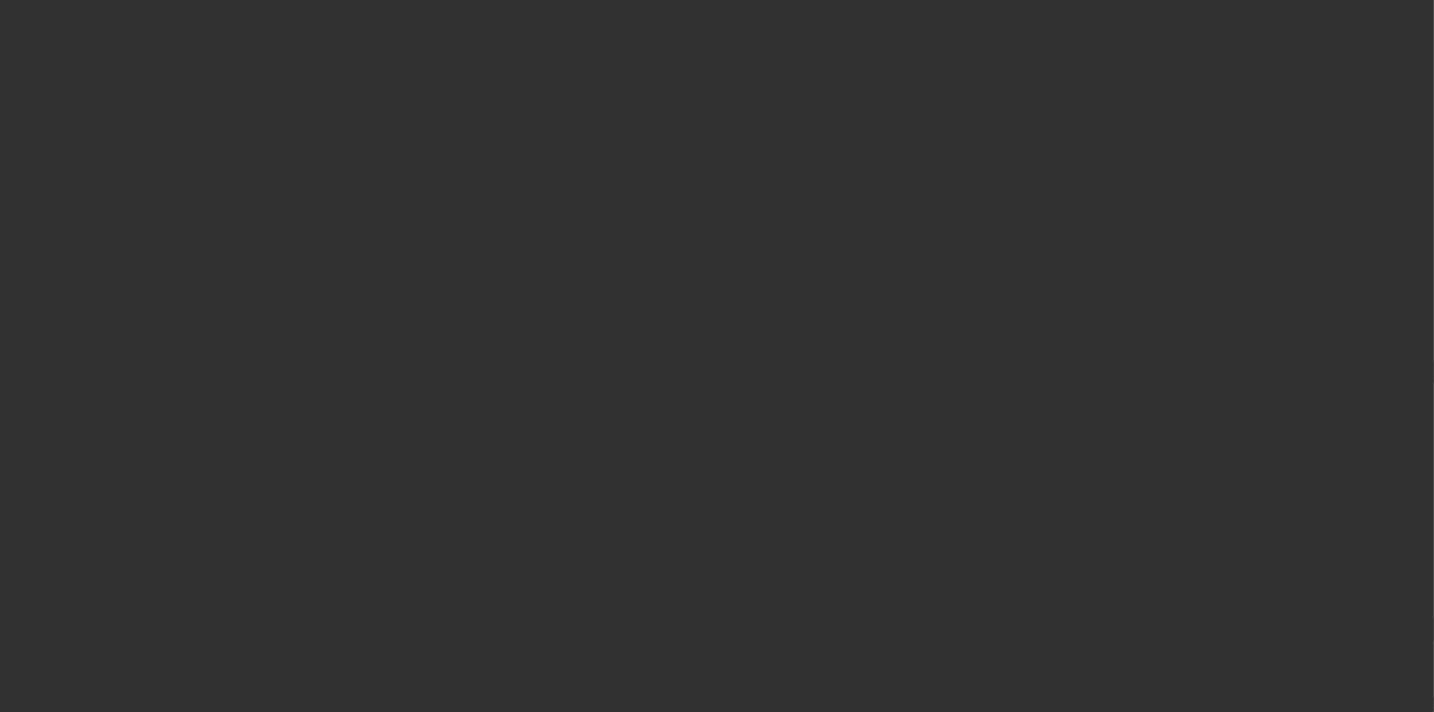
select select "4"
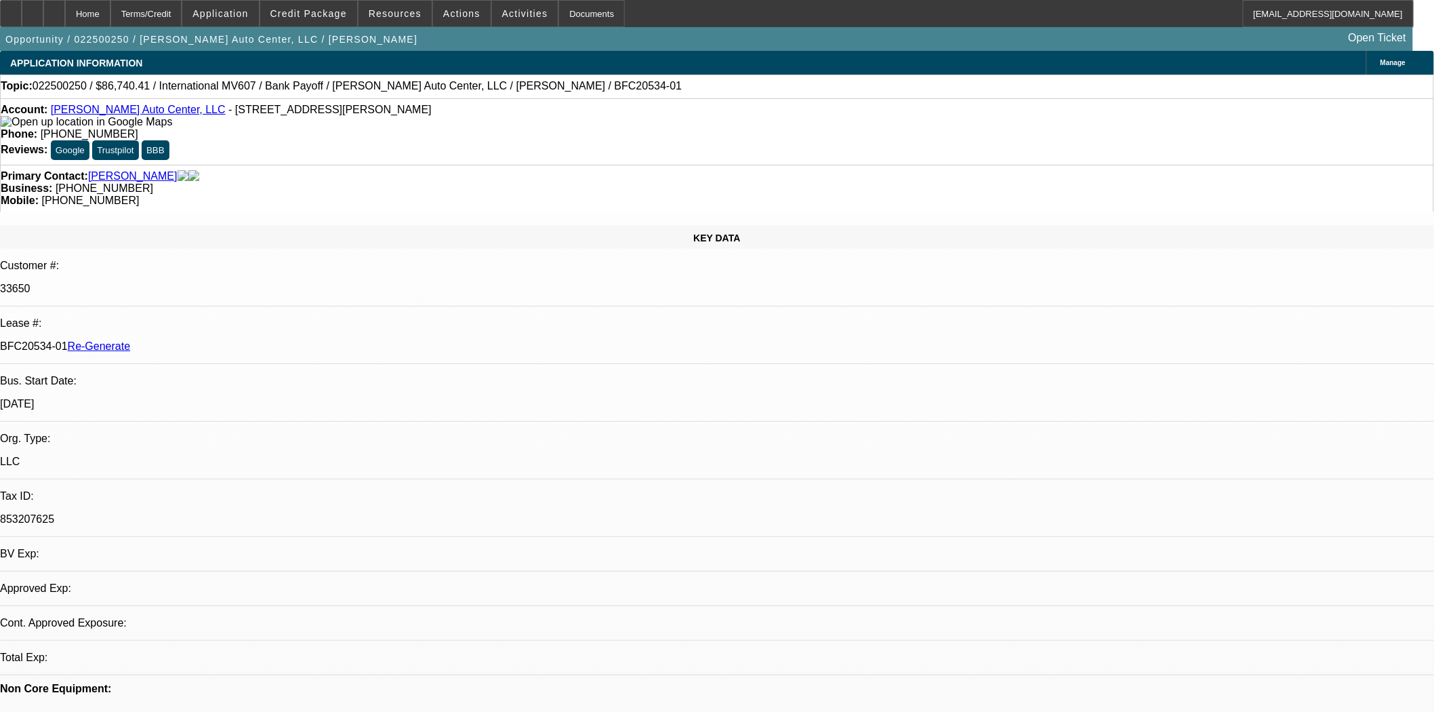
select select "0"
select select "2"
select select "0.1"
select select "4"
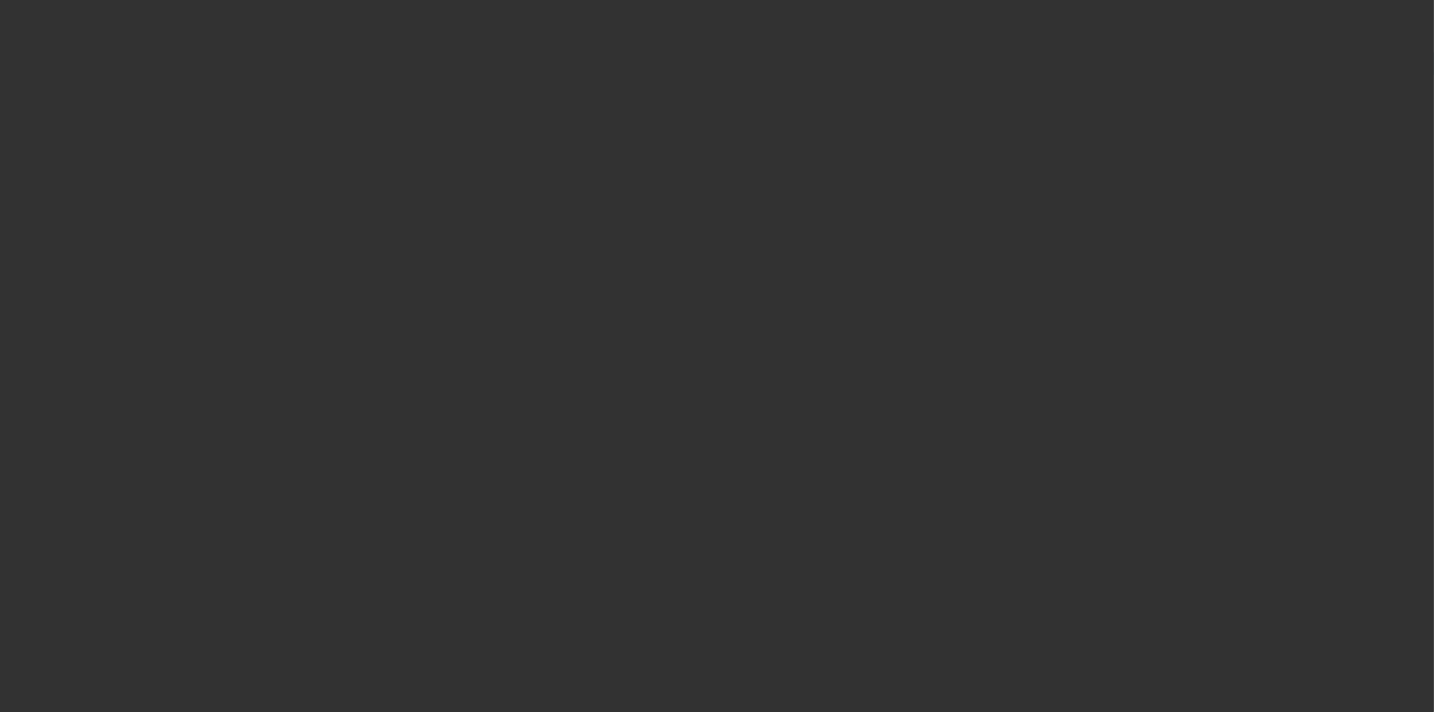
select select "4"
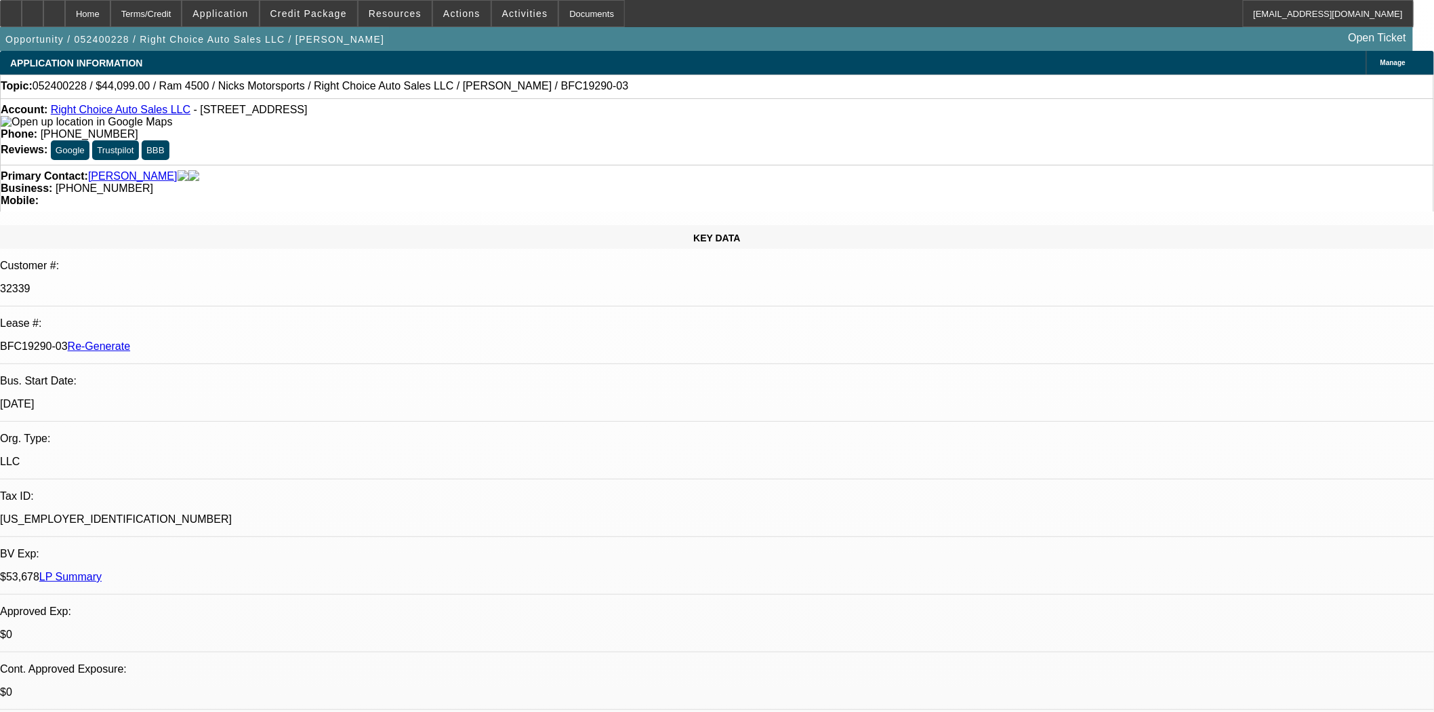
select select "0"
select select "2"
select select "0"
select select "6"
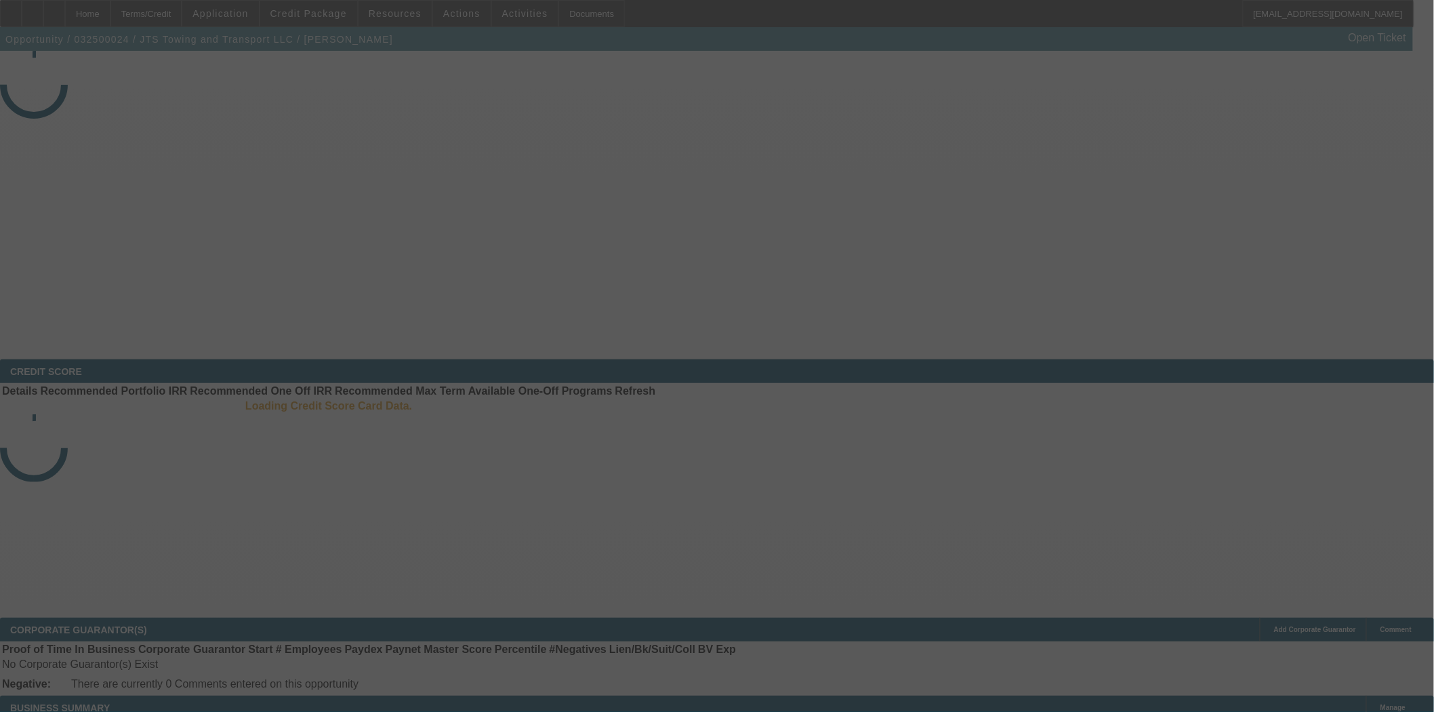
select select "4"
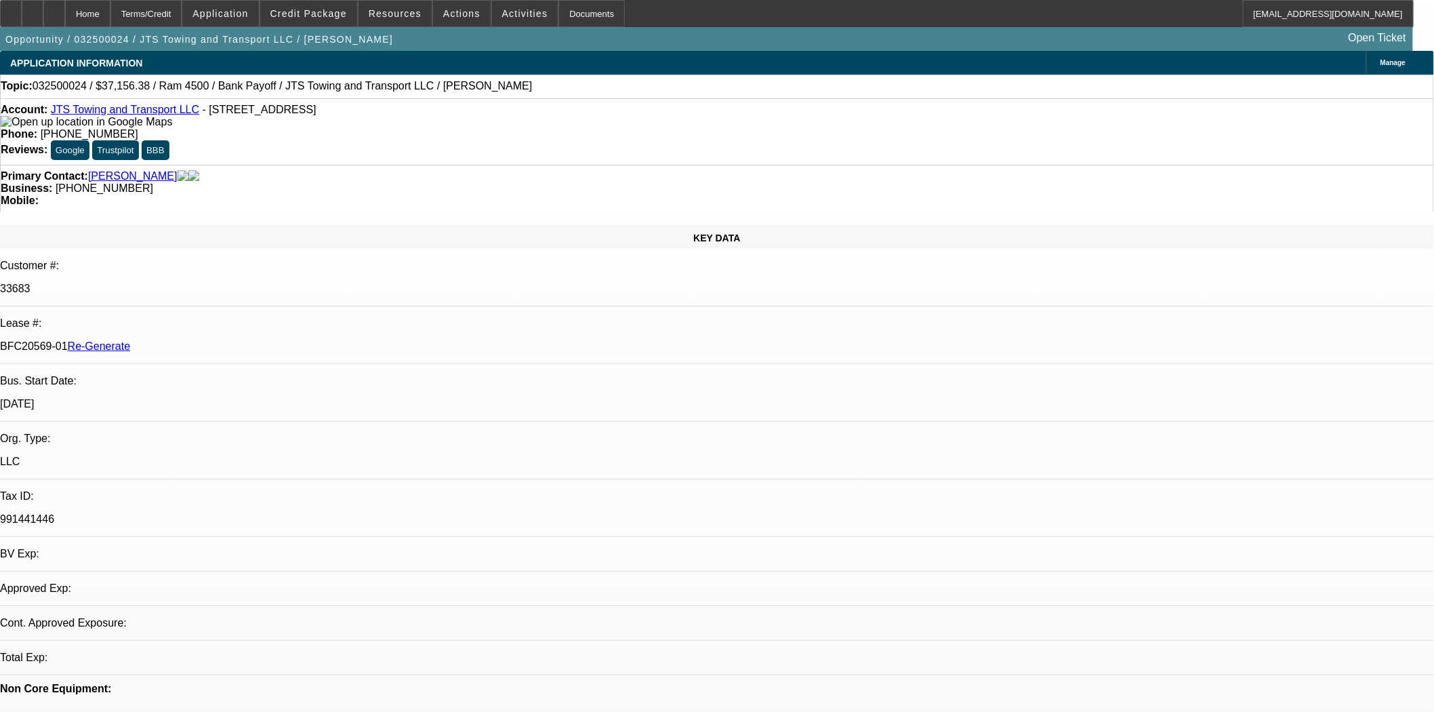
select select "0"
select select "2"
select select "0"
select select "6"
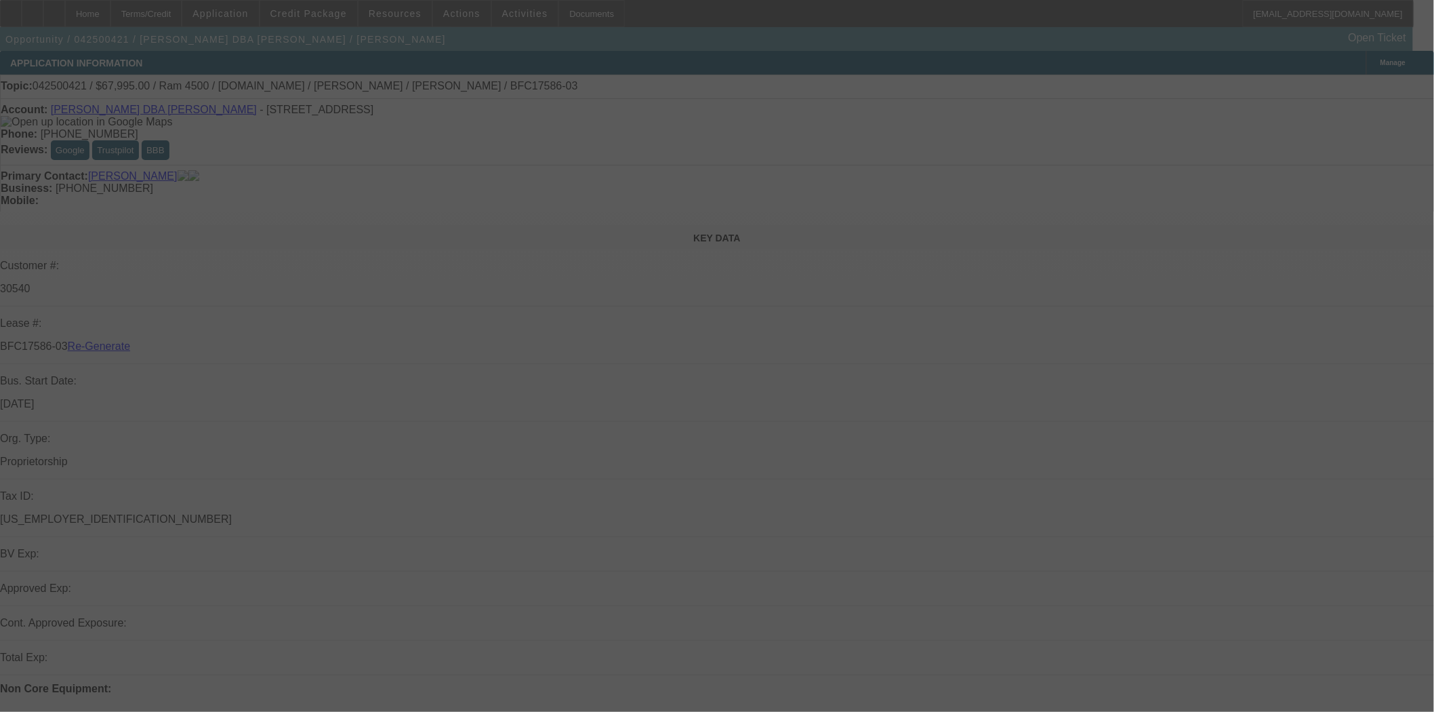
select select "4"
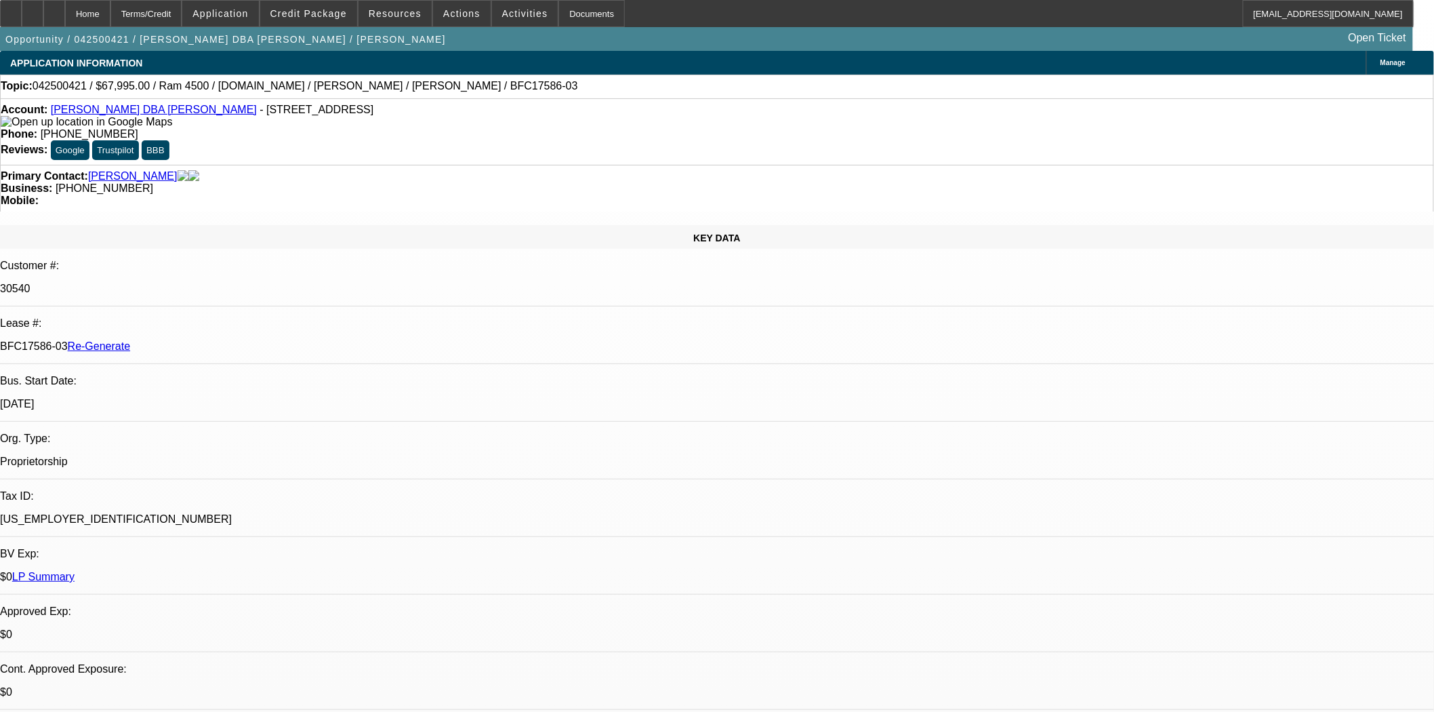
select select "0"
select select "3"
select select "6"
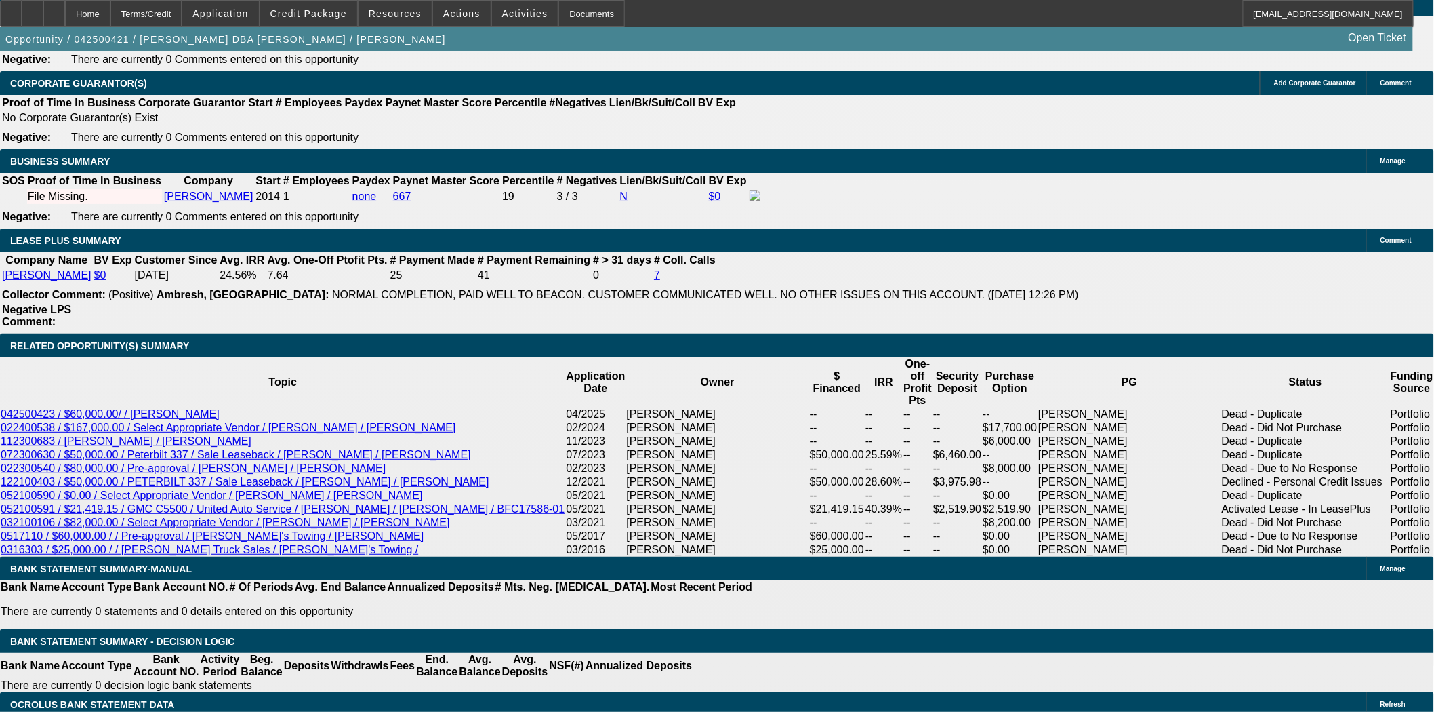
scroll to position [2184, 0]
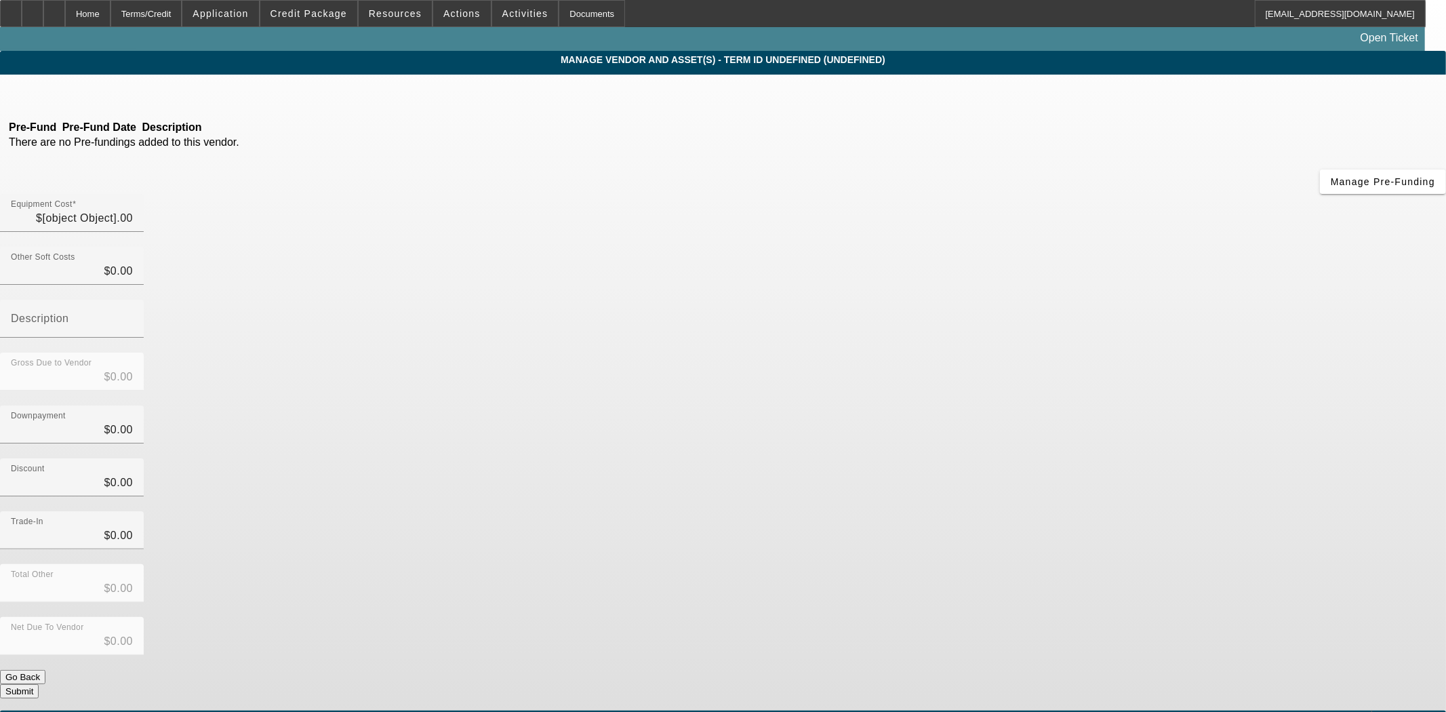
type input "$67,995.00"
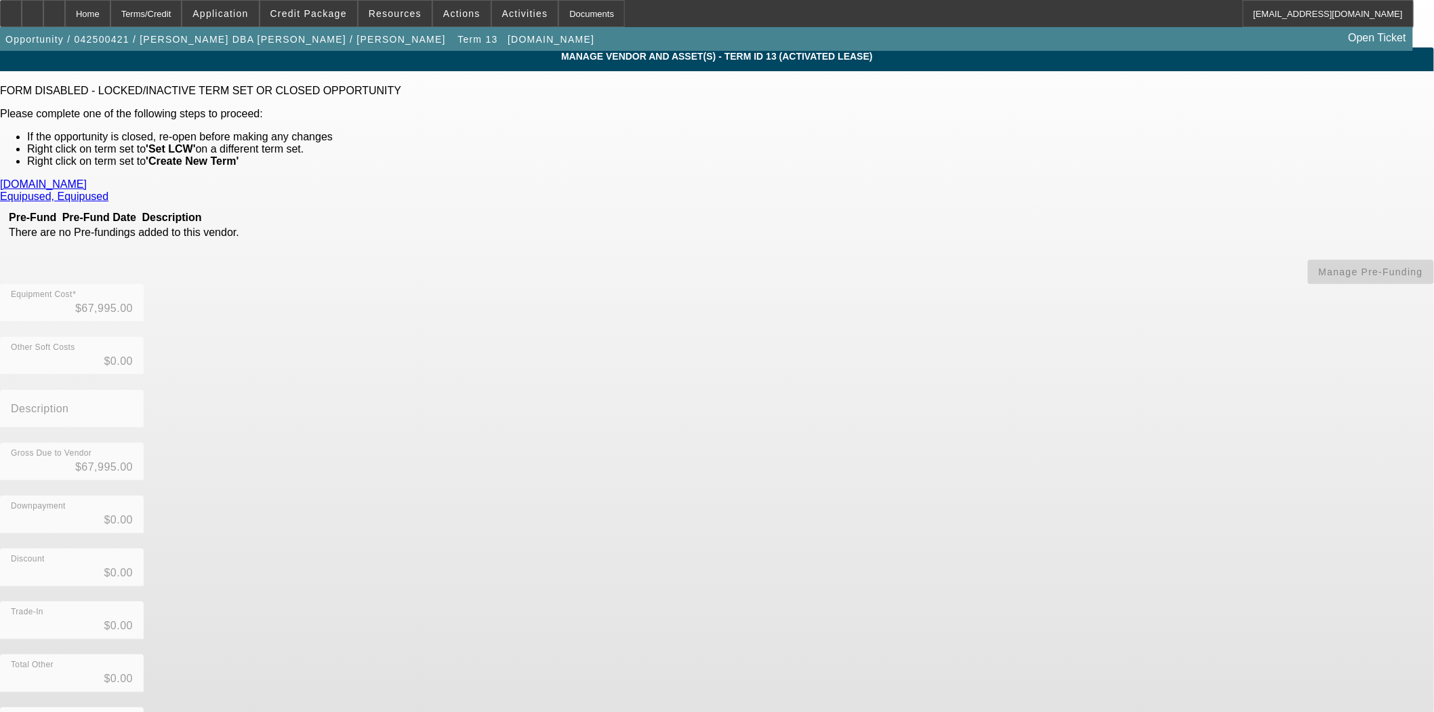
scroll to position [4, 0]
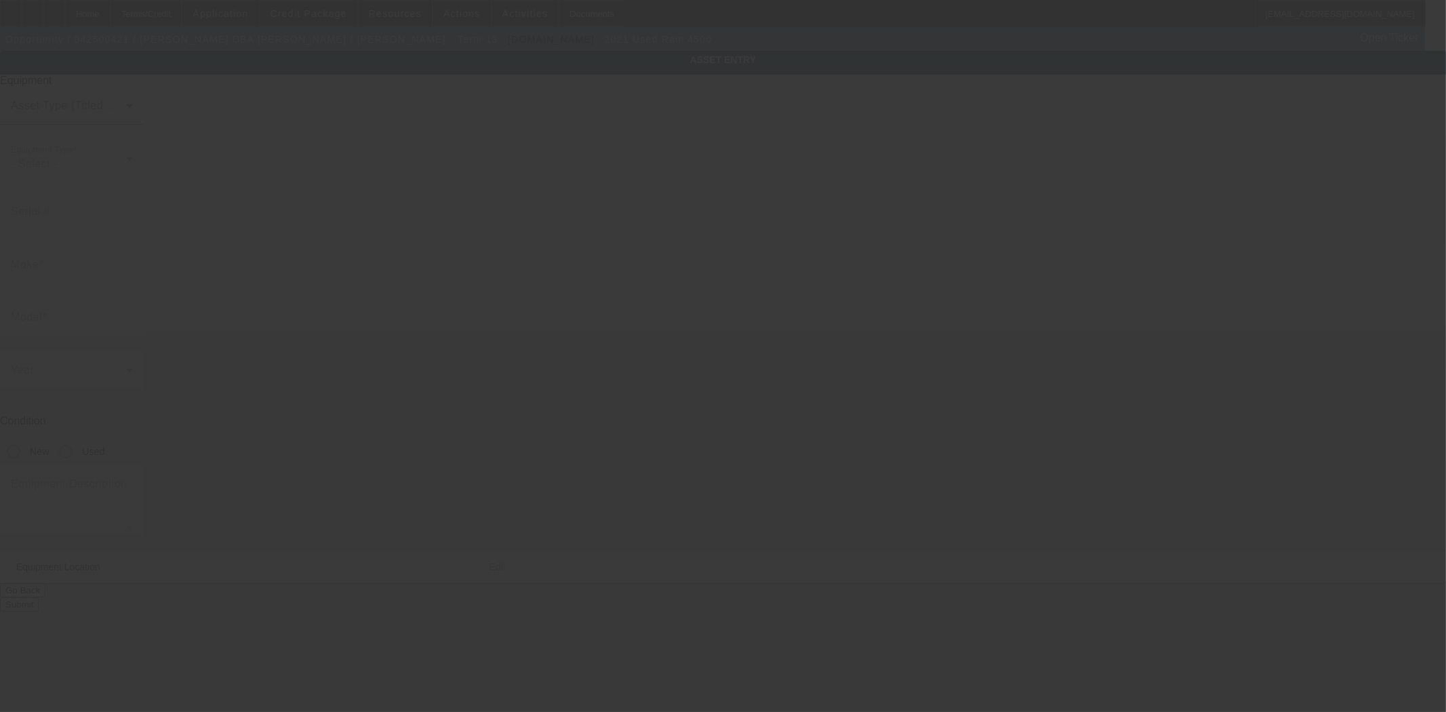
type input "[US_VEHICLE_IDENTIFICATION_NUMBER]"
type input "ram"
type input "4500"
radio input "true"
type textarea "With:"
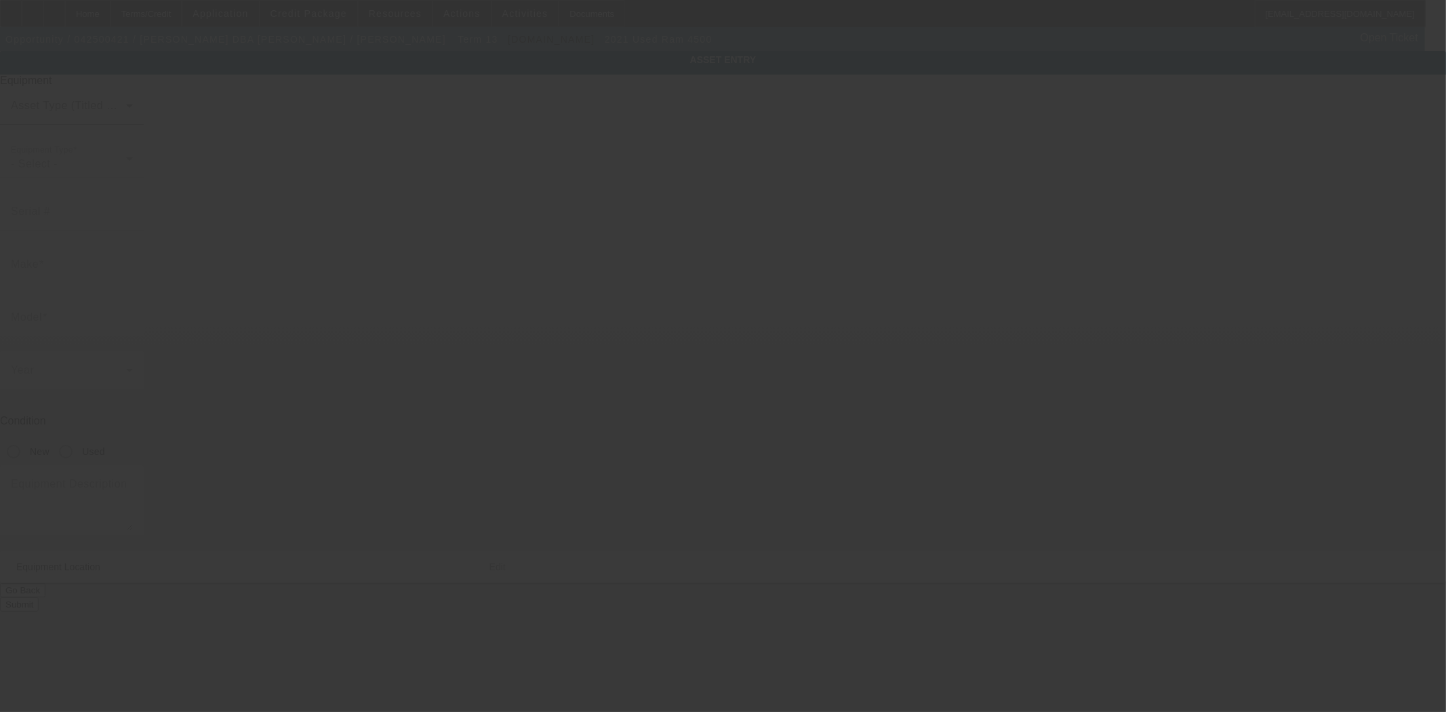
type input "[STREET_ADDRESS]"
type input "Leominster"
type input "01453"
type input "[GEOGRAPHIC_DATA]"
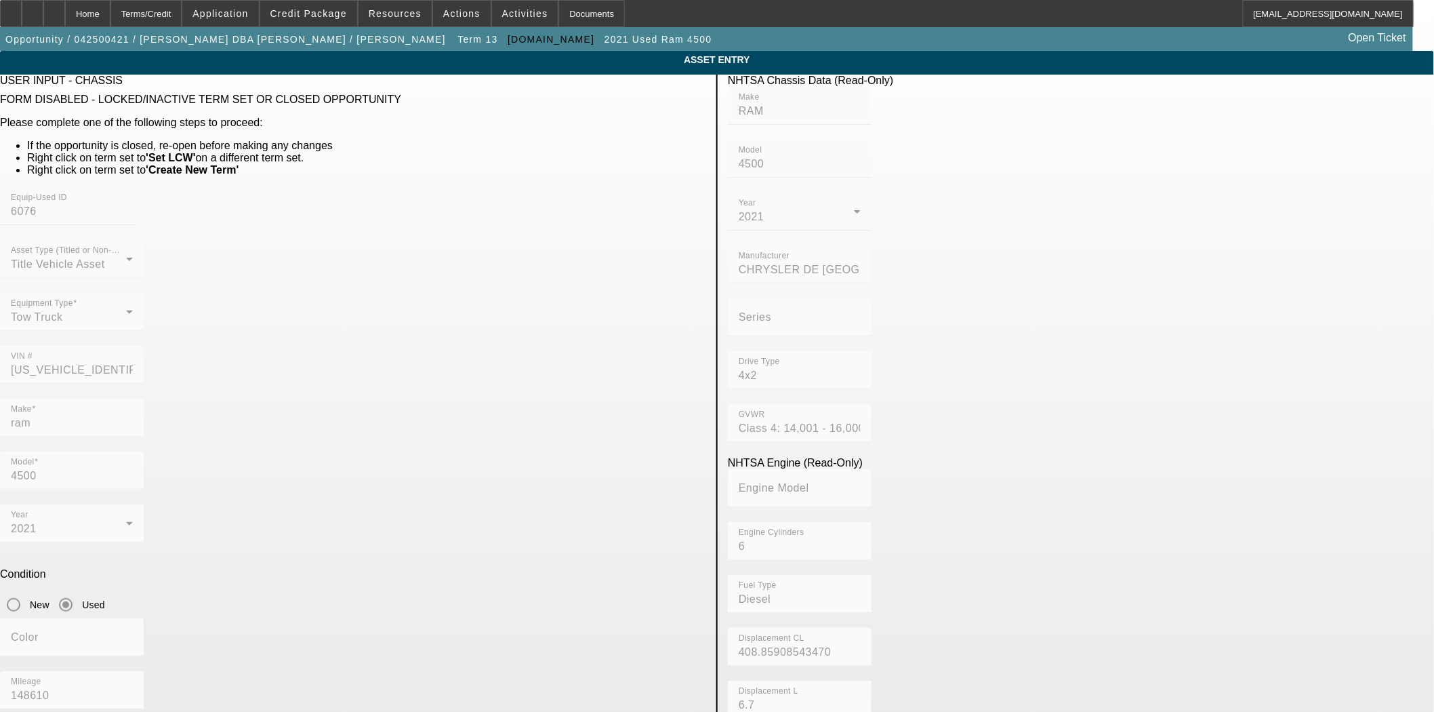
click at [144, 346] on mat-form-field "VIN # [US_VEHICLE_IDENTIFICATION_NUMBER]" at bounding box center [72, 372] width 144 height 53
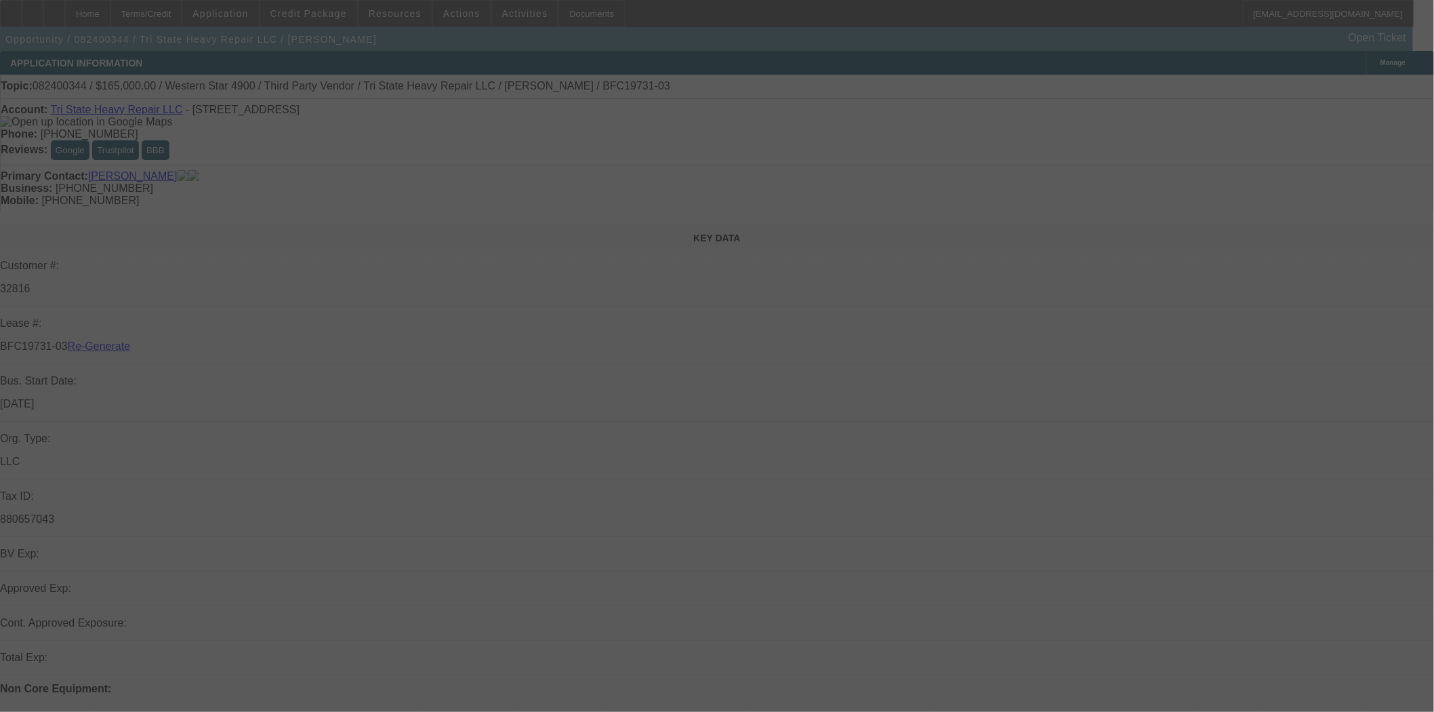
select select "4"
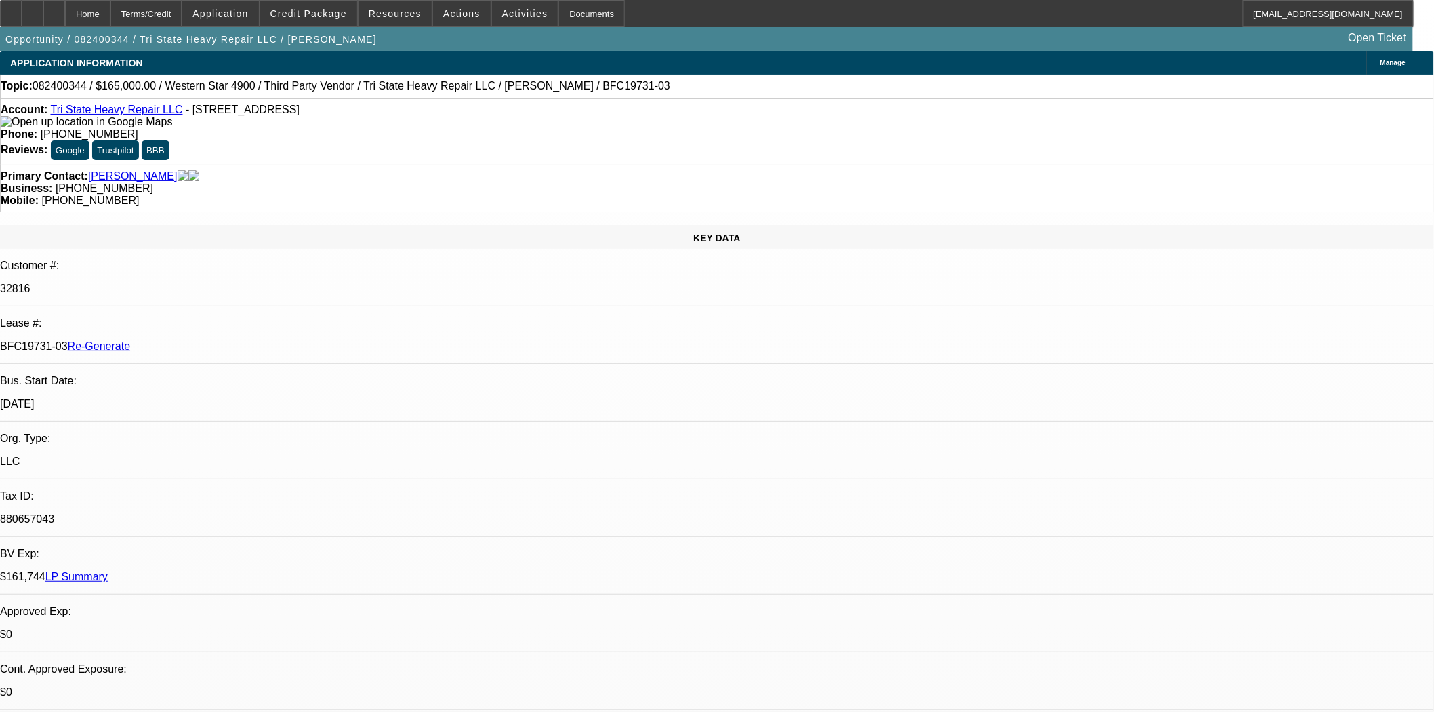
select select "0"
select select "2"
select select "0"
select select "6"
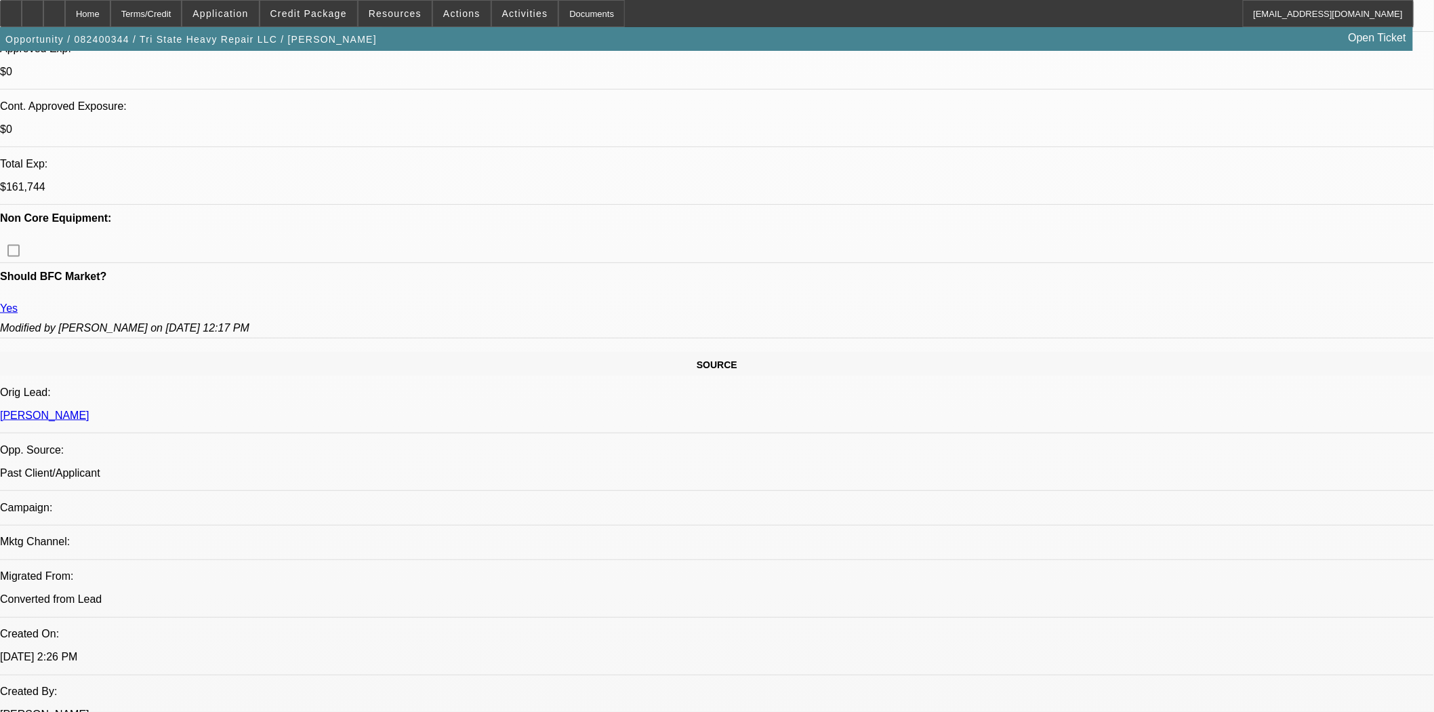
scroll to position [376, 0]
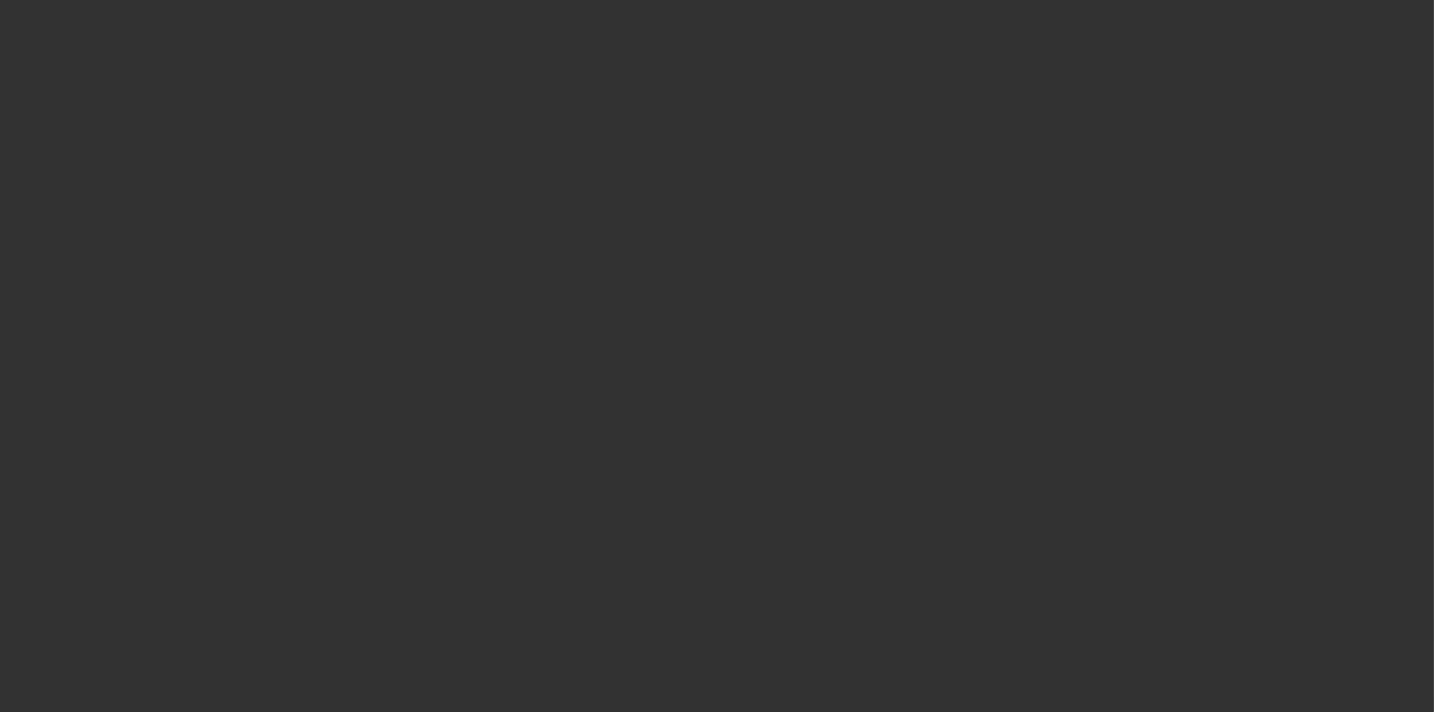
select select "4"
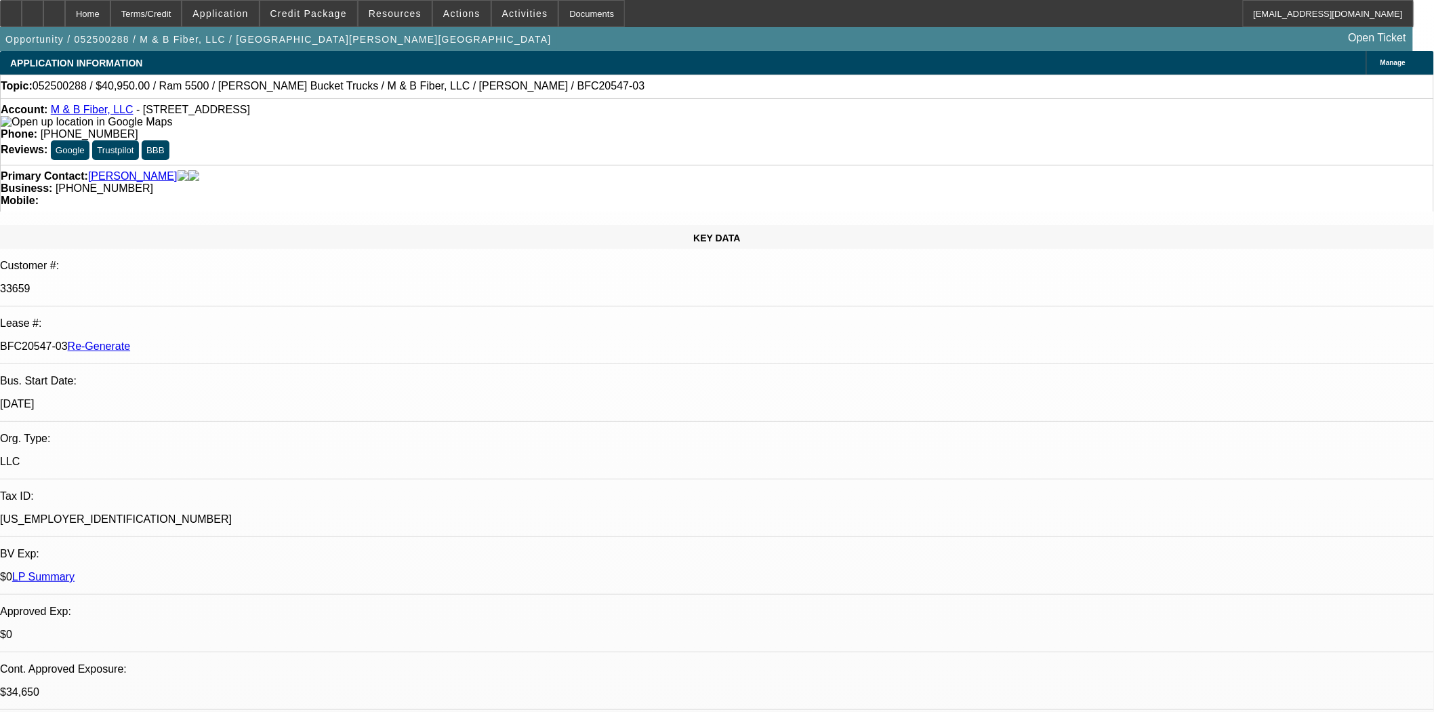
select select "0"
select select "6"
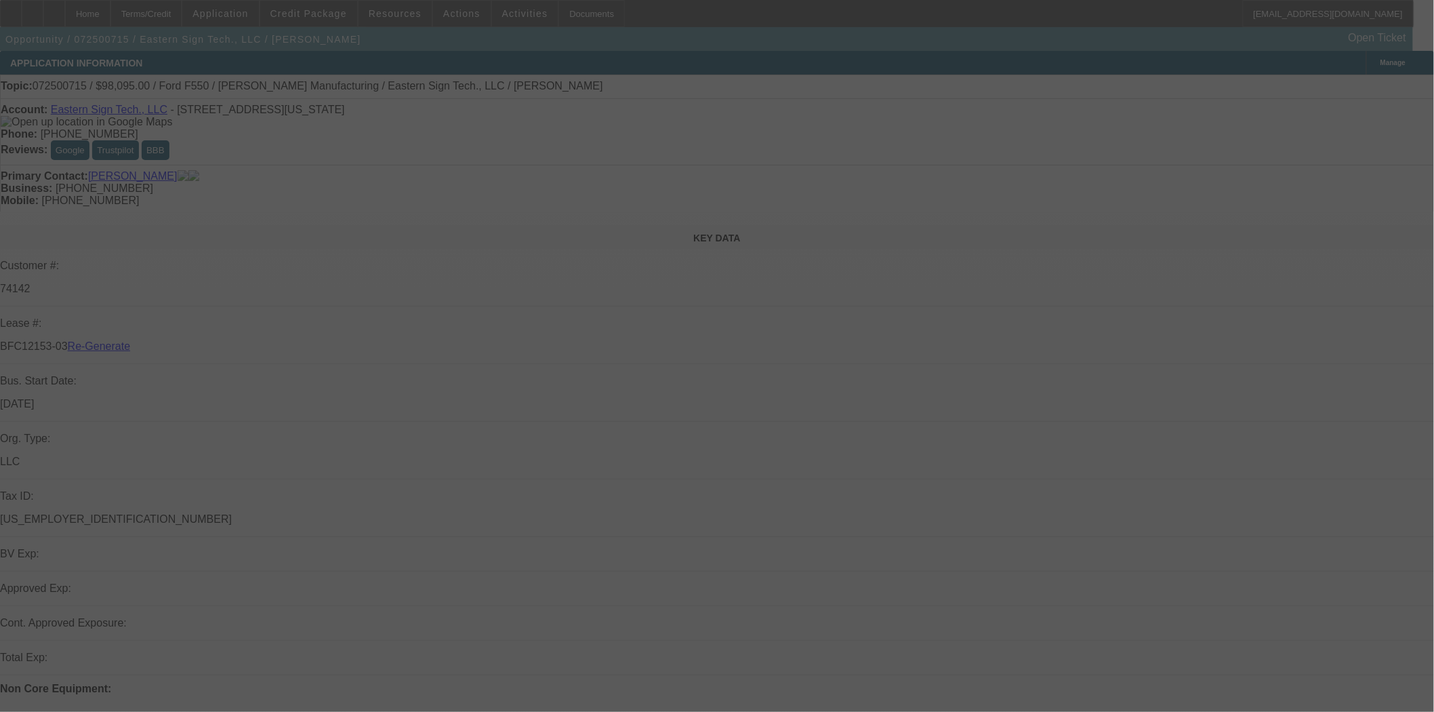
select select "3"
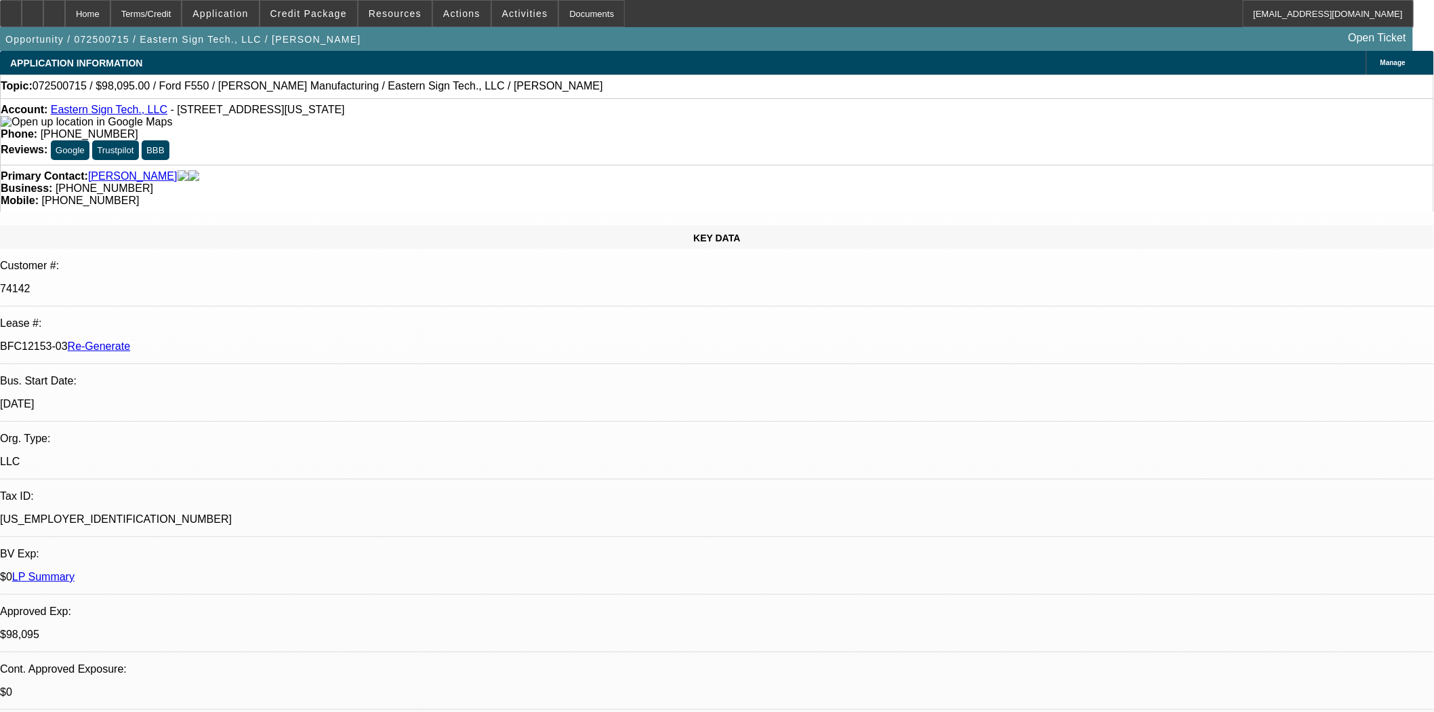
select select "0"
select select "6"
click at [573, 10] on div "Documents" at bounding box center [591, 13] width 66 height 27
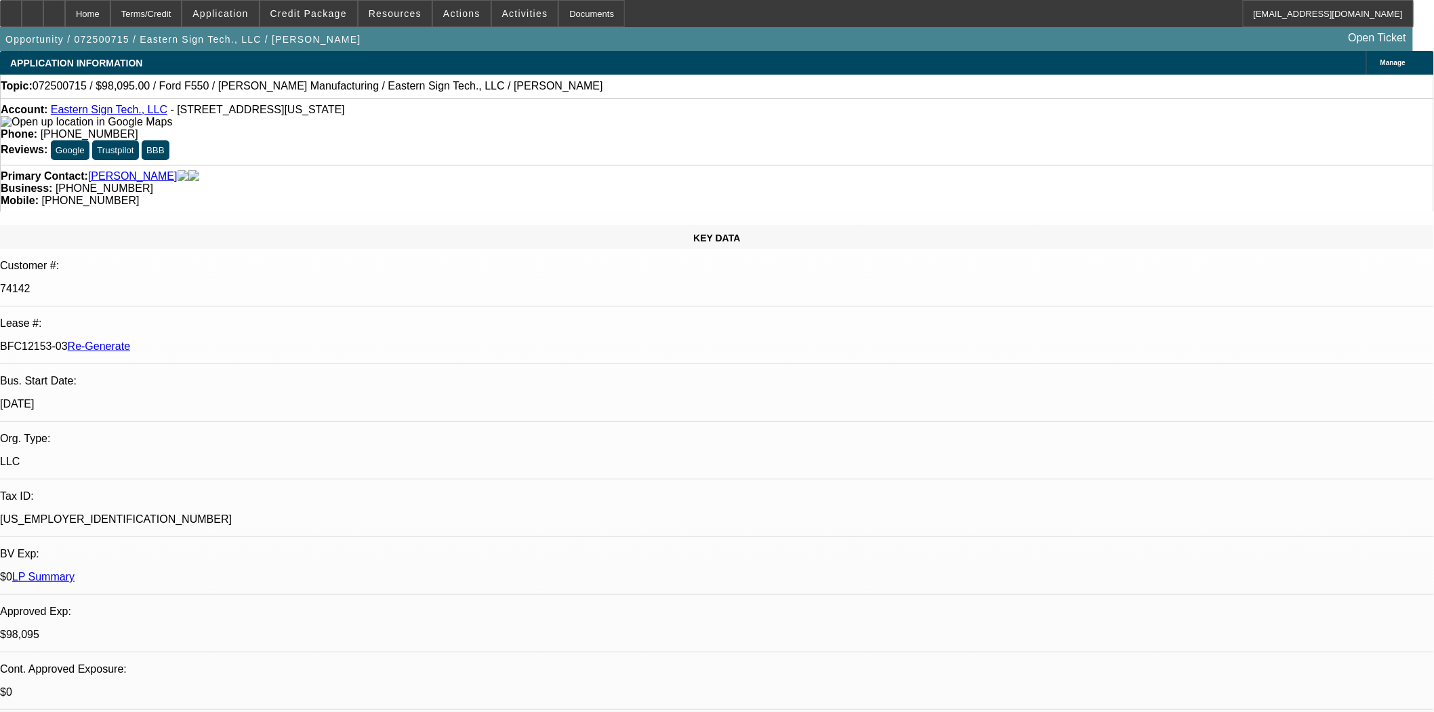
click at [125, 170] on link "[PERSON_NAME]" at bounding box center [132, 176] width 89 height 12
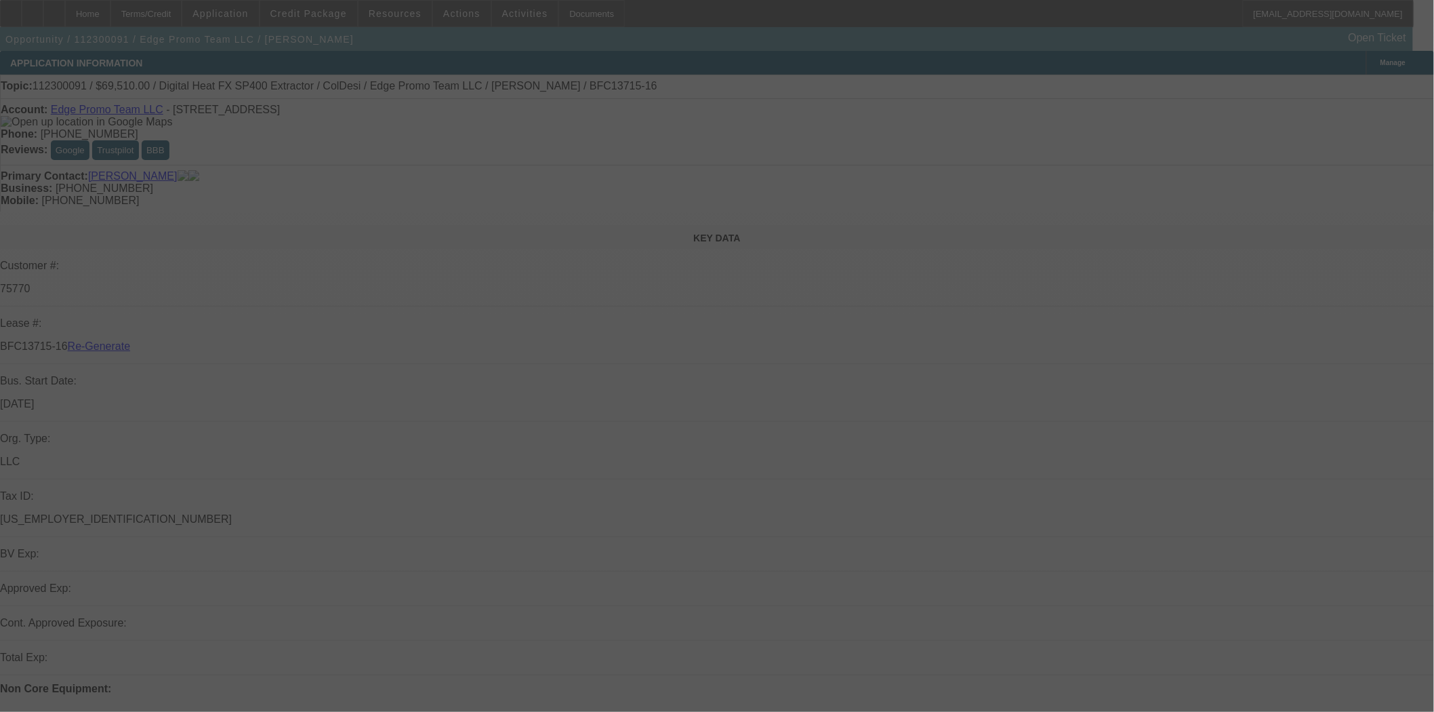
select select "4"
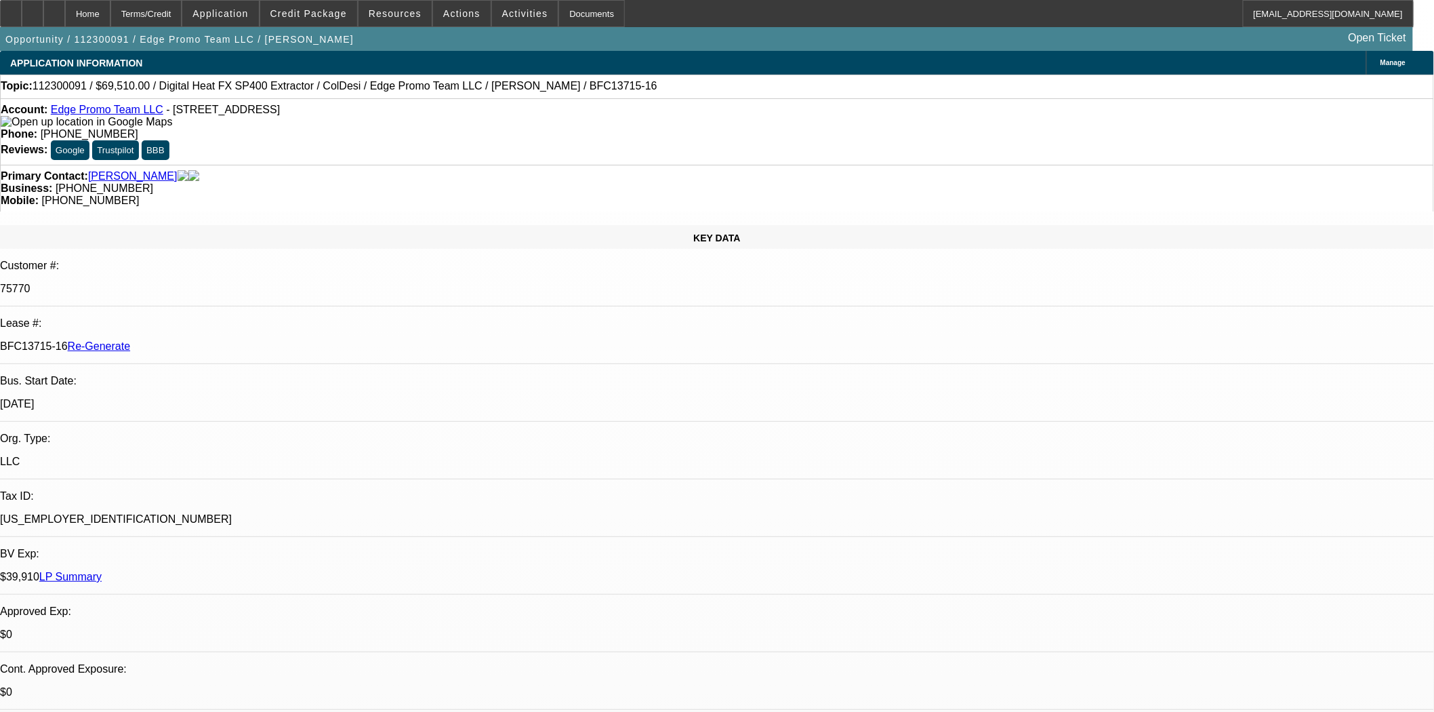
select select "0"
select select "6"
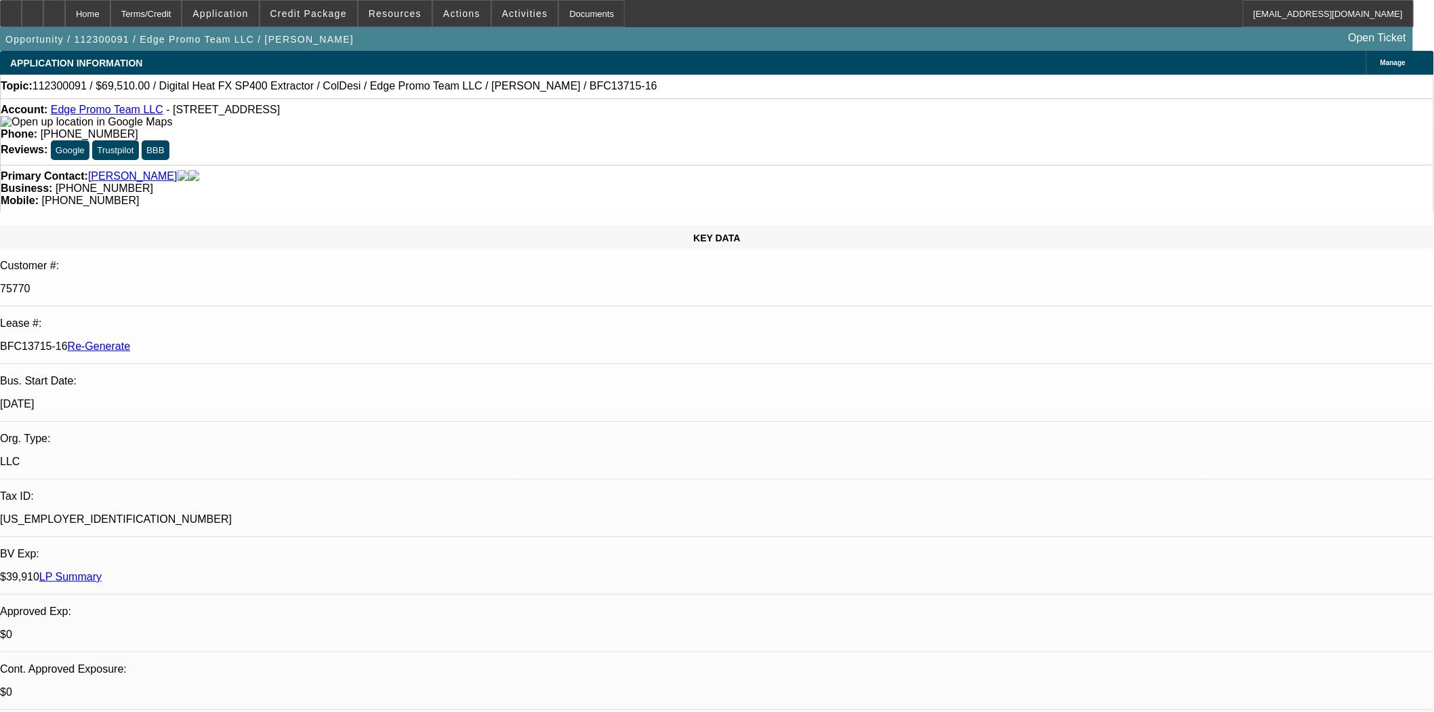
scroll to position [226, 0]
click at [582, 22] on div "Documents" at bounding box center [591, 13] width 66 height 27
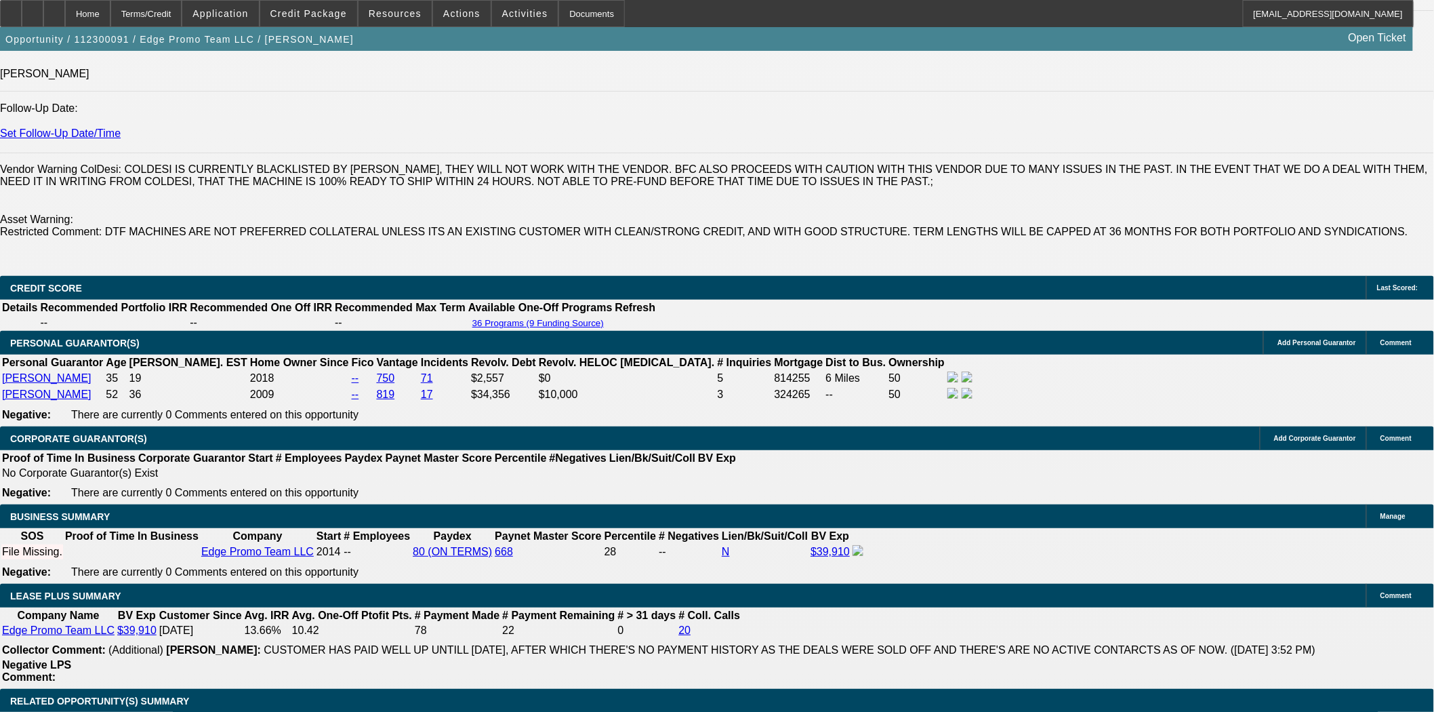
scroll to position [2259, 0]
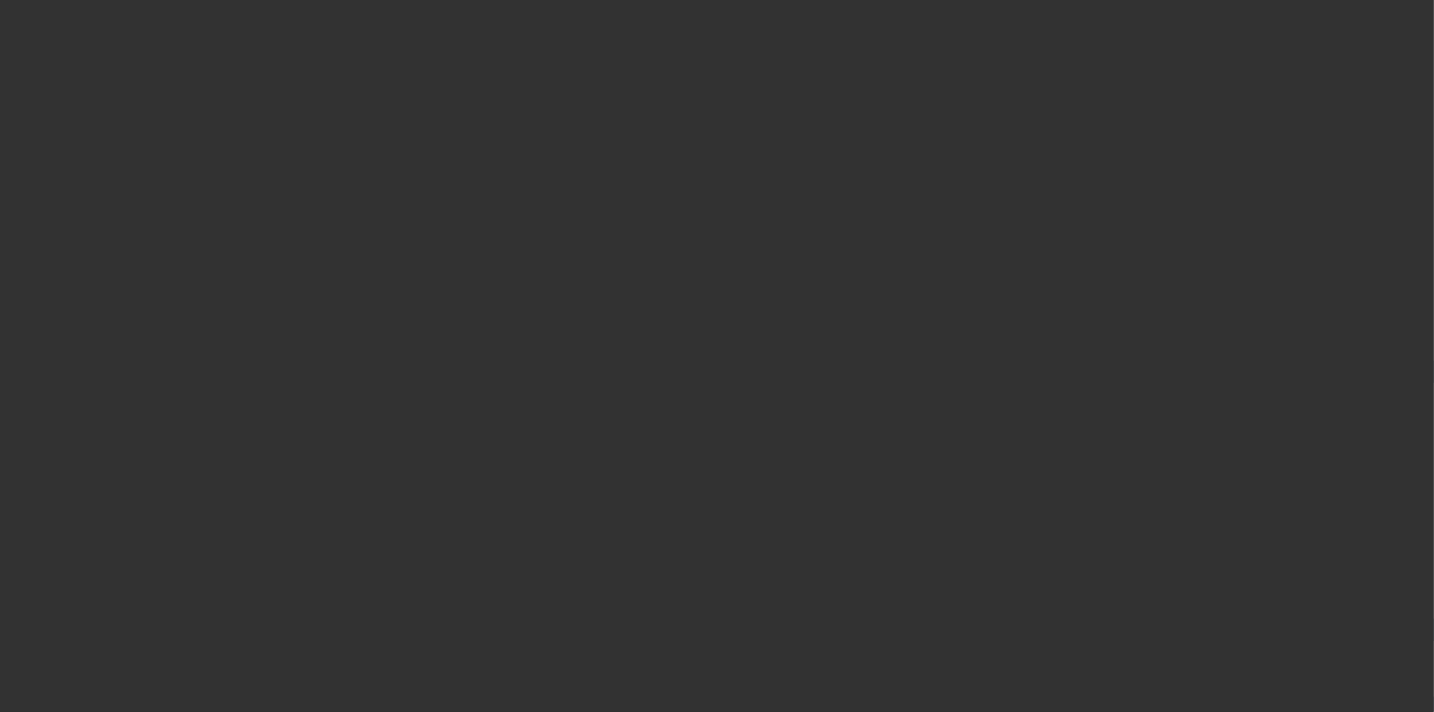
select select "3"
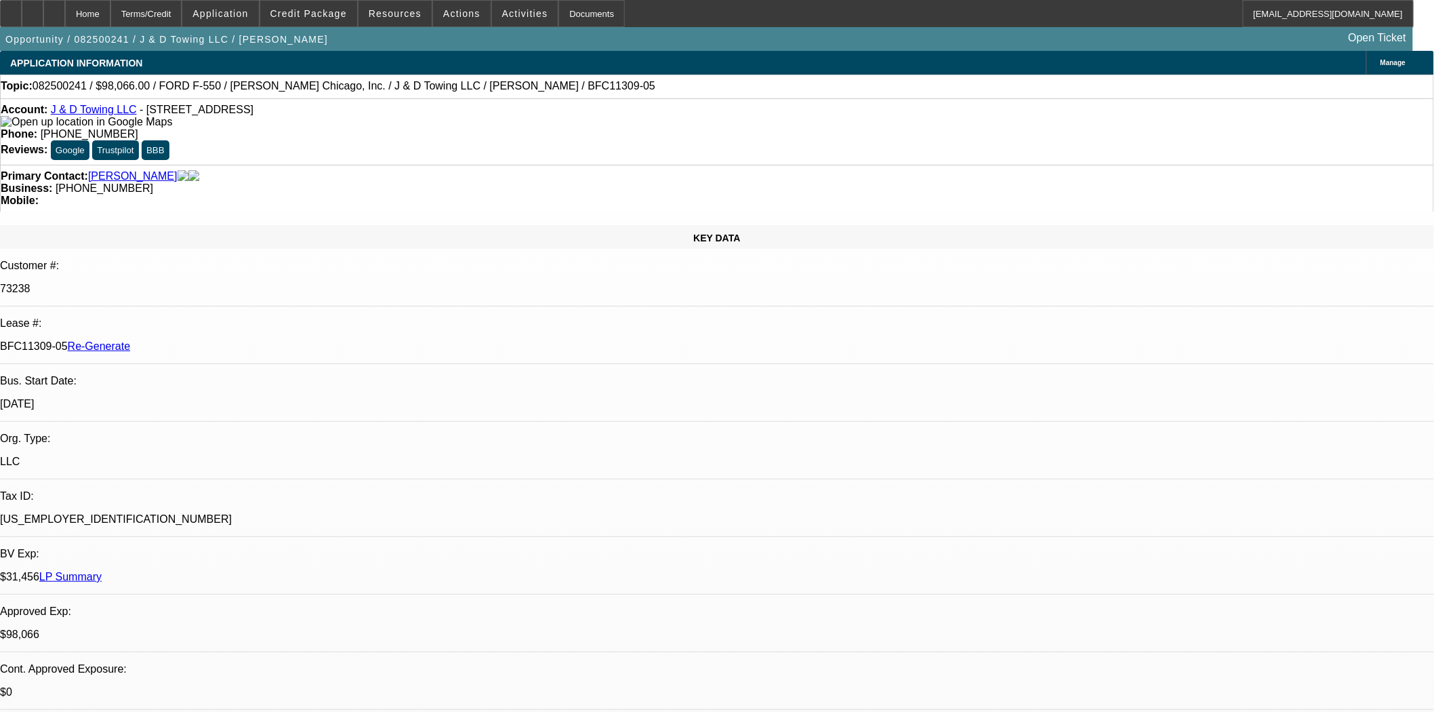
select select "0"
select select "2"
select select "0.1"
select select "4"
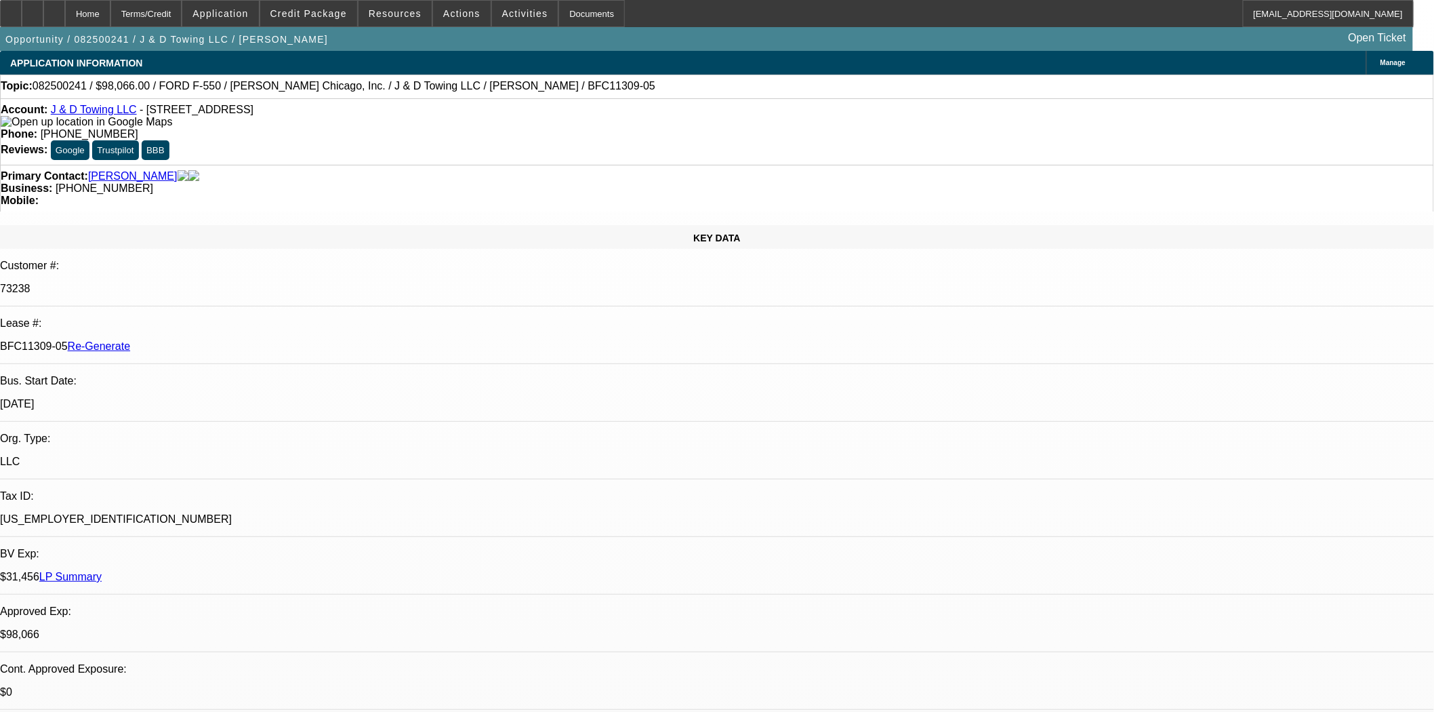
drag, startPoint x: 1046, startPoint y: 247, endPoint x: 1058, endPoint y: 271, distance: 26.7
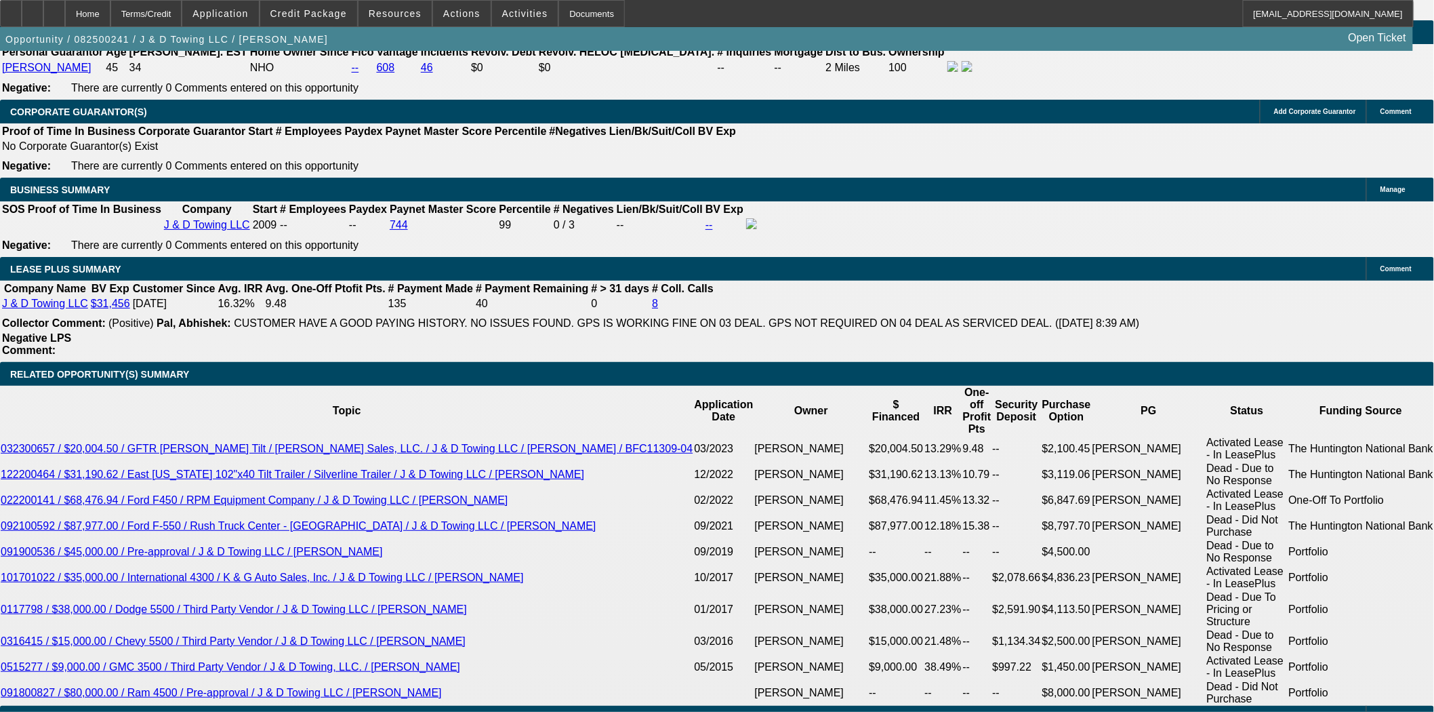
scroll to position [2334, 0]
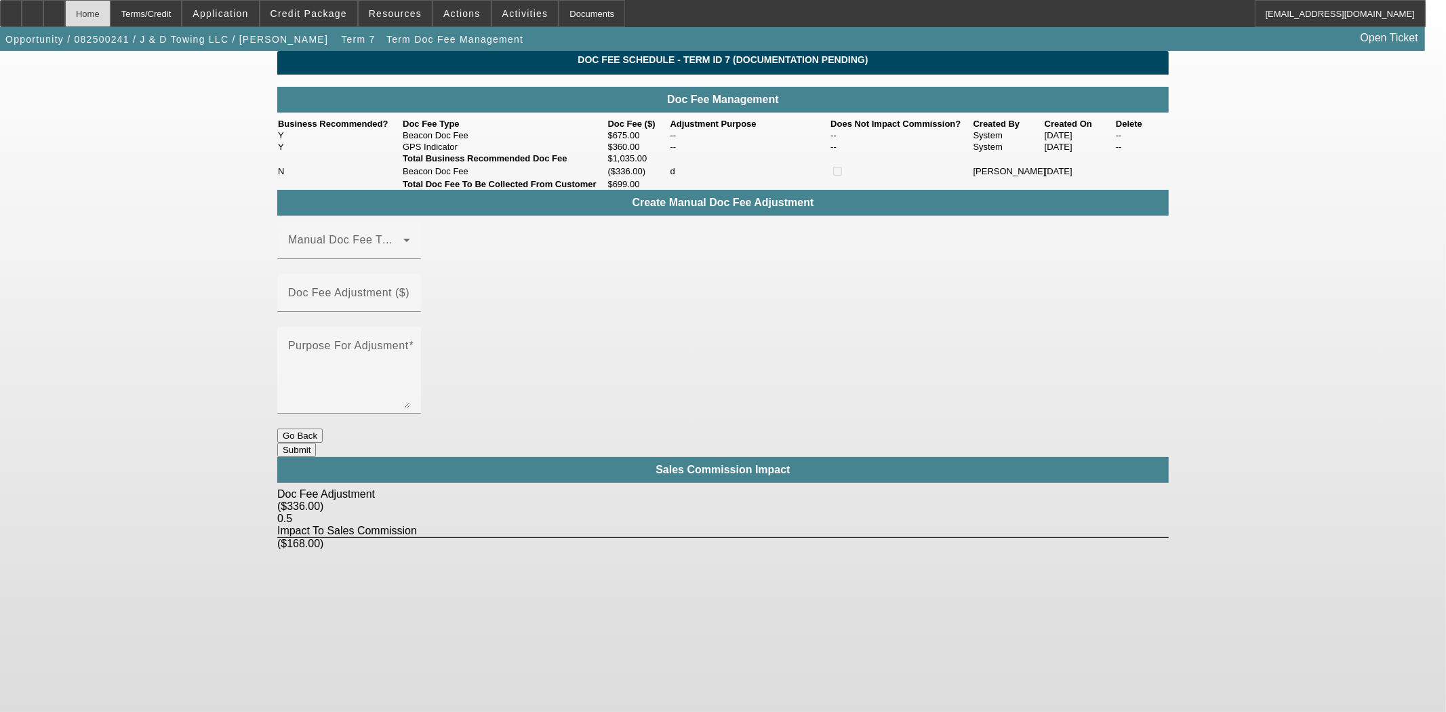
click at [110, 18] on div "Home" at bounding box center [87, 13] width 45 height 27
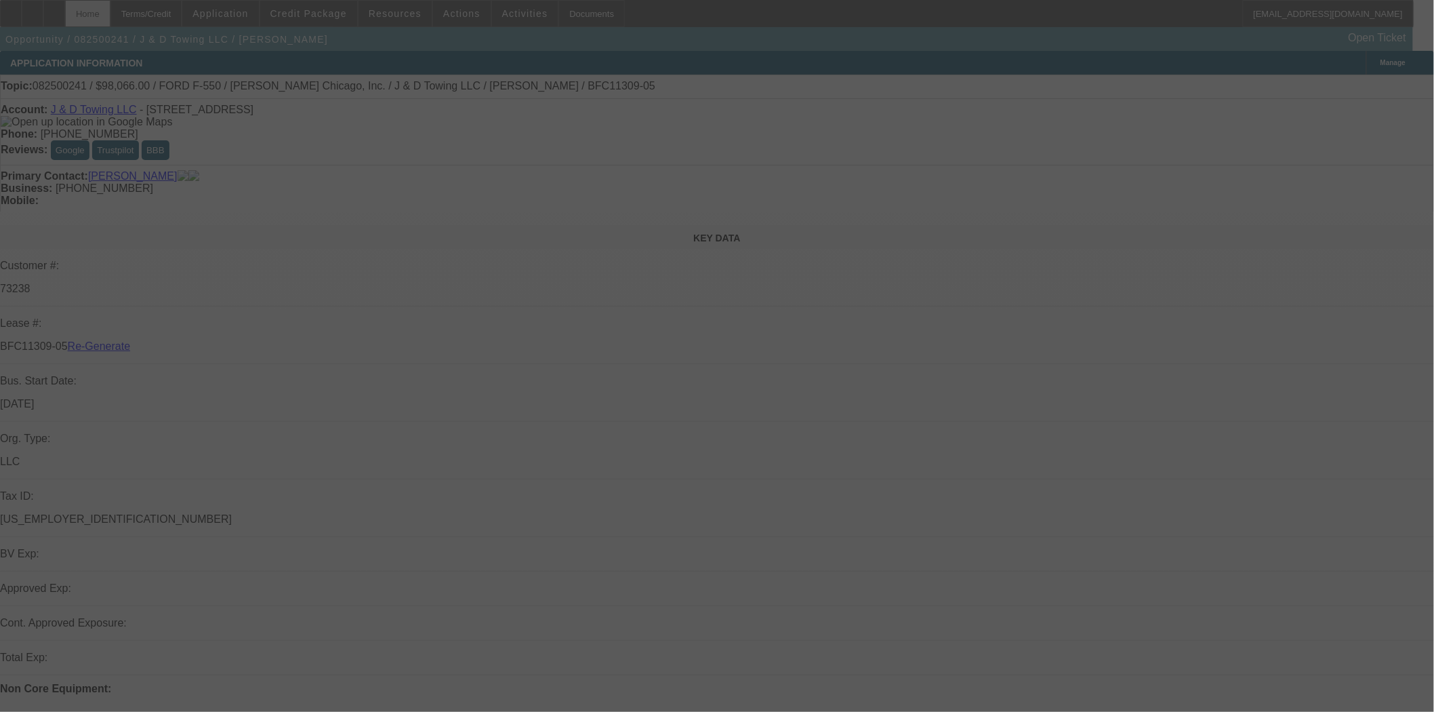
select select "3"
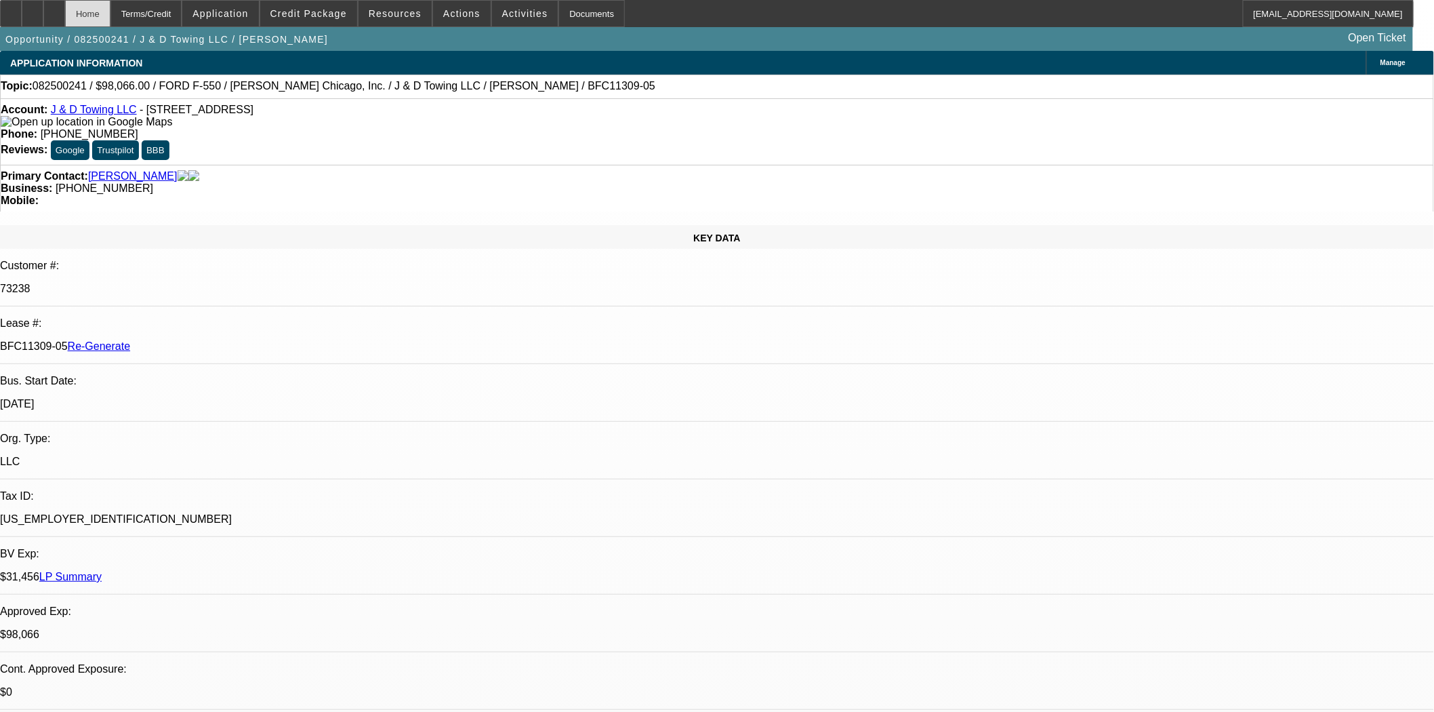
select select "0"
select select "2"
select select "0.1"
select select "4"
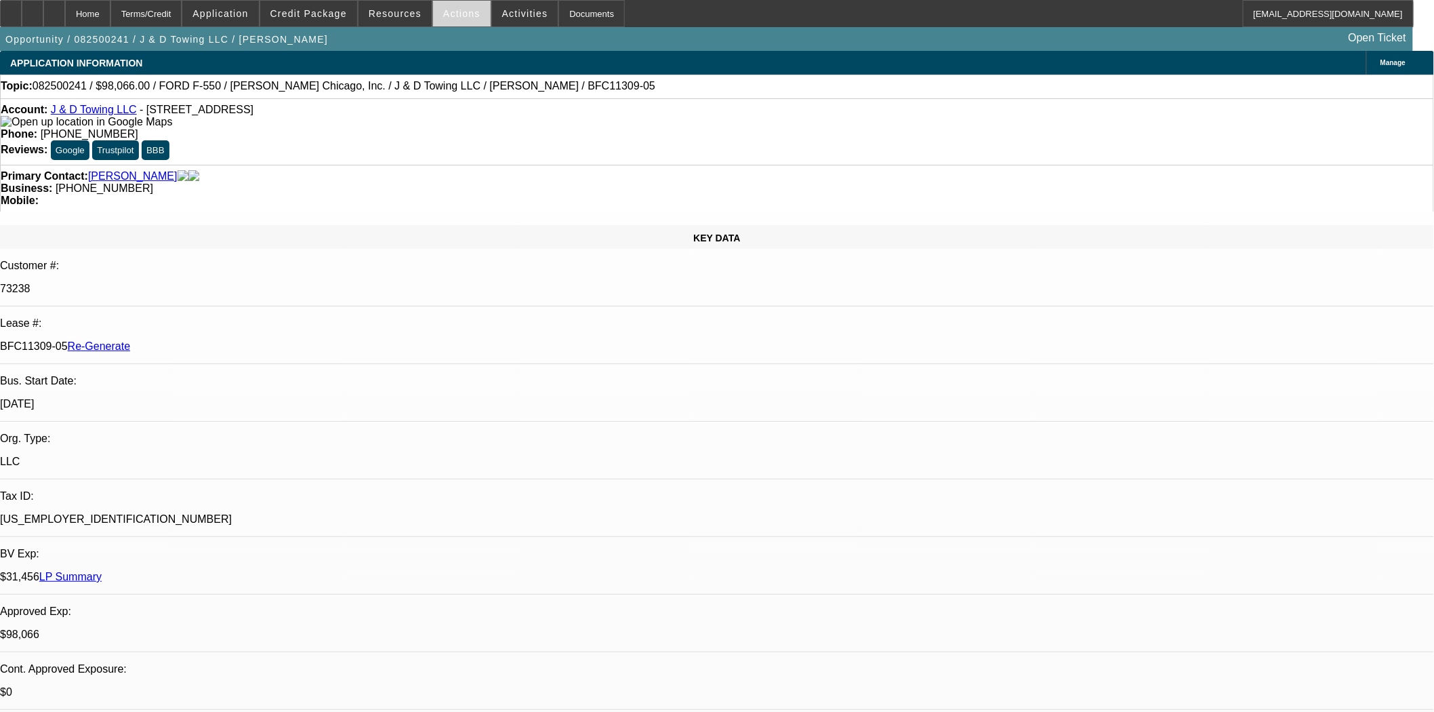
click at [456, 9] on span "Actions" at bounding box center [461, 13] width 37 height 11
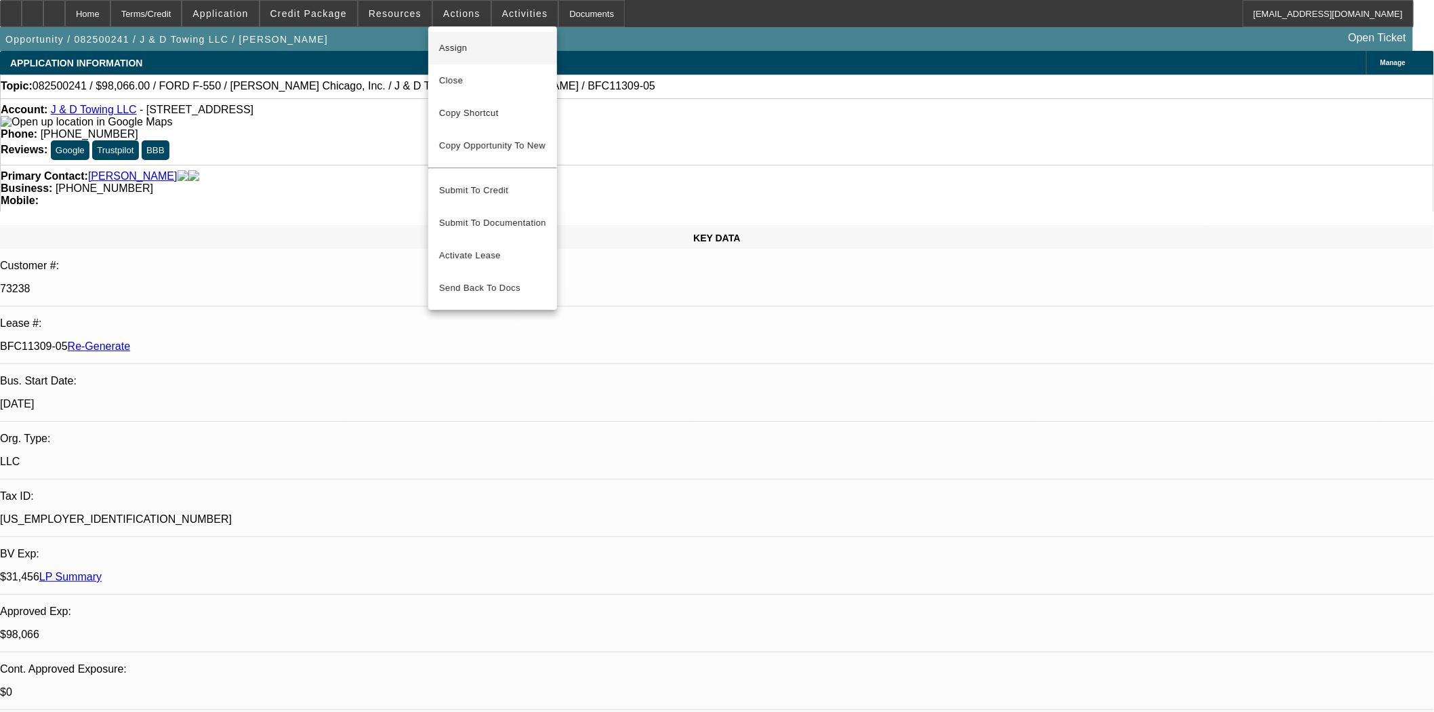
click at [453, 37] on button "Assign" at bounding box center [492, 48] width 129 height 33
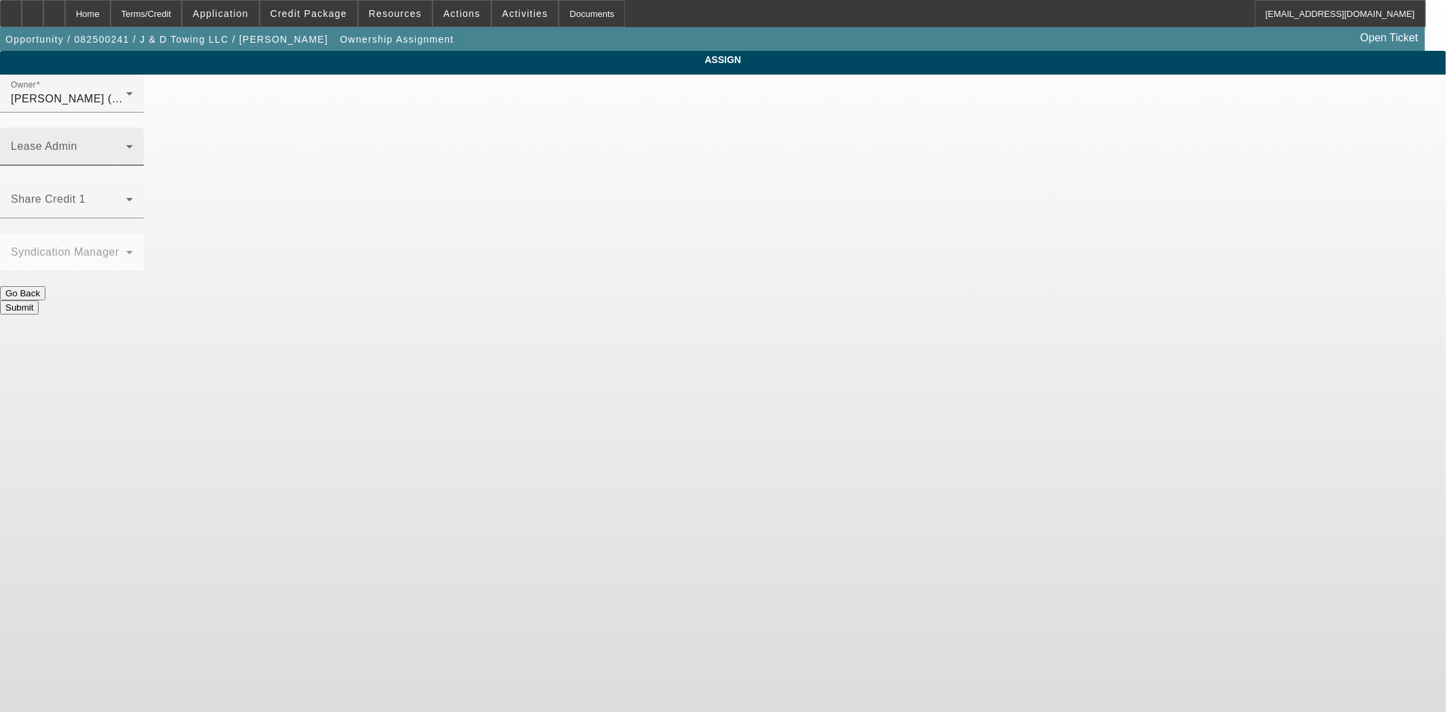
click at [126, 144] on span at bounding box center [68, 152] width 115 height 16
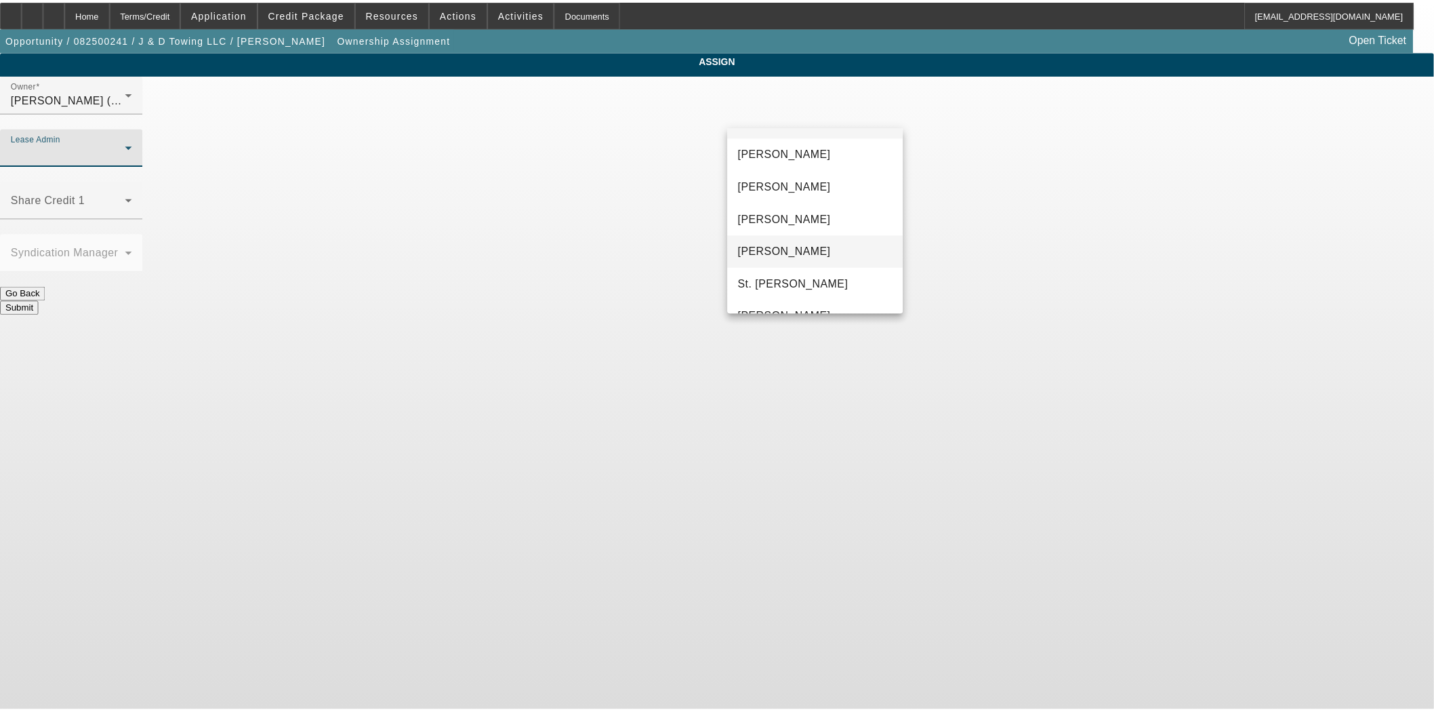
scroll to position [52, 0]
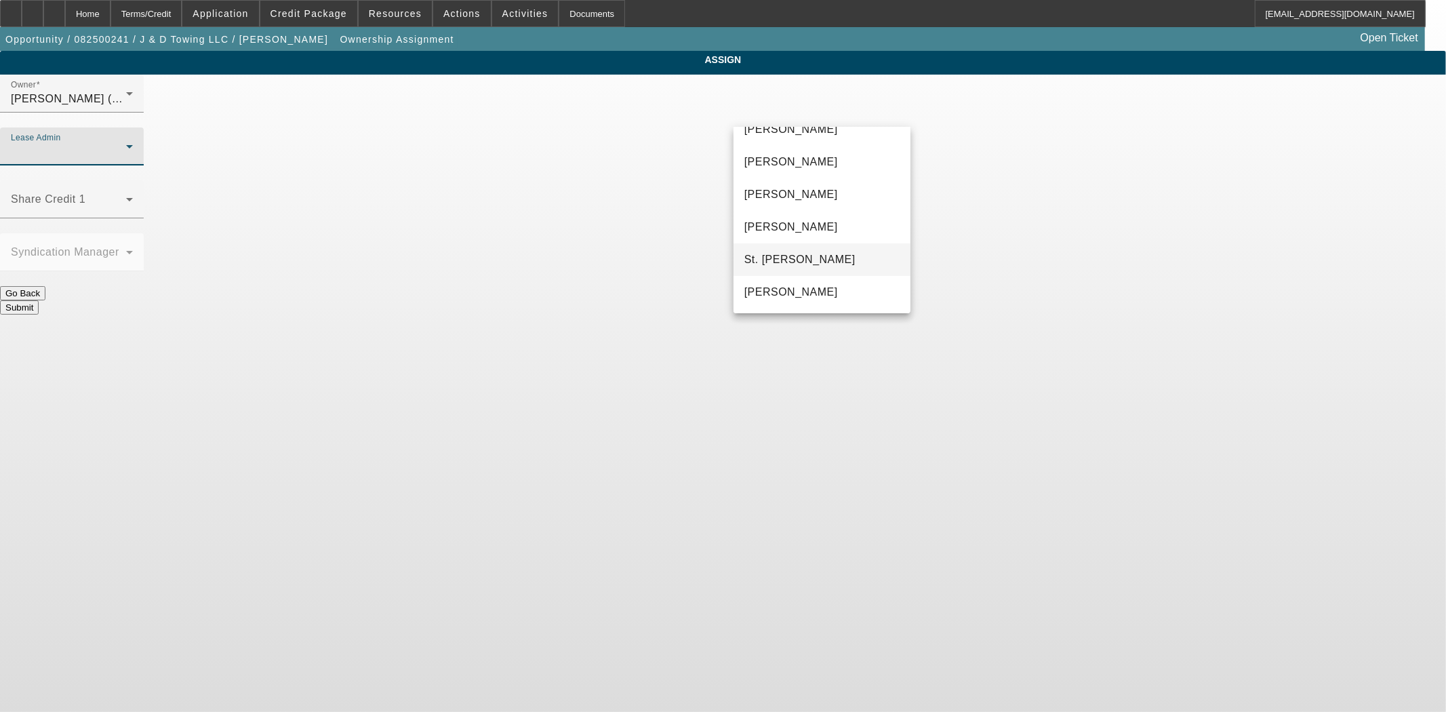
click at [809, 260] on span "St. Laurent, Kim" at bounding box center [799, 259] width 111 height 16
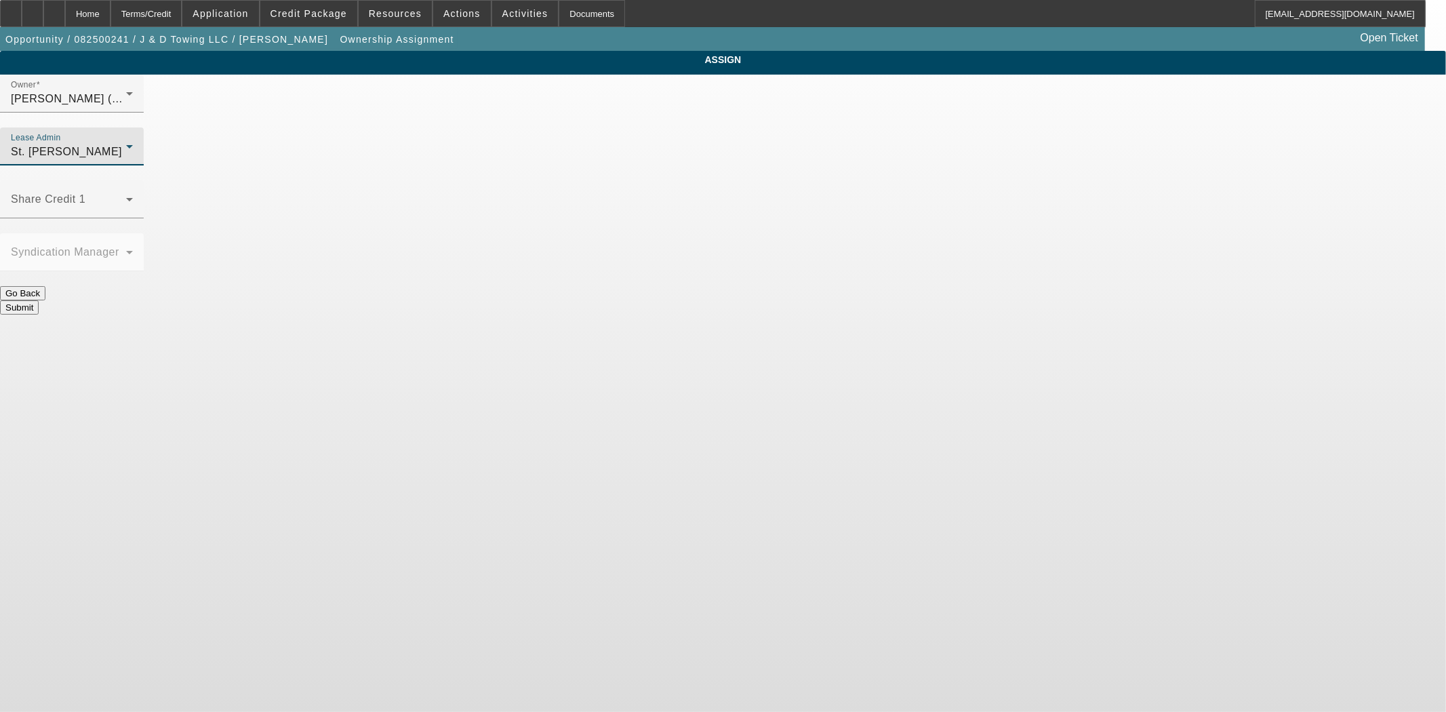
click at [39, 300] on button "Submit" at bounding box center [19, 307] width 39 height 14
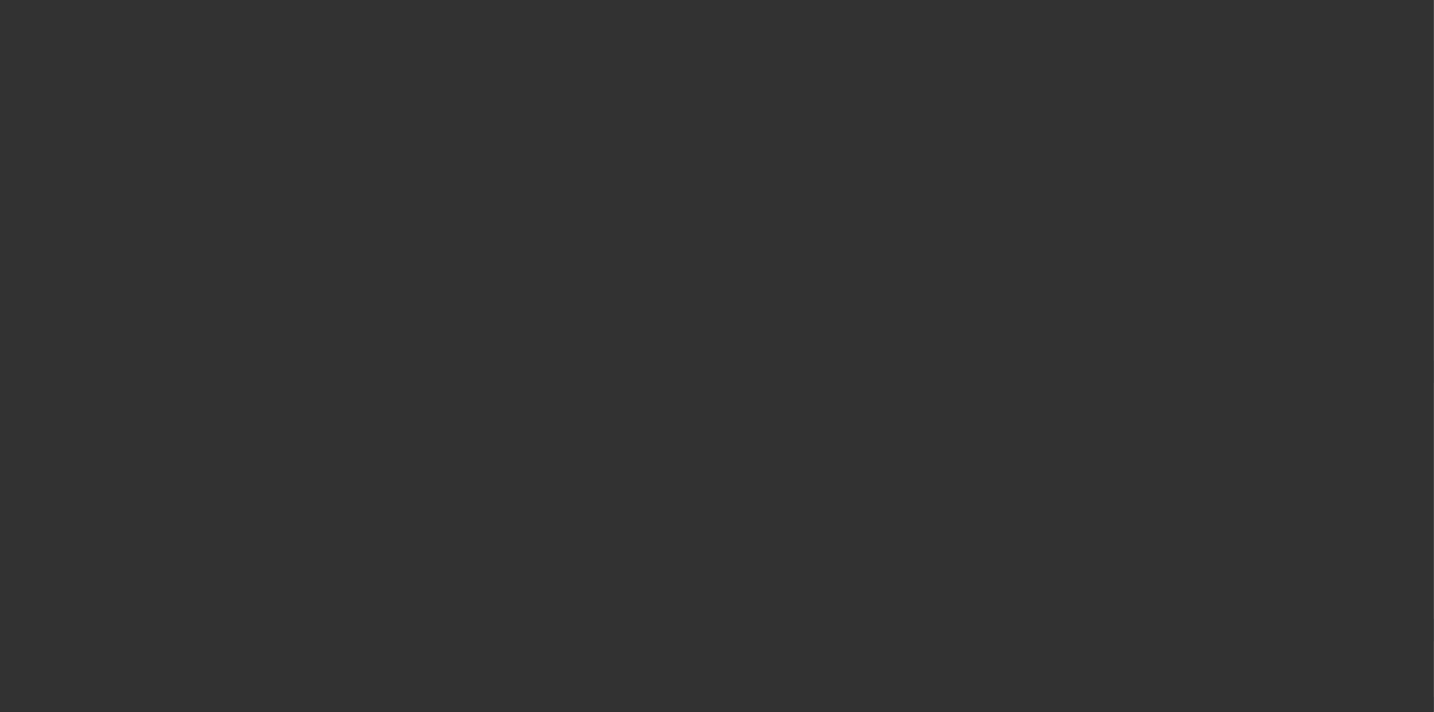
select select "3"
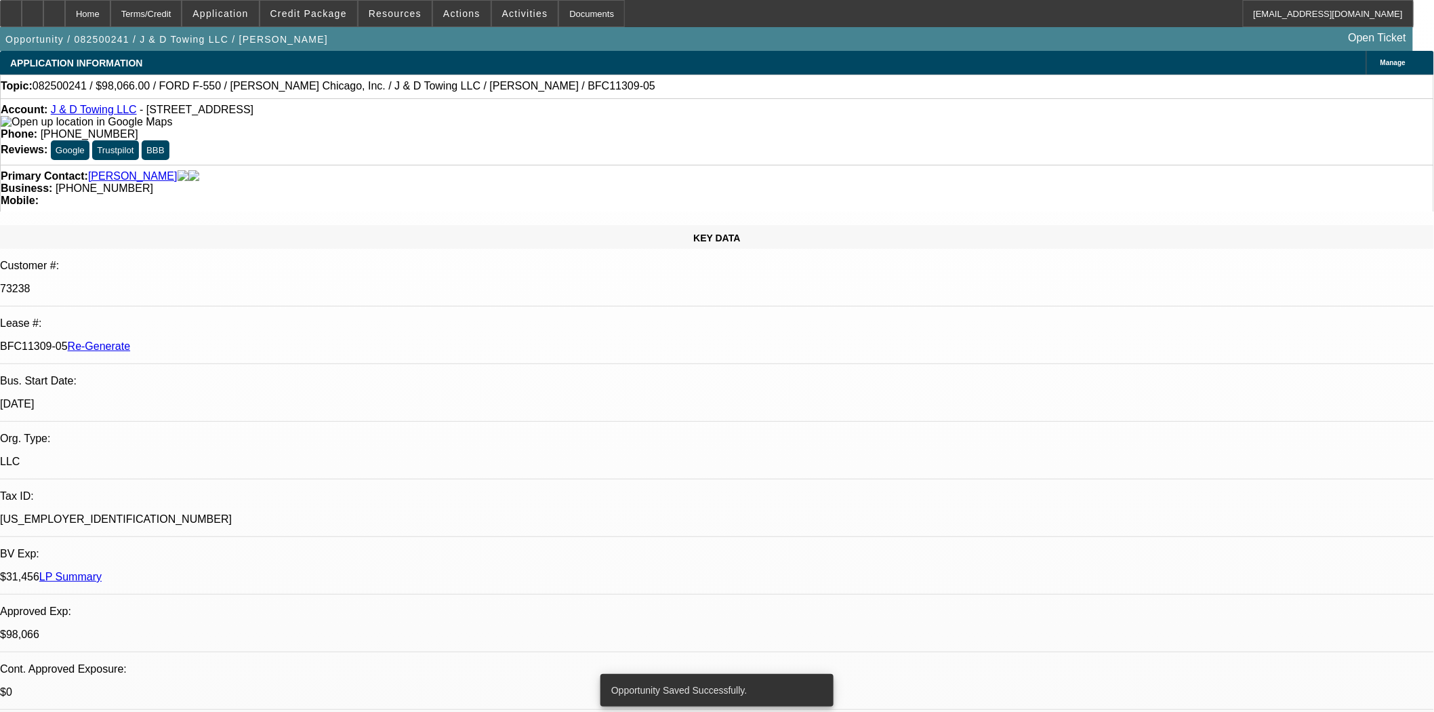
select select "0"
select select "2"
select select "0.1"
select select "4"
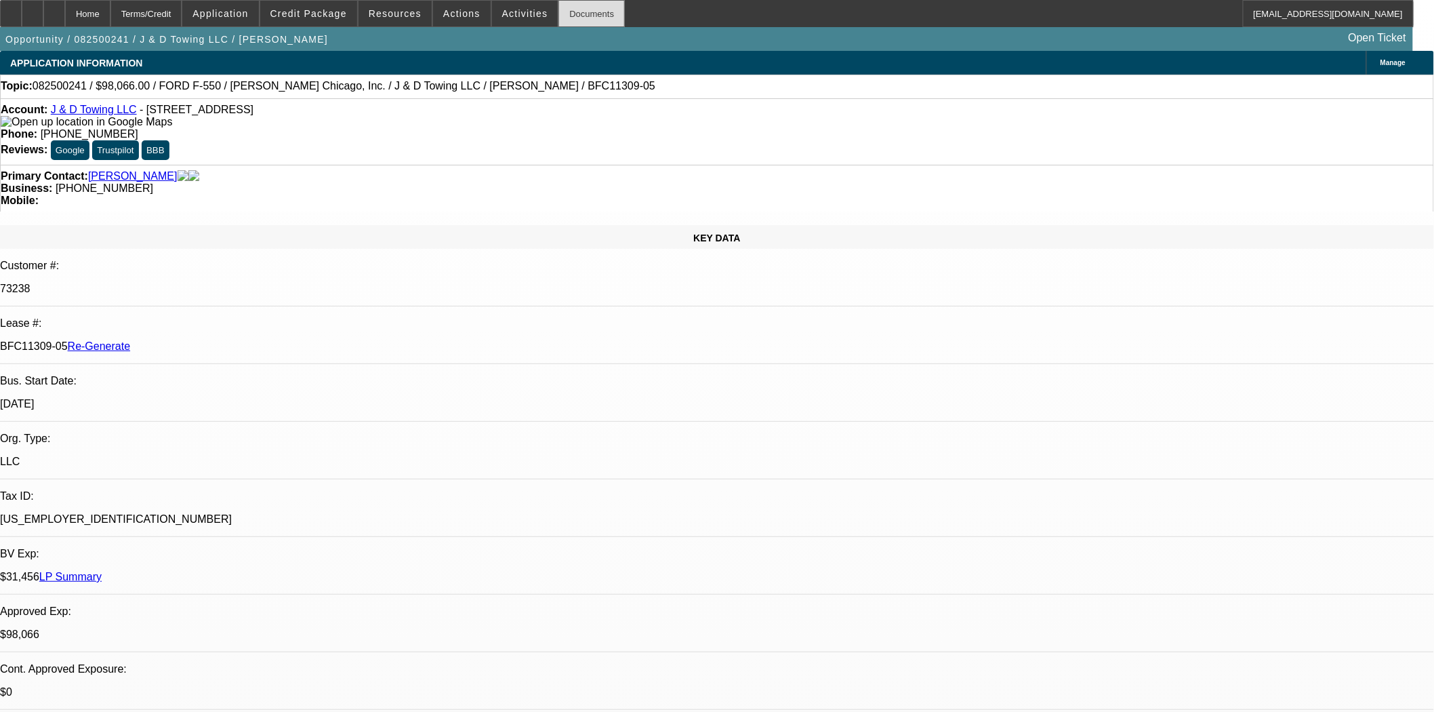
click at [575, 14] on div "Documents" at bounding box center [591, 13] width 66 height 27
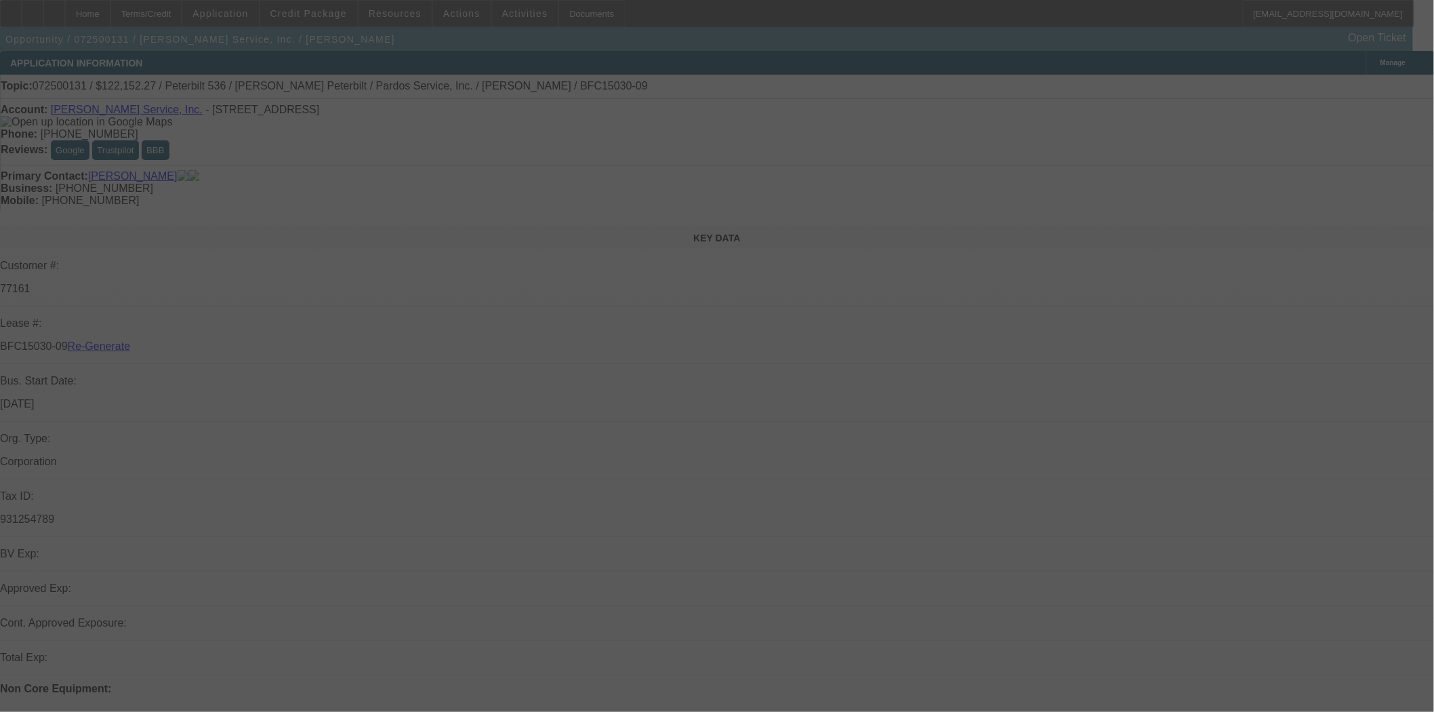
select select "3"
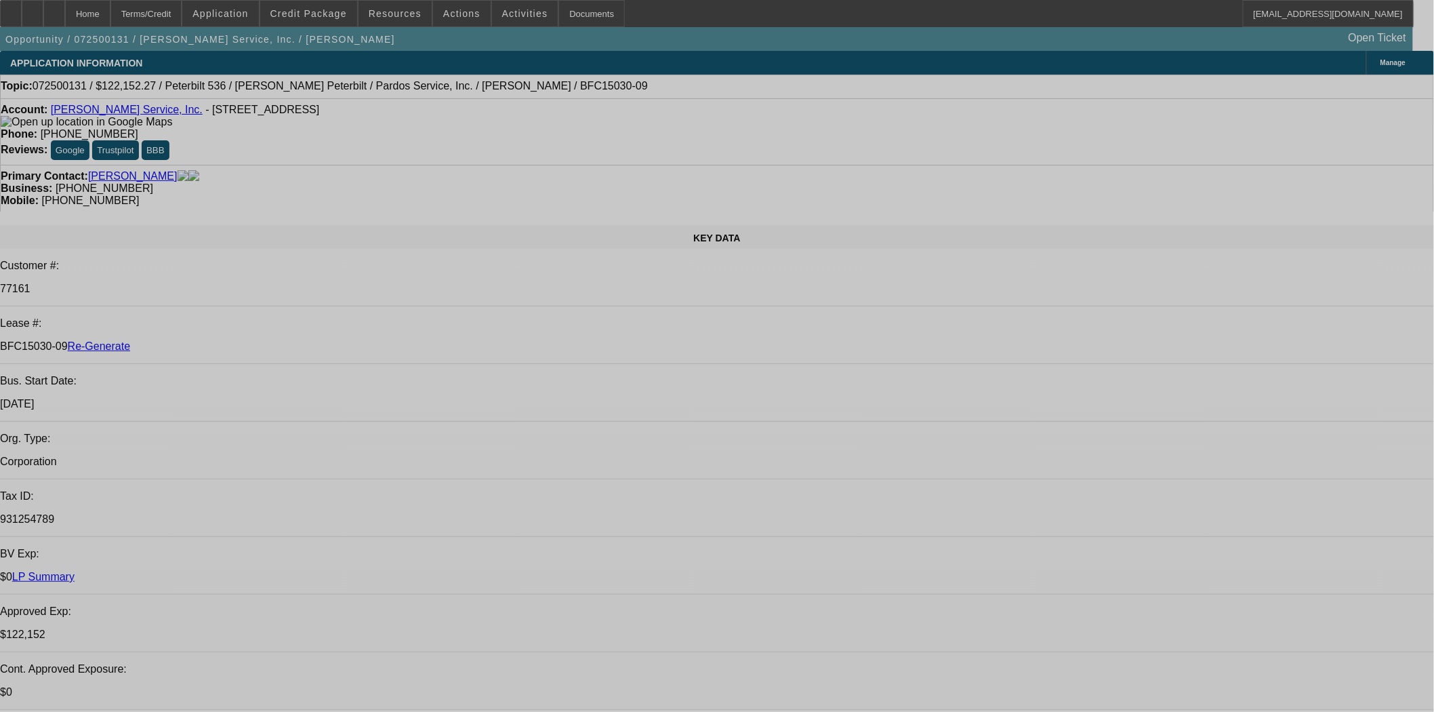
select select "0"
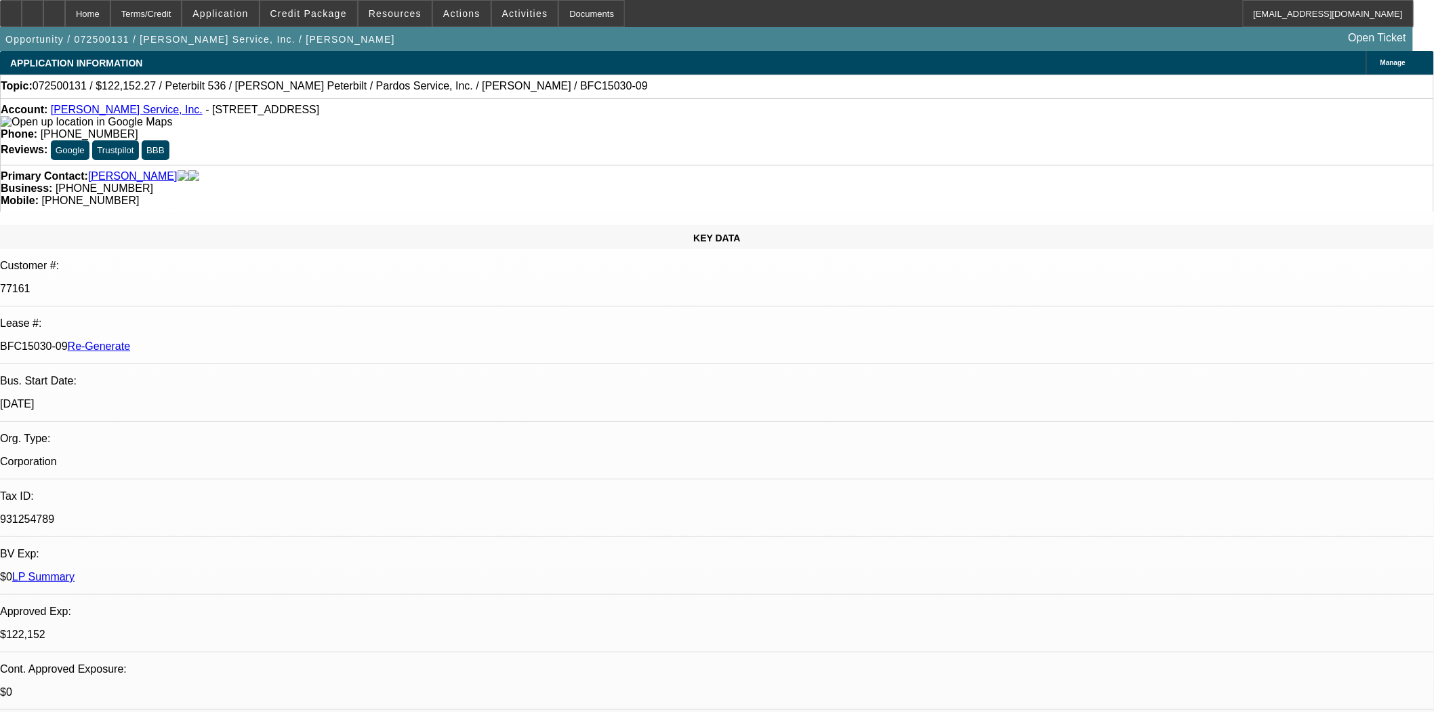
select select "0"
select select "6"
click at [314, 19] on span at bounding box center [308, 13] width 97 height 33
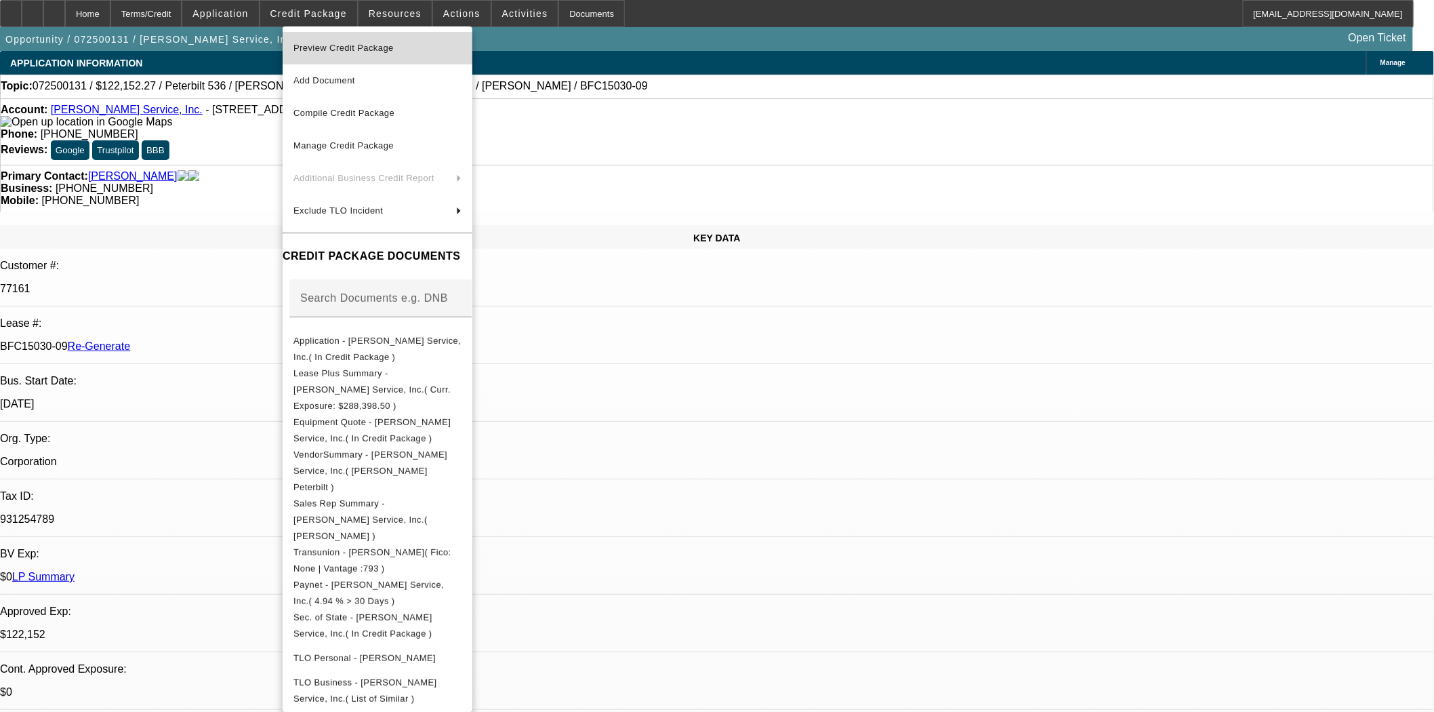
click at [329, 45] on span "Preview Credit Package" at bounding box center [343, 48] width 100 height 10
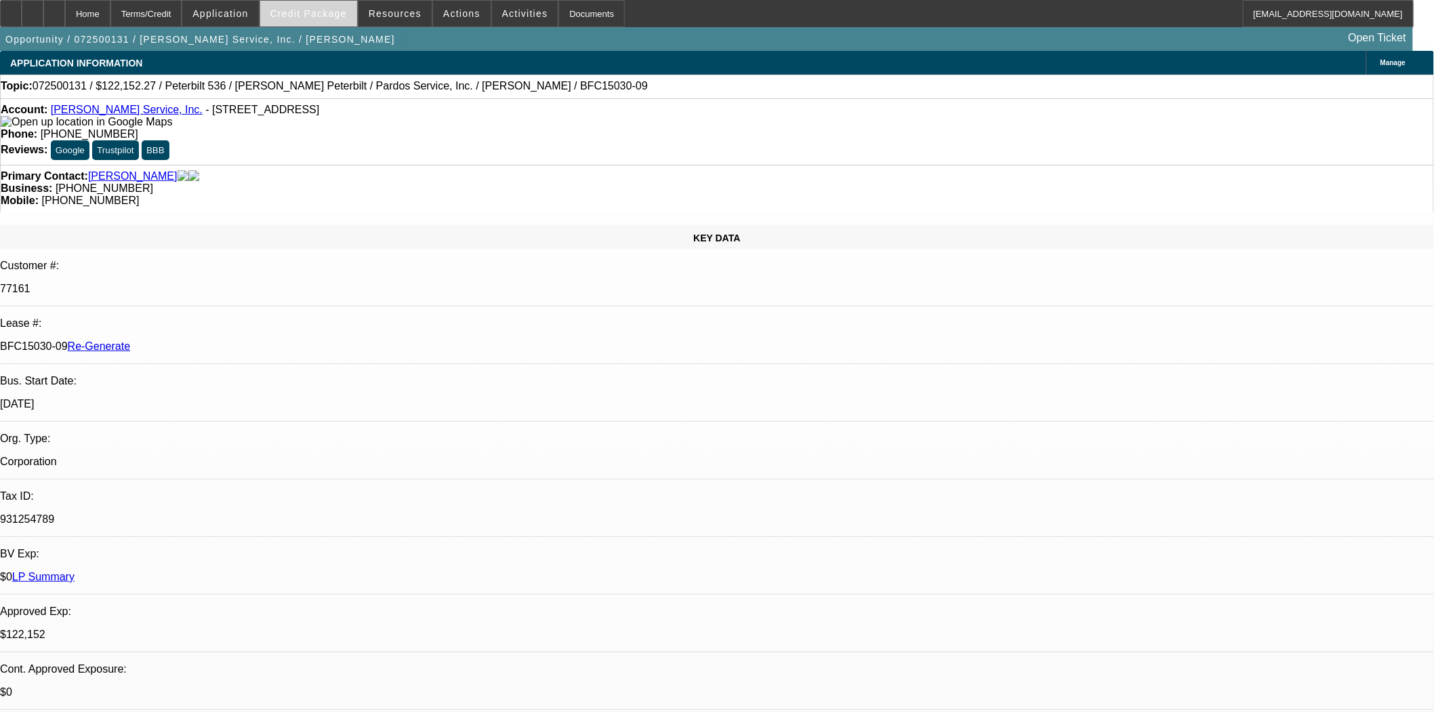
click at [306, 9] on span "Credit Package" at bounding box center [308, 13] width 77 height 11
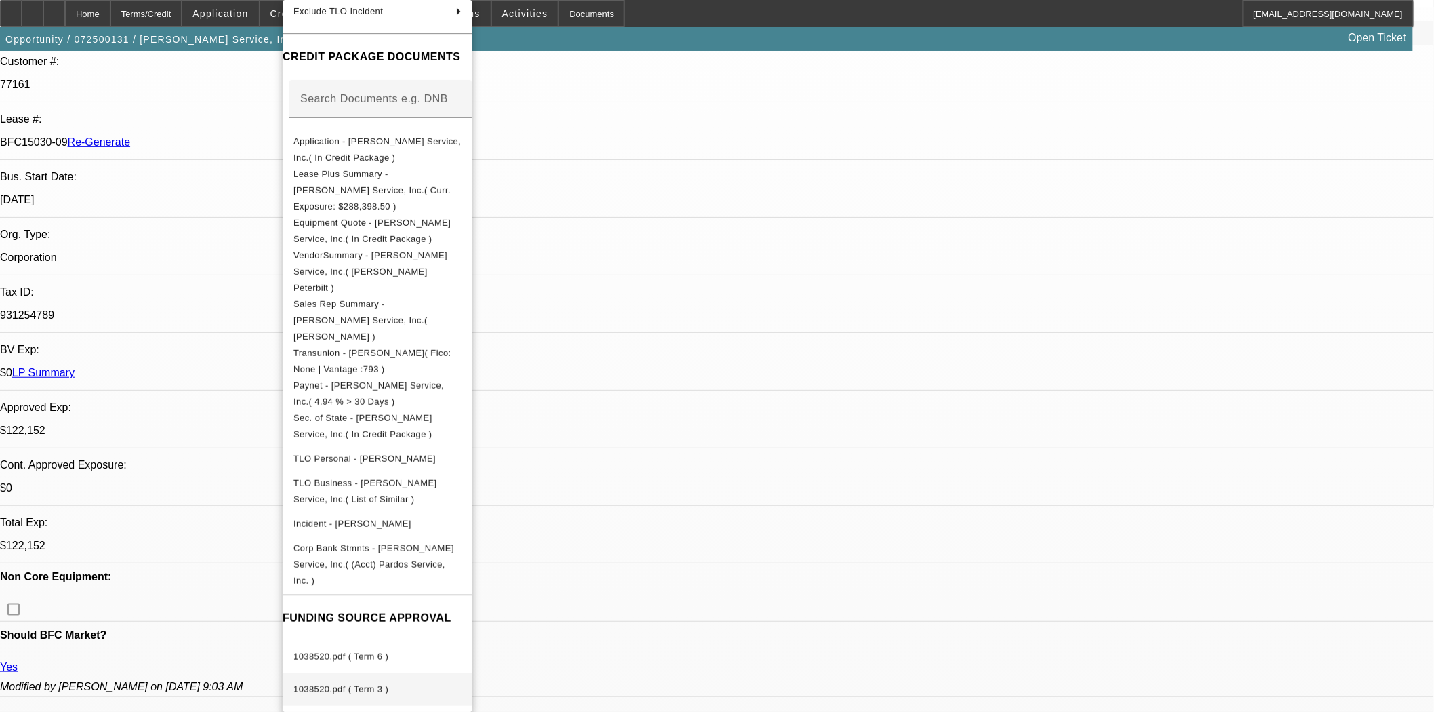
scroll to position [226, 0]
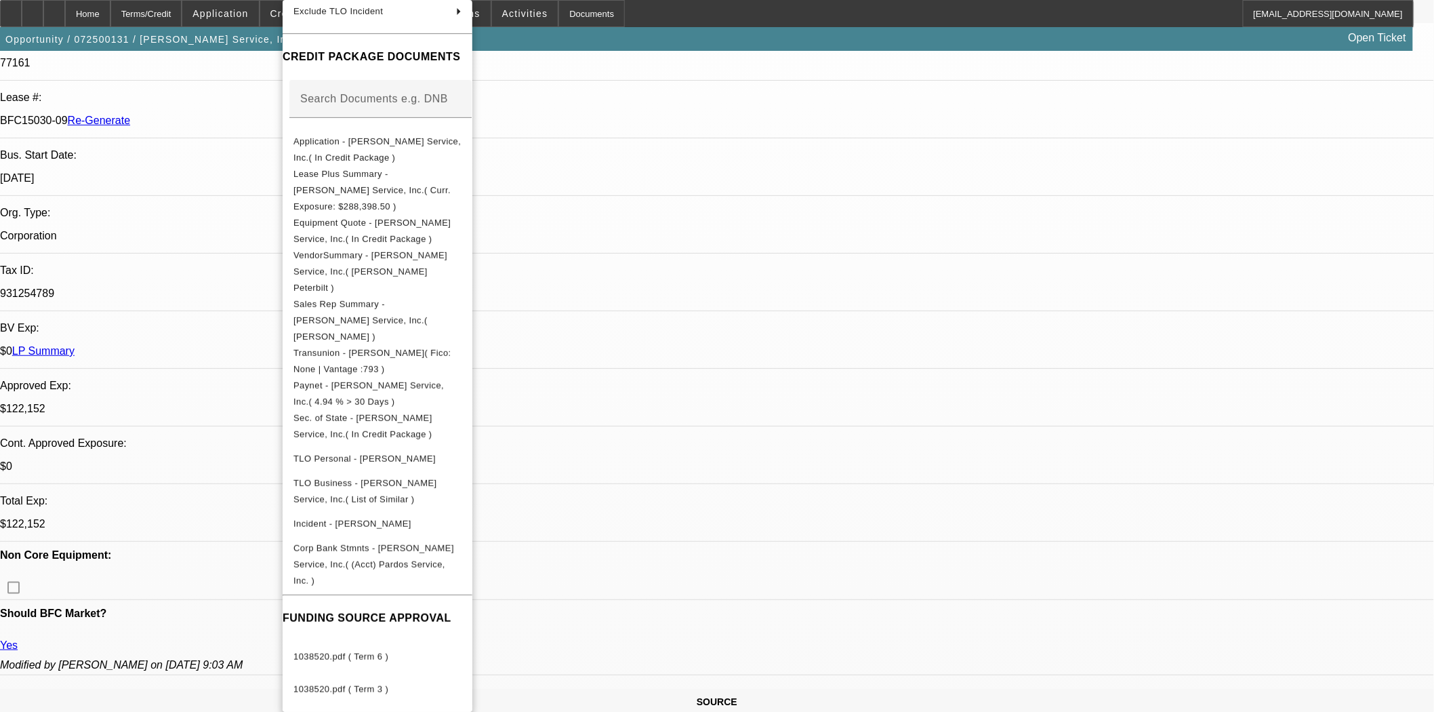
click at [334, 561] on div "Preview Credit Package Add Document Compile Credit Package Manage Credit Packag…" at bounding box center [378, 301] width 190 height 949
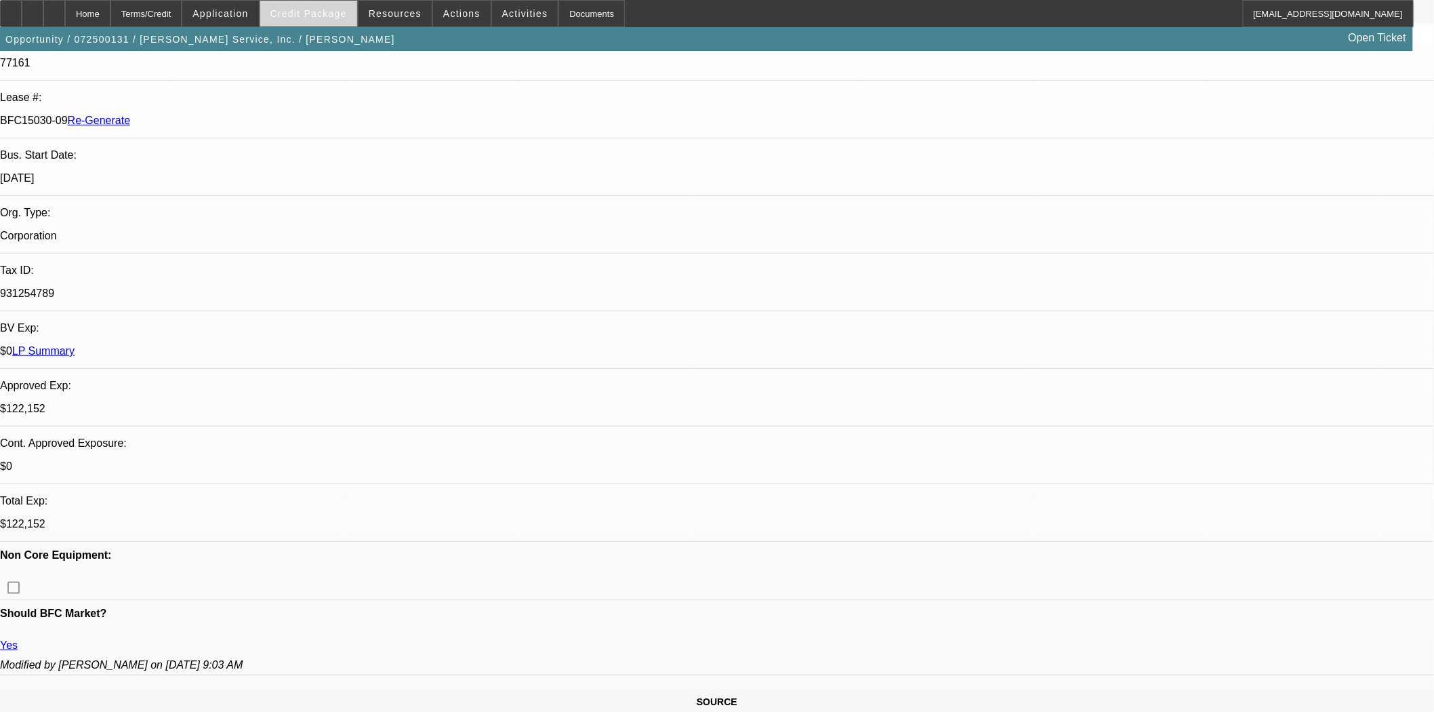
click at [347, 10] on span "Credit Package" at bounding box center [308, 13] width 77 height 11
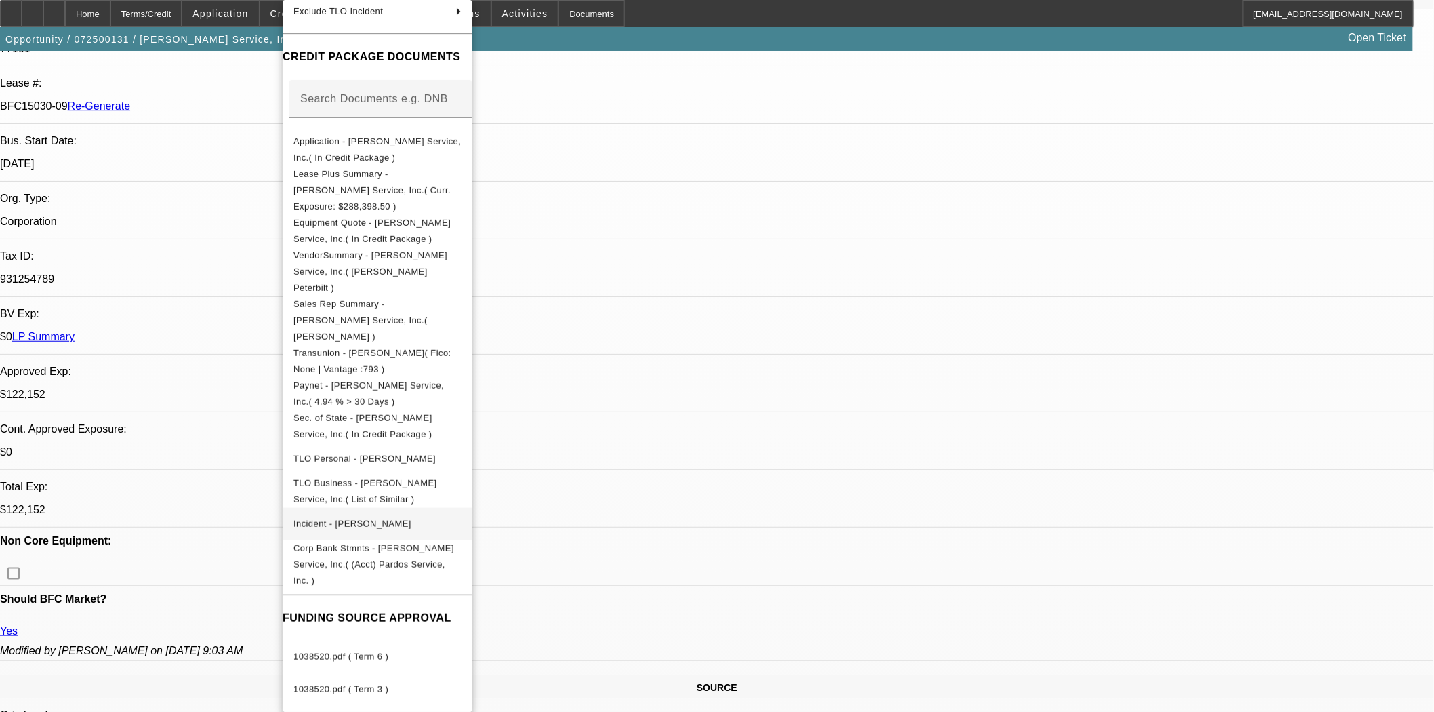
scroll to position [602, 0]
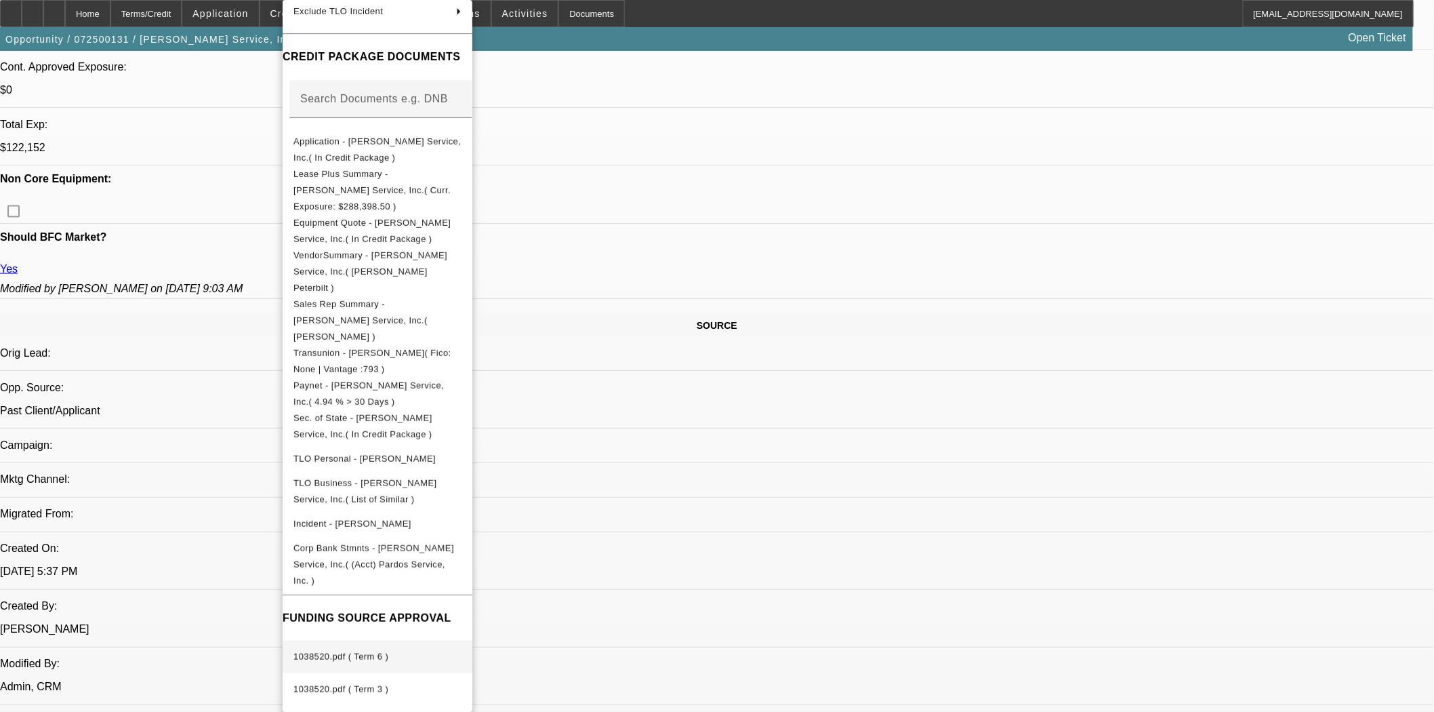
click at [383, 651] on span "1038520.pdf ( Term 6 )" at bounding box center [340, 656] width 95 height 10
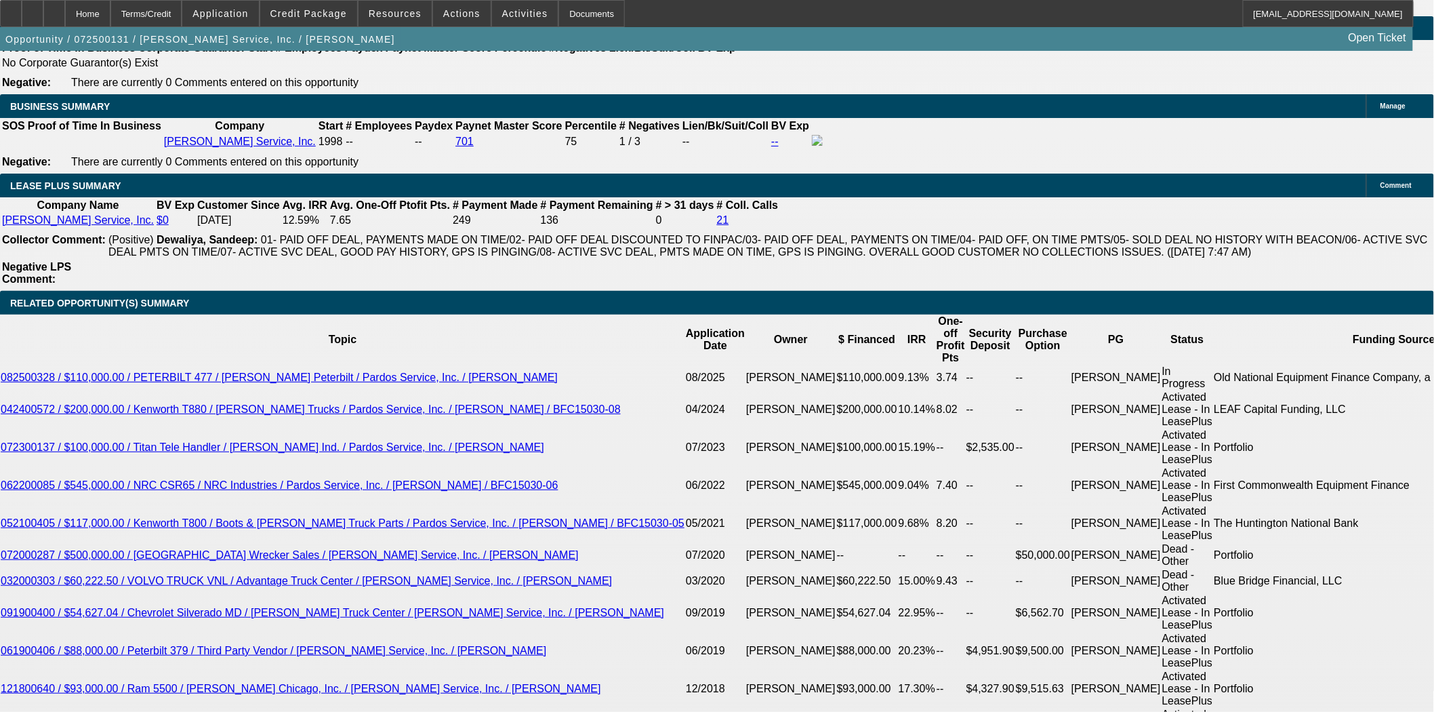
scroll to position [2109, 0]
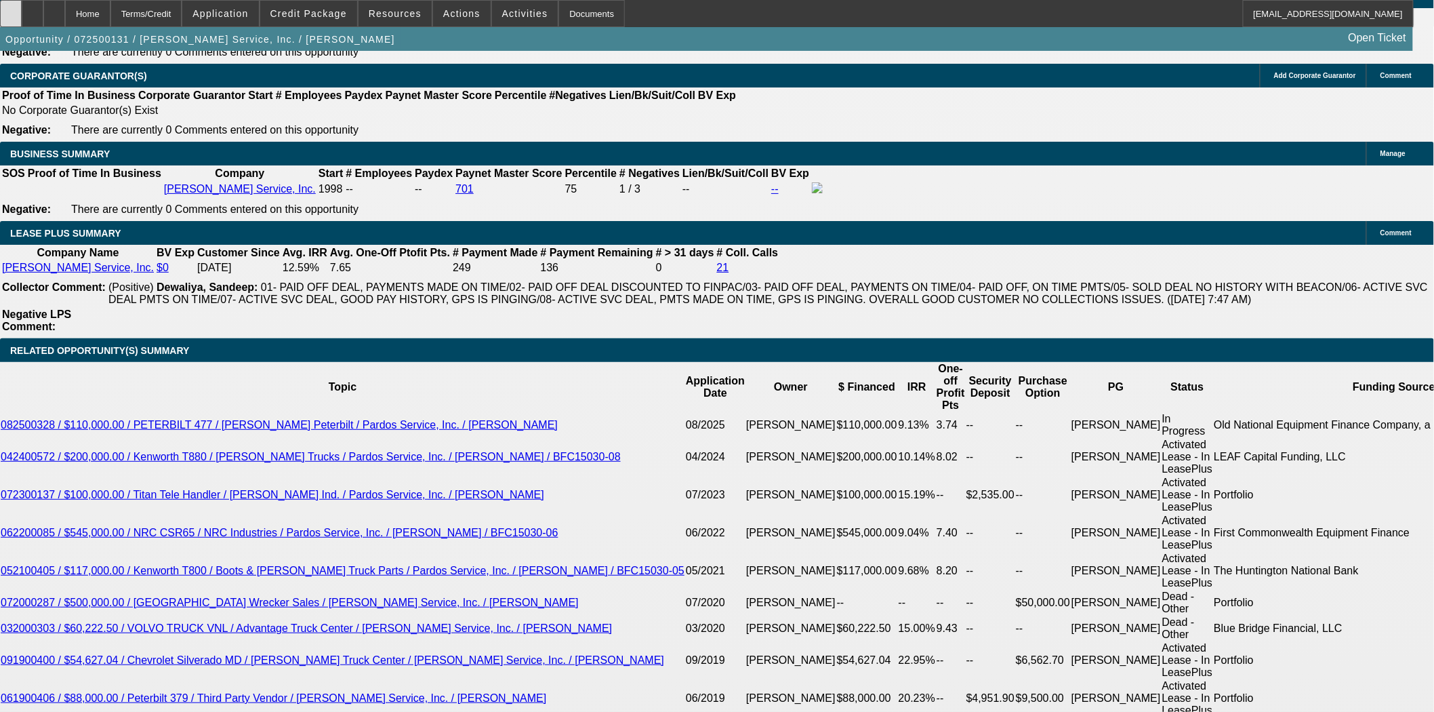
click at [11, 9] on icon at bounding box center [11, 9] width 0 height 0
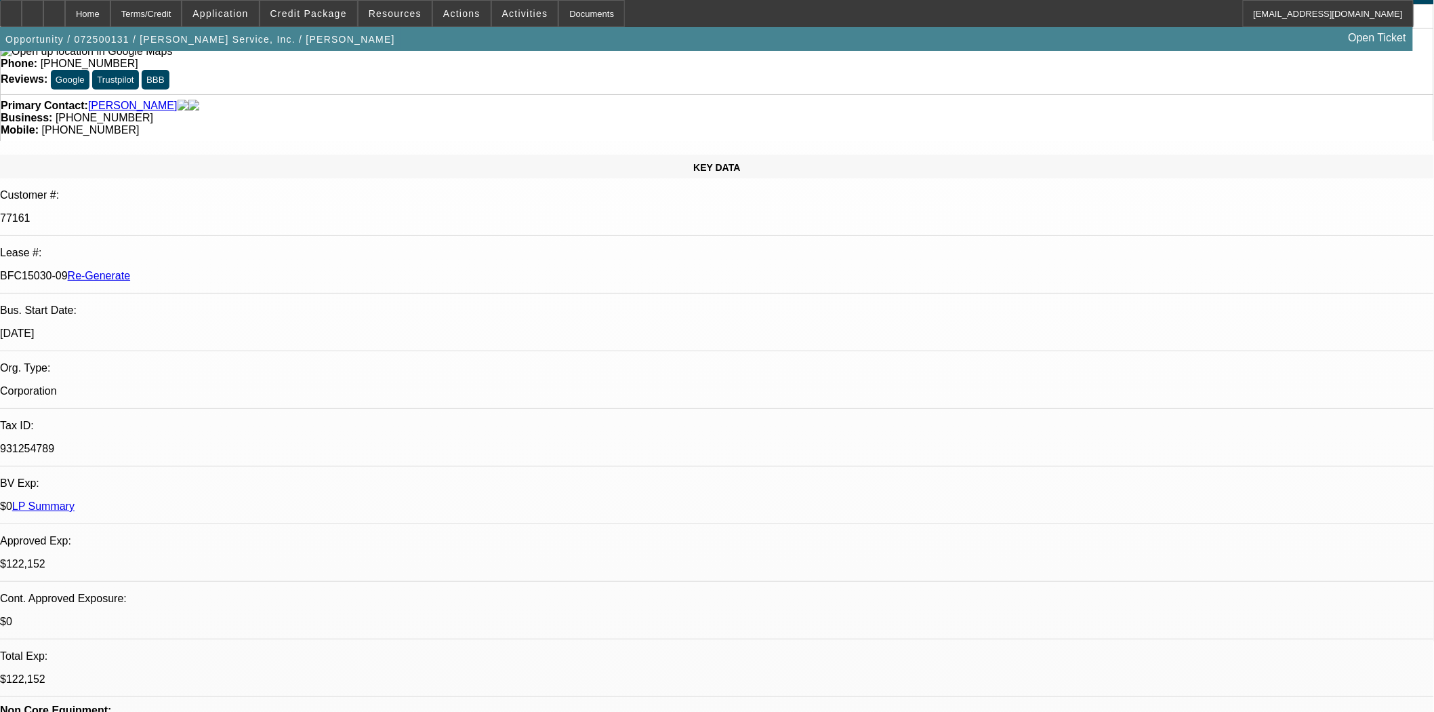
scroll to position [0, 0]
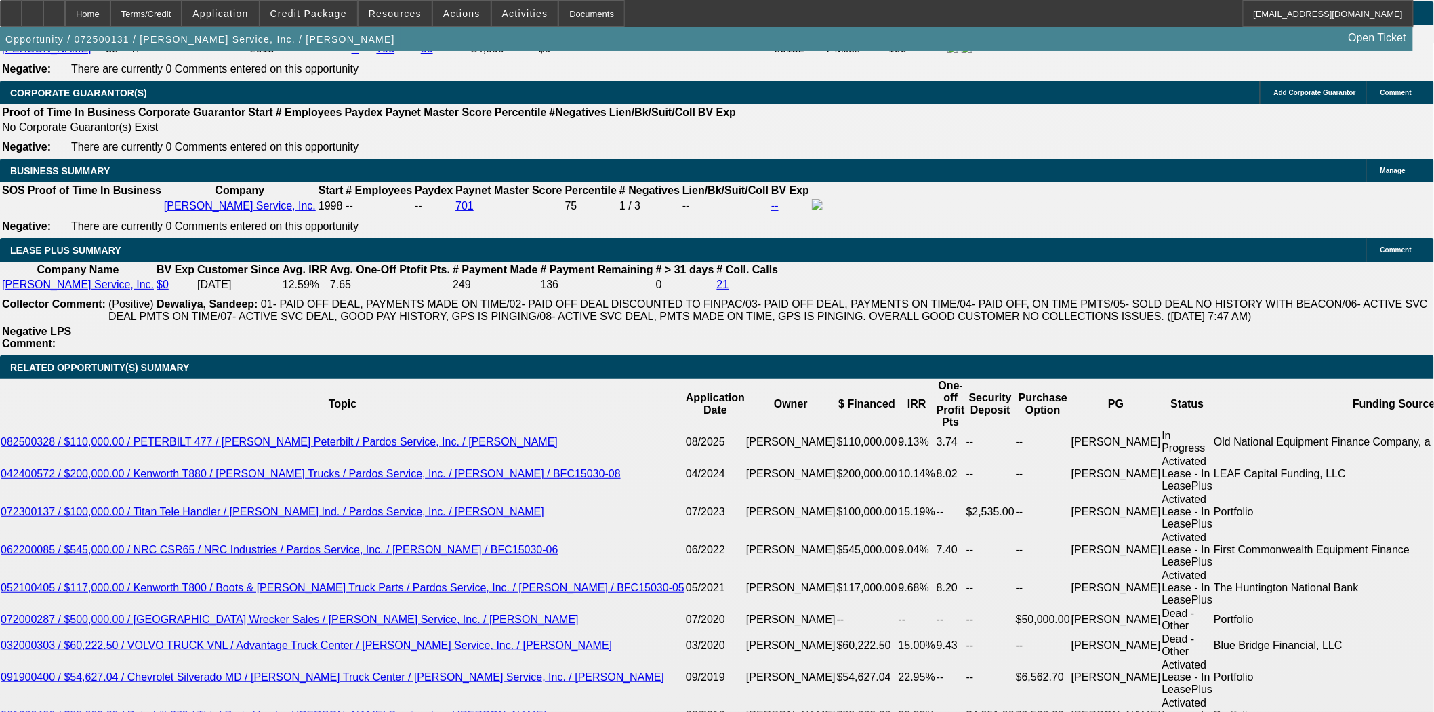
scroll to position [2259, 0]
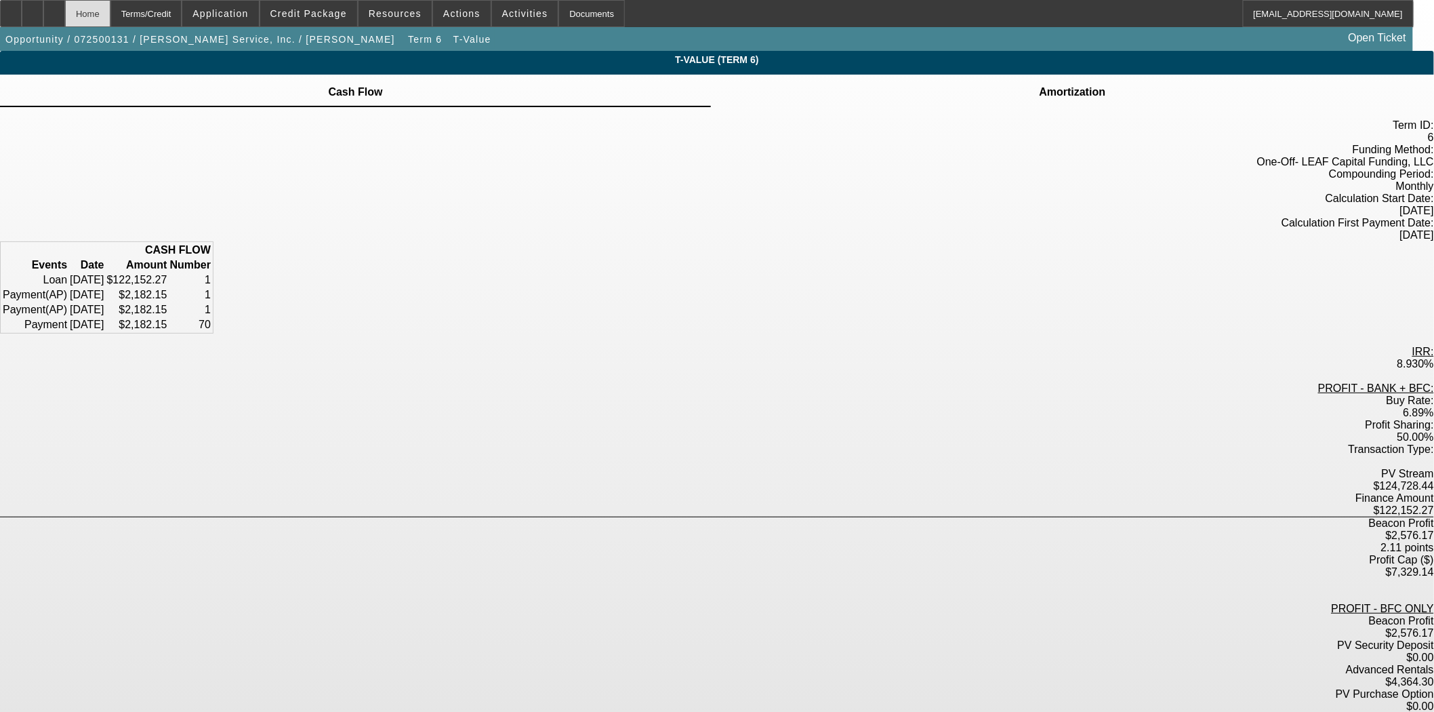
click at [110, 11] on div "Home" at bounding box center [87, 13] width 45 height 27
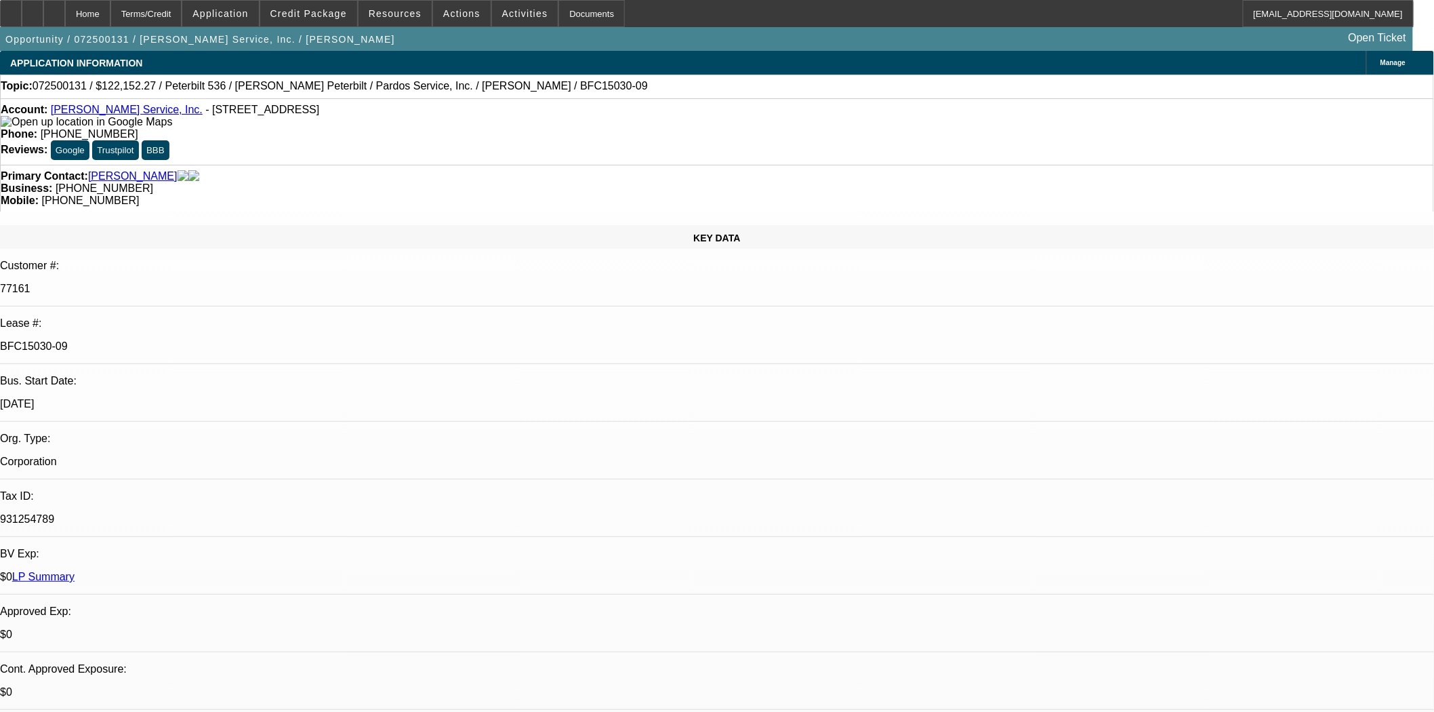
select select "0"
select select "6"
select select "0"
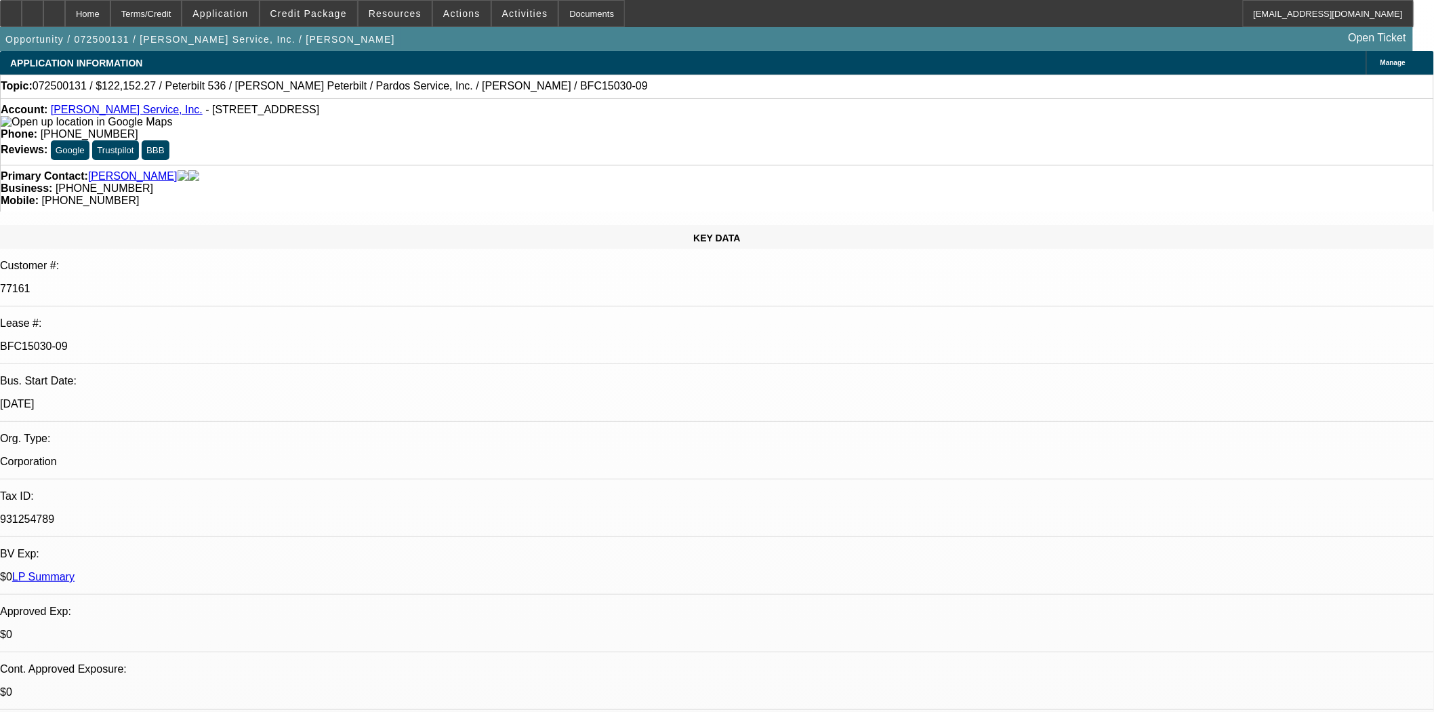
select select "0"
select select "6"
select select "0"
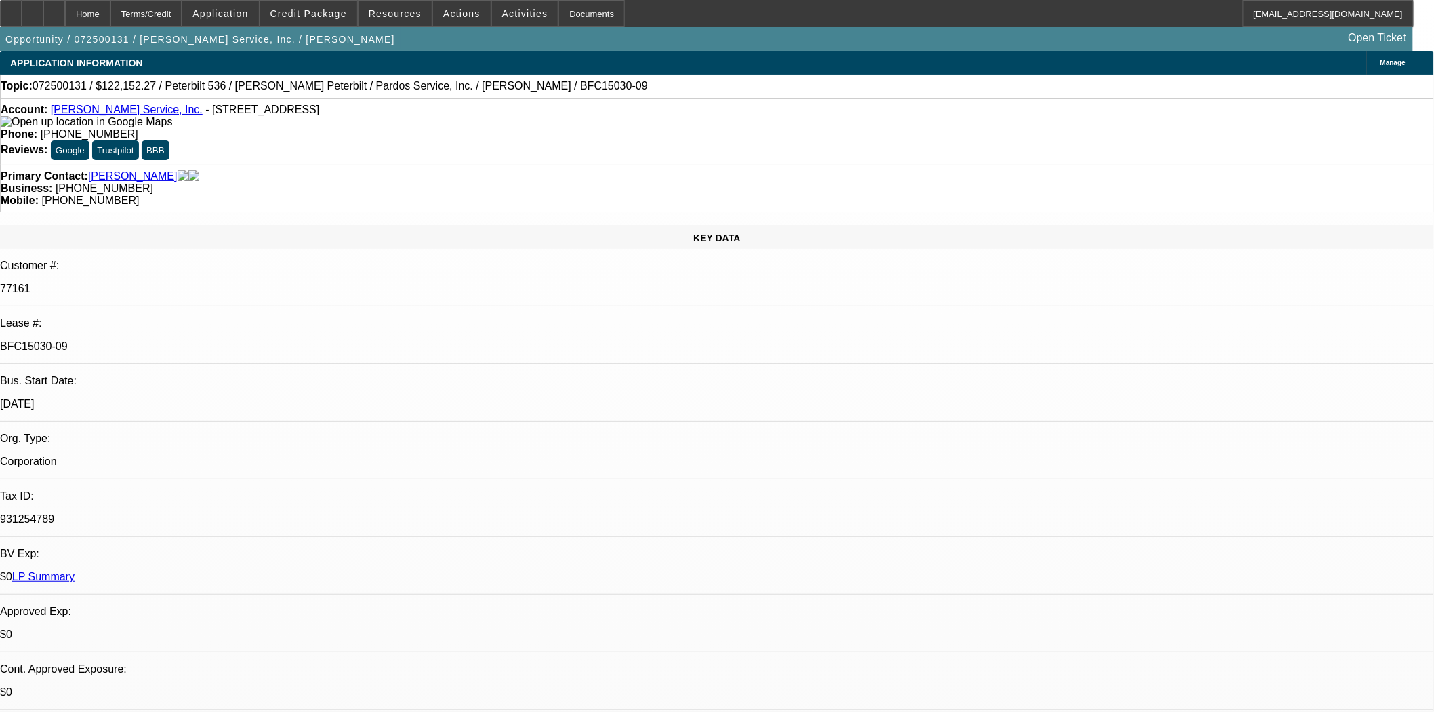
select select "0"
select select "6"
select select "0"
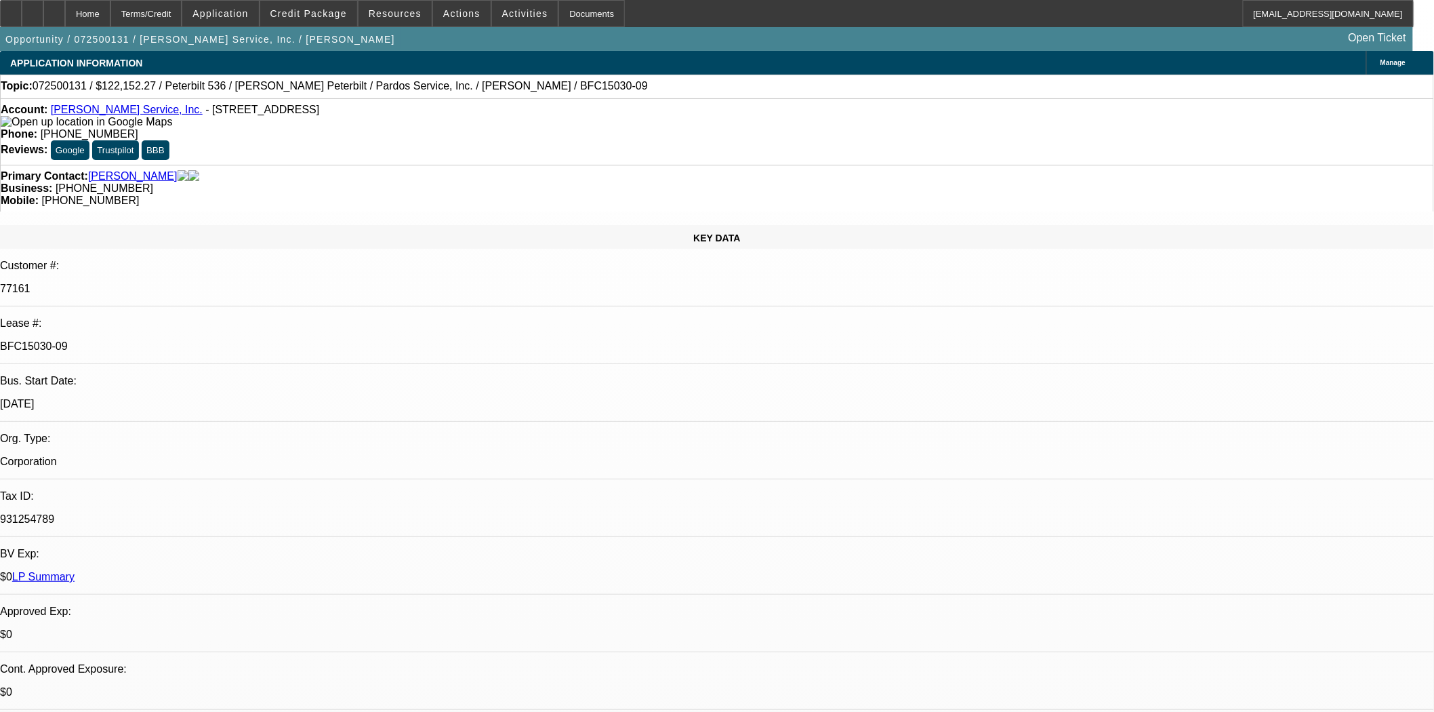
select select "6"
click at [443, 17] on span "Actions" at bounding box center [461, 13] width 37 height 11
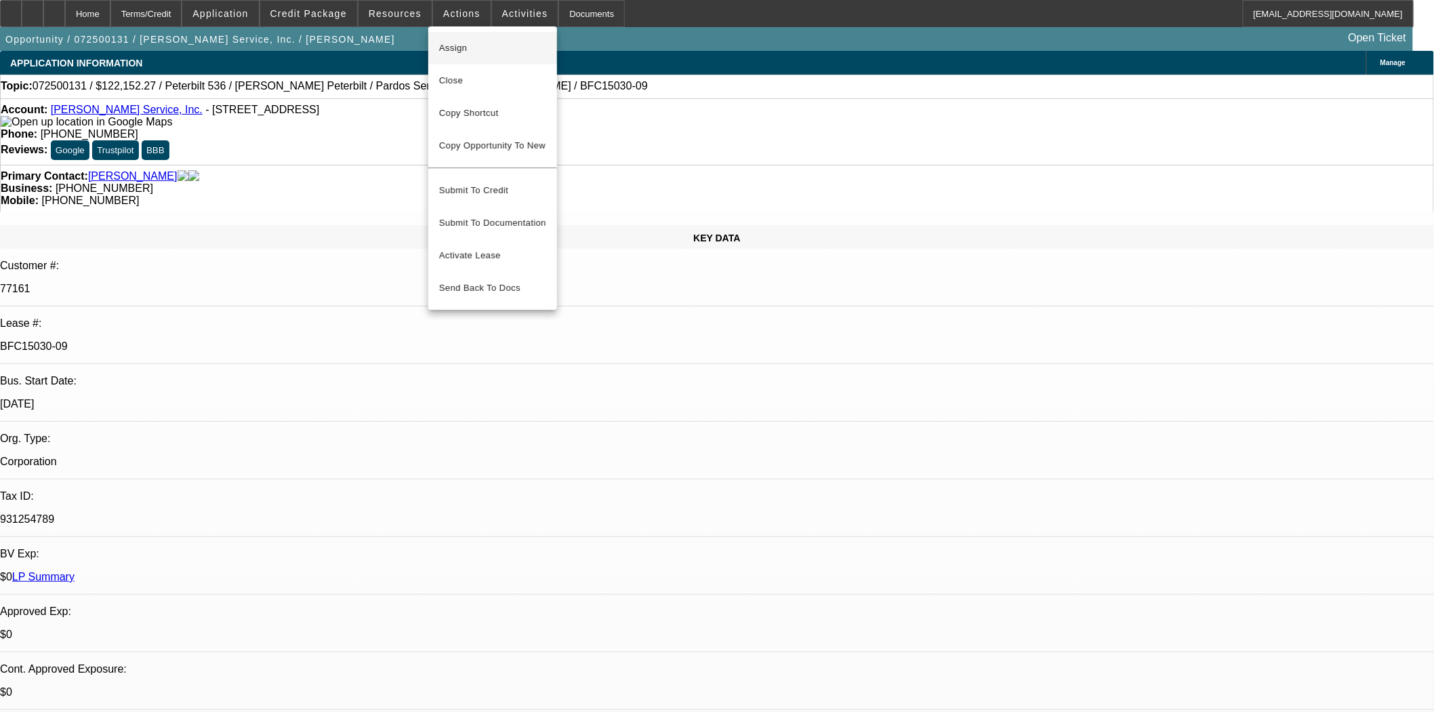
click at [460, 48] on span "Assign" at bounding box center [492, 48] width 107 height 16
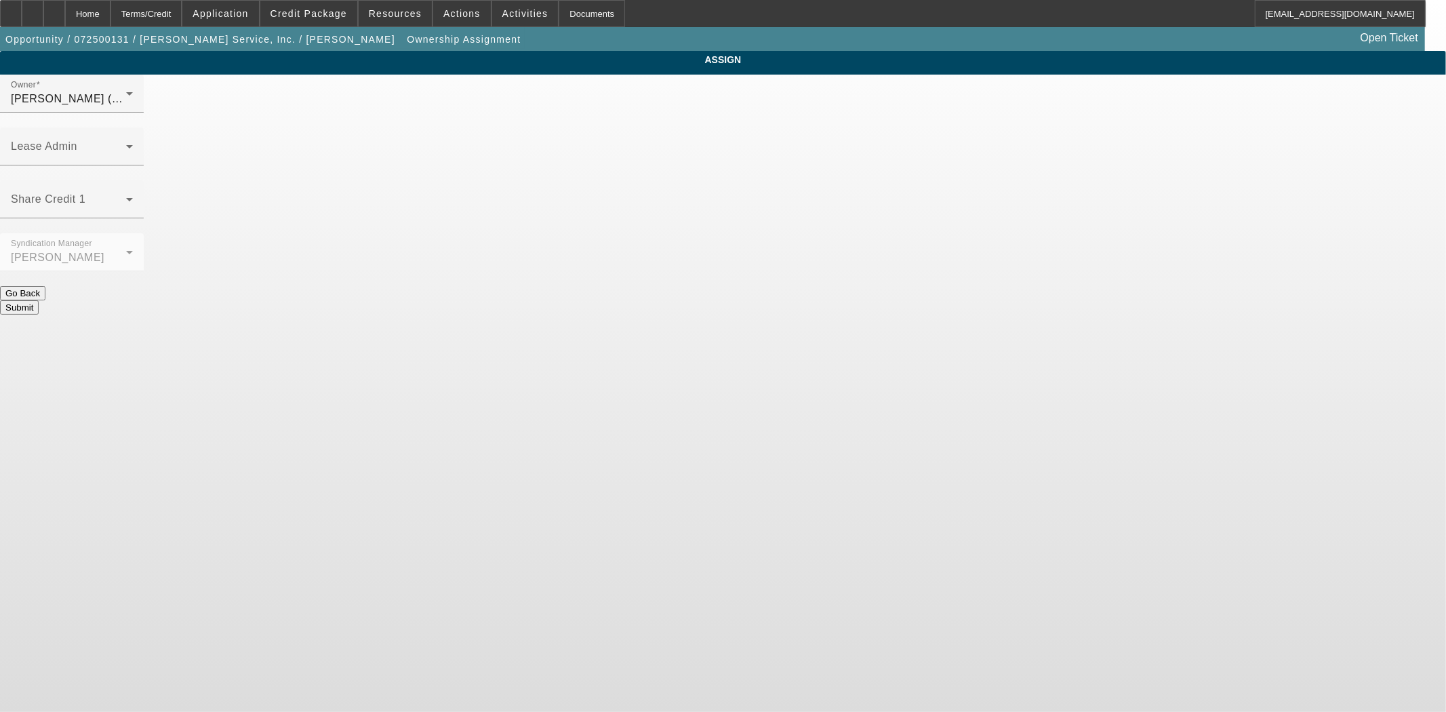
click at [743, 85] on div "Owner [PERSON_NAME] (Lvl 6) Lease Admin Share Credit 1 Syndication Manager [PER…" at bounding box center [723, 195] width 1446 height 240
click at [126, 144] on span at bounding box center [68, 152] width 115 height 16
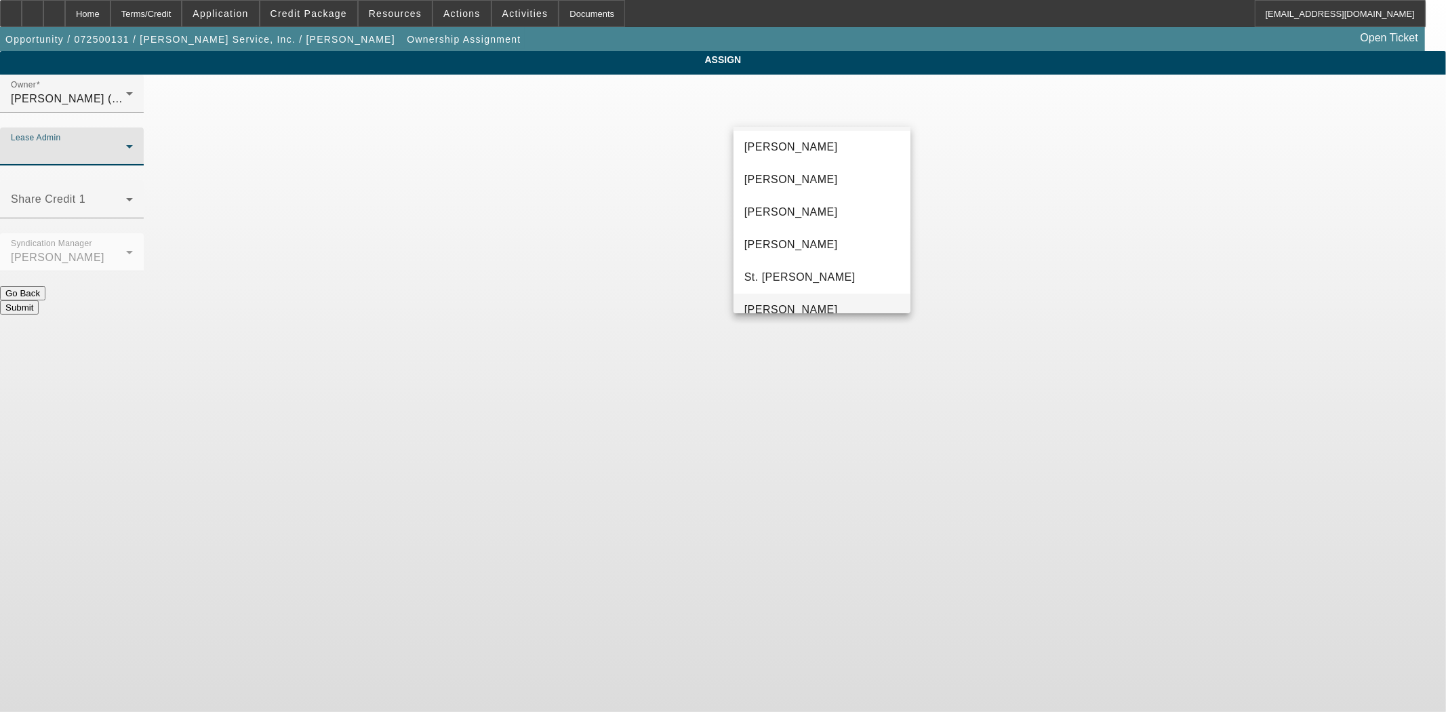
scroll to position [52, 0]
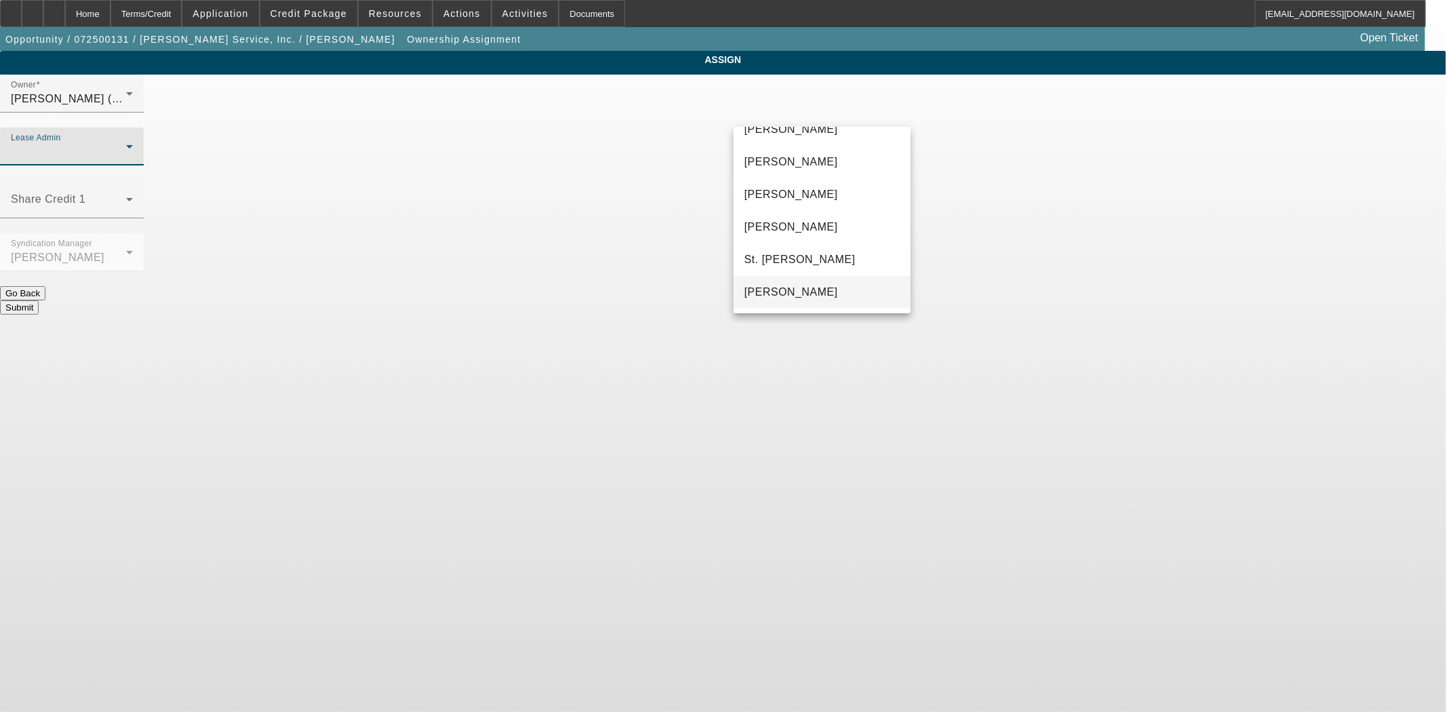
click at [815, 298] on span "[PERSON_NAME]" at bounding box center [791, 292] width 94 height 16
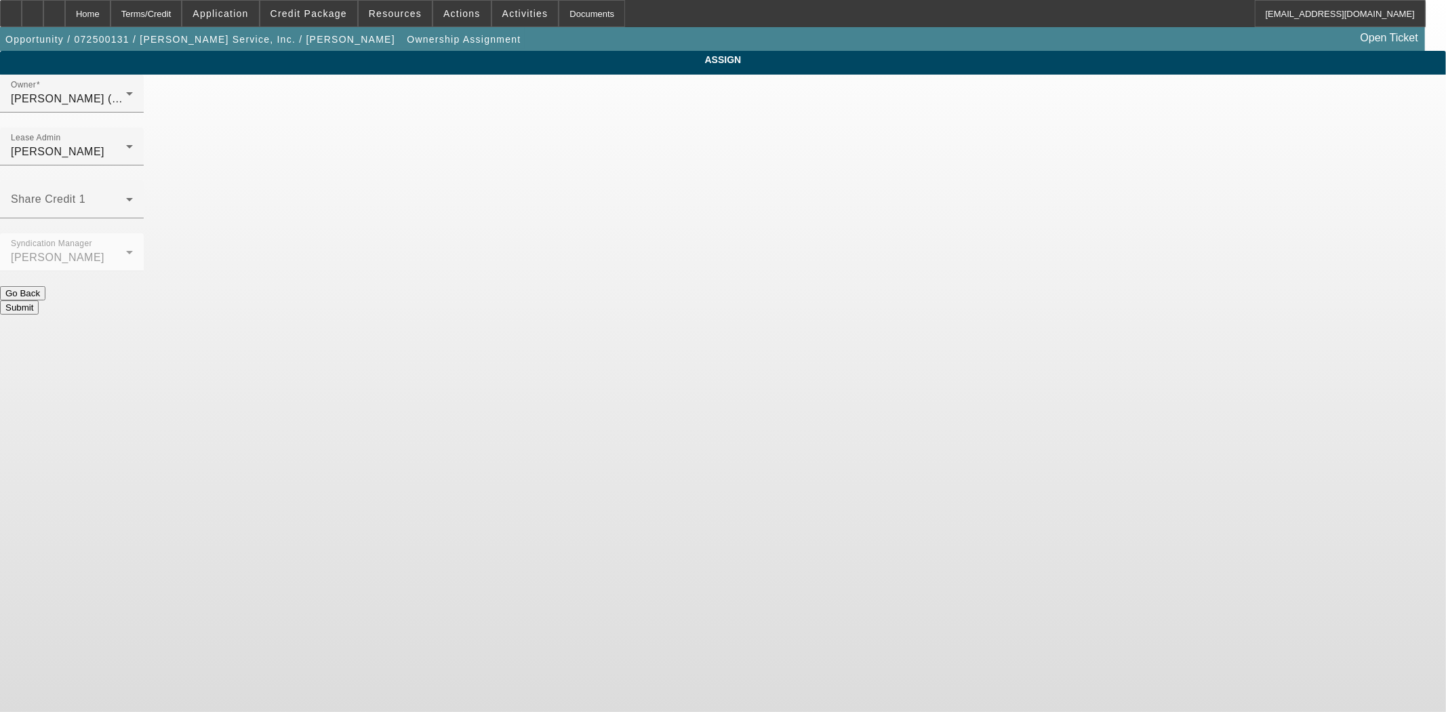
click at [39, 300] on button "Submit" at bounding box center [19, 307] width 39 height 14
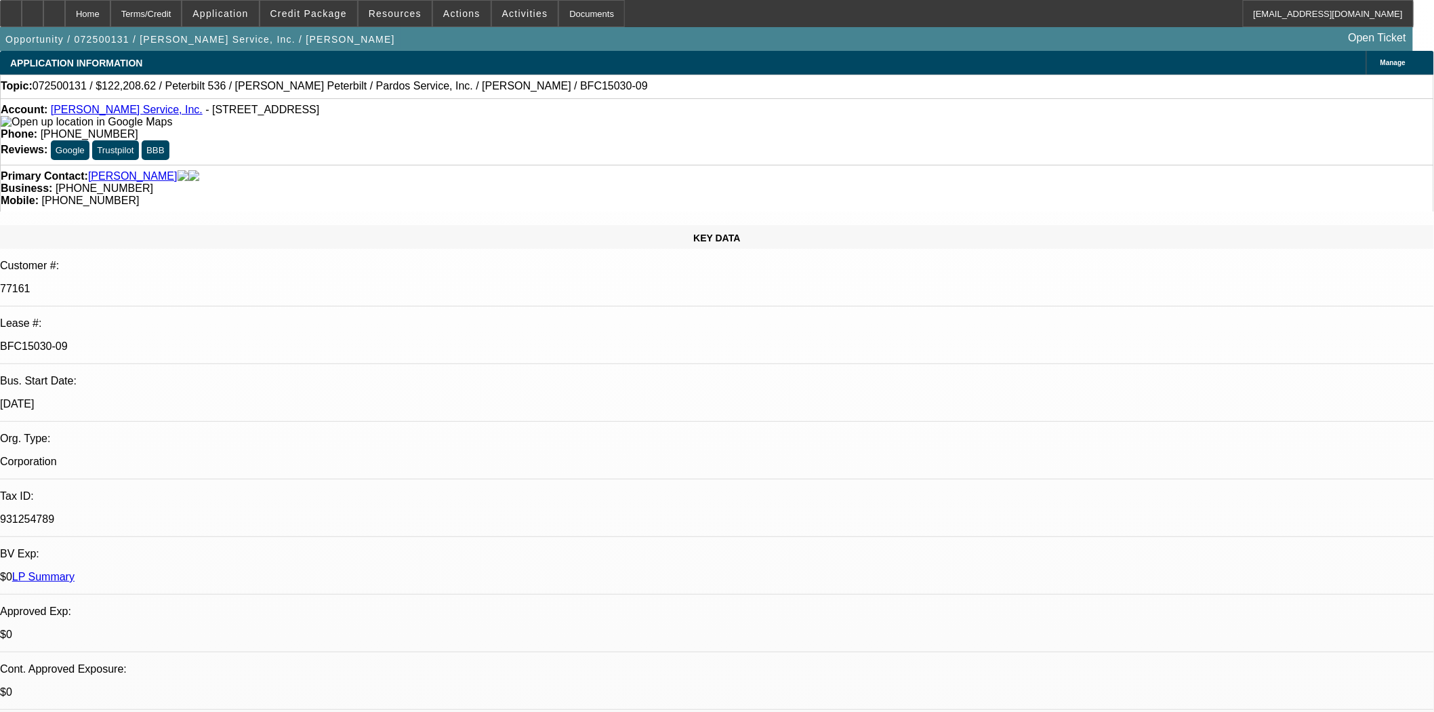
select select "0"
select select "6"
select select "0"
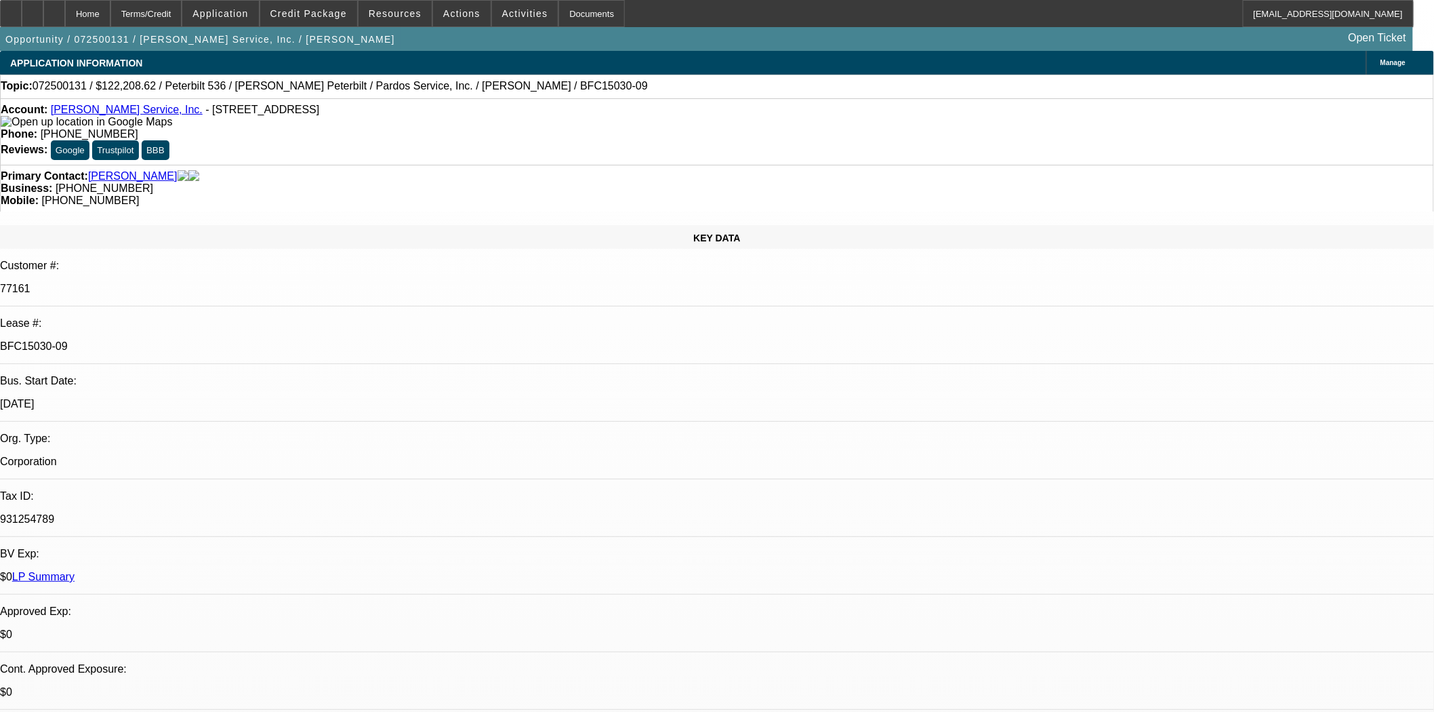
select select "0"
select select "6"
select select "0"
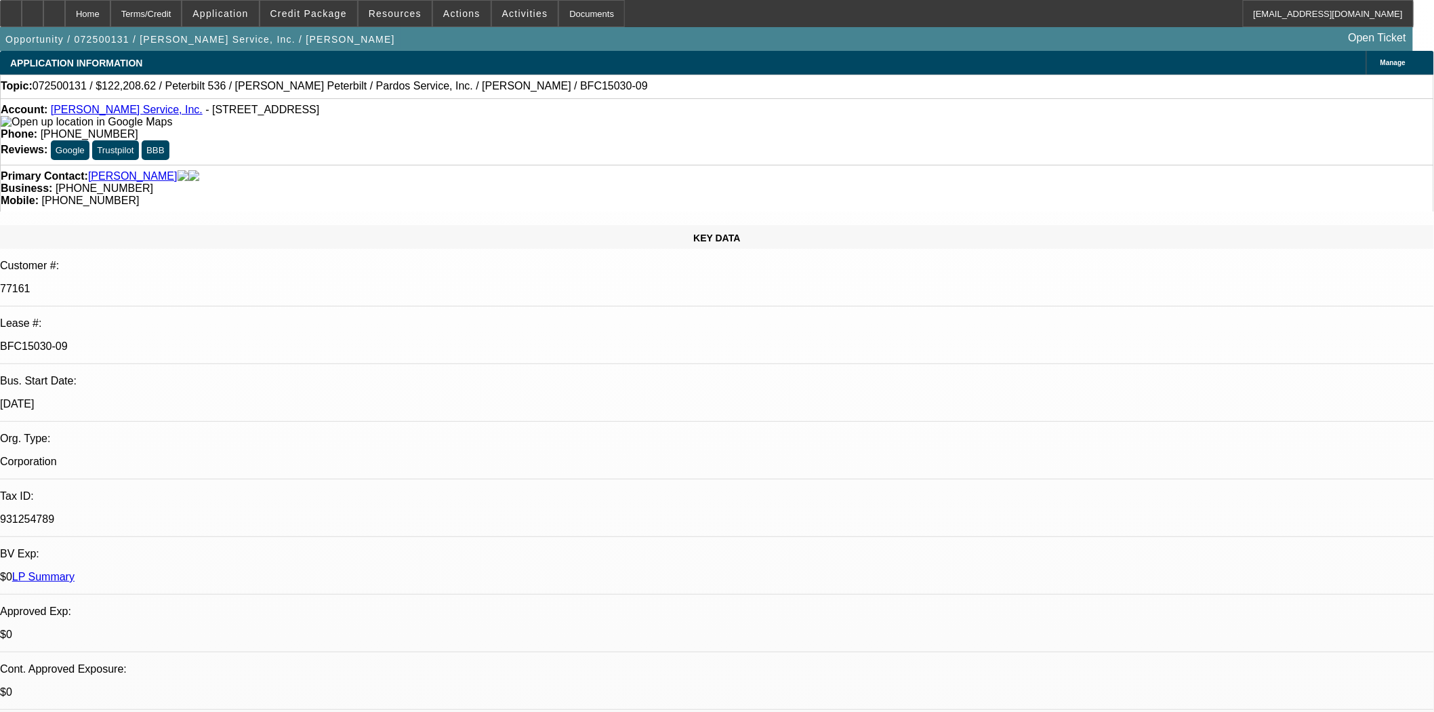
select select "0"
select select "6"
select select "0"
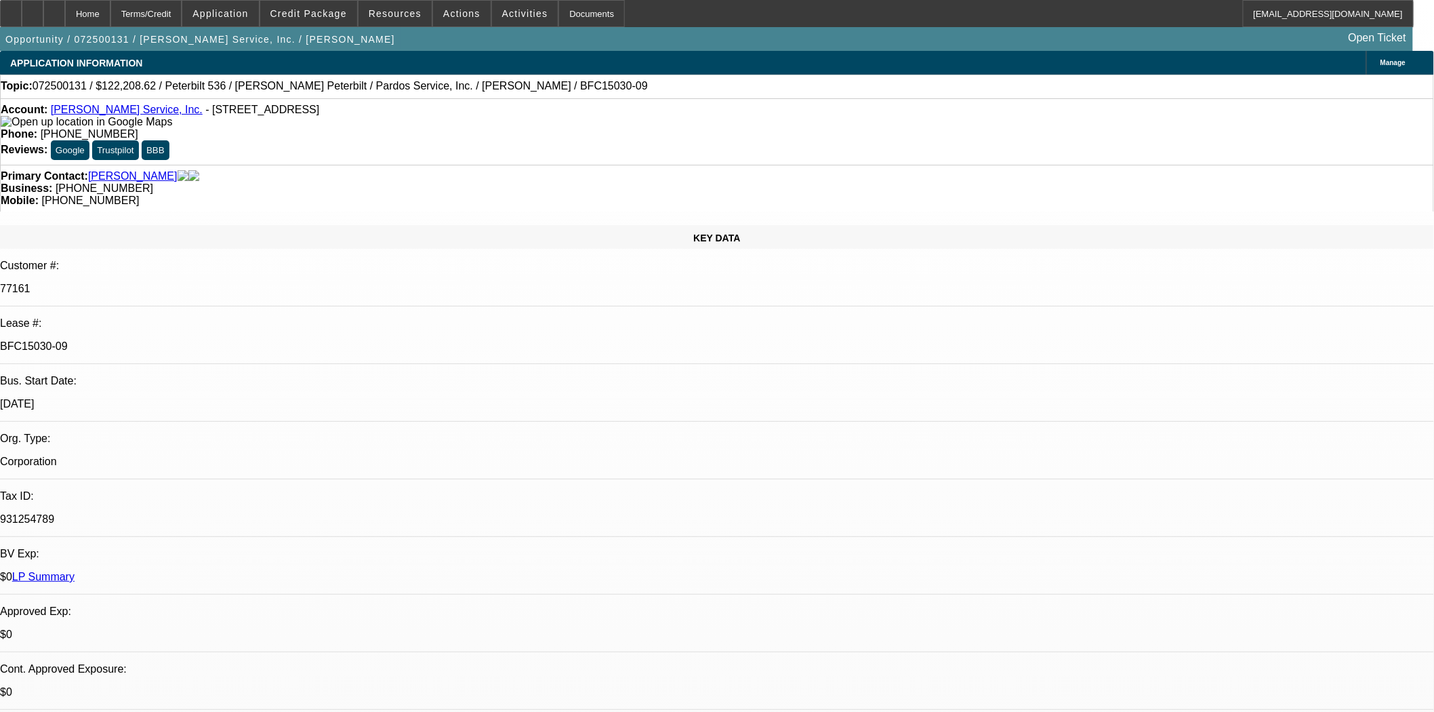
select select "6"
click at [558, 7] on div "Documents" at bounding box center [591, 13] width 66 height 27
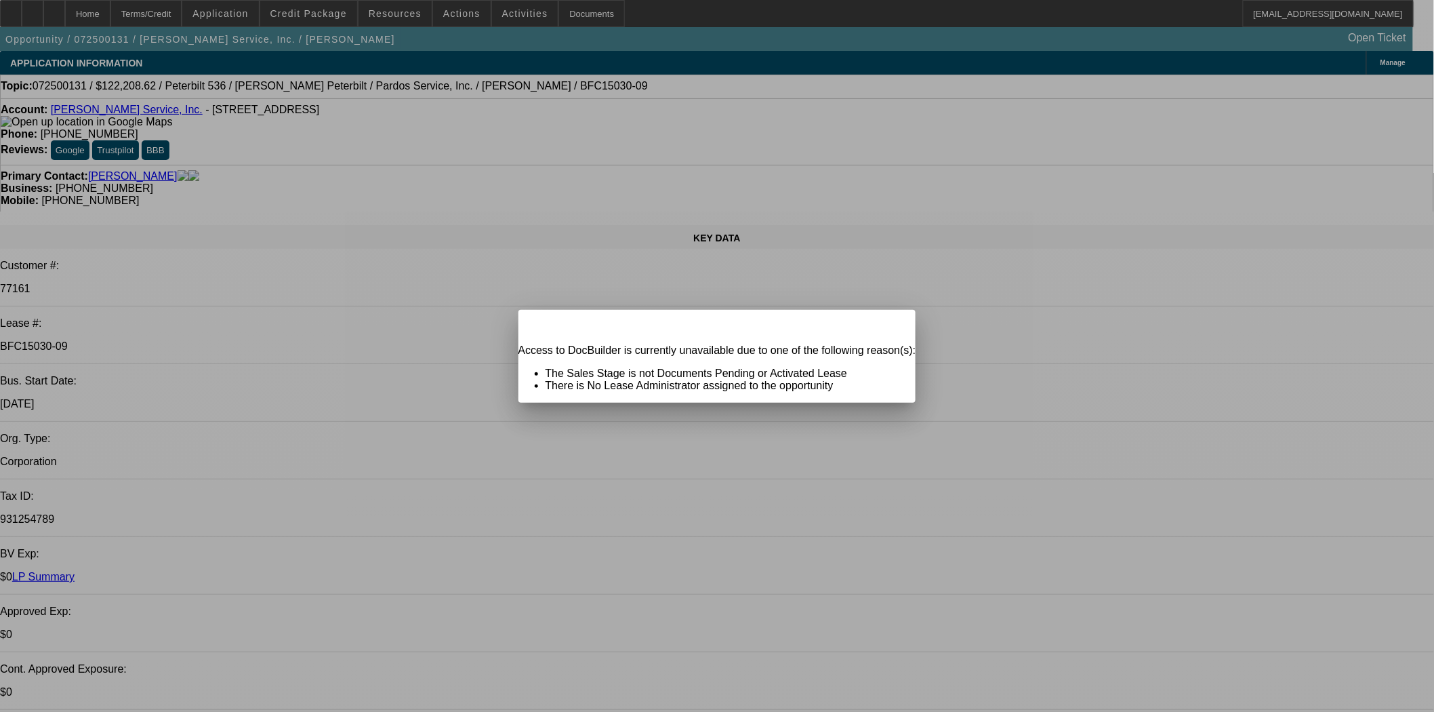
click at [889, 325] on span "Close" at bounding box center [898, 321] width 18 height 7
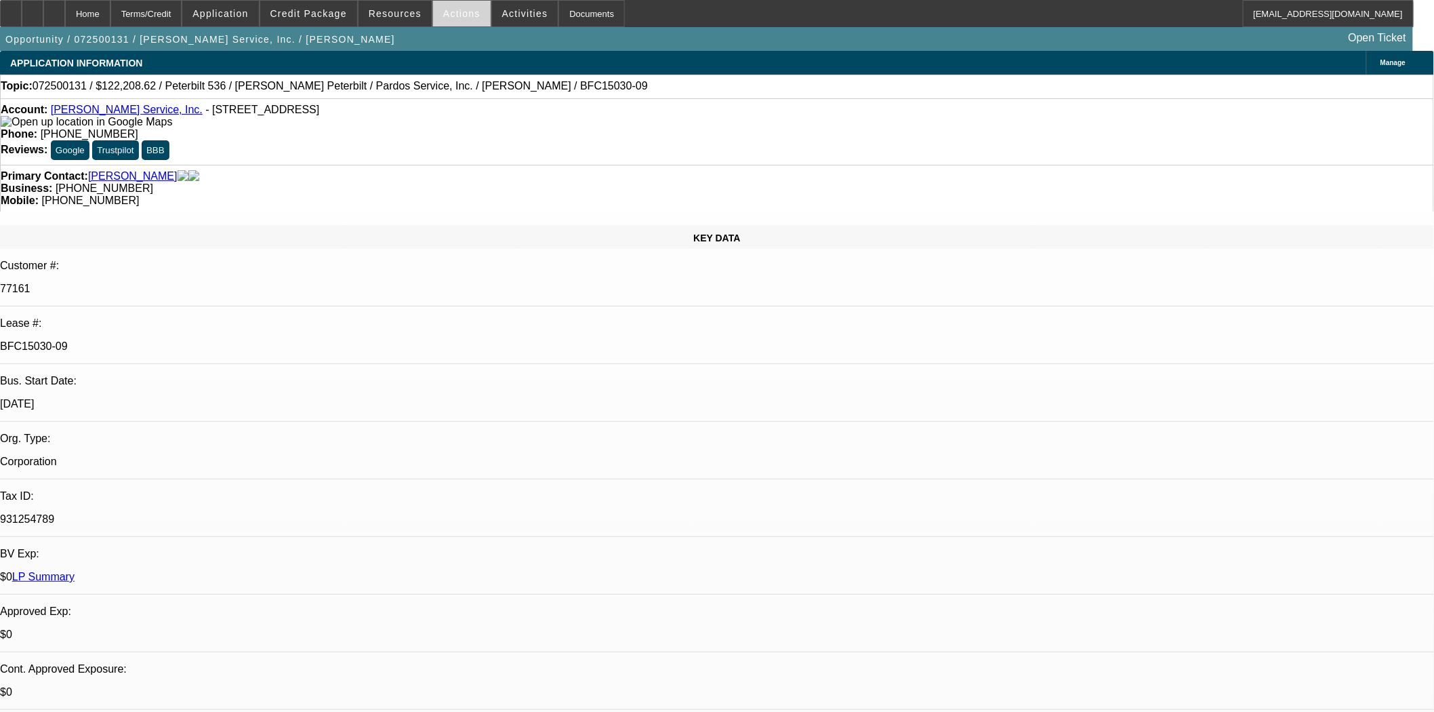
click at [461, 18] on span at bounding box center [462, 13] width 58 height 33
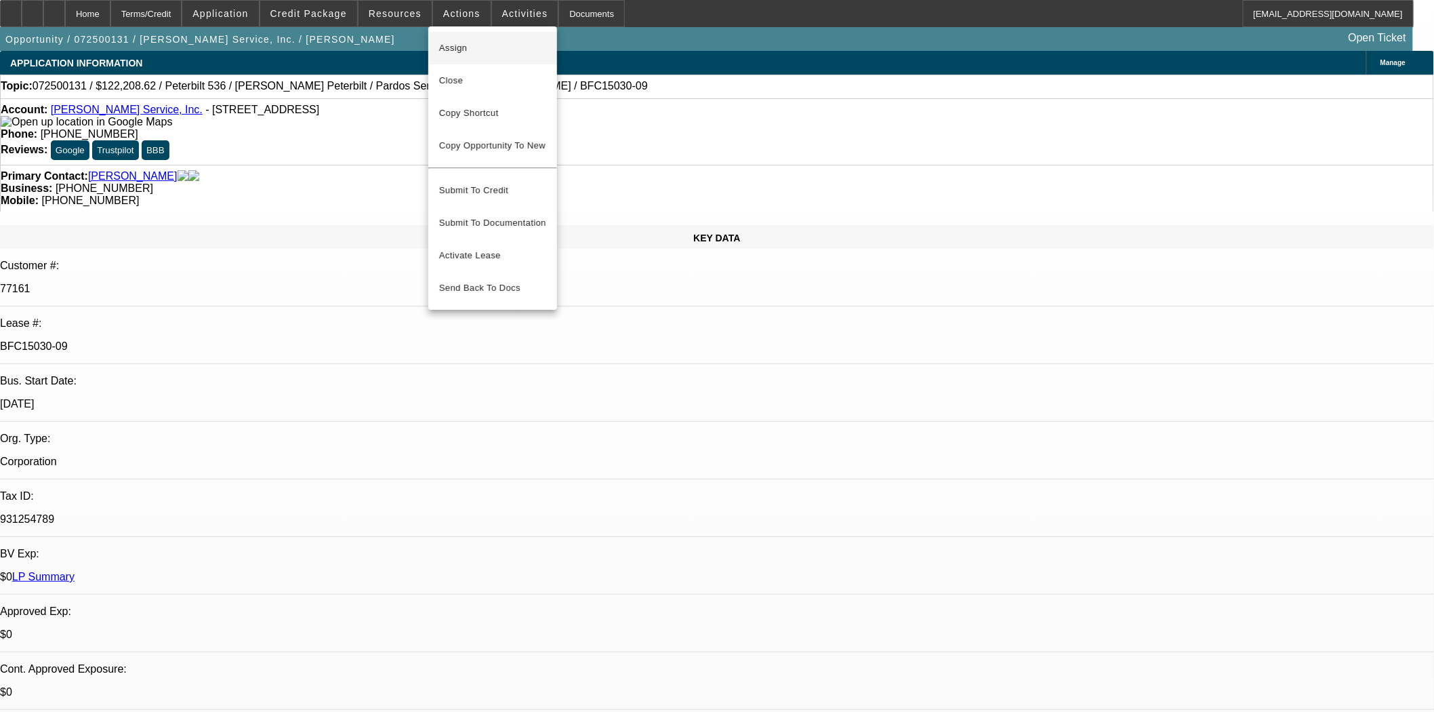
click at [466, 49] on span "Assign" at bounding box center [492, 48] width 107 height 16
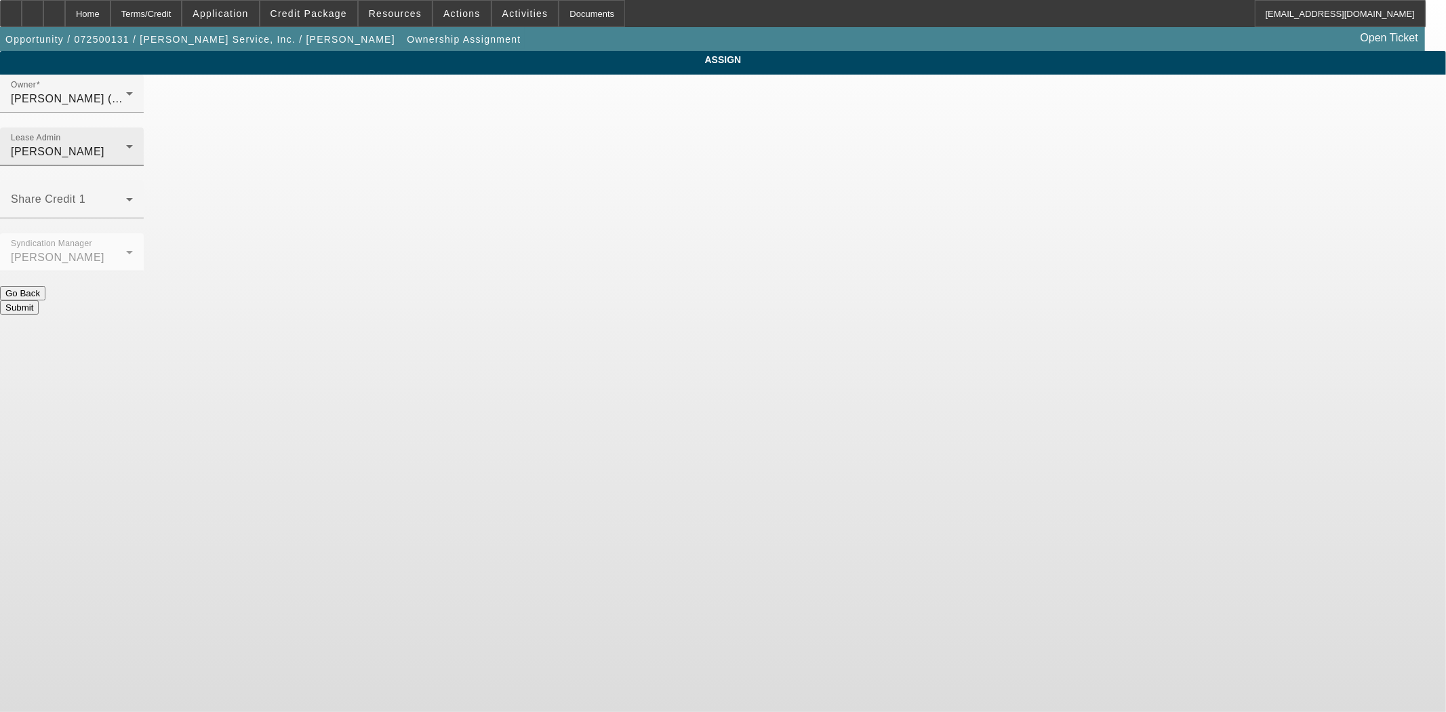
click at [133, 127] on div "Lease Admin [PERSON_NAME]" at bounding box center [72, 146] width 122 height 38
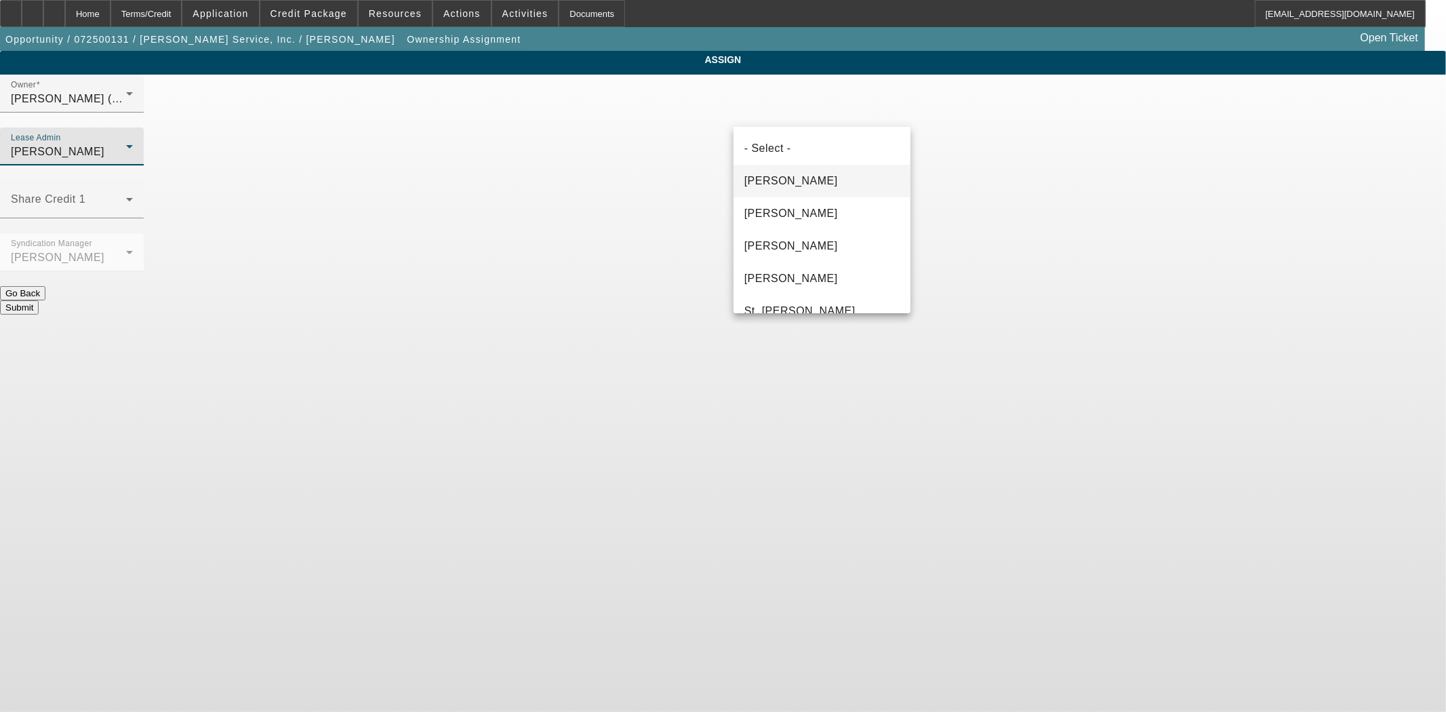
scroll to position [46, 0]
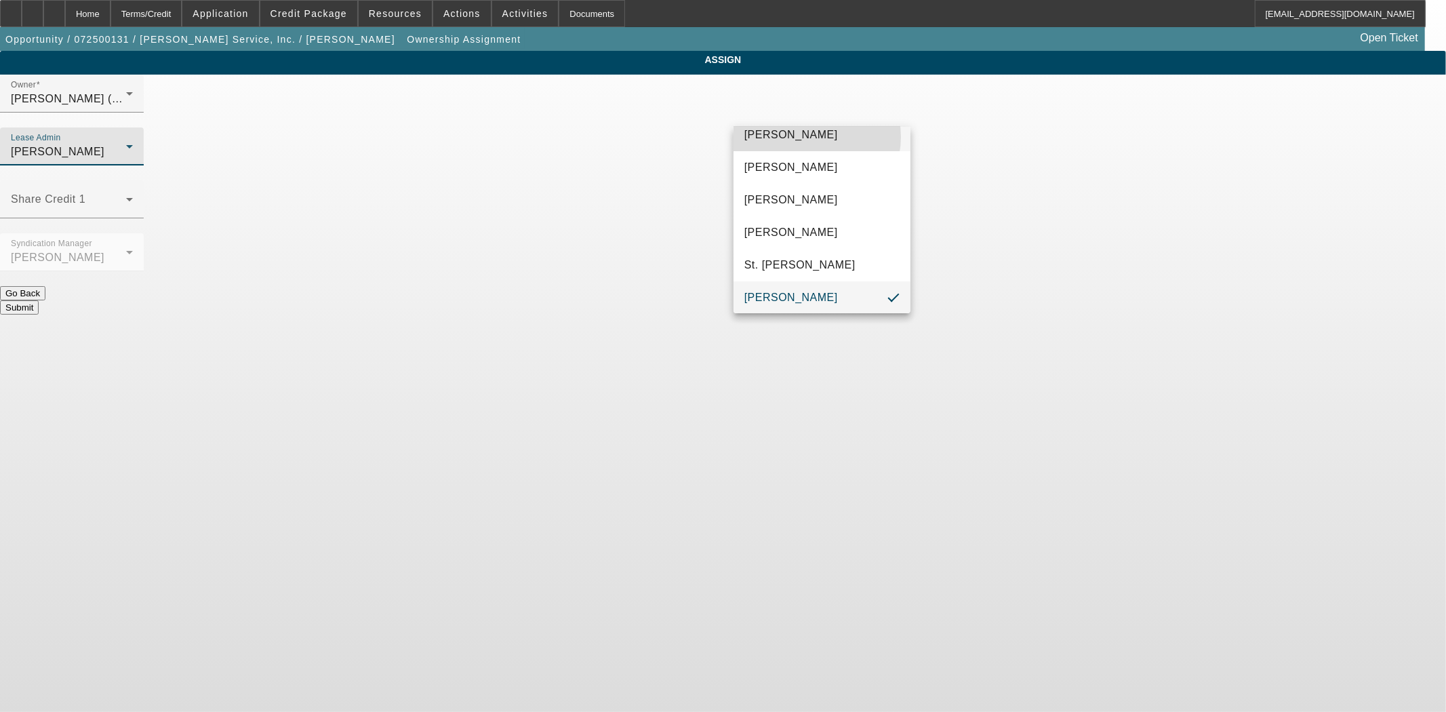
click at [809, 136] on mat-option "[PERSON_NAME]" at bounding box center [821, 135] width 177 height 33
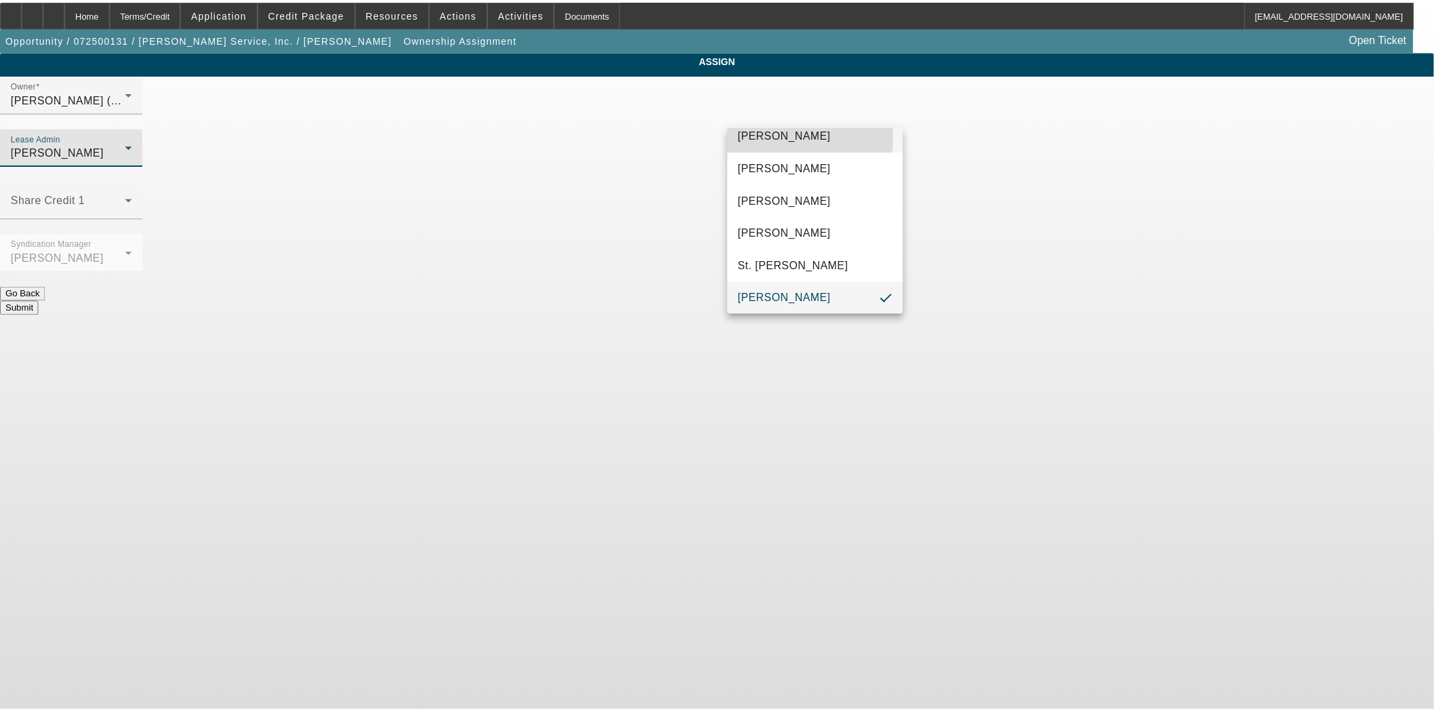
scroll to position [0, 0]
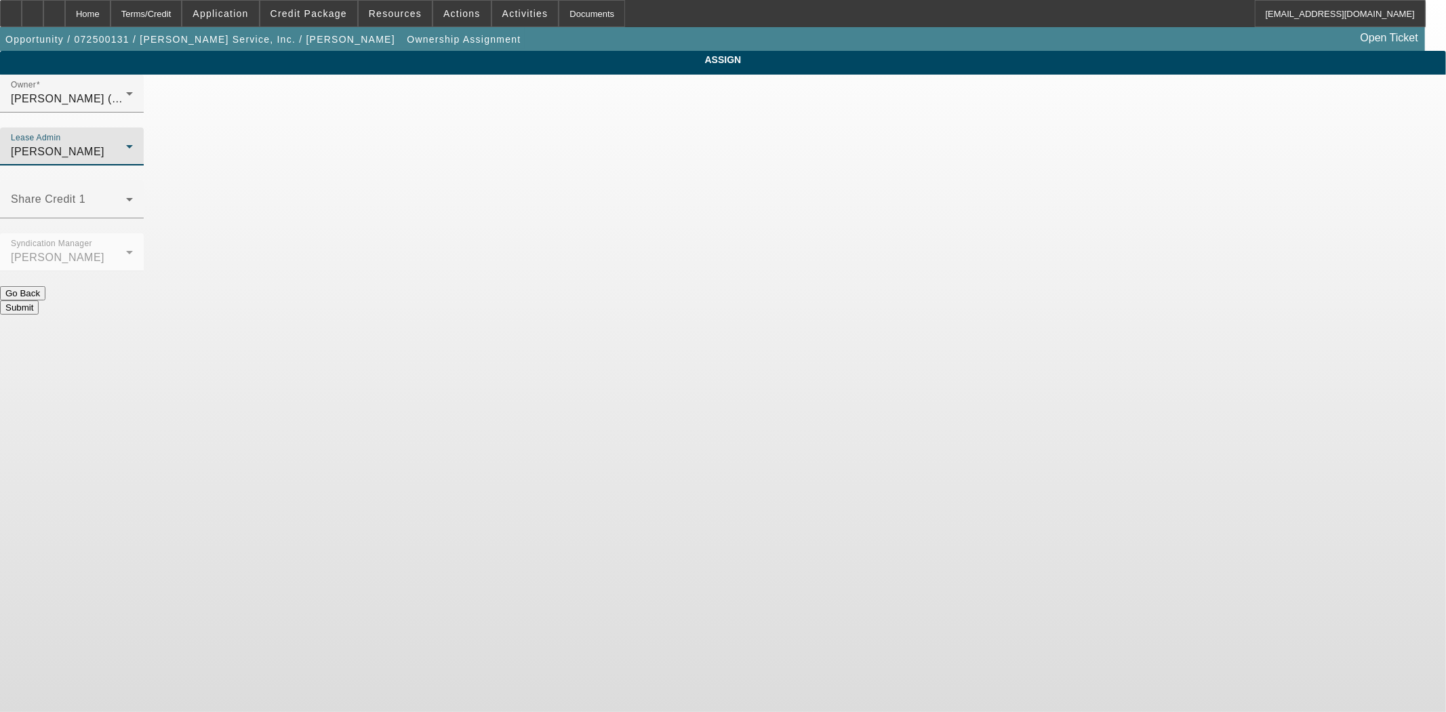
click at [126, 144] on div "Byrne, Mark" at bounding box center [68, 152] width 115 height 16
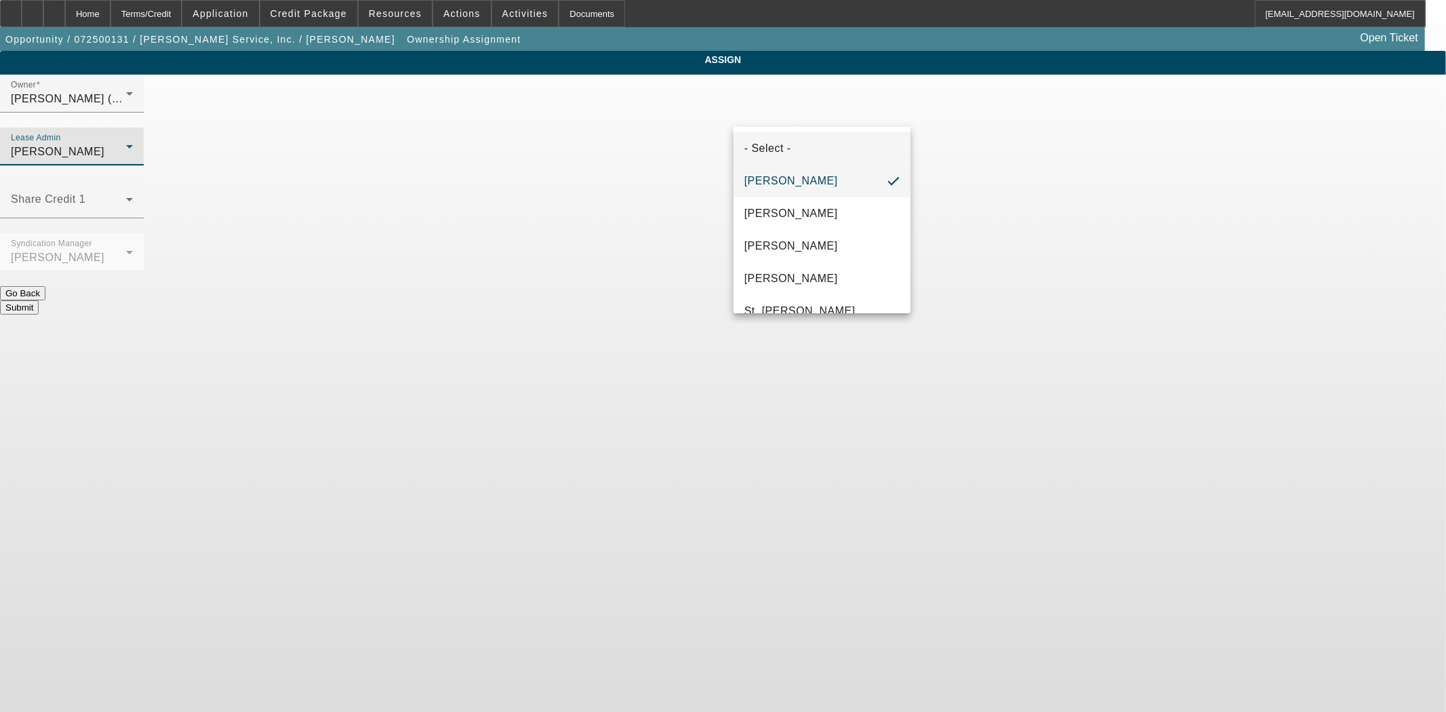
click at [788, 146] on span "- Select -" at bounding box center [767, 148] width 47 height 16
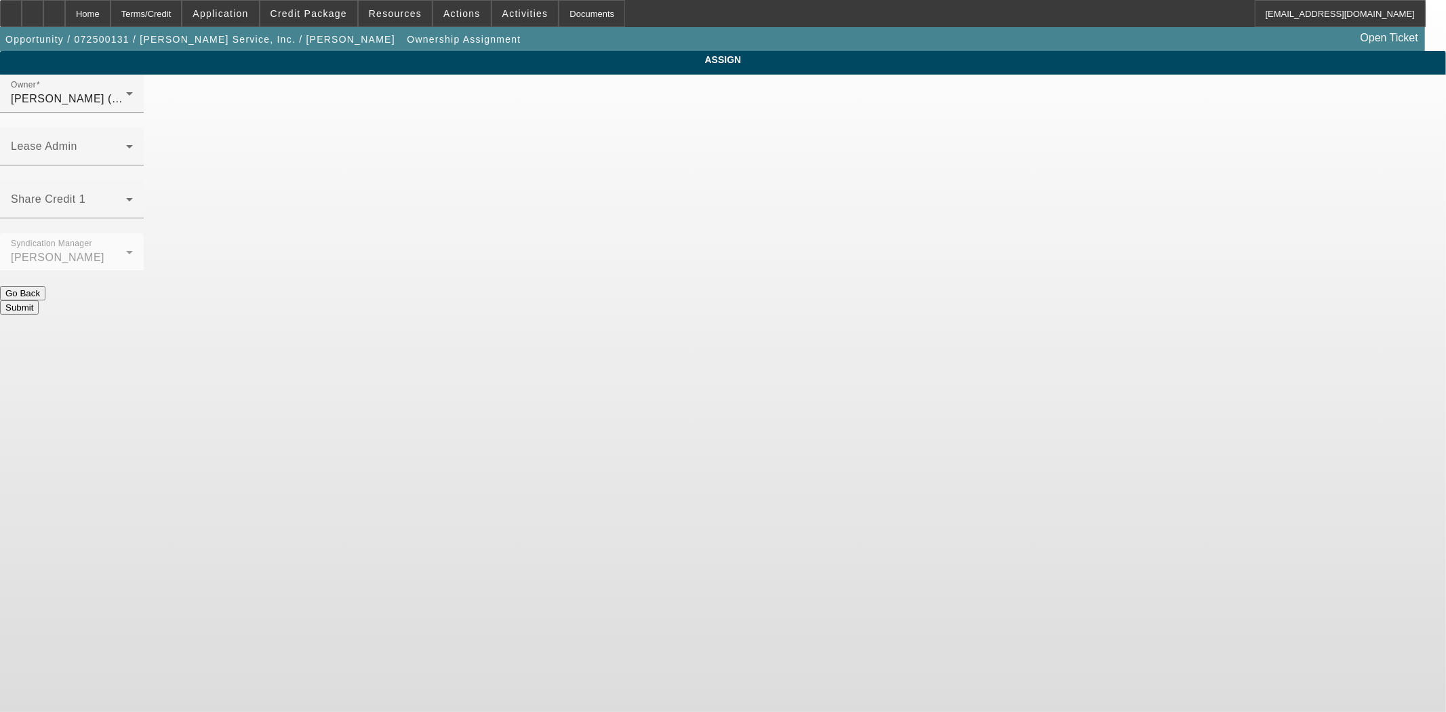
click at [39, 300] on button "Submit" at bounding box center [19, 307] width 39 height 14
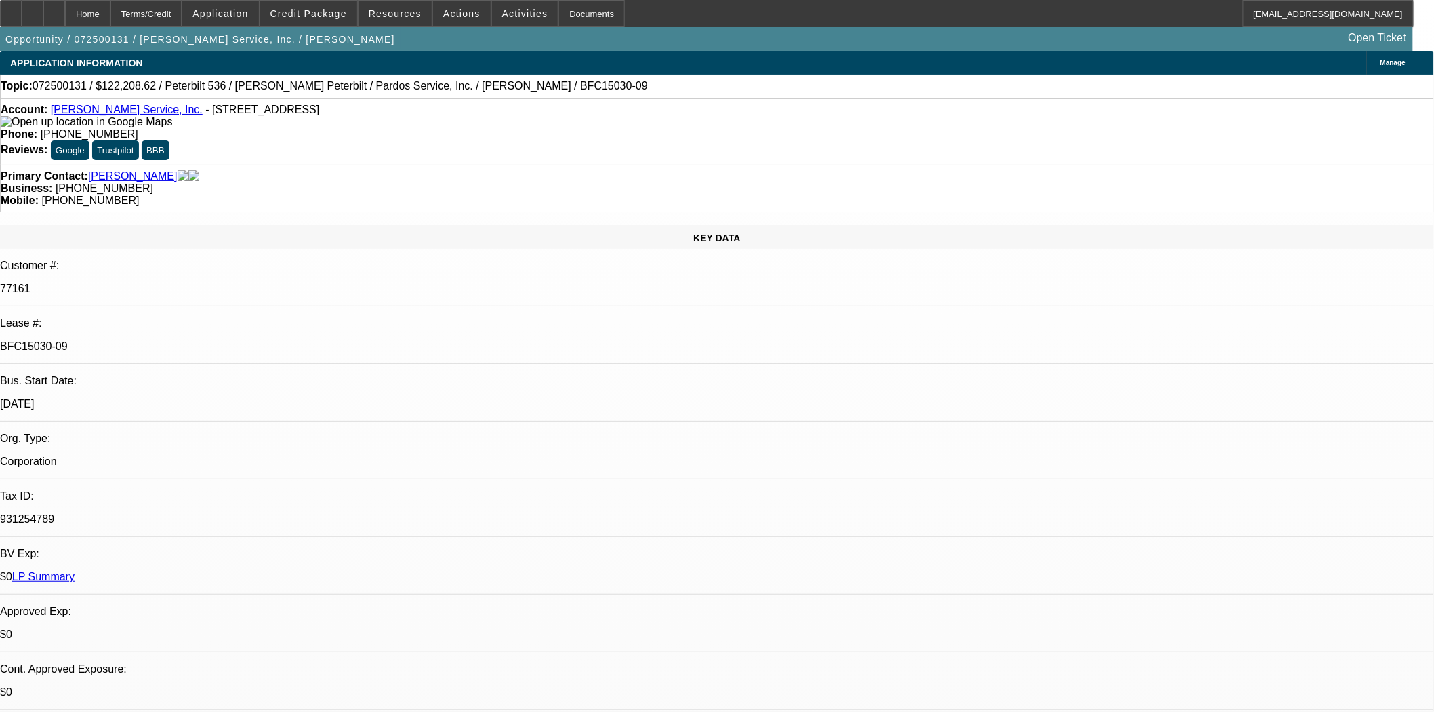
select select "0"
select select "6"
select select "0"
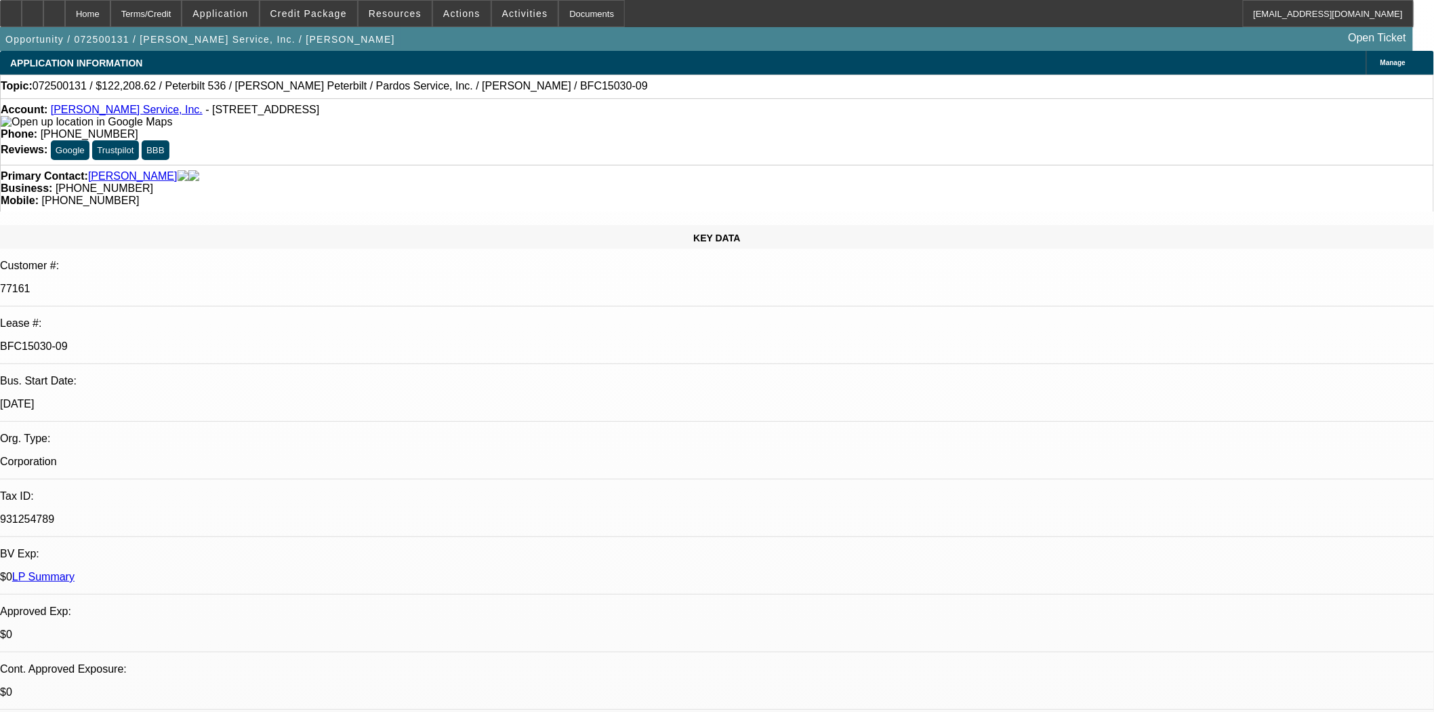
select select "0"
select select "6"
select select "0"
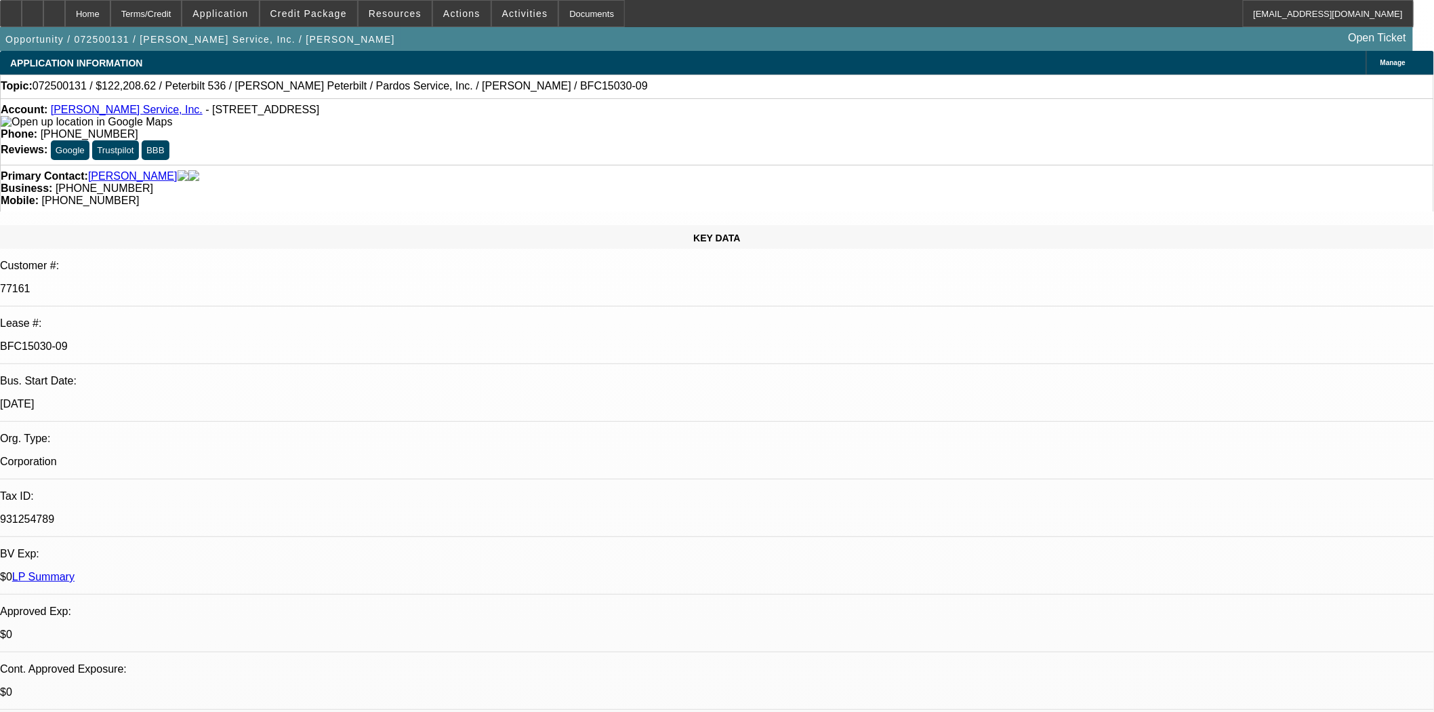
select select "0"
select select "6"
select select "0"
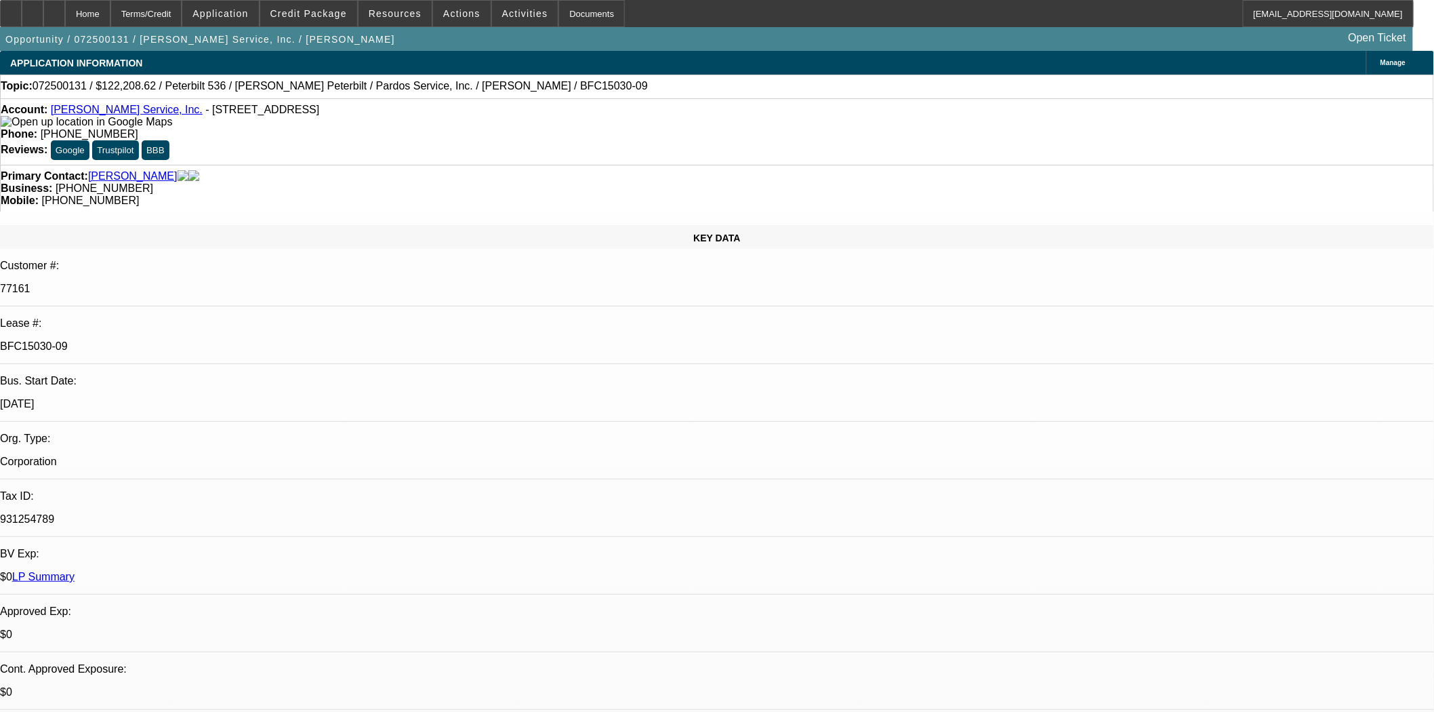
select select "6"
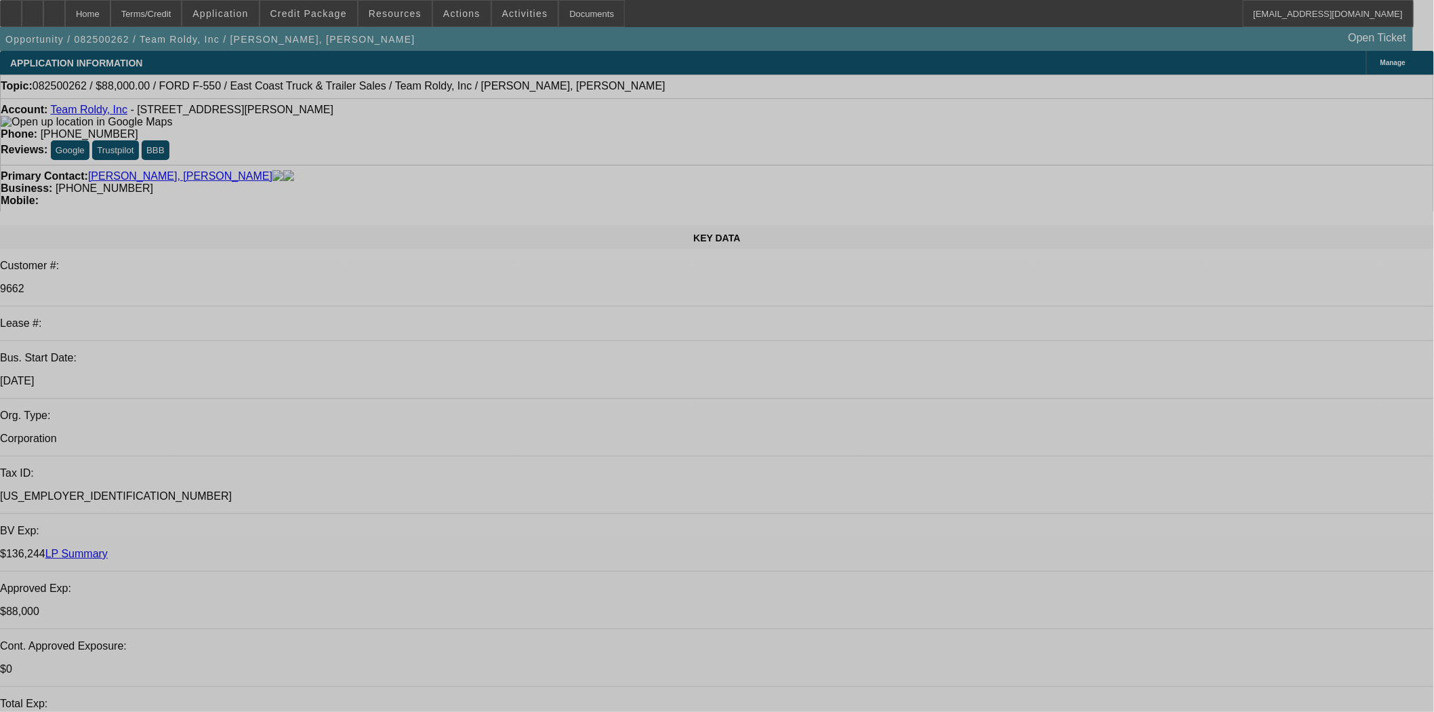
select select "0"
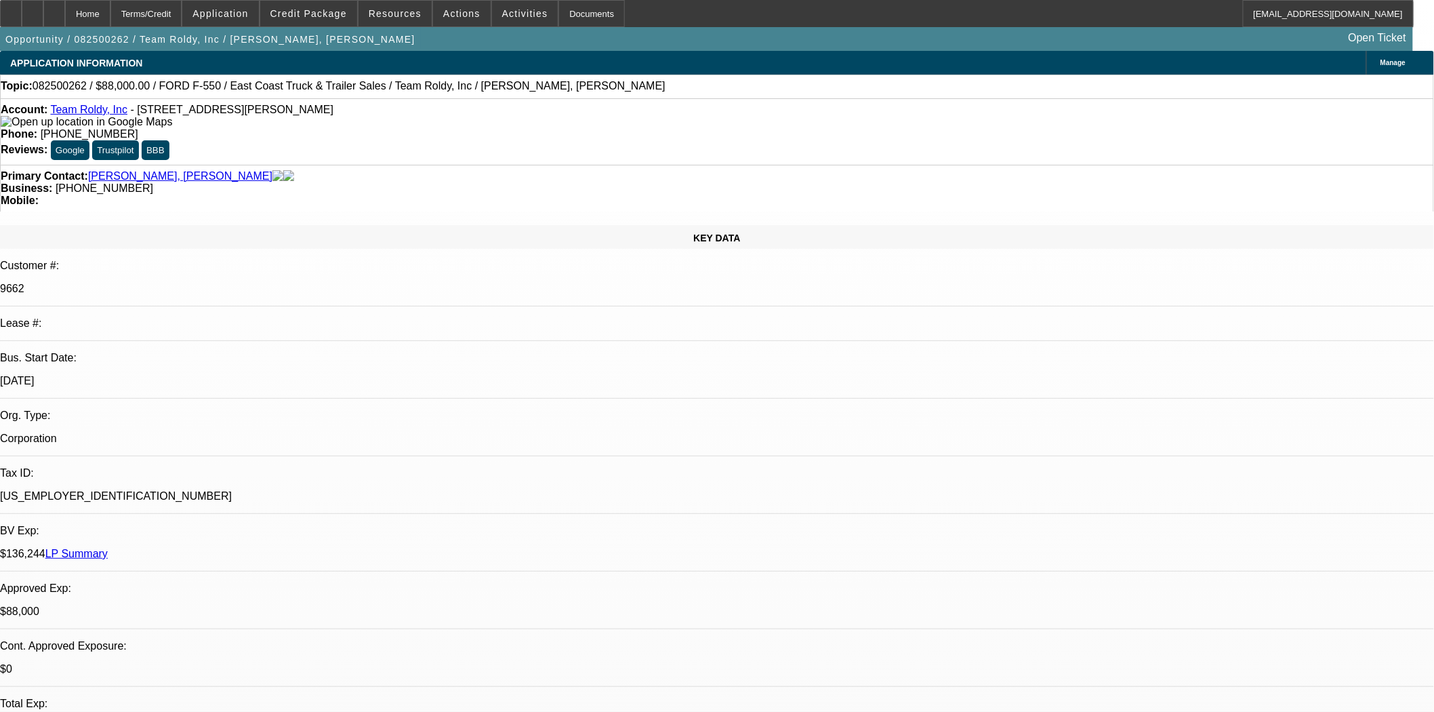
select select "0"
select select "6"
select select "0"
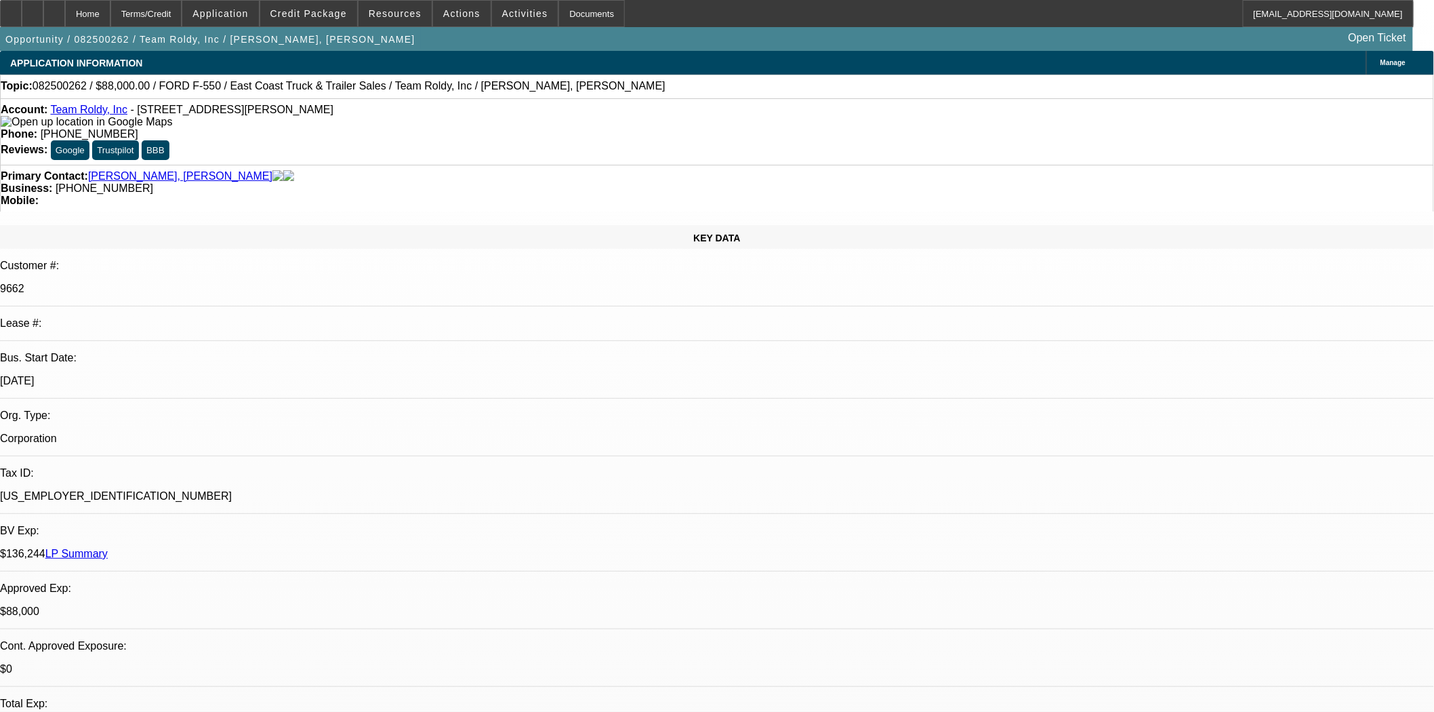
select select "2"
select select "0"
select select "6"
select select "0"
select select "2"
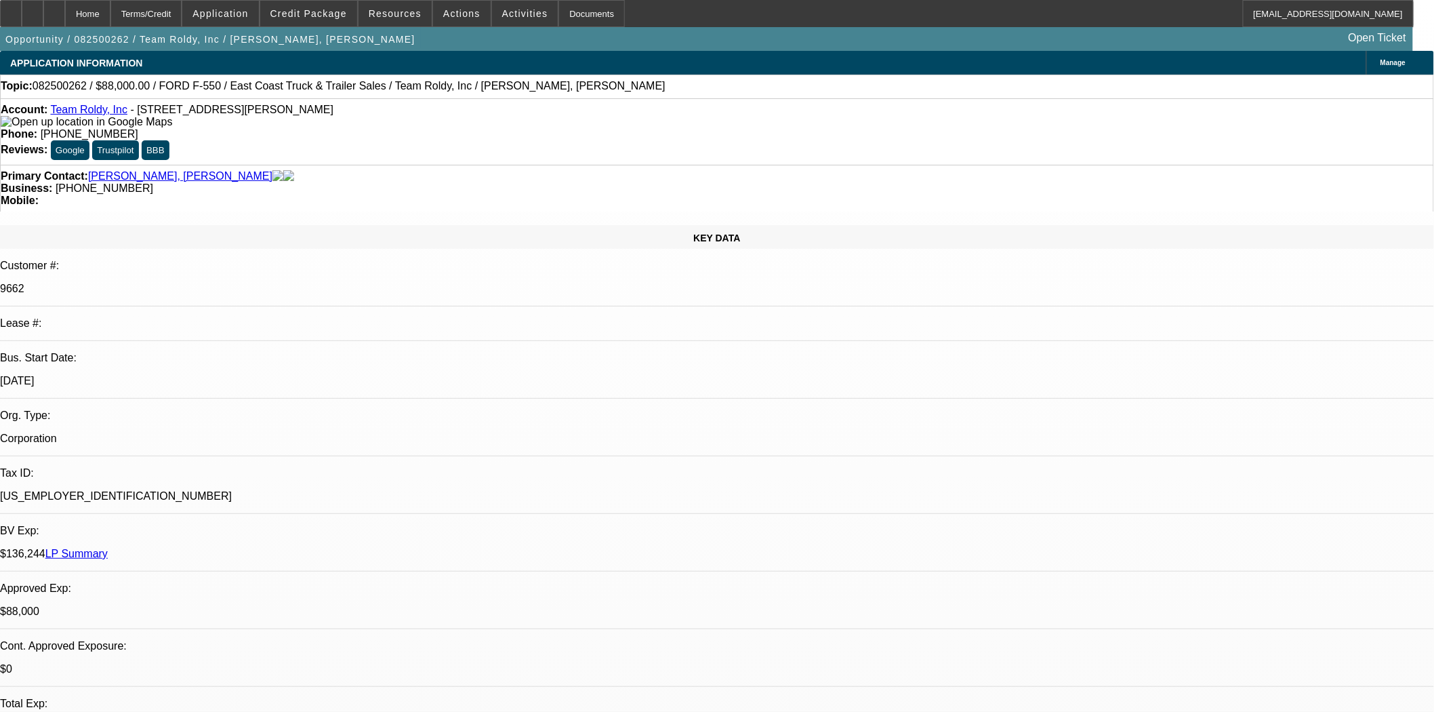
select select "2"
select select "0"
select select "6"
select select "0"
select select "2"
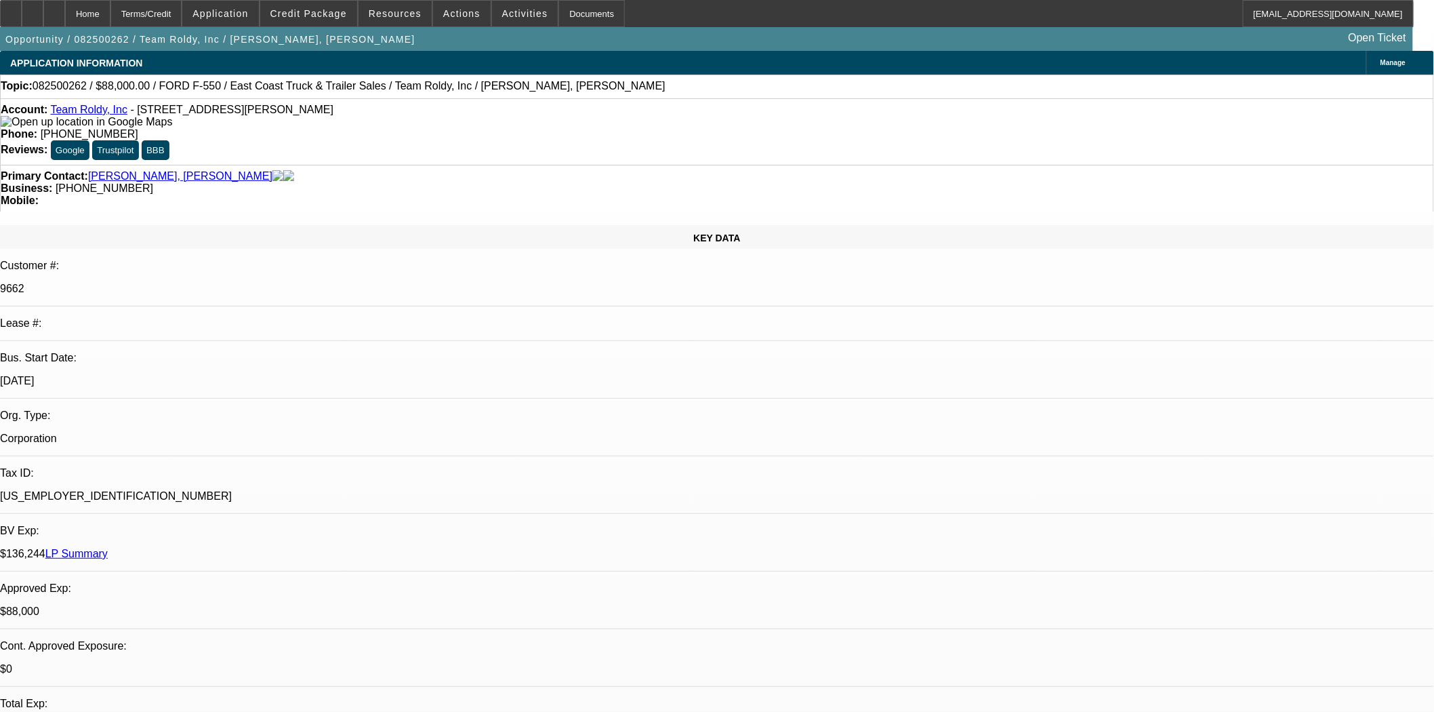
select select "2"
select select "0"
select select "6"
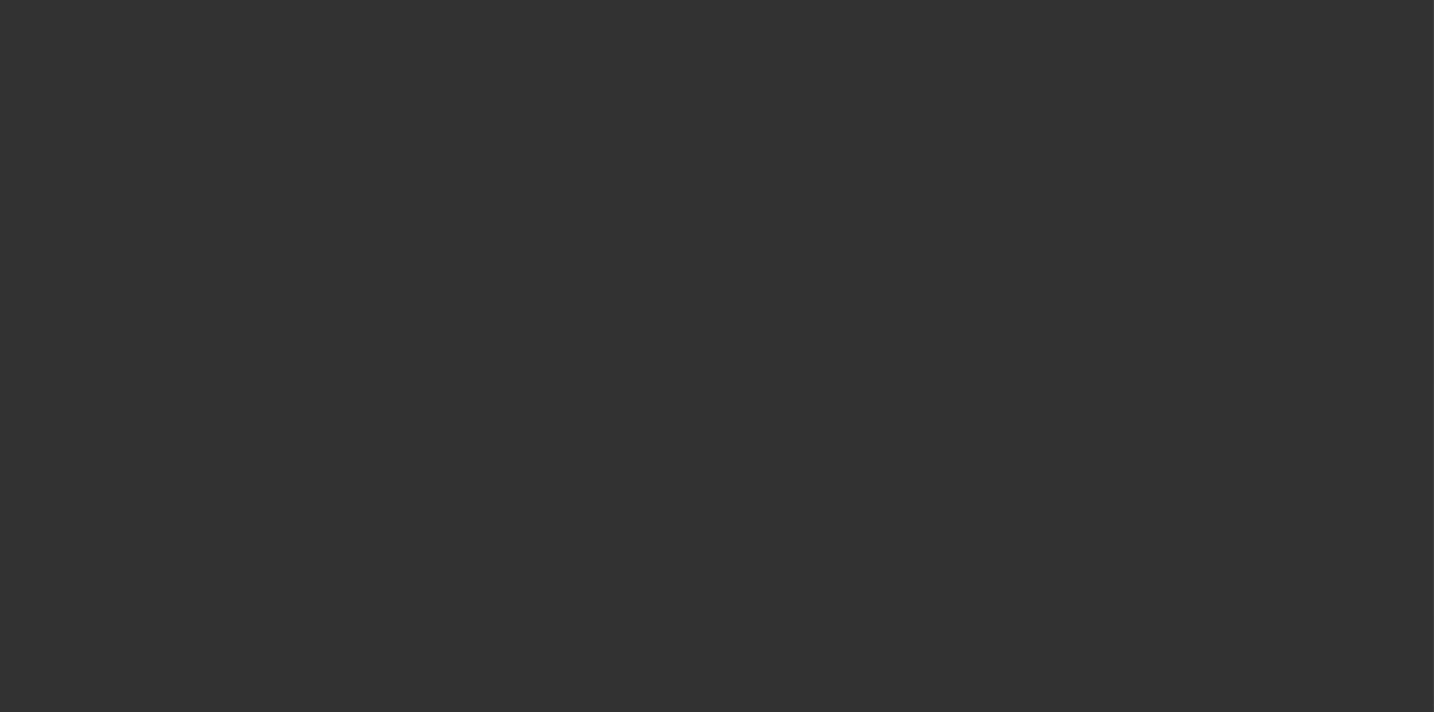
select select "3"
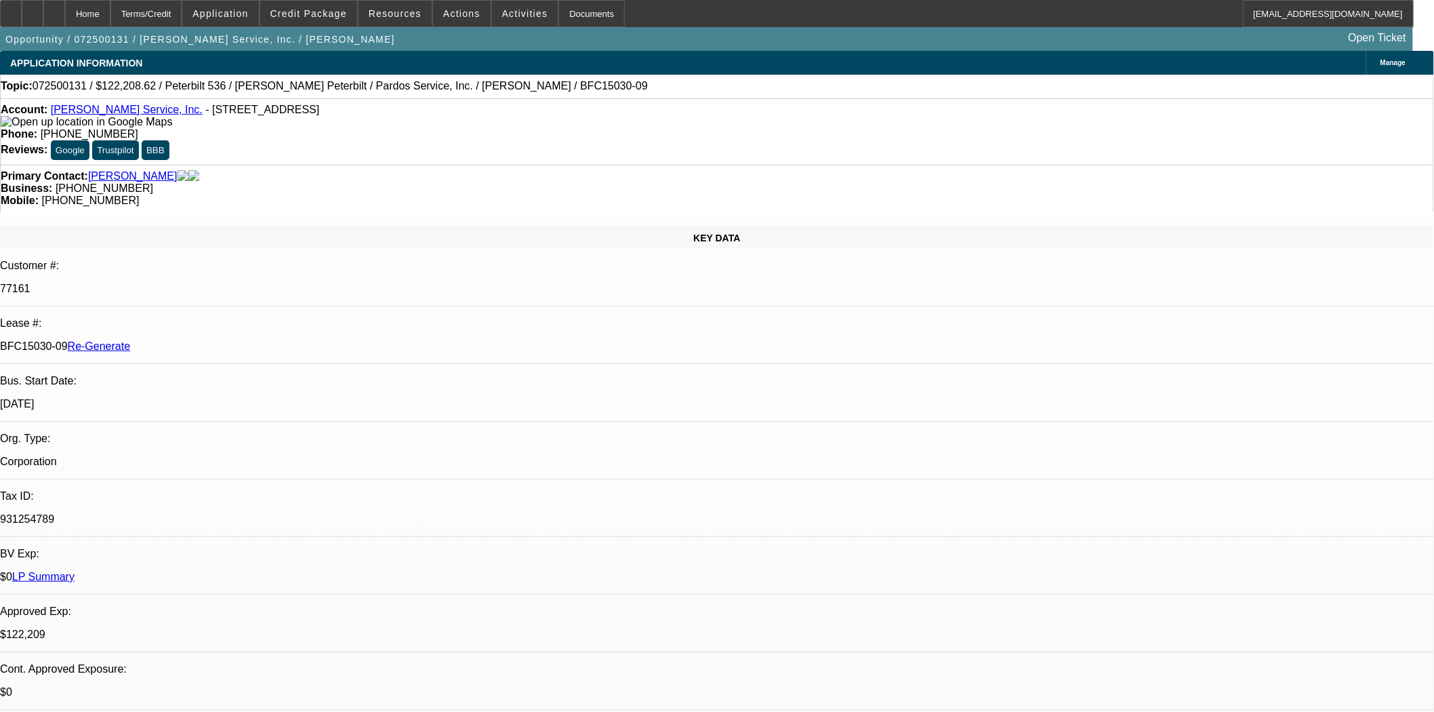
select select "0"
select select "6"
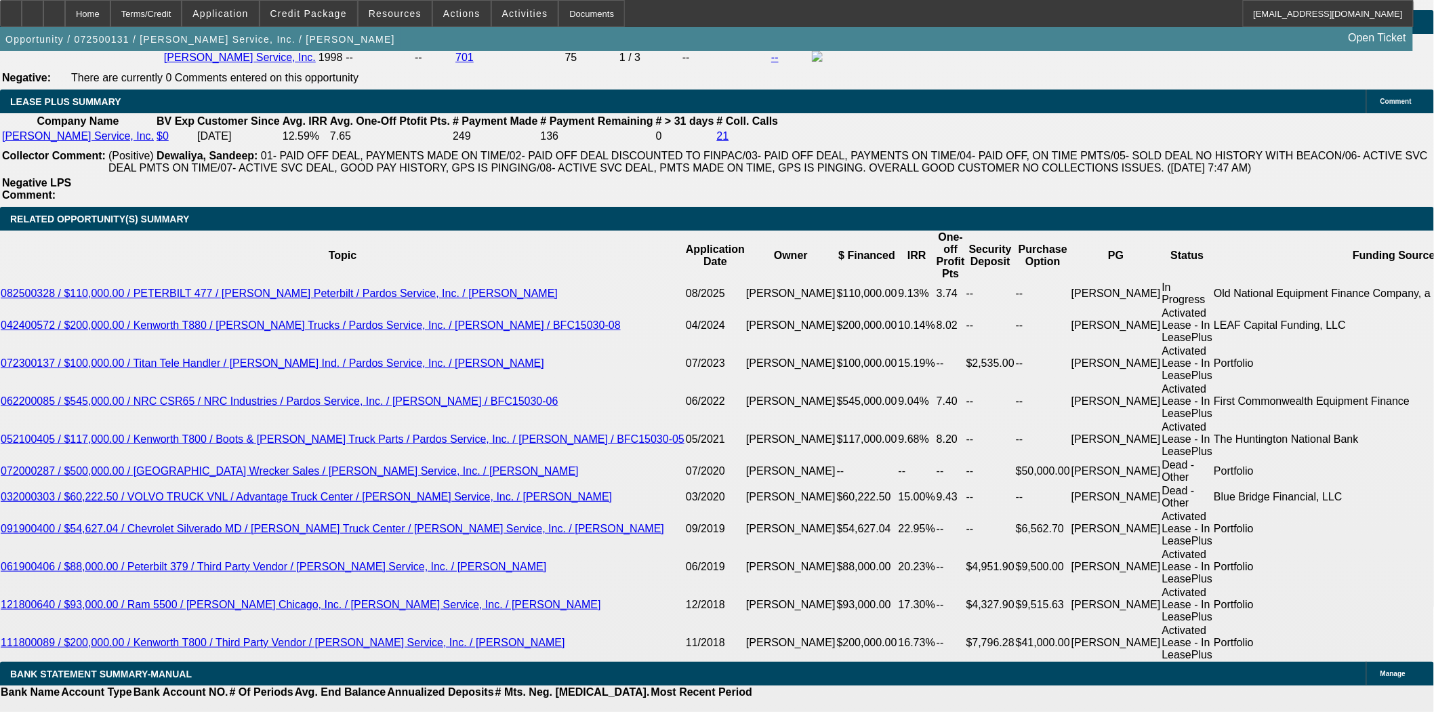
scroll to position [2334, 0]
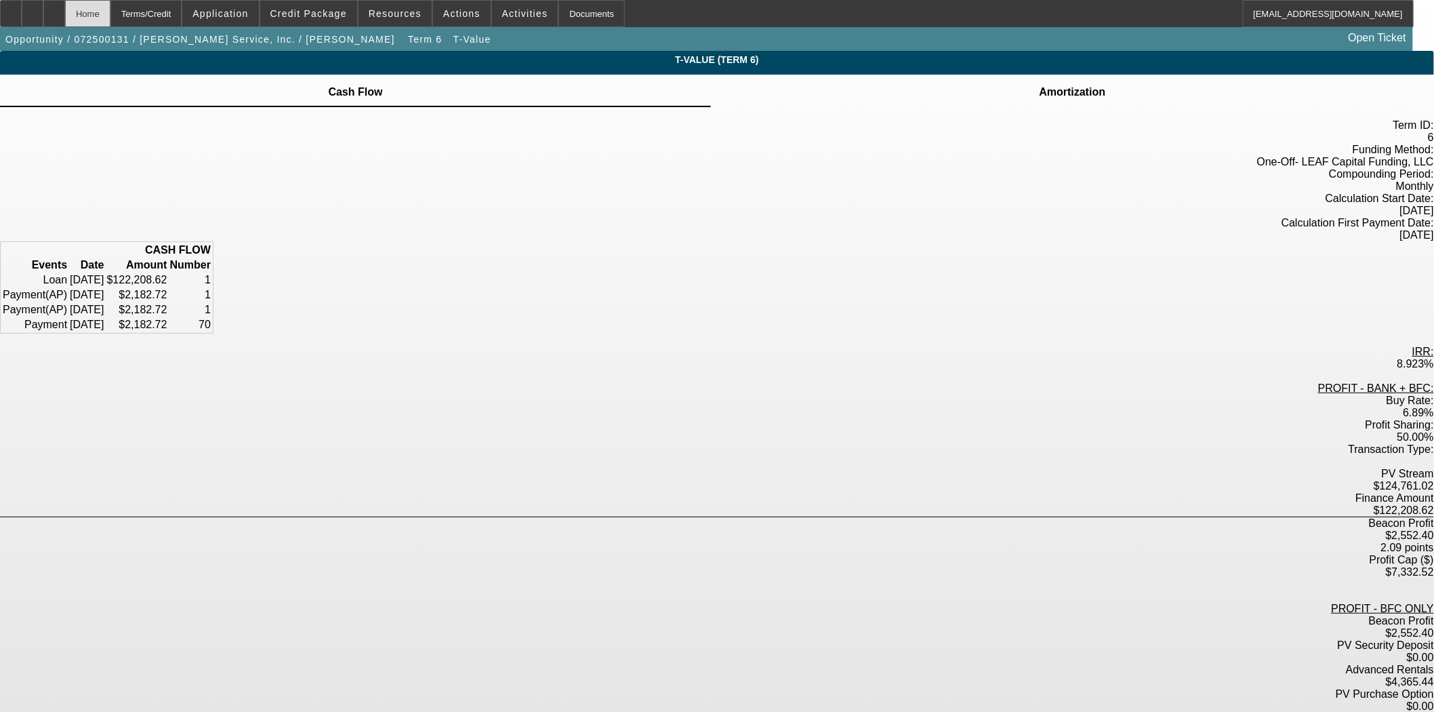
click at [110, 12] on div "Home" at bounding box center [87, 13] width 45 height 27
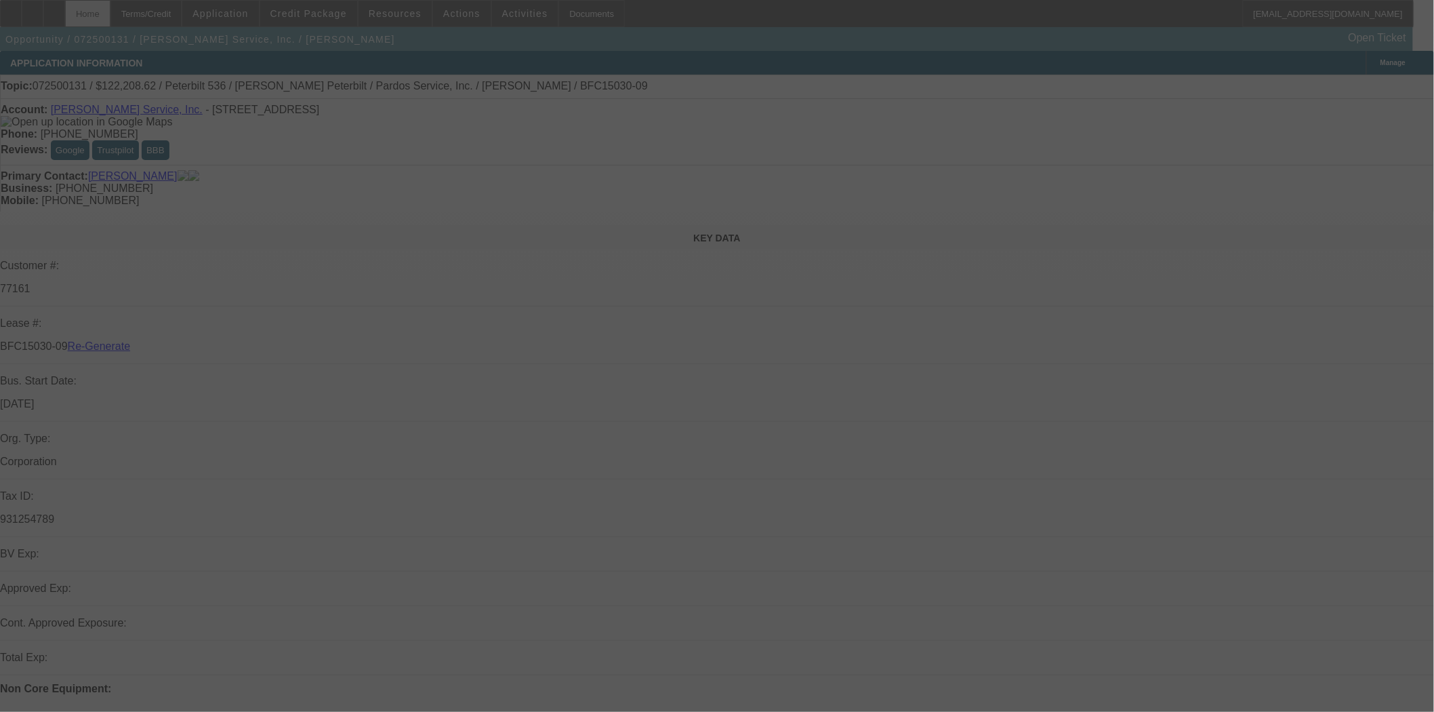
select select "3"
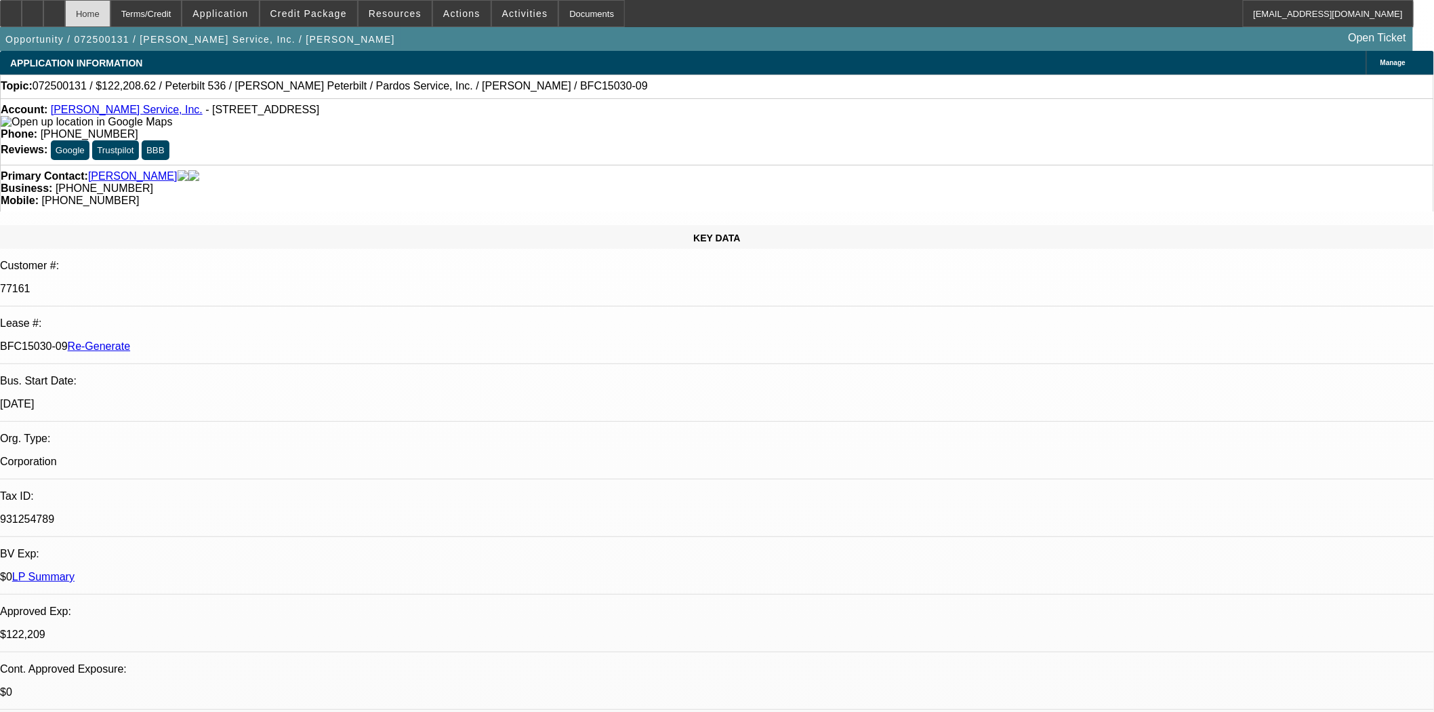
select select "0"
select select "6"
click at [443, 28] on div "Opportunity / 072500131 / Pardo's Service, Inc. / Pardo, Paul Open Ticket" at bounding box center [706, 39] width 1413 height 24
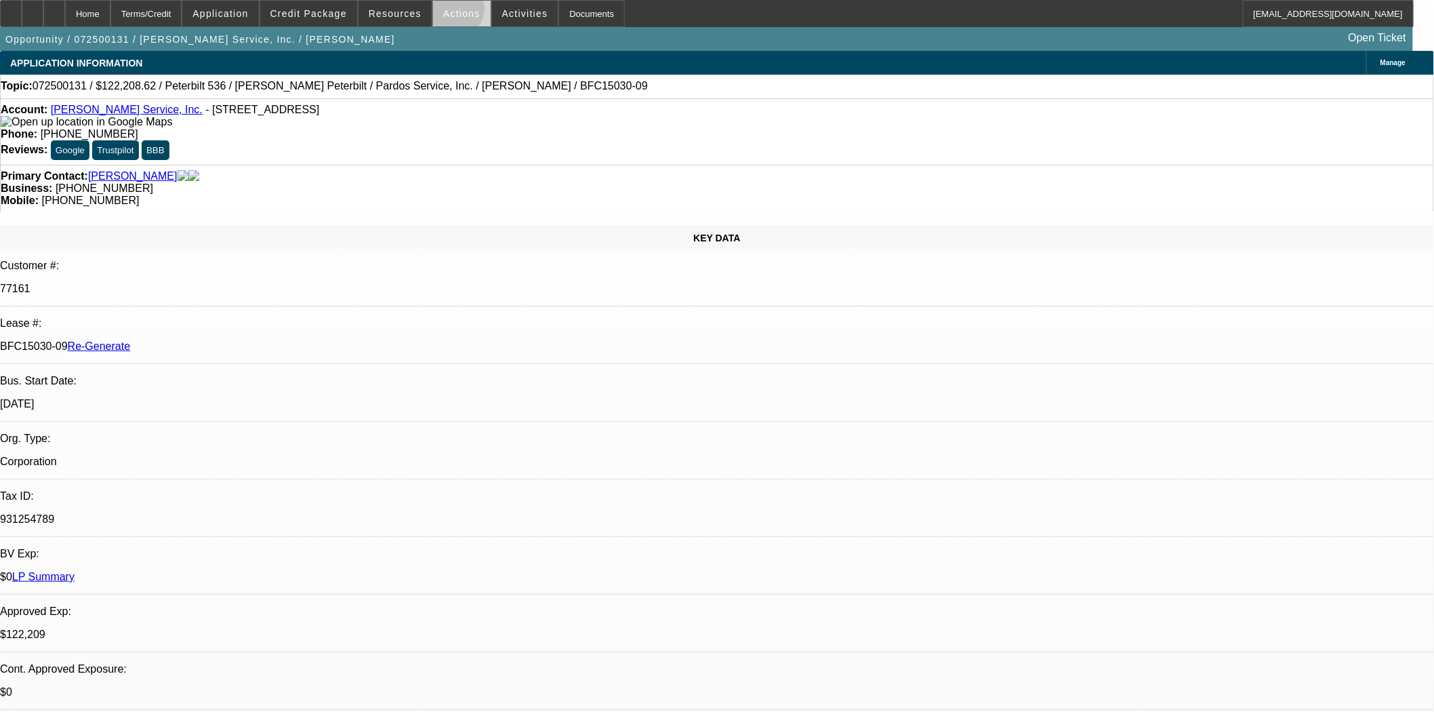
click at [449, 11] on span "Actions" at bounding box center [461, 13] width 37 height 11
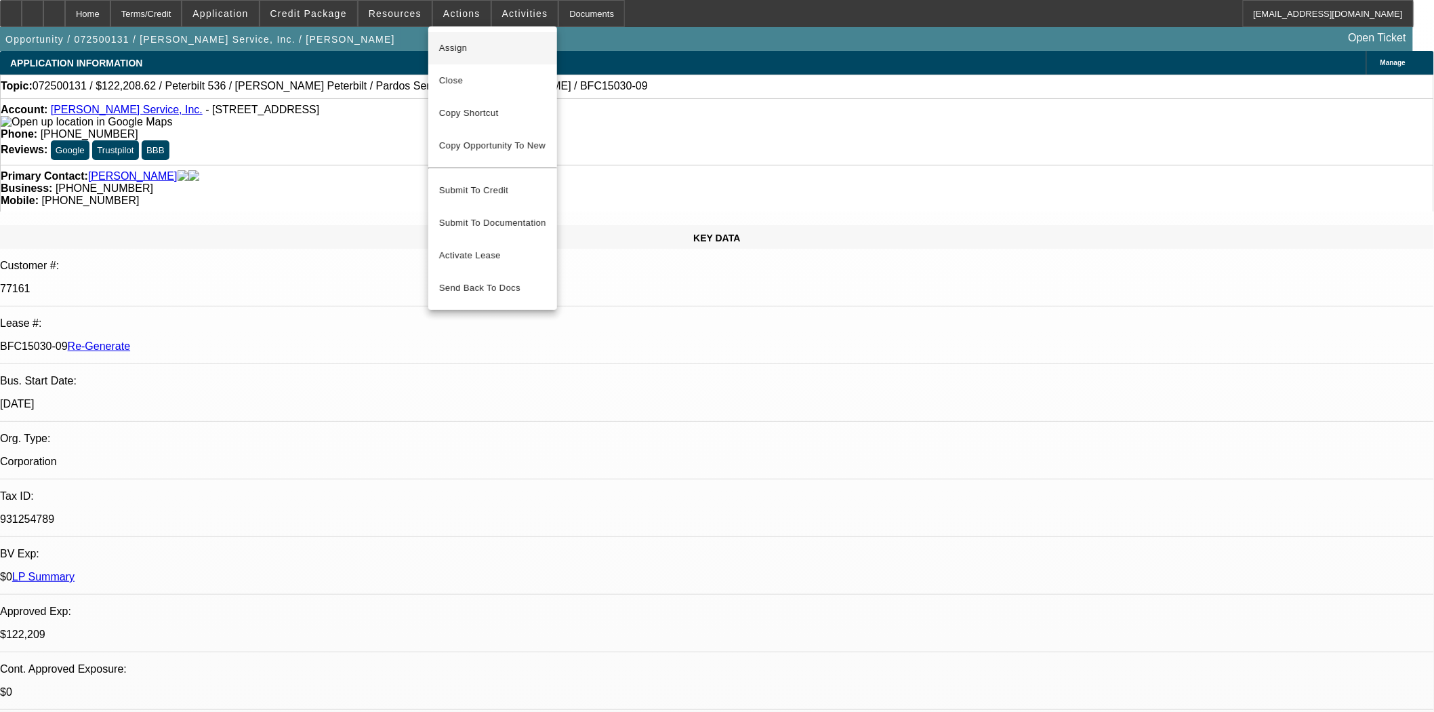
click at [449, 45] on span "Assign" at bounding box center [492, 48] width 107 height 16
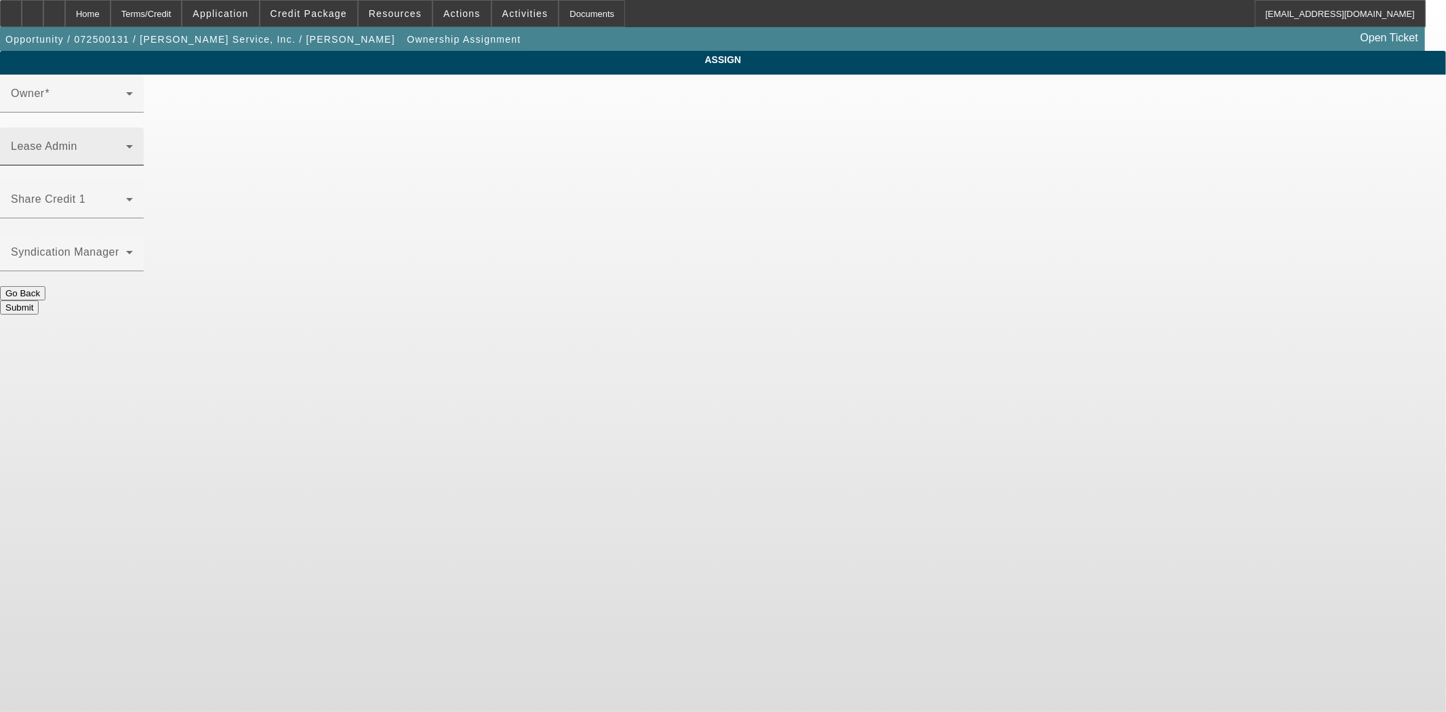
click at [126, 144] on span at bounding box center [68, 152] width 115 height 16
click at [144, 165] on div at bounding box center [72, 172] width 144 height 15
click at [133, 127] on div "Lease Admin" at bounding box center [72, 146] width 122 height 38
click at [126, 144] on span at bounding box center [68, 152] width 115 height 16
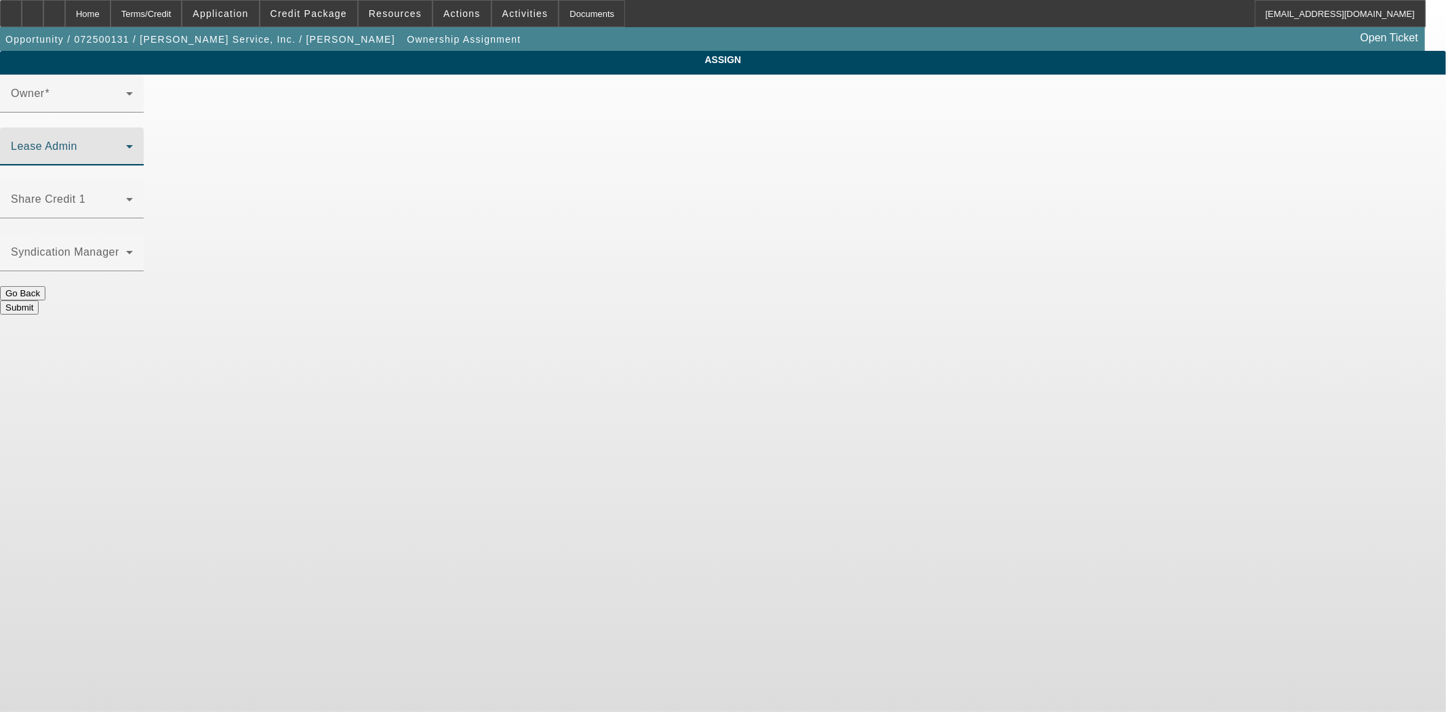
click at [126, 144] on span at bounding box center [68, 152] width 115 height 16
click at [133, 127] on div "Lease Admin" at bounding box center [72, 146] width 122 height 38
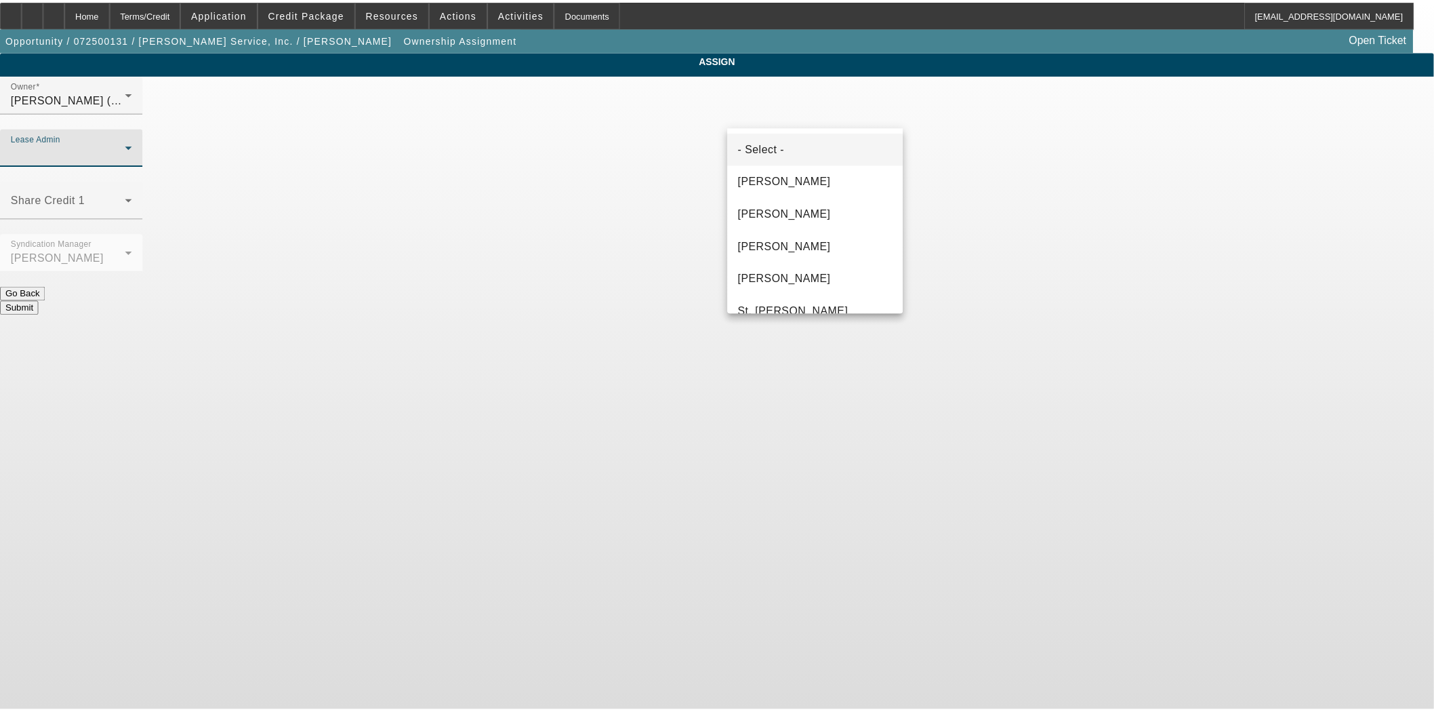
scroll to position [52, 0]
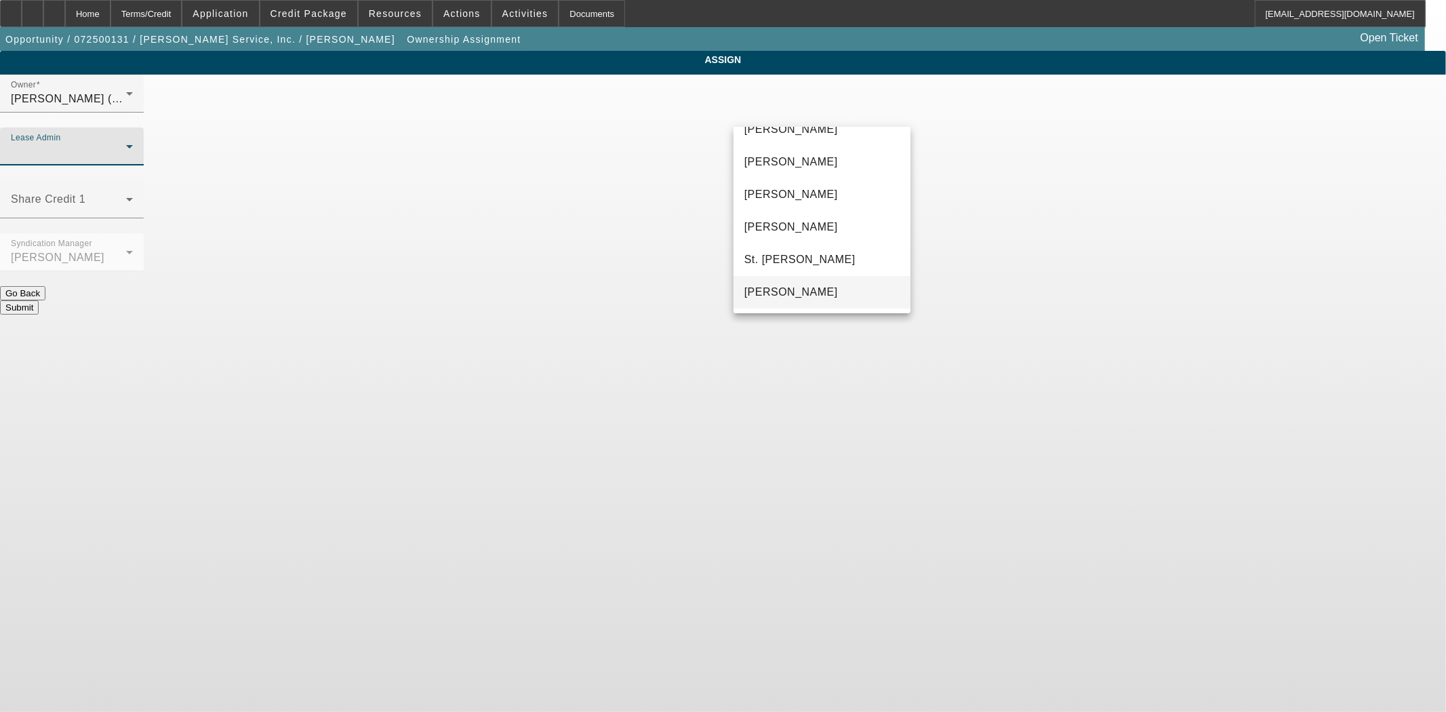
click at [822, 295] on span "[PERSON_NAME]" at bounding box center [791, 292] width 94 height 16
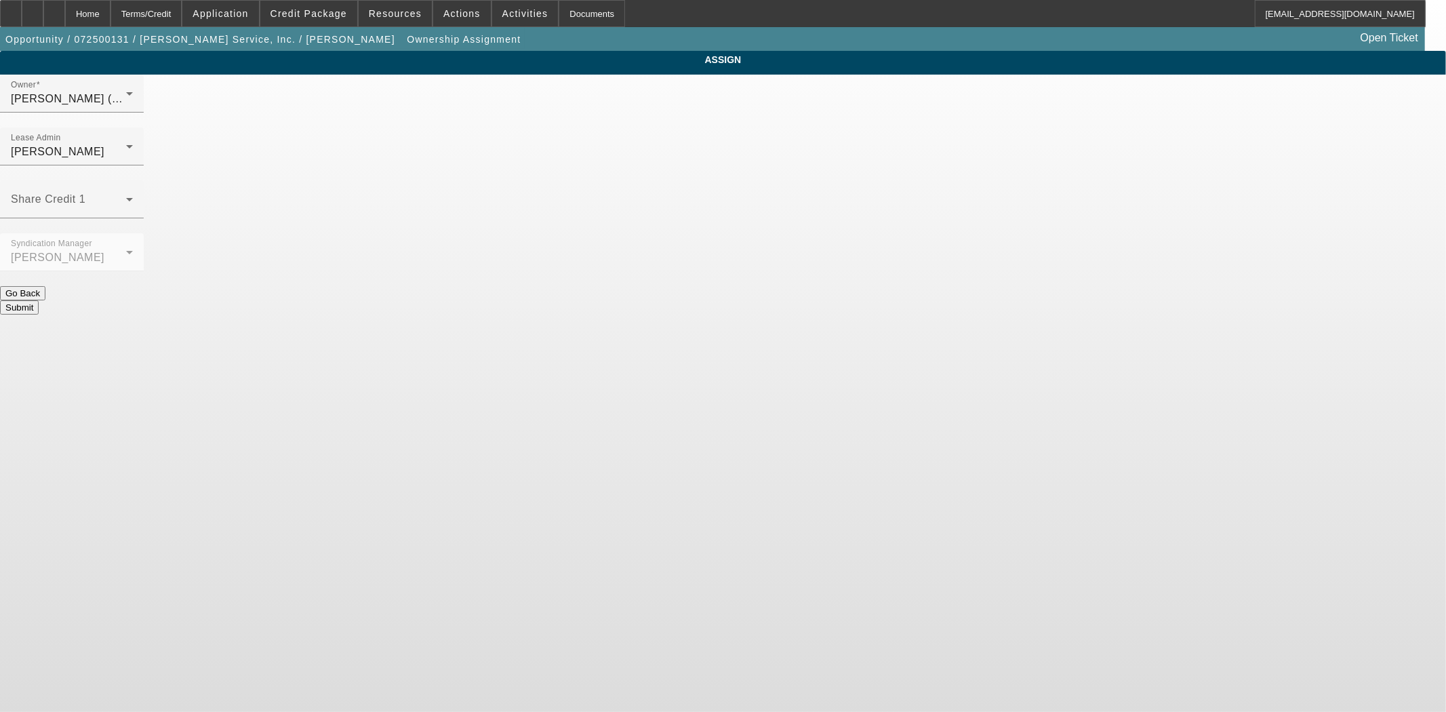
click at [39, 300] on button "Submit" at bounding box center [19, 307] width 39 height 14
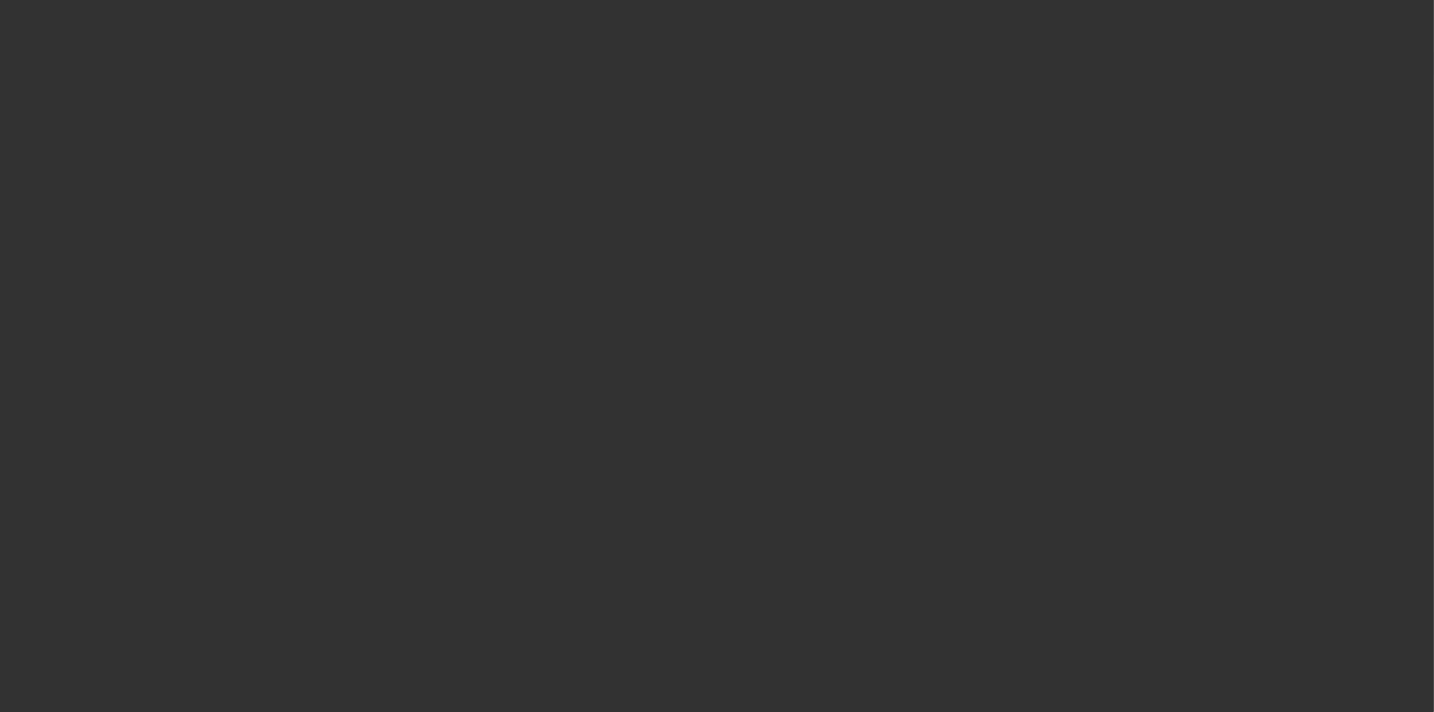
select select "3"
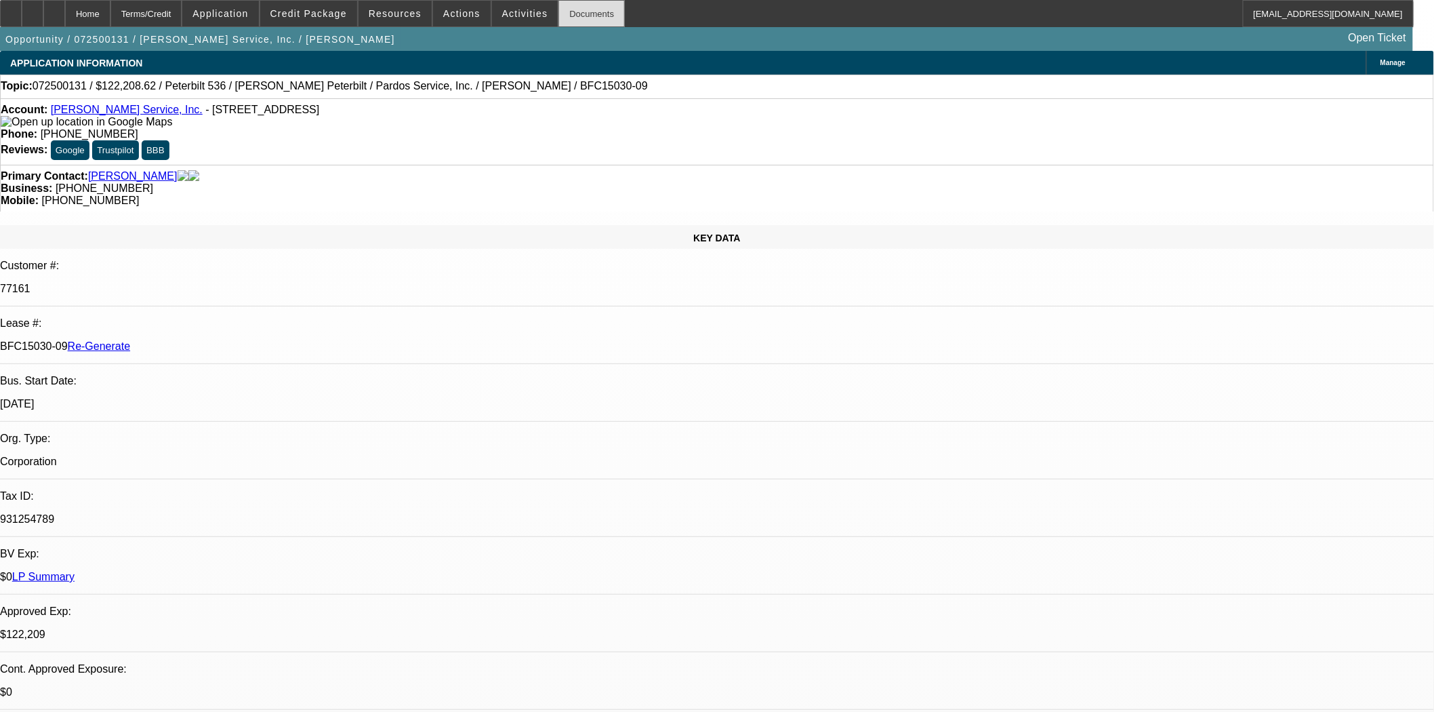
select select "0"
select select "6"
click at [576, 17] on div "Documents" at bounding box center [591, 13] width 66 height 27
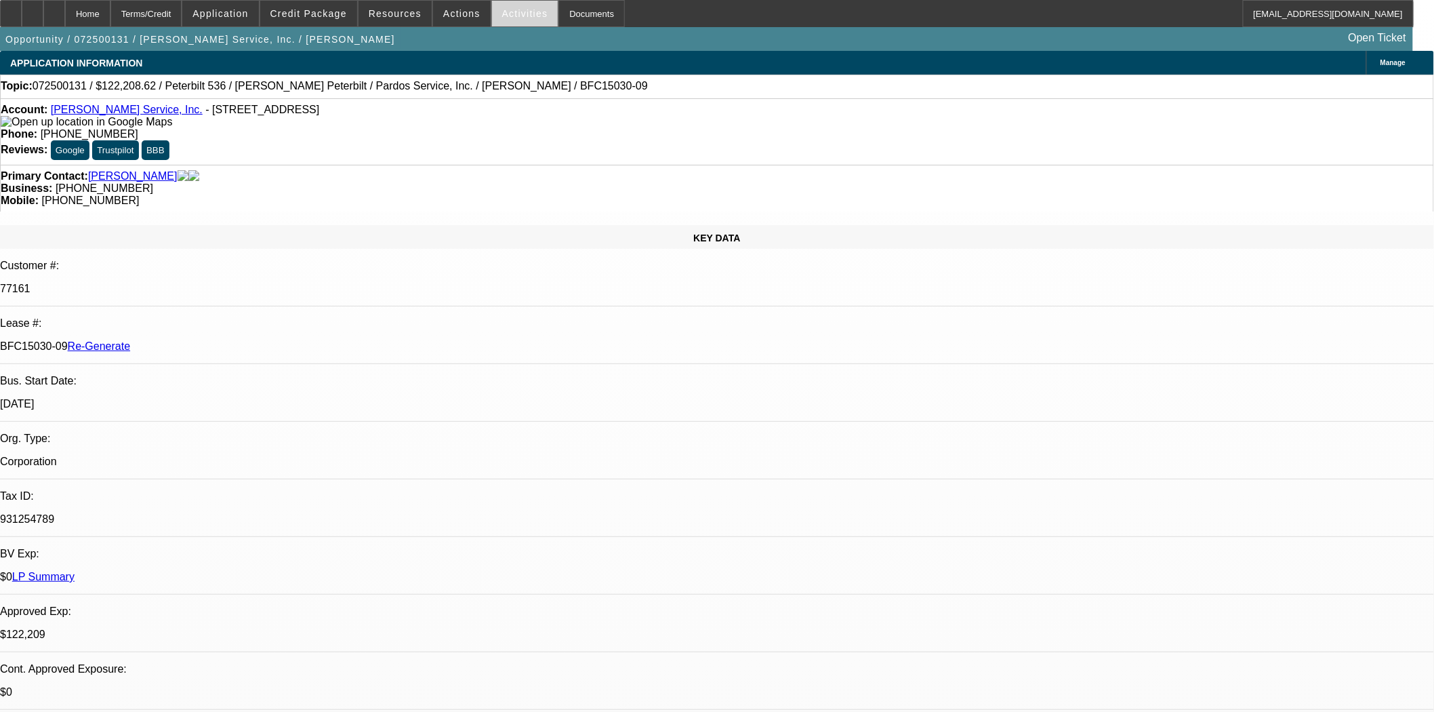
click at [502, 14] on span "Activities" at bounding box center [525, 13] width 46 height 11
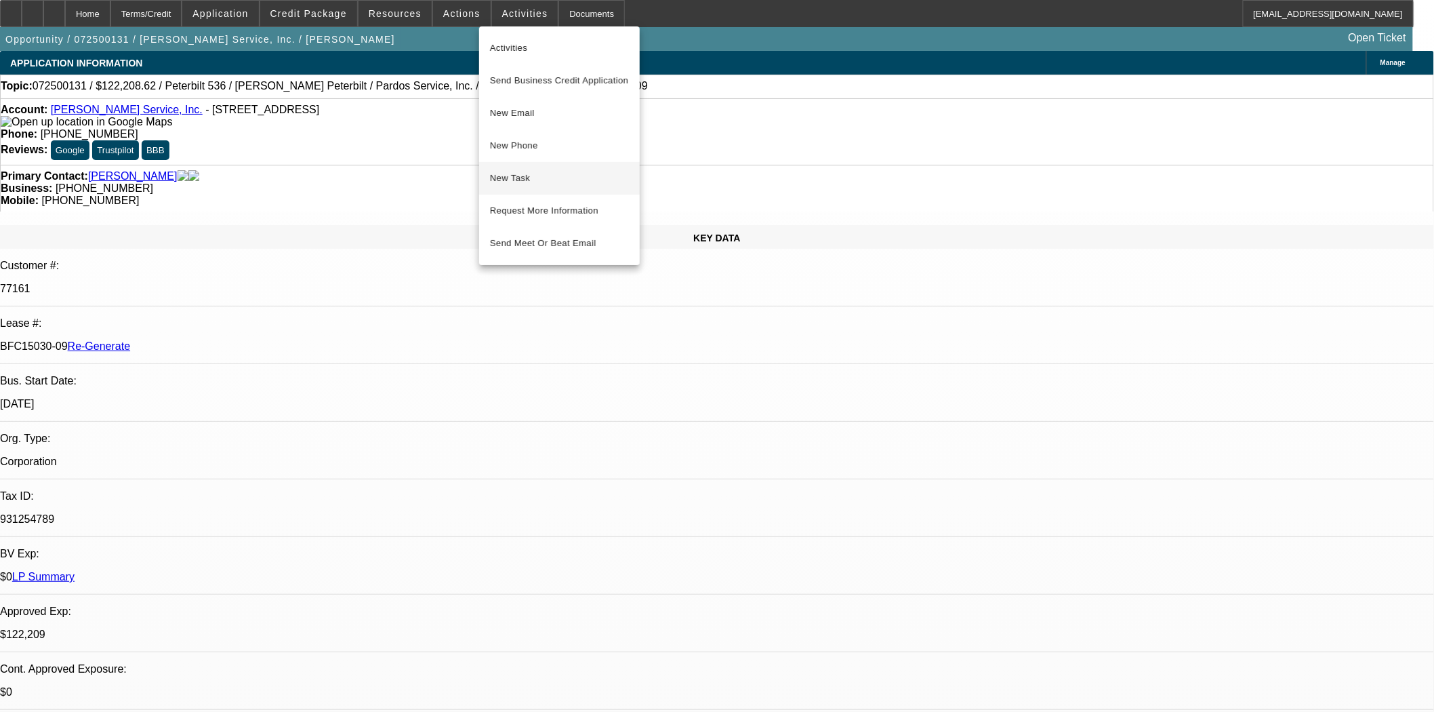
click at [502, 190] on button "New Task" at bounding box center [559, 178] width 161 height 33
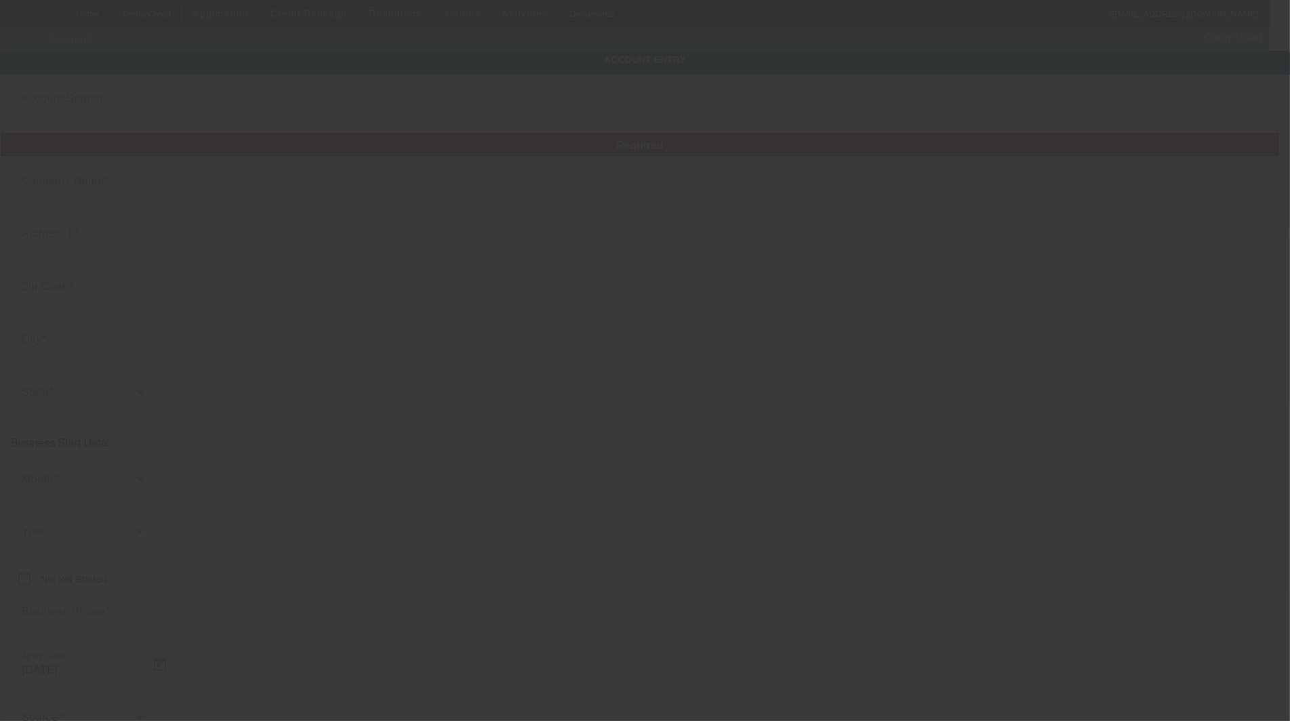
type input "[PERSON_NAME] Service, Inc."
type input "[STREET_ADDRESS]"
type input "47374"
type input "[GEOGRAPHIC_DATA]"
type input "[PHONE_NUMBER]"
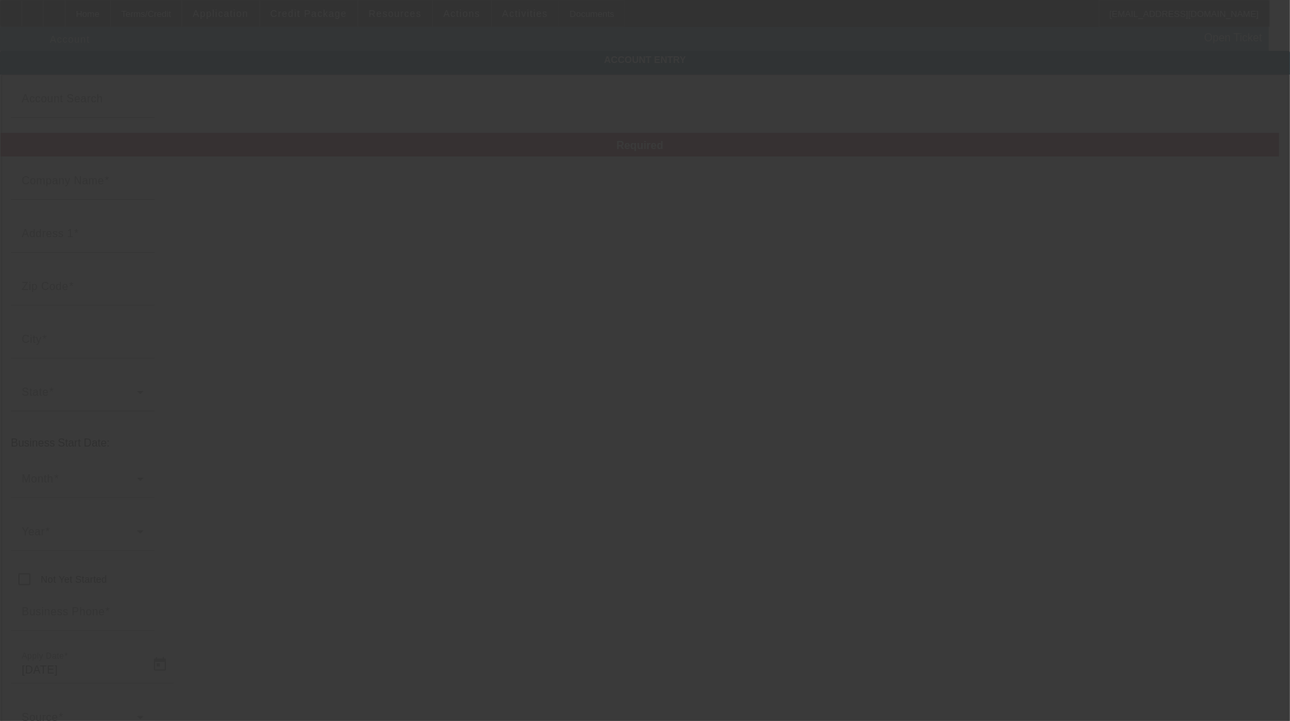
type input "[EMAIL_ADDRESS][DOMAIN_NAME]"
type input "[PERSON_NAME]"
type input "[PHONE_NUMBER]"
type input "931254789"
type input "[URL][DOMAIN_NAME]"
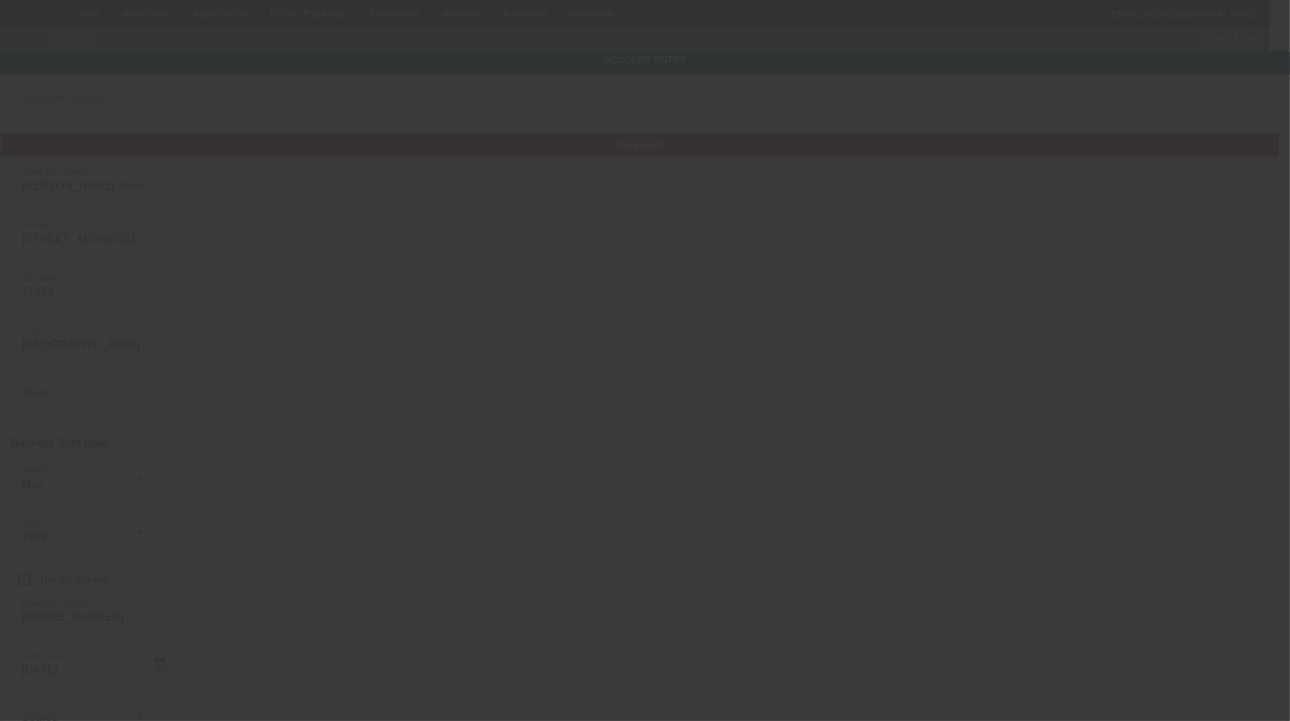
type input "[DATE]"
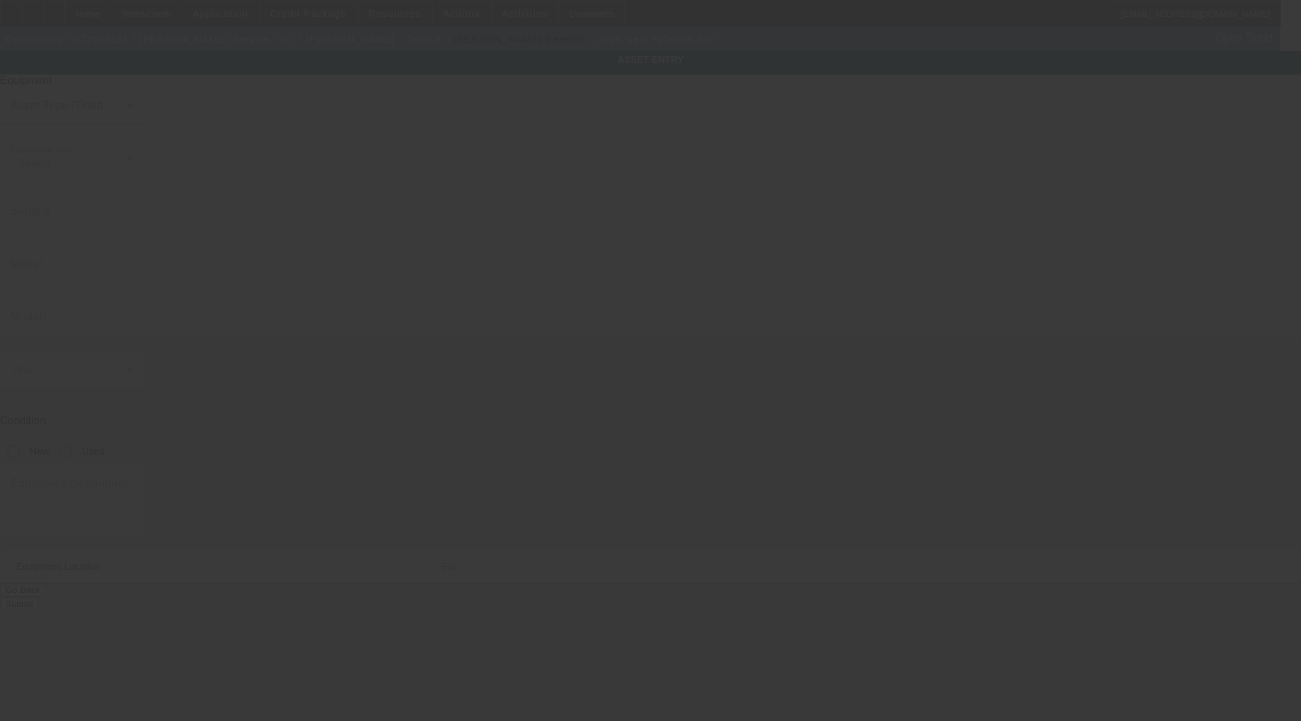
type input "[US_VEHICLE_IDENTIFICATION_NUMBER]"
type input "Peterbilt"
type input "536"
radio input "true"
type input "[STREET_ADDRESS]"
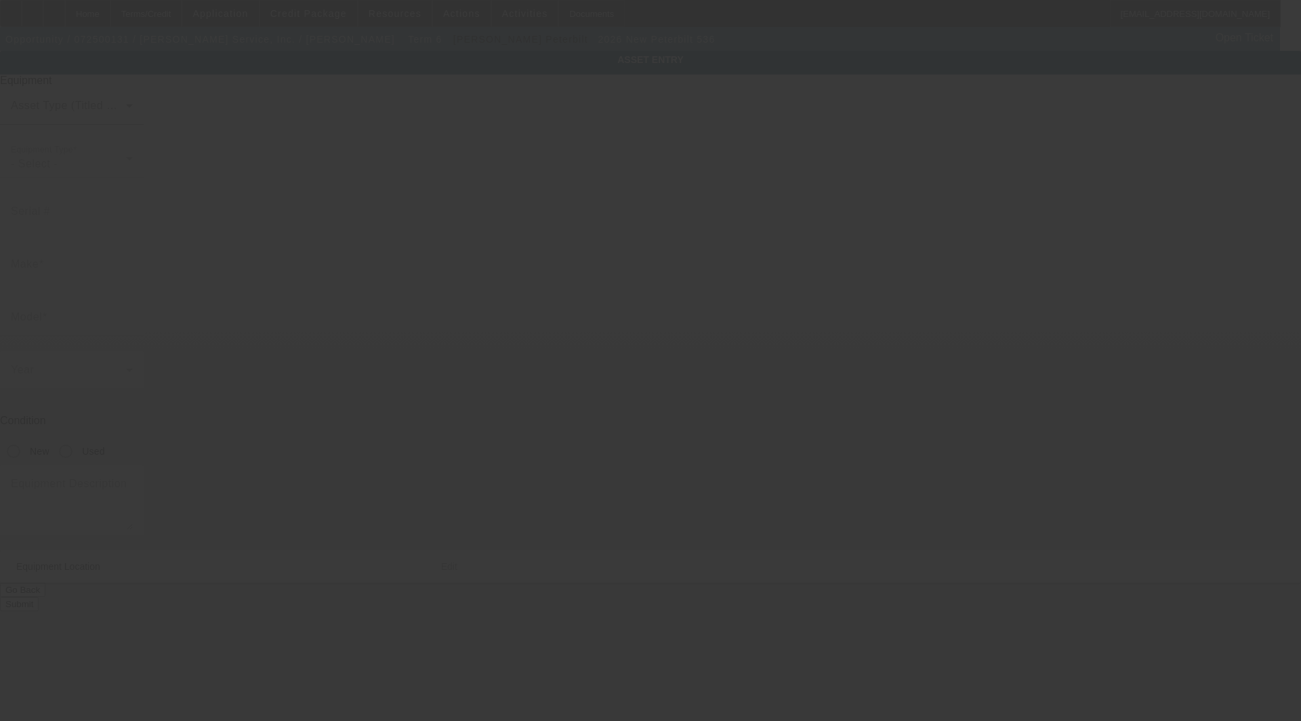
type input "[GEOGRAPHIC_DATA]"
type input "47374"
type input "[PERSON_NAME]"
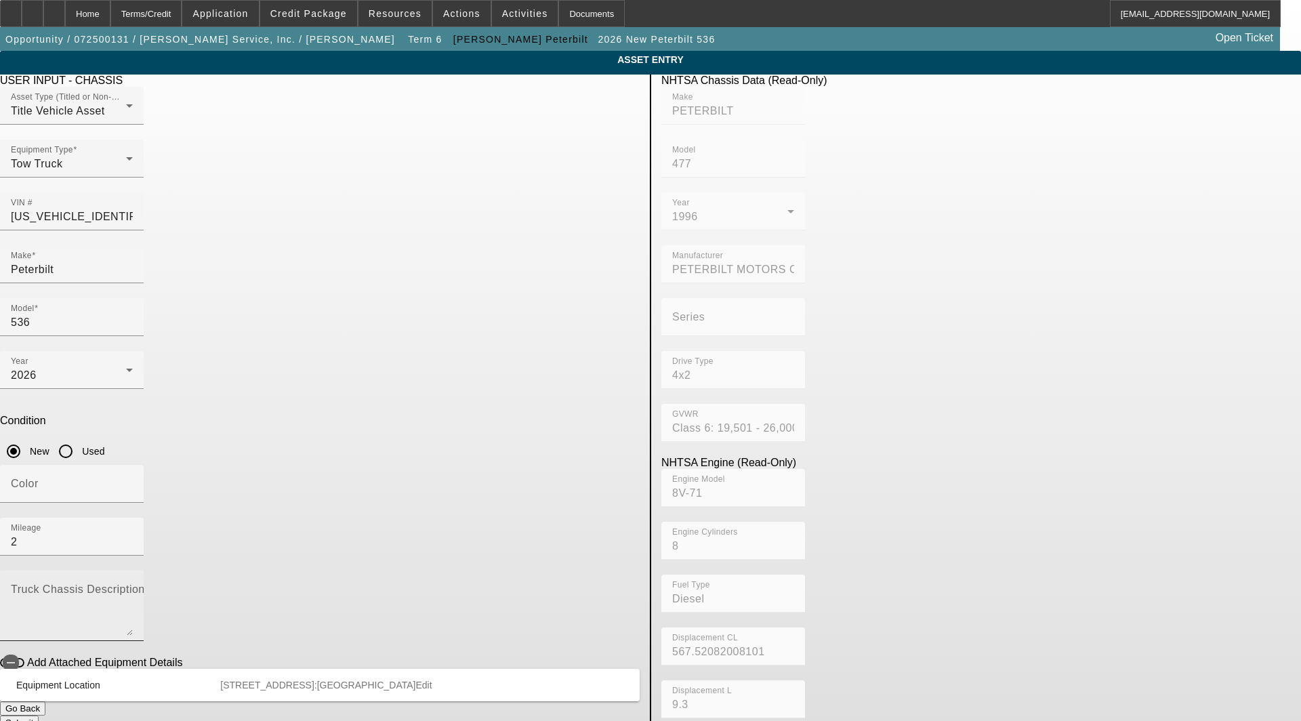
click at [133, 587] on textarea "Truck Chassis Description (Describe the truck chassis only)" at bounding box center [72, 611] width 122 height 49
type textarea "includes: all options, attachments and accessories"
click at [39, 716] on button "Submit" at bounding box center [19, 723] width 39 height 14
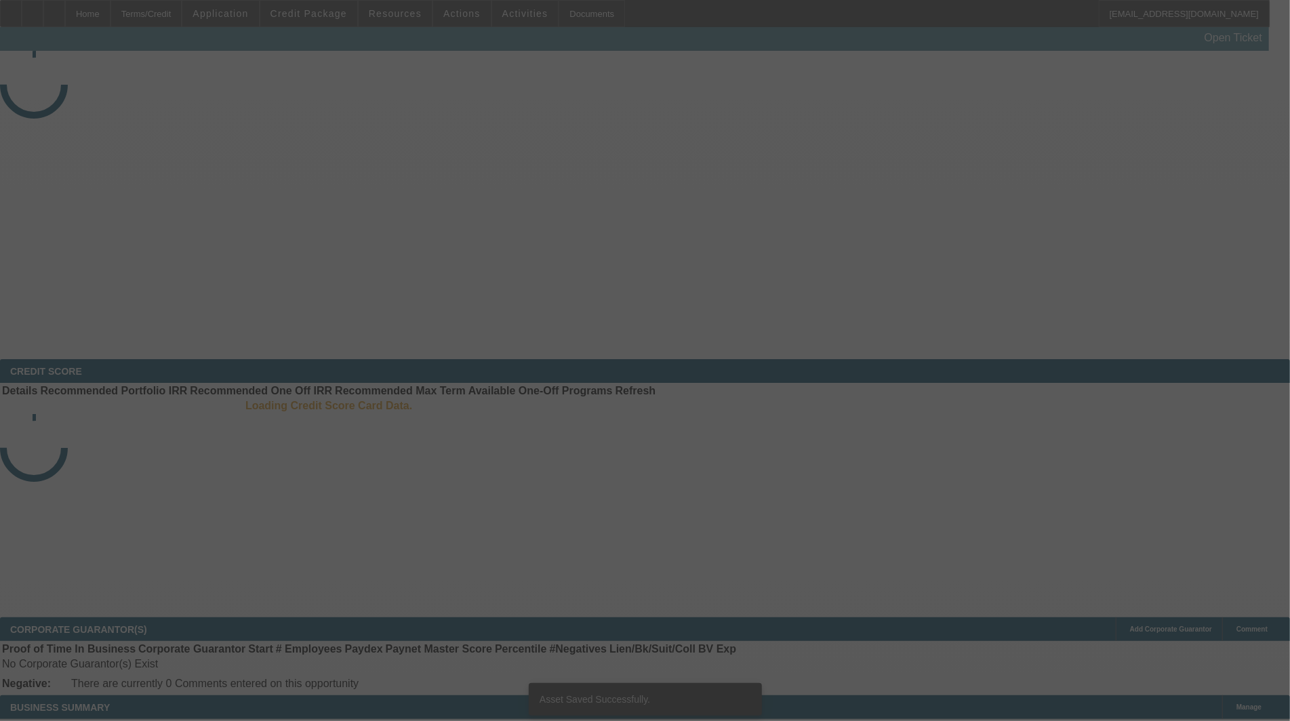
select select "3"
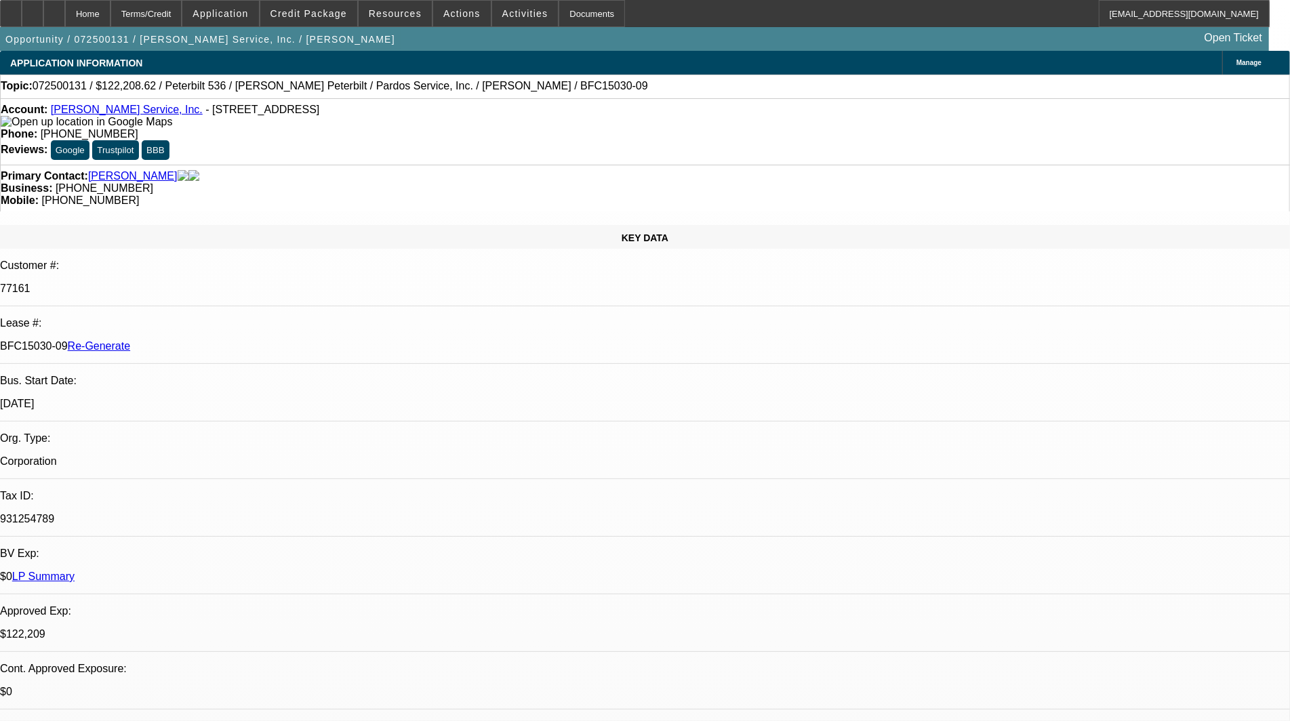
select select "0"
select select "6"
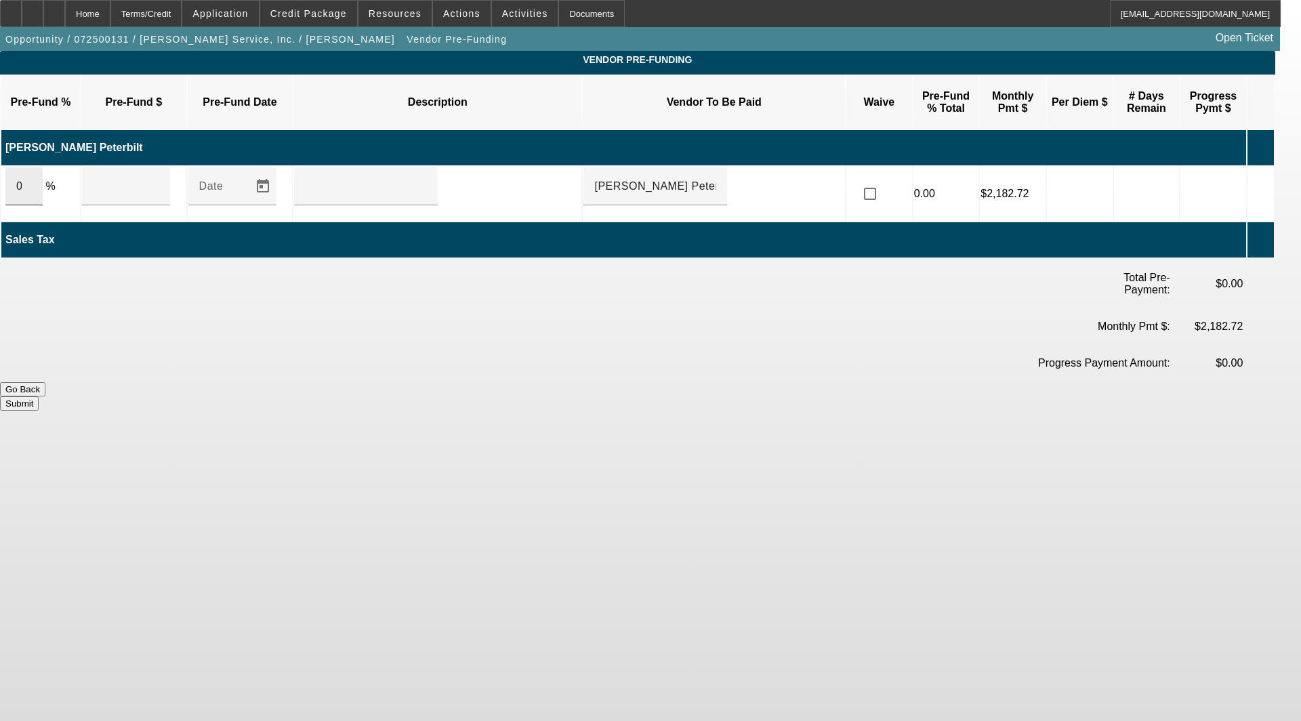
click at [32, 178] on input "0" at bounding box center [24, 186] width 16 height 16
type input "100"
type input "$114,161.00"
type input "upon execution of this Agreement"
click at [39, 396] on button "Submit" at bounding box center [19, 403] width 39 height 14
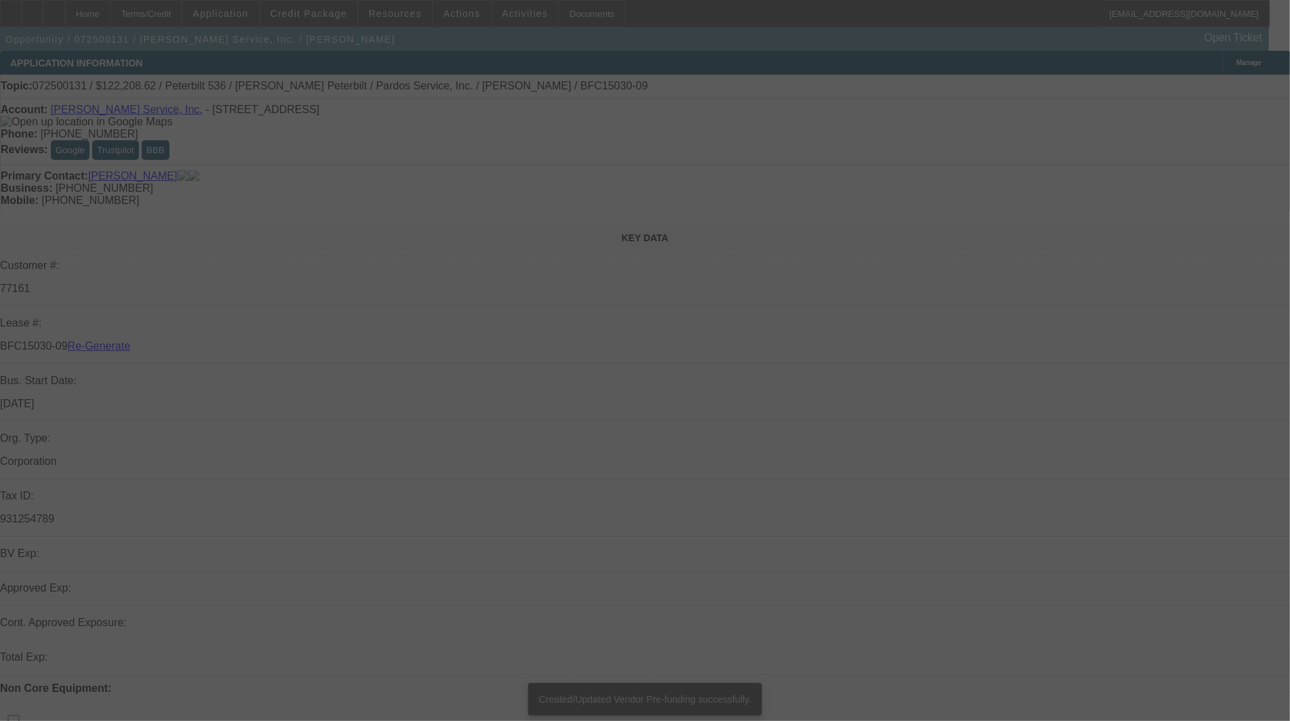
select select "3"
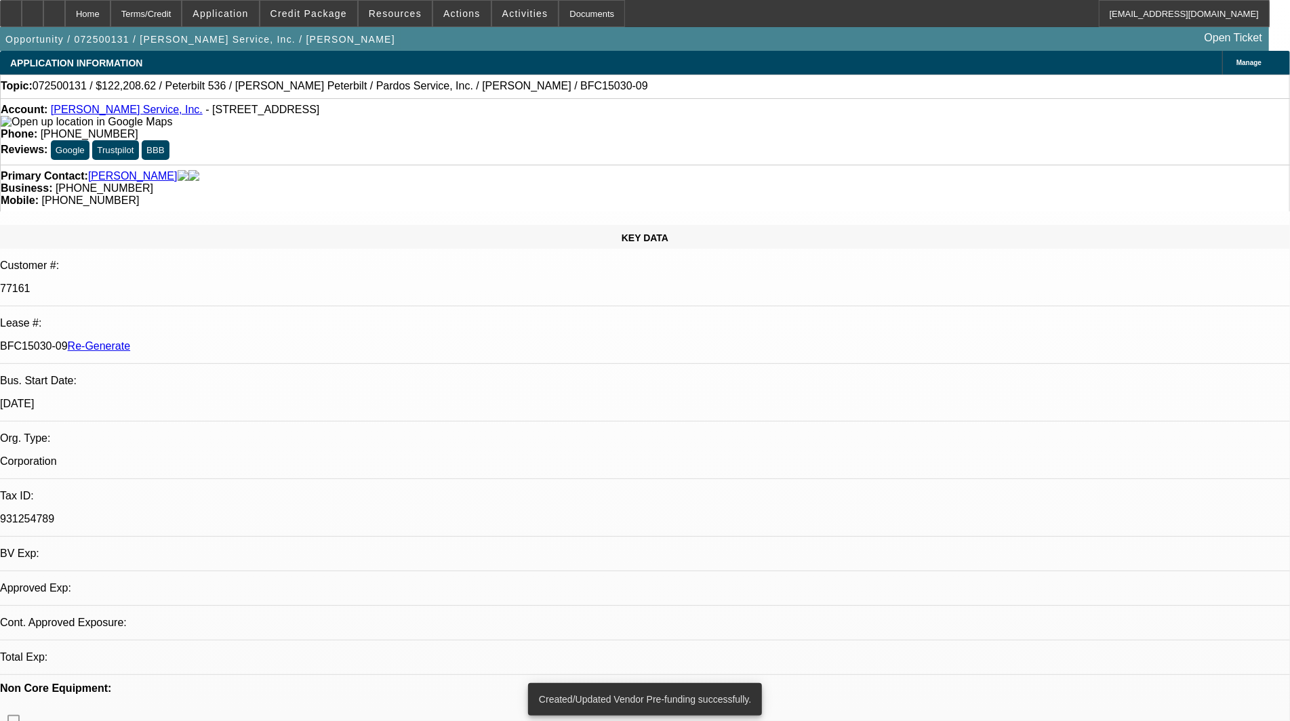
select select "0"
select select "6"
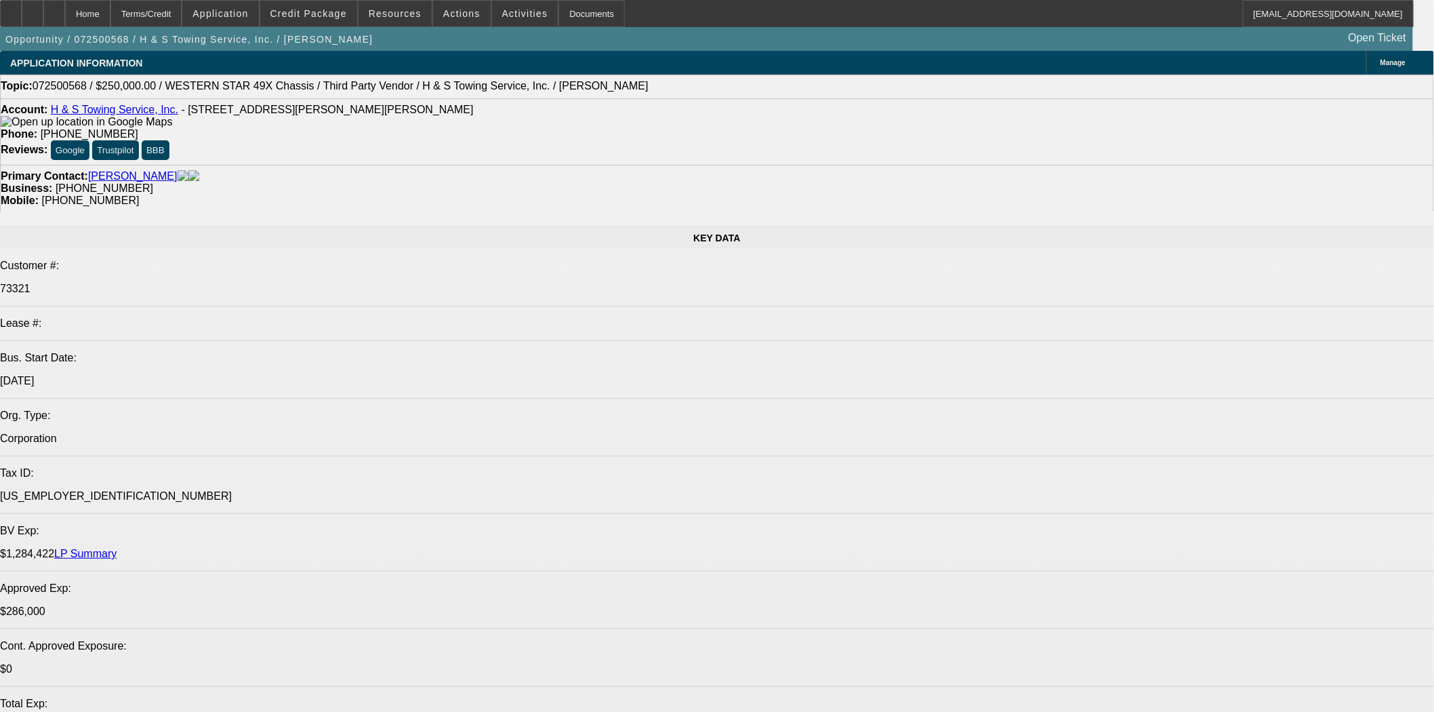
select select "0"
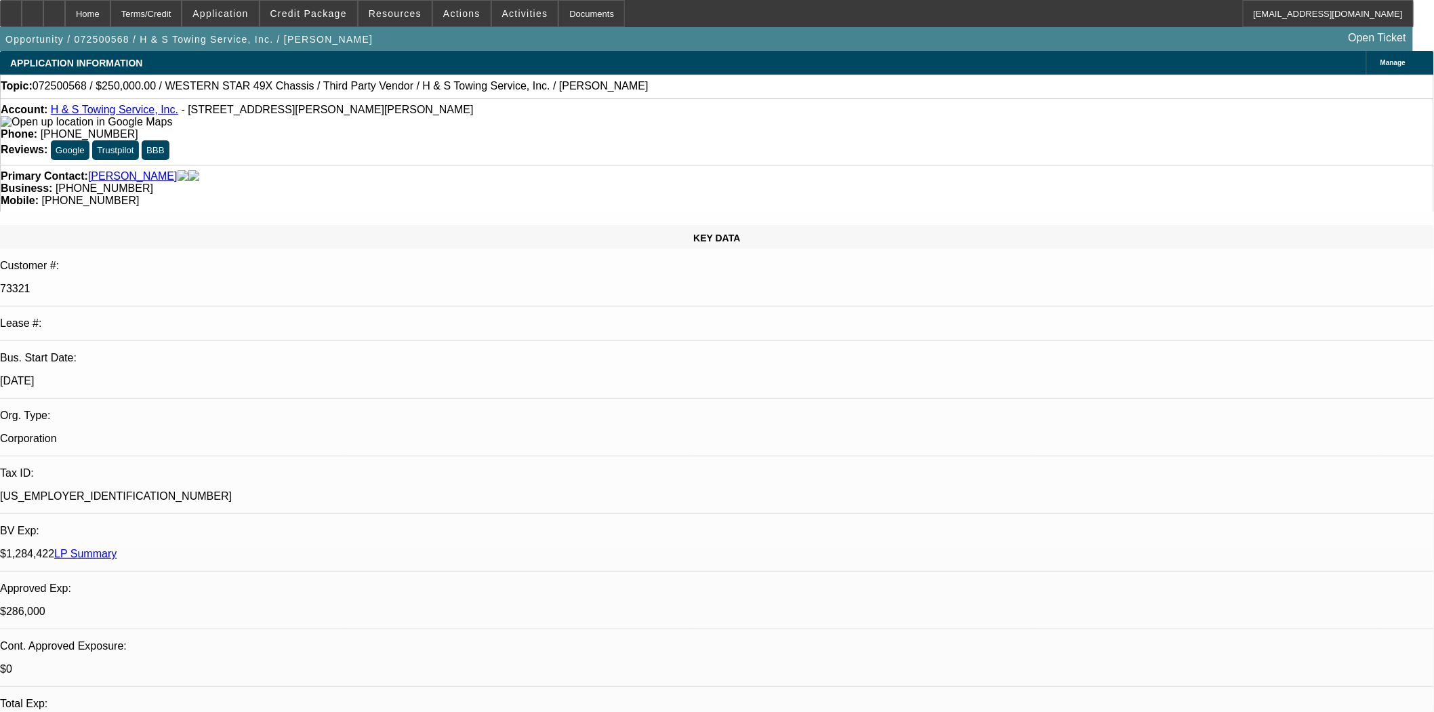
select select "2"
select select "0.1"
select select "4"
select select "0"
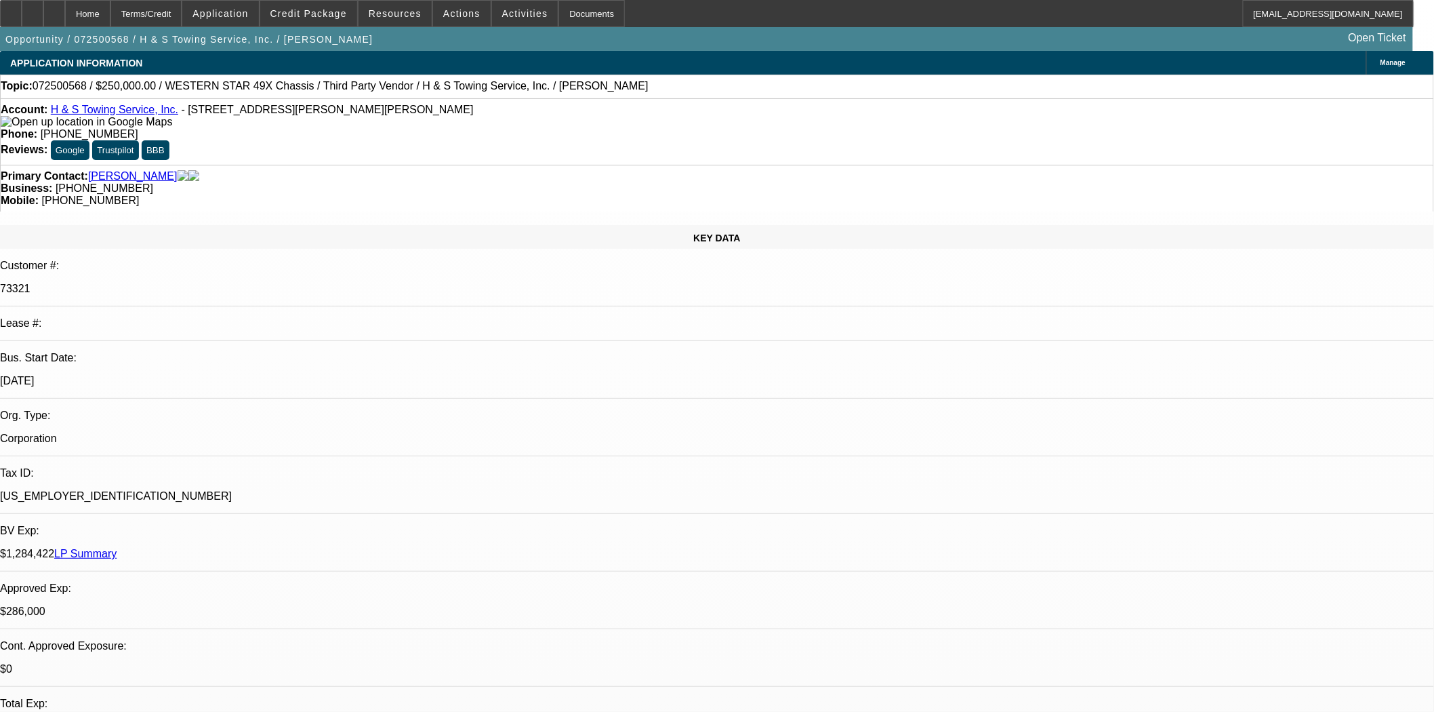
select select "2"
select select "0.1"
select select "4"
select select "0"
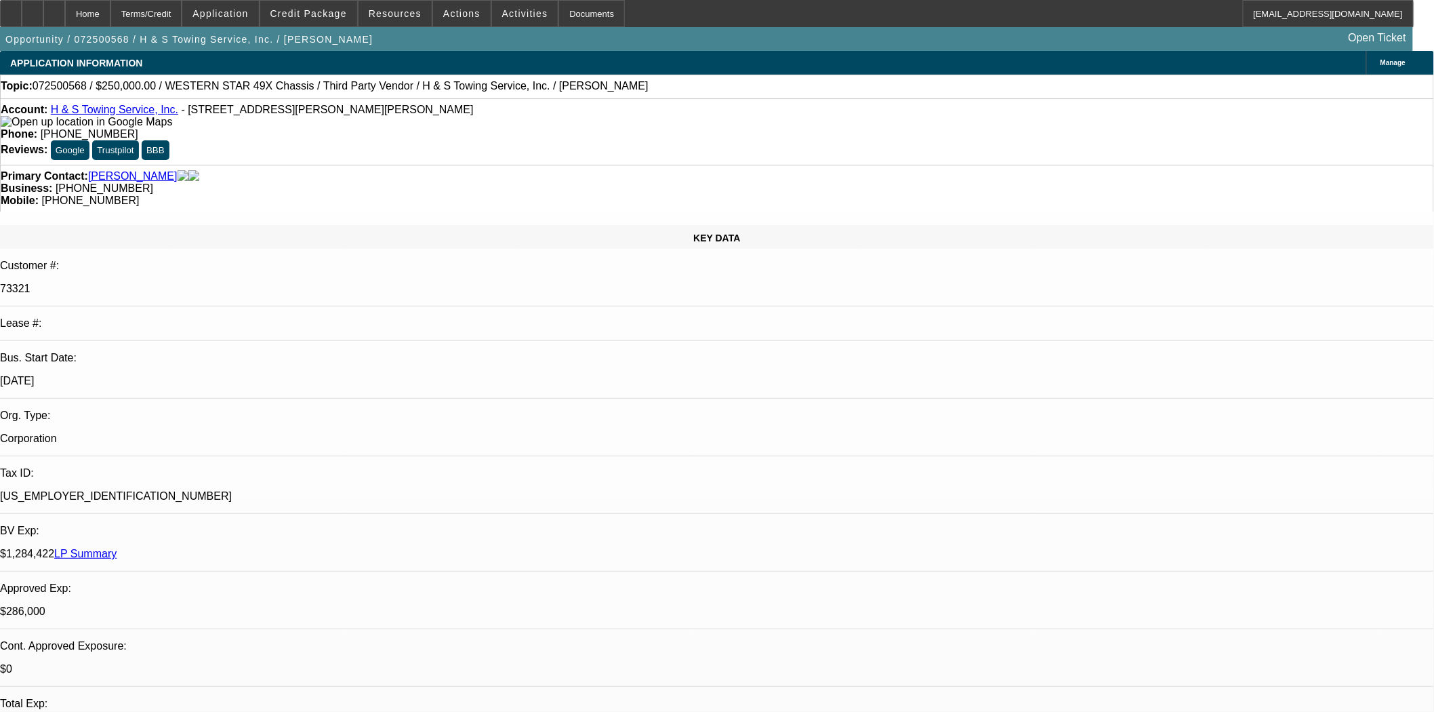
select select "2"
select select "0.1"
select select "4"
select select "0"
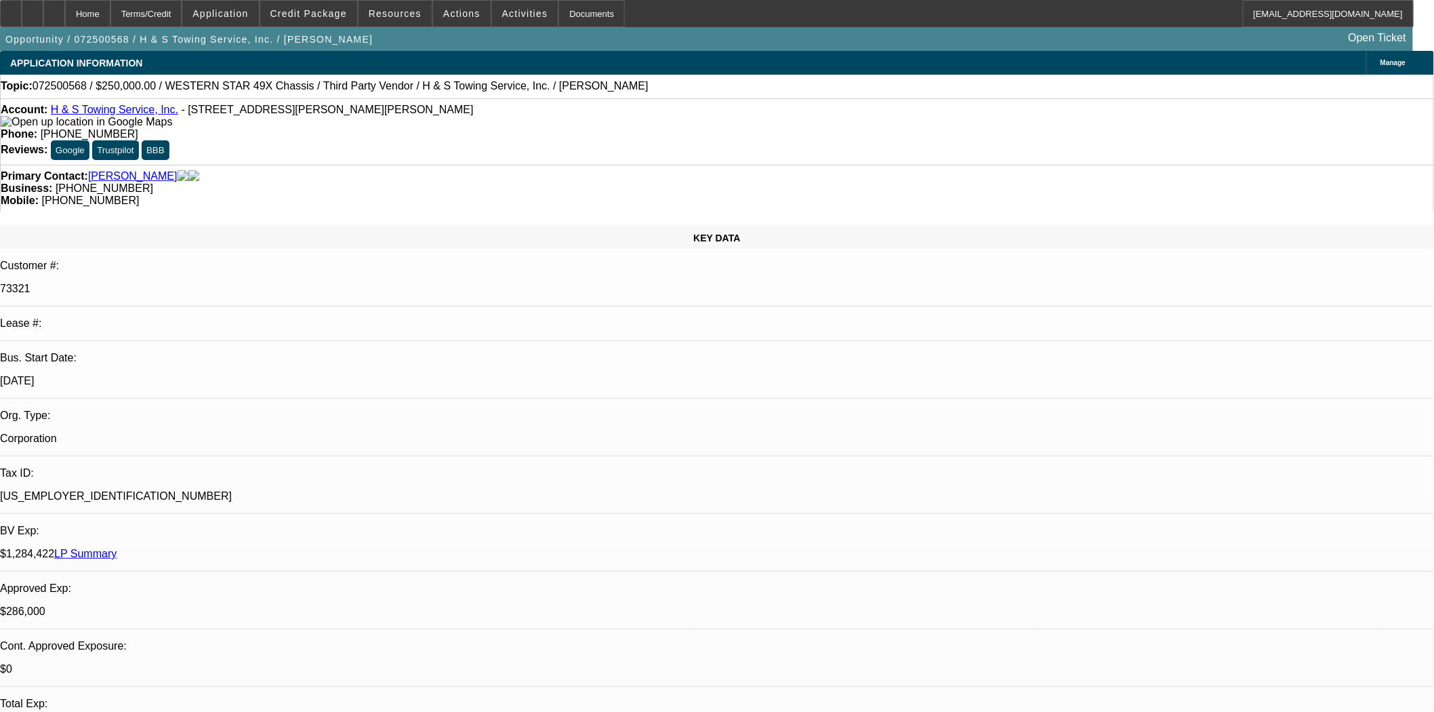
select select "2"
select select "0.1"
select select "4"
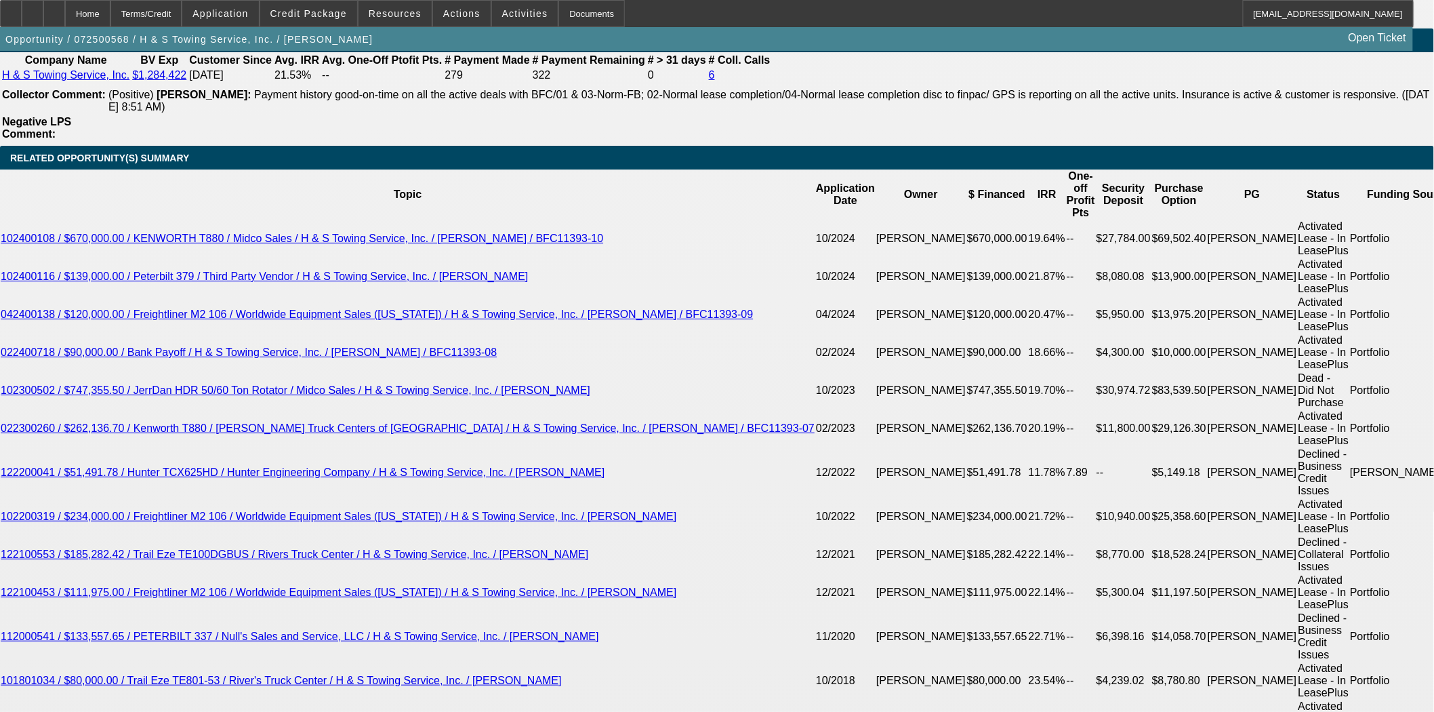
scroll to position [2409, 0]
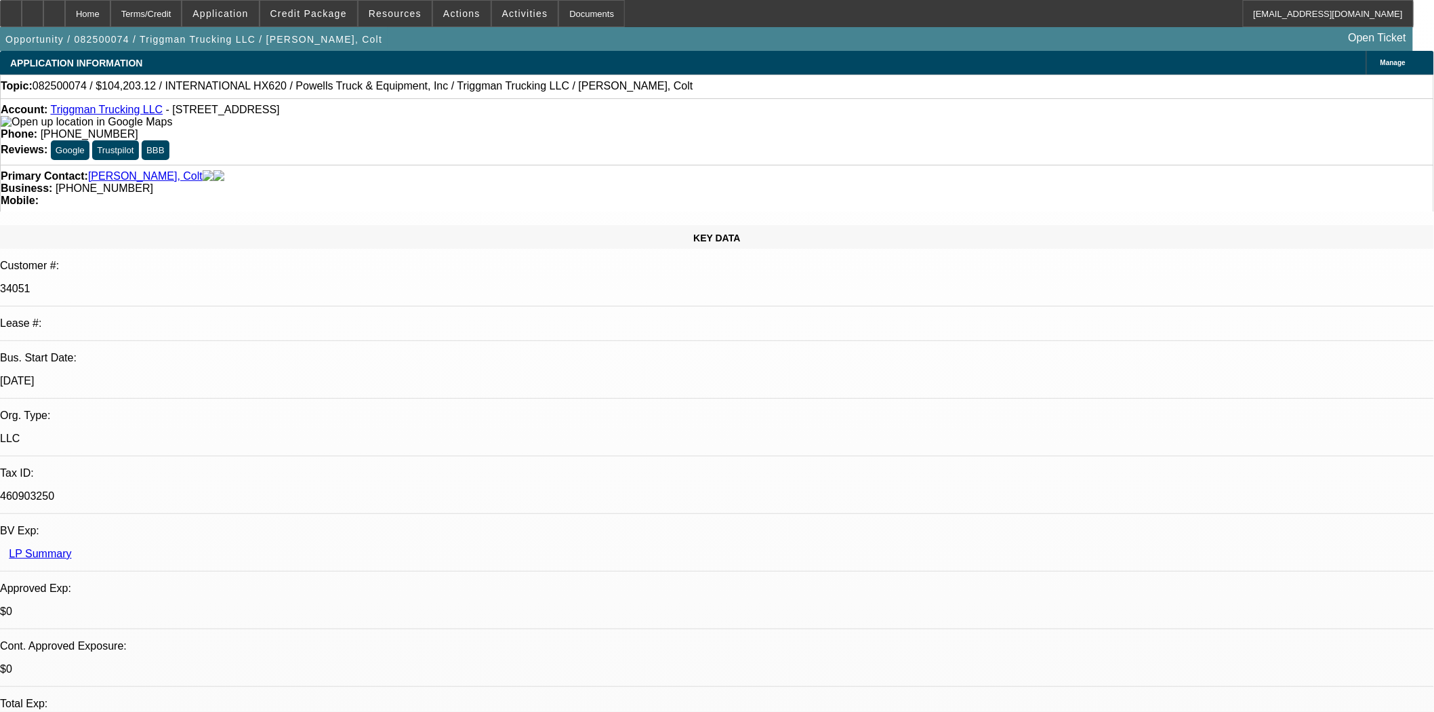
select select "0"
select select "2"
select select "0.1"
select select "4"
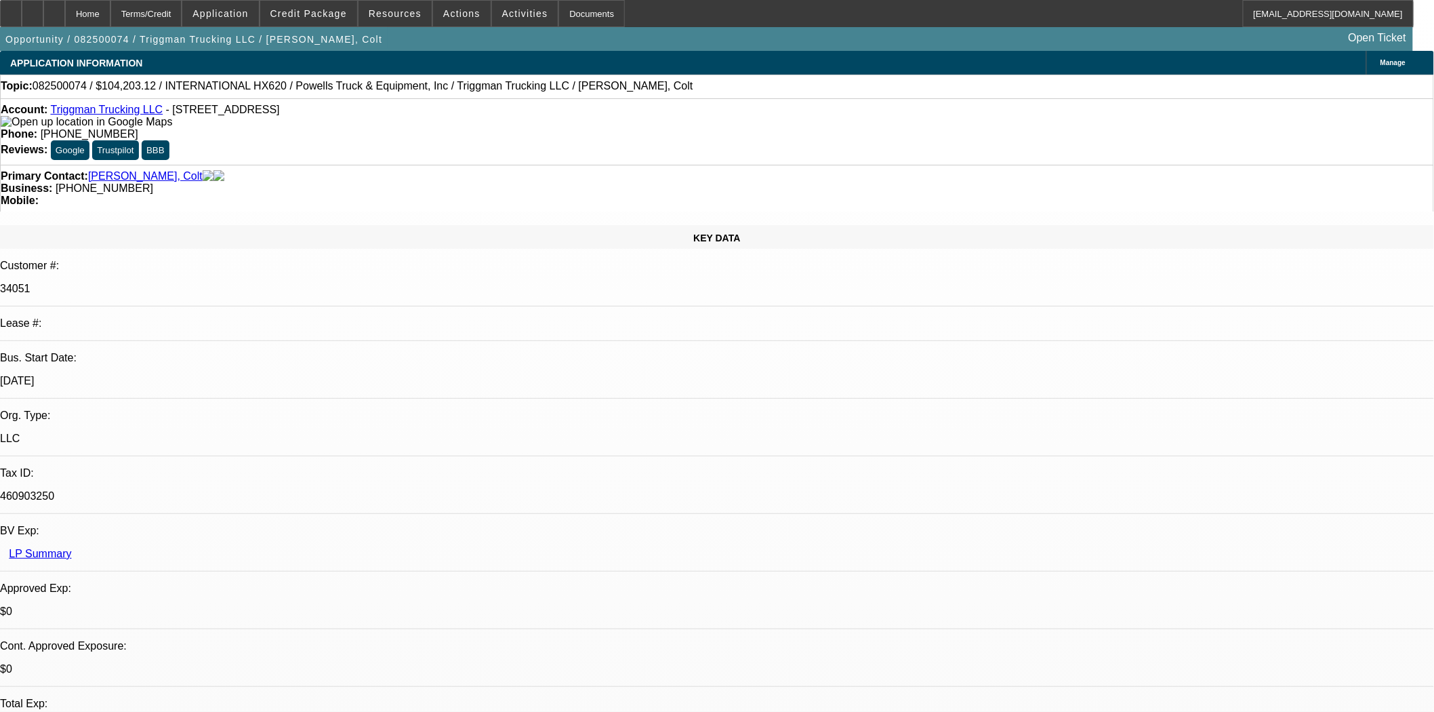
select select "0"
select select "2"
select select "0.1"
select select "4"
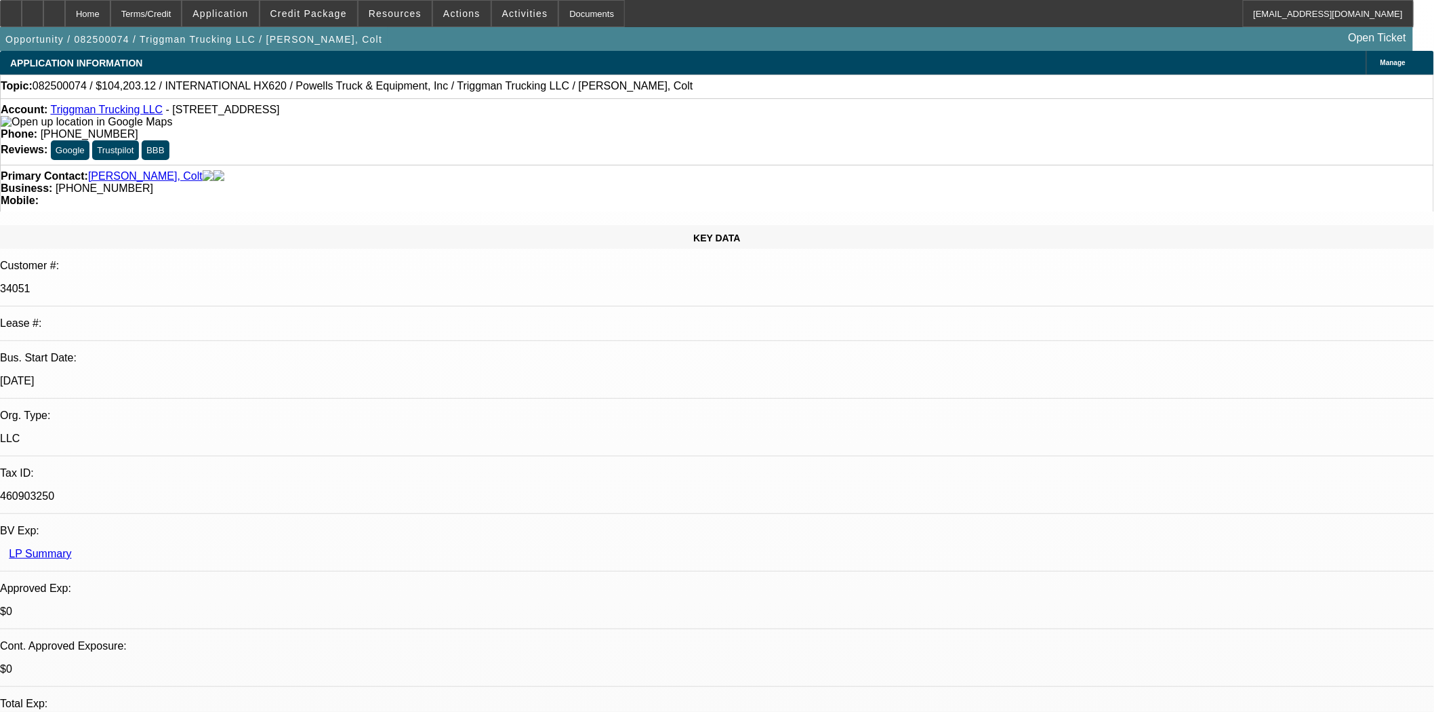
select select "0"
select select "2"
select select "0.1"
select select "4"
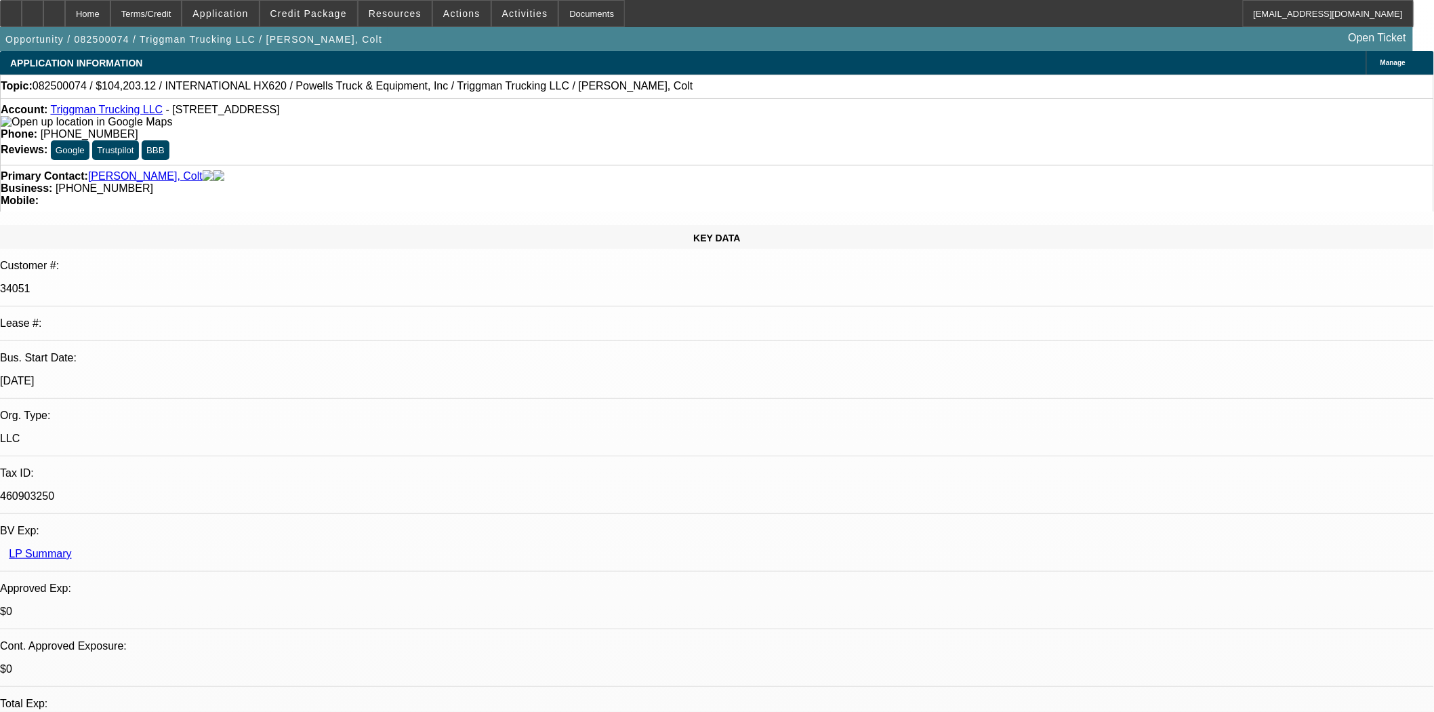
select select "0"
select select "2"
select select "0.1"
select select "4"
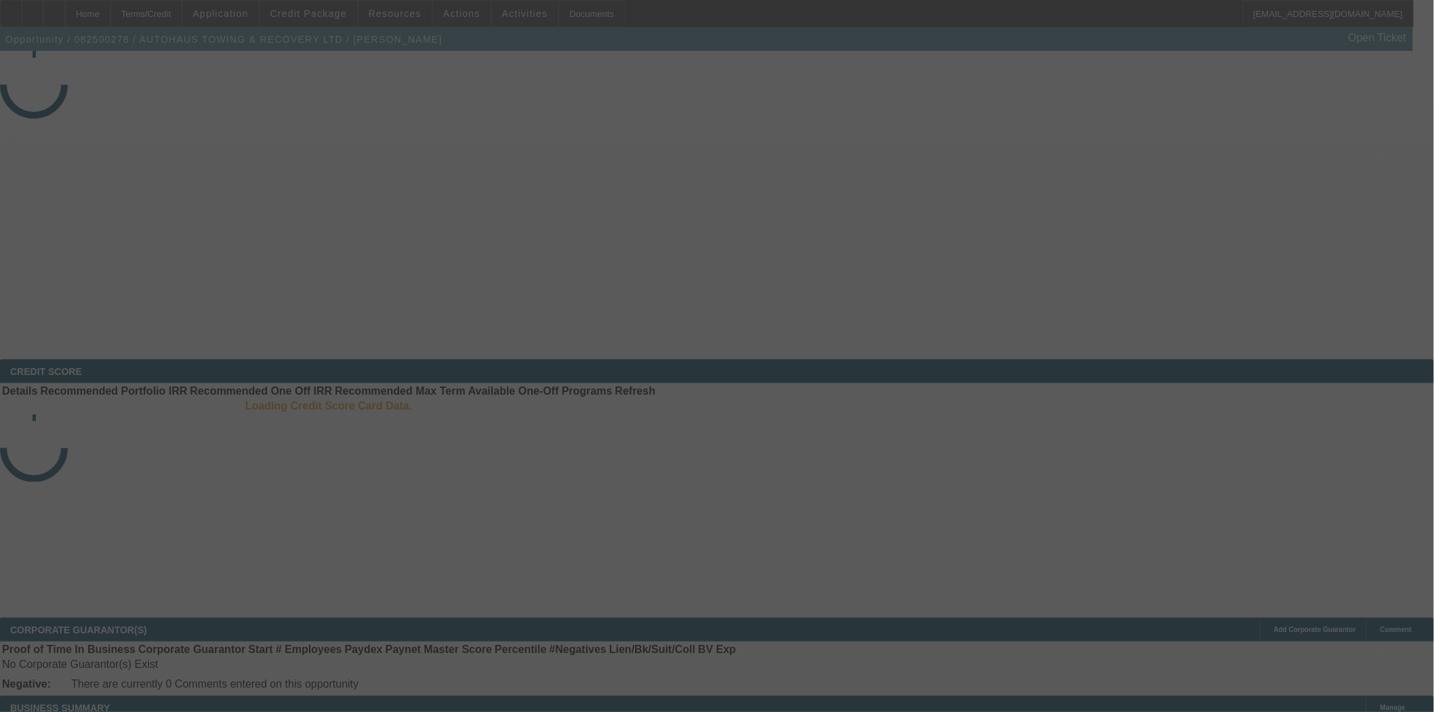
select select "3"
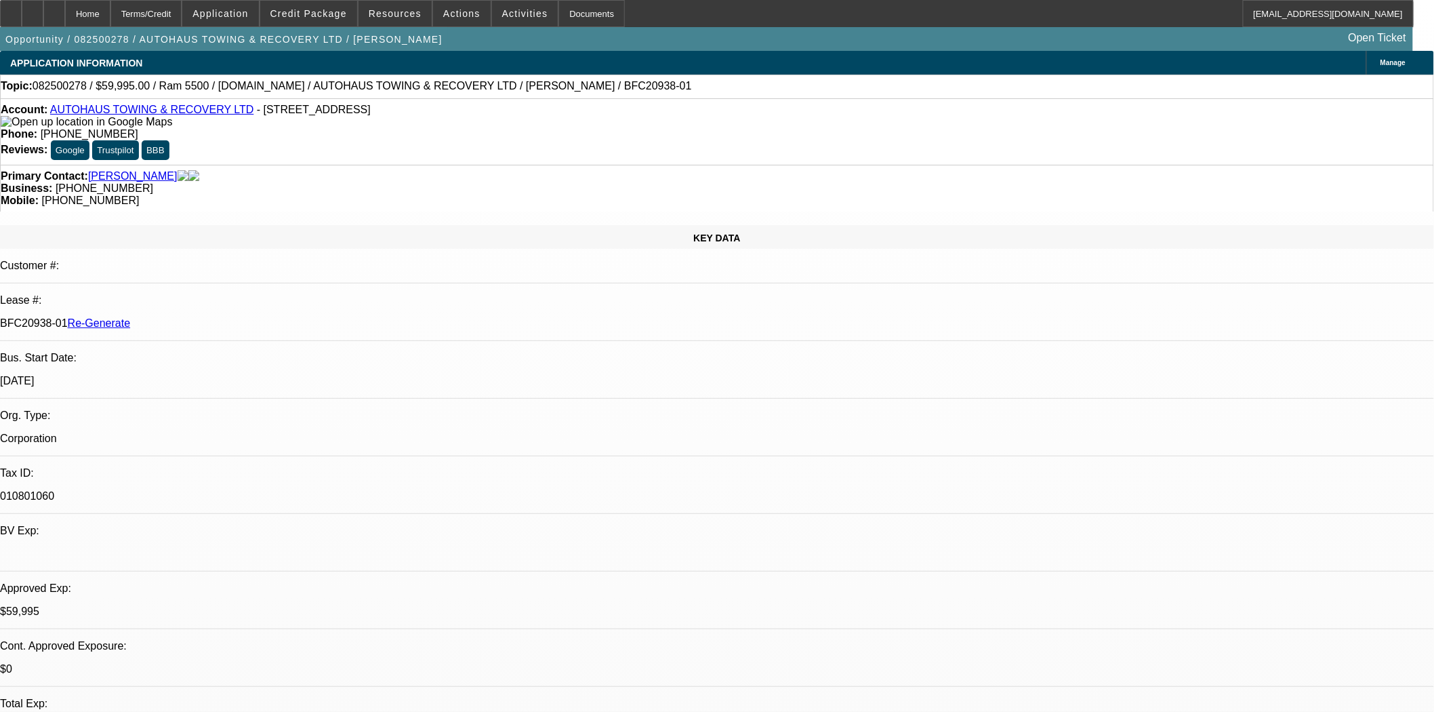
select select "0"
select select "2"
select select "0"
select select "6"
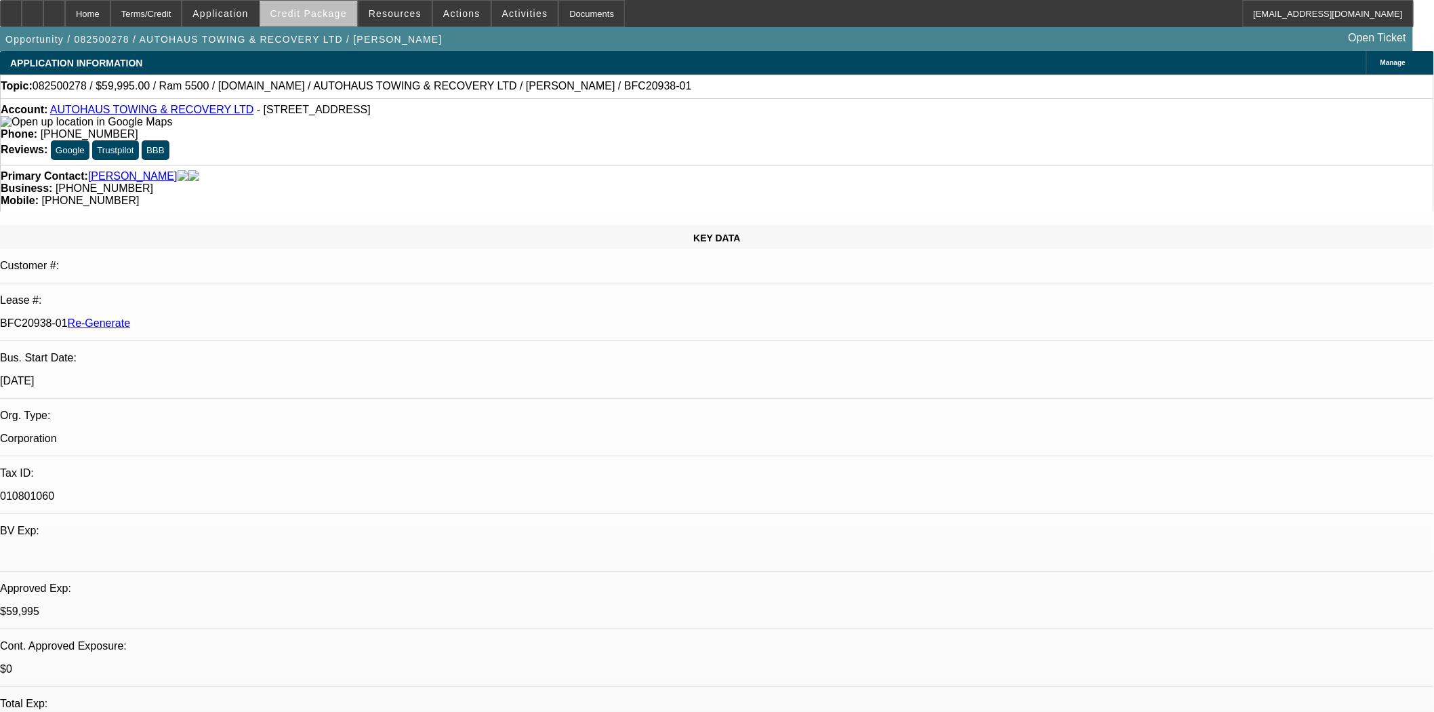
click at [347, 15] on span "Credit Package" at bounding box center [308, 13] width 77 height 11
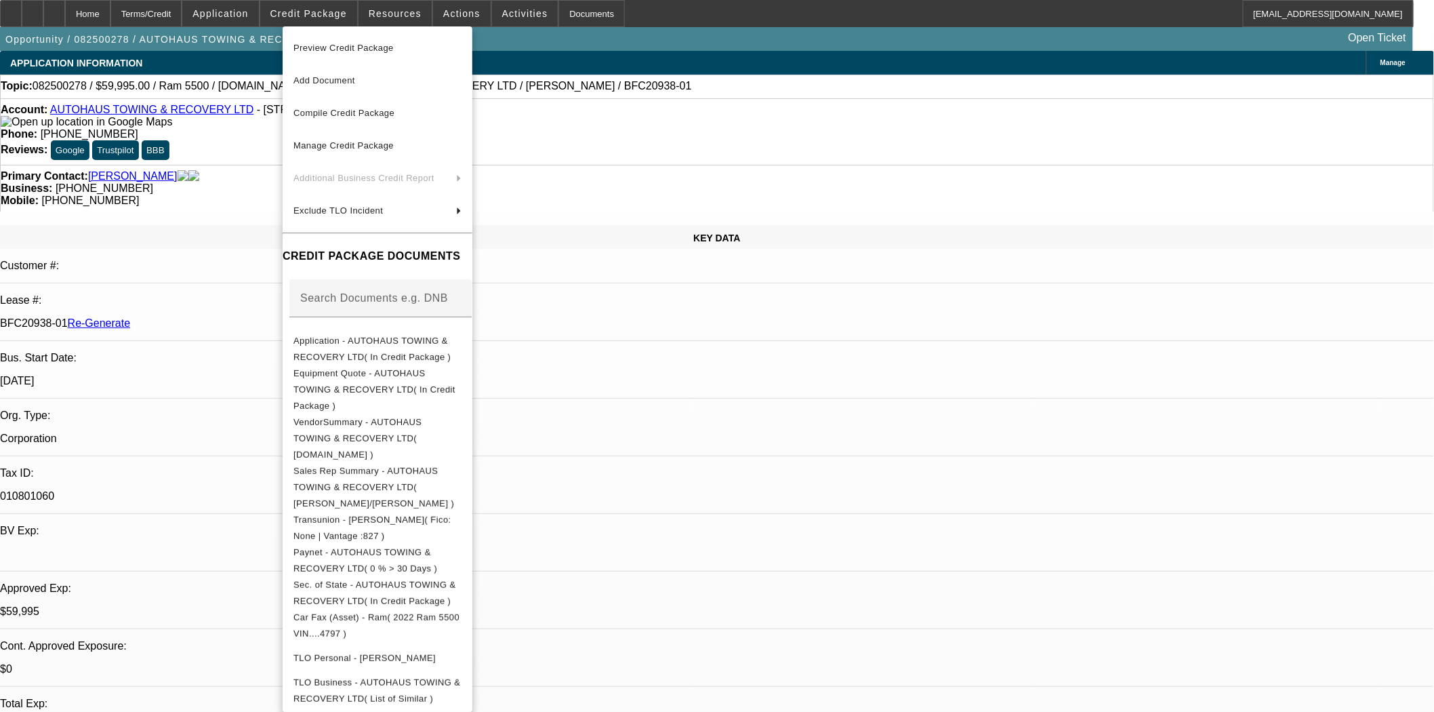
click at [362, 45] on span "Preview Credit Package" at bounding box center [343, 48] width 100 height 10
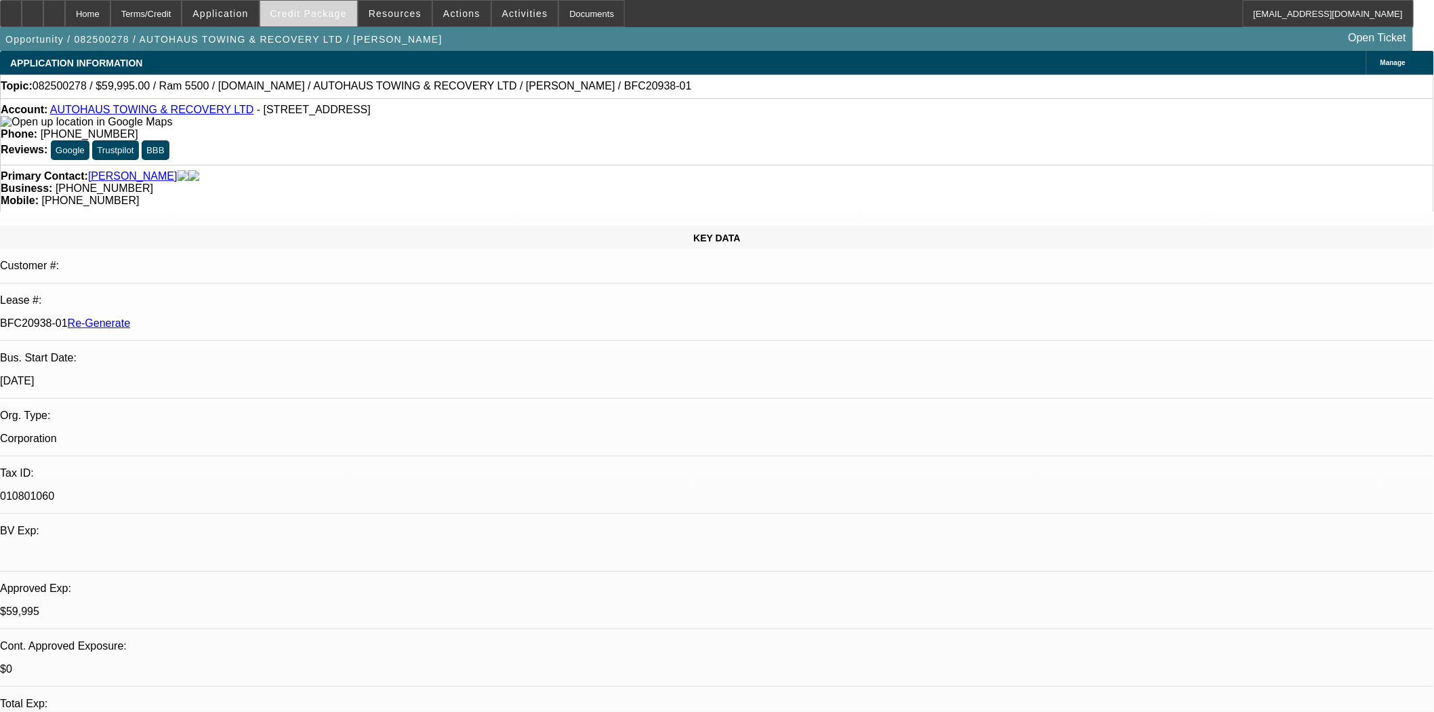
click at [317, 9] on span "Credit Package" at bounding box center [308, 13] width 77 height 11
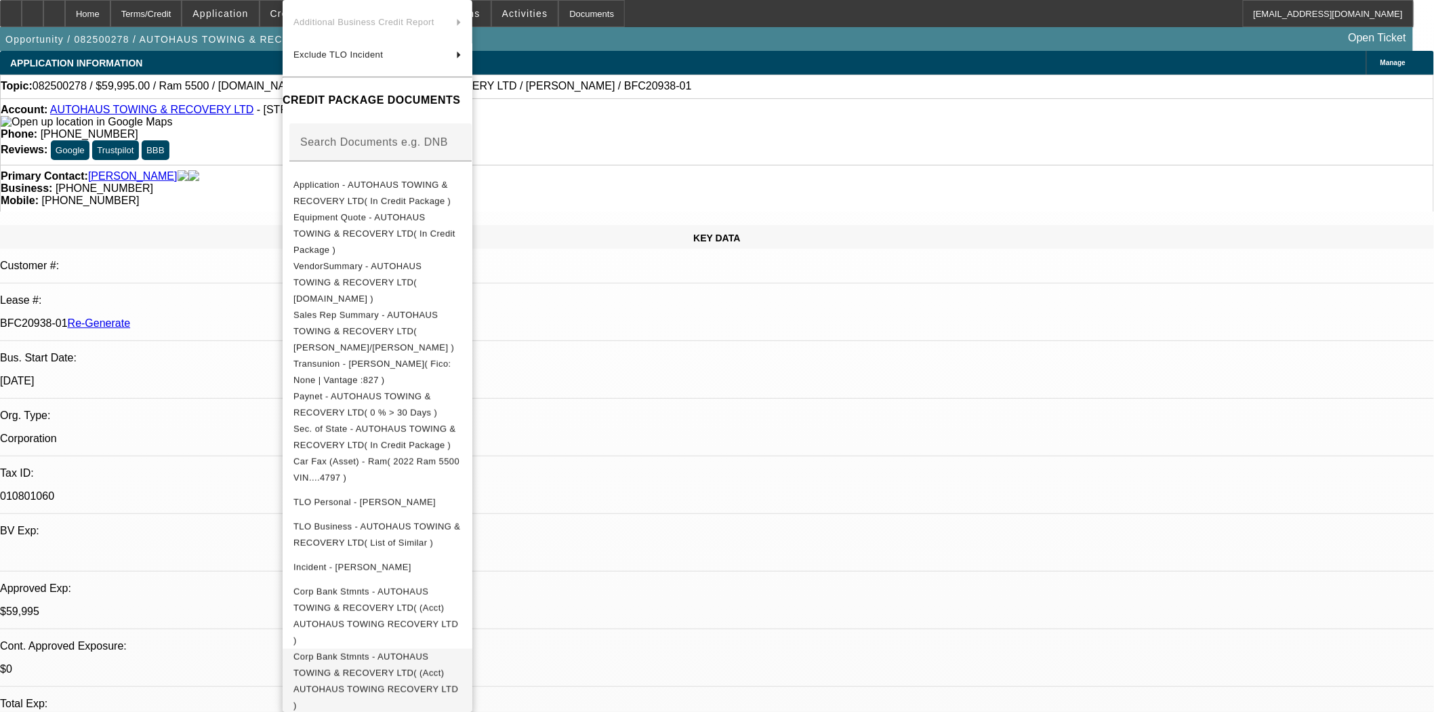
scroll to position [247, 0]
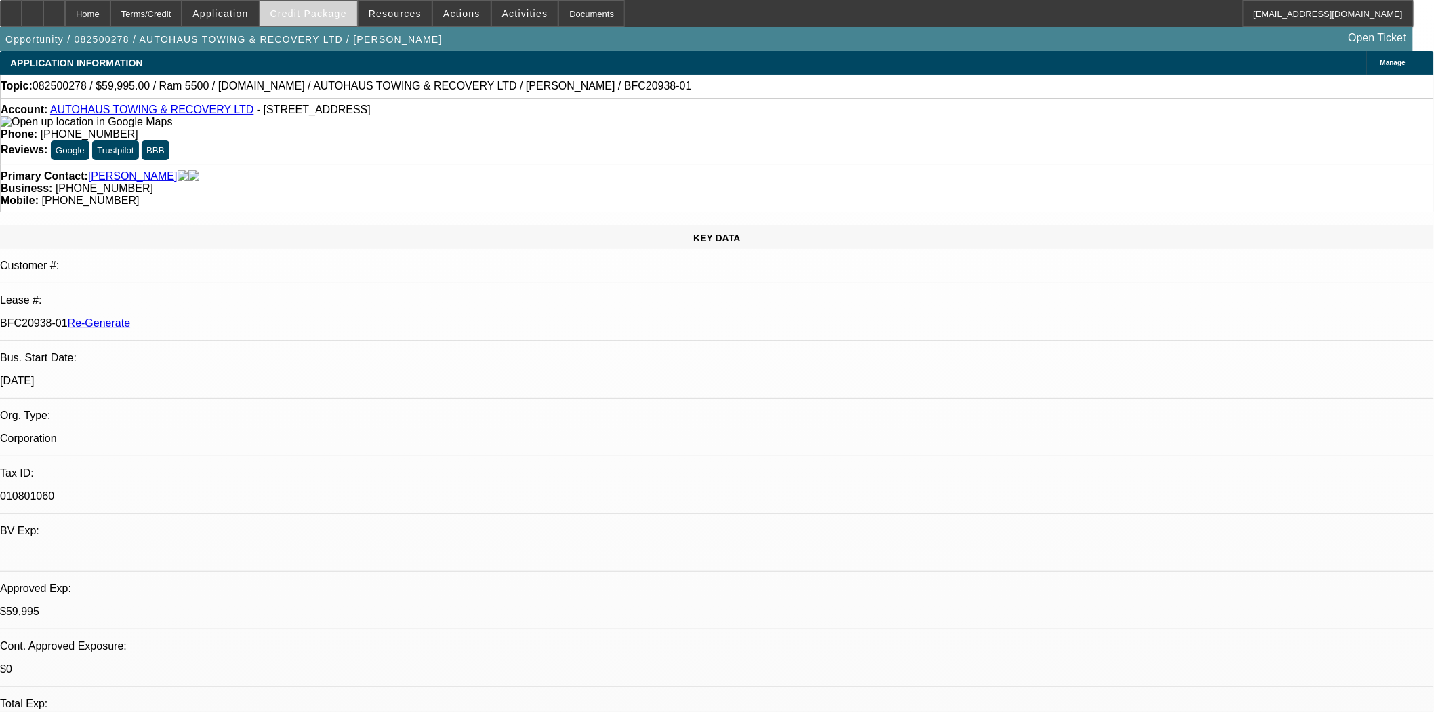
click at [333, 3] on span at bounding box center [308, 13] width 97 height 33
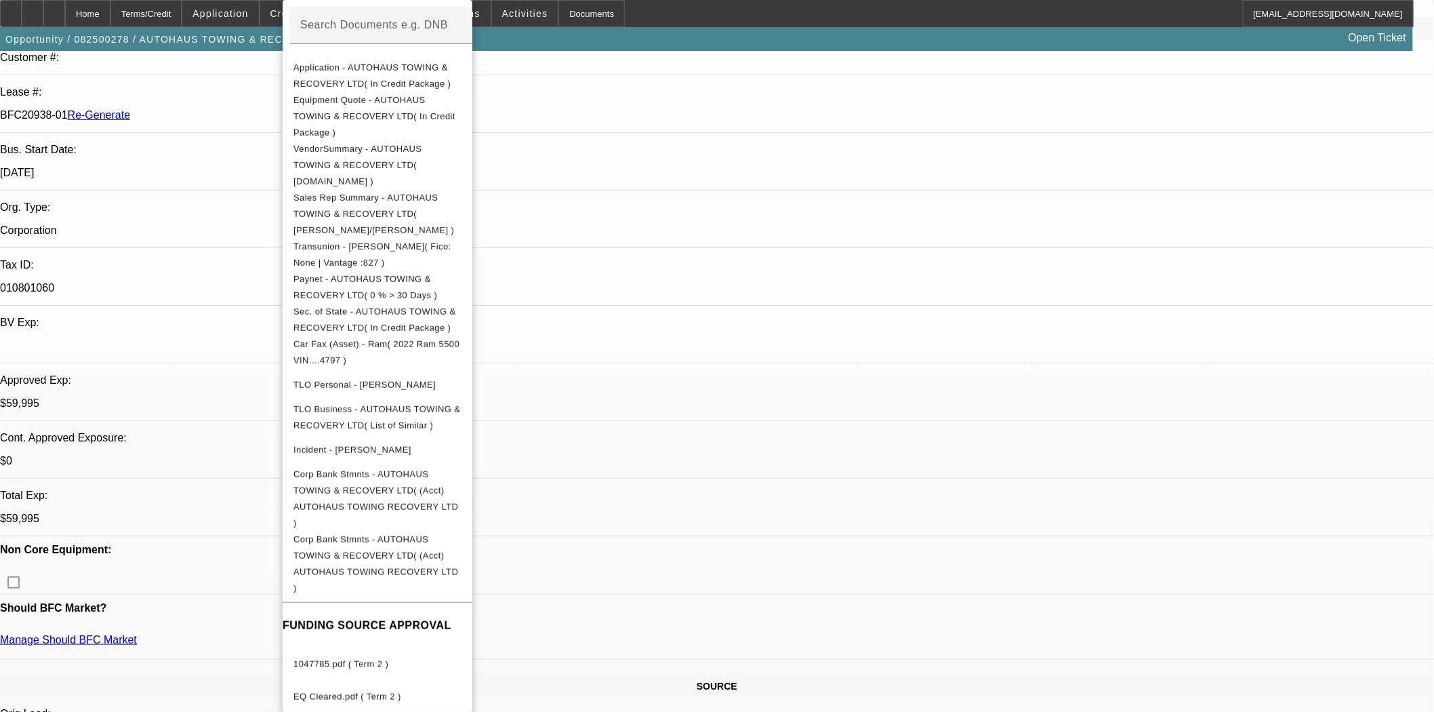
scroll to position [451, 0]
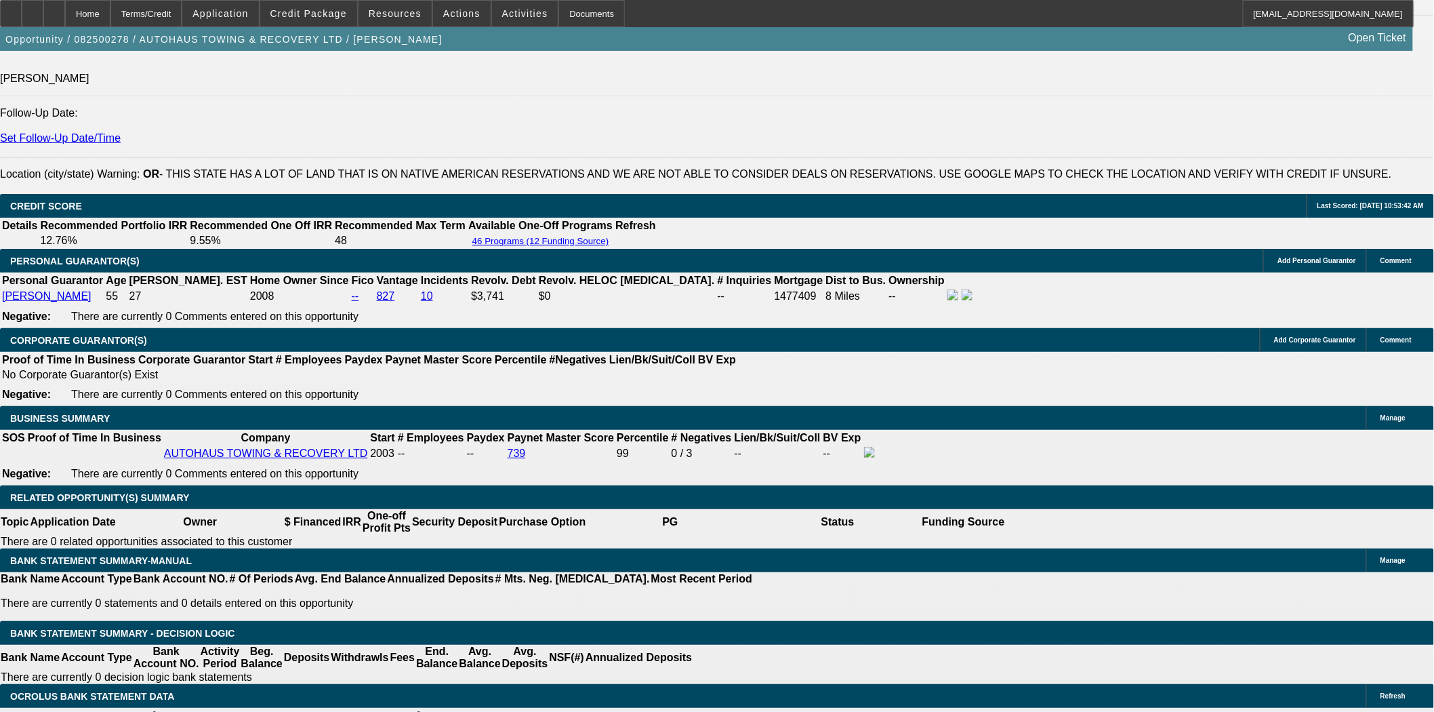
scroll to position [2033, 0]
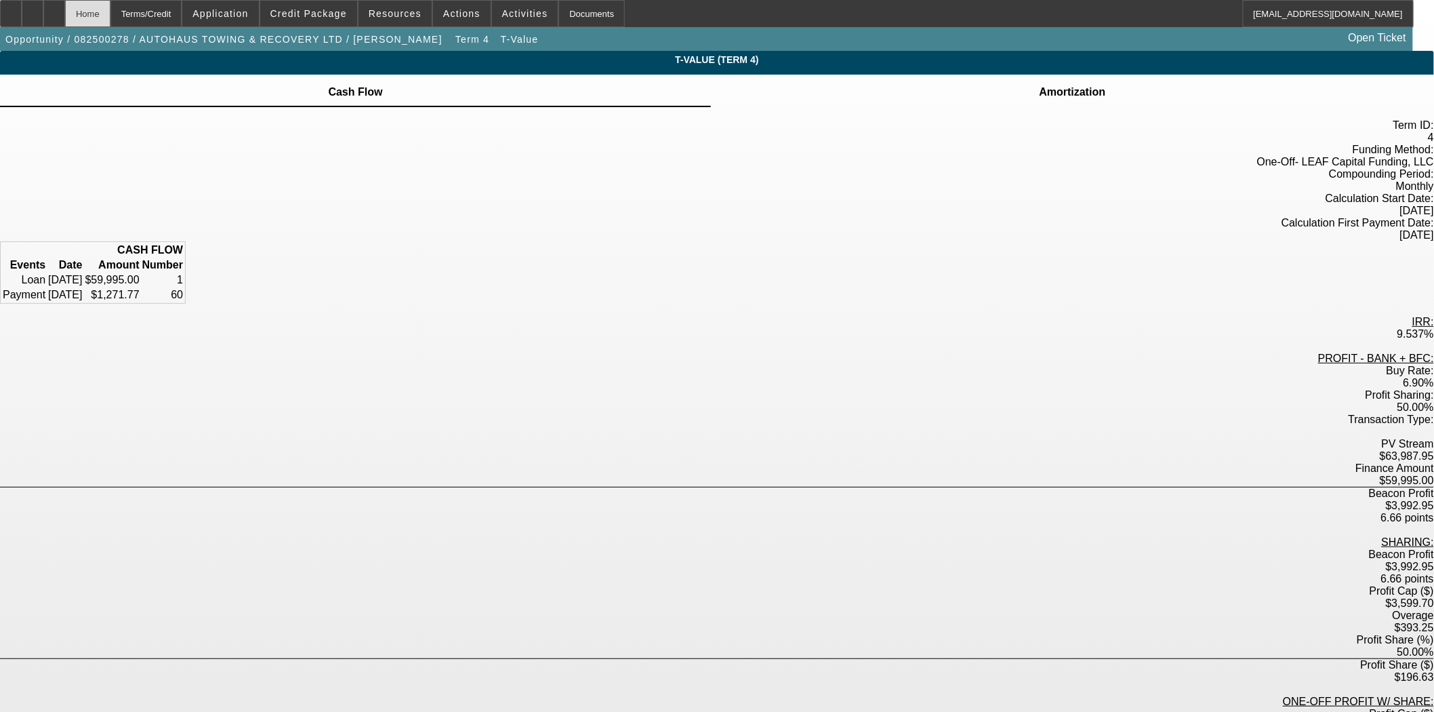
click at [110, 16] on div "Home" at bounding box center [87, 13] width 45 height 27
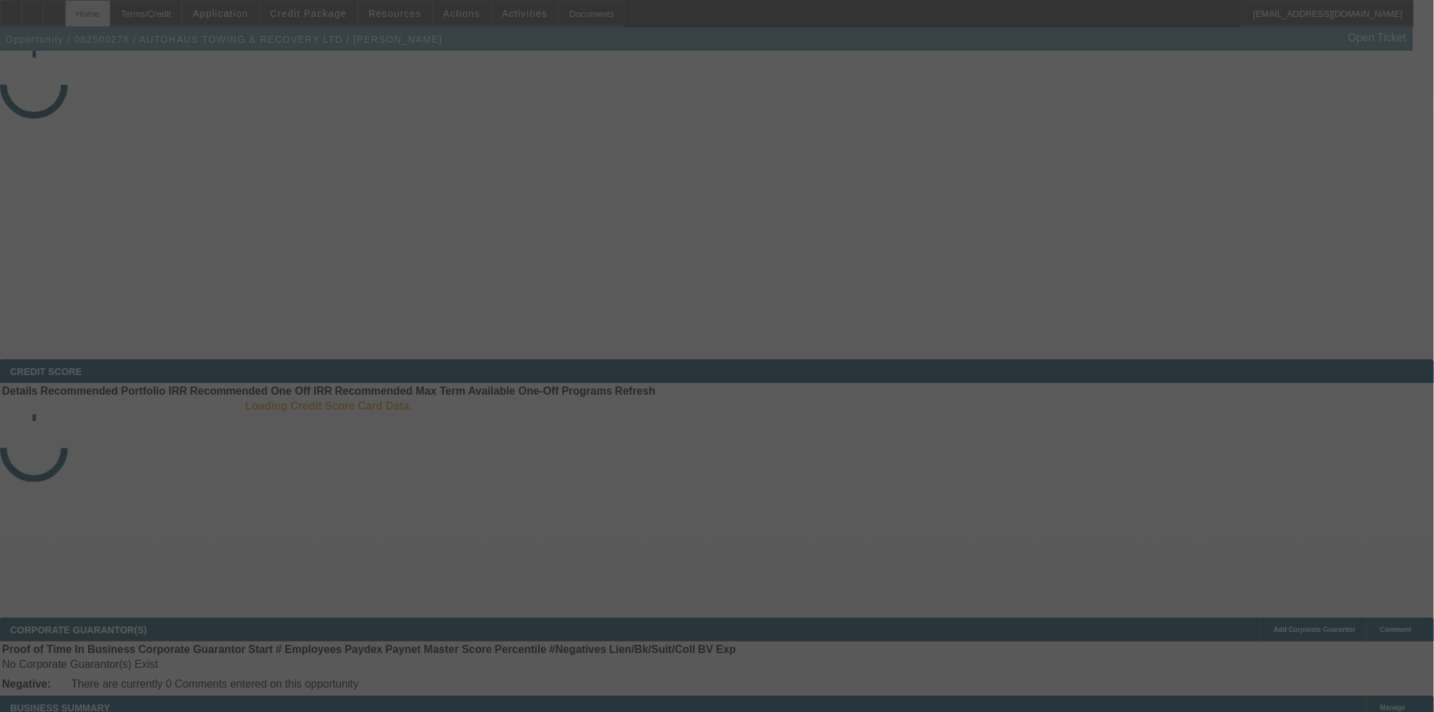
select select "3"
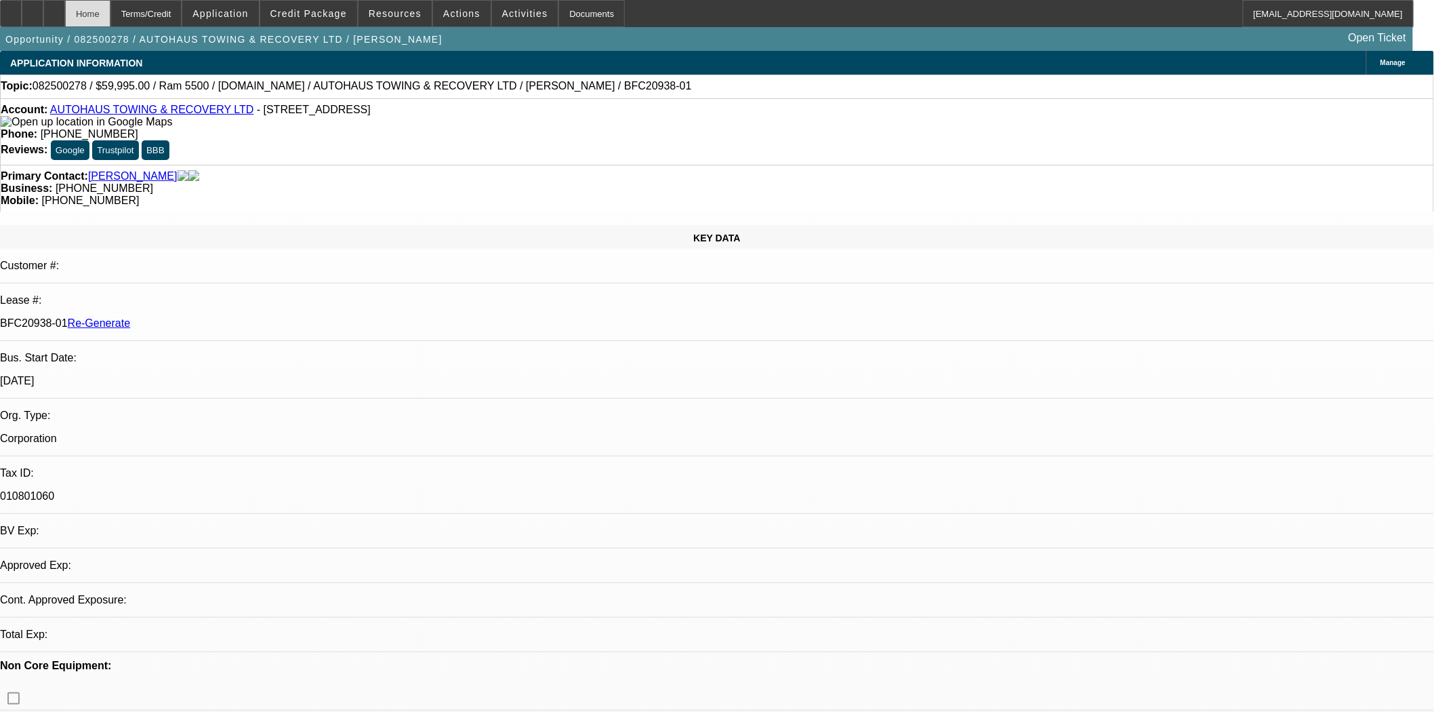
select select "0"
select select "2"
select select "0"
select select "6"
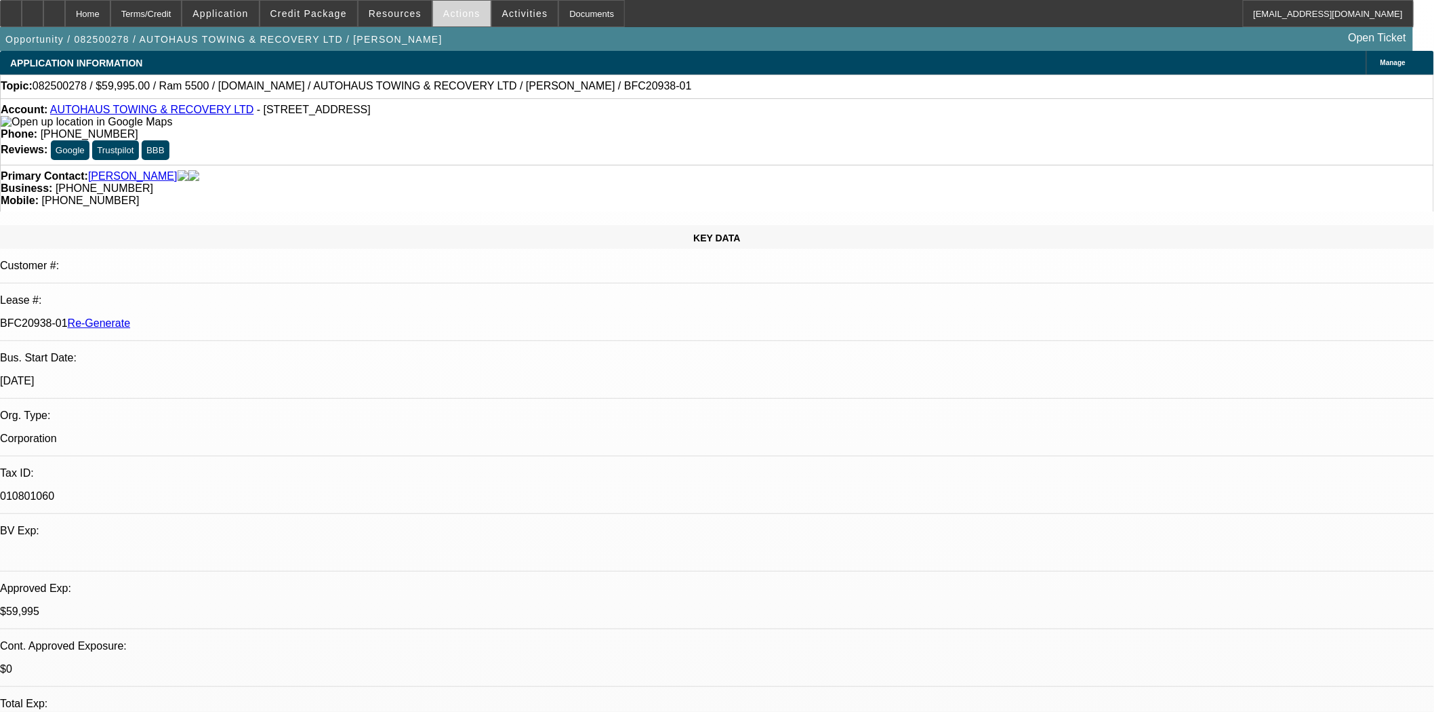
click at [468, 20] on span at bounding box center [462, 13] width 58 height 33
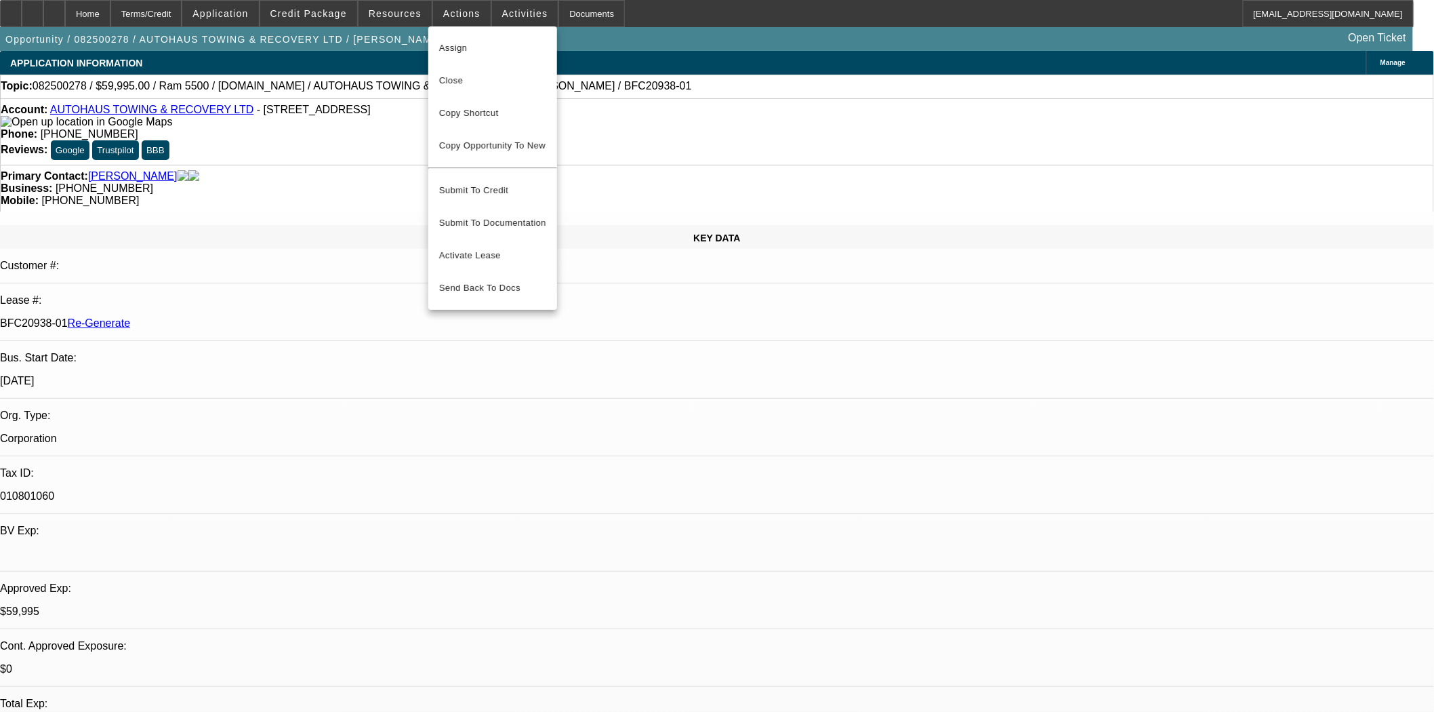
drag, startPoint x: 479, startPoint y: 43, endPoint x: 523, endPoint y: 49, distance: 43.8
click at [479, 43] on span "Assign" at bounding box center [492, 48] width 107 height 16
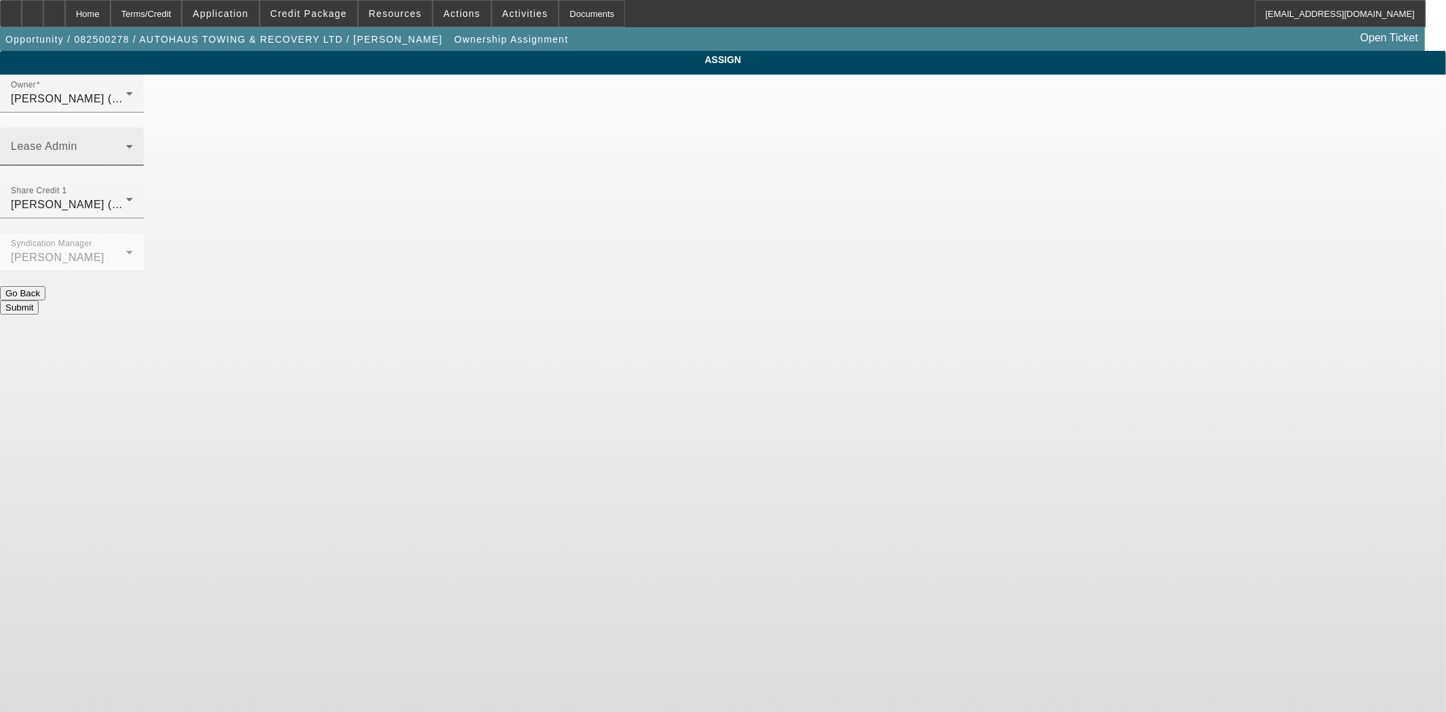
click at [133, 127] on div "Lease Admin" at bounding box center [72, 146] width 122 height 38
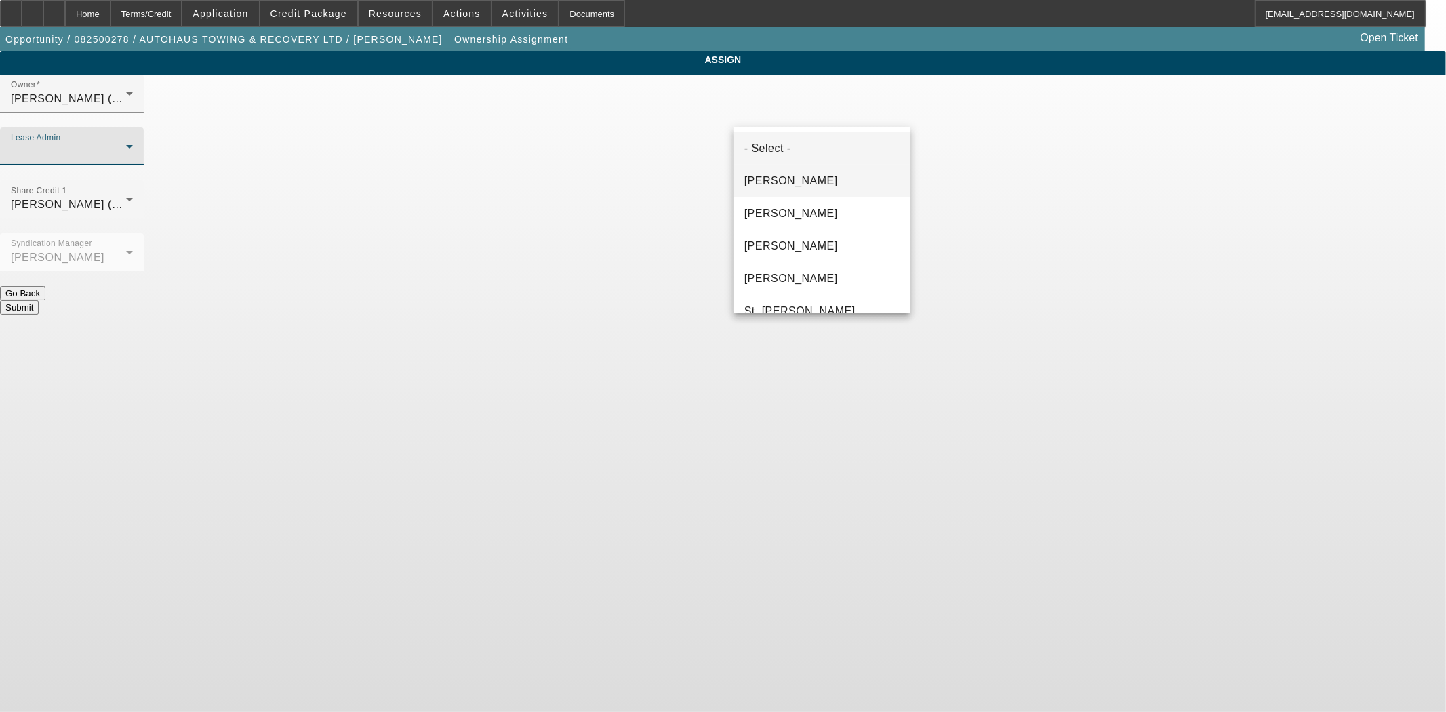
click at [767, 188] on span "[PERSON_NAME]" at bounding box center [791, 181] width 94 height 16
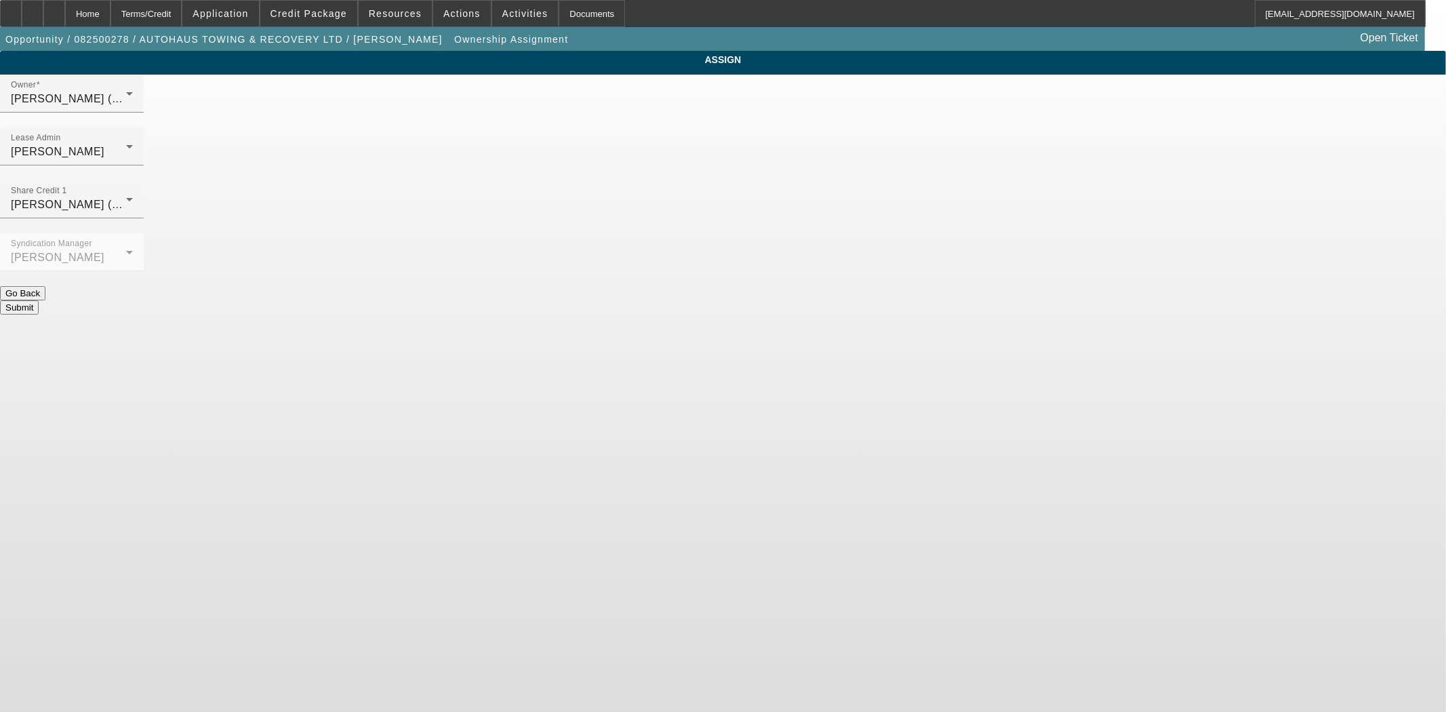
click at [769, 300] on div "Submit" at bounding box center [723, 307] width 1446 height 14
click at [39, 300] on button "Submit" at bounding box center [19, 307] width 39 height 14
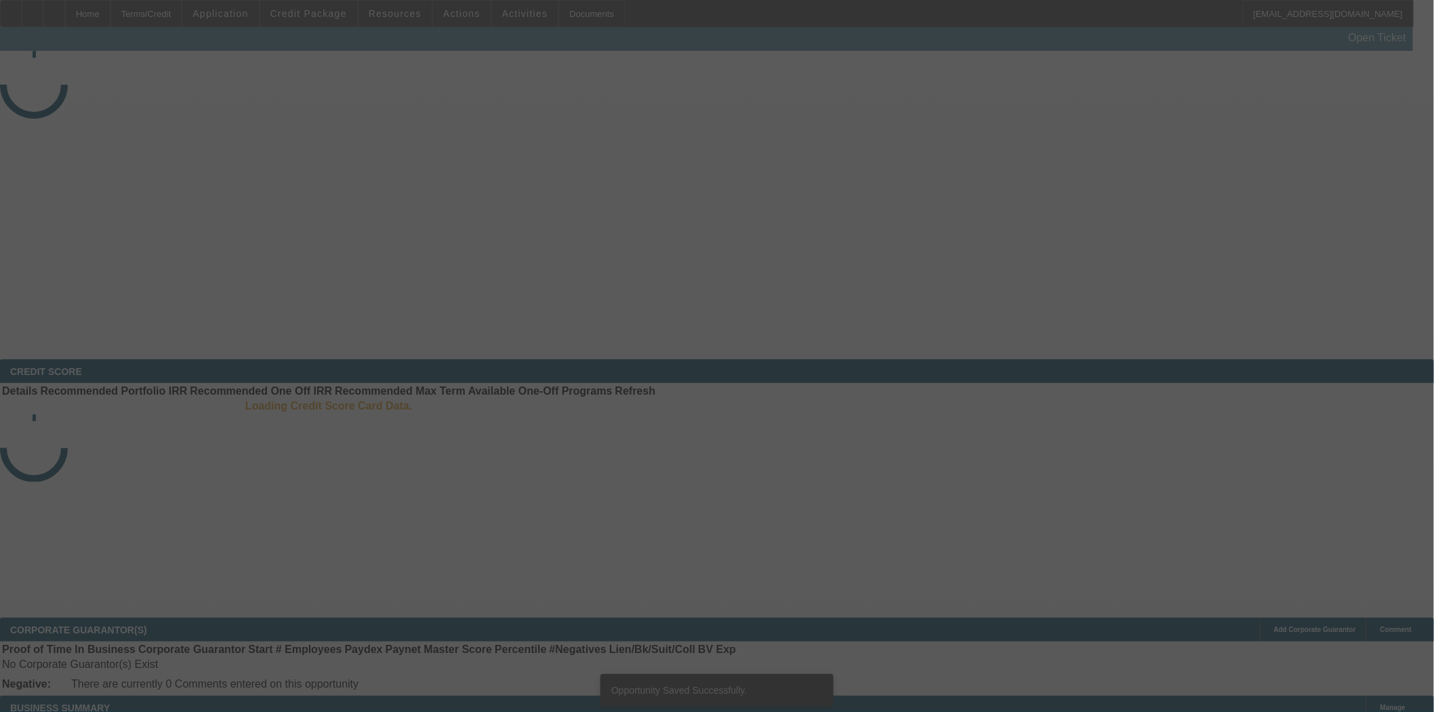
select select "3"
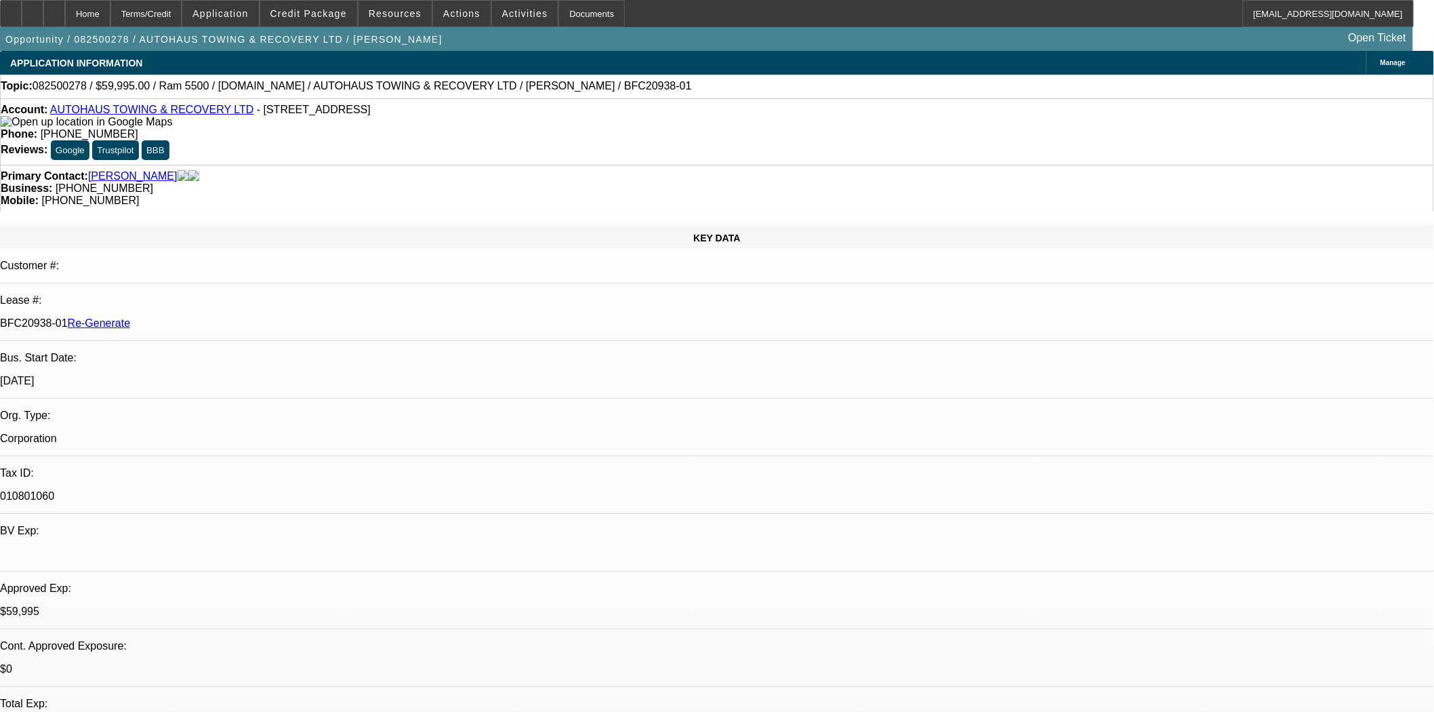
select select "0"
select select "2"
select select "0"
select select "6"
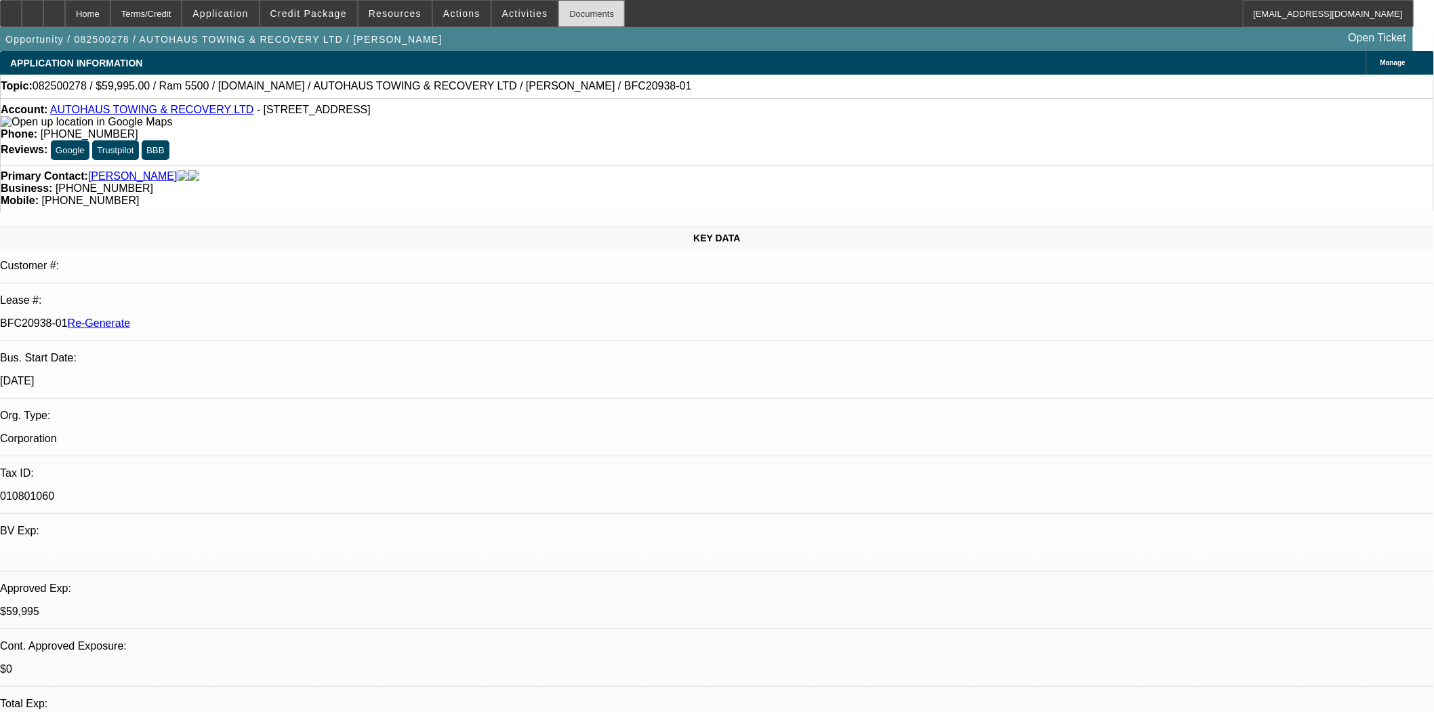
click at [558, 12] on div "Documents" at bounding box center [591, 13] width 66 height 27
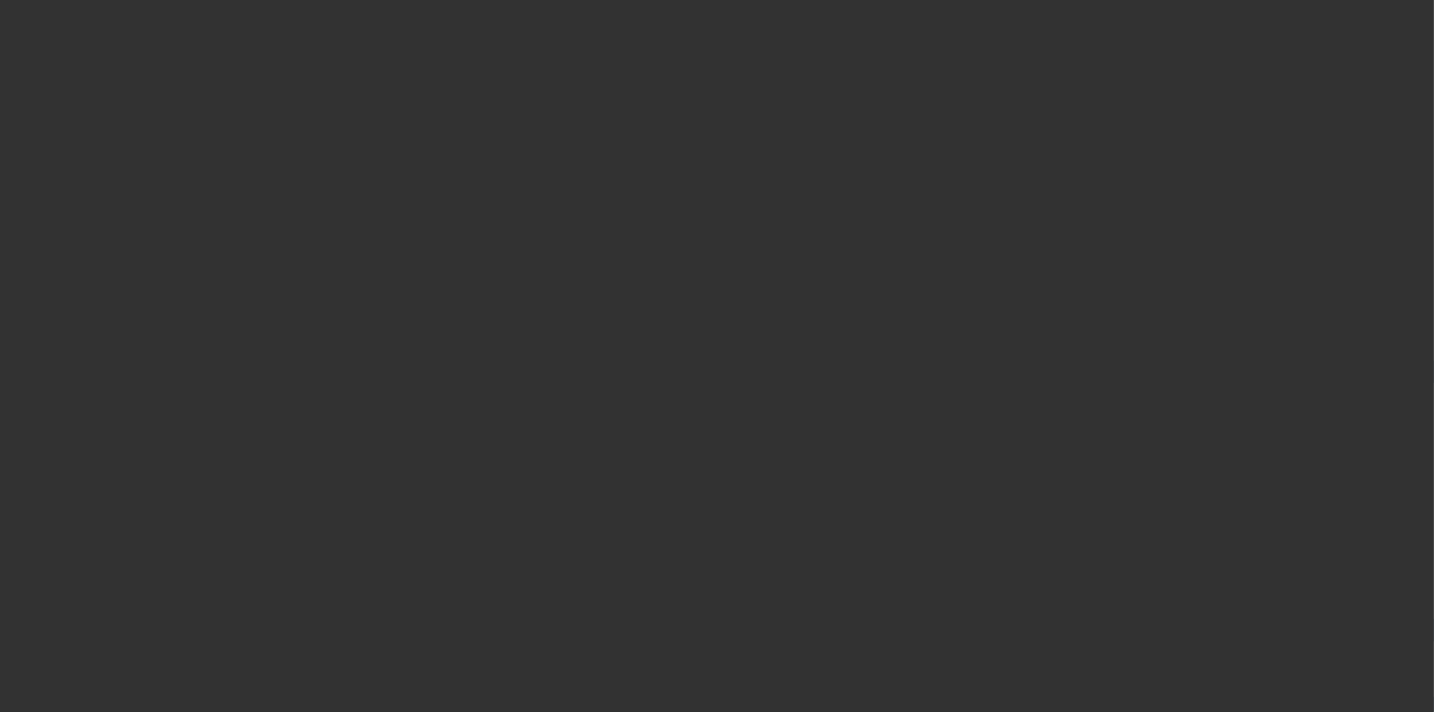
select select "3"
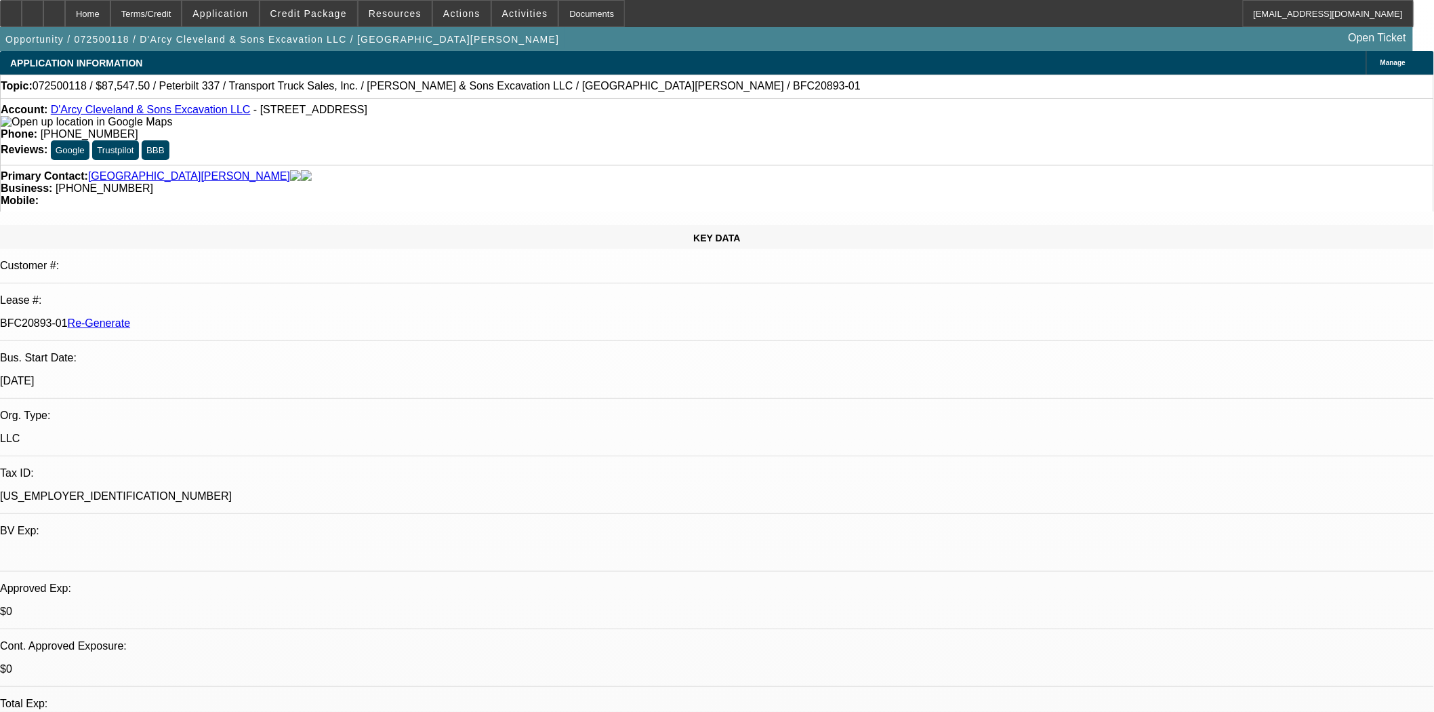
select select "0"
select select "2"
select select "0"
select select "6"
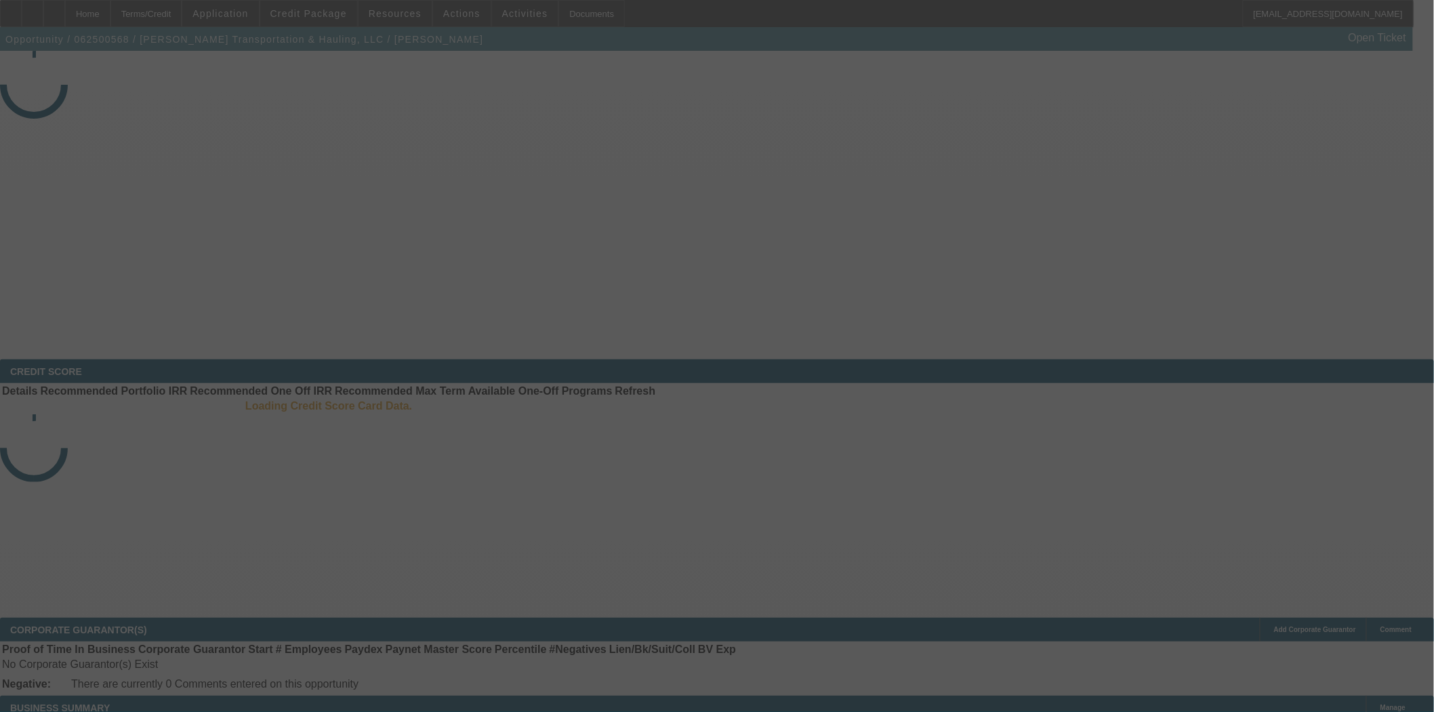
select select "4"
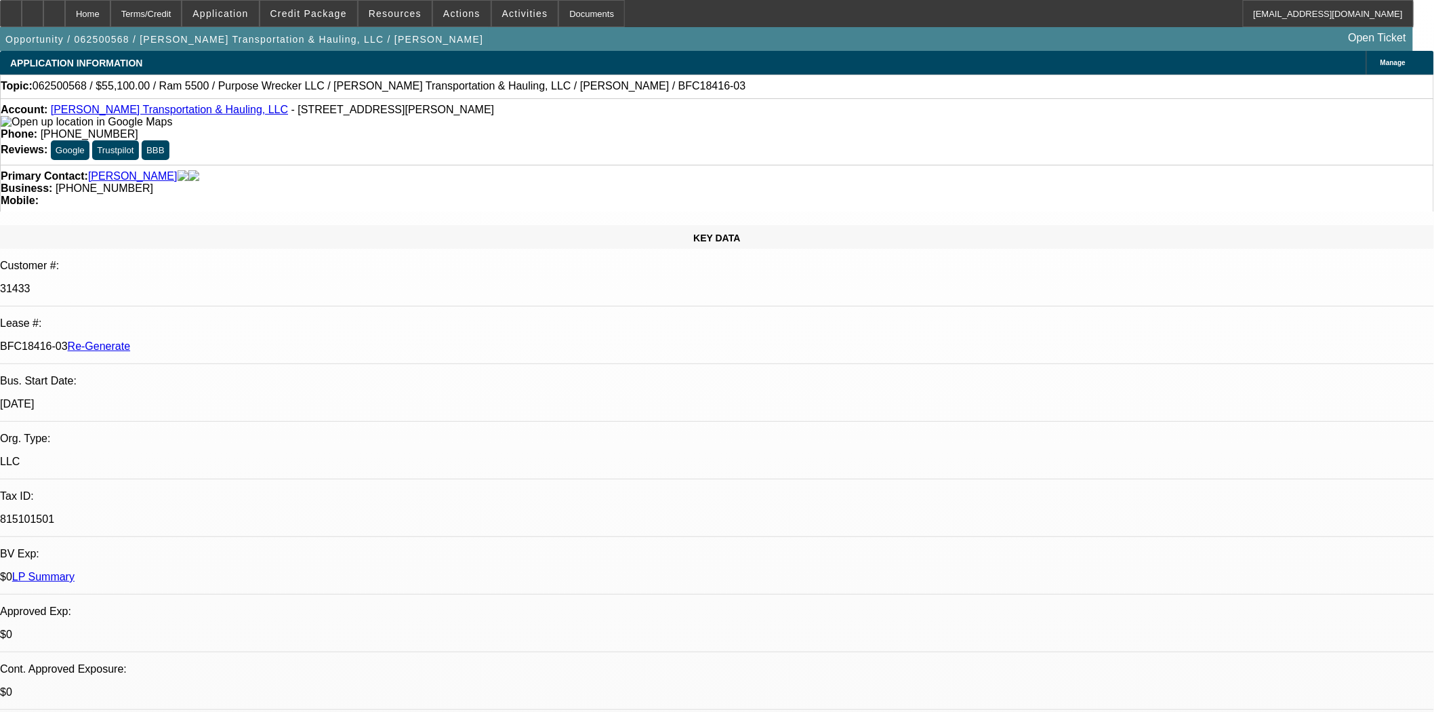
select select "0"
select select "2"
select select "0"
select select "6"
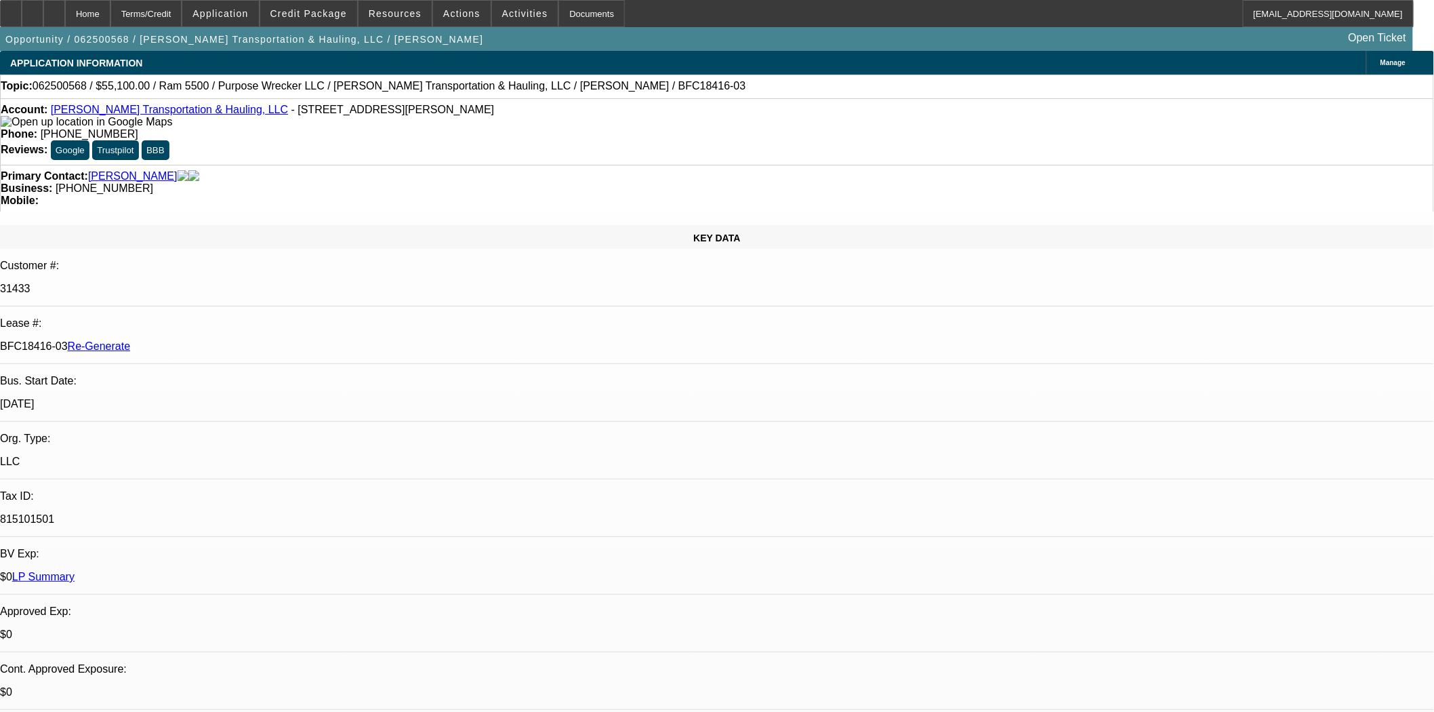
scroll to position [150, 0]
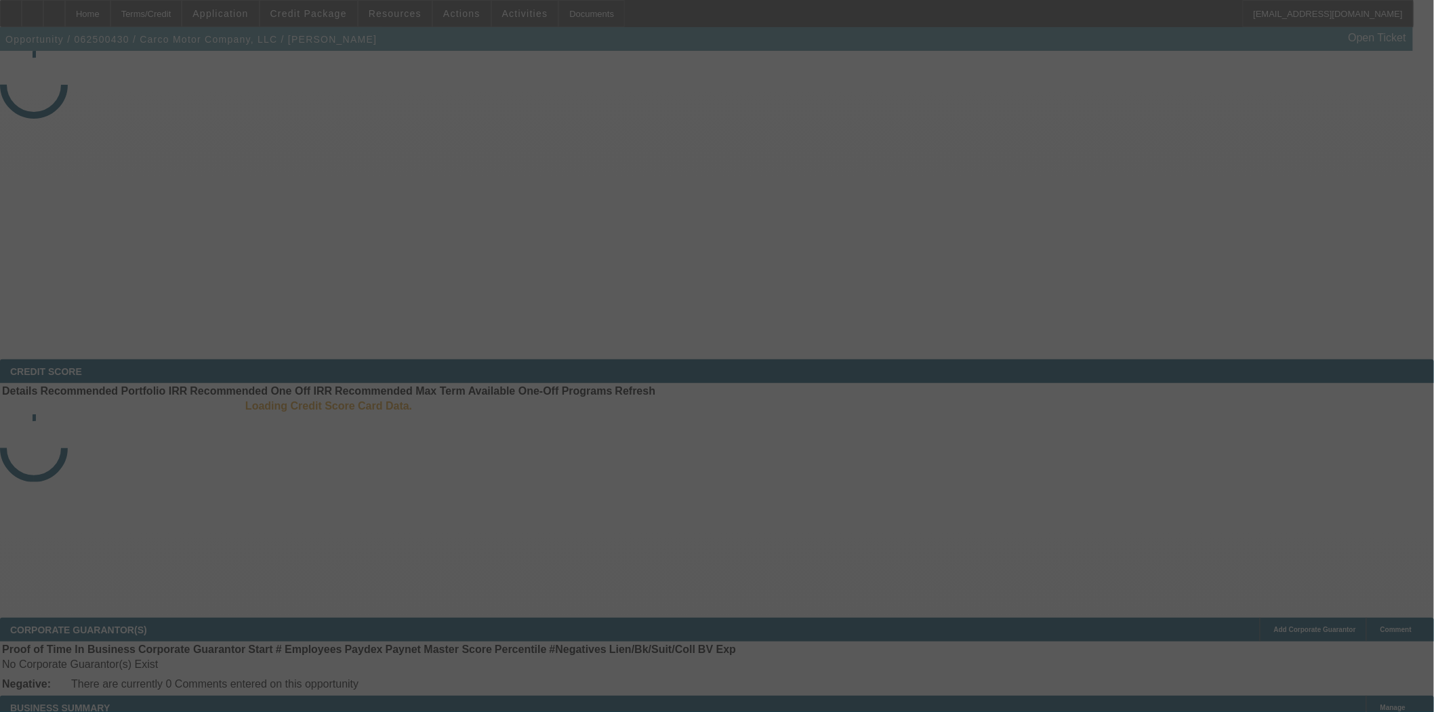
select select "4"
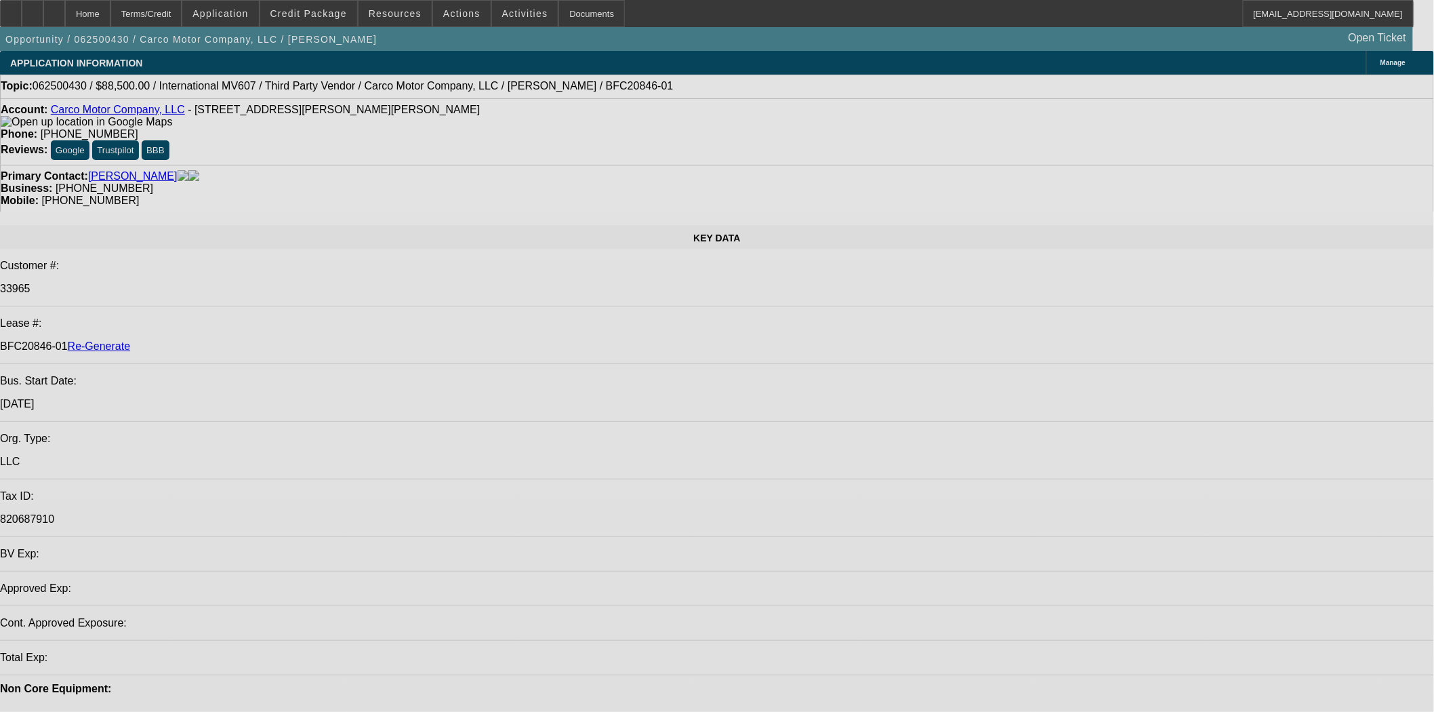
select select "0"
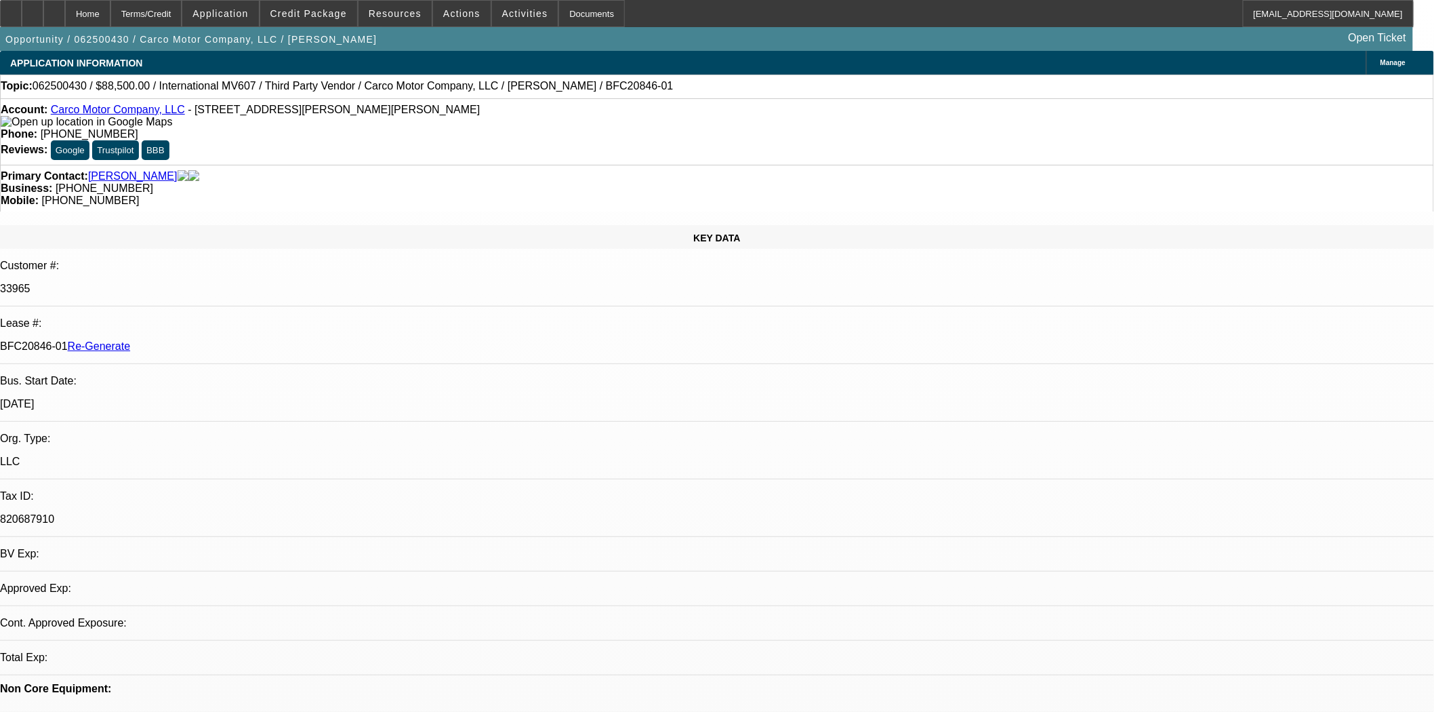
select select "0"
select select "2"
select select "6"
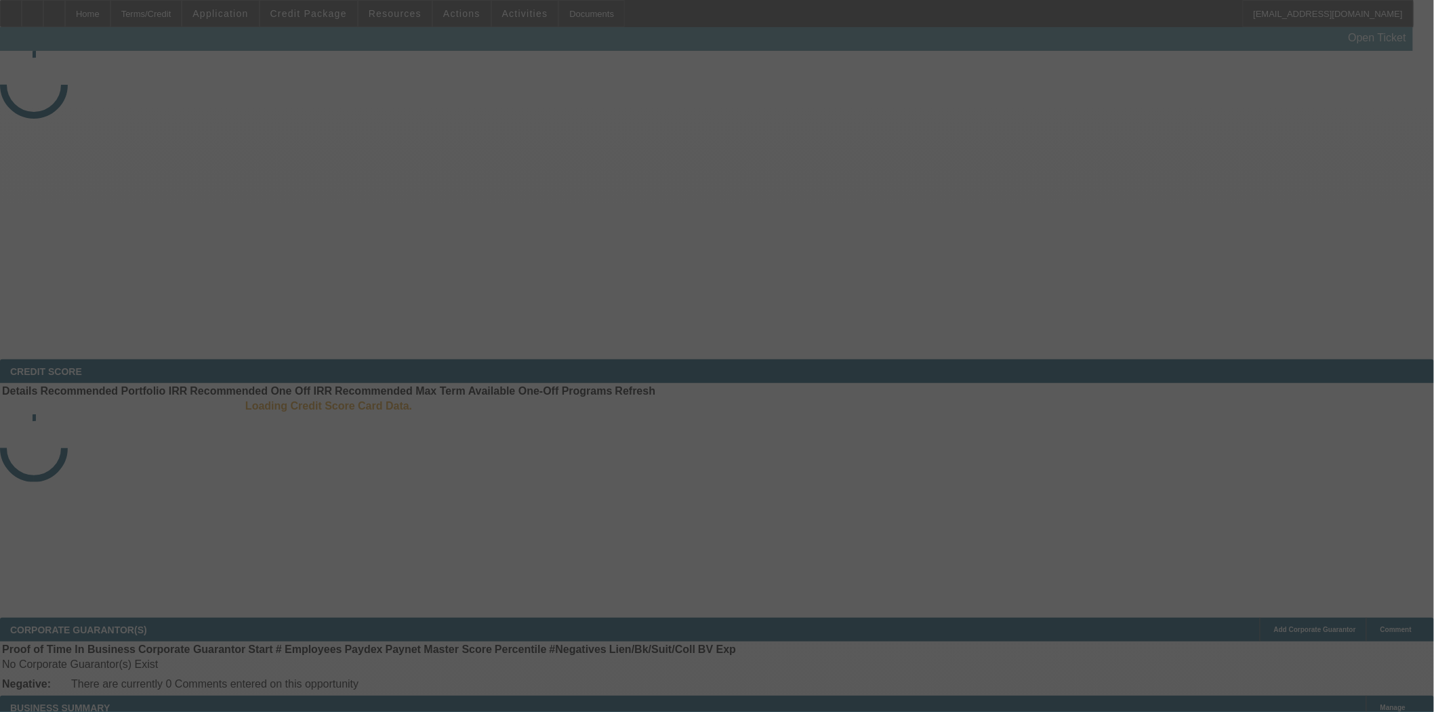
select select "3"
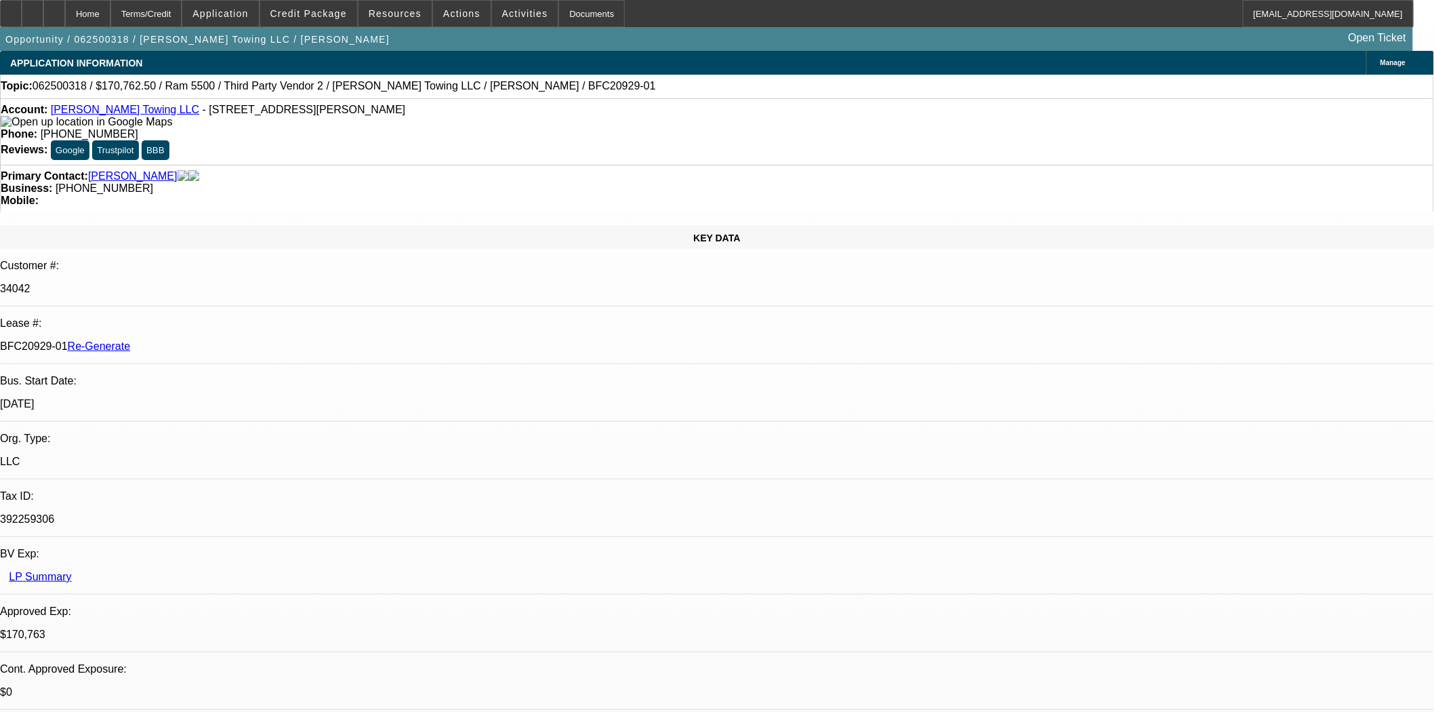
select select "0"
select select "1"
select select "2"
select select "6"
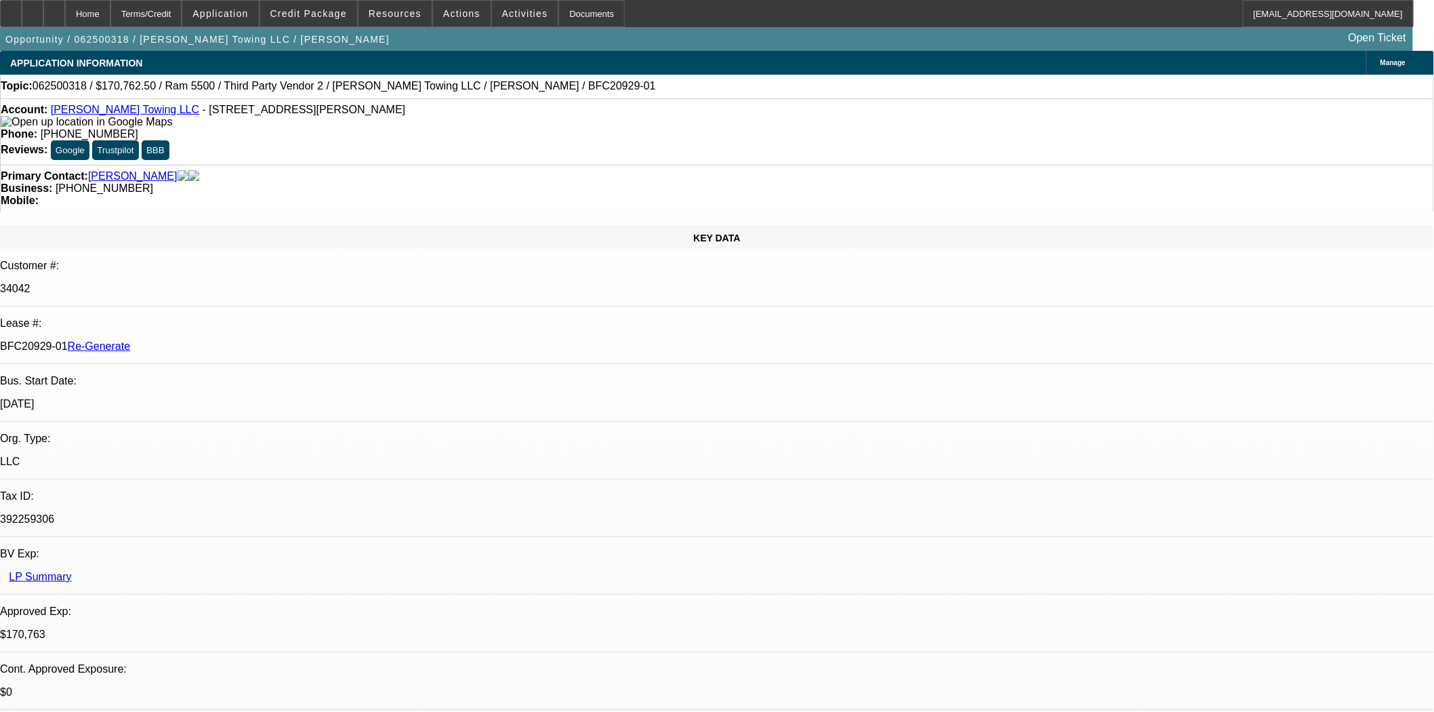
scroll to position [602, 0]
click at [1085, 262] on mat-icon "reply" at bounding box center [1086, 259] width 16 height 16
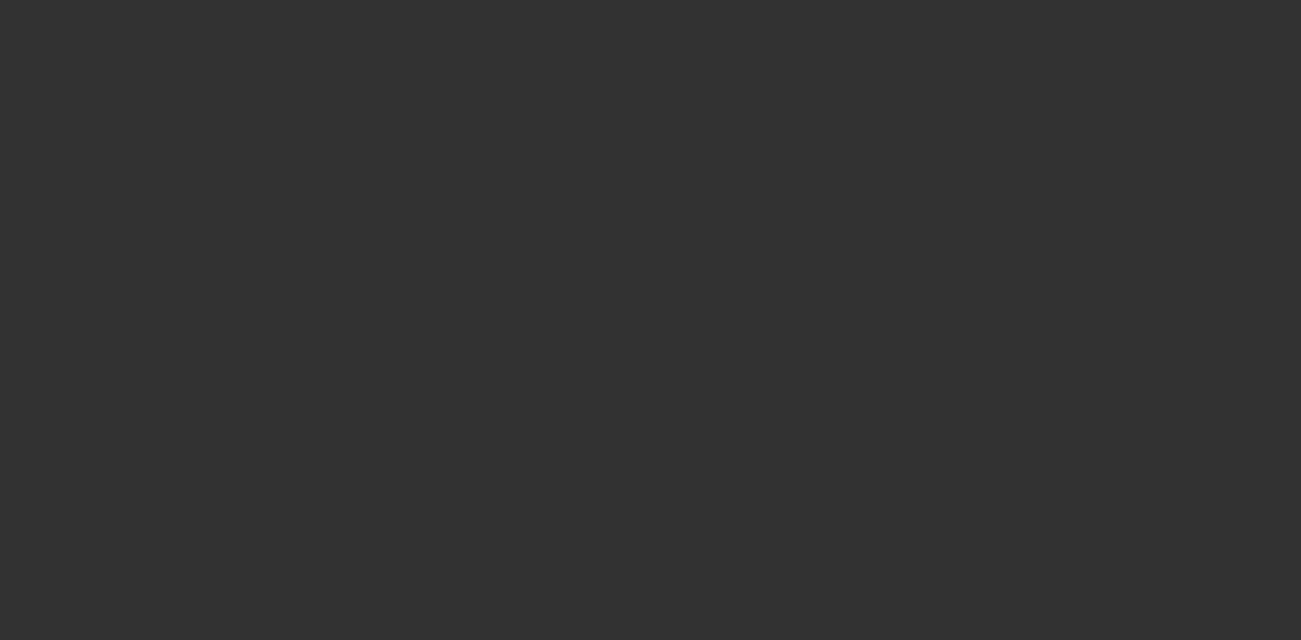
select select "4"
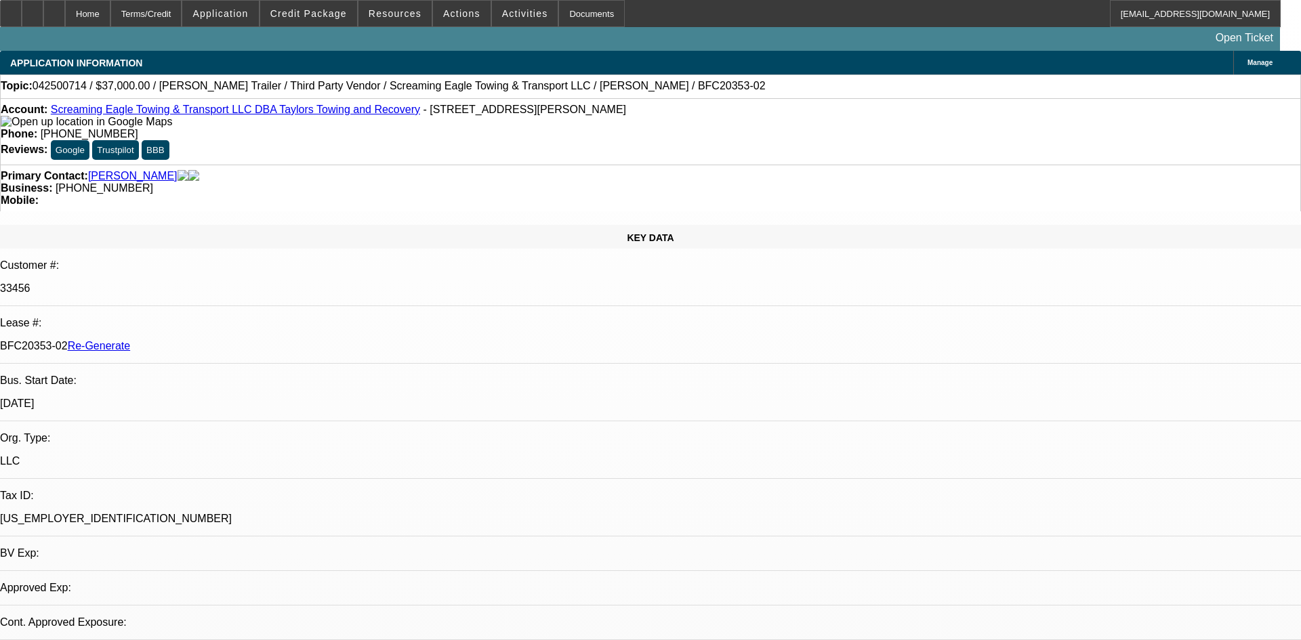
select select "0"
select select "0.1"
select select "4"
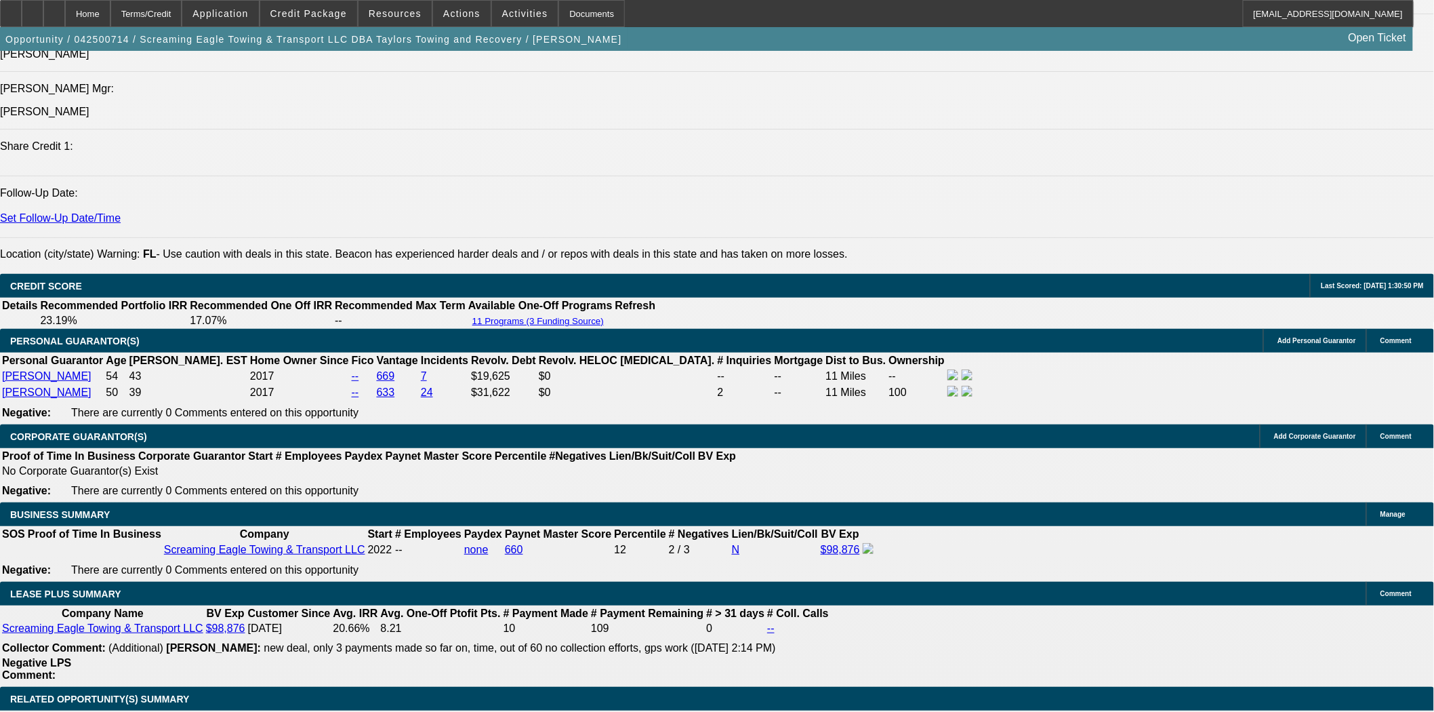
scroll to position [2033, 0]
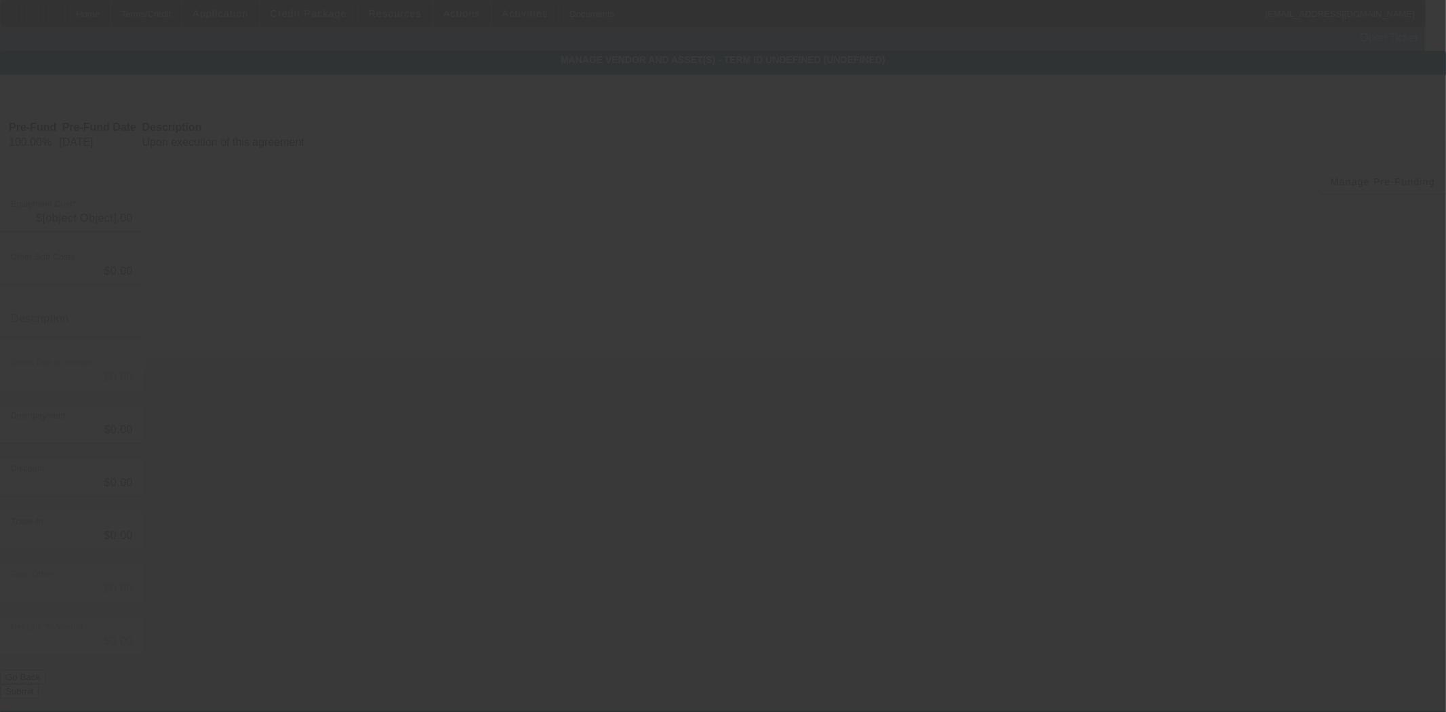
type input "$37,000.00"
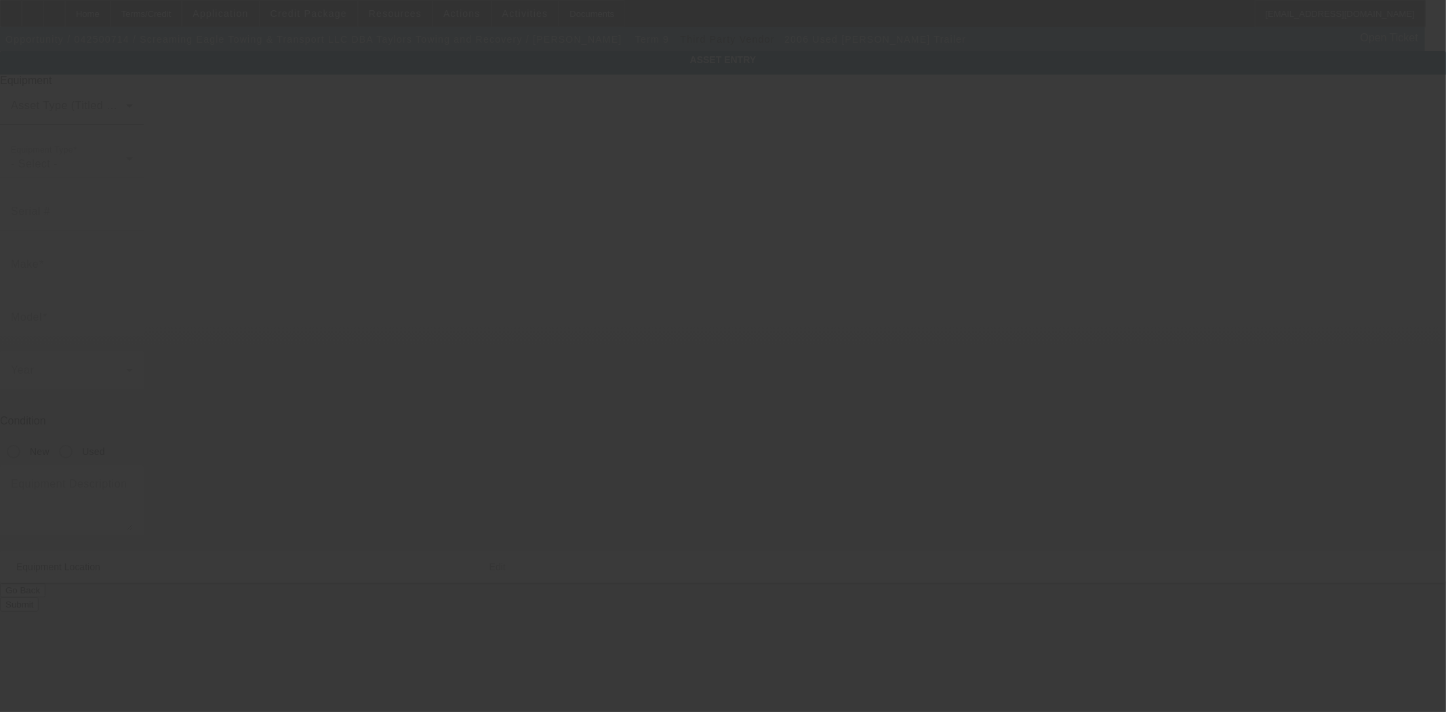
type input "4LFE5130X63528764"
type input "Fontaine"
type input "Trailer"
radio input "true"
type textarea "includes: all options, attachments and accessories"
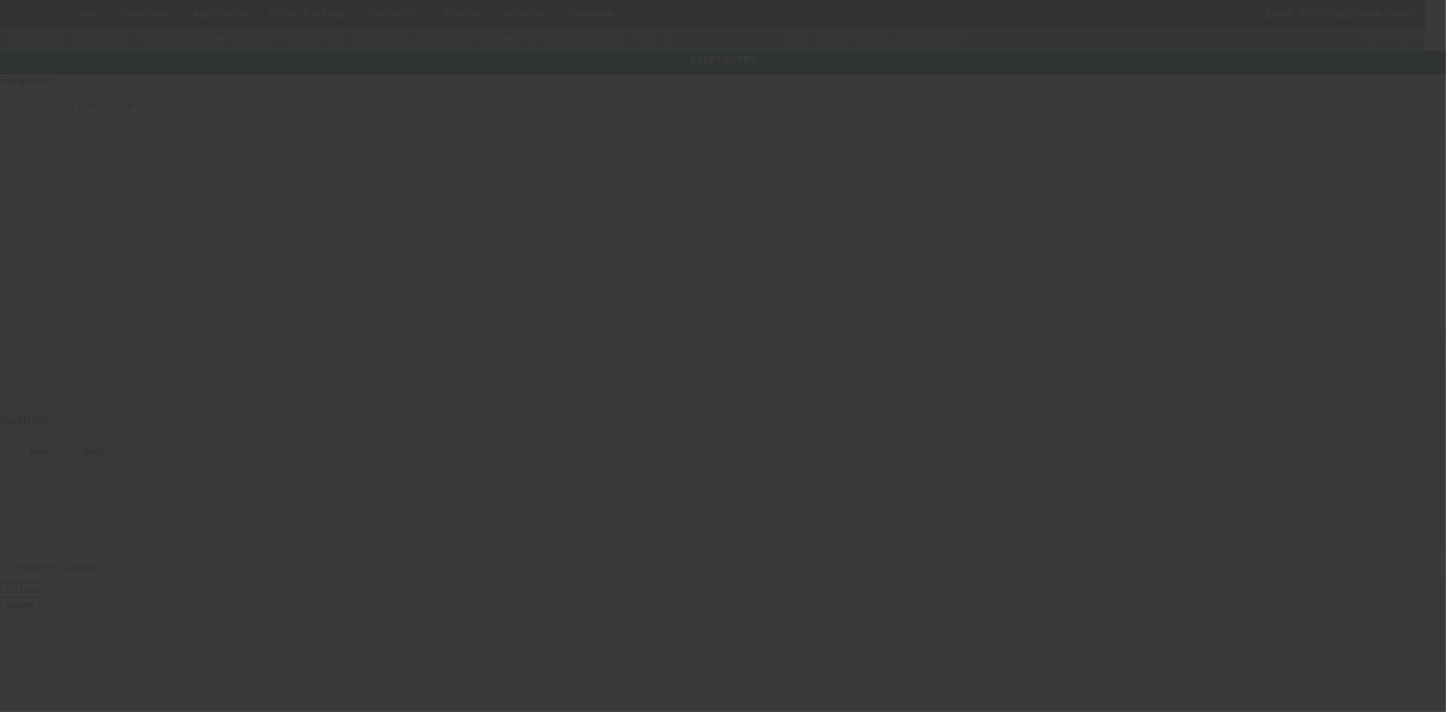
type input "2665 South Street"
type input "Fort Myers"
type input "33901"
type input "Lee"
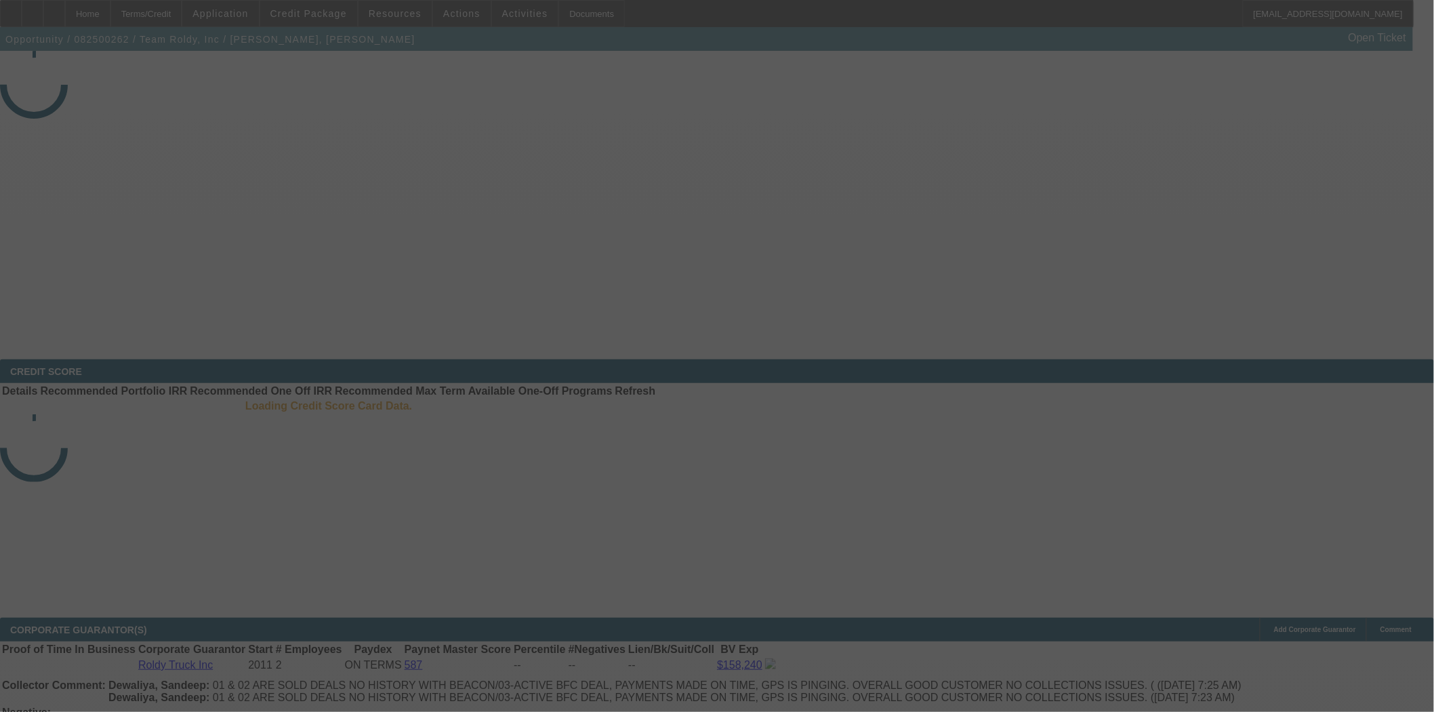
select select "3"
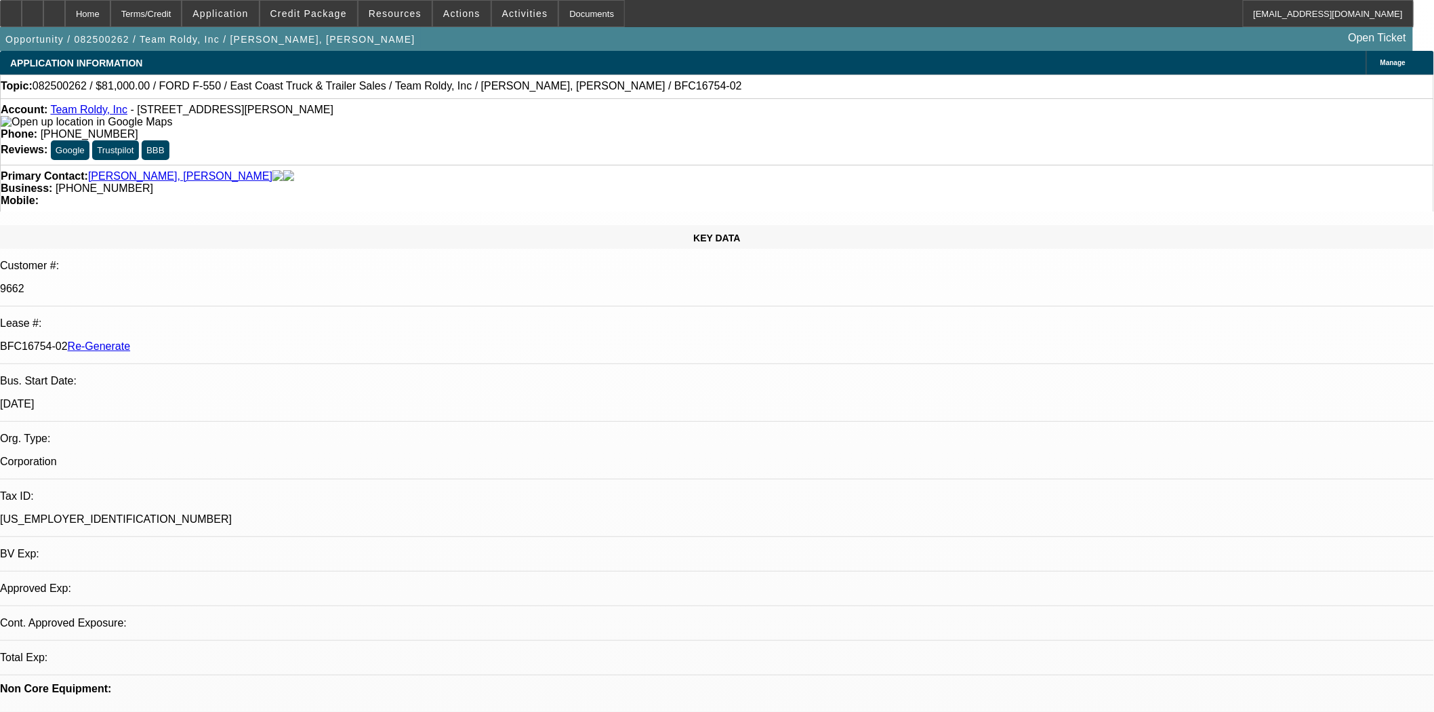
select select "0"
select select "2"
select select "0"
select select "6"
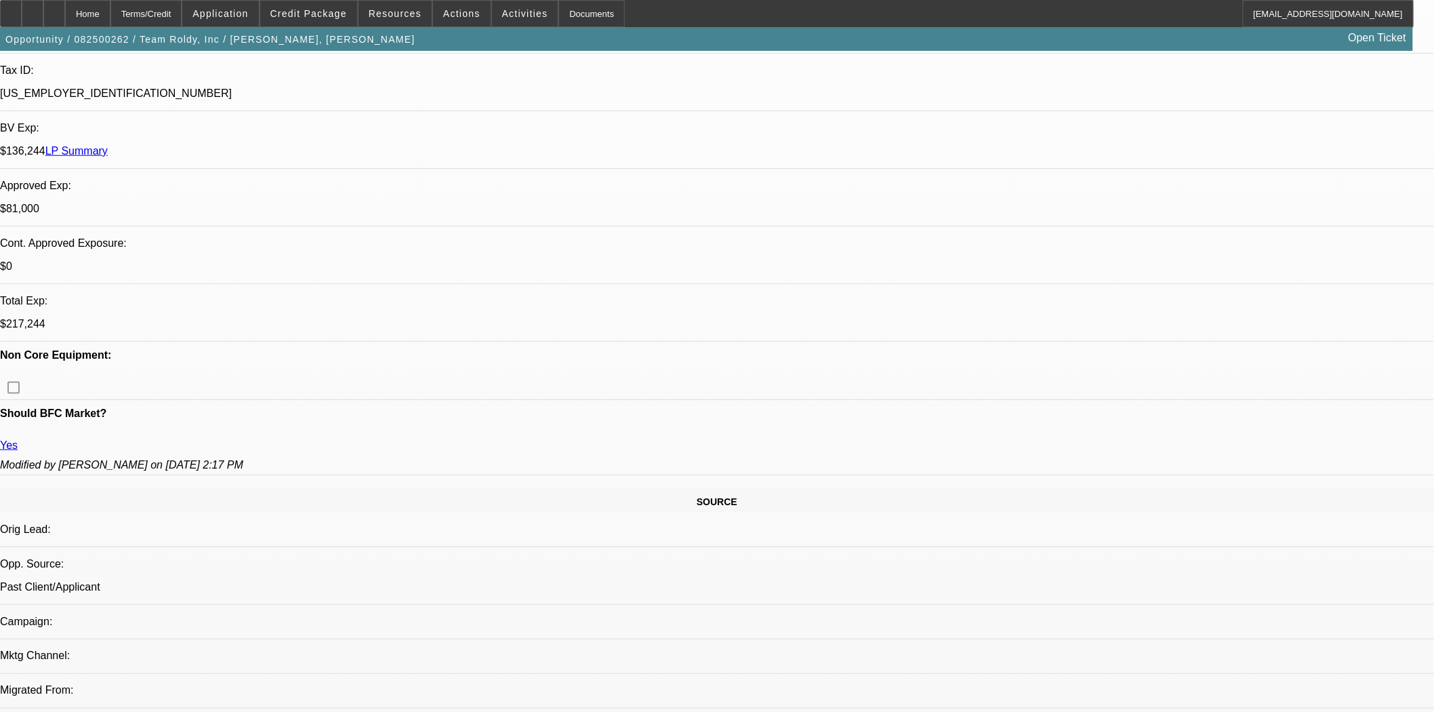
scroll to position [226, 0]
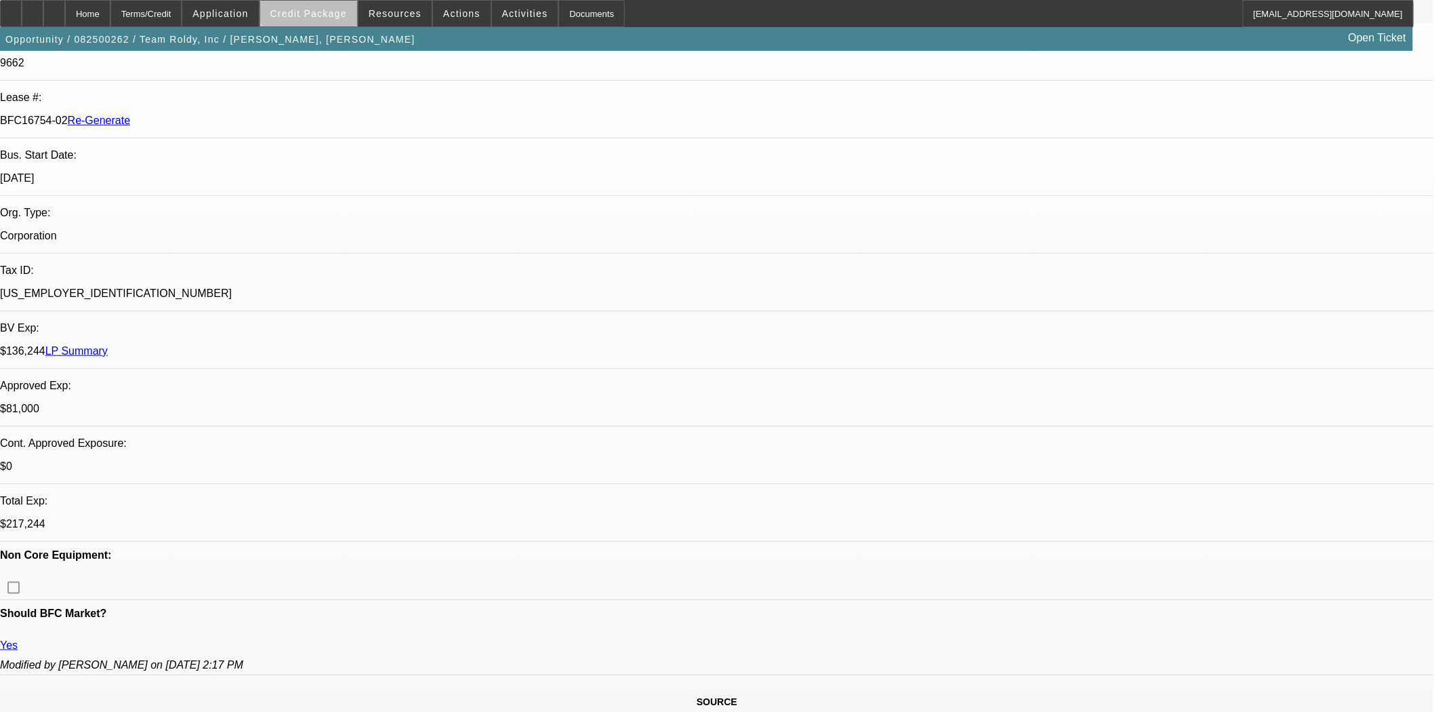
click at [357, 7] on span at bounding box center [308, 13] width 97 height 33
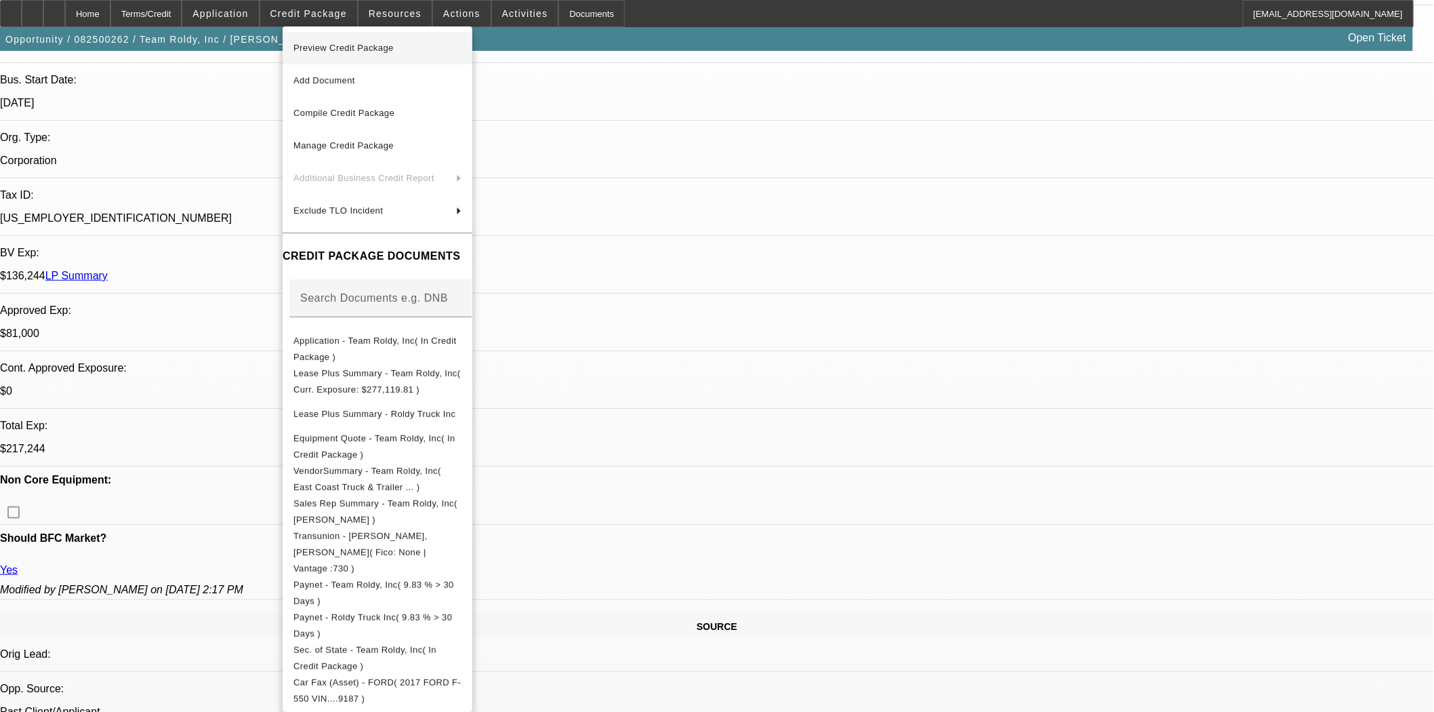
scroll to position [0, 0]
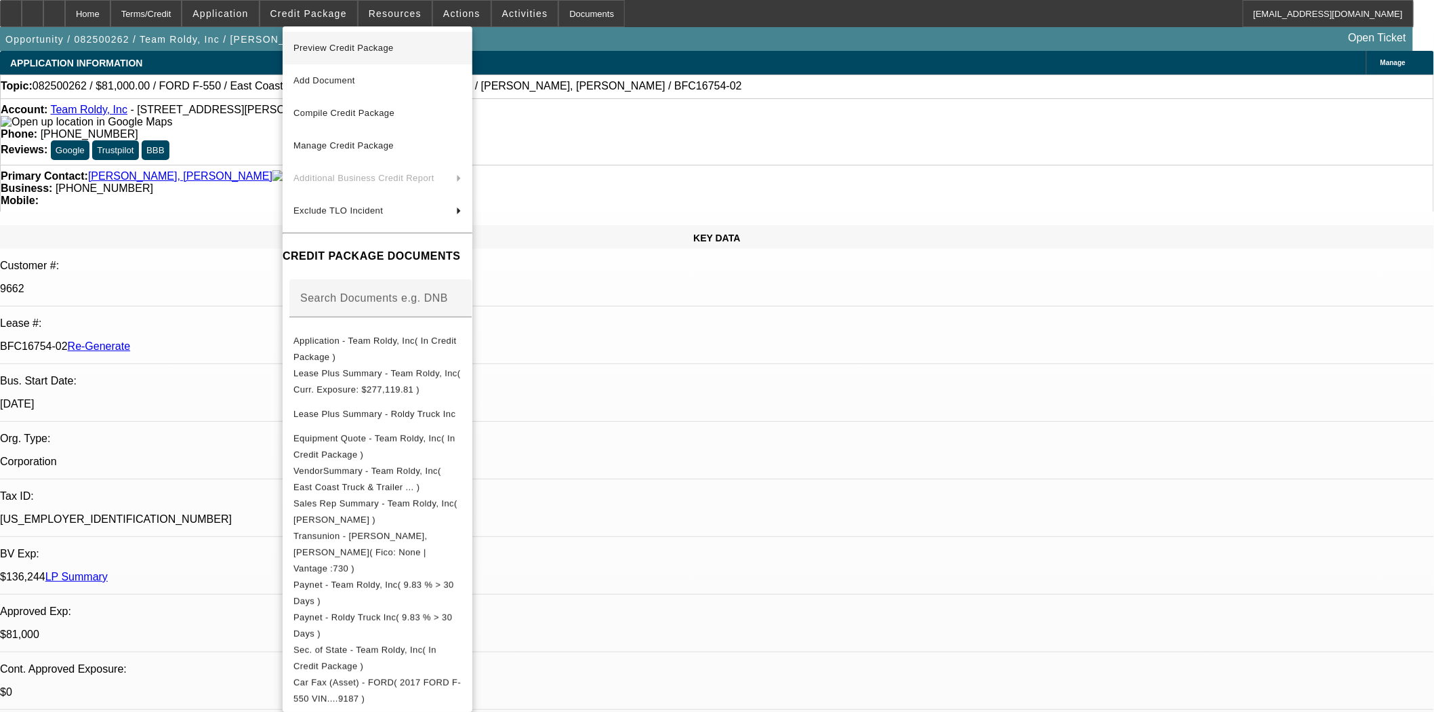
click at [334, 49] on span "Preview Credit Package" at bounding box center [343, 48] width 100 height 10
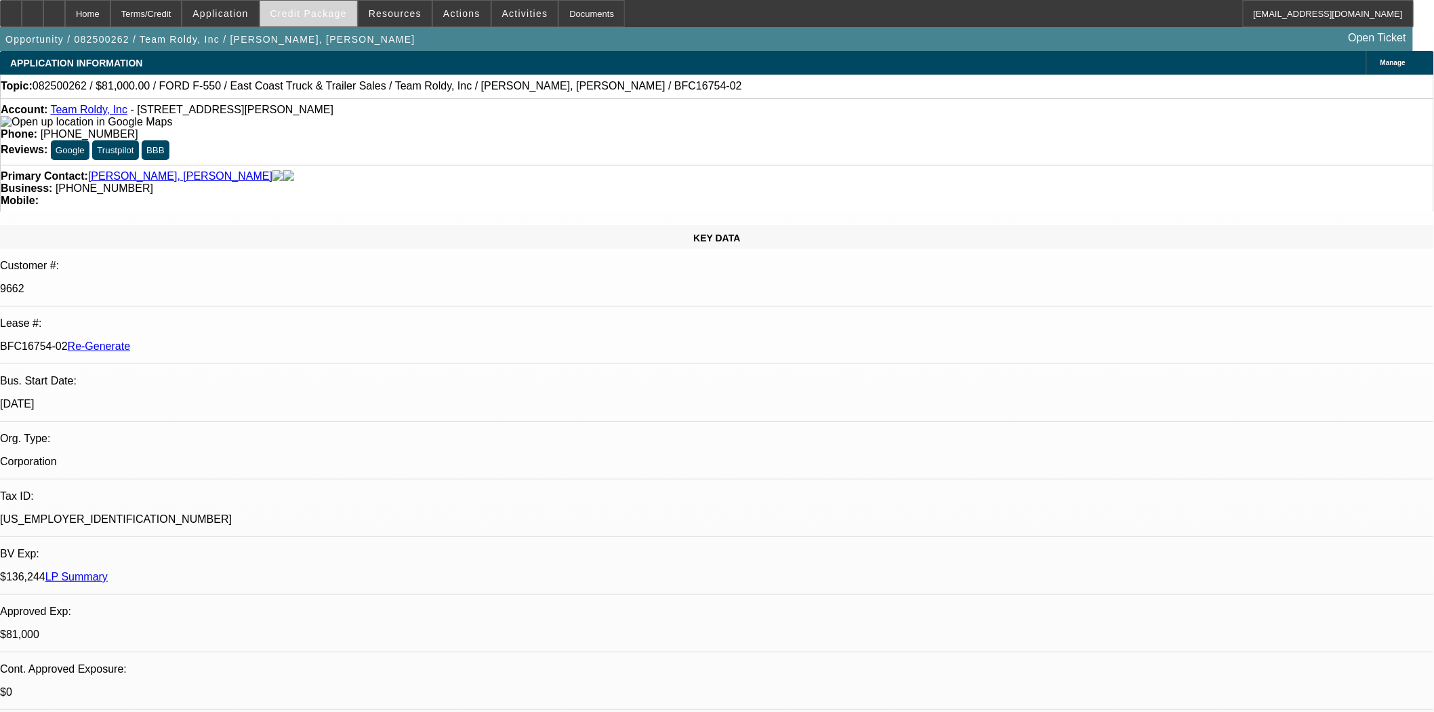
click at [313, 14] on span "Credit Package" at bounding box center [308, 13] width 77 height 11
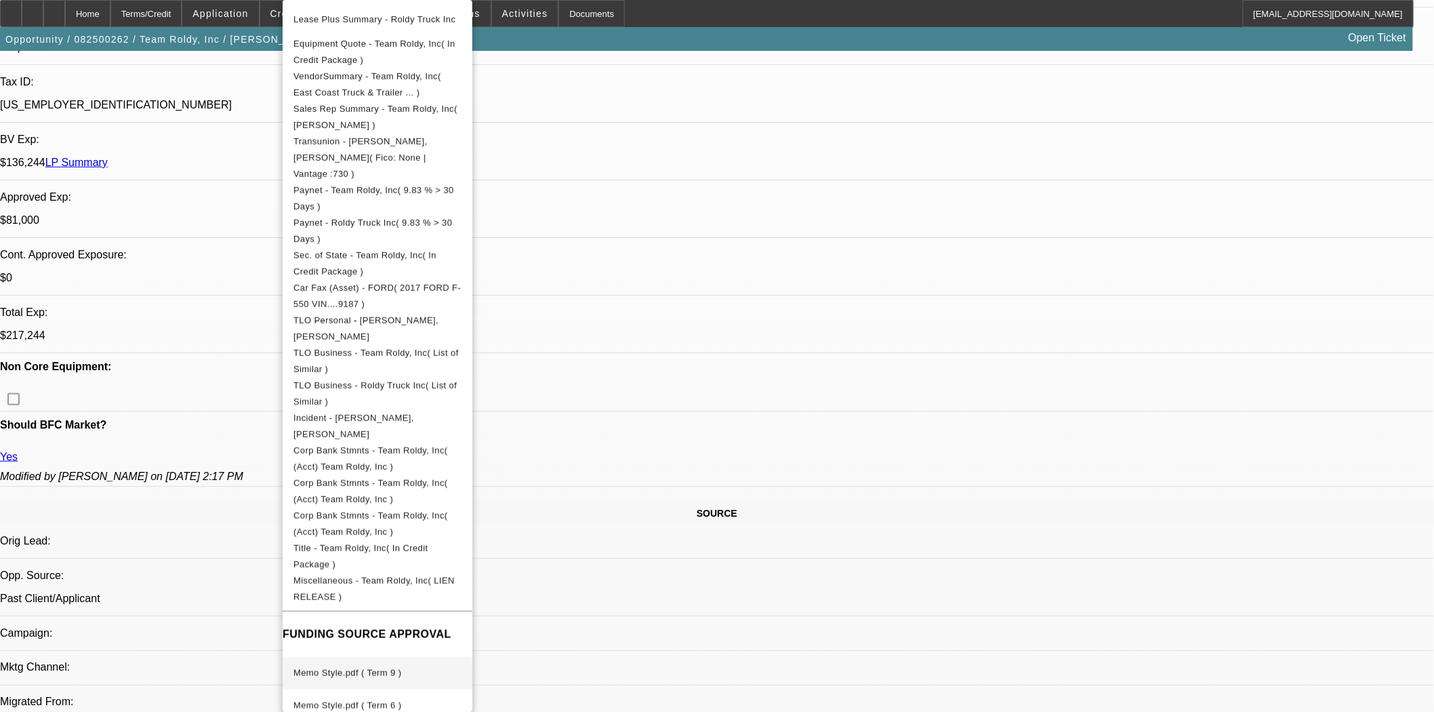
scroll to position [602, 0]
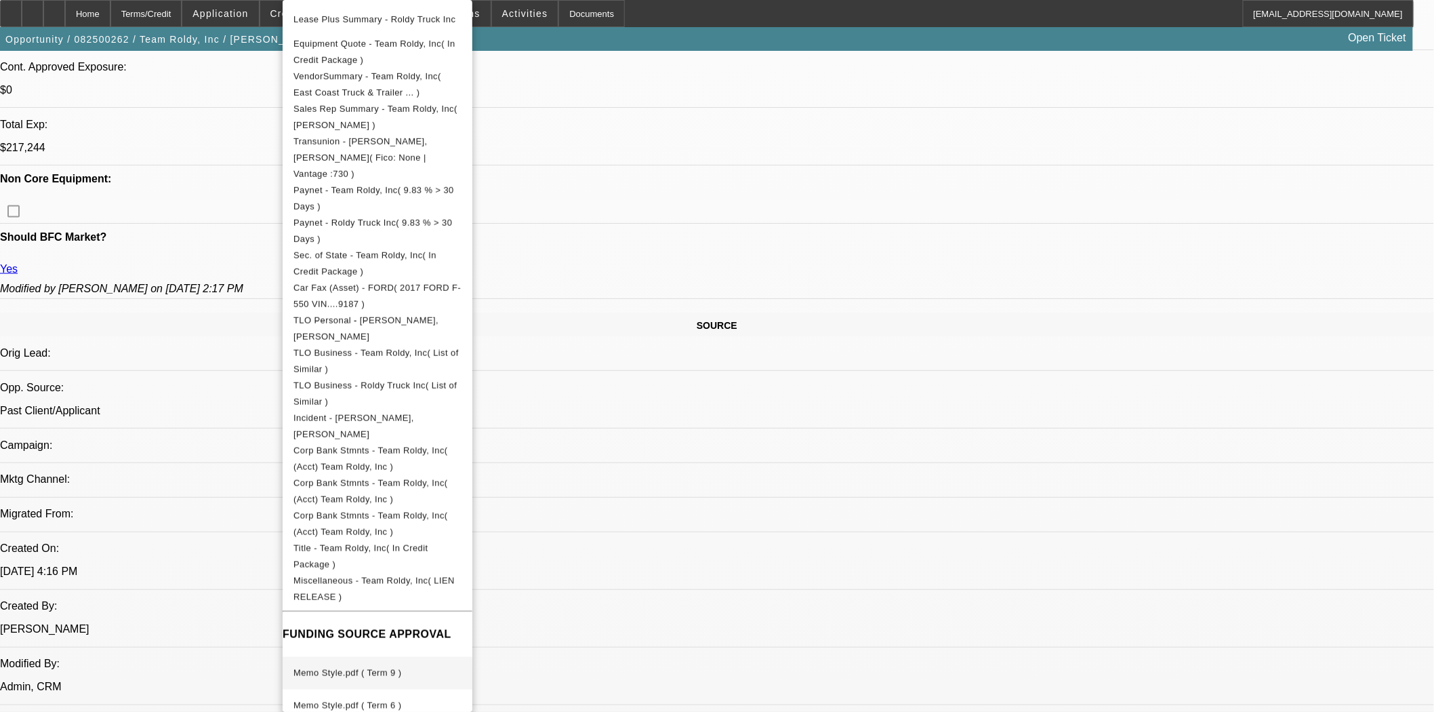
click at [356, 668] on span "Memo Style.pdf ( Term 9 )" at bounding box center [347, 673] width 108 height 10
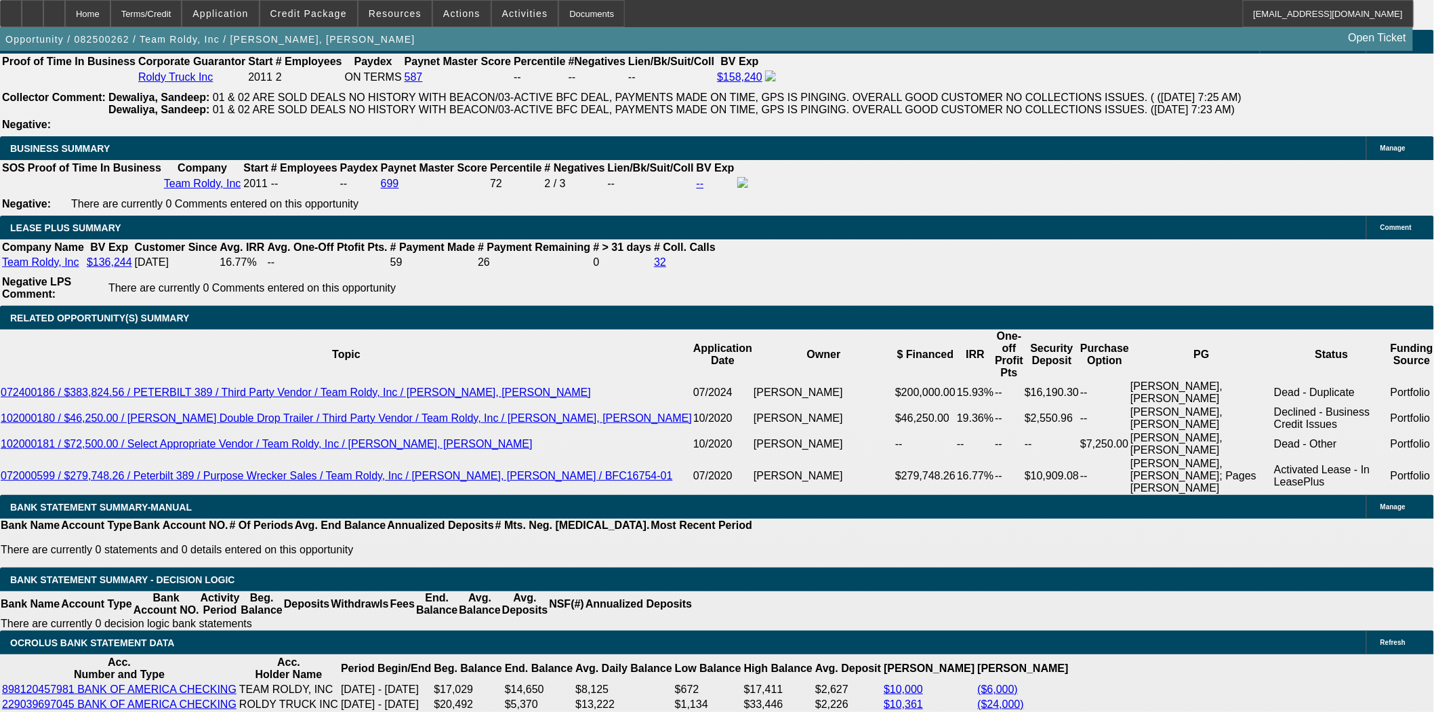
scroll to position [2485, 0]
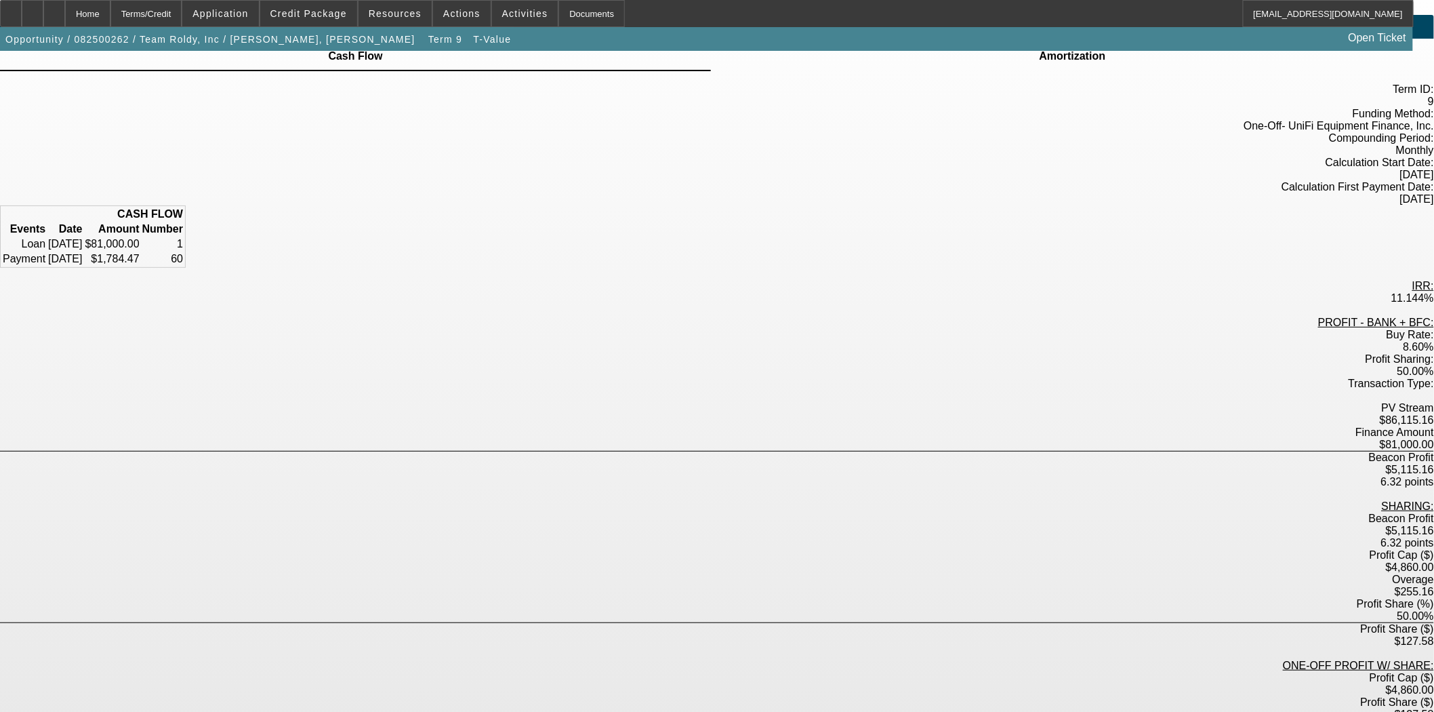
scroll to position [96, 0]
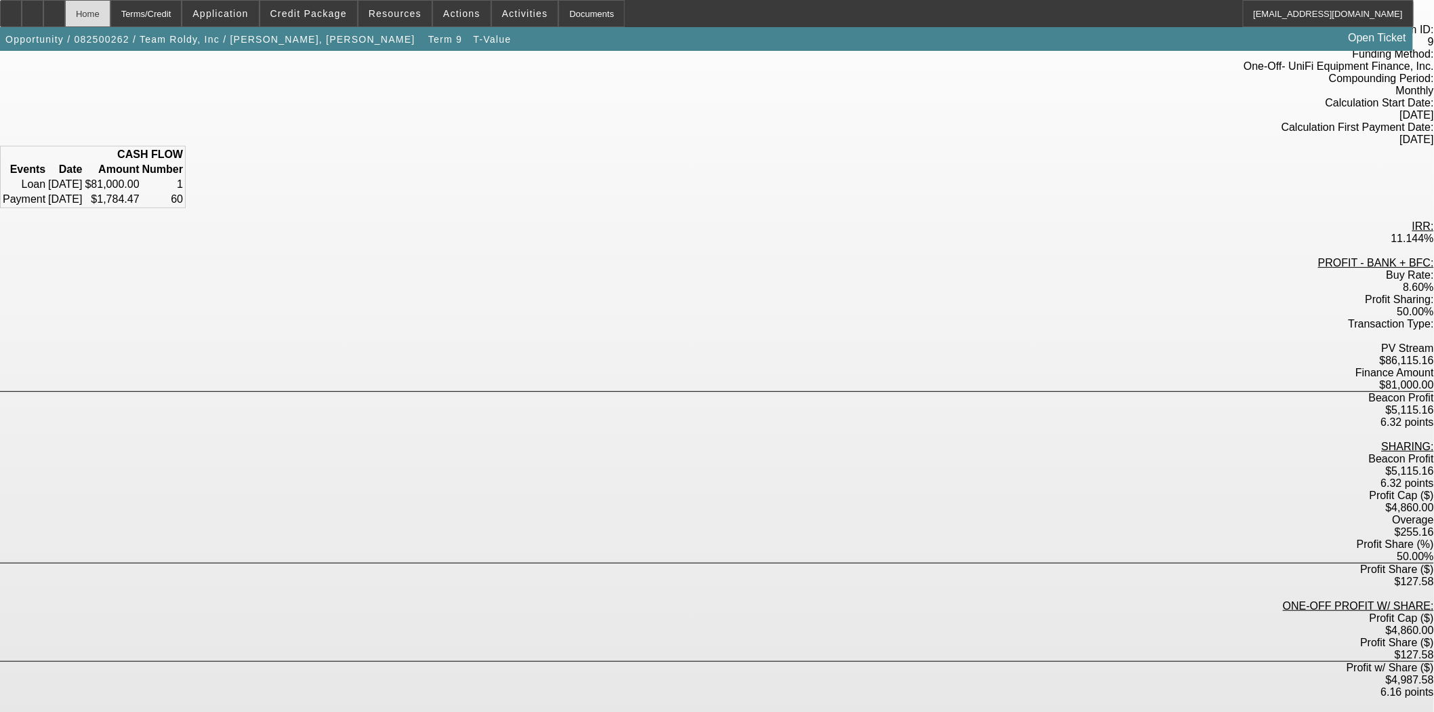
click at [110, 17] on div "Home" at bounding box center [87, 13] width 45 height 27
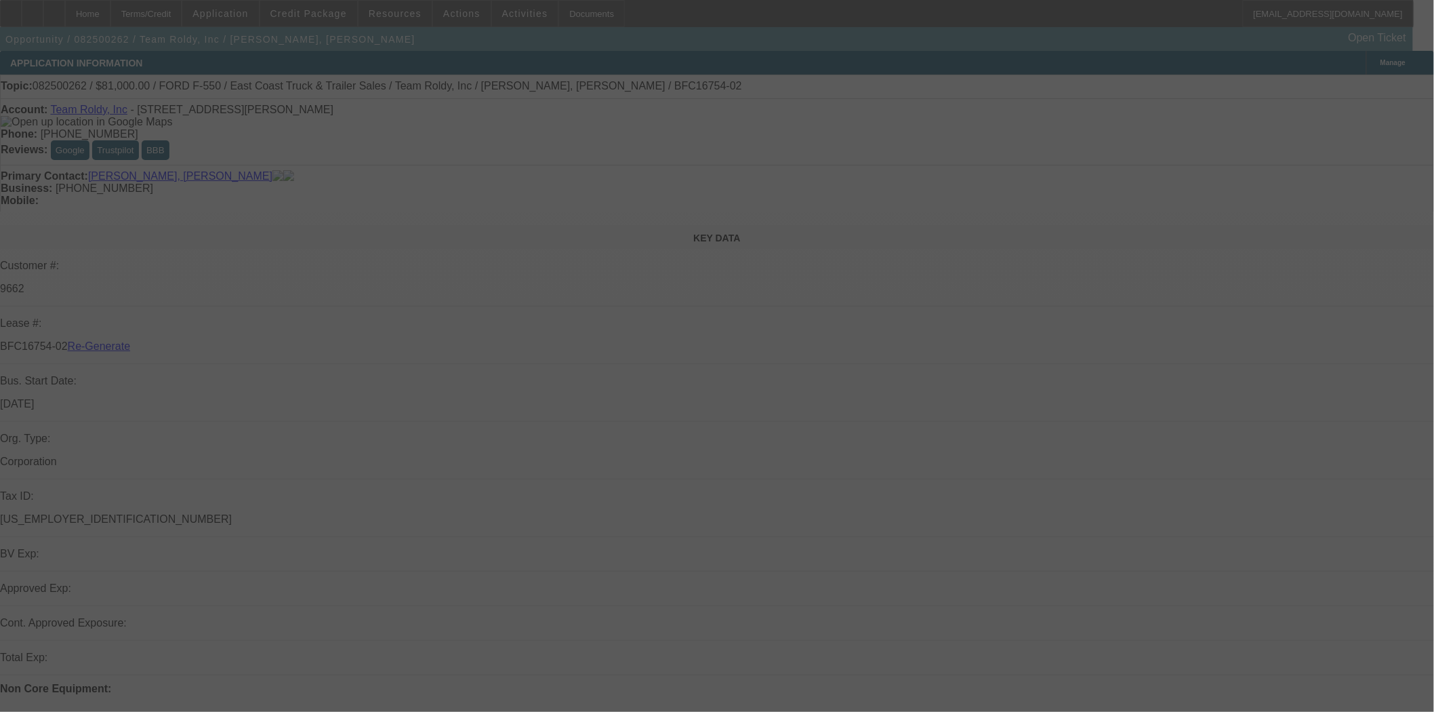
select select "3"
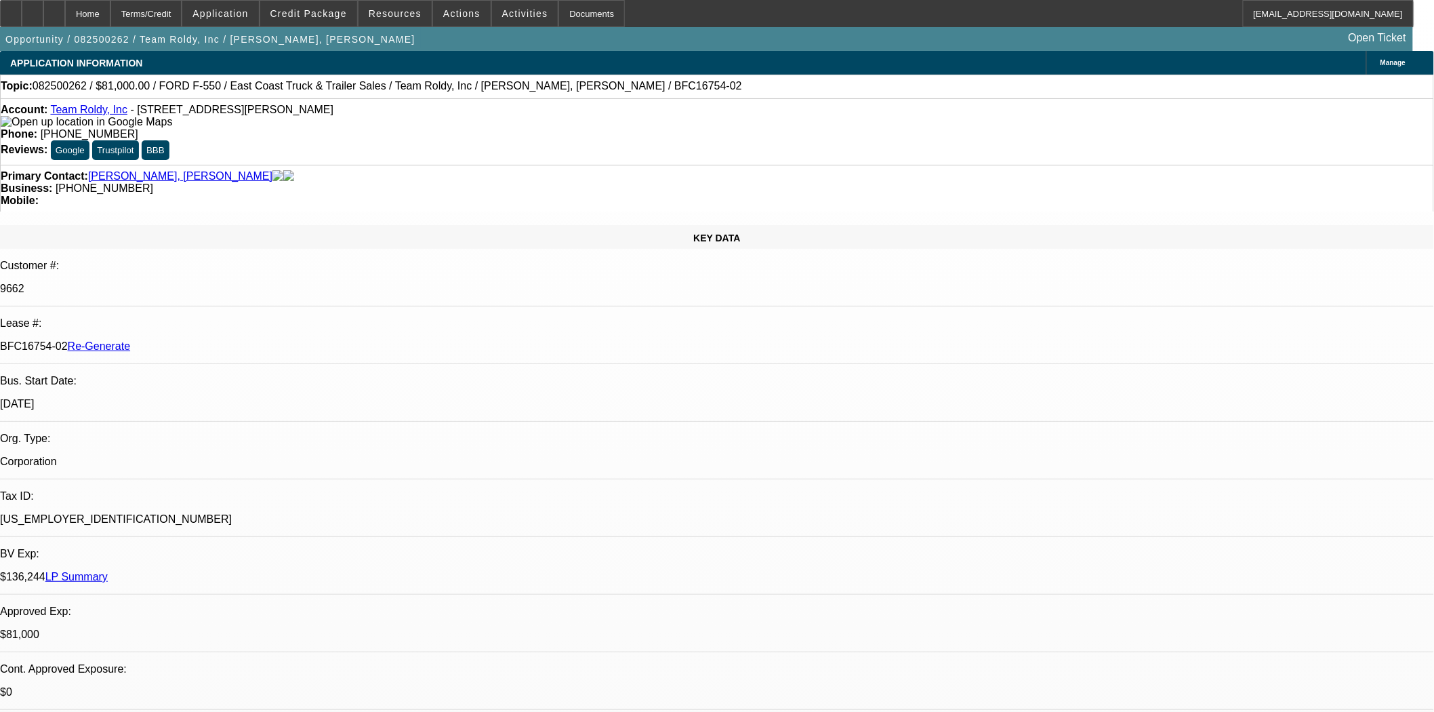
select select "0"
select select "2"
select select "0"
select select "6"
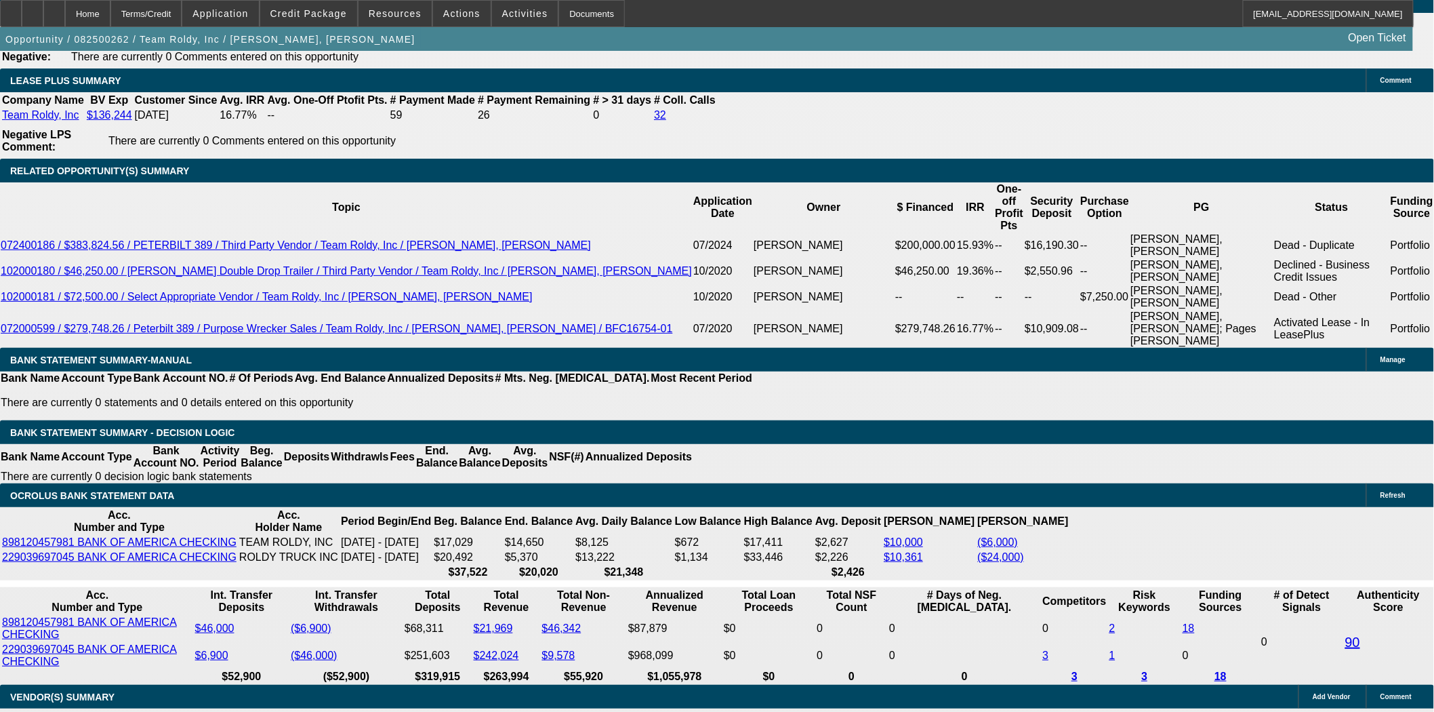
scroll to position [2635, 0]
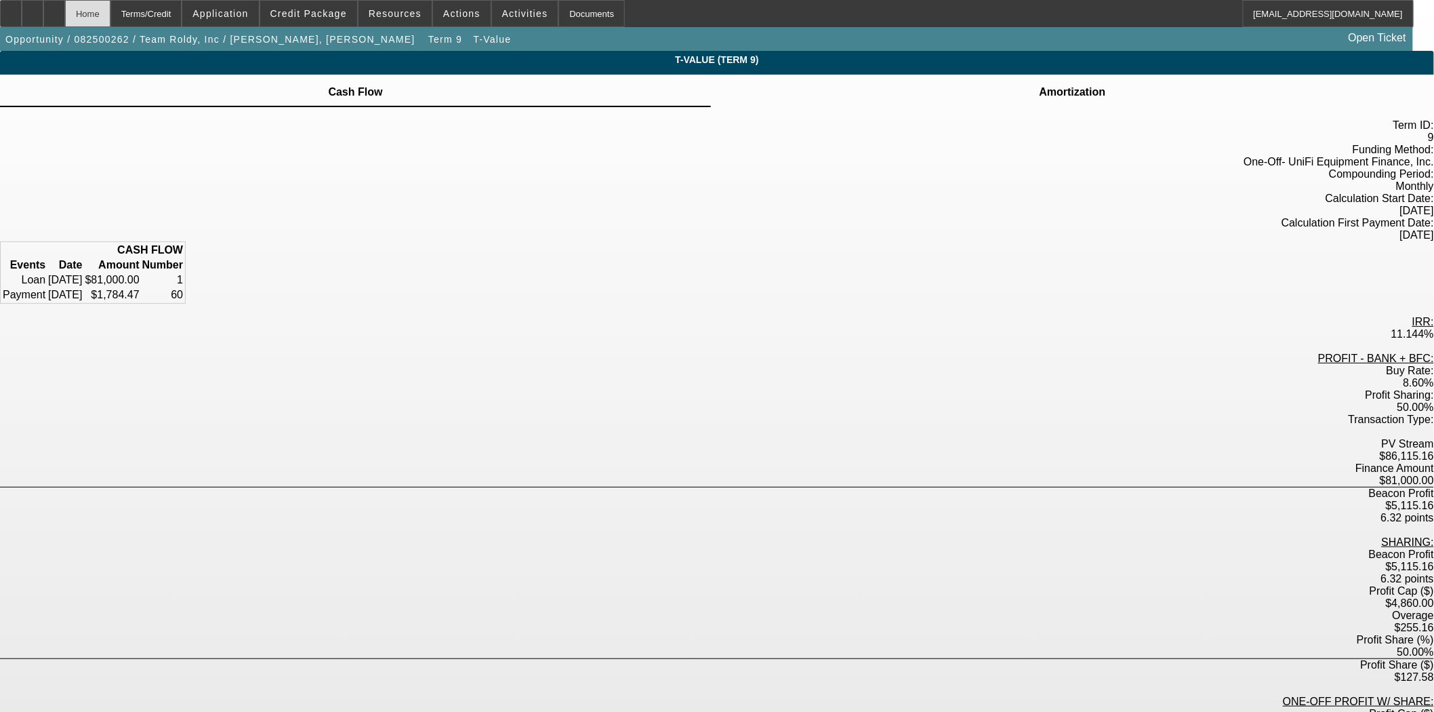
click at [110, 12] on div "Home" at bounding box center [87, 13] width 45 height 27
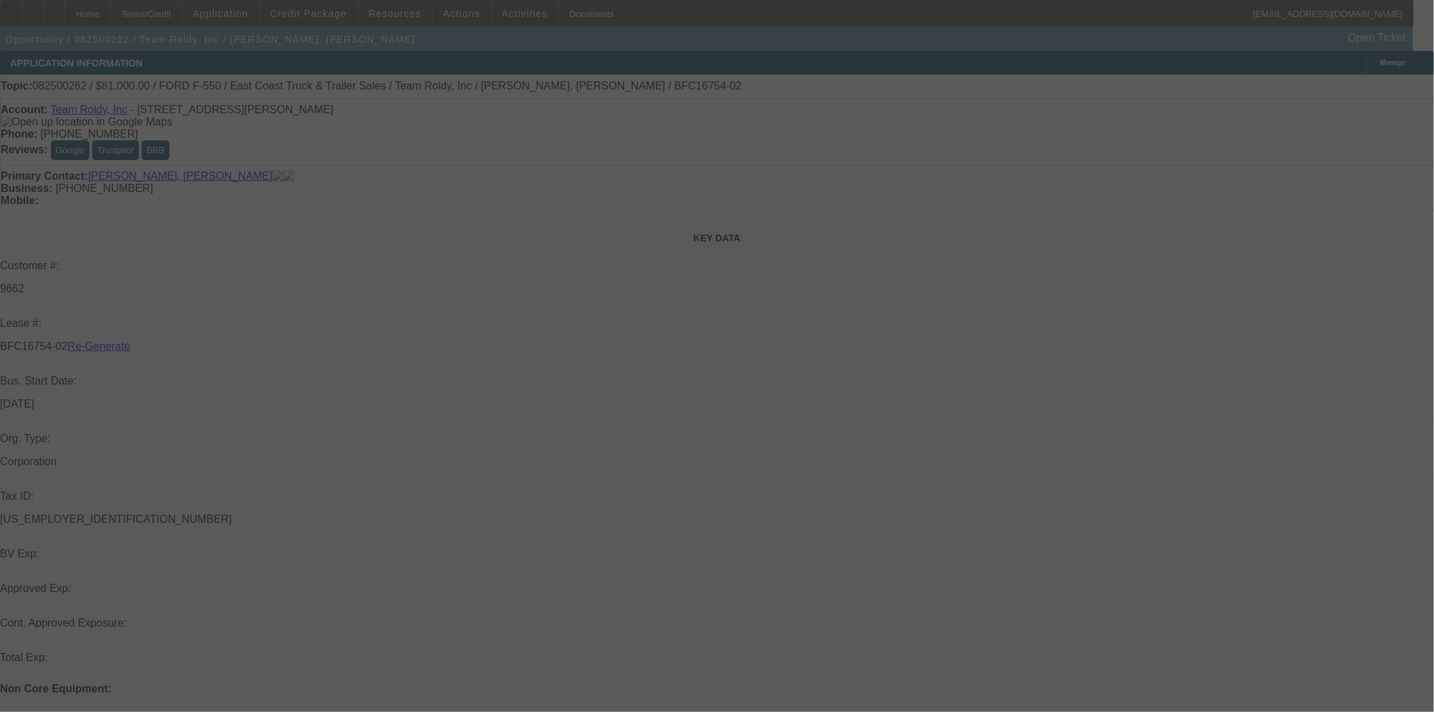
select select "3"
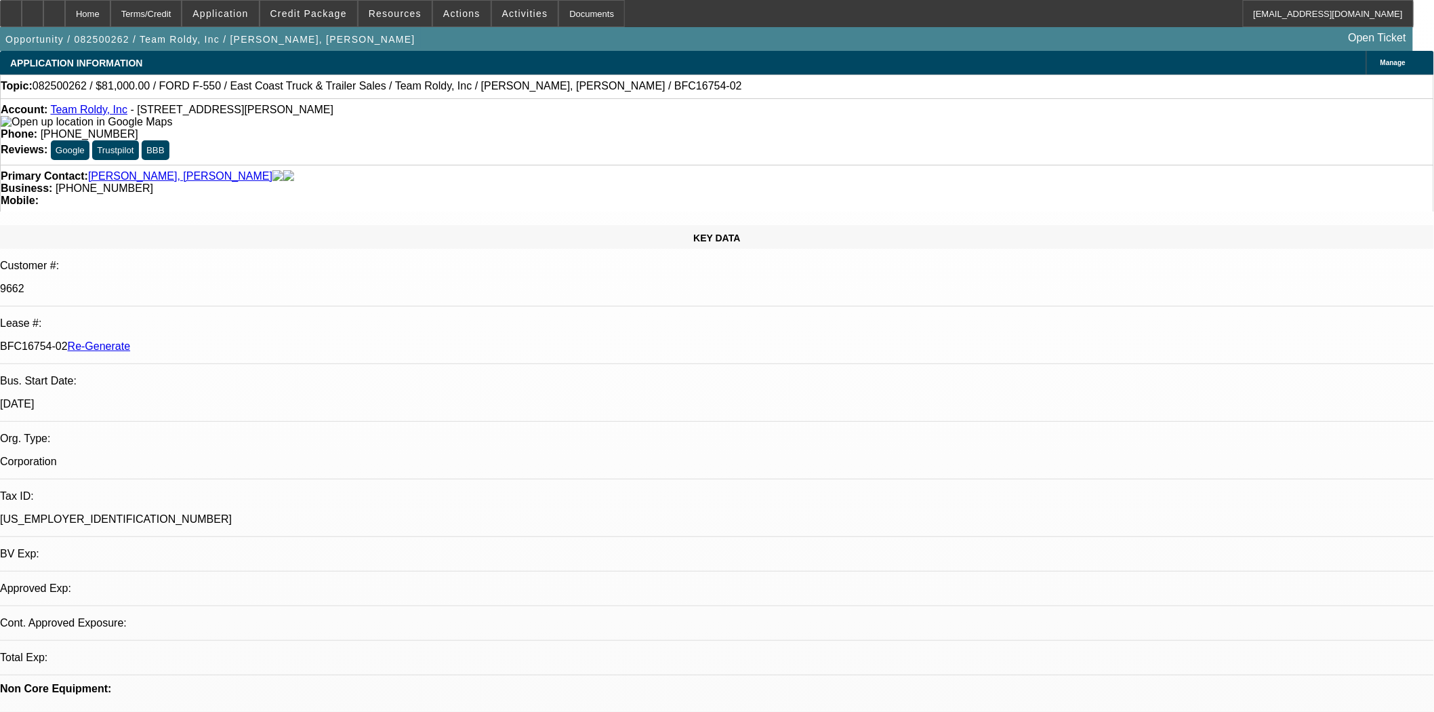
select select "0"
select select "2"
select select "0"
select select "6"
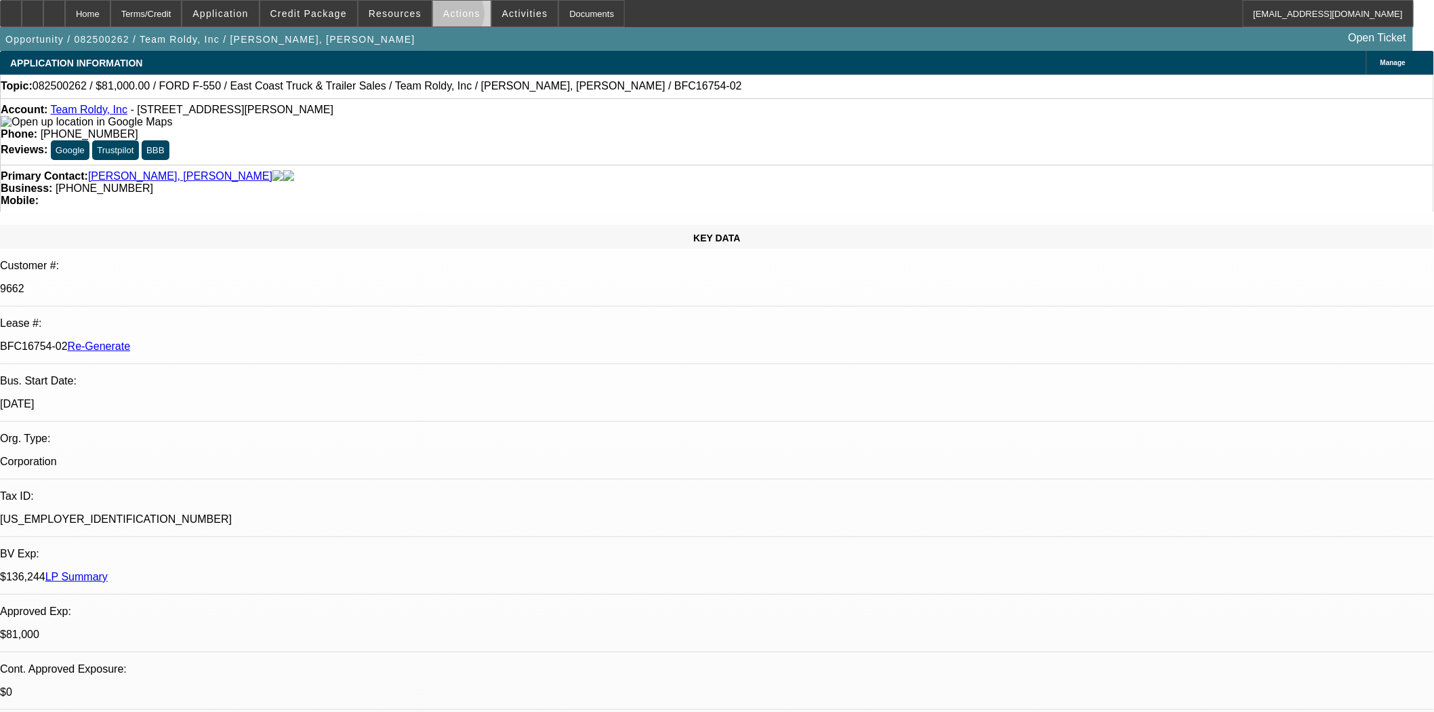
click at [446, 17] on span "Actions" at bounding box center [461, 13] width 37 height 11
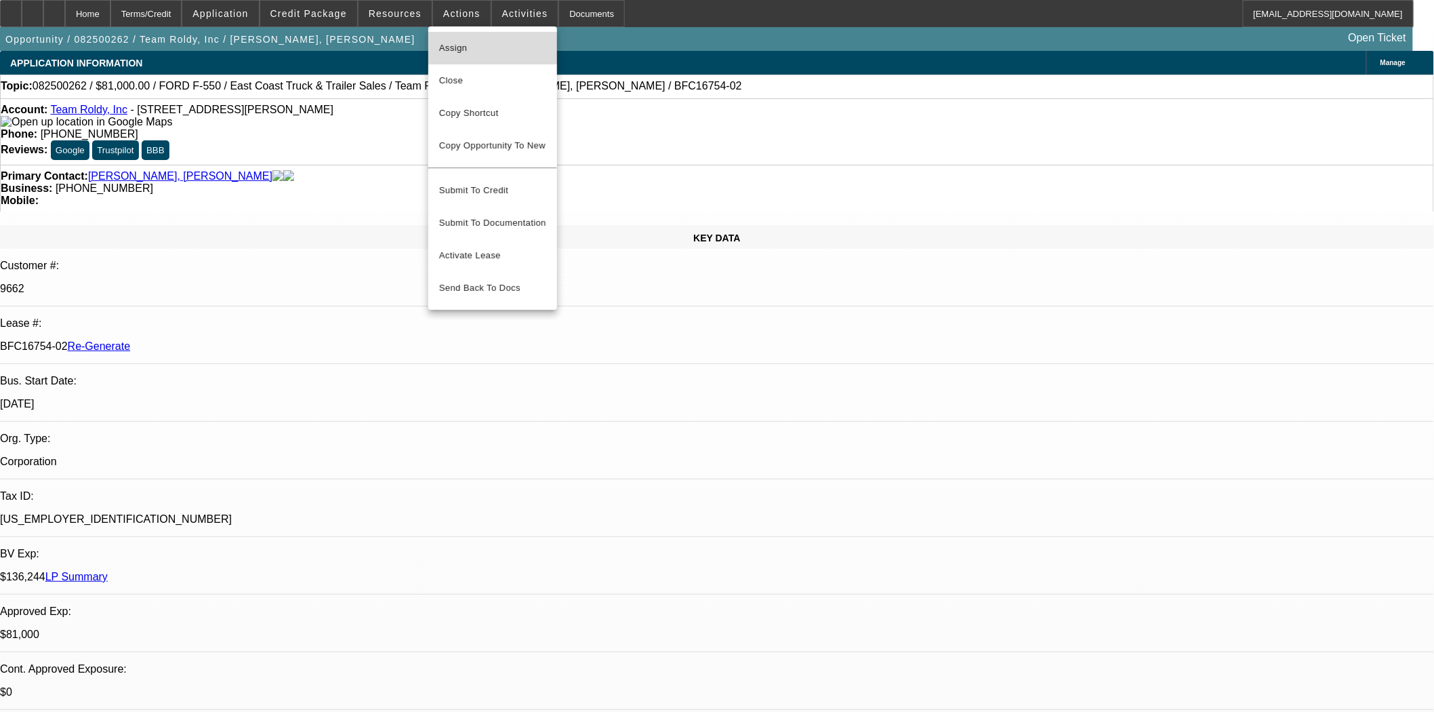
click at [462, 45] on span "Assign" at bounding box center [492, 48] width 107 height 16
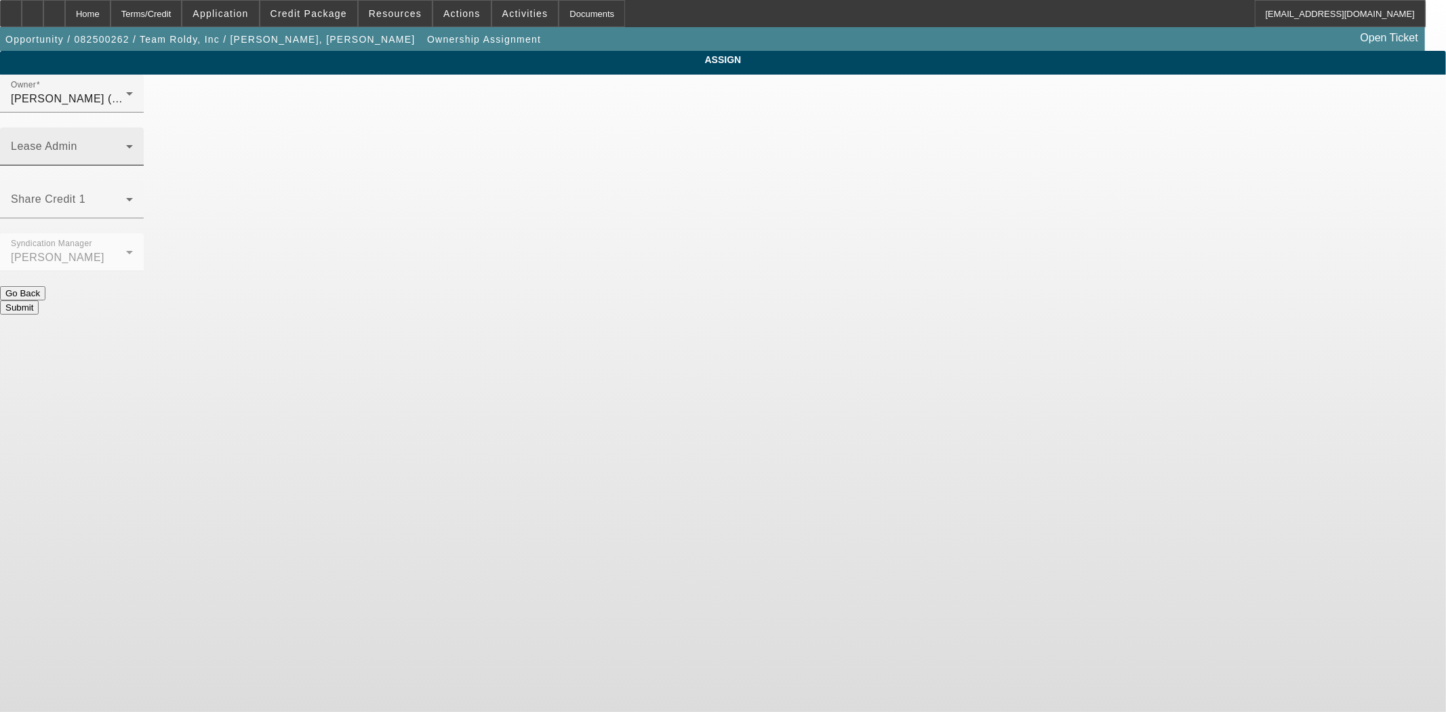
click at [133, 127] on div "Lease Admin" at bounding box center [72, 146] width 122 height 38
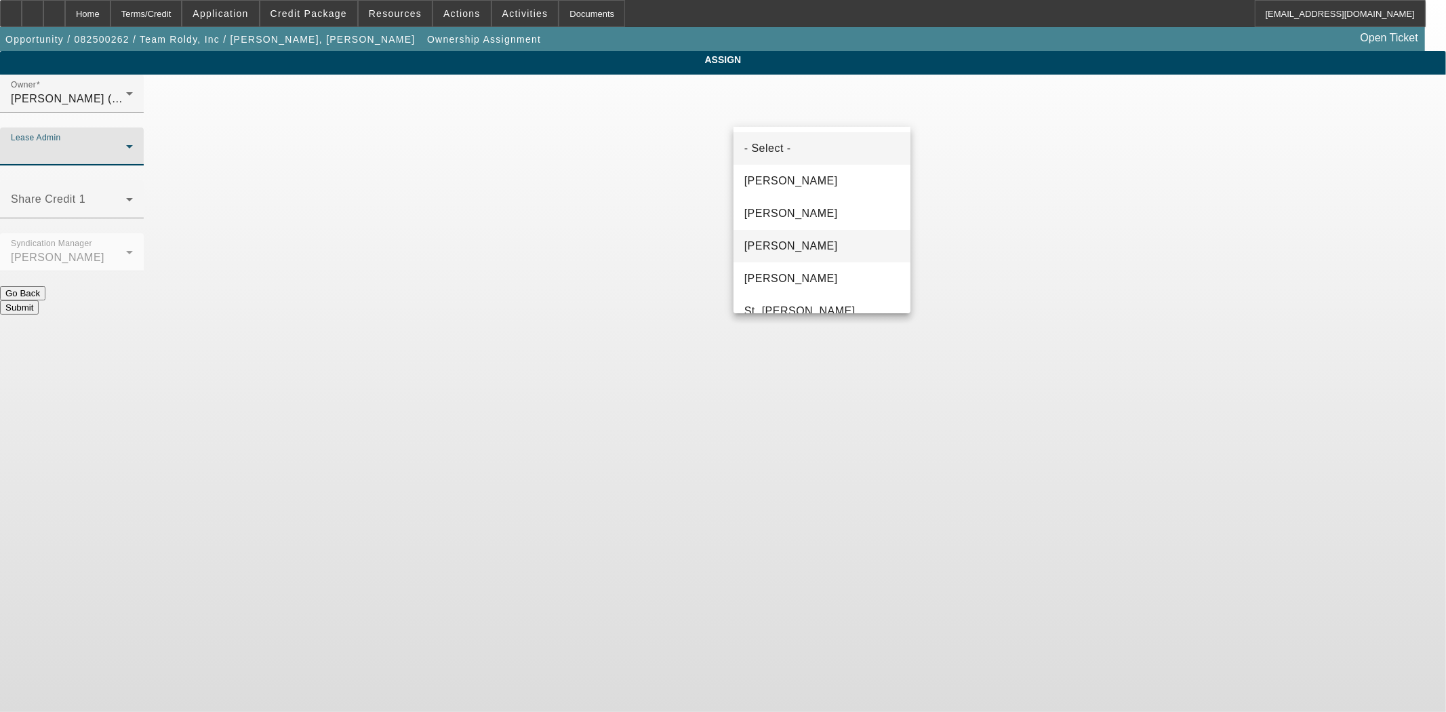
click at [773, 245] on span "[PERSON_NAME]" at bounding box center [791, 246] width 94 height 16
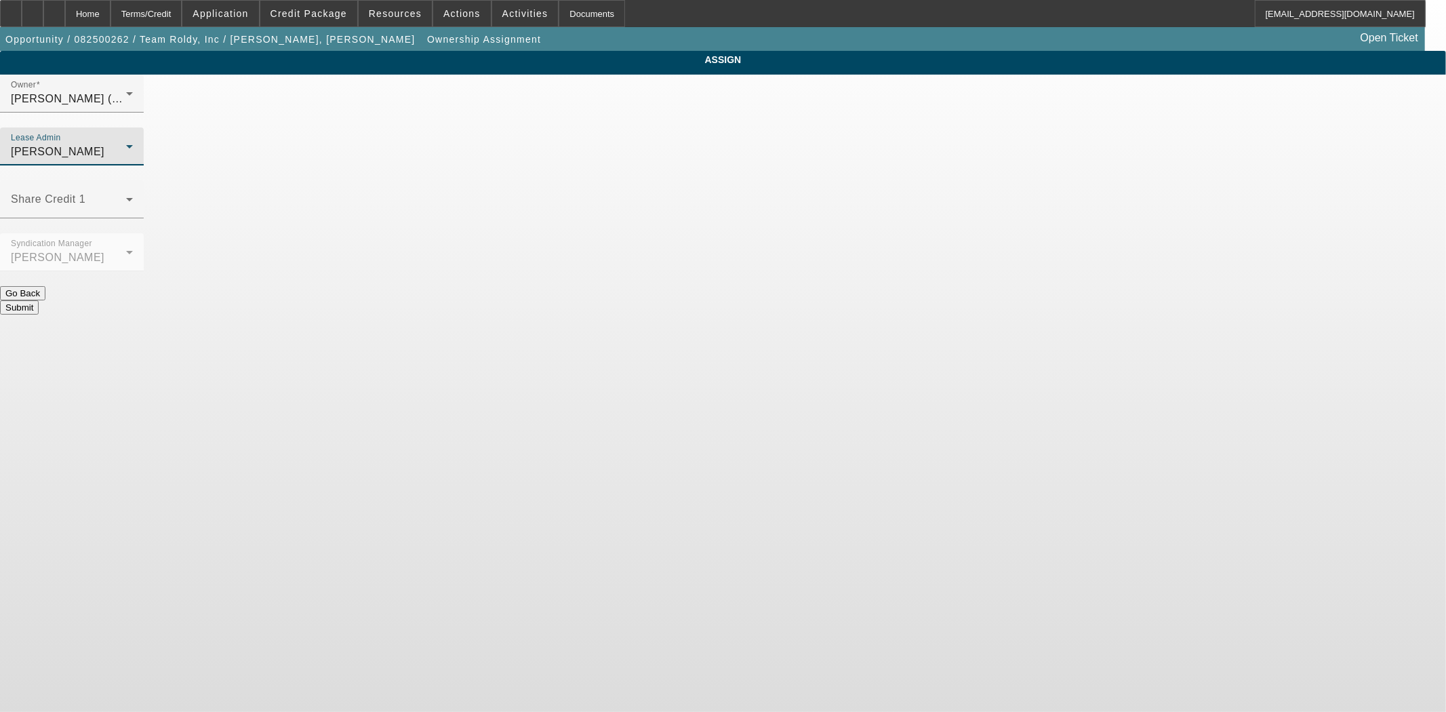
click at [792, 300] on div "Submit" at bounding box center [723, 307] width 1446 height 14
click at [39, 300] on button "Submit" at bounding box center [19, 307] width 39 height 14
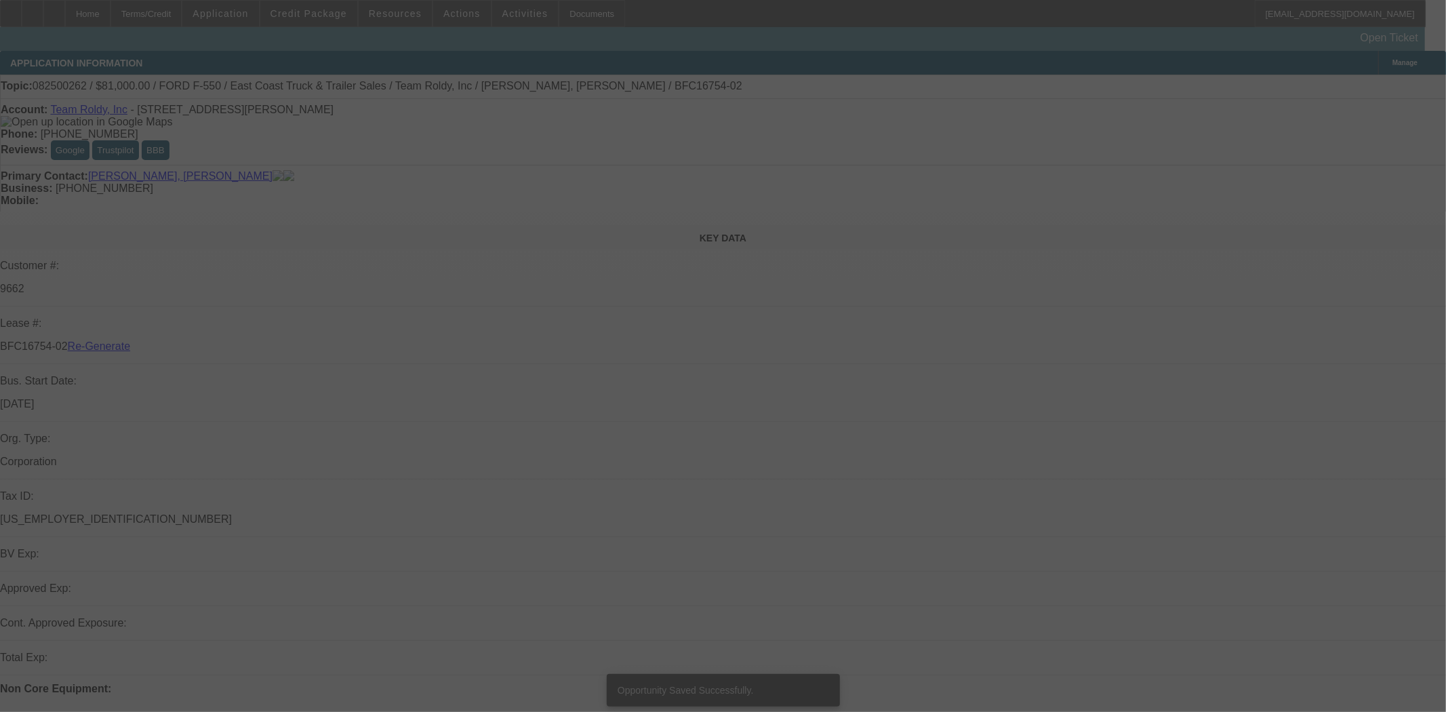
select select "3"
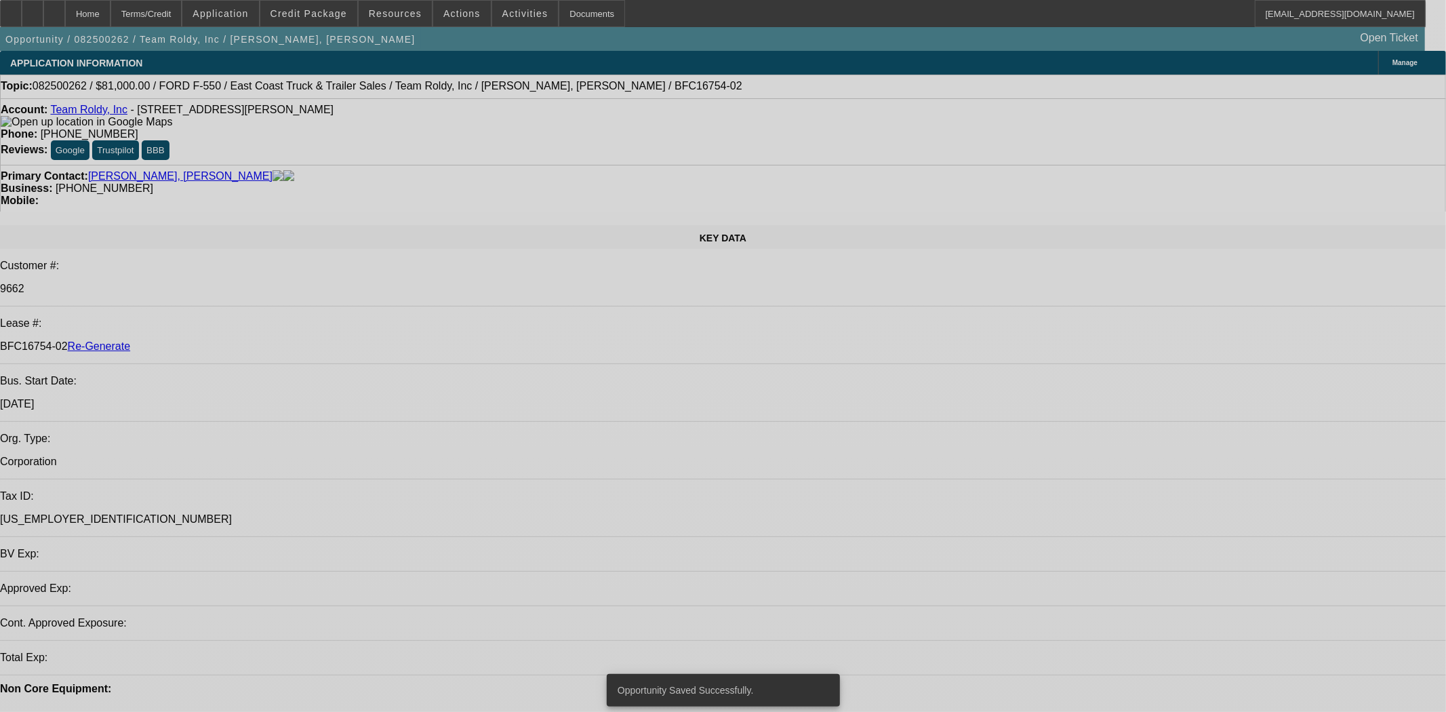
select select "0"
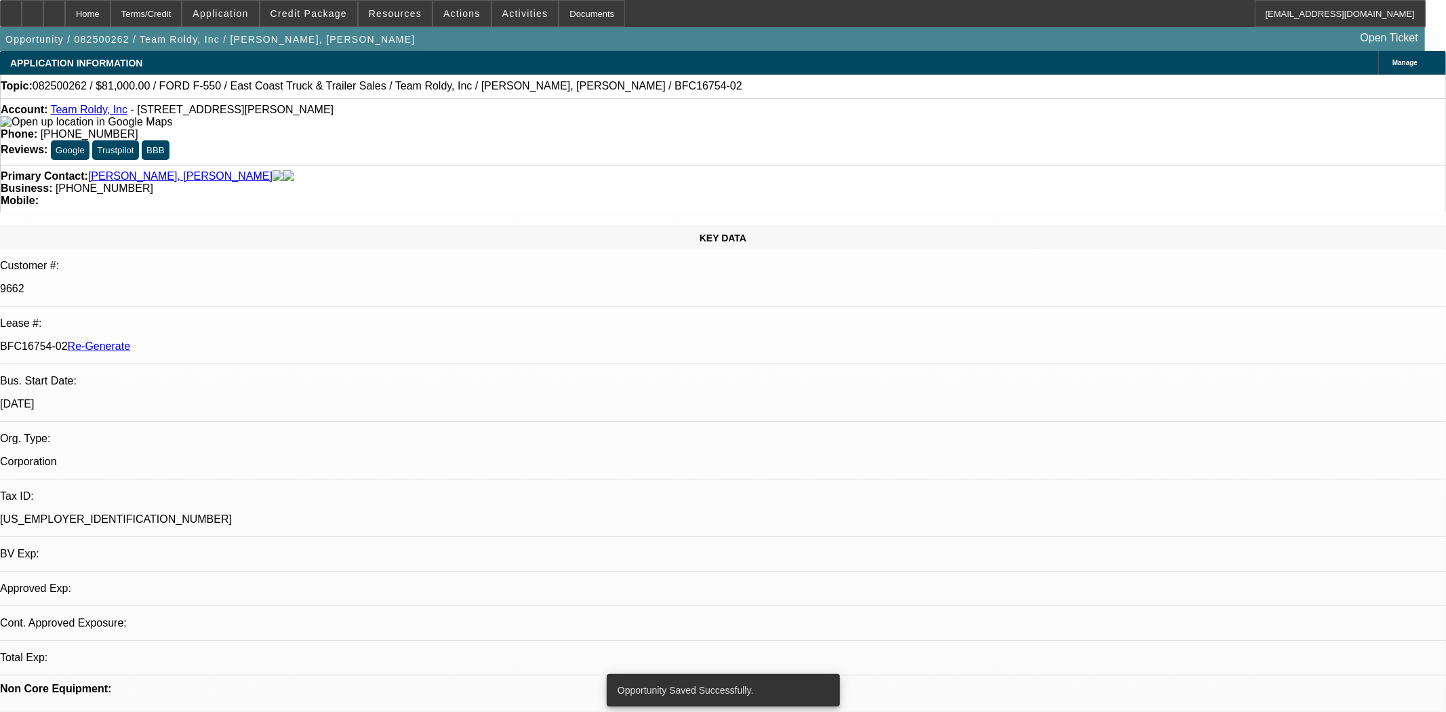
select select "0"
select select "2"
select select "0"
select select "6"
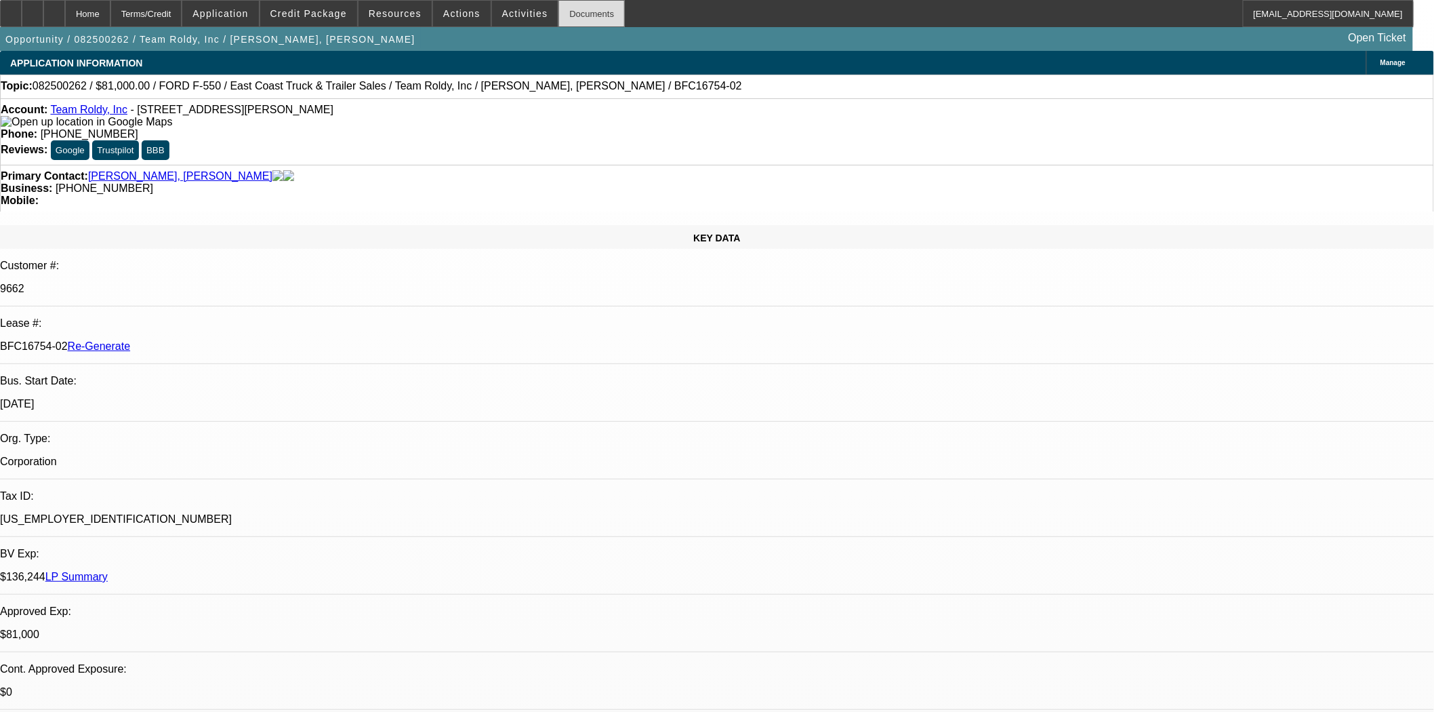
click at [566, 18] on div "Documents" at bounding box center [591, 13] width 66 height 27
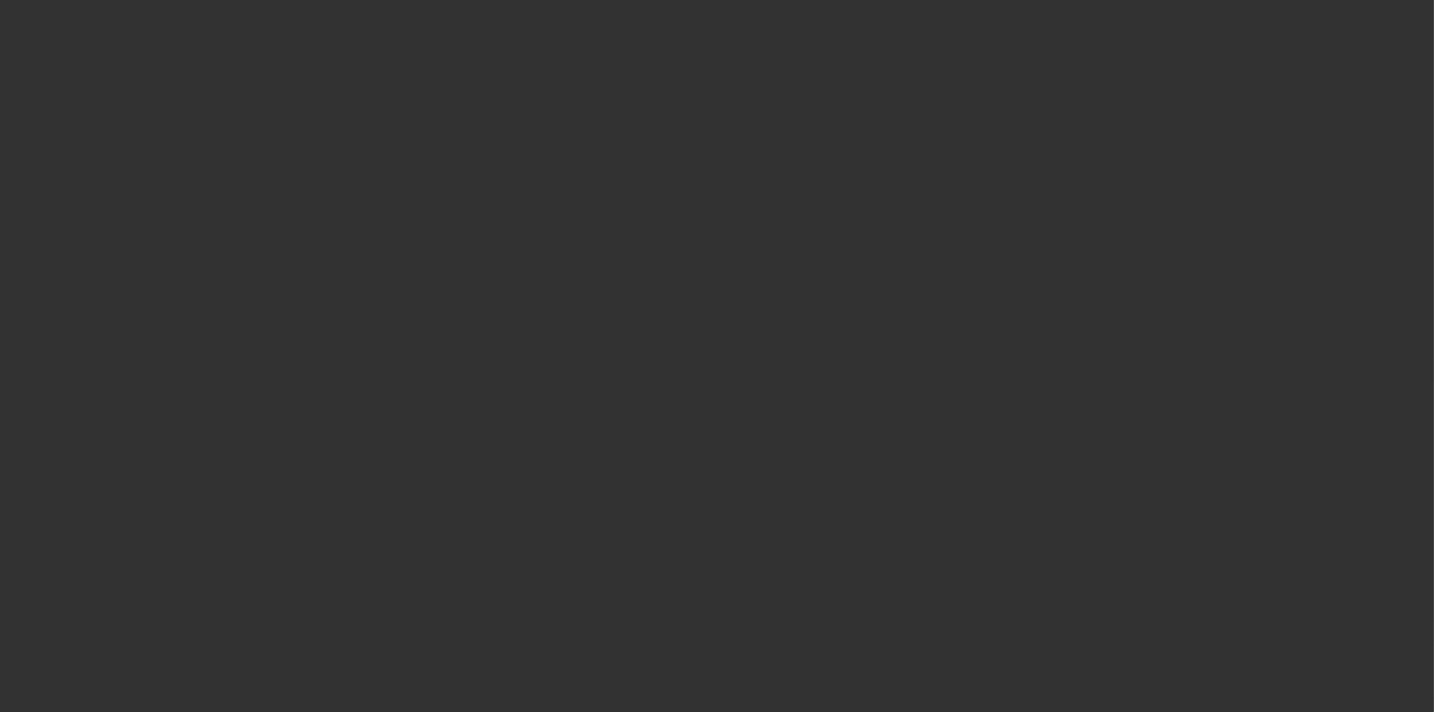
select select "3"
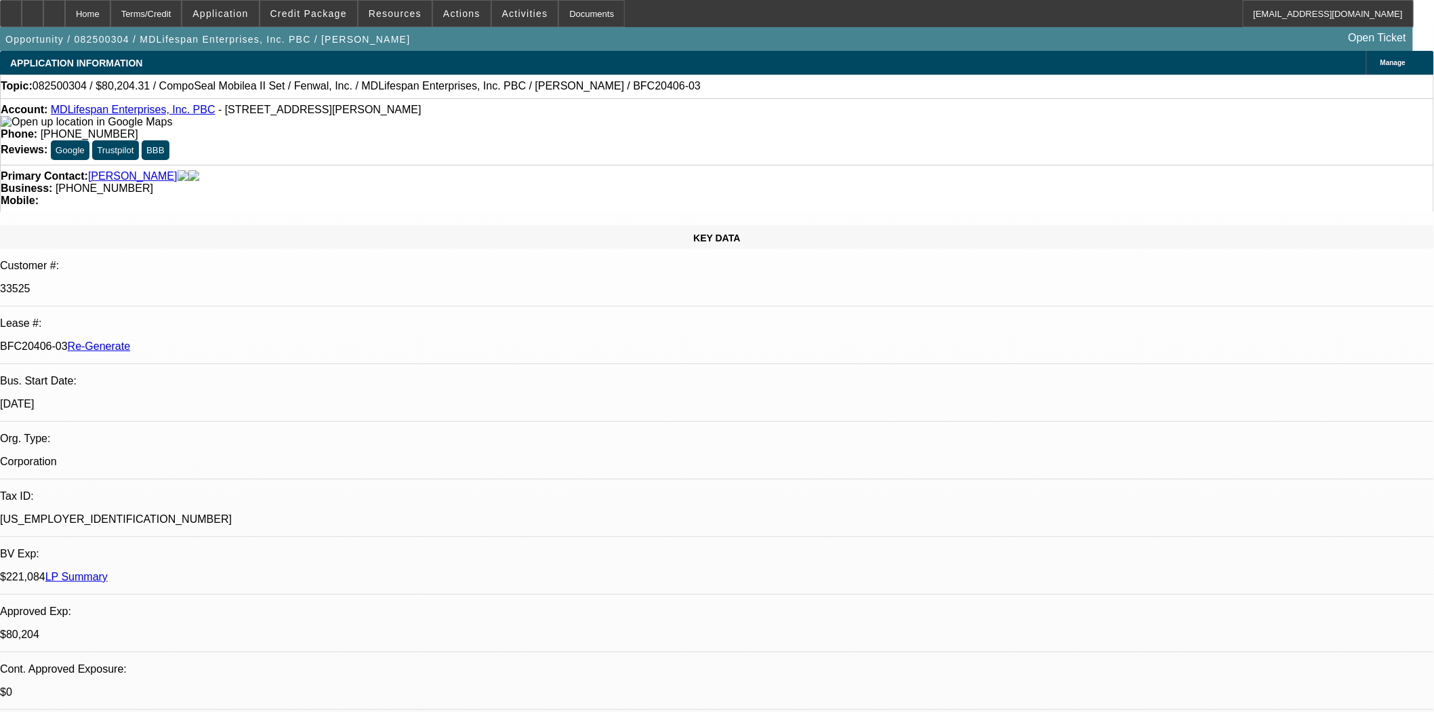
select select "0"
select select "2"
select select "0"
select select "6"
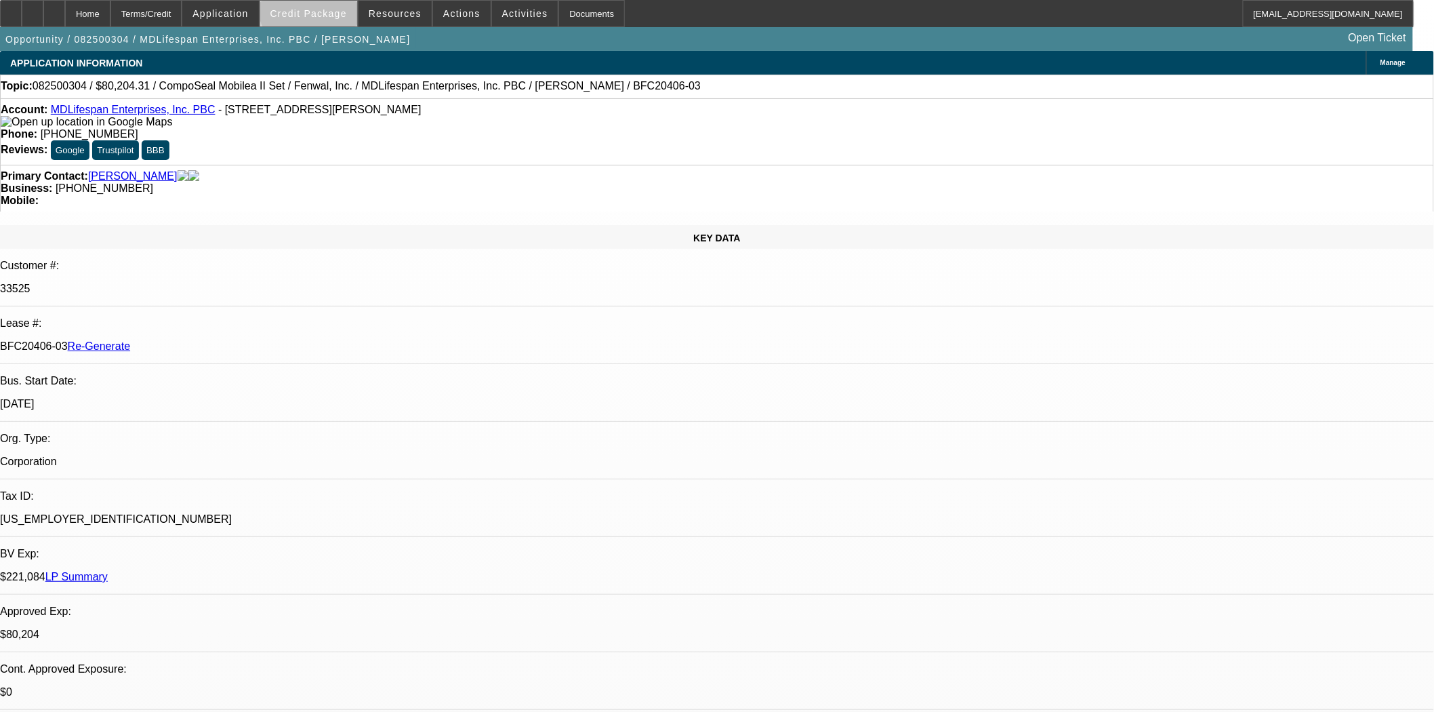
click at [333, 8] on span "Credit Package" at bounding box center [308, 13] width 77 height 11
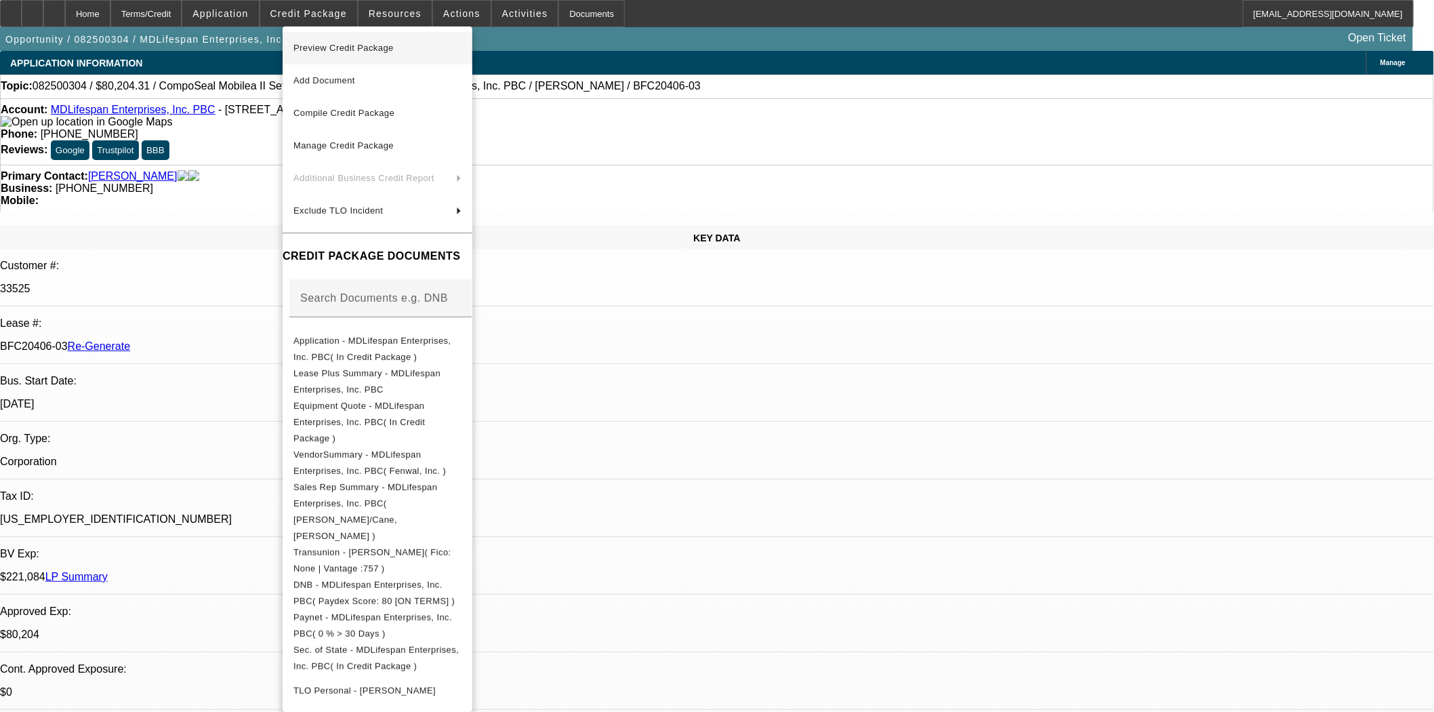
click at [330, 45] on span "Preview Credit Package" at bounding box center [343, 48] width 100 height 10
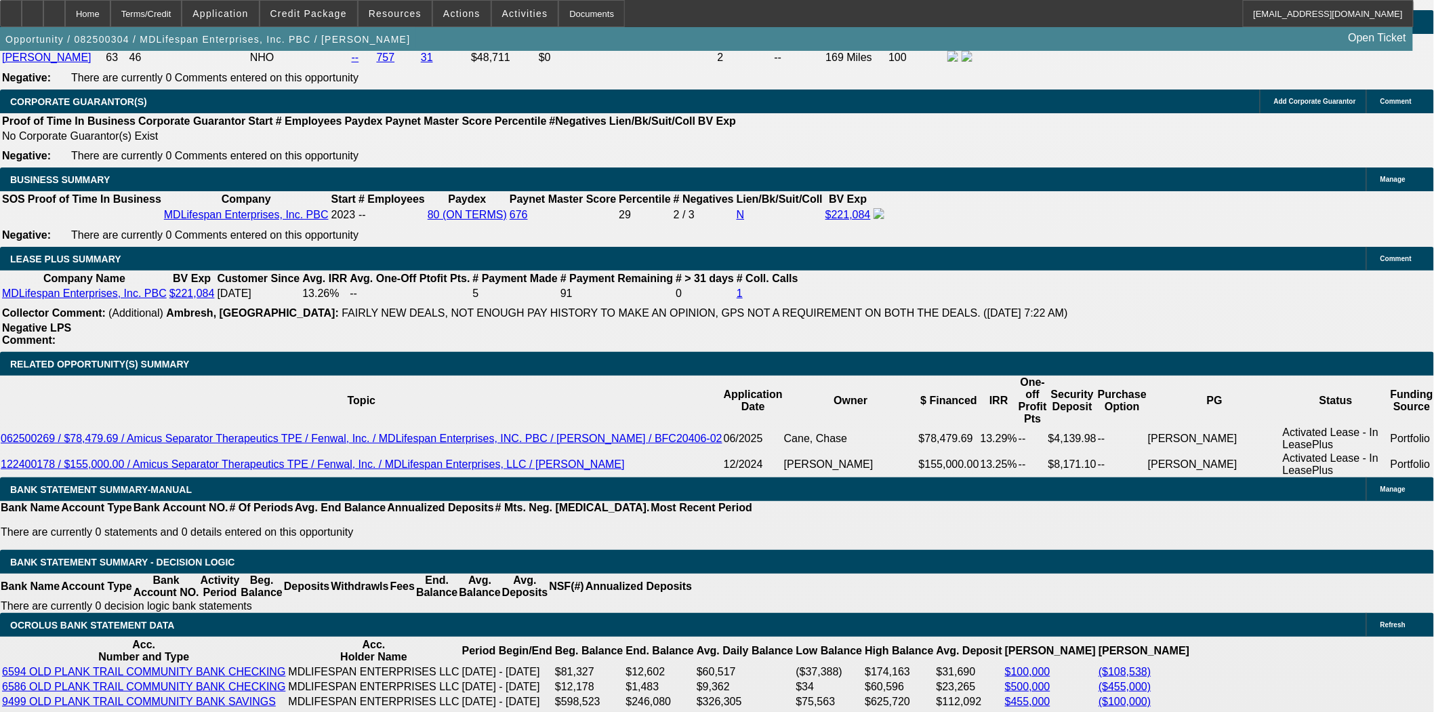
scroll to position [2334, 0]
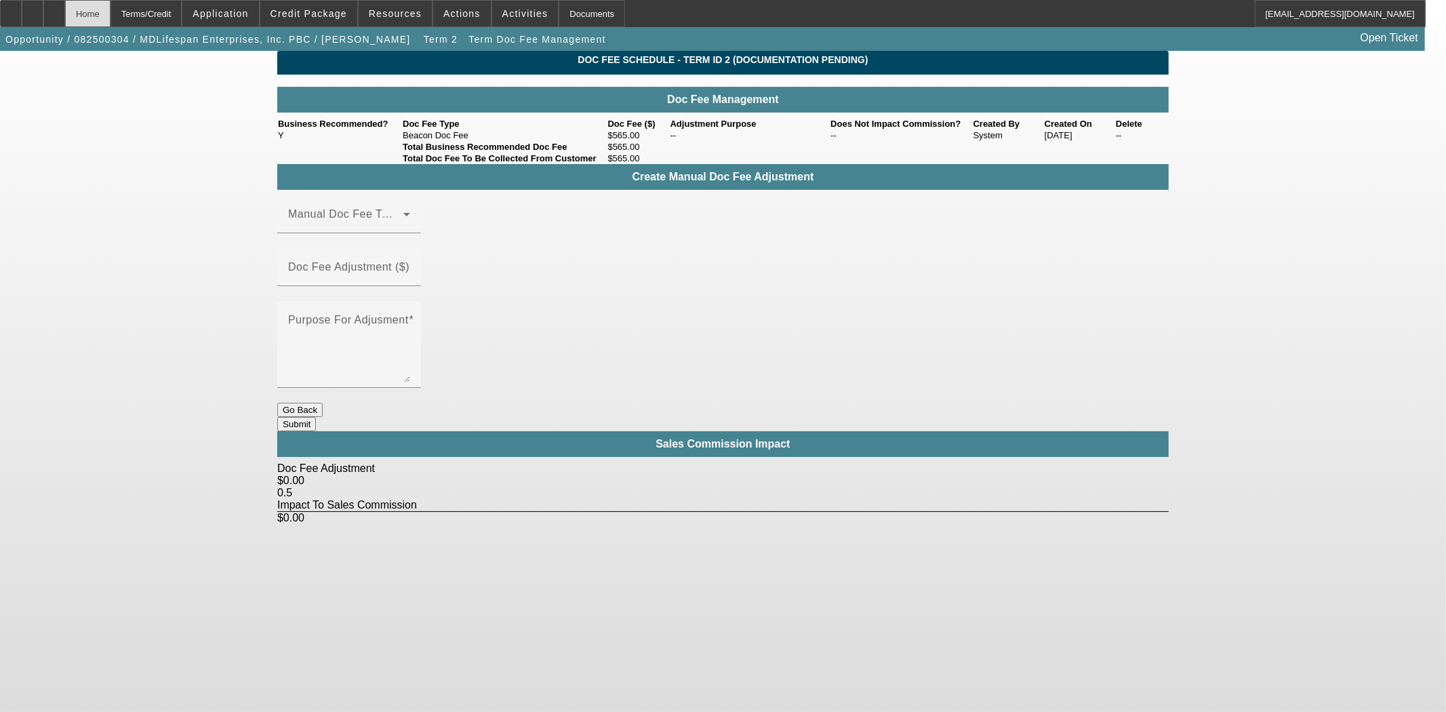
click at [110, 22] on div "Home" at bounding box center [87, 13] width 45 height 27
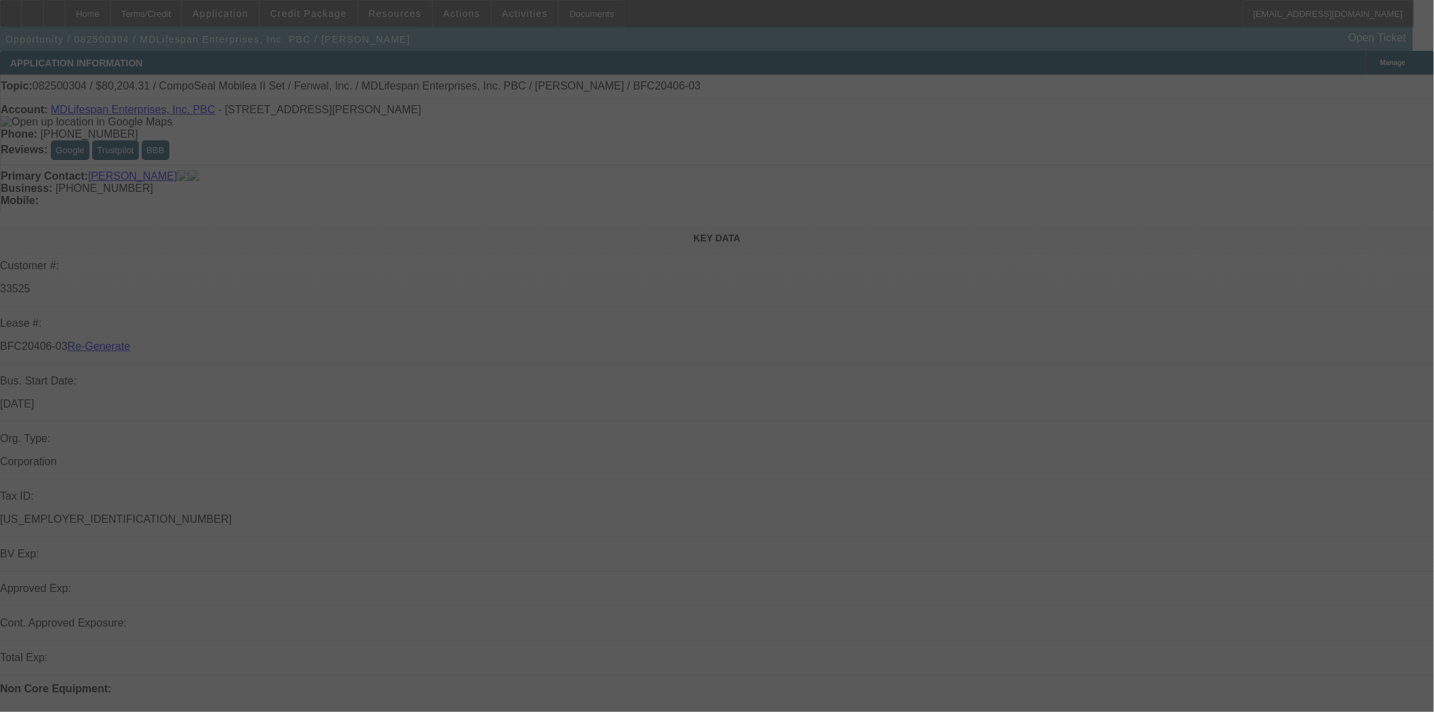
select select "3"
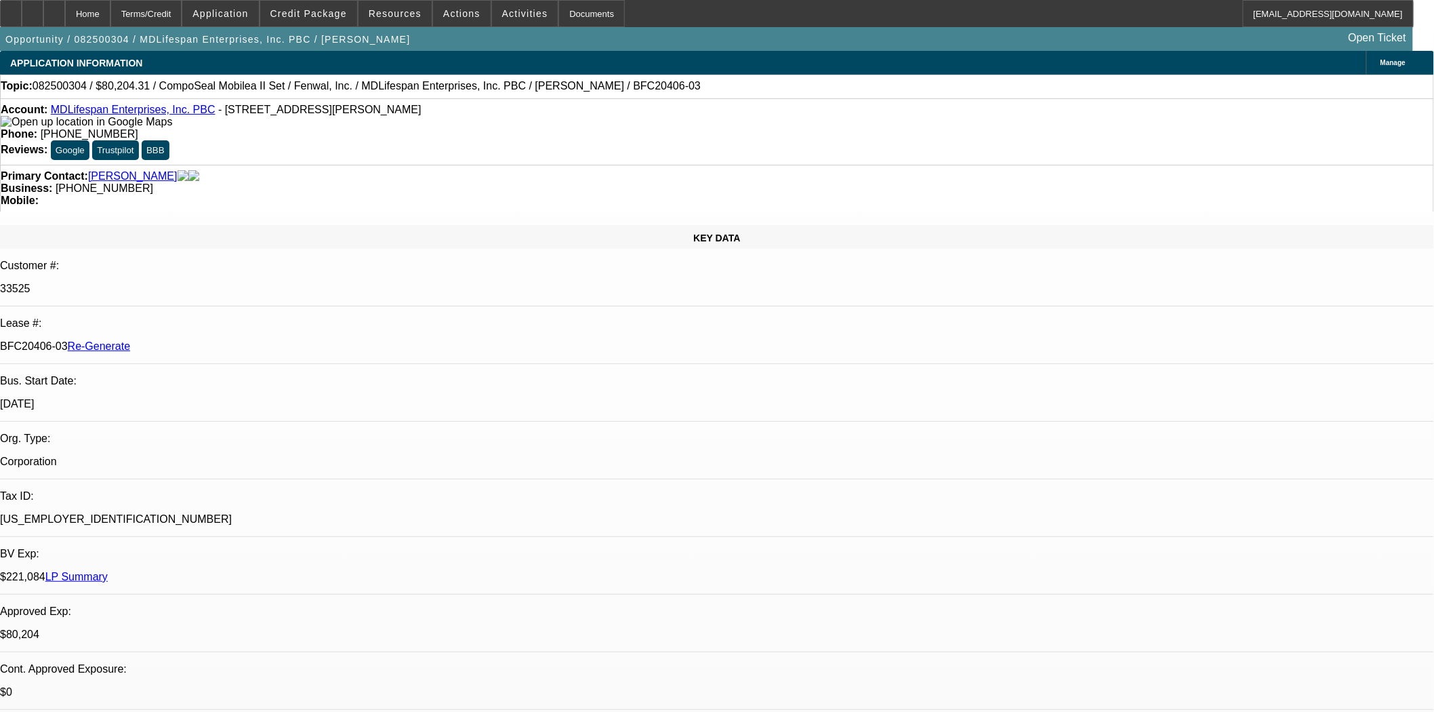
select select "0"
select select "2"
select select "0"
select select "6"
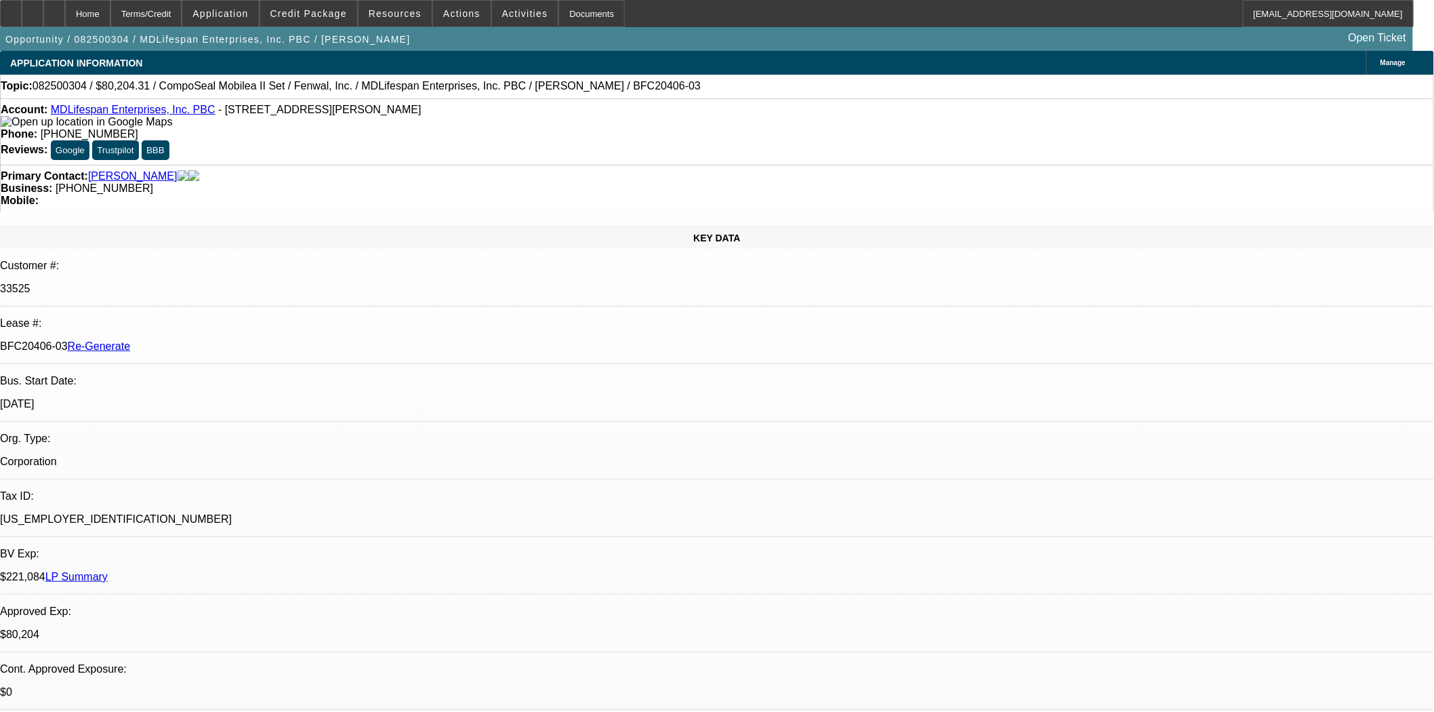
scroll to position [301, 0]
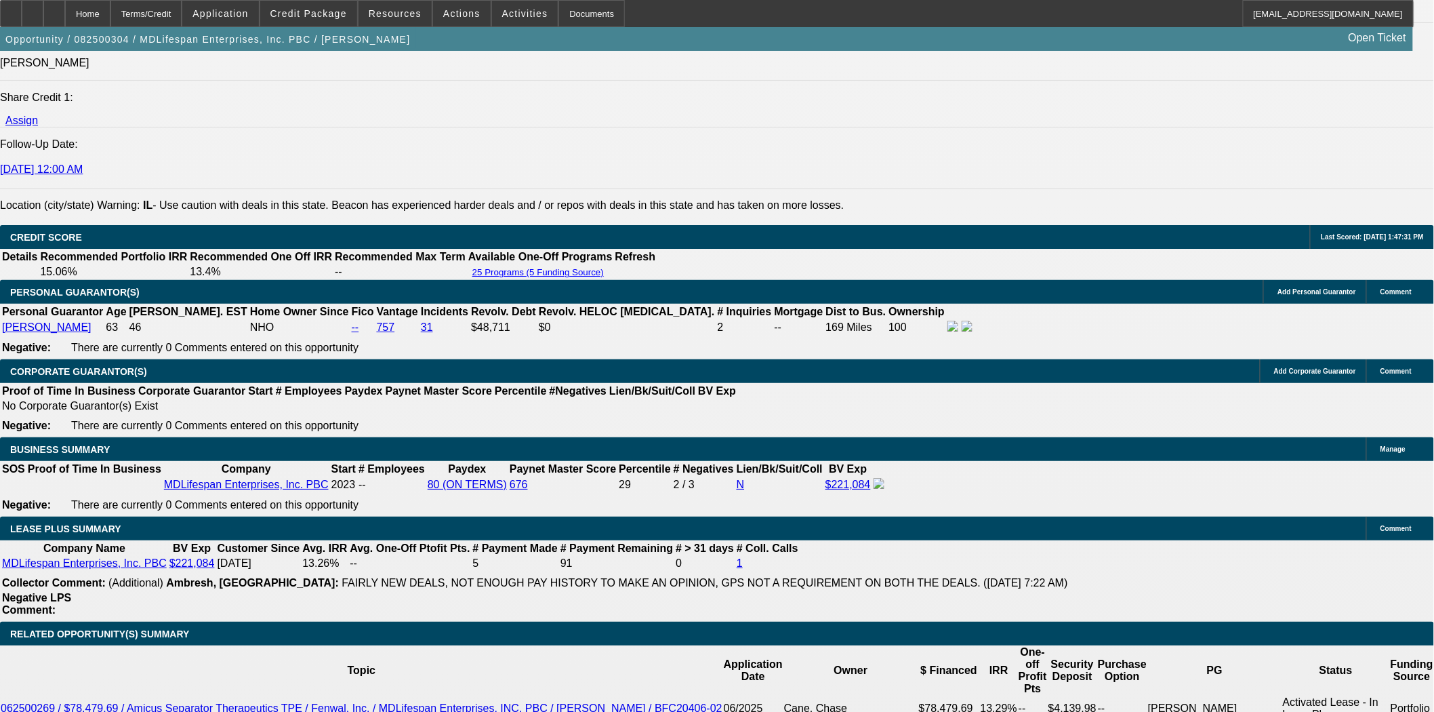
scroll to position [2033, 0]
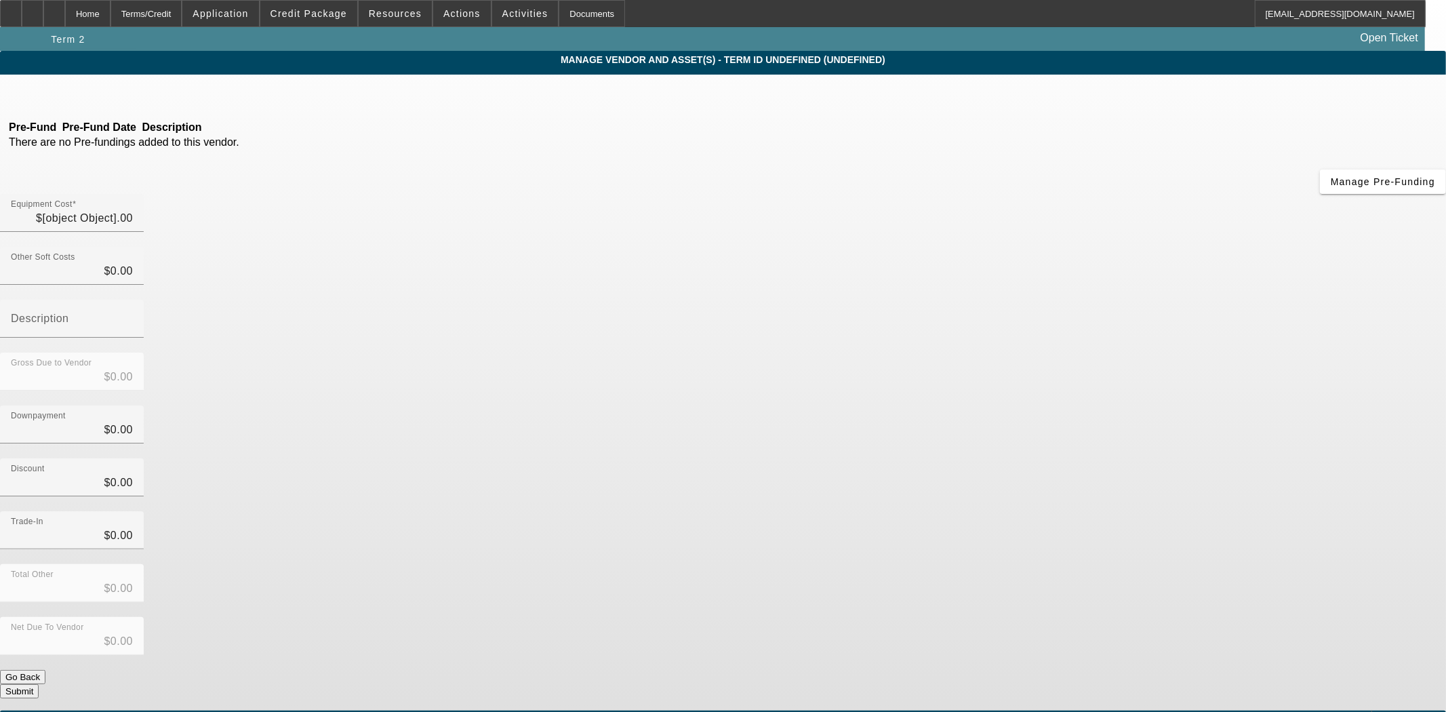
type input "$111,204.31"
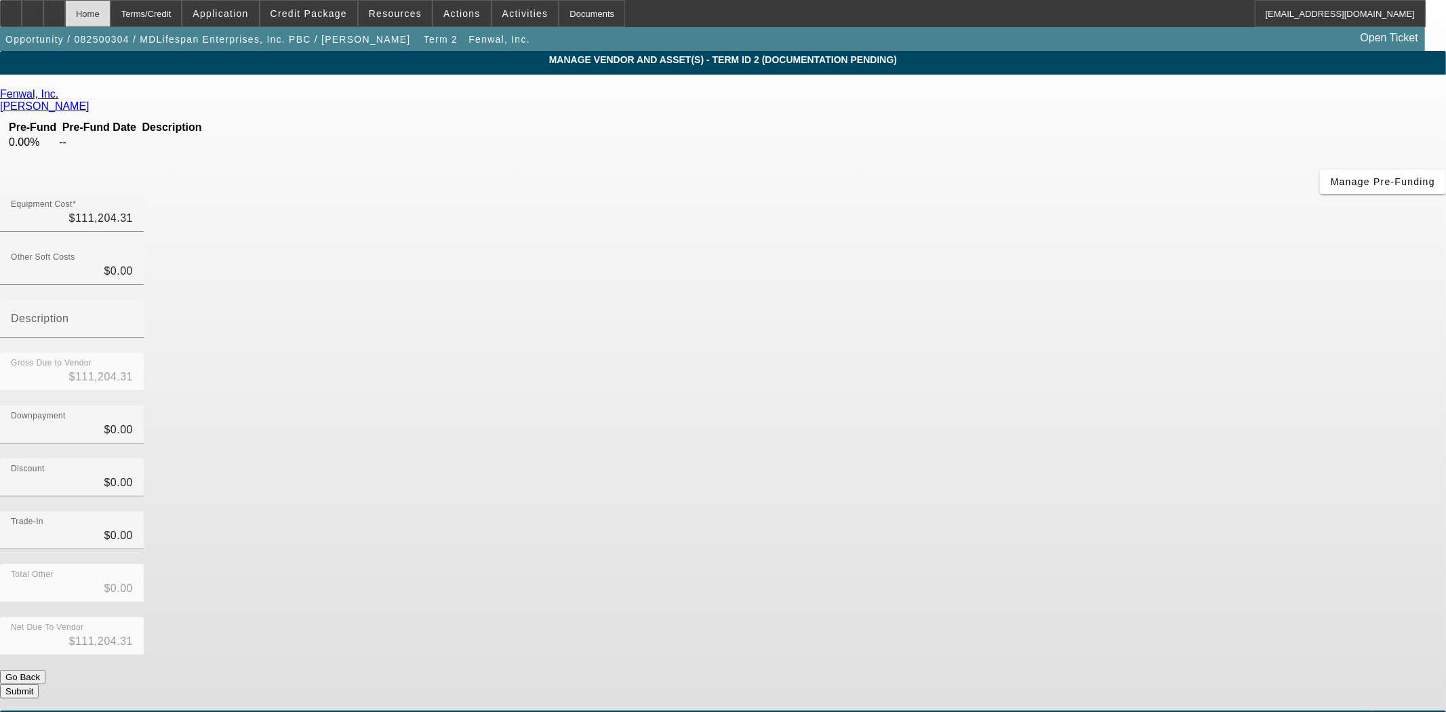
click at [110, 21] on div "Home" at bounding box center [87, 13] width 45 height 27
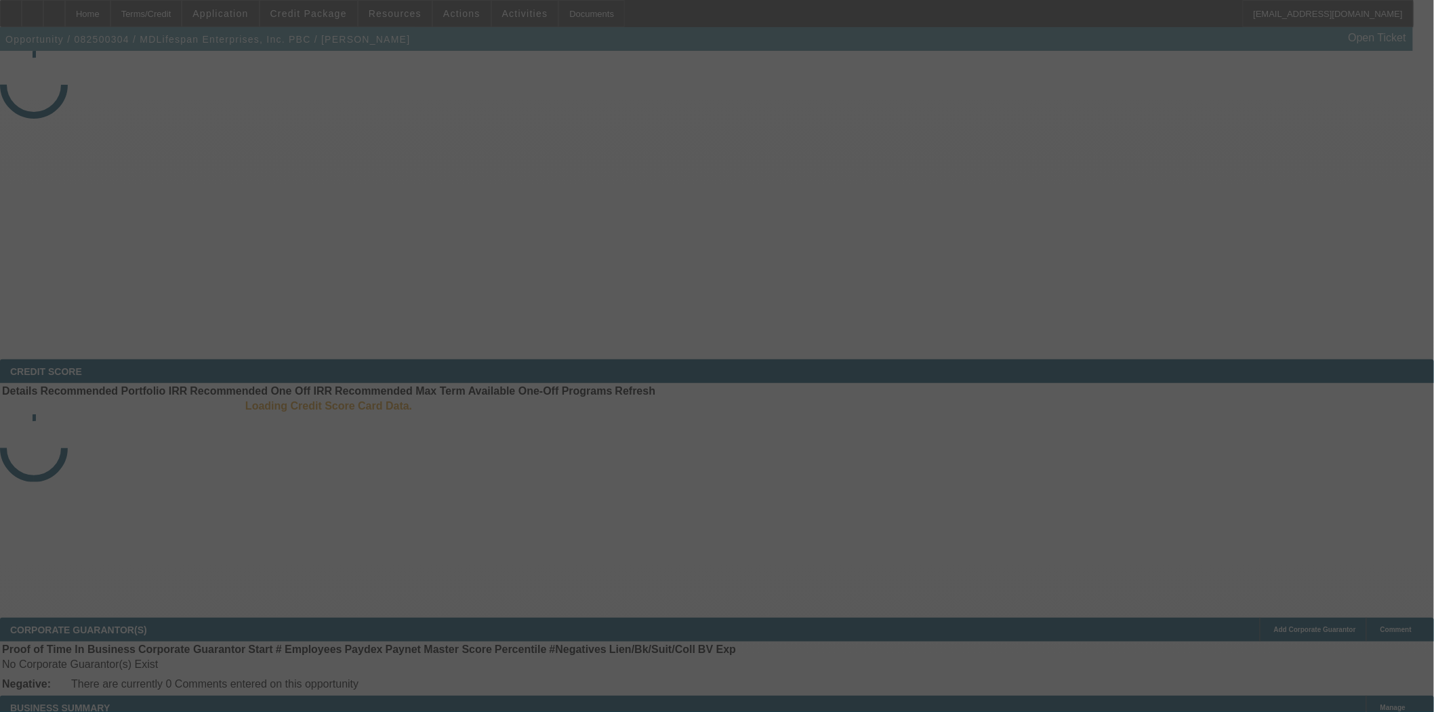
select select "3"
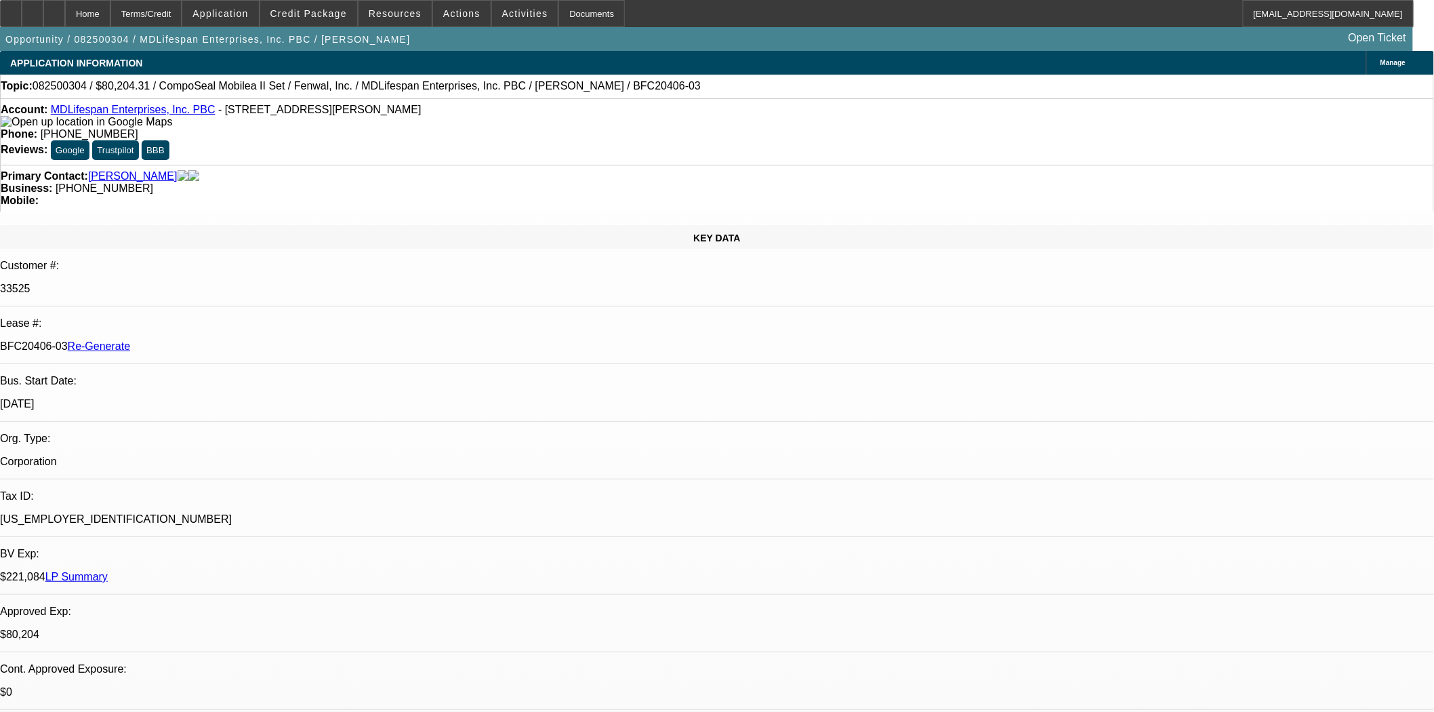
select select "0"
select select "2"
select select "0"
select select "6"
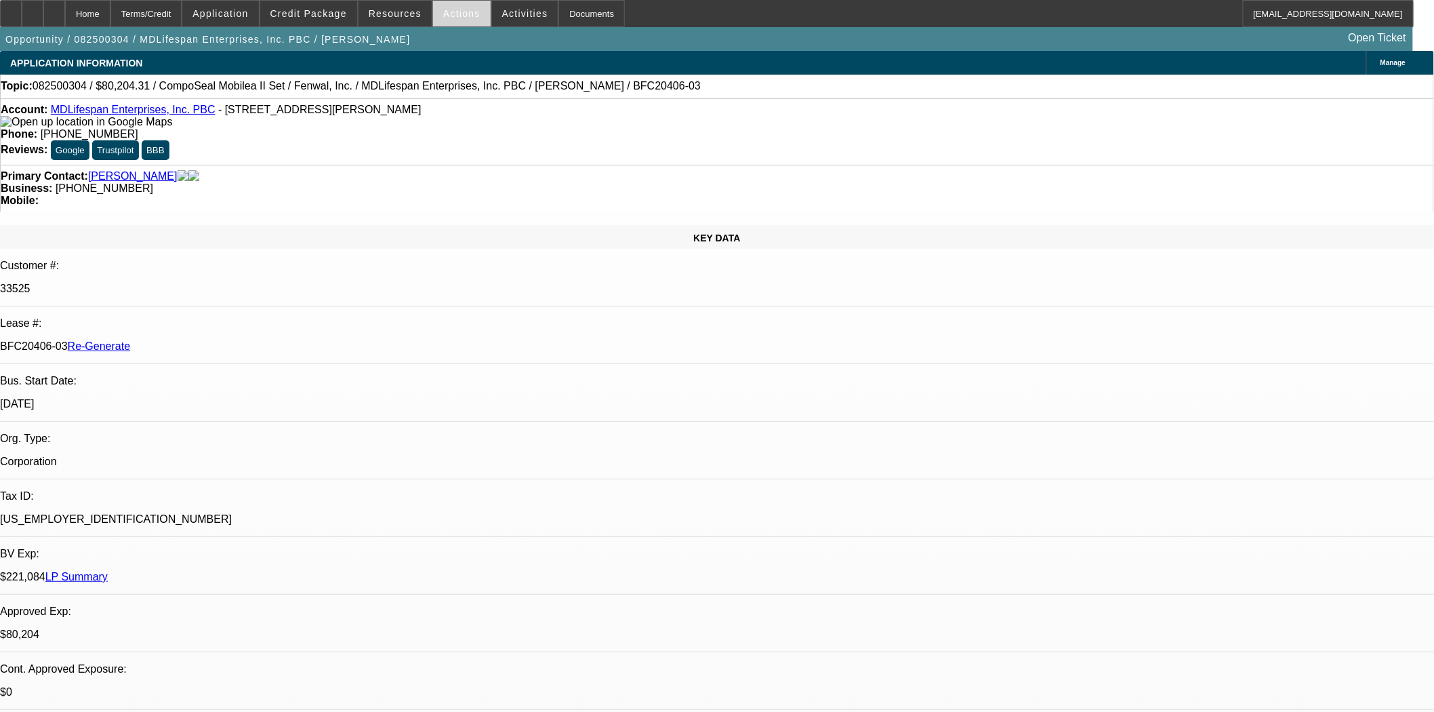
click at [453, 5] on span at bounding box center [462, 13] width 58 height 33
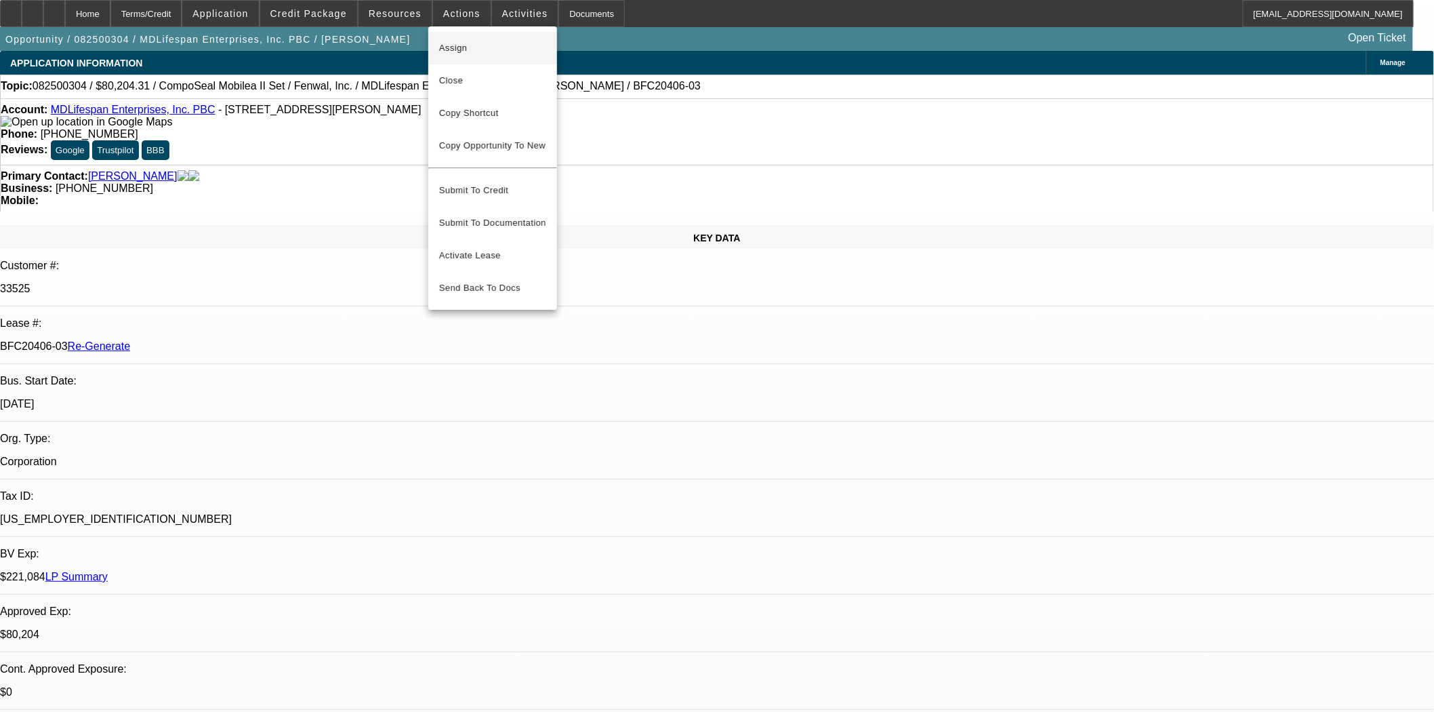
click at [447, 55] on span "Assign" at bounding box center [492, 48] width 107 height 16
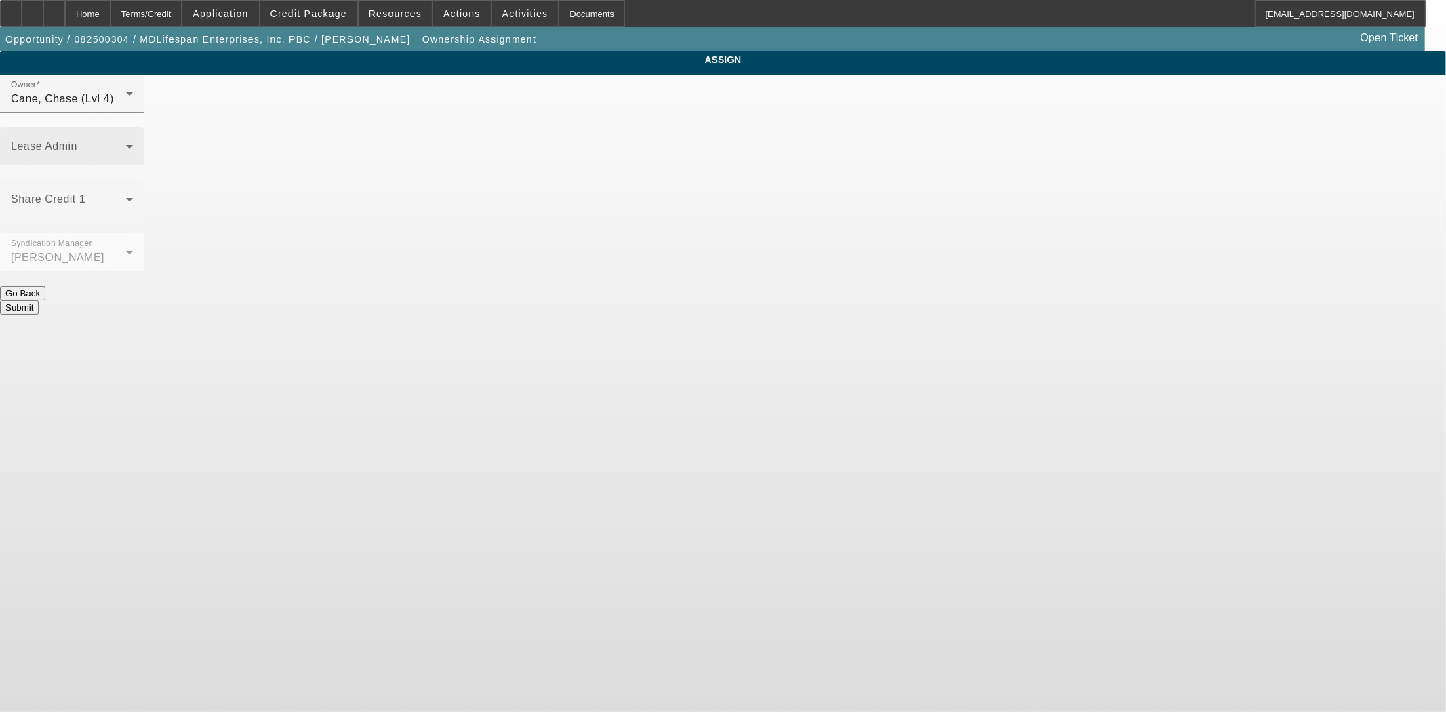
click at [126, 144] on span at bounding box center [68, 152] width 115 height 16
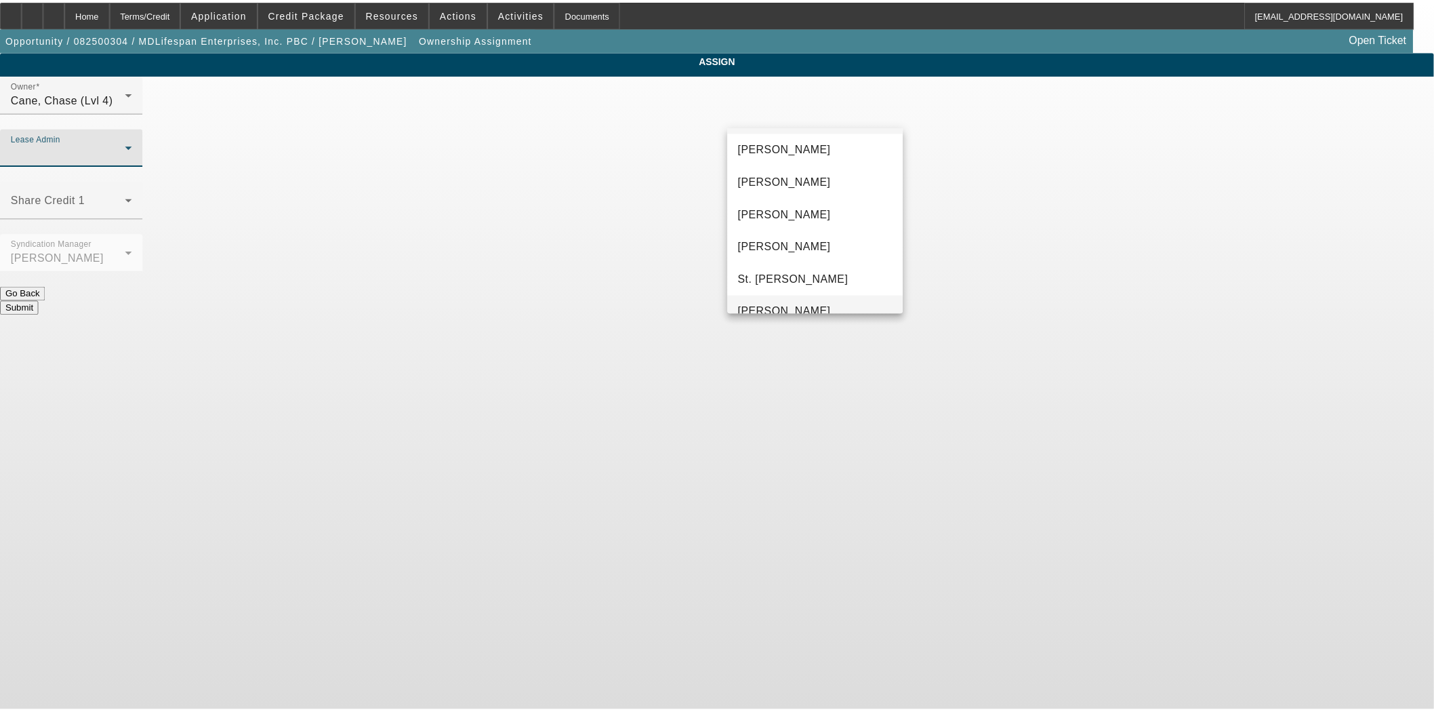
scroll to position [52, 0]
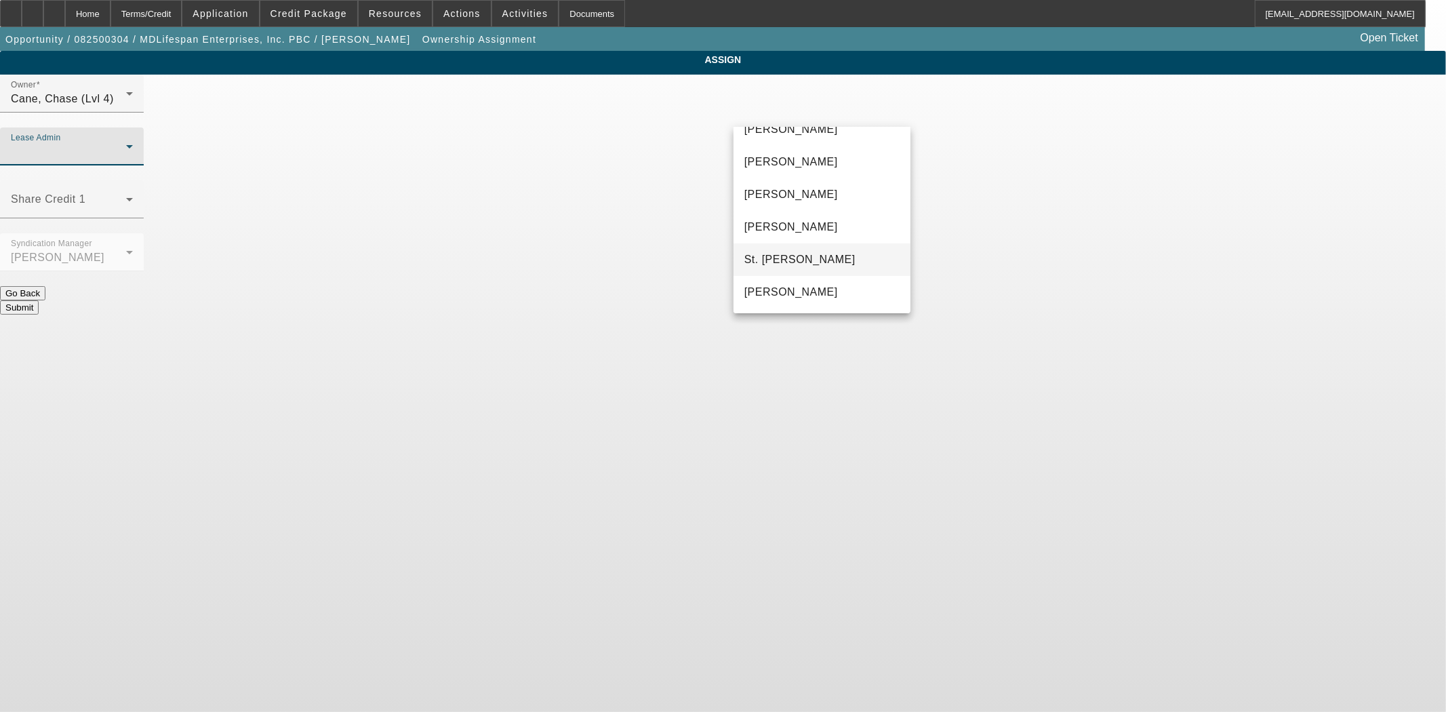
click at [762, 255] on span "St. Laurent, Kim" at bounding box center [799, 259] width 111 height 16
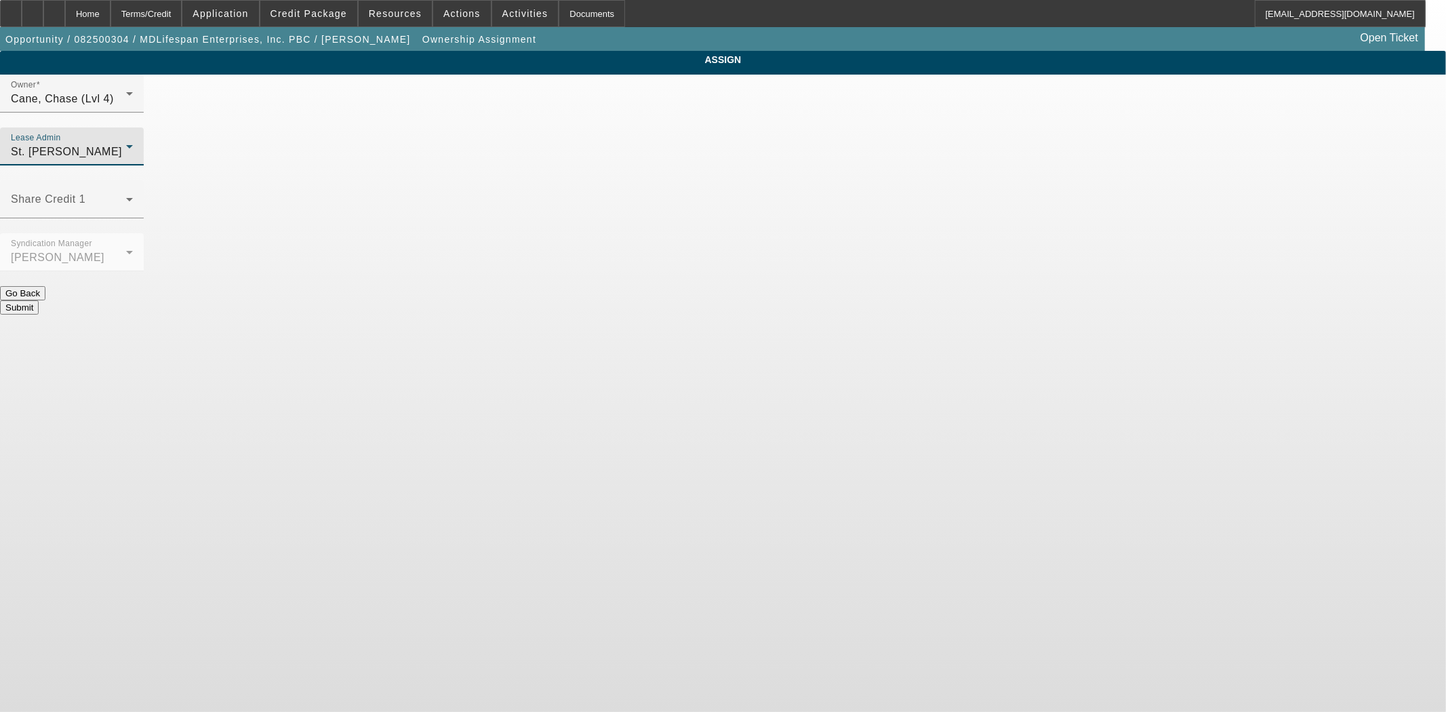
click at [39, 300] on button "Submit" at bounding box center [19, 307] width 39 height 14
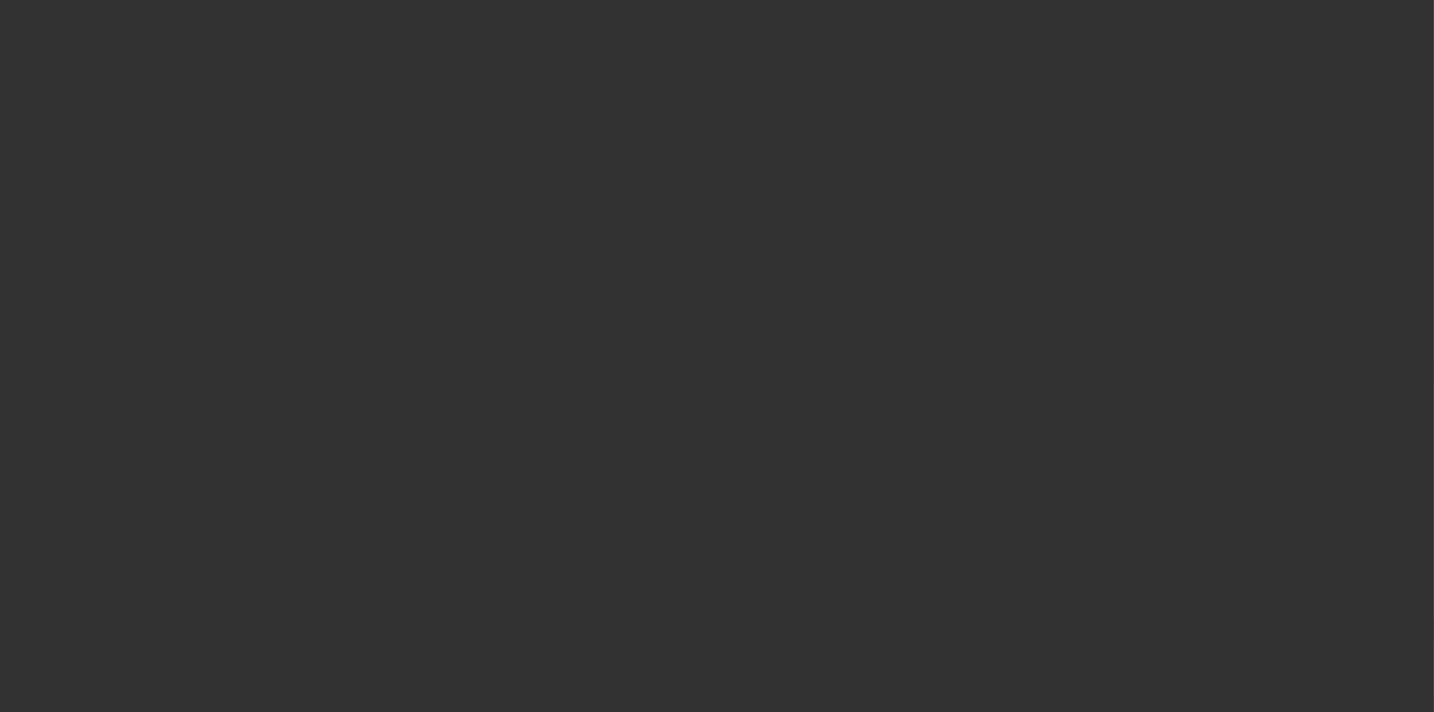
select select "3"
select select "0"
select select "2"
select select "0"
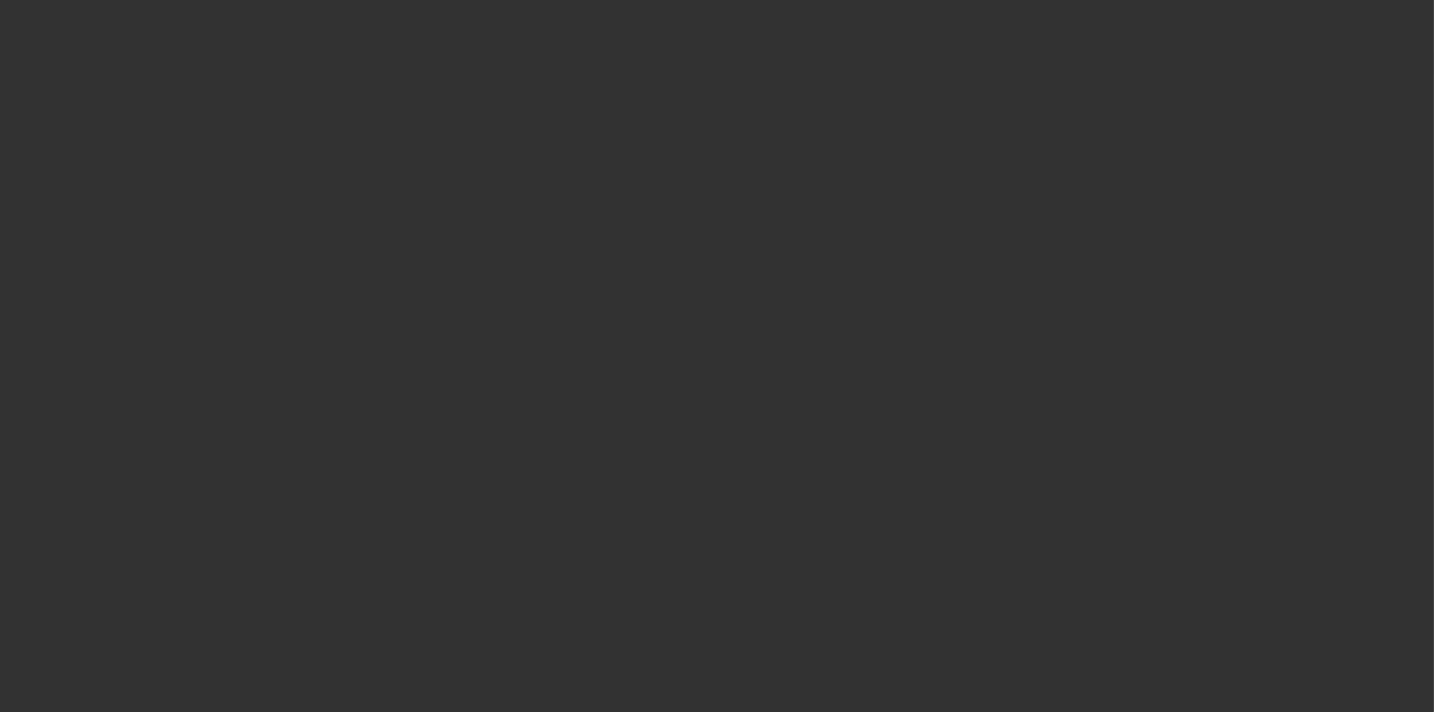
select select "6"
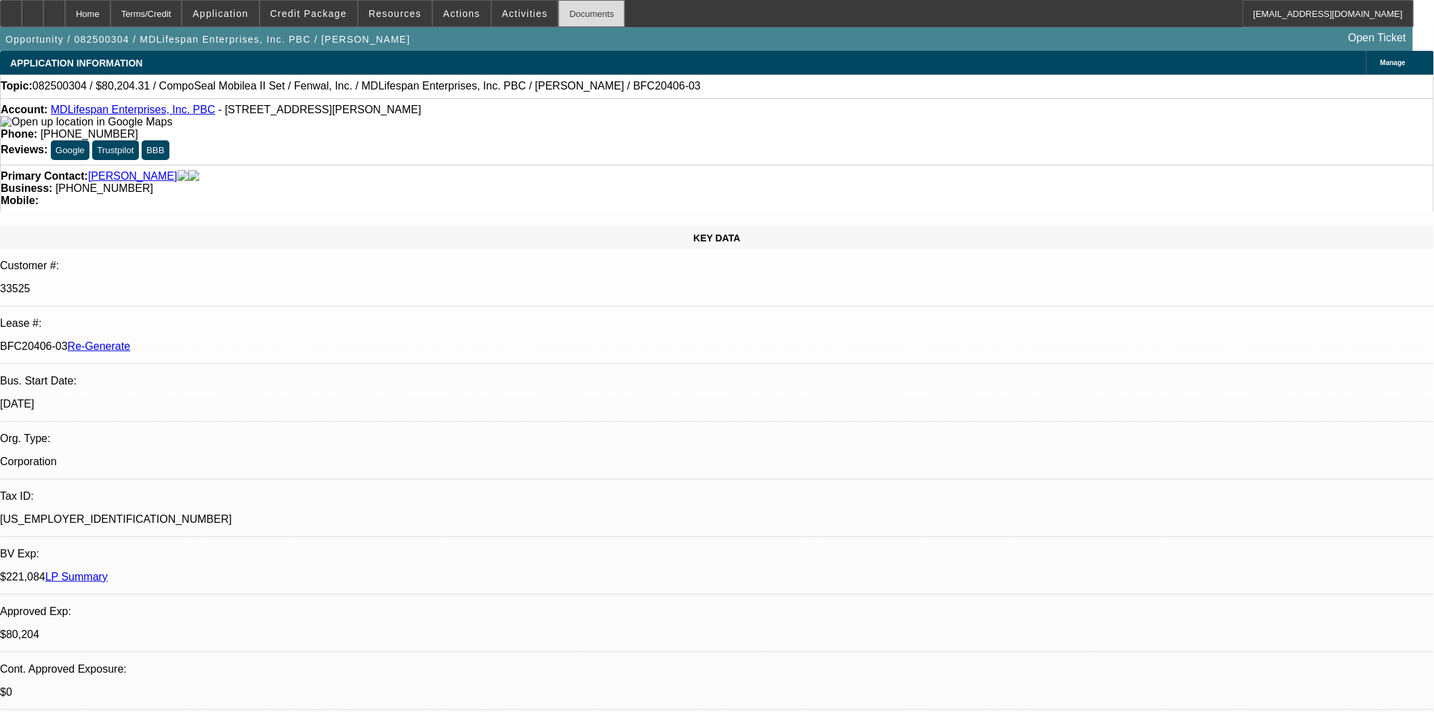
click at [573, 16] on div "Documents" at bounding box center [591, 13] width 66 height 27
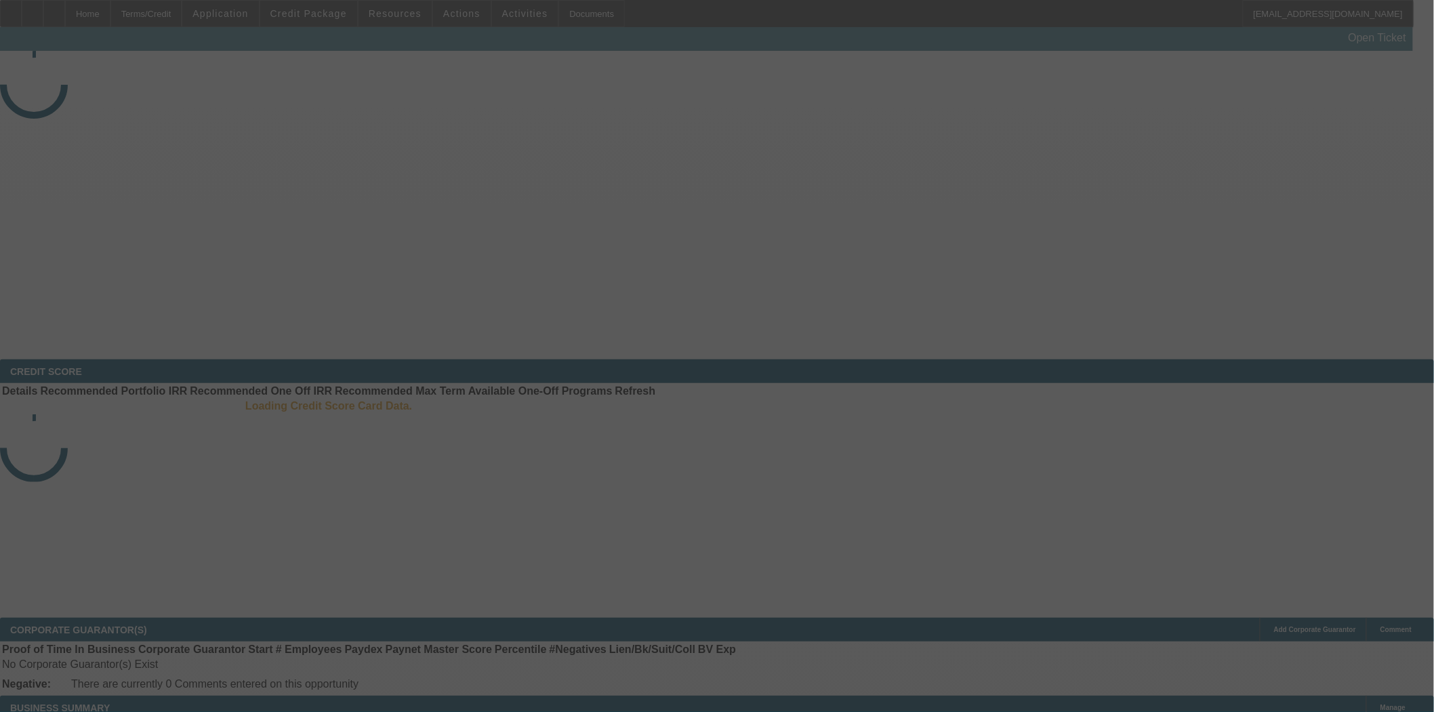
select select "4"
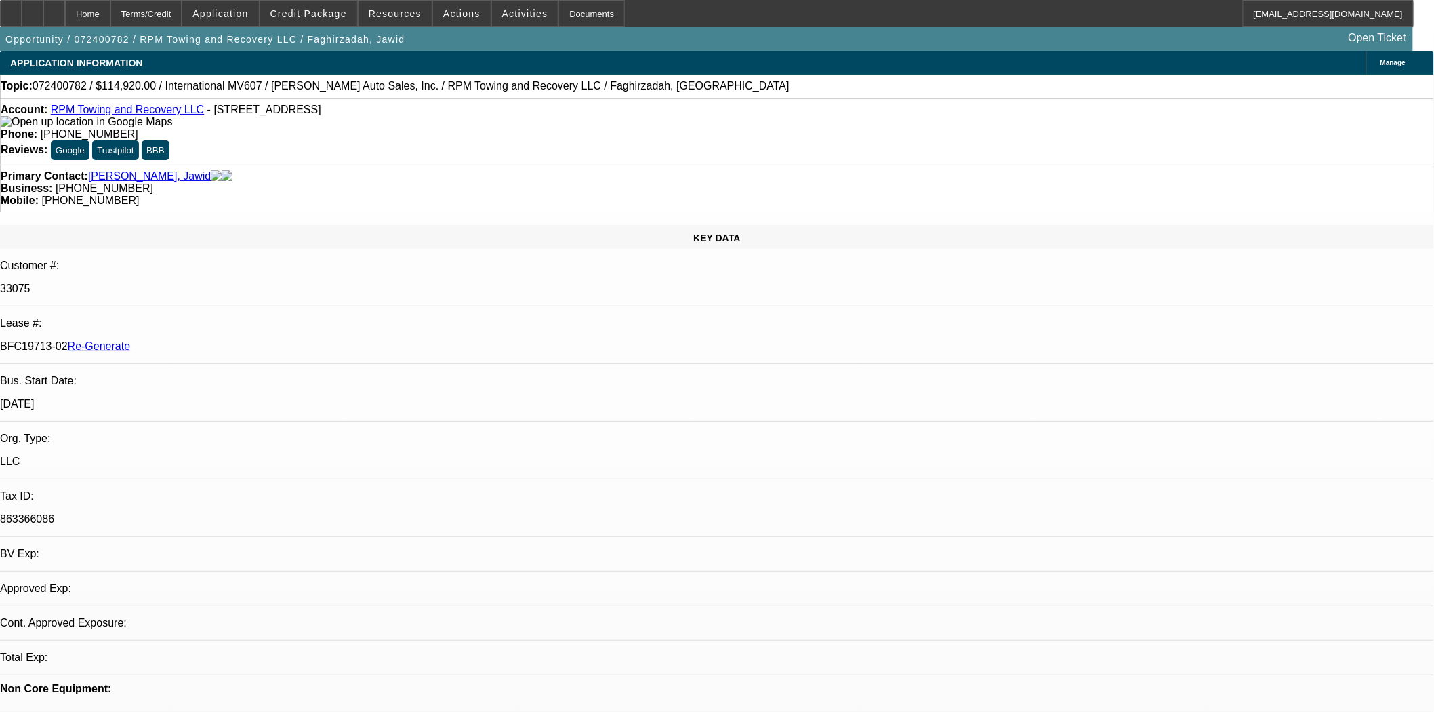
select select "0"
select select "2"
select select "0.1"
select select "4"
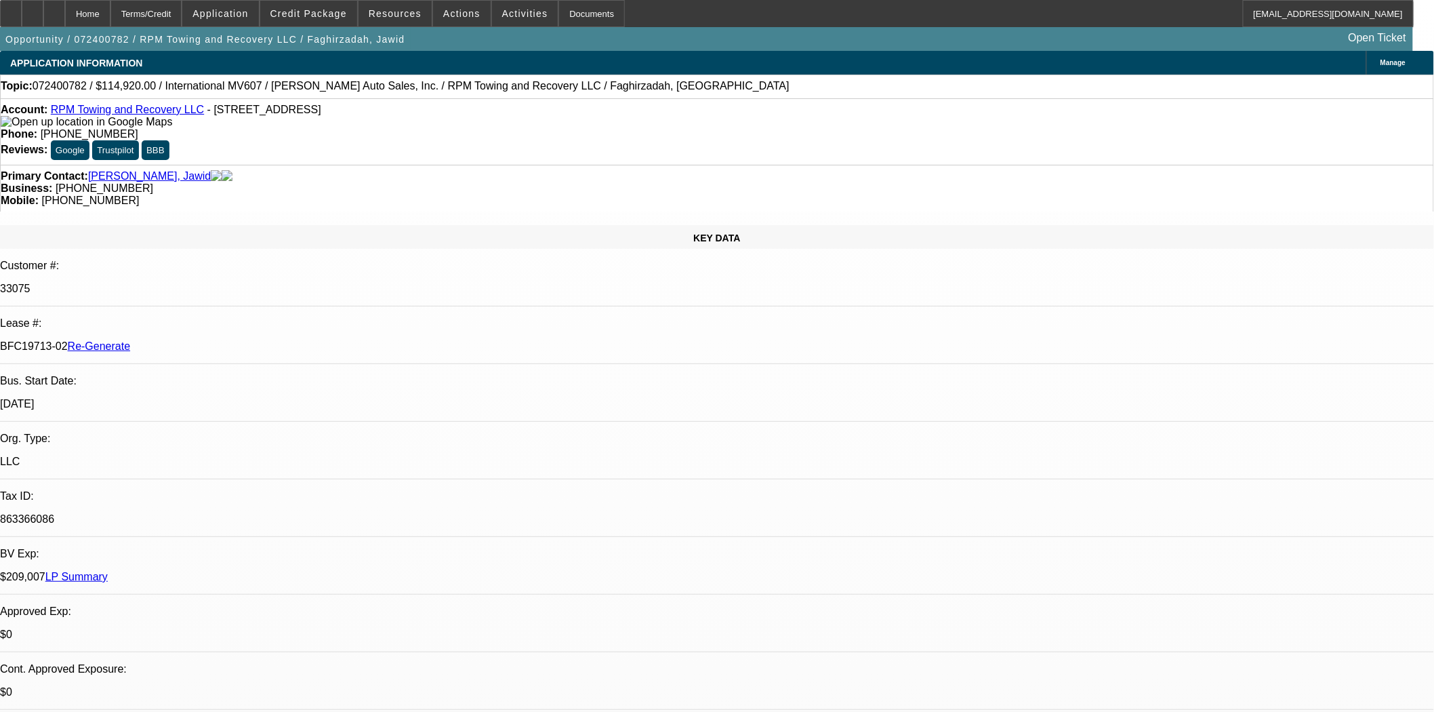
click at [1086, 205] on button "reply_all Reply All" at bounding box center [1109, 215] width 85 height 33
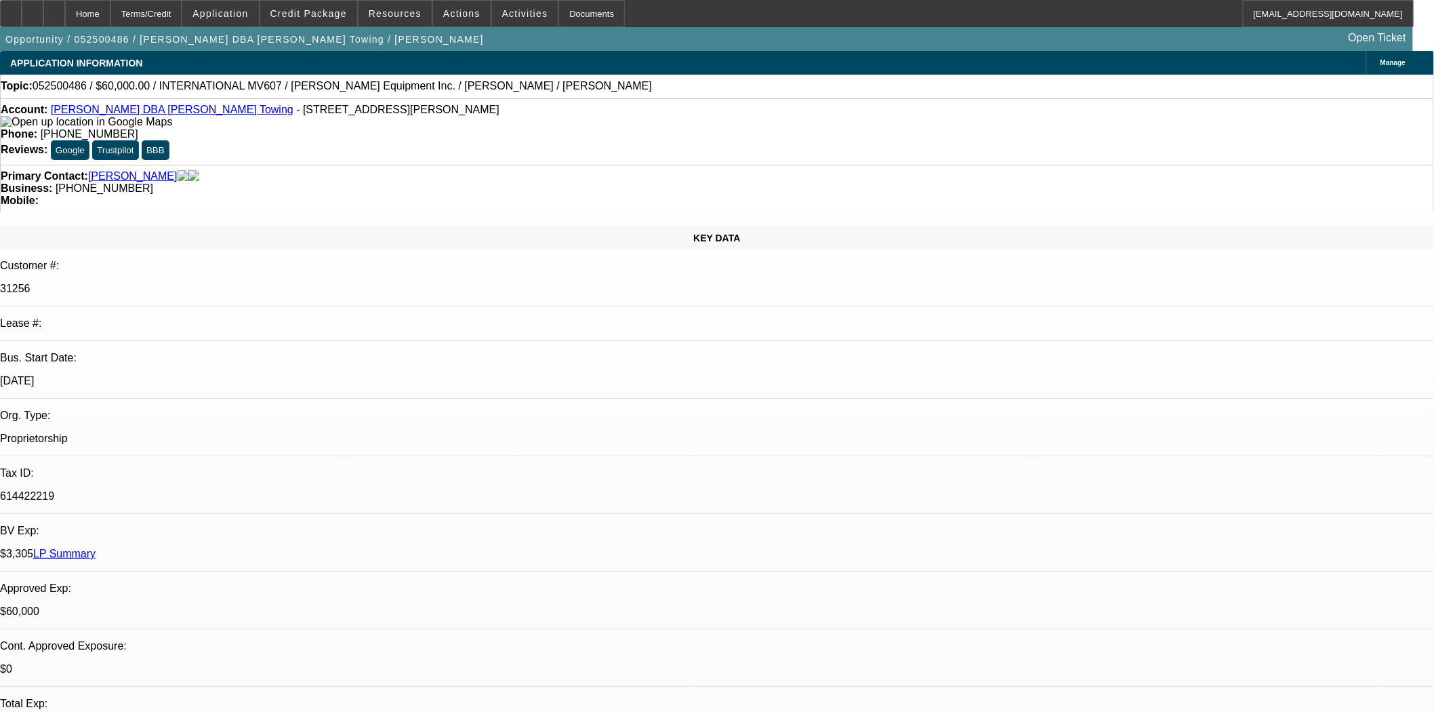
select select "0"
select select "2"
select select "0.1"
select select "4"
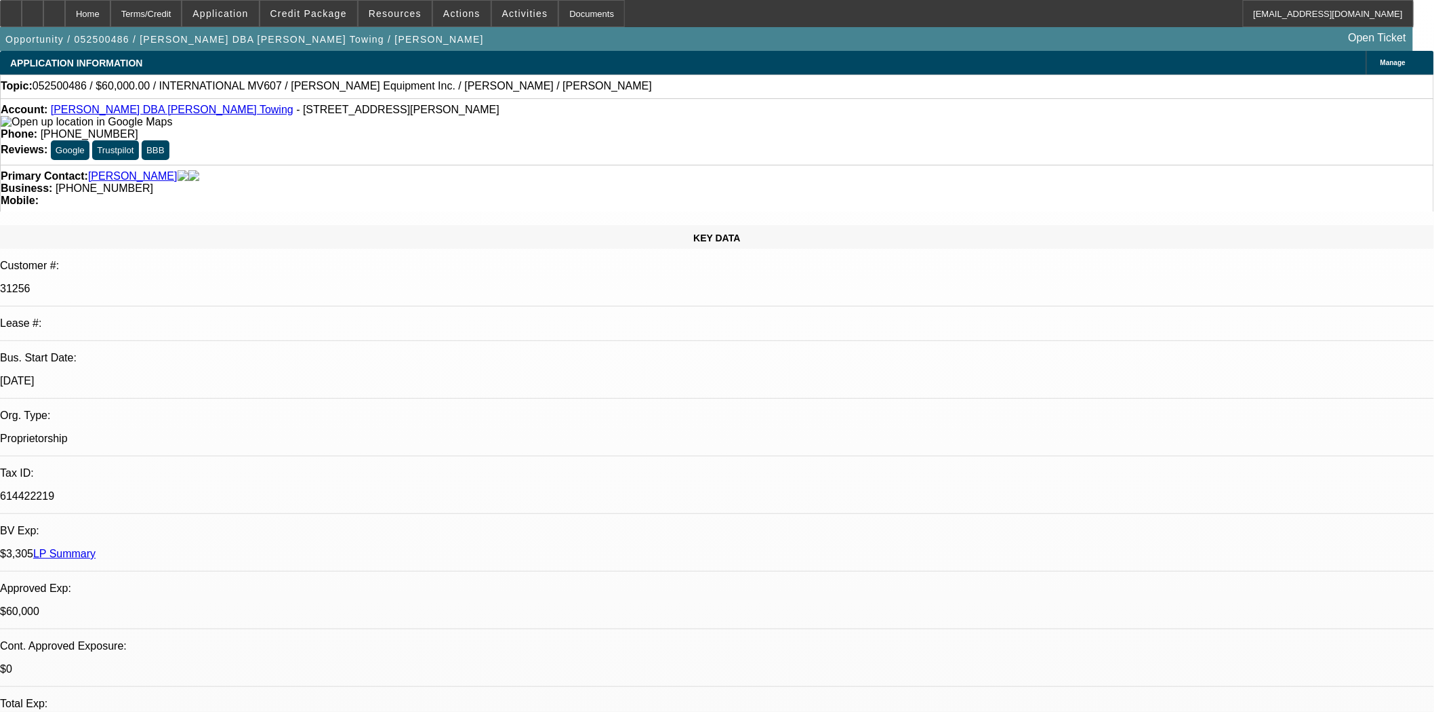
select select "0"
select select "2"
select select "0.1"
select select "4"
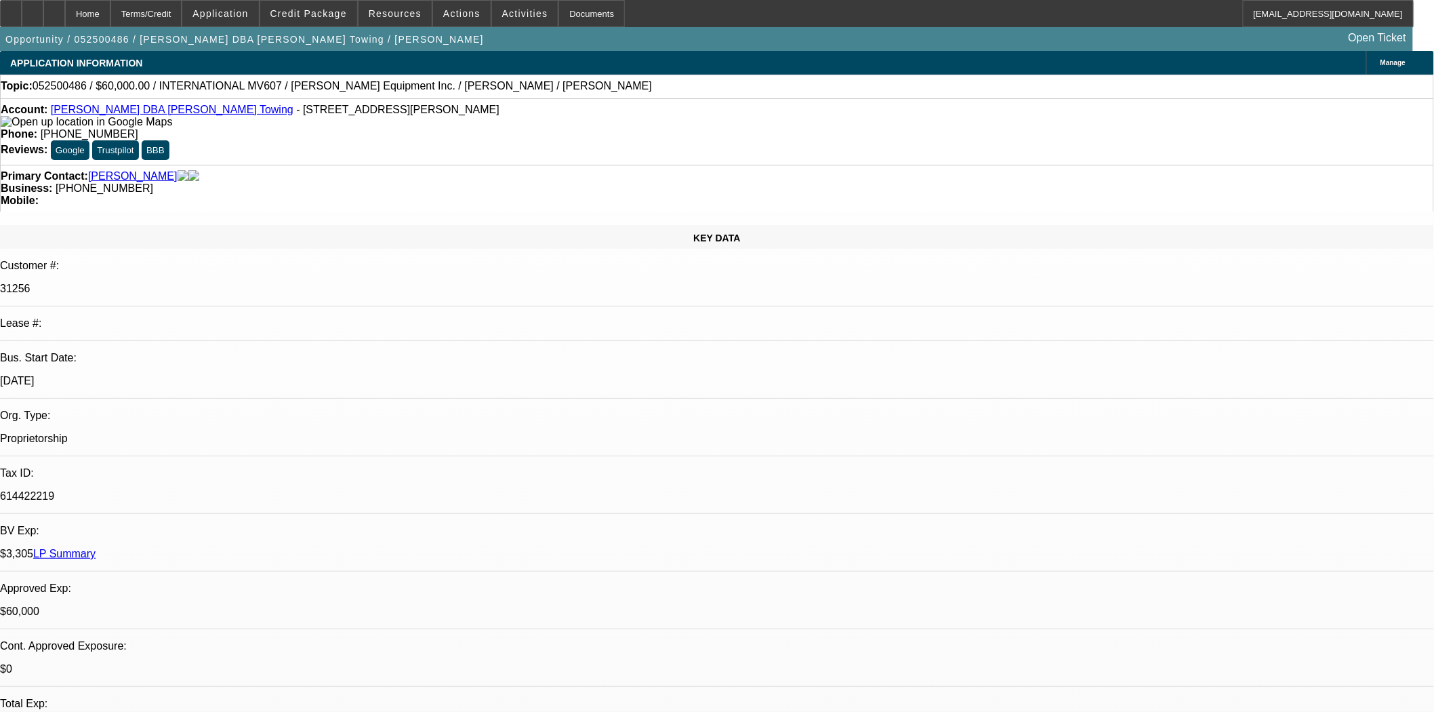
select select "0"
select select "3"
select select "0.1"
select select "4"
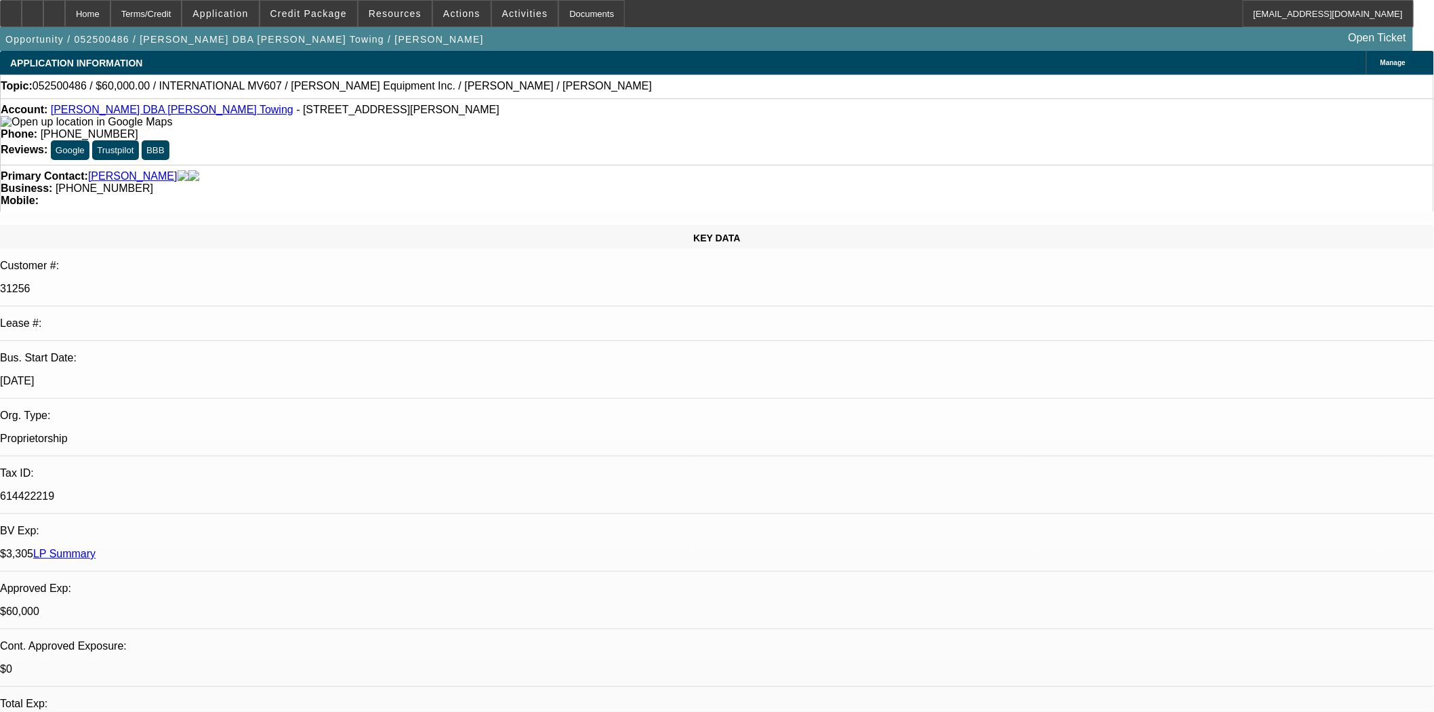
select select "0"
select select "3"
select select "0.1"
select select "4"
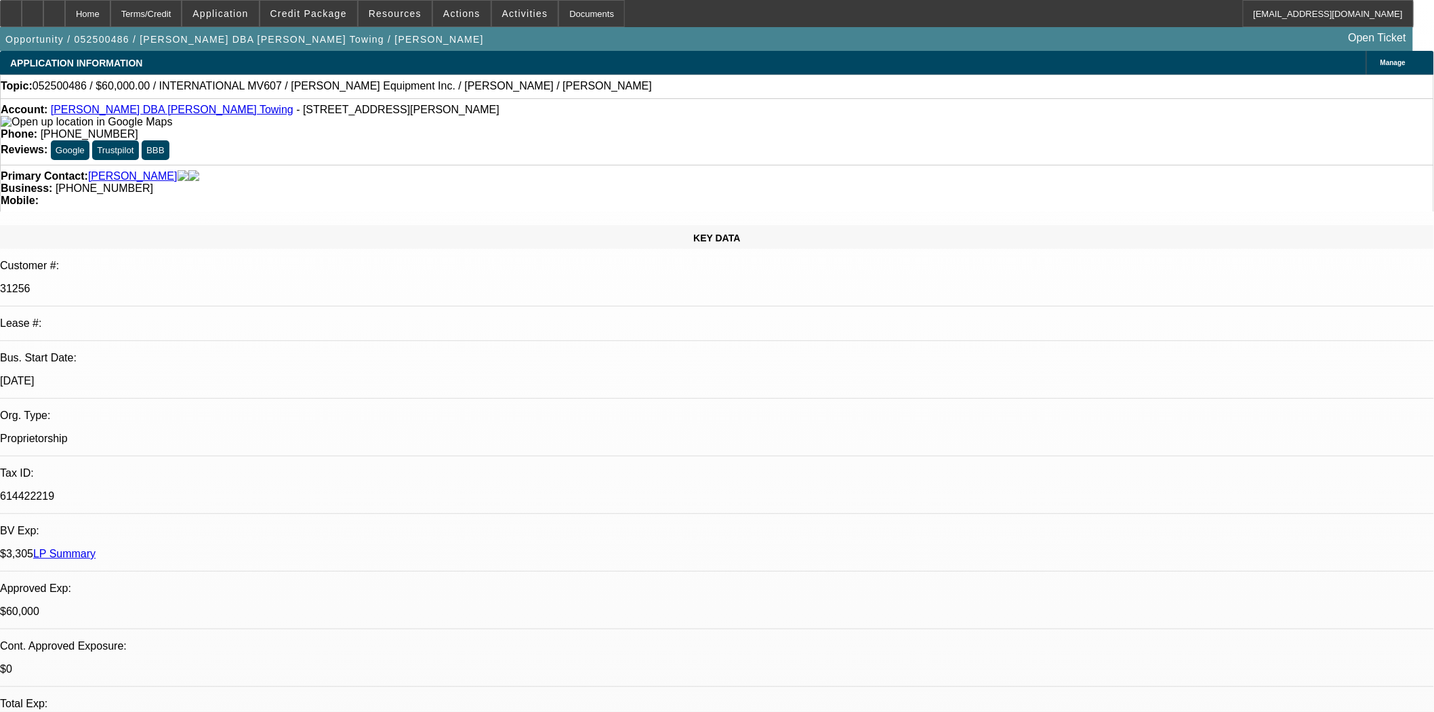
scroll to position [249, 0]
drag, startPoint x: 308, startPoint y: 116, endPoint x: 220, endPoint y: 113, distance: 88.9
click at [296, 113] on span "- [STREET_ADDRESS][PERSON_NAME]" at bounding box center [397, 110] width 203 height 12
copy span "[STREET_ADDRESS][PERSON_NAME]"
click at [11, 9] on icon at bounding box center [11, 9] width 0 height 0
